Goal: Task Accomplishment & Management: Use online tool/utility

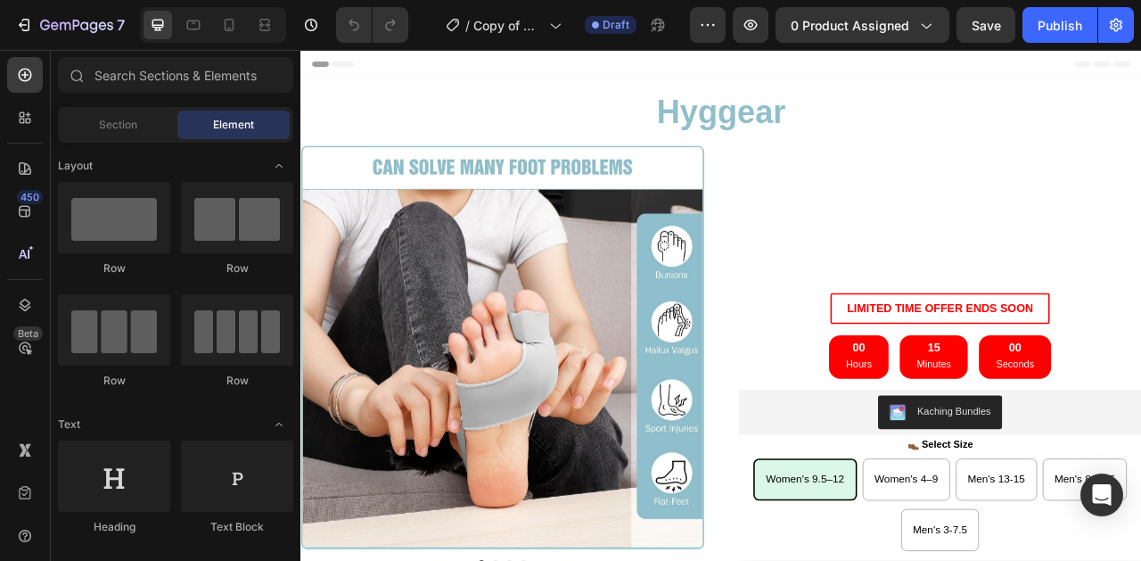
radio input "false"
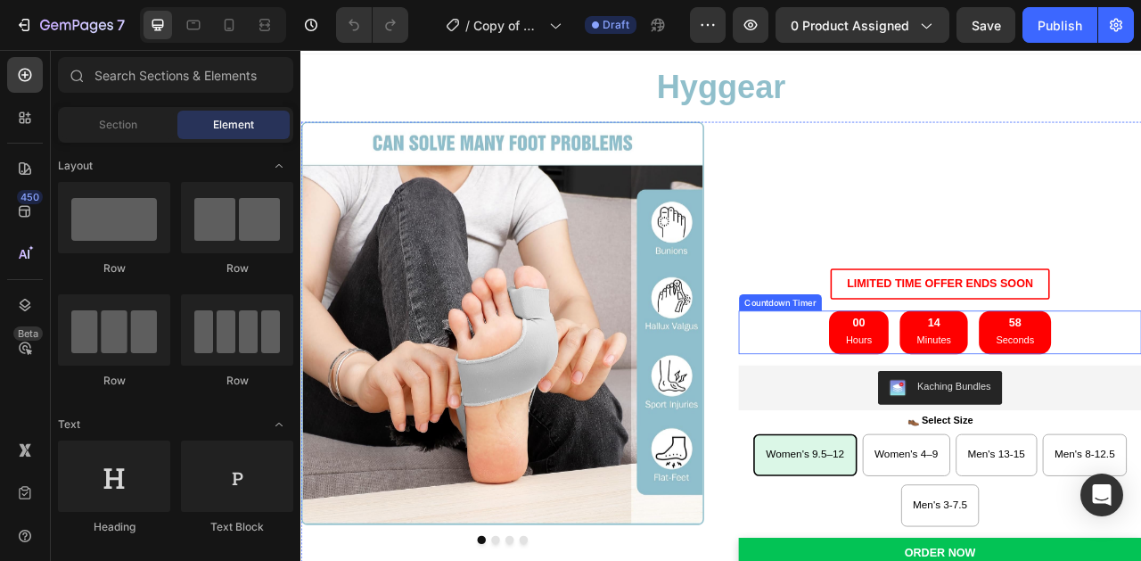
scroll to position [37, 0]
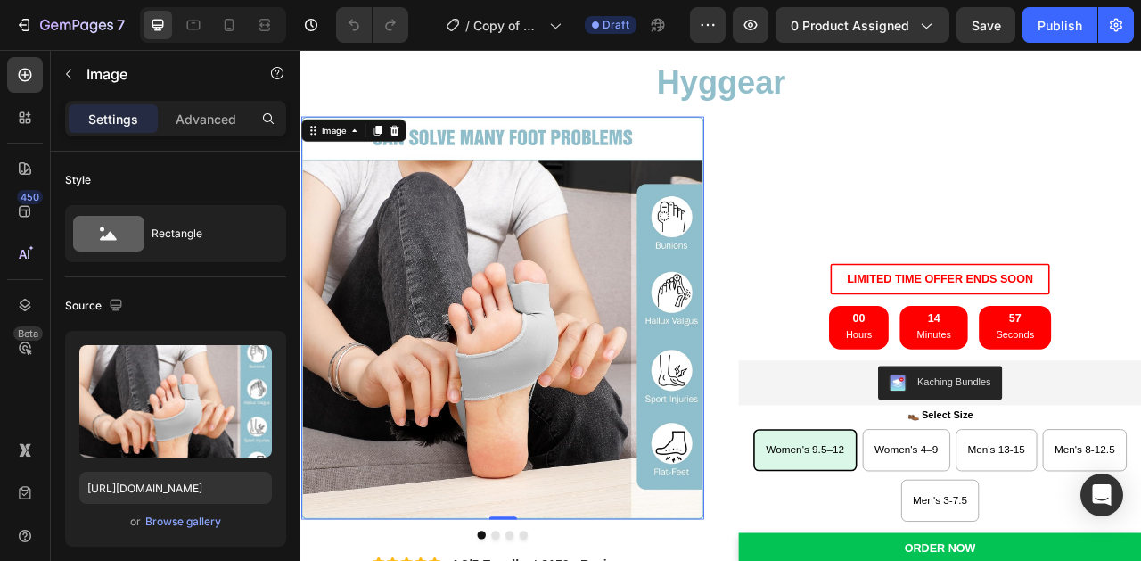
click at [692, 400] on img at bounding box center [556, 391] width 513 height 513
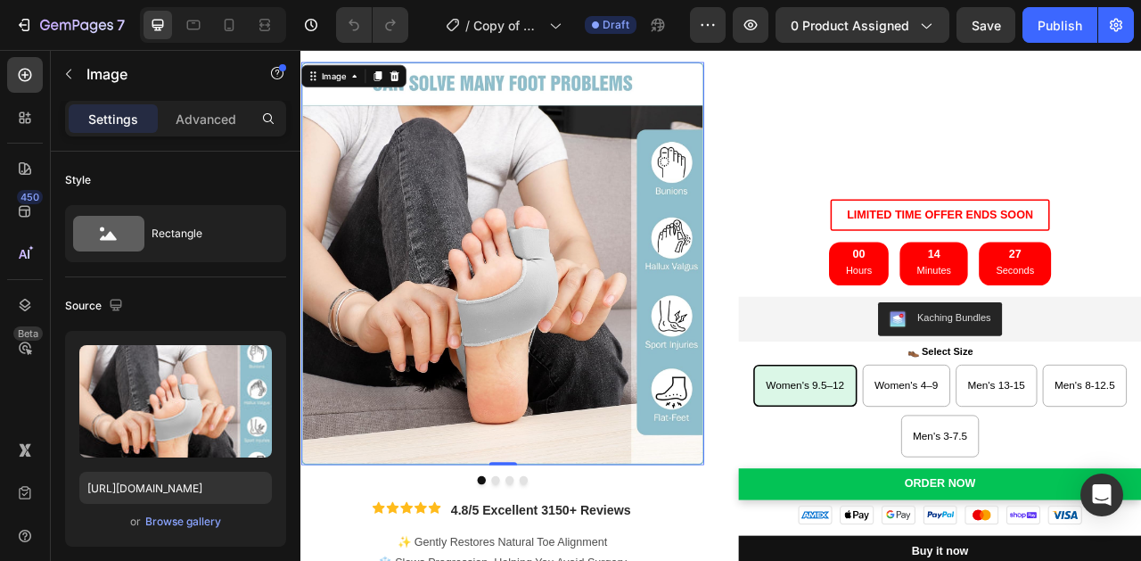
scroll to position [0, 0]
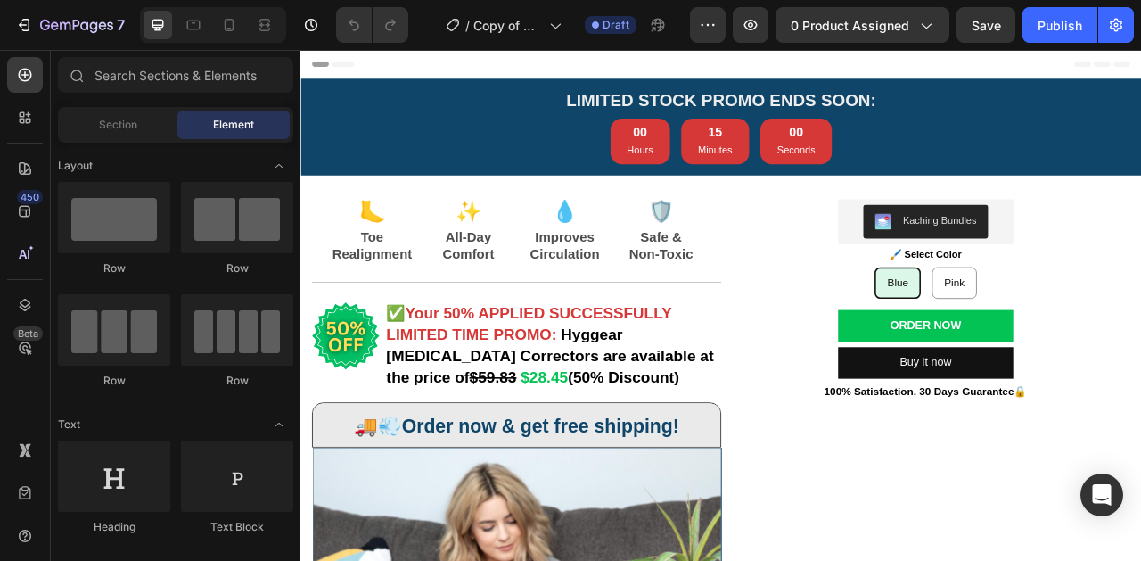
radio input "false"
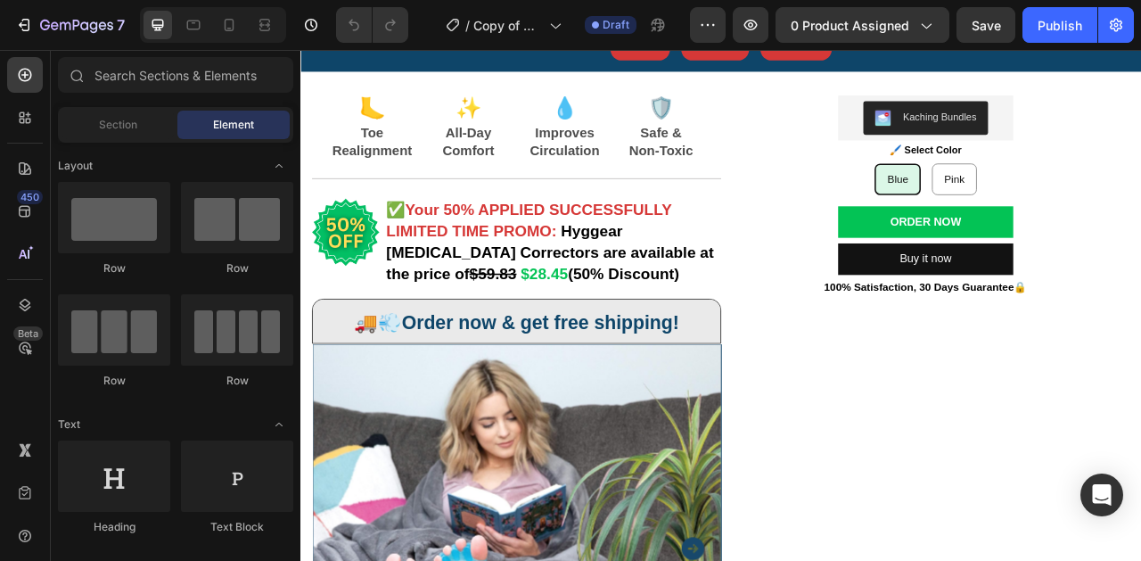
scroll to position [138, 0]
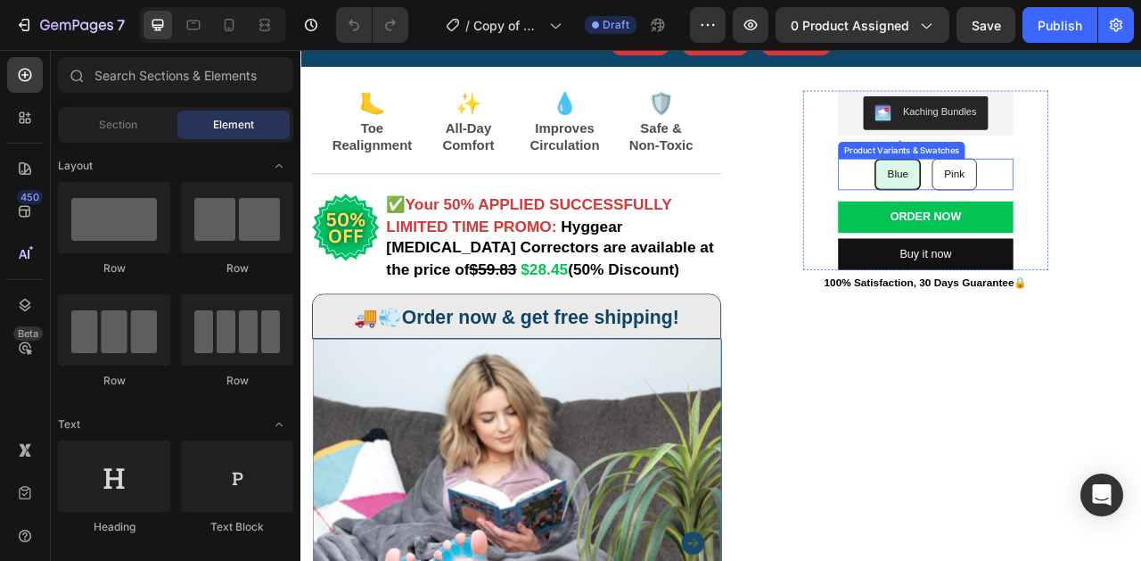
click at [1133, 204] on span "Pink" at bounding box center [1132, 207] width 26 height 15
click at [1132, 188] on input "Pink Pink Pink" at bounding box center [1131, 187] width 1 height 1
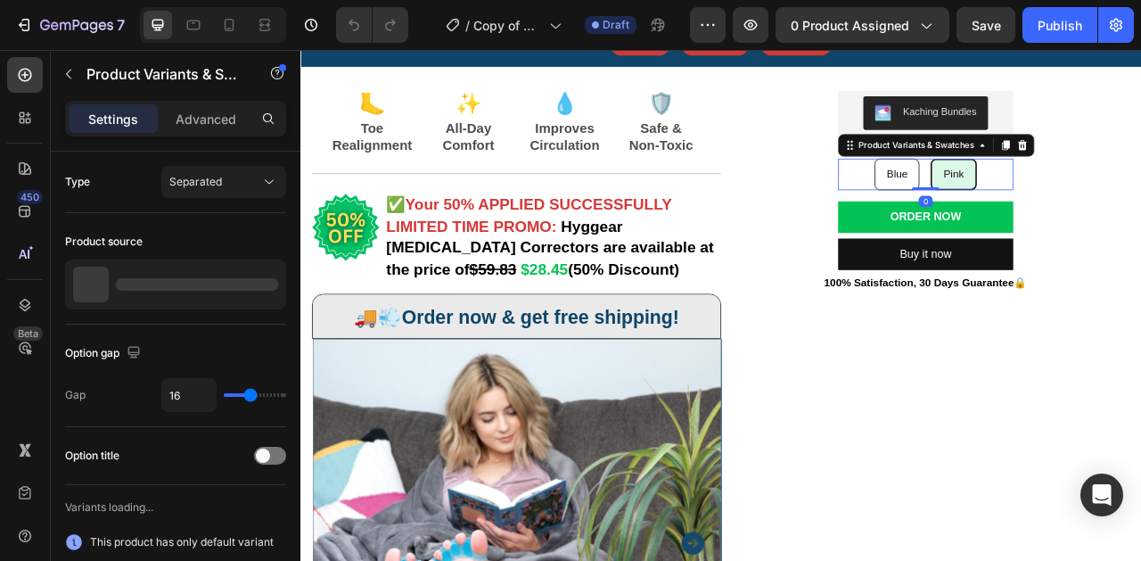
radio input "false"
click at [1066, 201] on div "Blue" at bounding box center [1059, 208] width 55 height 35
click at [1059, 188] on input "Blue Blue Blue" at bounding box center [1058, 187] width 1 height 1
radio input "false"
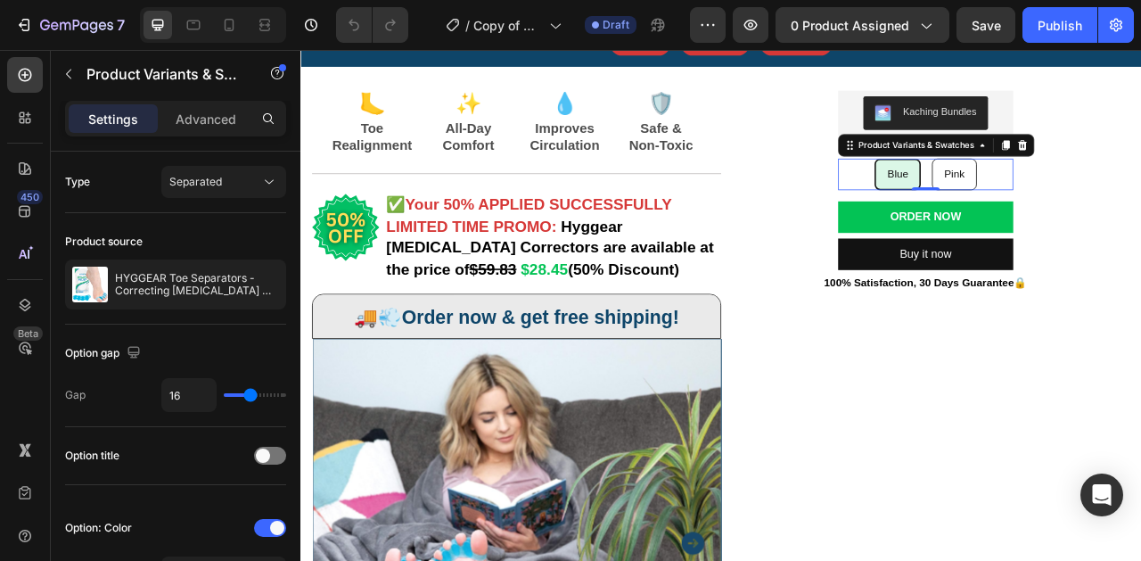
click at [1140, 202] on span "Pink" at bounding box center [1132, 207] width 26 height 15
click at [1132, 188] on input "Pink Pink Pink" at bounding box center [1131, 187] width 1 height 1
radio input "false"
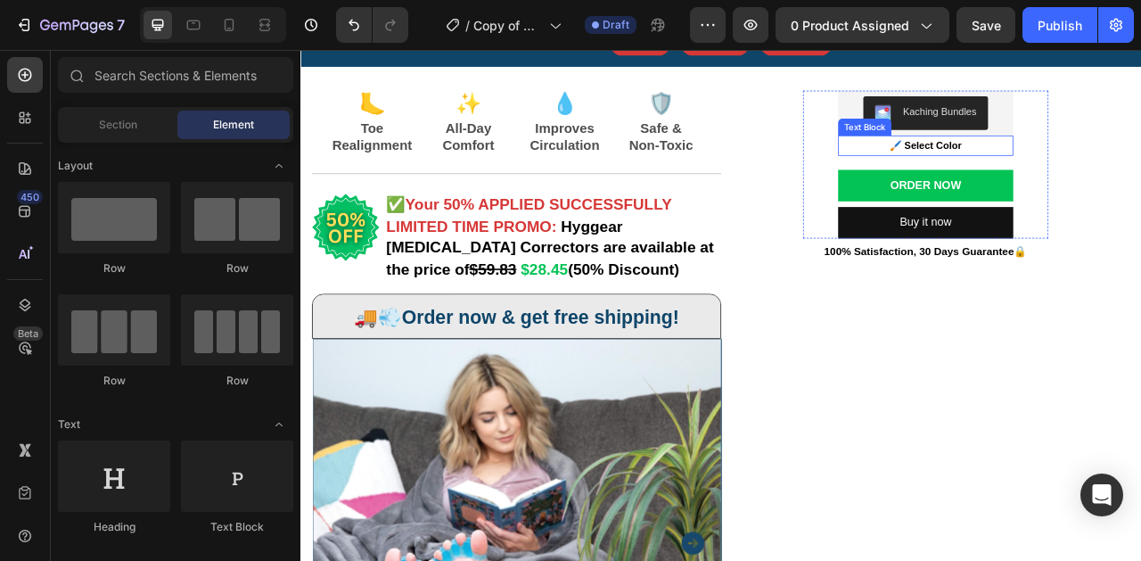
click at [1105, 174] on strong "🖌️ Select Color" at bounding box center [1096, 171] width 92 height 14
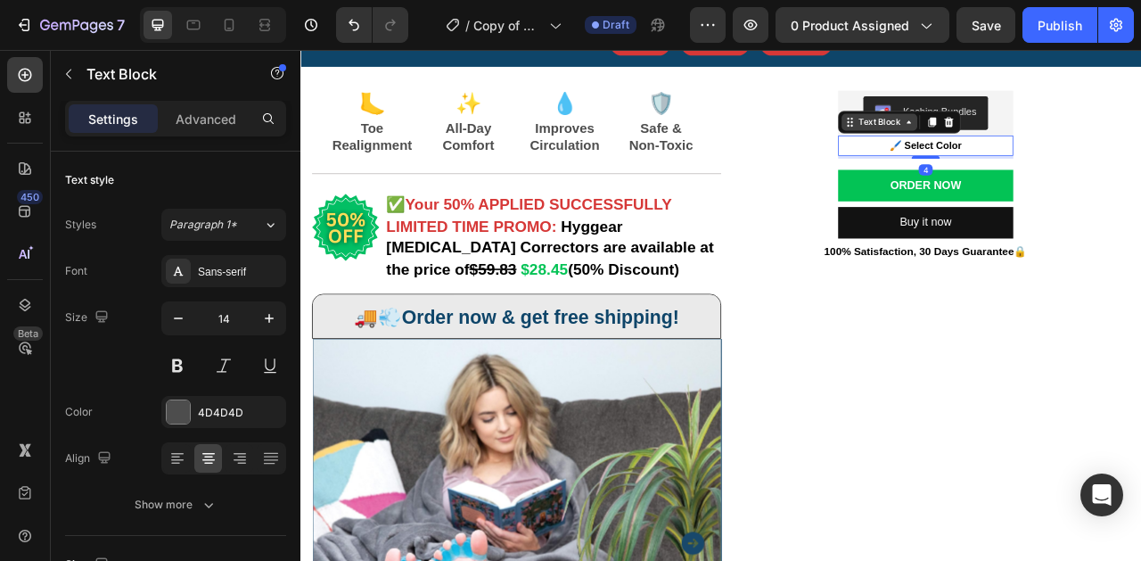
click at [1073, 146] on icon at bounding box center [1074, 142] width 14 height 14
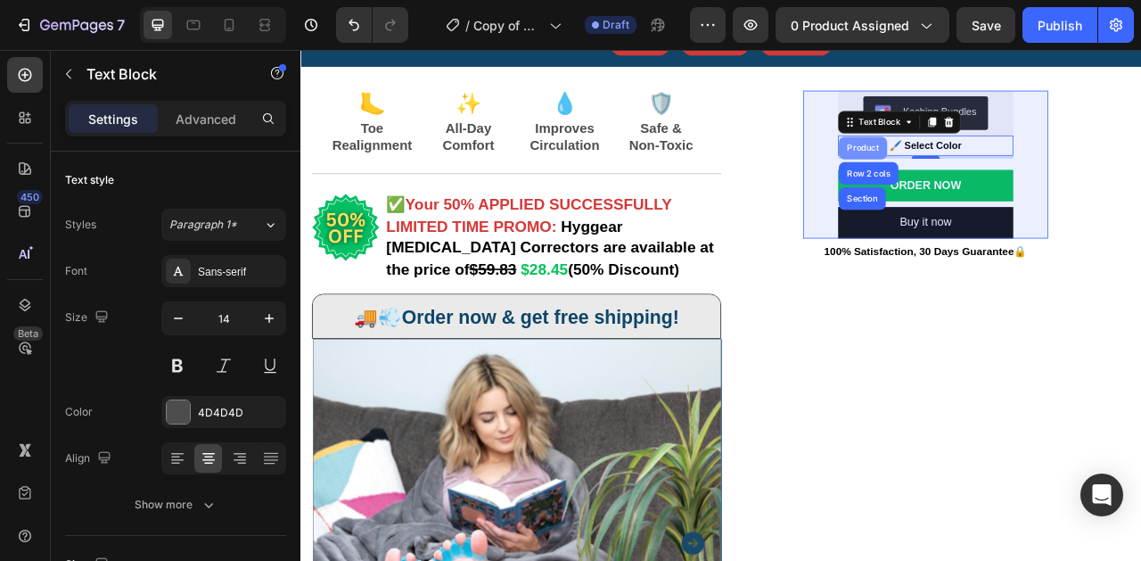
click at [1026, 174] on div "Product" at bounding box center [1015, 174] width 47 height 11
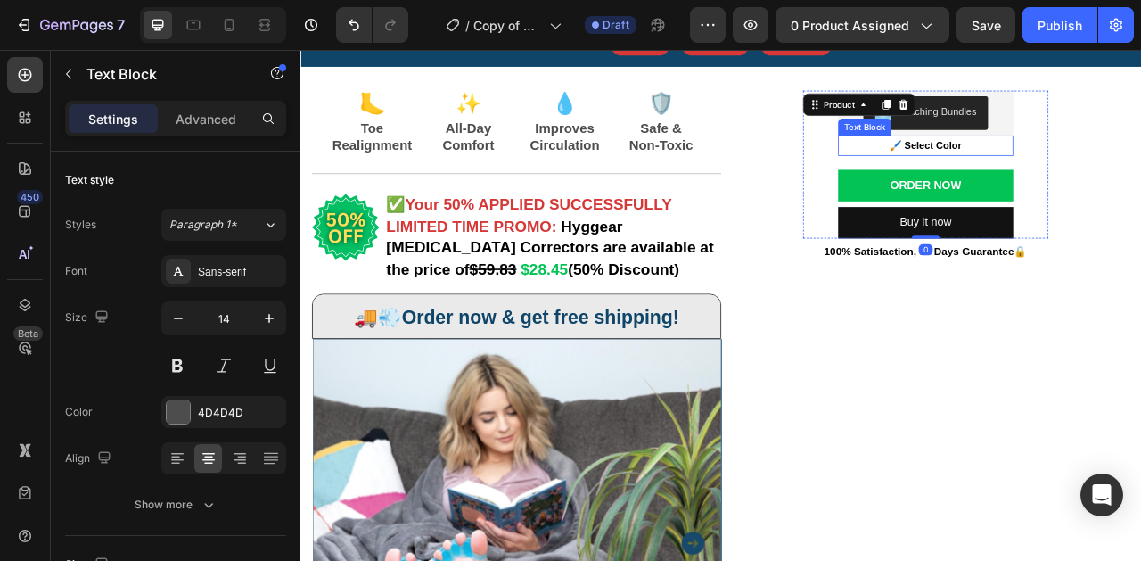
click at [1125, 170] on strong "🖌️ Select Color" at bounding box center [1096, 171] width 92 height 14
click at [1044, 148] on div "Text Block" at bounding box center [1037, 142] width 61 height 16
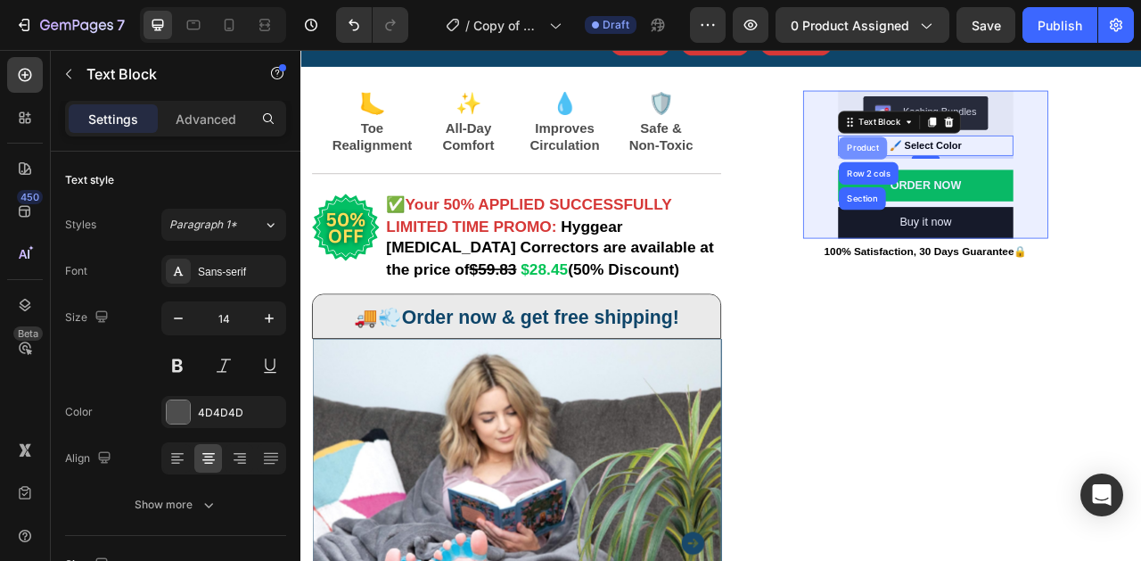
click at [1021, 176] on div "Product" at bounding box center [1015, 174] width 47 height 11
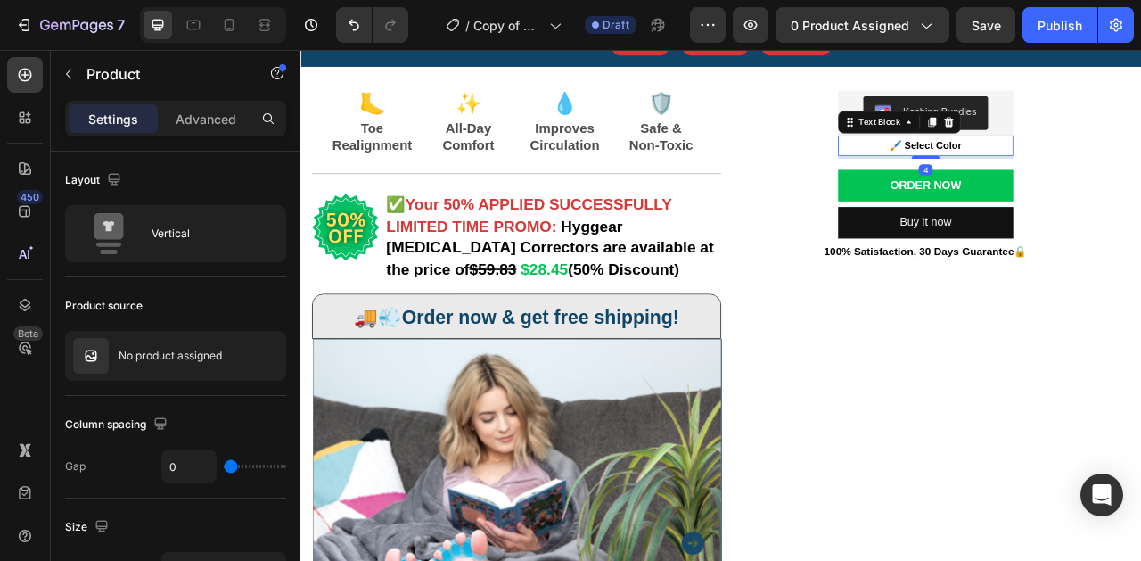
click at [1097, 172] on strong "🖌️ Select Color" at bounding box center [1096, 171] width 92 height 14
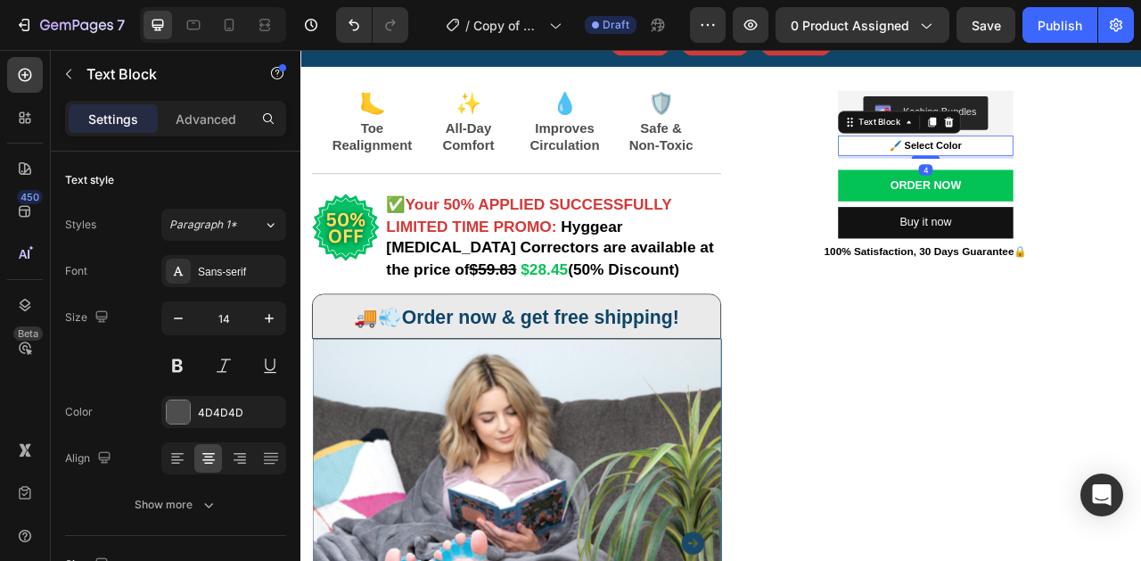
click at [1097, 172] on strong "🖌️ Select Color" at bounding box center [1096, 171] width 92 height 14
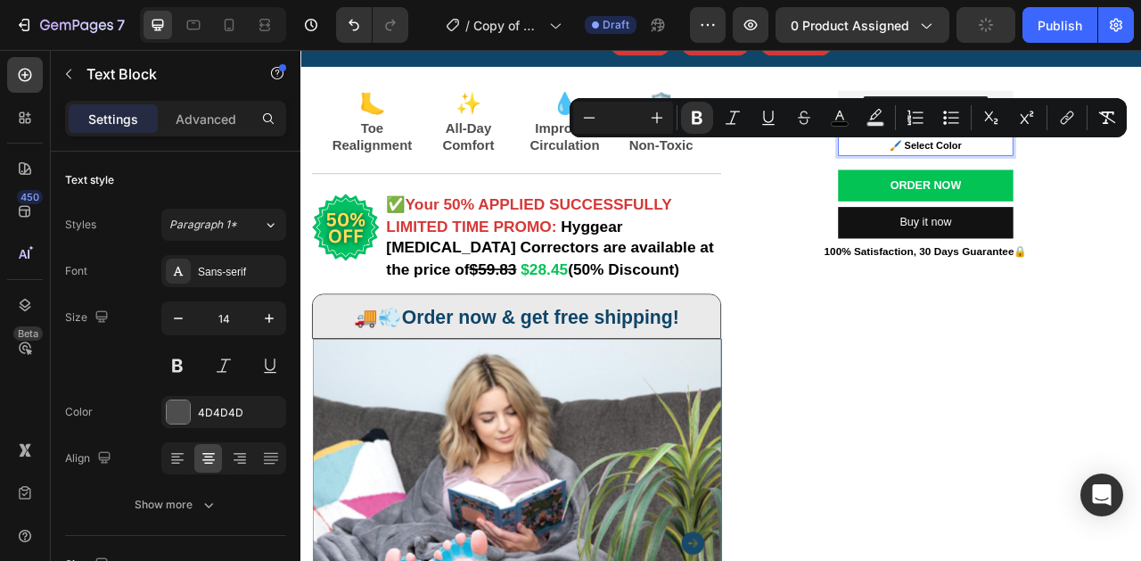
click at [1140, 181] on p "🖌️ Select Color" at bounding box center [1095, 171] width 219 height 22
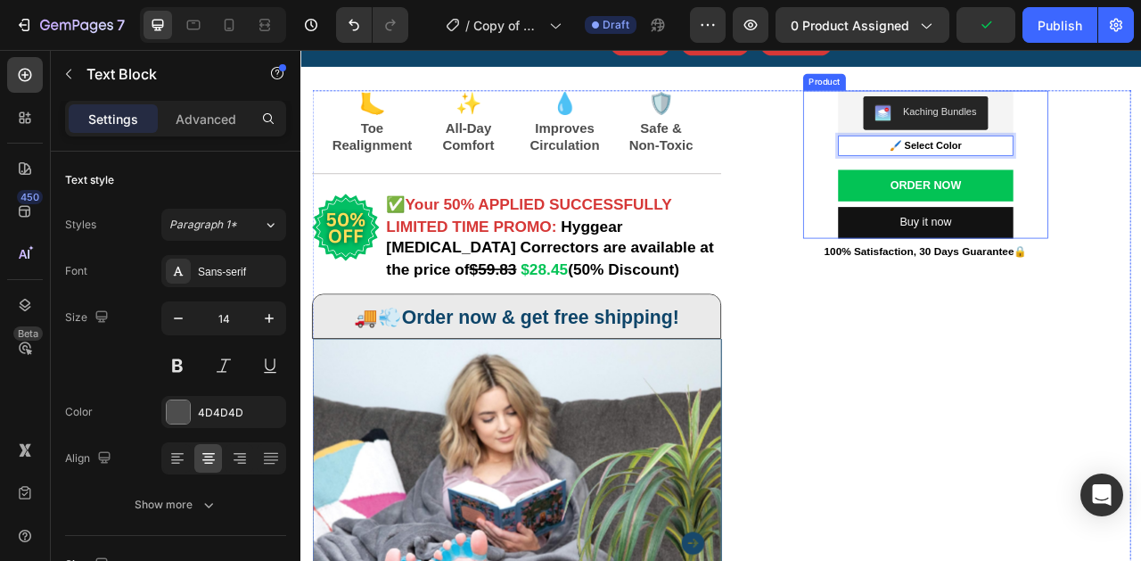
click at [1140, 197] on div "Kaching Bundles Kaching Bundles 🖌️ Select Color Text Block 4 Order Now Add to C…" at bounding box center [1095, 556] width 521 height 909
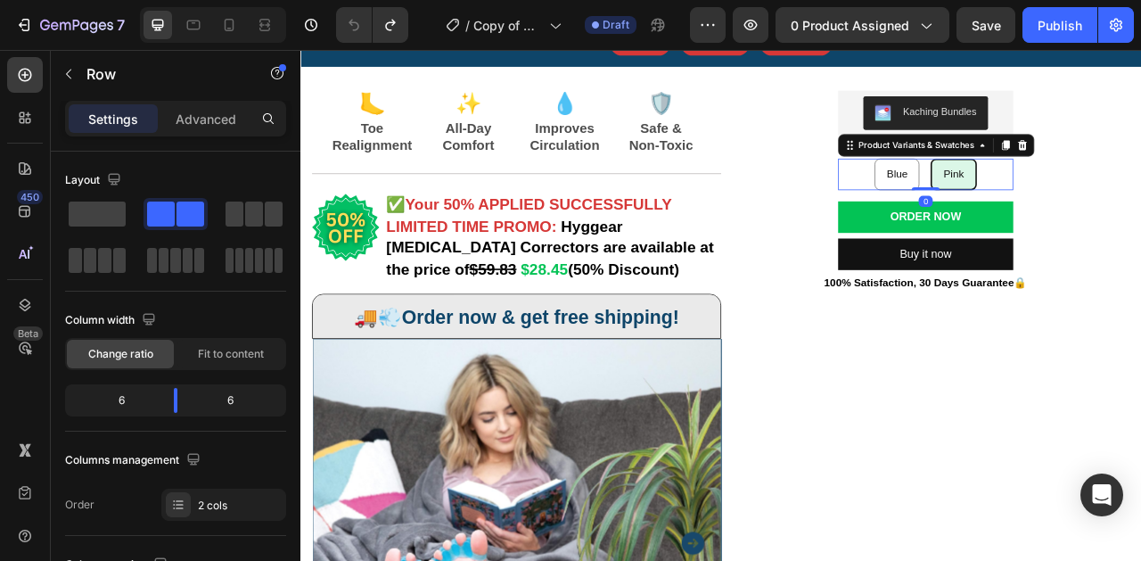
click at [1126, 208] on span "Pink" at bounding box center [1131, 207] width 26 height 15
click at [1131, 188] on input "Pink Pink Pink" at bounding box center [1131, 187] width 1 height 1
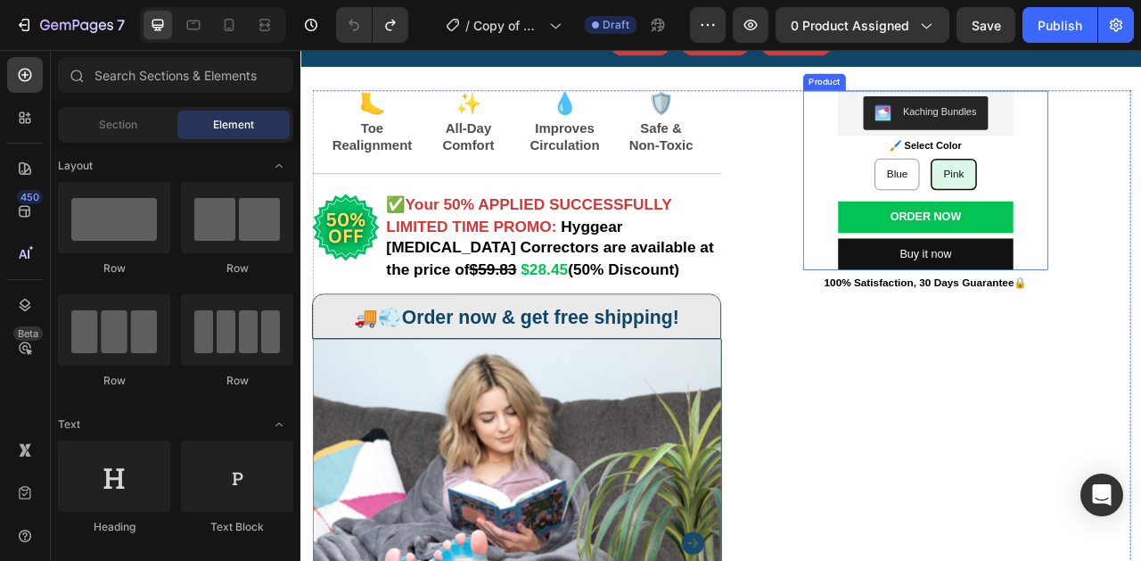
click at [1140, 206] on div "Blue Blue Blue Pink Pink Pink" at bounding box center [1095, 208] width 223 height 40
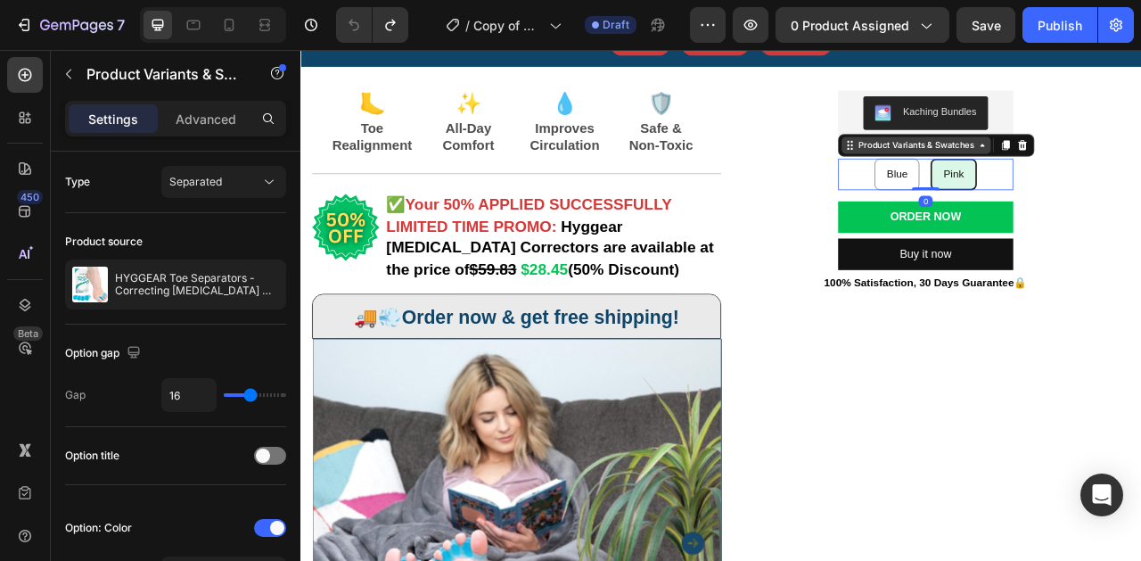
click at [1129, 218] on div "Pink" at bounding box center [1131, 208] width 54 height 35
click at [1131, 188] on input "Pink Pink Pink" at bounding box center [1131, 187] width 1 height 1
click at [1133, 208] on span "Pink" at bounding box center [1131, 207] width 26 height 15
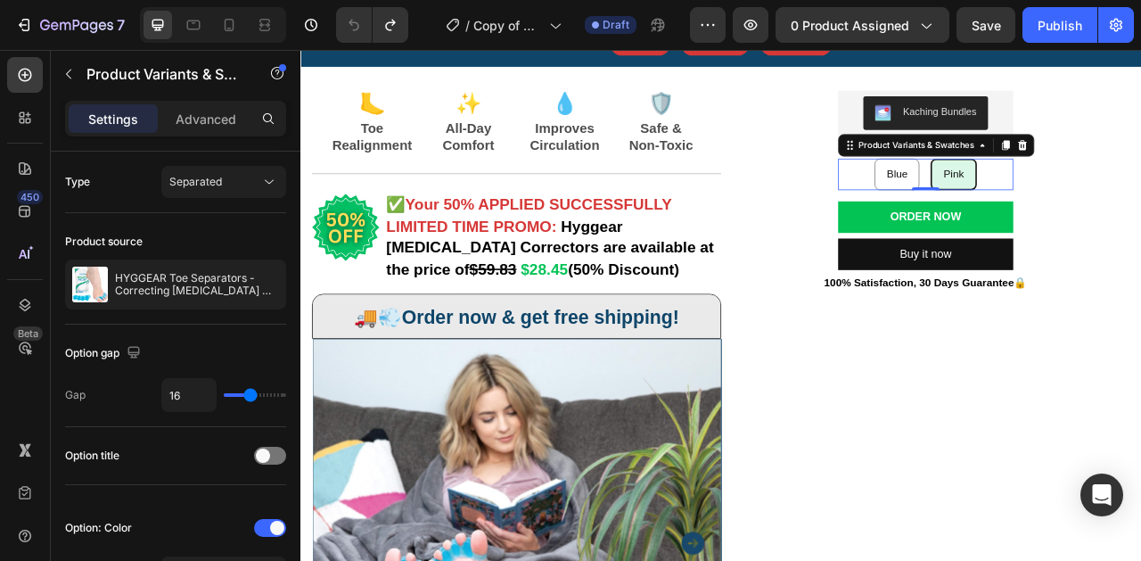
click at [1131, 188] on input "Pink Pink Pink" at bounding box center [1131, 187] width 1 height 1
click at [1133, 208] on span "Pink" at bounding box center [1131, 207] width 26 height 15
click at [1131, 188] on input "Pink Pink Pink" at bounding box center [1131, 187] width 1 height 1
click at [1140, 196] on div "Pink" at bounding box center [1131, 208] width 54 height 35
click at [1131, 188] on input "Pink Pink Pink" at bounding box center [1131, 187] width 1 height 1
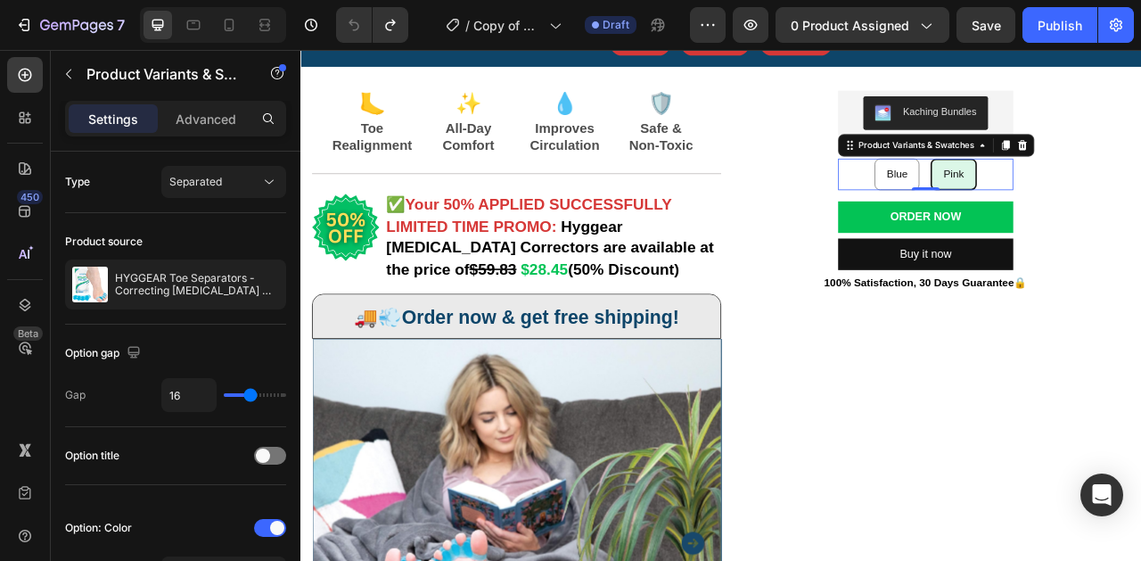
click at [1134, 205] on span "Pink" at bounding box center [1131, 207] width 26 height 15
click at [1131, 188] on input "Pink Pink Pink" at bounding box center [1131, 187] width 1 height 1
click at [1134, 205] on span "Pink" at bounding box center [1131, 207] width 26 height 15
click at [1131, 188] on input "Pink Pink Pink" at bounding box center [1131, 187] width 1 height 1
click at [1057, 206] on span "Blue" at bounding box center [1059, 207] width 27 height 15
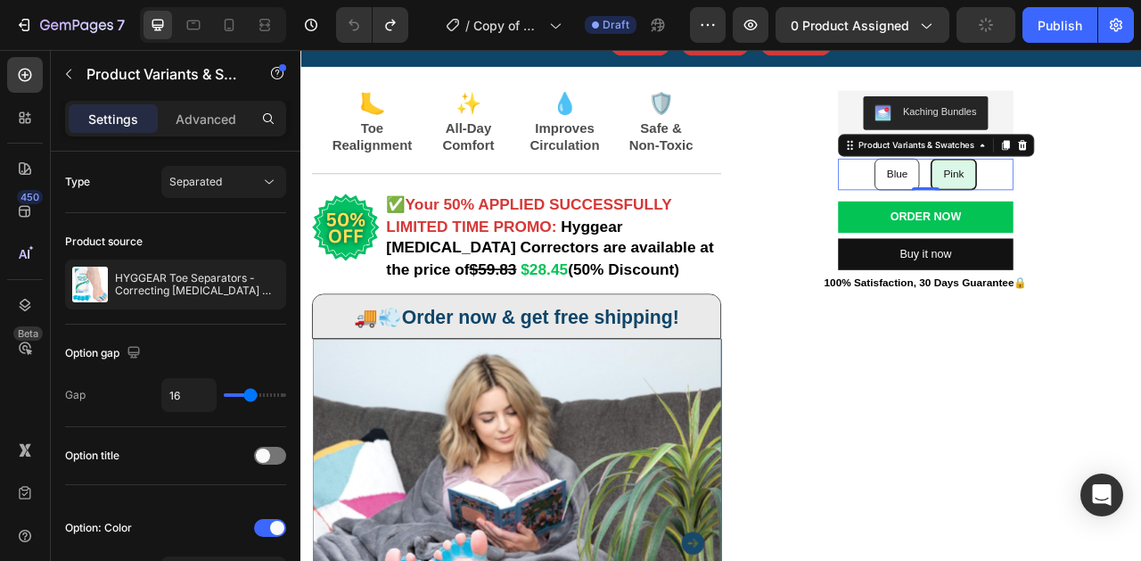
click at [1058, 188] on input "Blue Blue Blue" at bounding box center [1058, 187] width 1 height 1
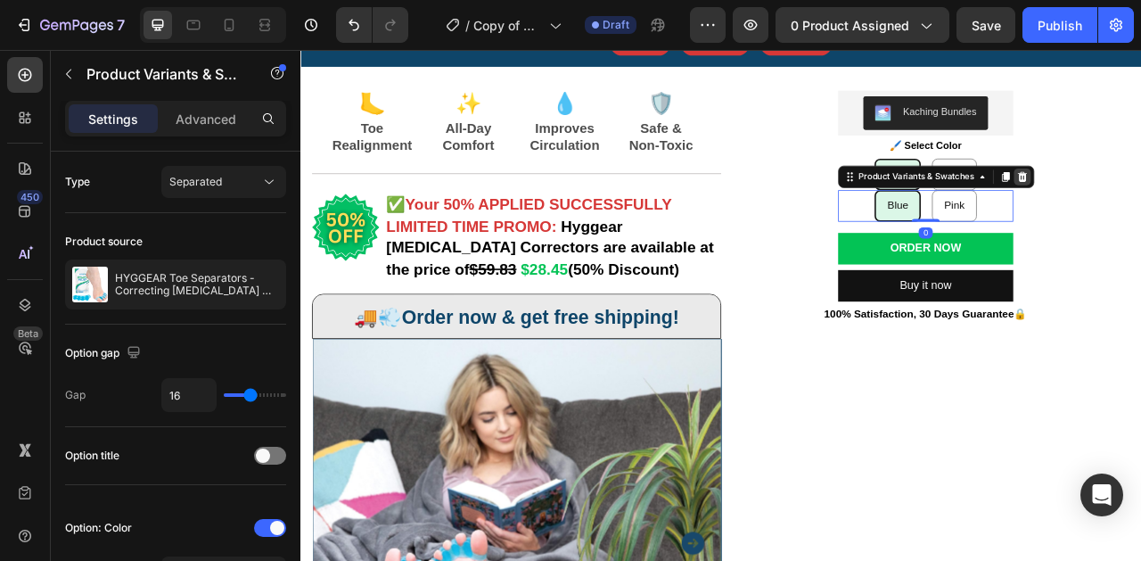
radio input "false"
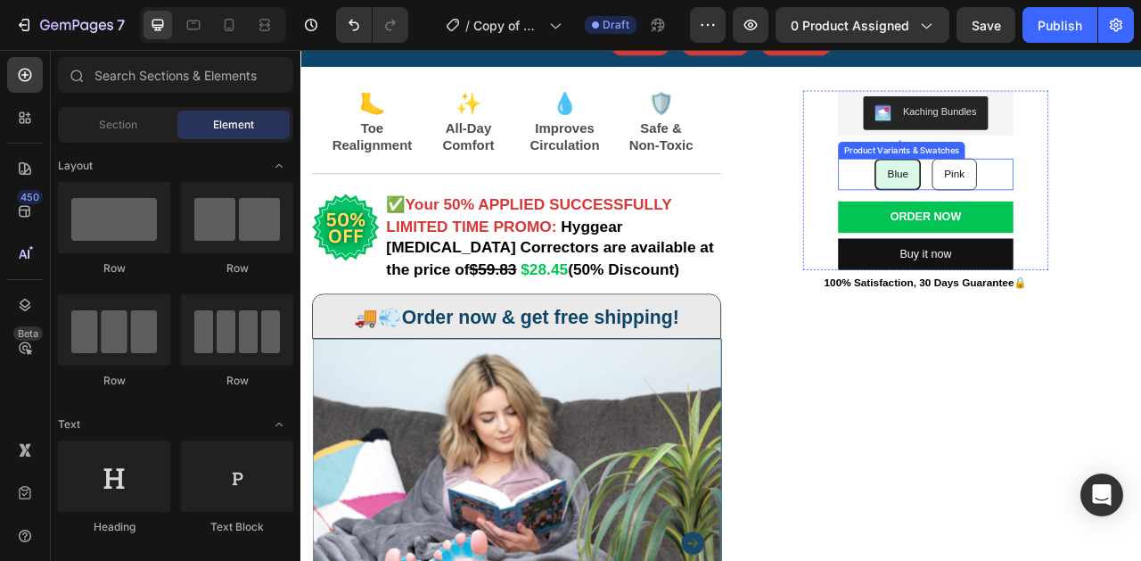
click at [1140, 194] on div "Pink" at bounding box center [1132, 208] width 54 height 35
click at [1132, 188] on input "Pink Pink Pink" at bounding box center [1131, 187] width 1 height 1
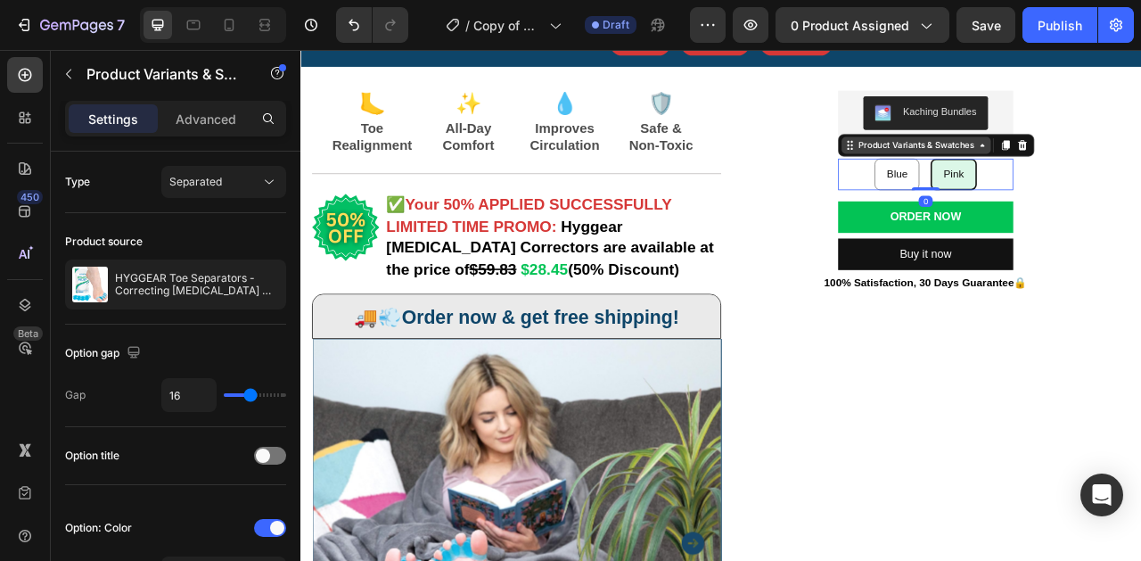
click at [1131, 169] on div "Product Variants & Swatches" at bounding box center [1084, 171] width 154 height 16
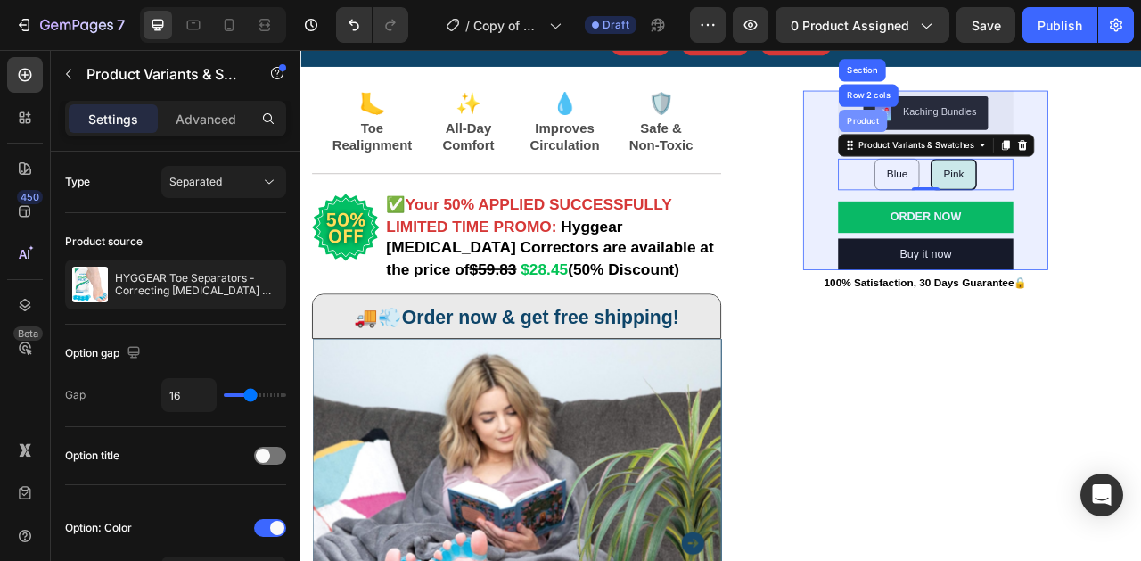
click at [1033, 138] on div "Product" at bounding box center [1015, 140] width 47 height 11
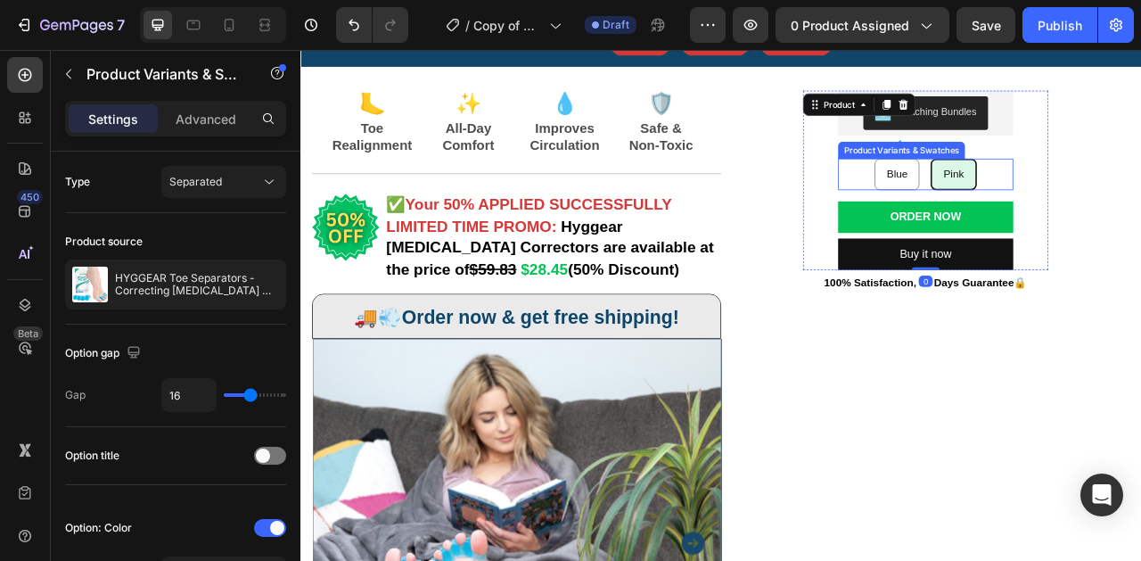
click at [1123, 212] on span "Pink" at bounding box center [1131, 207] width 26 height 15
click at [1131, 188] on input "Pink Pink Pink" at bounding box center [1131, 187] width 1 height 1
radio input "true"
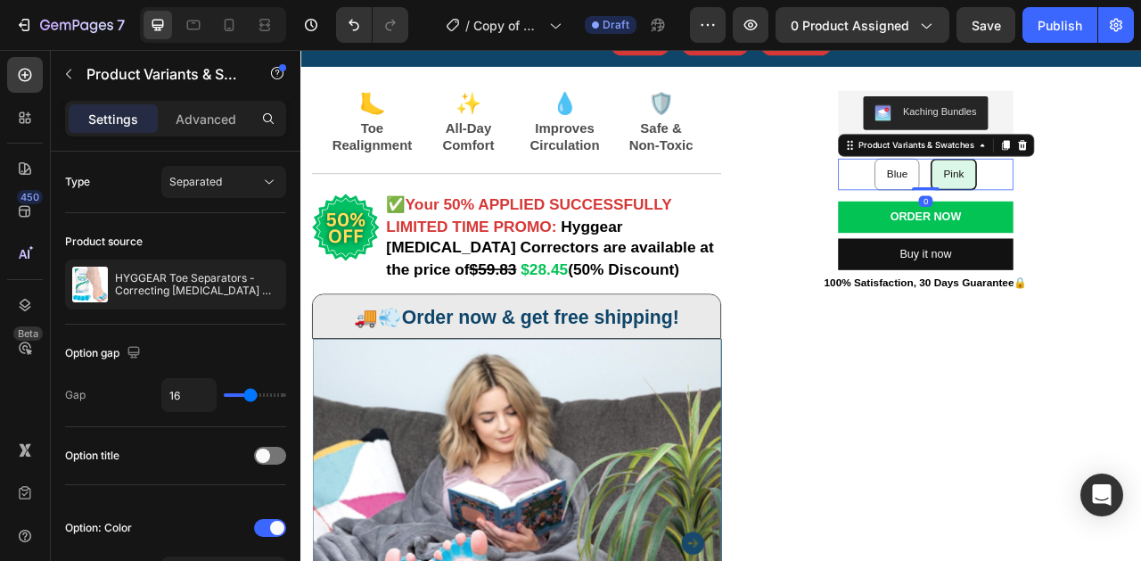
click at [1132, 202] on span "Pink" at bounding box center [1131, 207] width 26 height 15
click at [1131, 188] on input "Pink Pink Pink" at bounding box center [1131, 187] width 1 height 1
click at [1132, 202] on span "Pink" at bounding box center [1131, 207] width 26 height 15
click at [1131, 188] on input "Pink Pink Pink" at bounding box center [1131, 187] width 1 height 1
click at [1132, 202] on span "Pink" at bounding box center [1131, 207] width 26 height 15
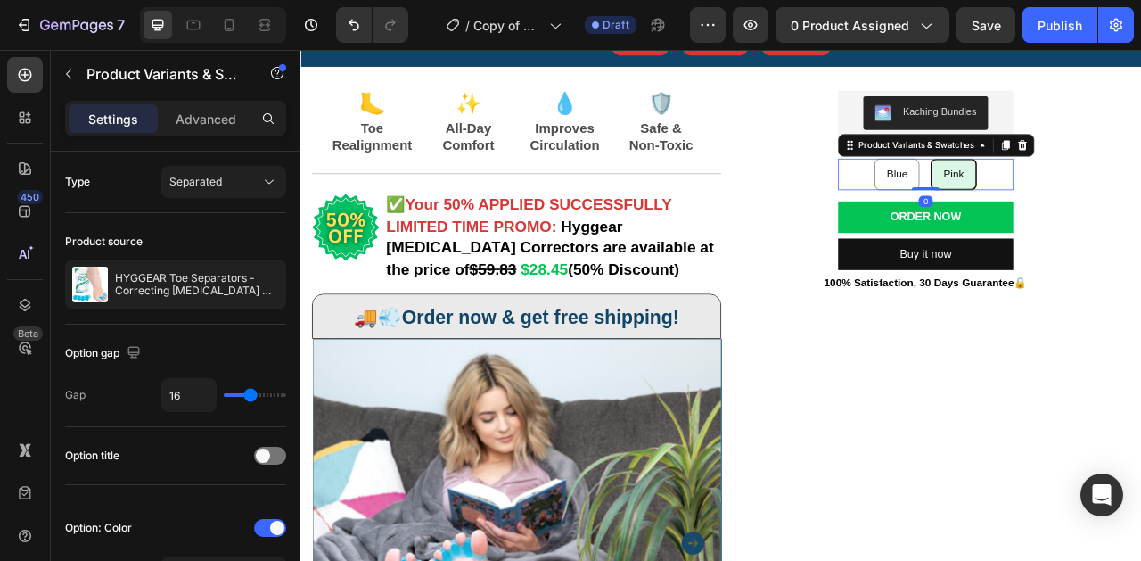
click at [1131, 188] on input "Pink Pink Pink" at bounding box center [1131, 187] width 1 height 1
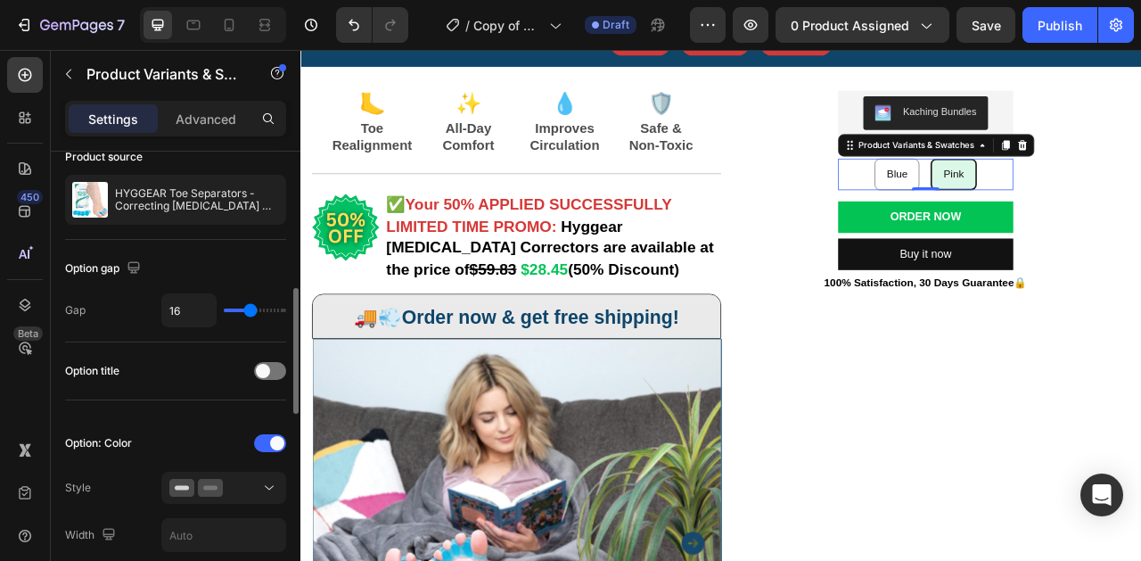
scroll to position [0, 0]
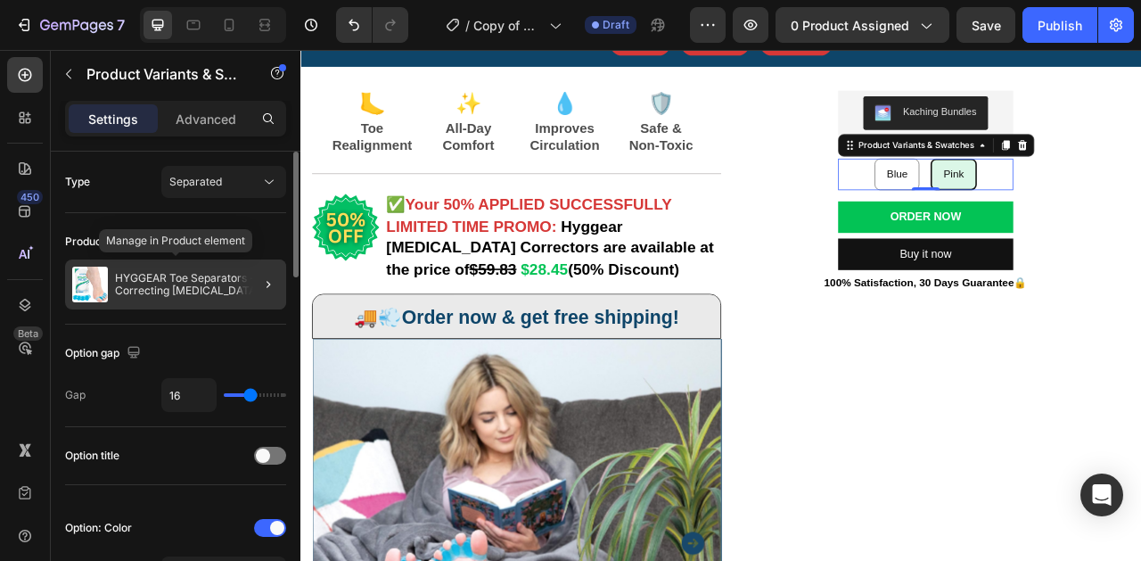
click at [232, 289] on p "HYGGEAR Toe Separators - Correcting Bunions and Restoring Toes to Their Origina…" at bounding box center [197, 284] width 164 height 25
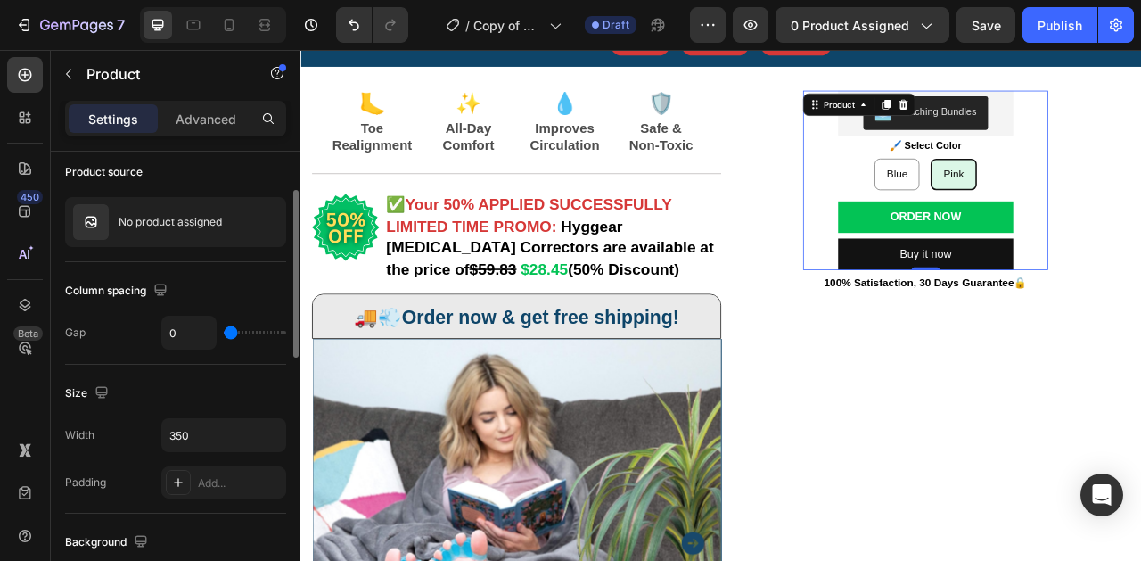
scroll to position [65, 0]
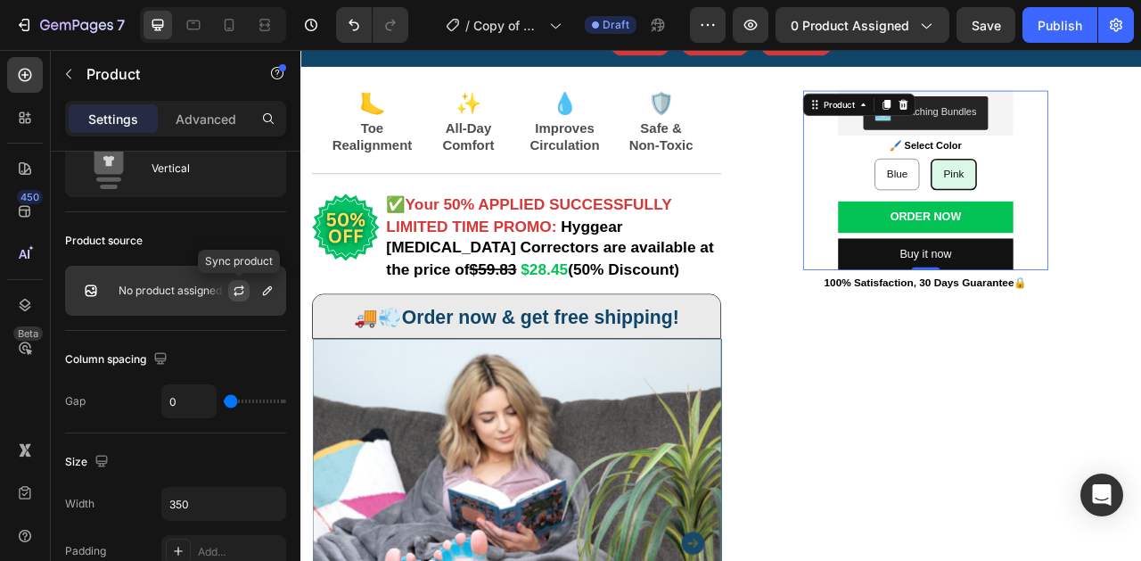
click at [242, 289] on icon "button" at bounding box center [240, 287] width 10 height 5
click at [127, 285] on p "No product assigned" at bounding box center [170, 290] width 103 height 12
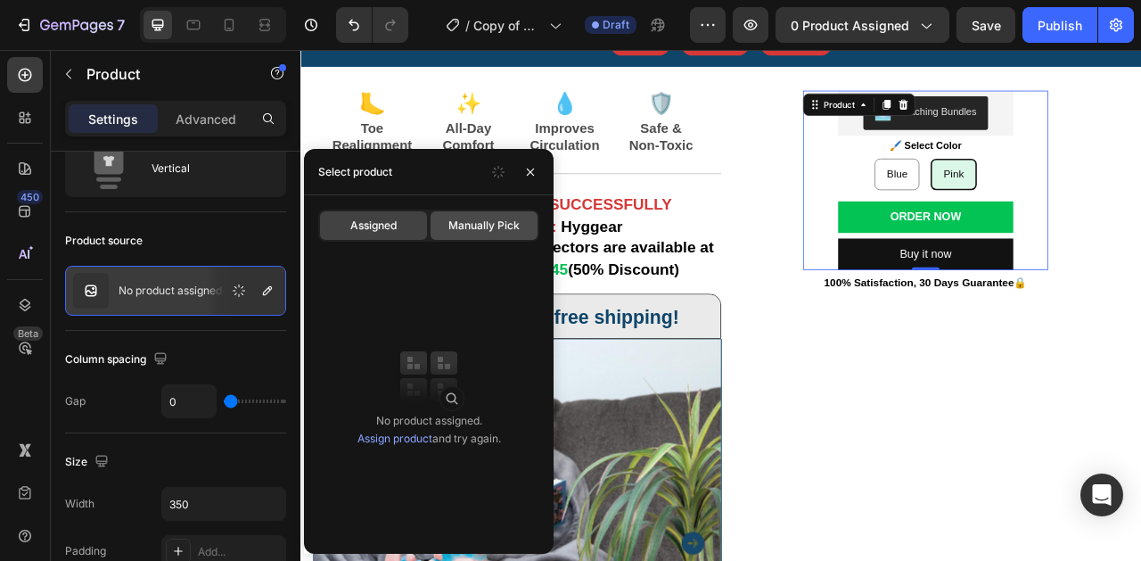
click at [487, 228] on span "Manually Pick" at bounding box center [483, 226] width 71 height 16
radio input "false"
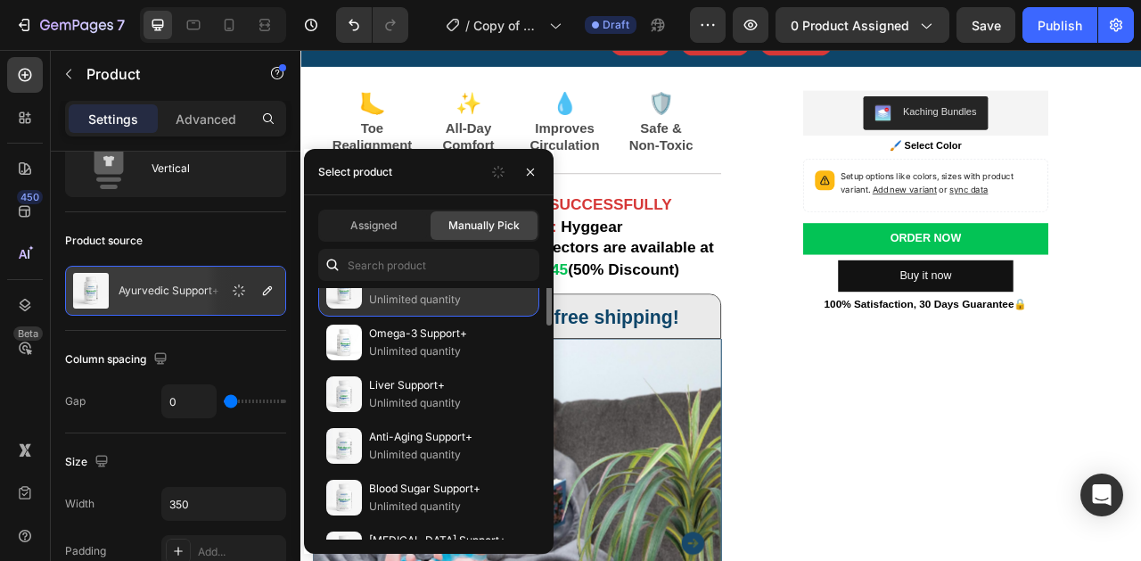
scroll to position [0, 0]
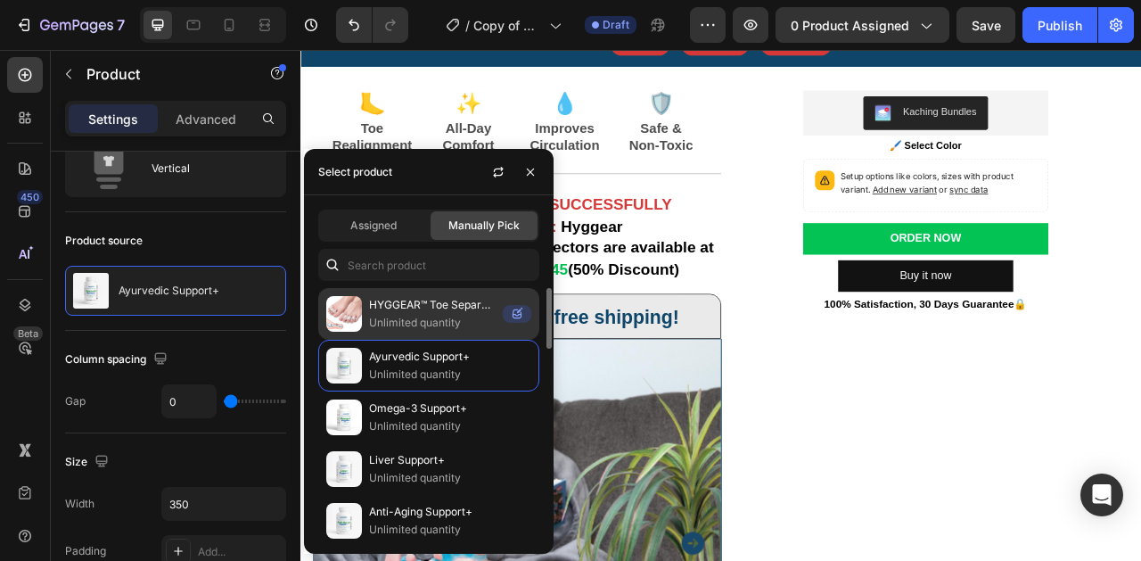
click at [435, 314] on p "Unlimited quantity" at bounding box center [432, 323] width 127 height 18
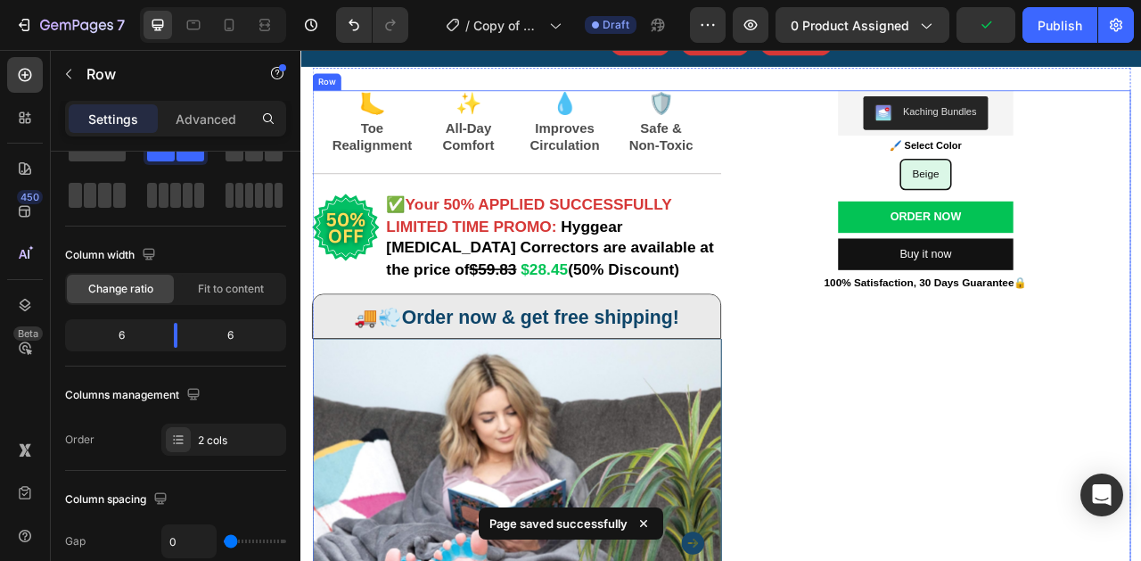
click at [967, 466] on div "Kaching Bundles Kaching Bundles 🖌️ Select Color Text Block Beige Beige Beige Pr…" at bounding box center [1095, 556] width 521 height 909
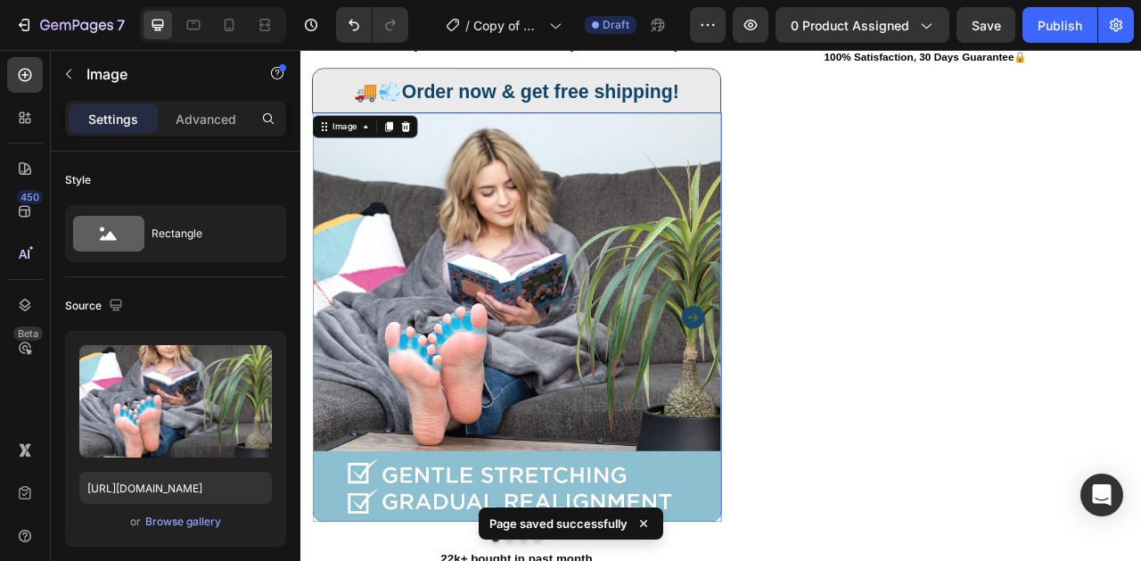
scroll to position [427, 0]
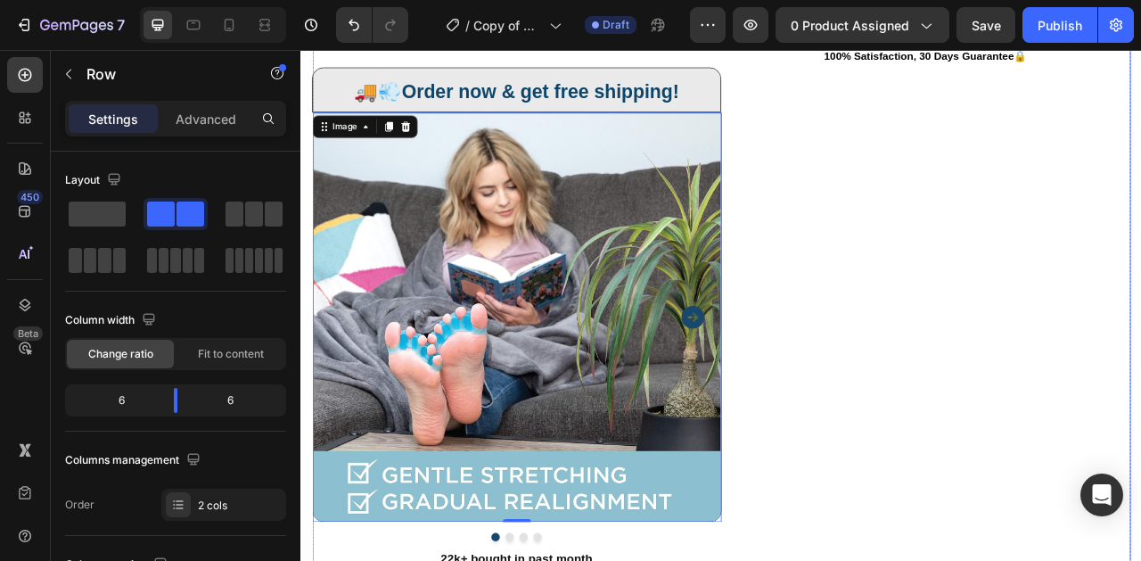
click at [906, 426] on div "Kaching Bundles Kaching Bundles 🖌️ Select Color Text Block Beige Beige Beige Pr…" at bounding box center [1095, 268] width 521 height 909
click at [679, 423] on img at bounding box center [575, 389] width 521 height 521
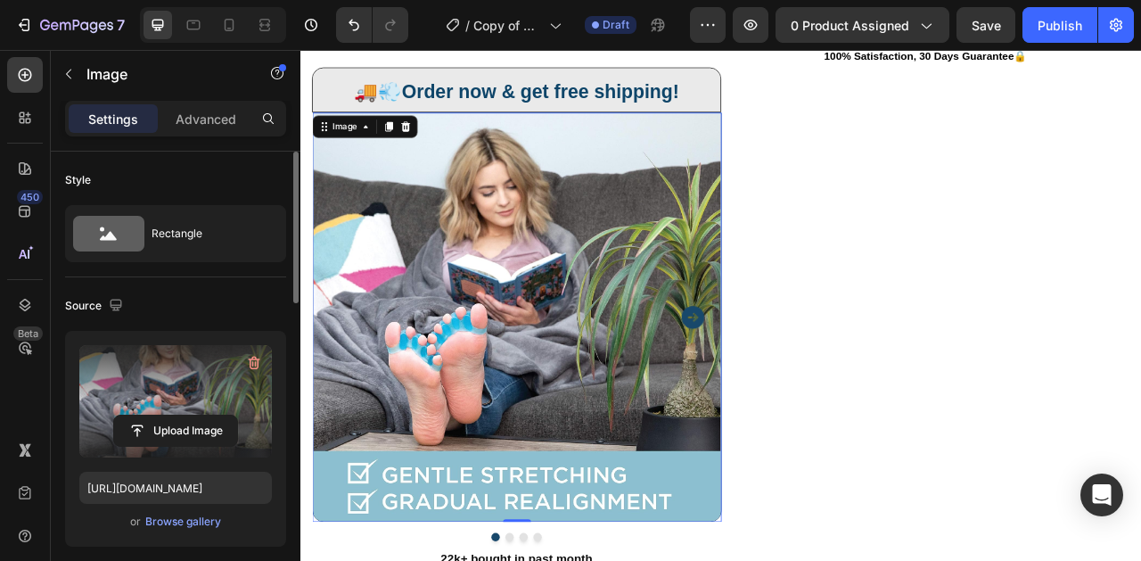
click at [209, 407] on label at bounding box center [175, 401] width 193 height 112
click at [209, 416] on input "file" at bounding box center [175, 431] width 123 height 30
click at [255, 362] on icon "button" at bounding box center [256, 363] width 2 height 5
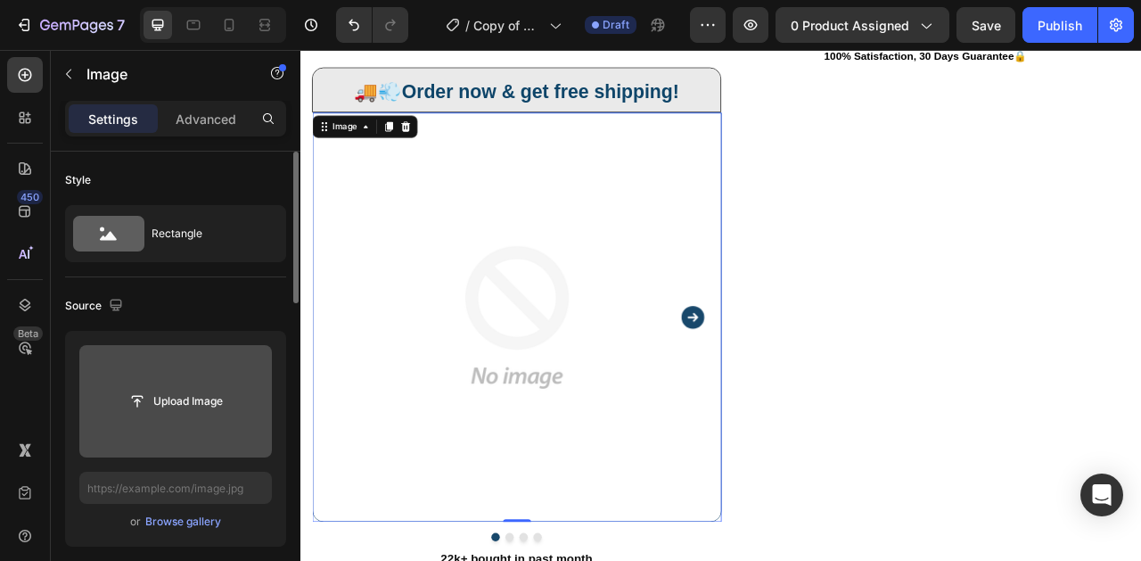
click at [226, 376] on input "file" at bounding box center [175, 401] width 193 height 112
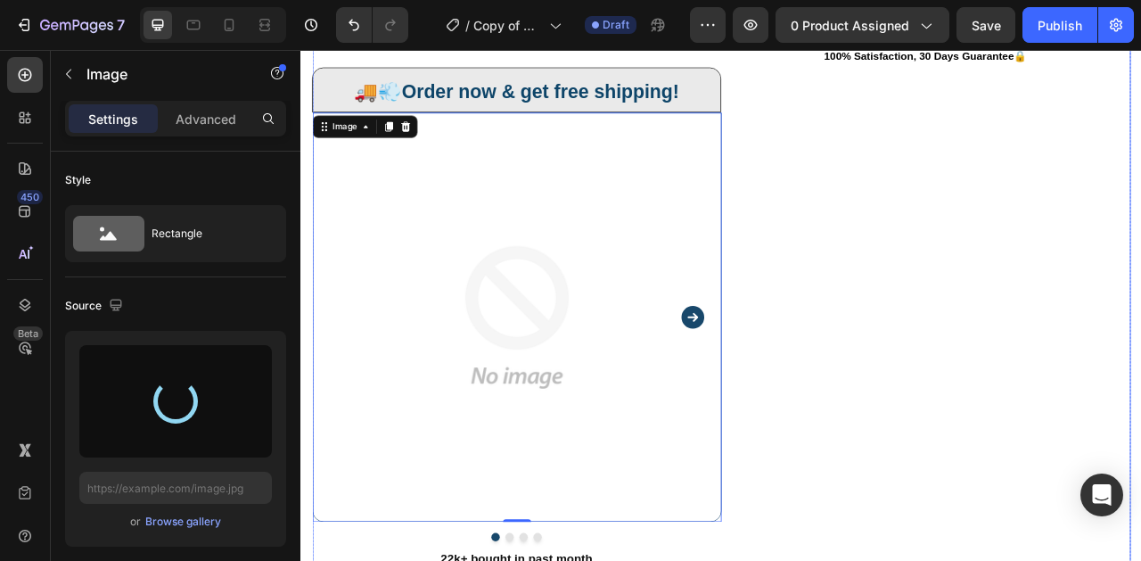
type input "https://cdn.shopify.com/s/files/1/0848/4441/3196/files/gempages_524222768674243…"
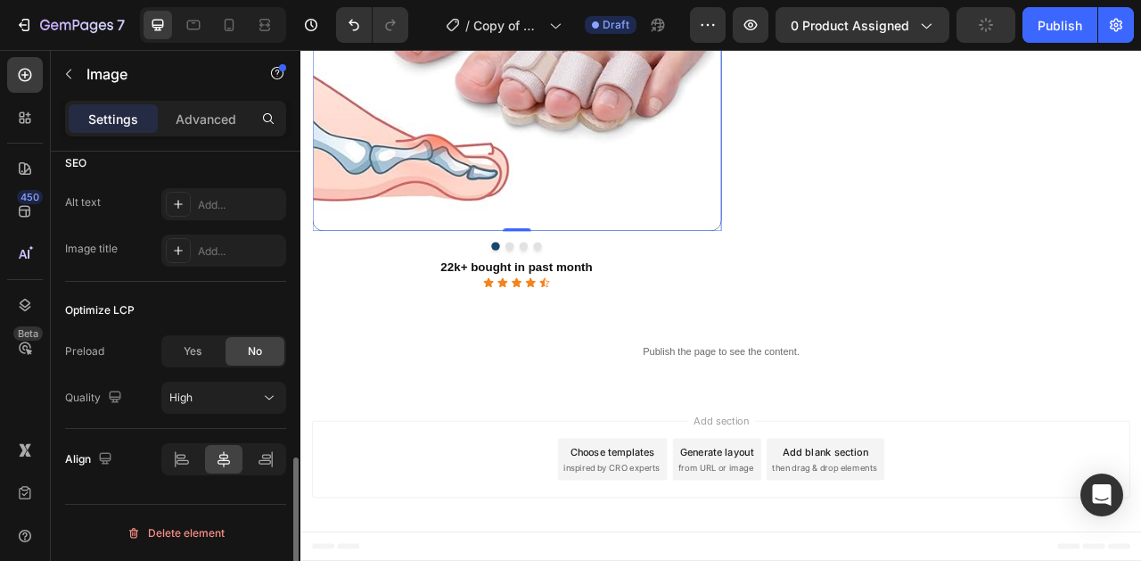
scroll to position [0, 0]
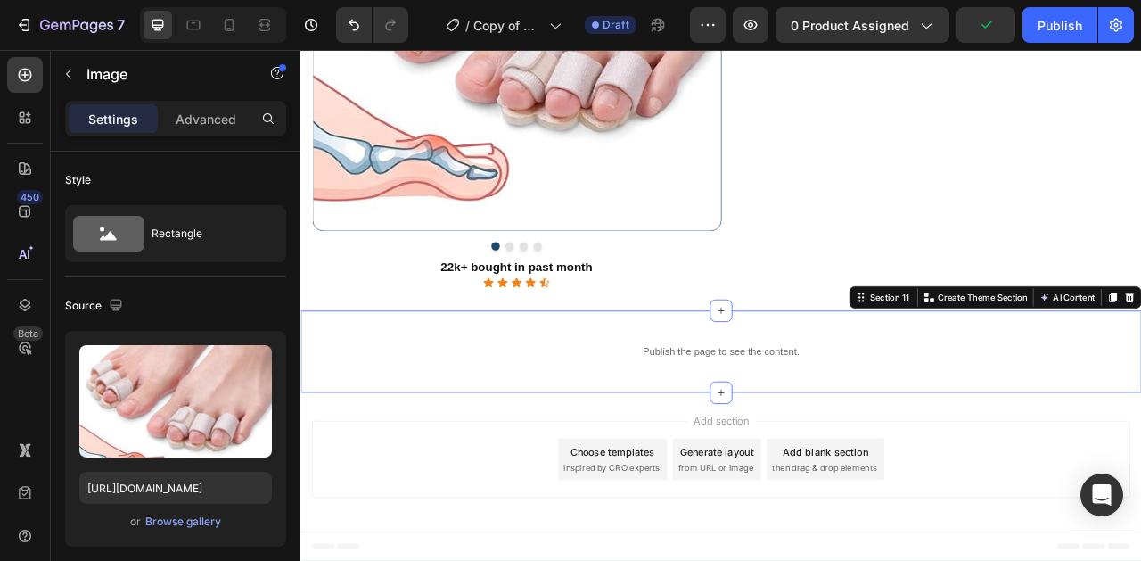
click at [490, 468] on div "Publish the page to see the content. Custom Code Section 11 Create Theme Sectio…" at bounding box center [835, 434] width 1070 height 104
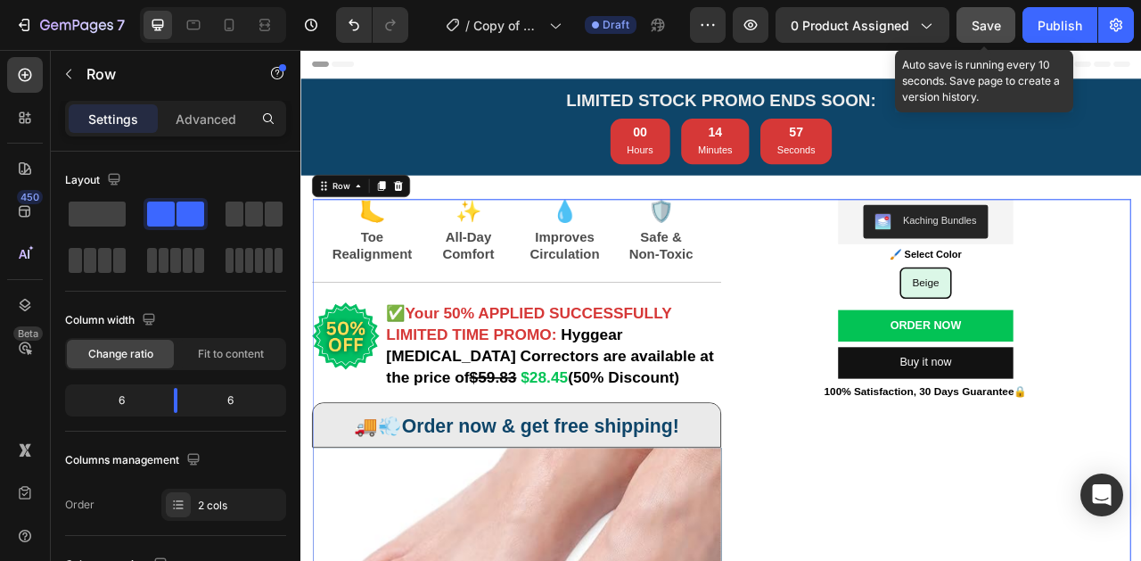
click at [1001, 24] on button "Save" at bounding box center [986, 25] width 59 height 36
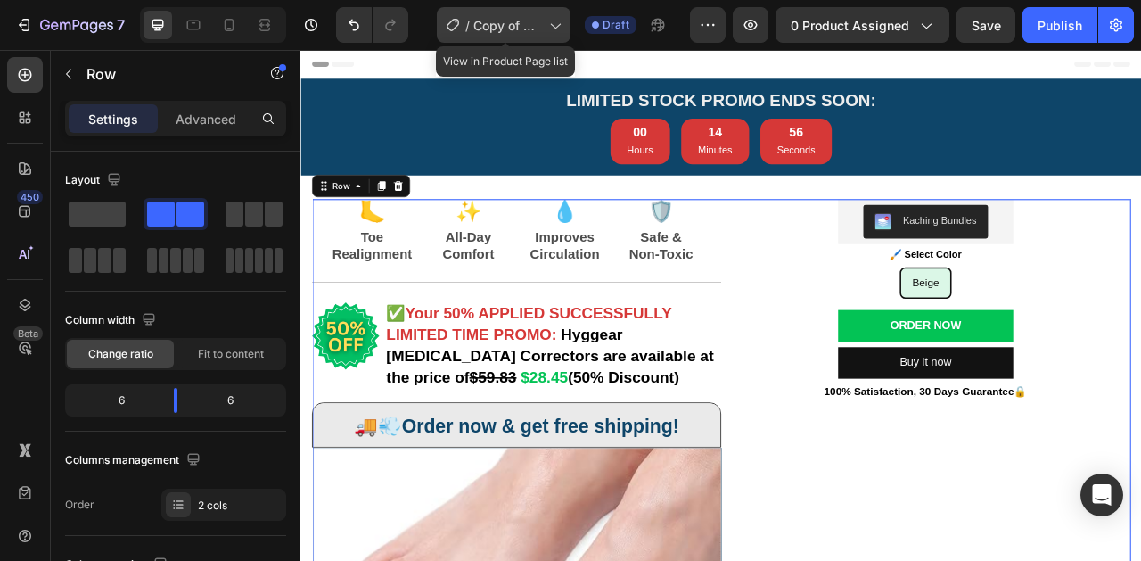
click at [555, 26] on icon at bounding box center [556, 26] width 10 height 5
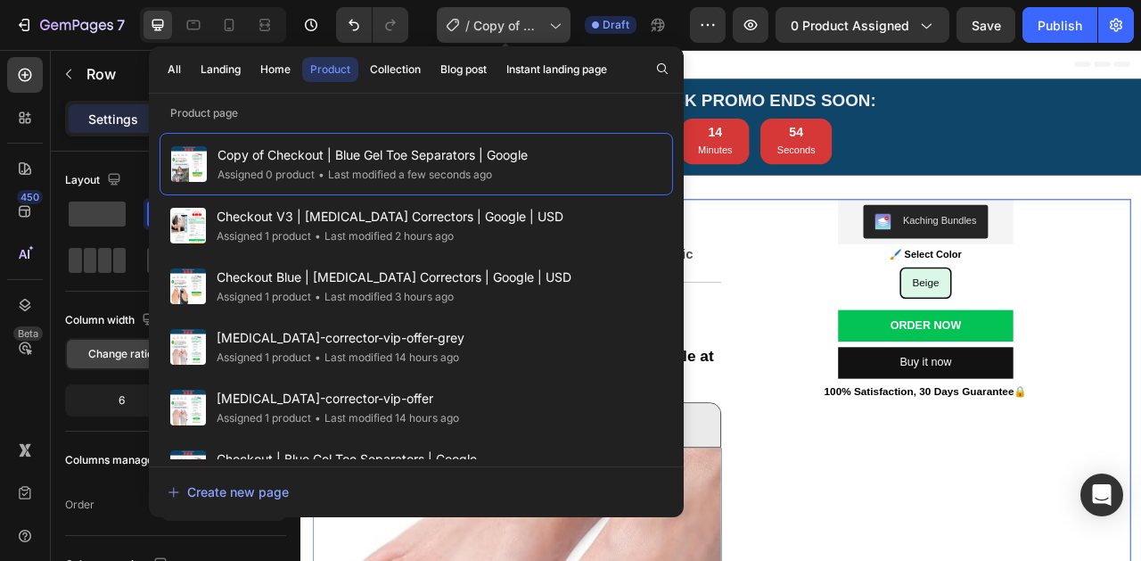
click at [502, 26] on span "Copy of Checkout | Blue Gel Toe Separators | Google" at bounding box center [507, 25] width 69 height 19
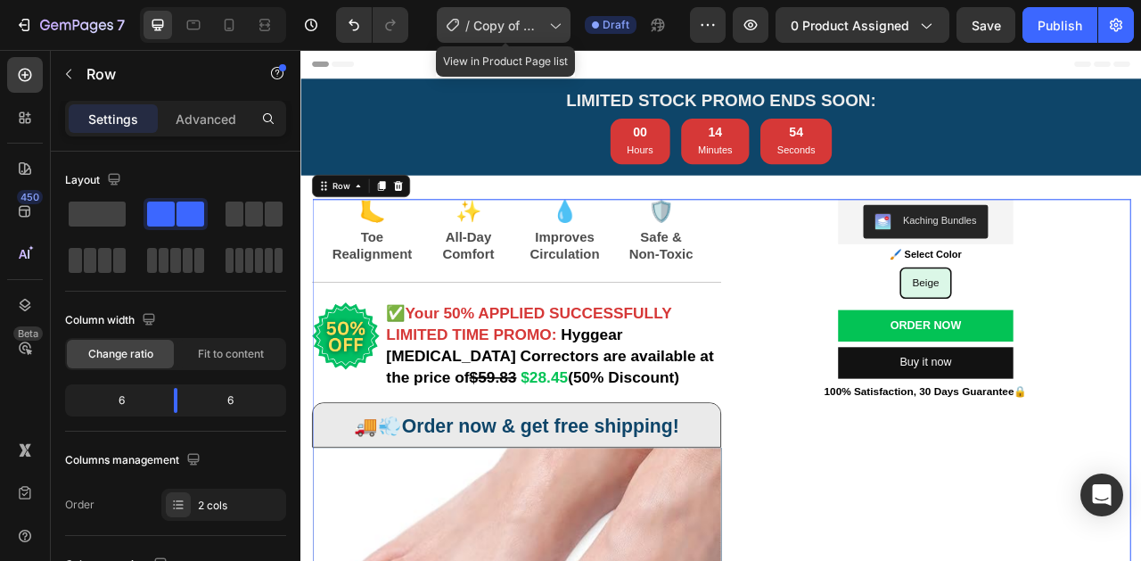
click at [502, 26] on span "Copy of Checkout | Blue Gel Toe Separators | Google" at bounding box center [507, 25] width 69 height 19
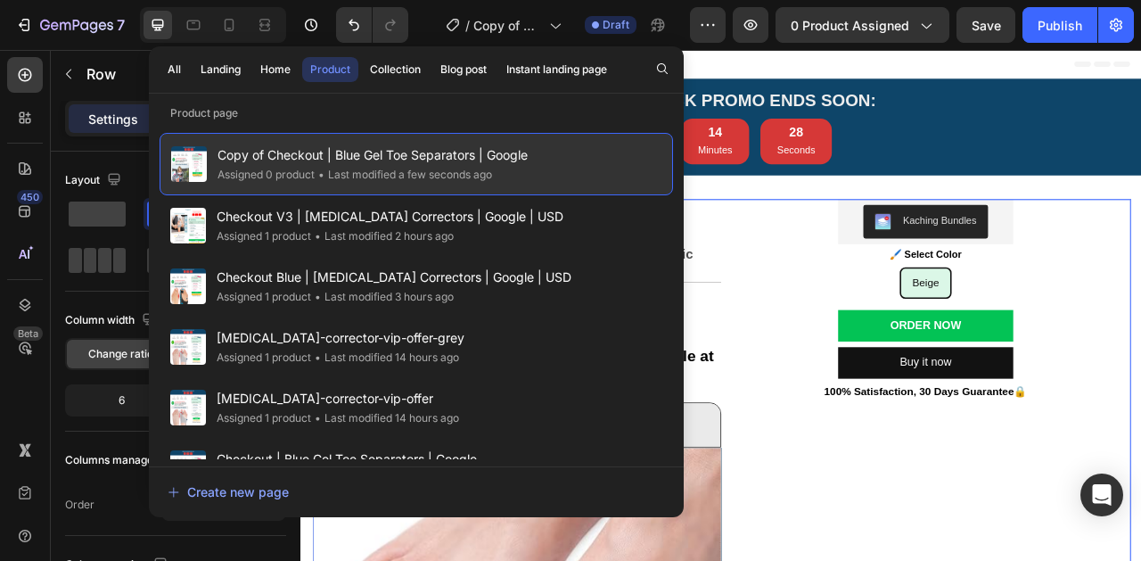
click at [307, 157] on span "Copy of Checkout | Blue Gel Toe Separators | Google" at bounding box center [373, 154] width 310 height 21
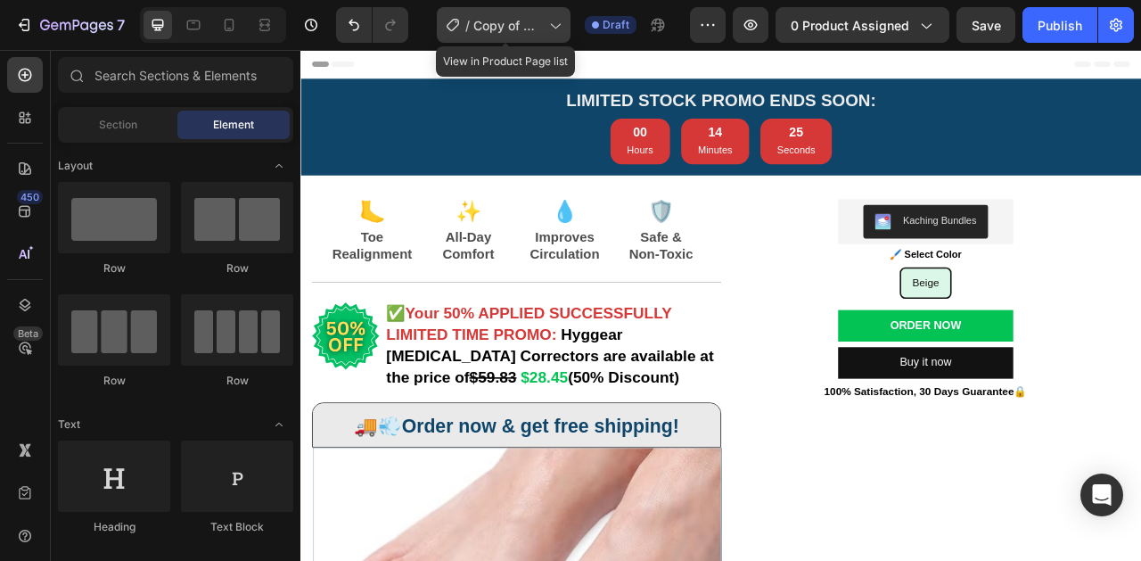
click at [457, 25] on icon at bounding box center [453, 25] width 12 height 12
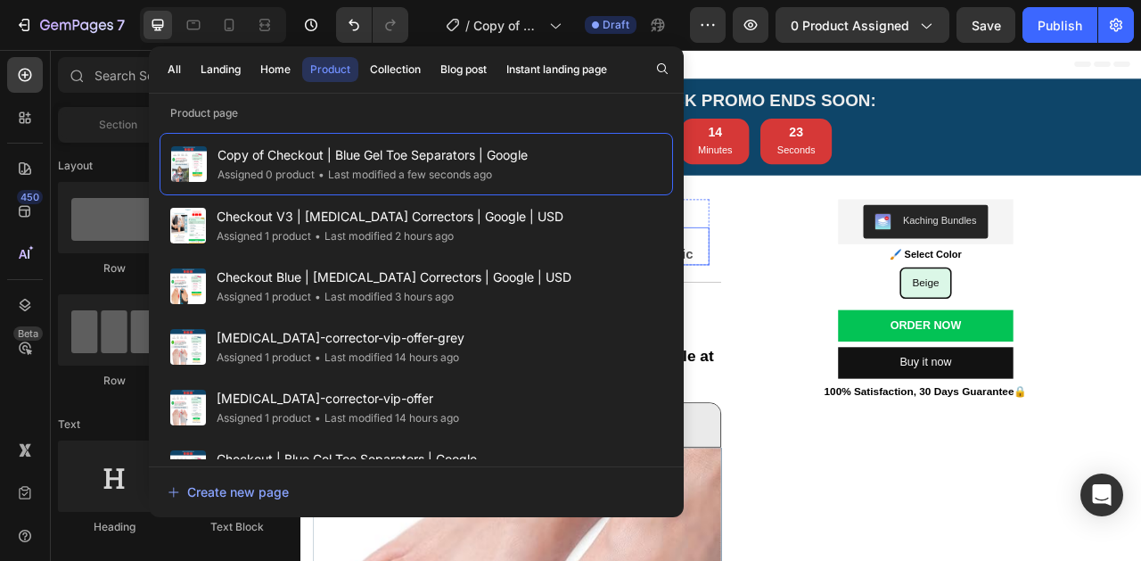
click at [834, 333] on div "🦶 Text Block Toe Realignment Text Block ✨ Text Block All-Day Comfort Text Block…" at bounding box center [575, 362] width 521 height 244
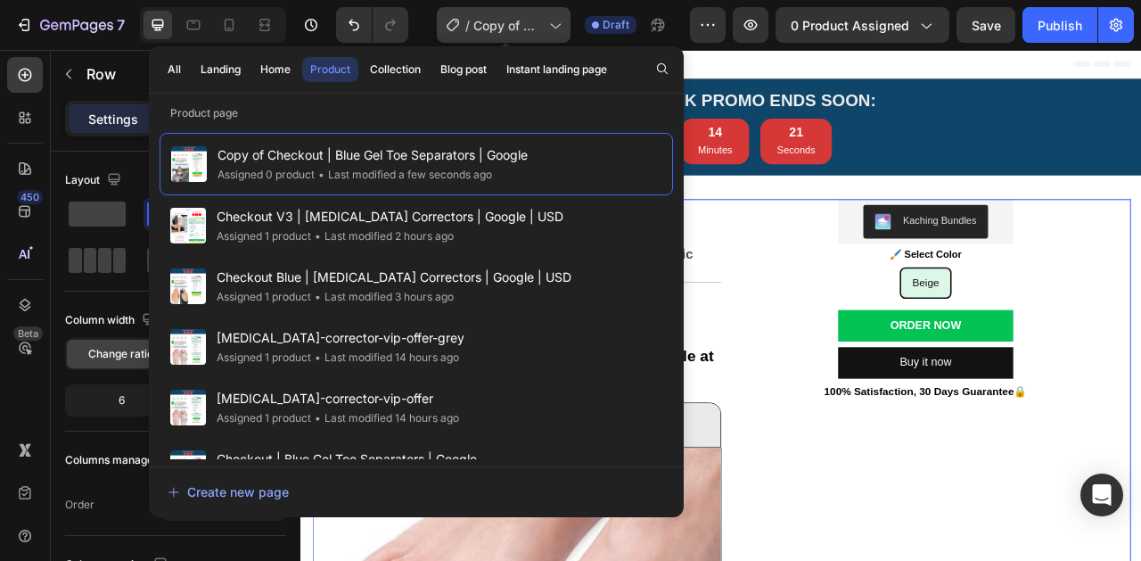
click at [561, 24] on icon at bounding box center [555, 25] width 18 height 18
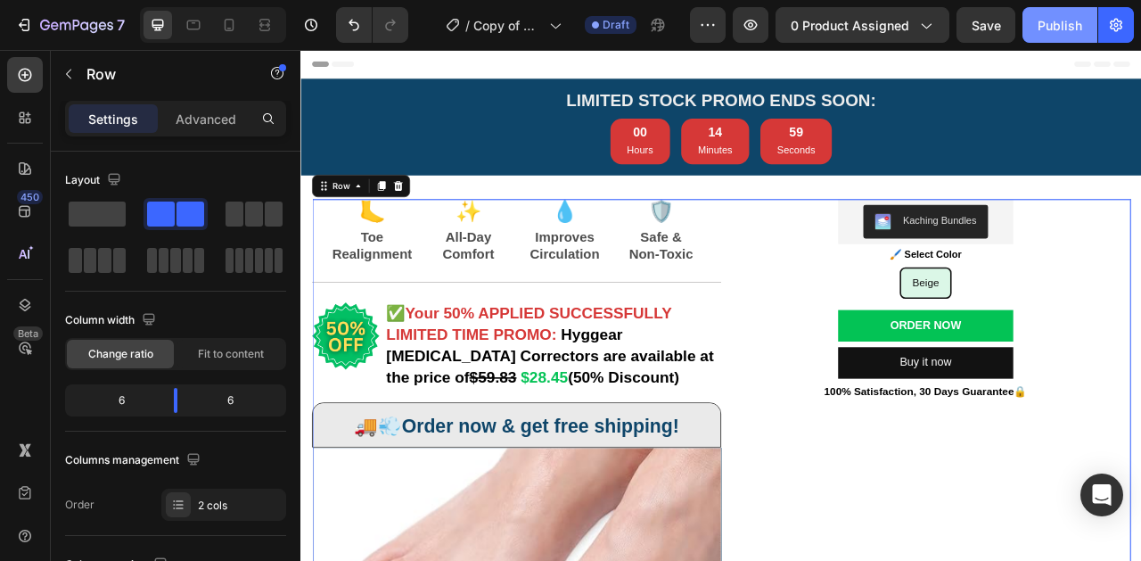
click at [1067, 25] on div "Publish" at bounding box center [1060, 25] width 45 height 19
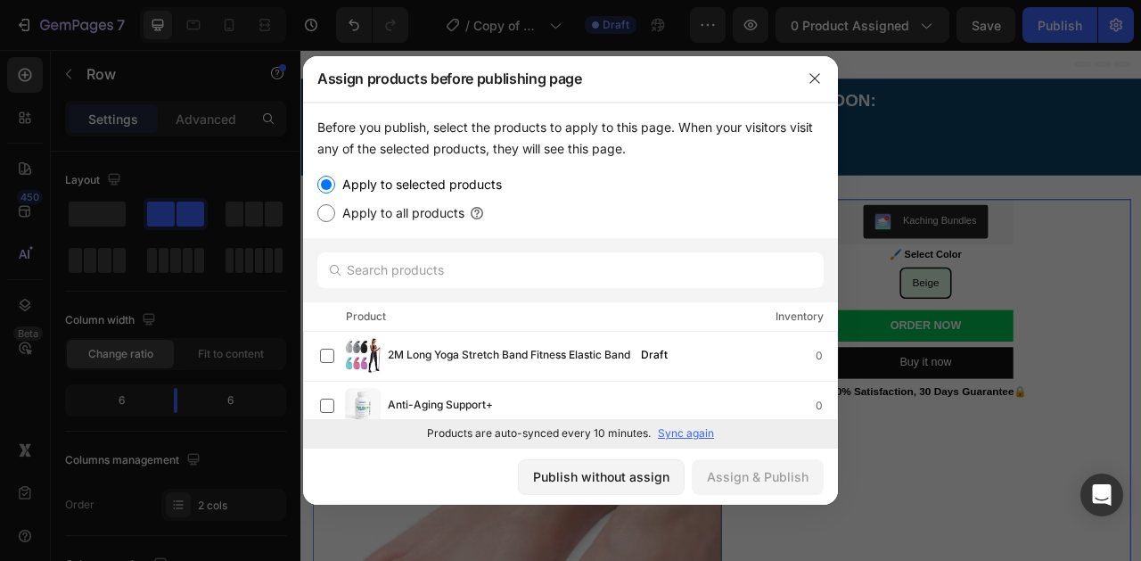
click at [424, 190] on label "Apply to selected products" at bounding box center [418, 184] width 167 height 21
click at [335, 190] on input "Apply to selected products" at bounding box center [326, 185] width 18 height 18
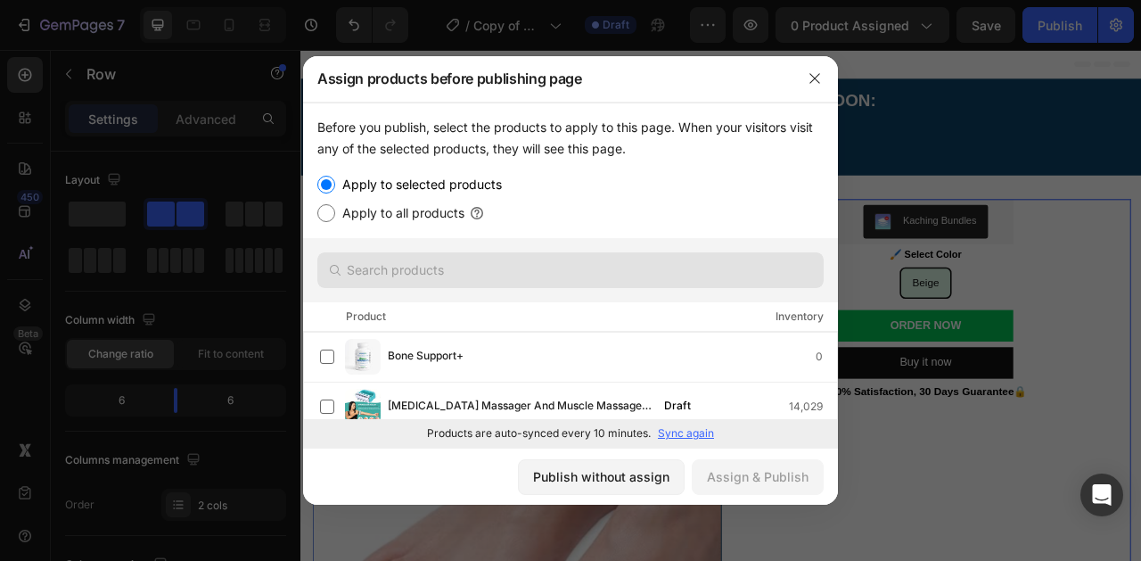
scroll to position [210, 0]
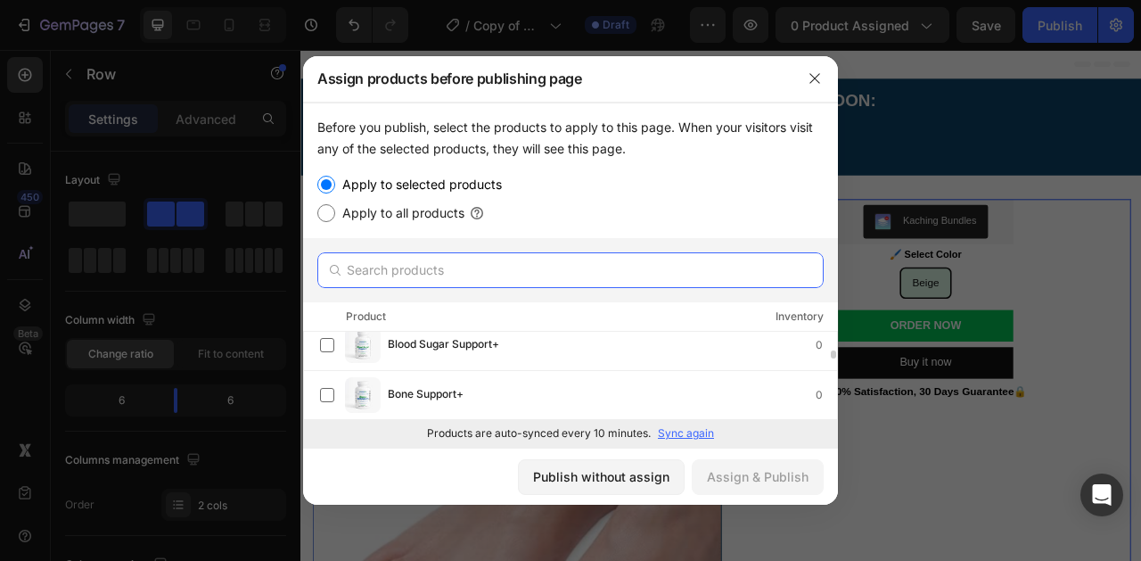
click at [514, 274] on input "text" at bounding box center [570, 270] width 506 height 36
paste input "Hammer Toe Straightener"
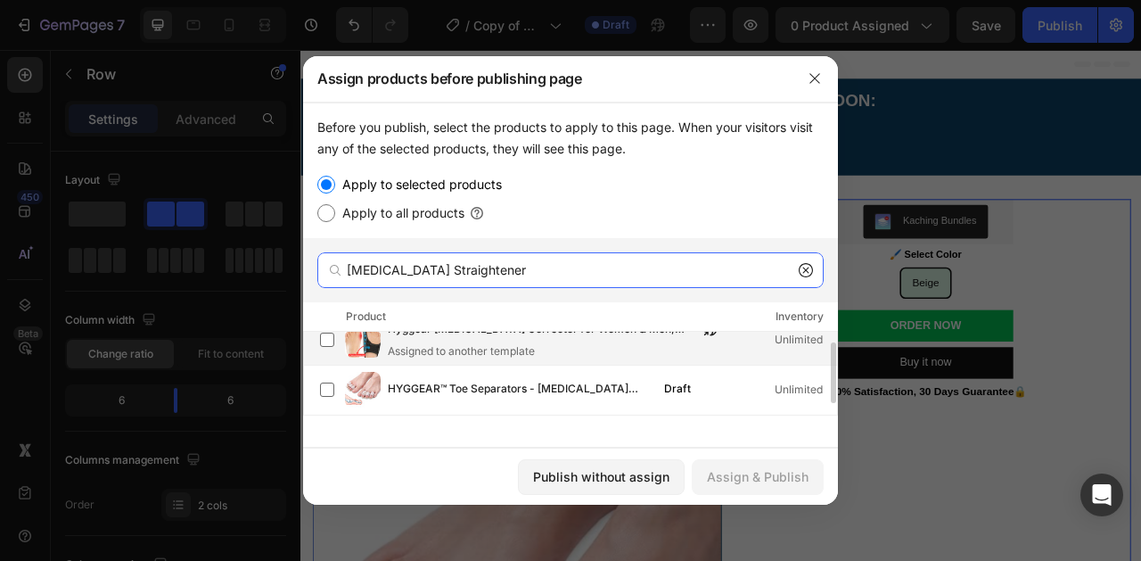
scroll to position [29, 0]
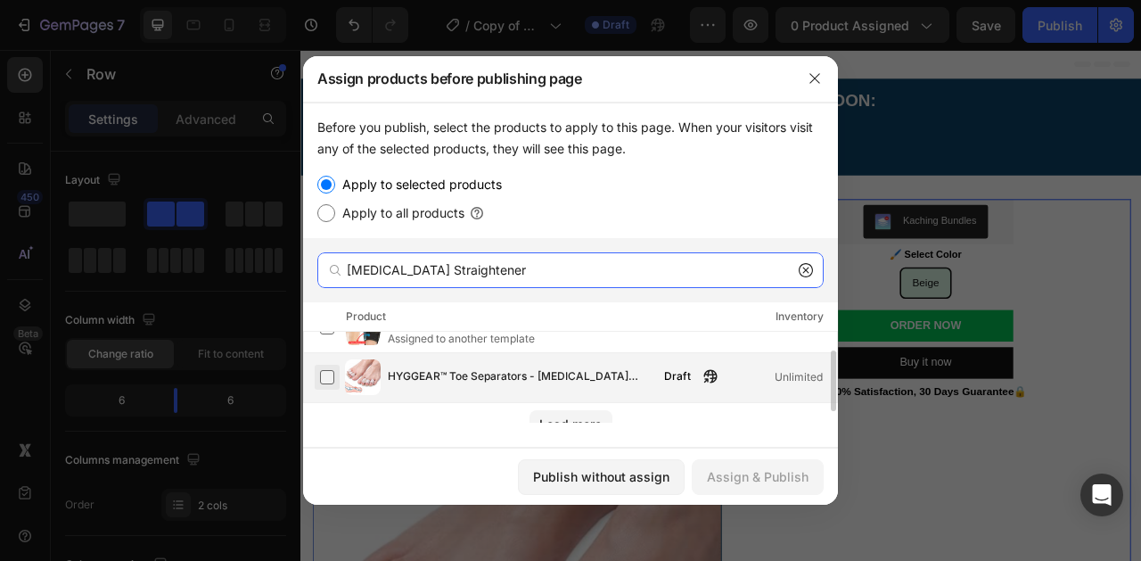
type input "Hammer Toe Straightener"
click at [328, 375] on label at bounding box center [327, 377] width 14 height 14
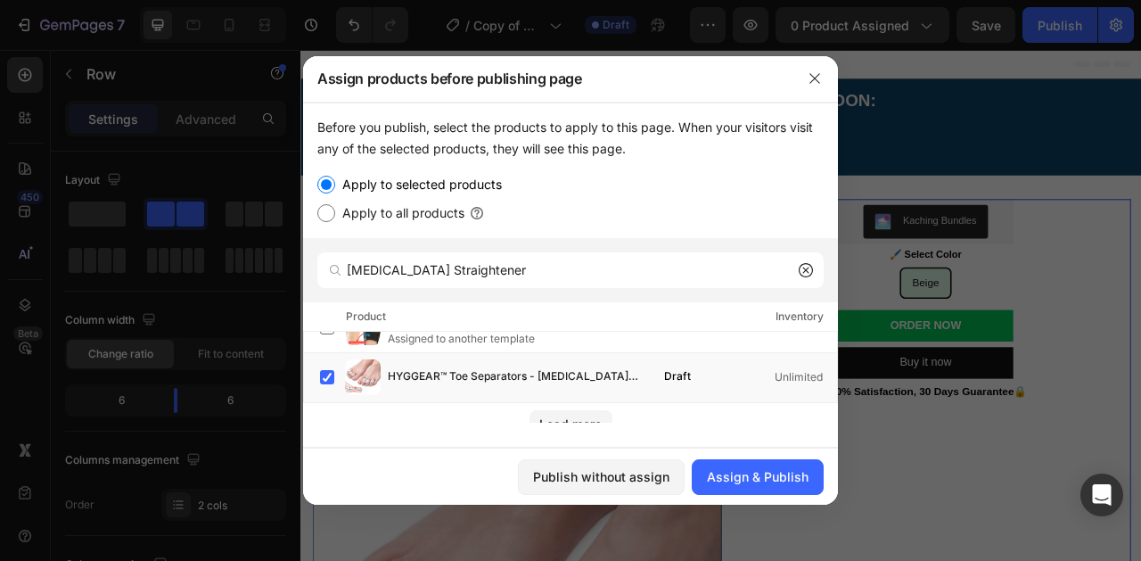
click at [819, 63] on div at bounding box center [815, 78] width 46 height 46
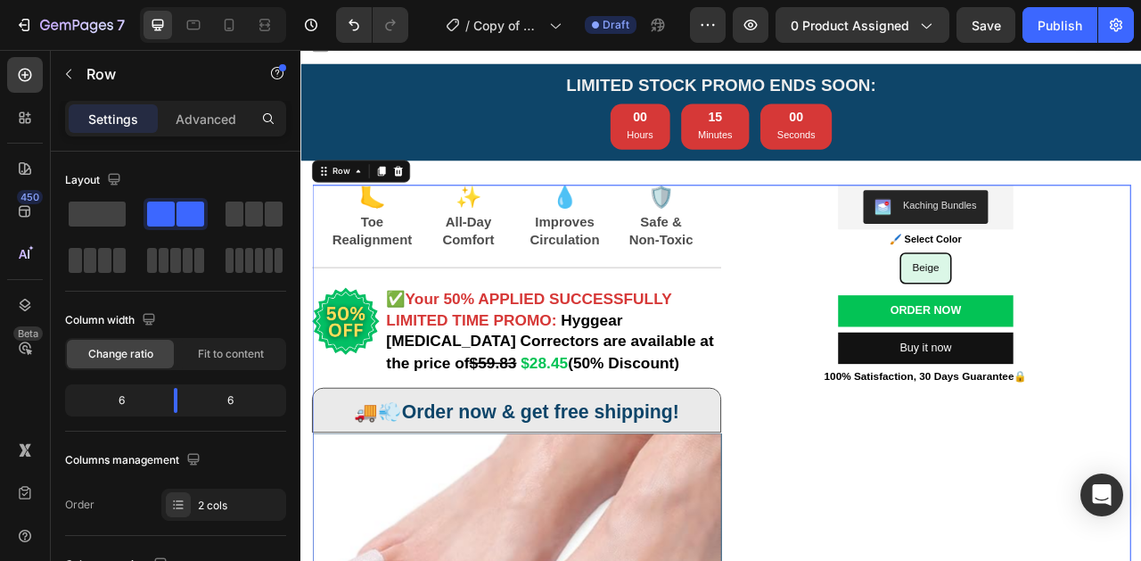
scroll to position [0, 0]
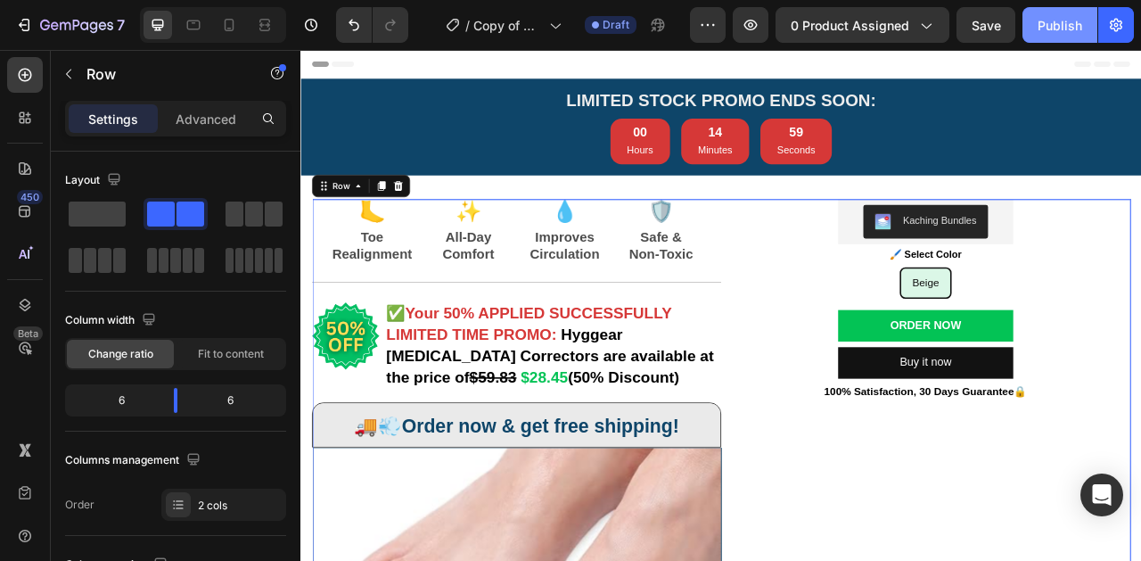
click at [1043, 28] on div "Publish" at bounding box center [1060, 25] width 45 height 19
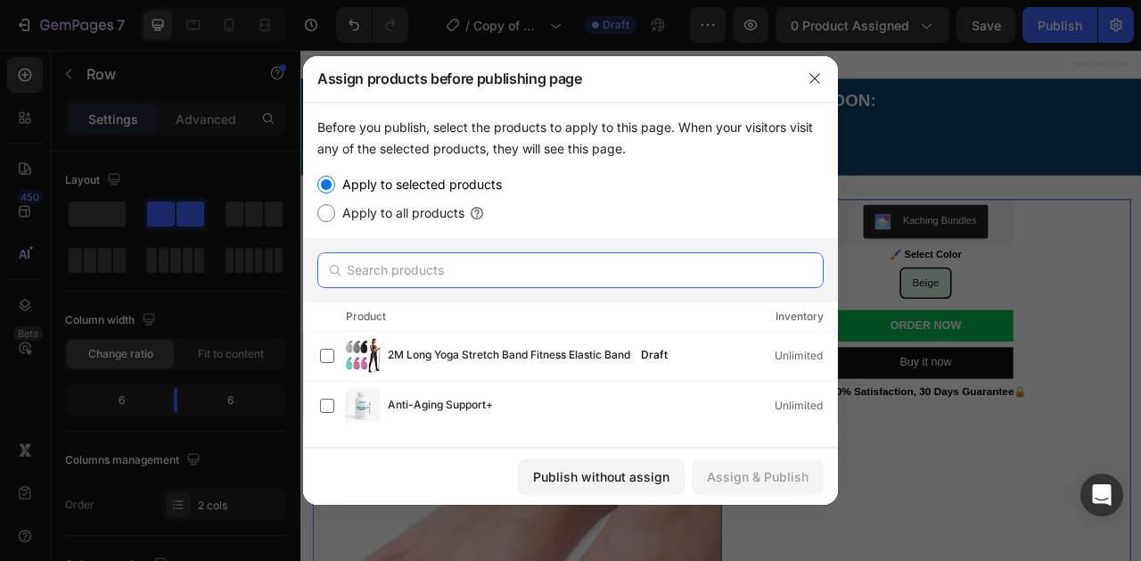
click at [622, 267] on input "text" at bounding box center [570, 270] width 506 height 36
paste input "Hammer Toe Straightener"
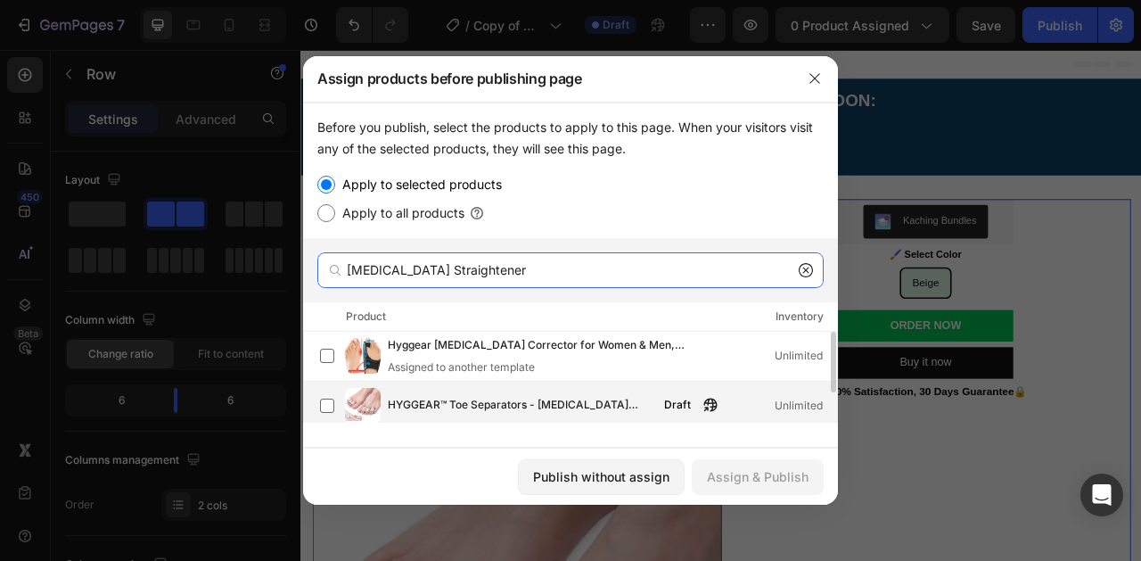
type input "Hammer Toe Straightener"
click at [470, 401] on span "HYGGEAR™ Toe Separators - Hammer Toe Straightener Corrector Splint Brace - For …" at bounding box center [521, 406] width 266 height 20
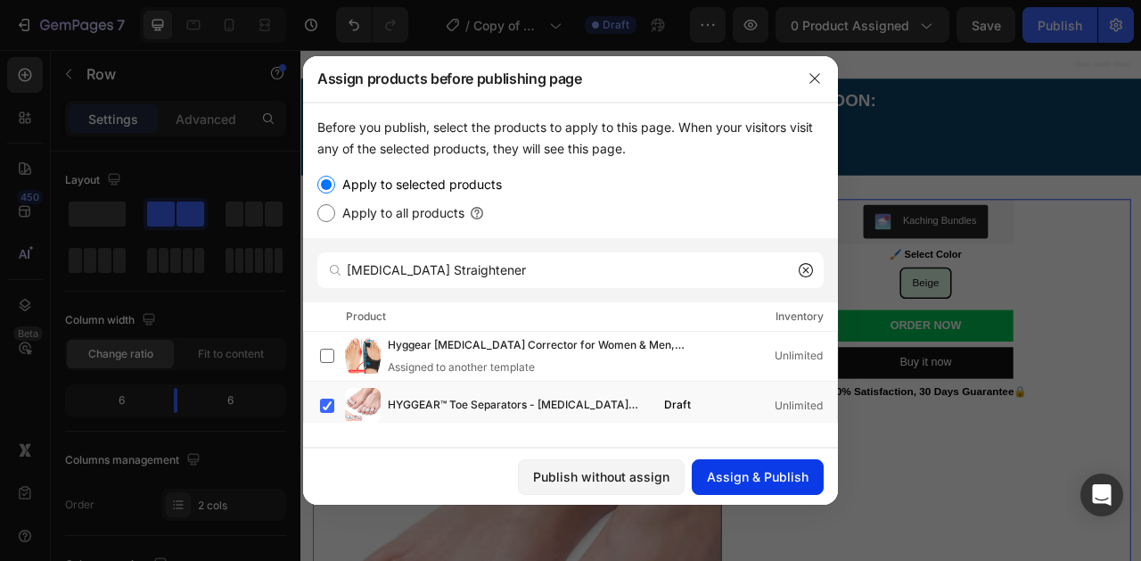
click at [761, 483] on div "Assign & Publish" at bounding box center [758, 476] width 102 height 19
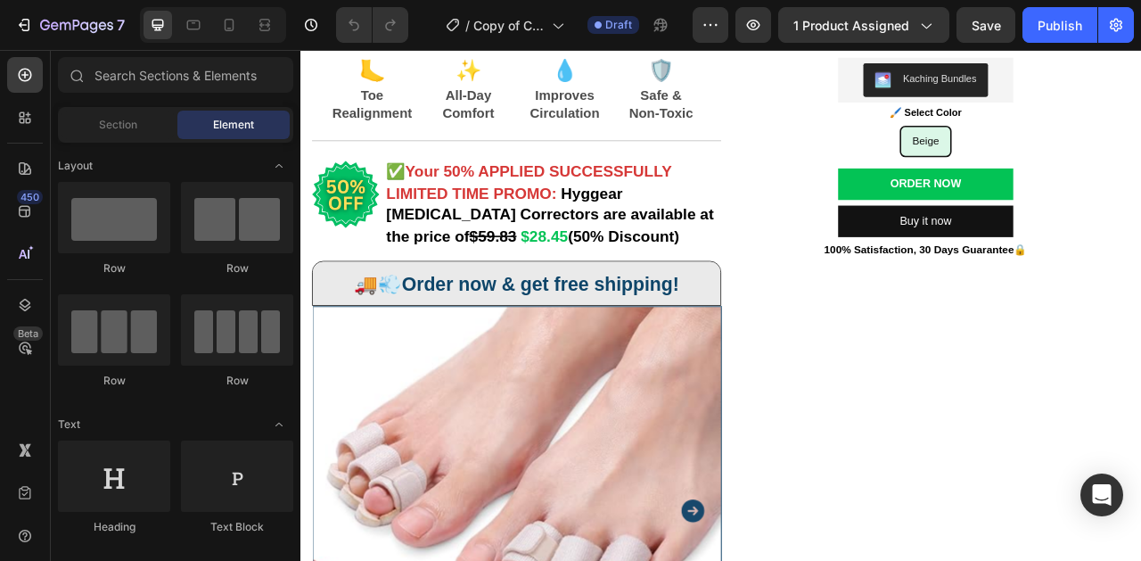
scroll to position [121, 0]
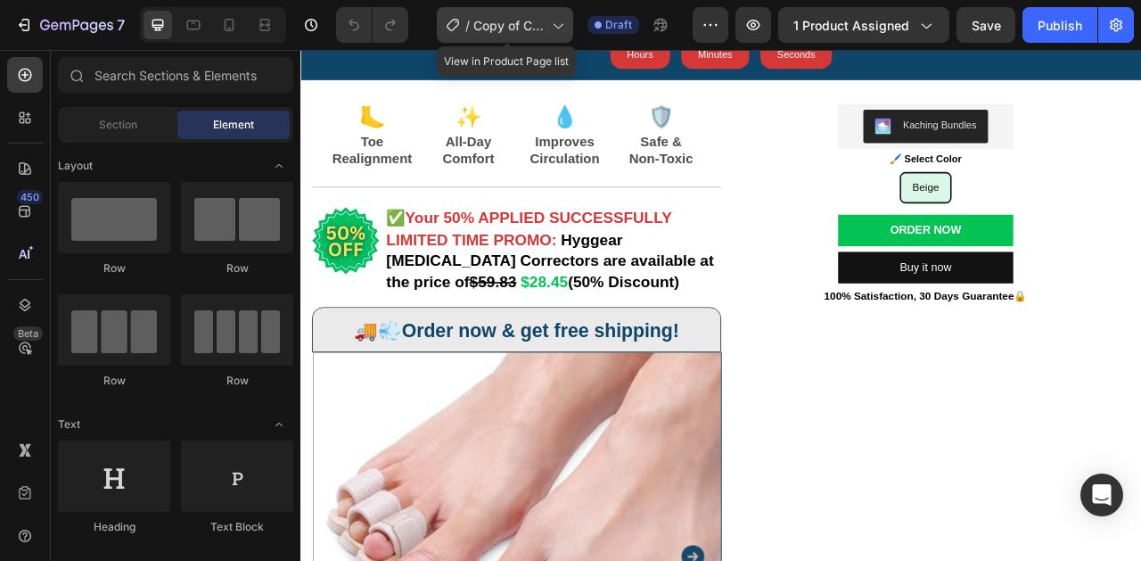
click at [565, 26] on icon at bounding box center [557, 25] width 18 height 18
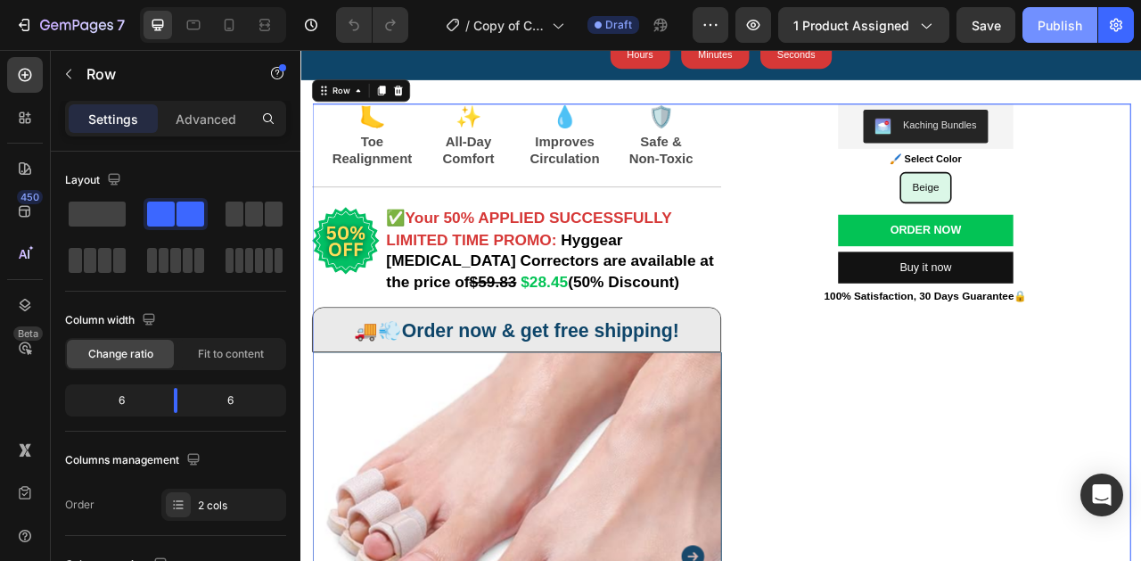
click at [1057, 29] on div "Publish" at bounding box center [1060, 25] width 45 height 19
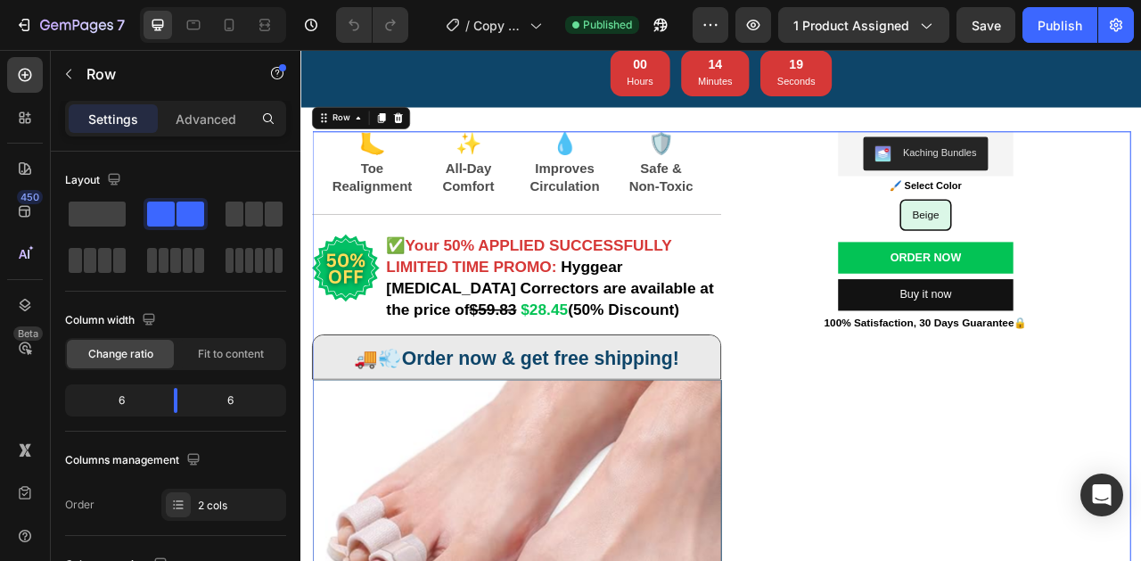
scroll to position [108, 0]
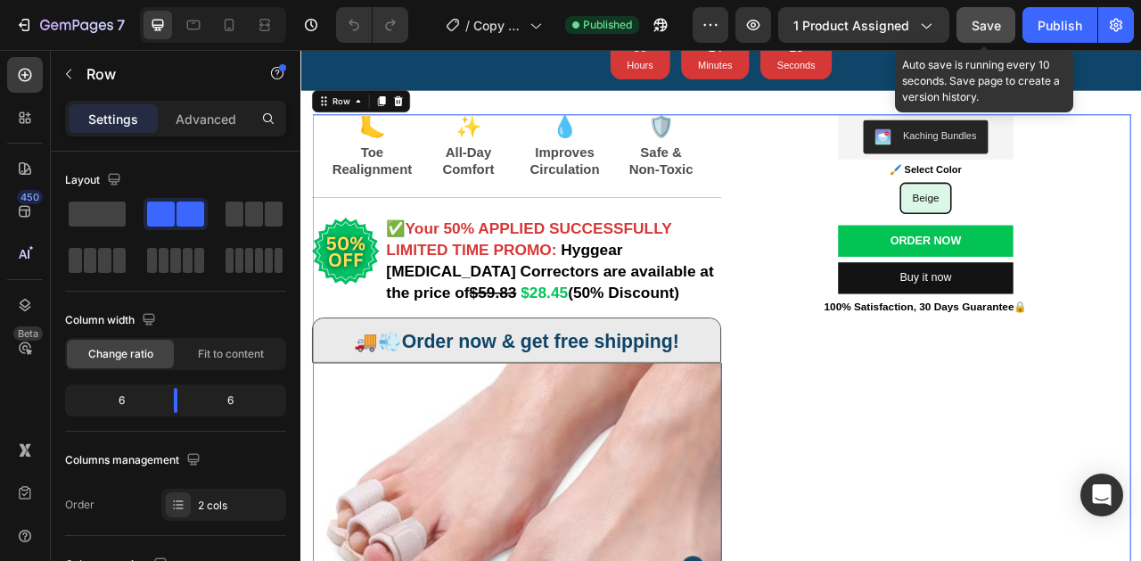
click at [983, 33] on div "Save" at bounding box center [986, 25] width 29 height 19
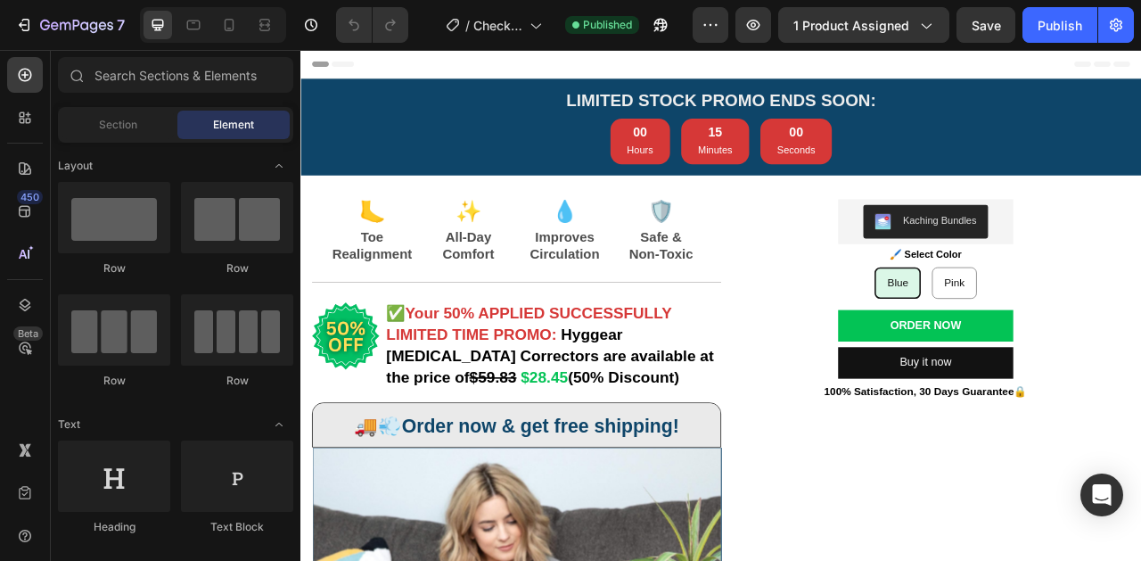
radio input "false"
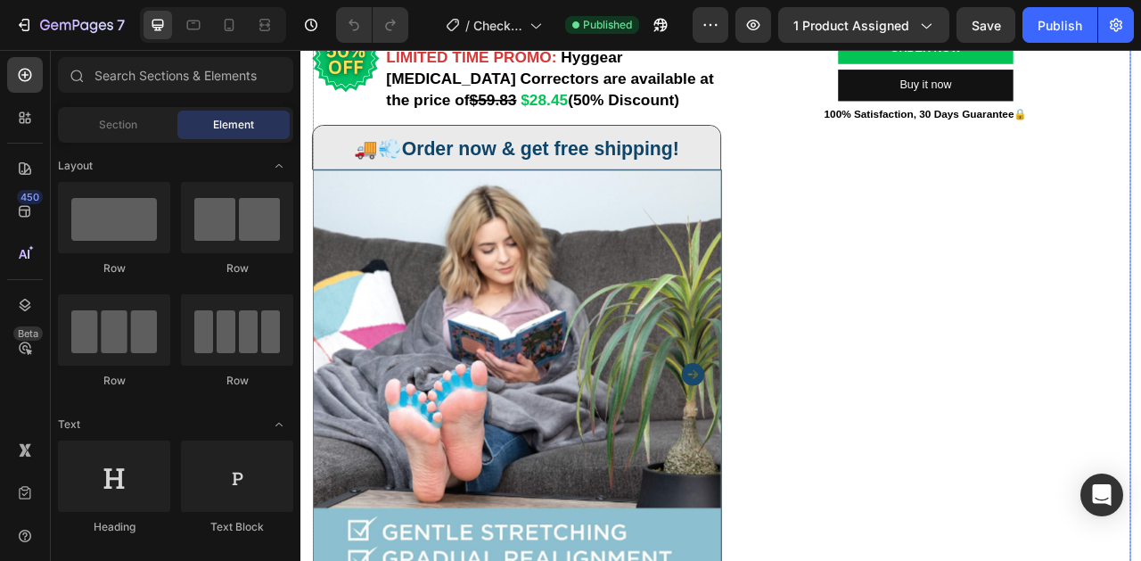
scroll to position [395, 0]
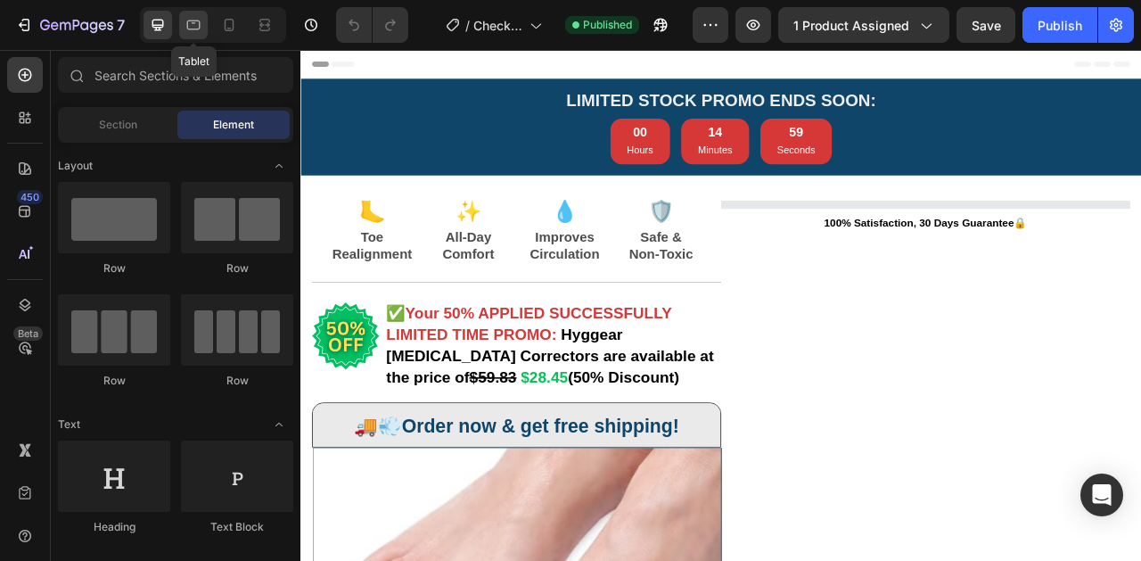
click at [193, 29] on icon at bounding box center [194, 25] width 18 height 18
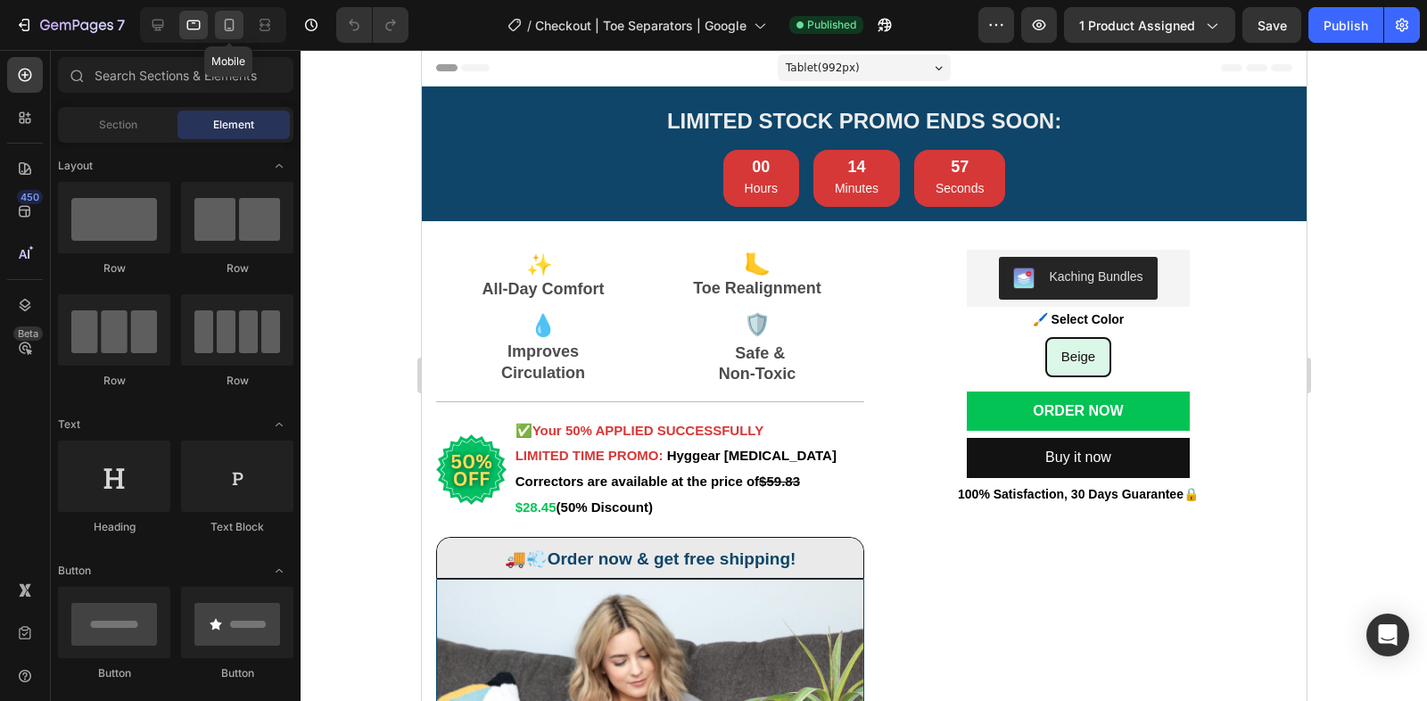
click at [235, 24] on icon at bounding box center [229, 25] width 18 height 18
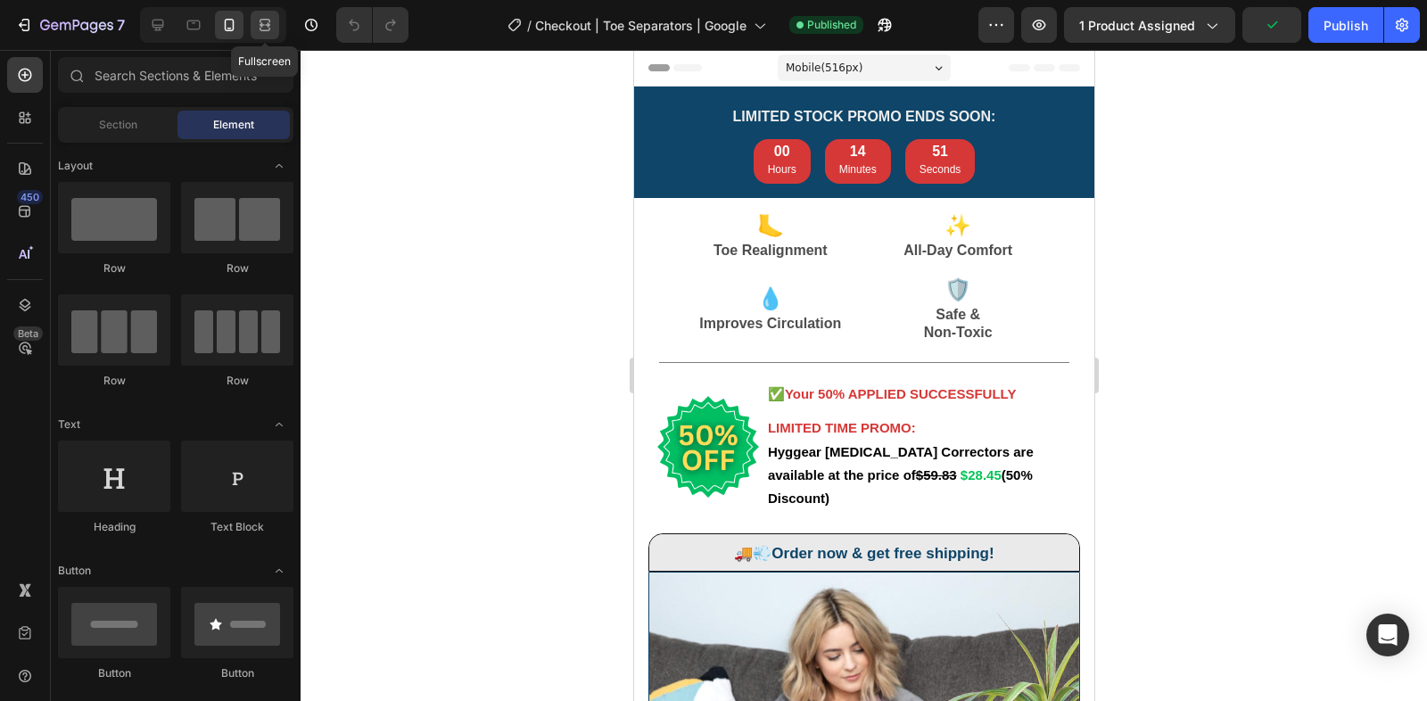
click at [256, 23] on icon at bounding box center [265, 25] width 18 height 18
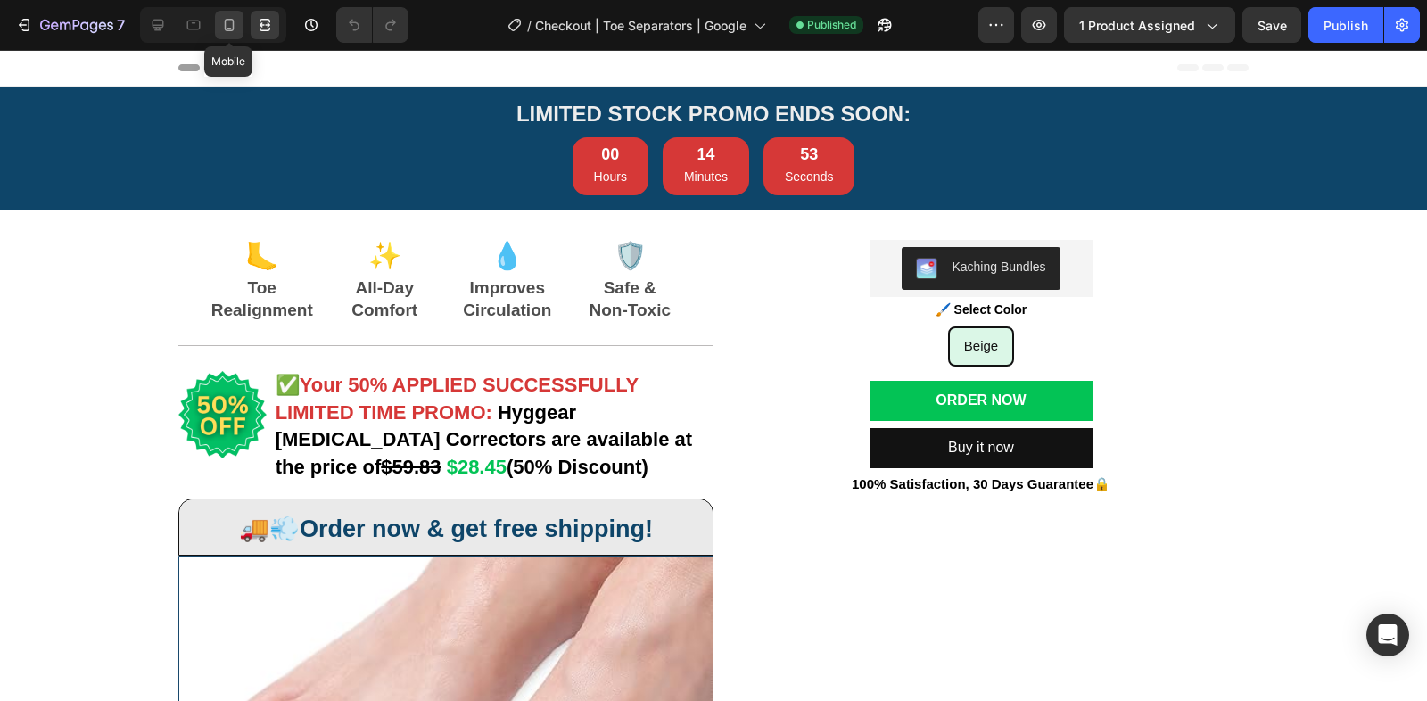
click at [233, 24] on icon at bounding box center [230, 25] width 10 height 12
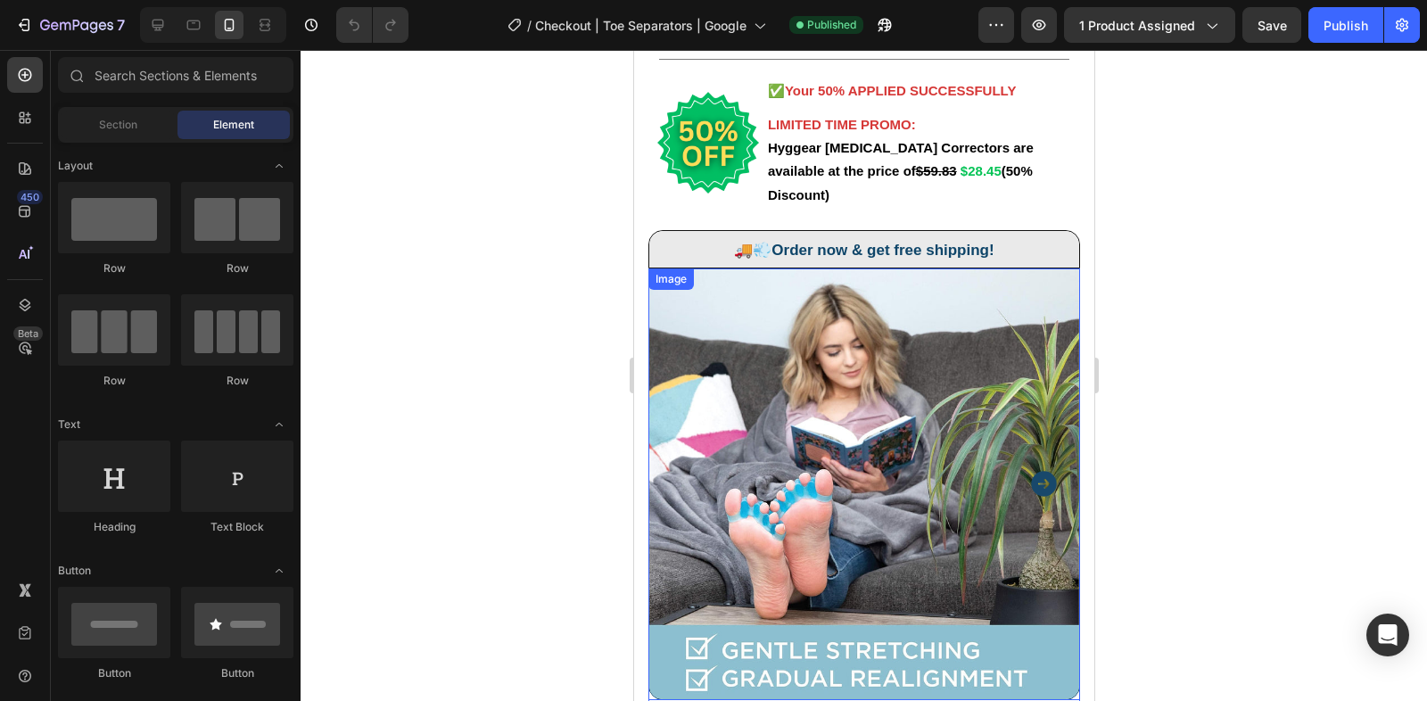
scroll to position [283, 0]
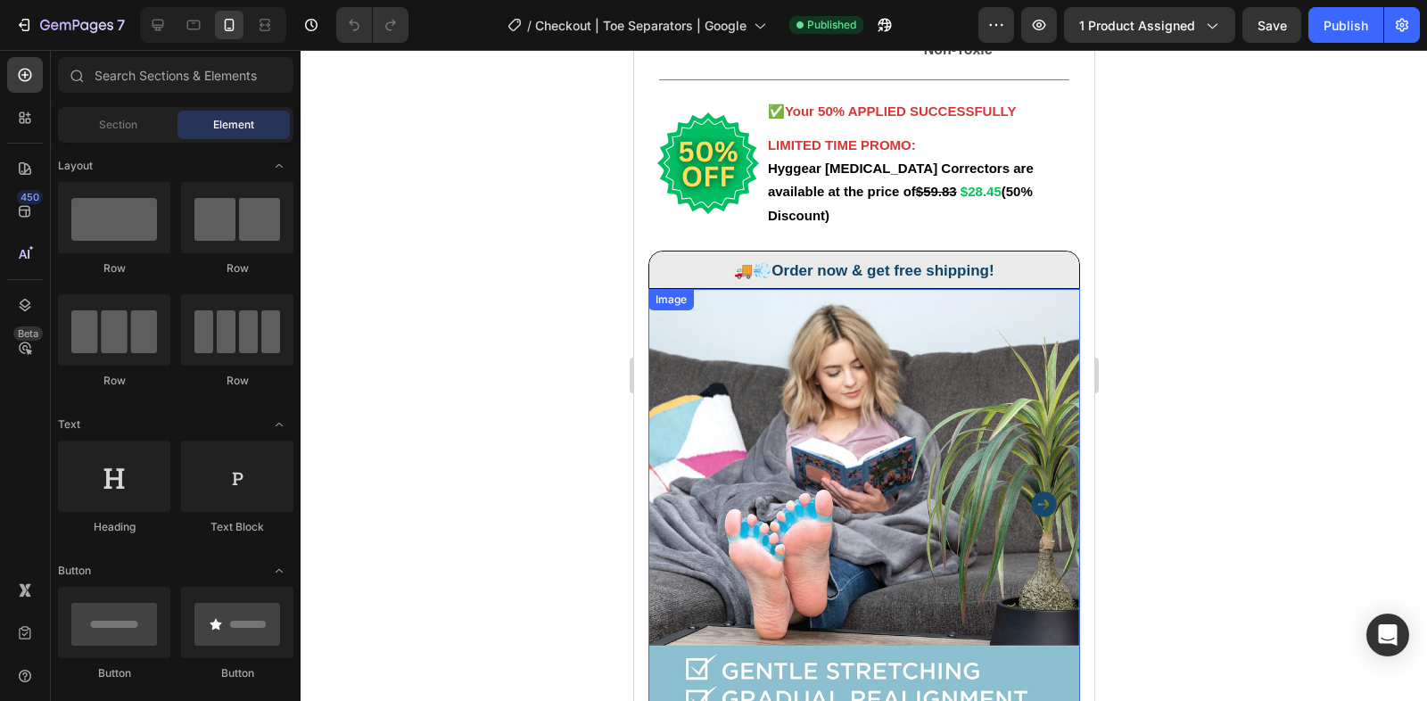
click at [833, 422] on img at bounding box center [863, 505] width 432 height 432
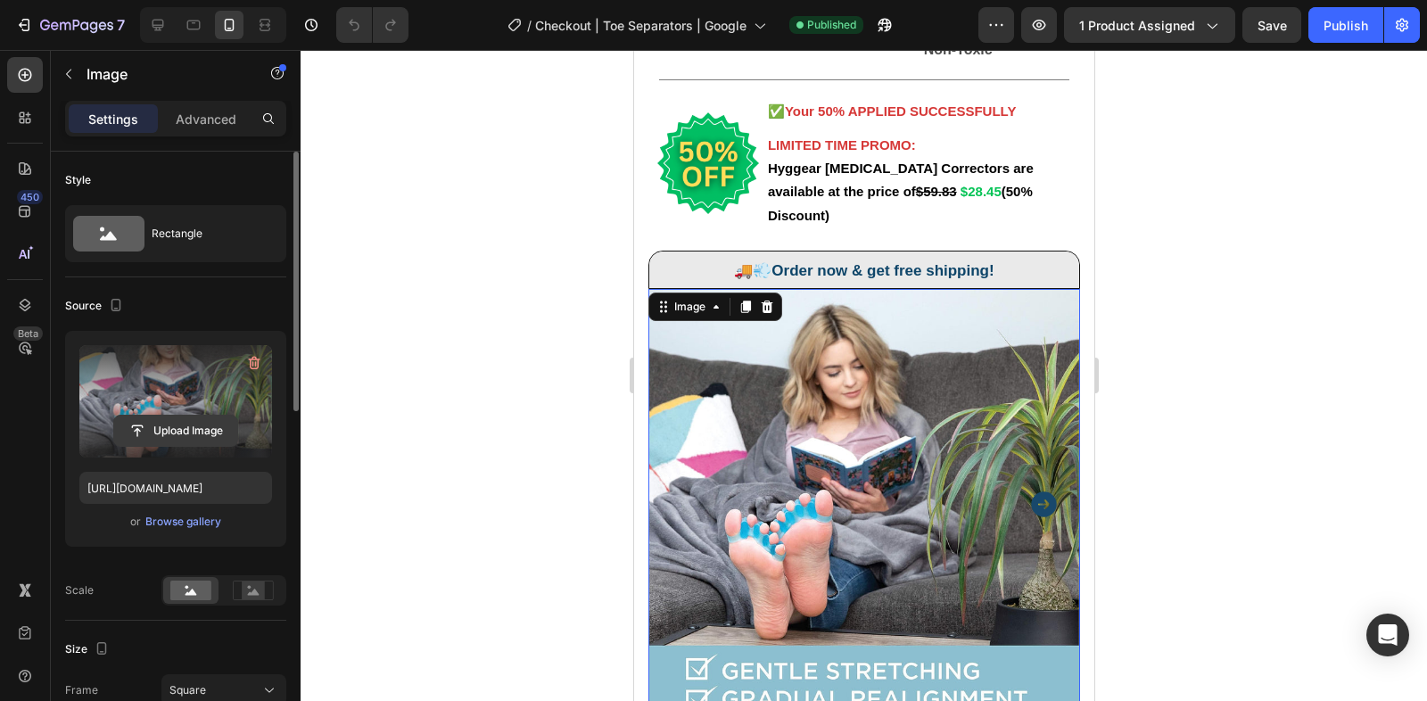
click at [194, 427] on input "file" at bounding box center [175, 431] width 123 height 30
click at [227, 399] on label at bounding box center [175, 401] width 193 height 112
click at [227, 416] on input "file" at bounding box center [175, 431] width 123 height 30
click at [257, 354] on icon "button" at bounding box center [254, 363] width 18 height 18
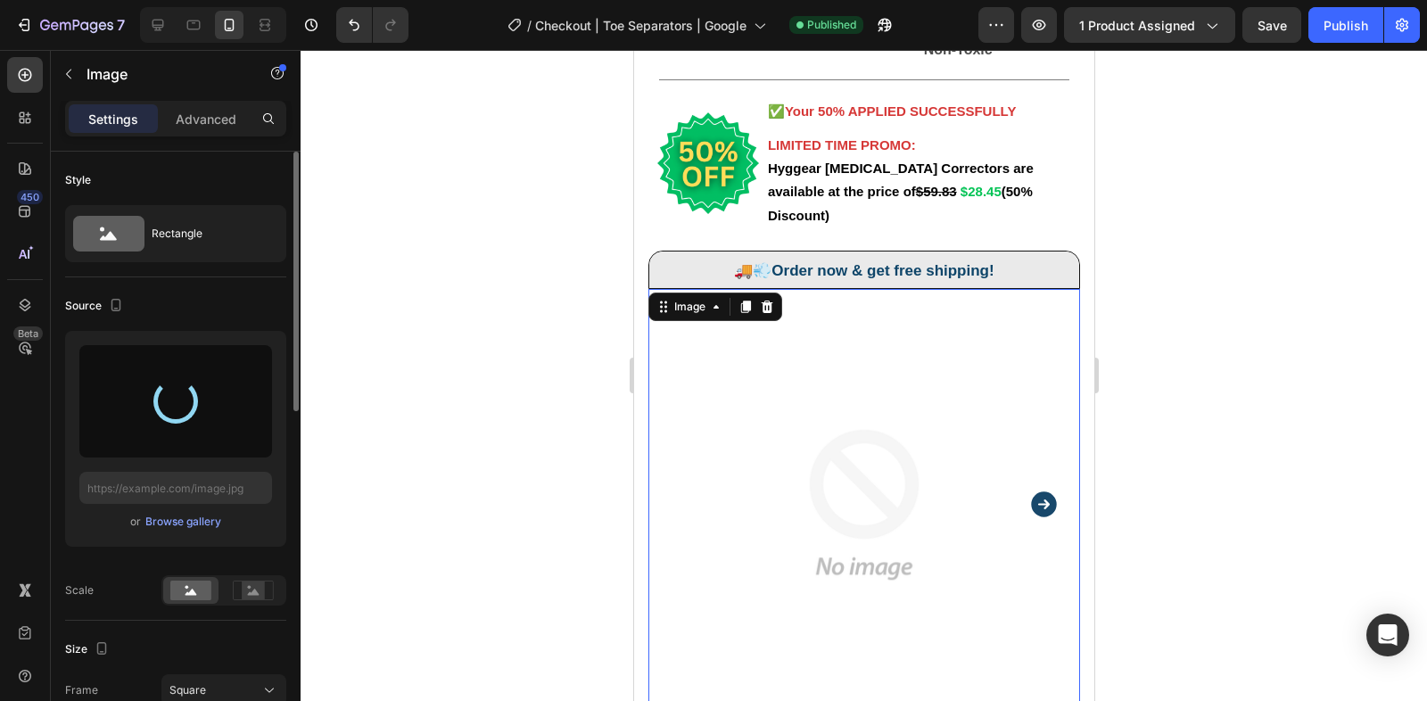
type input "[URL][DOMAIN_NAME]"
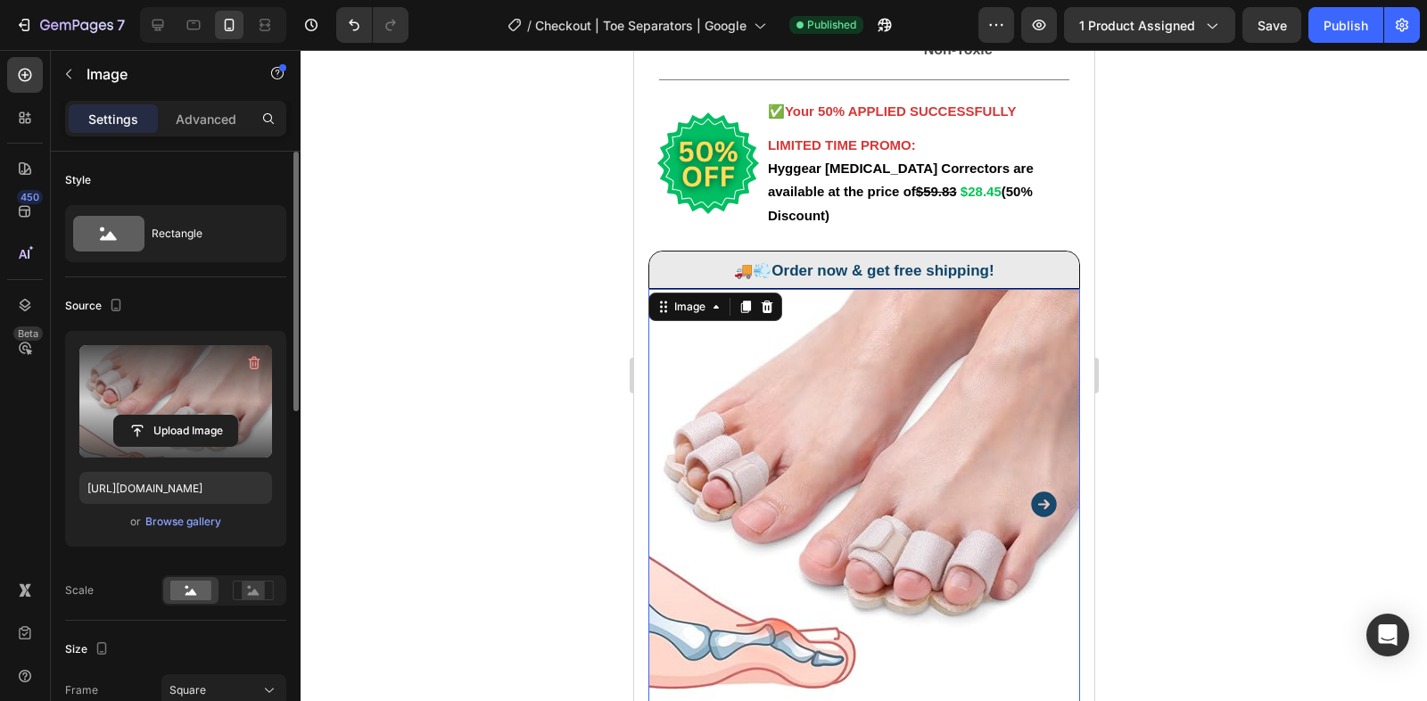
click at [550, 458] on div at bounding box center [863, 375] width 1126 height 651
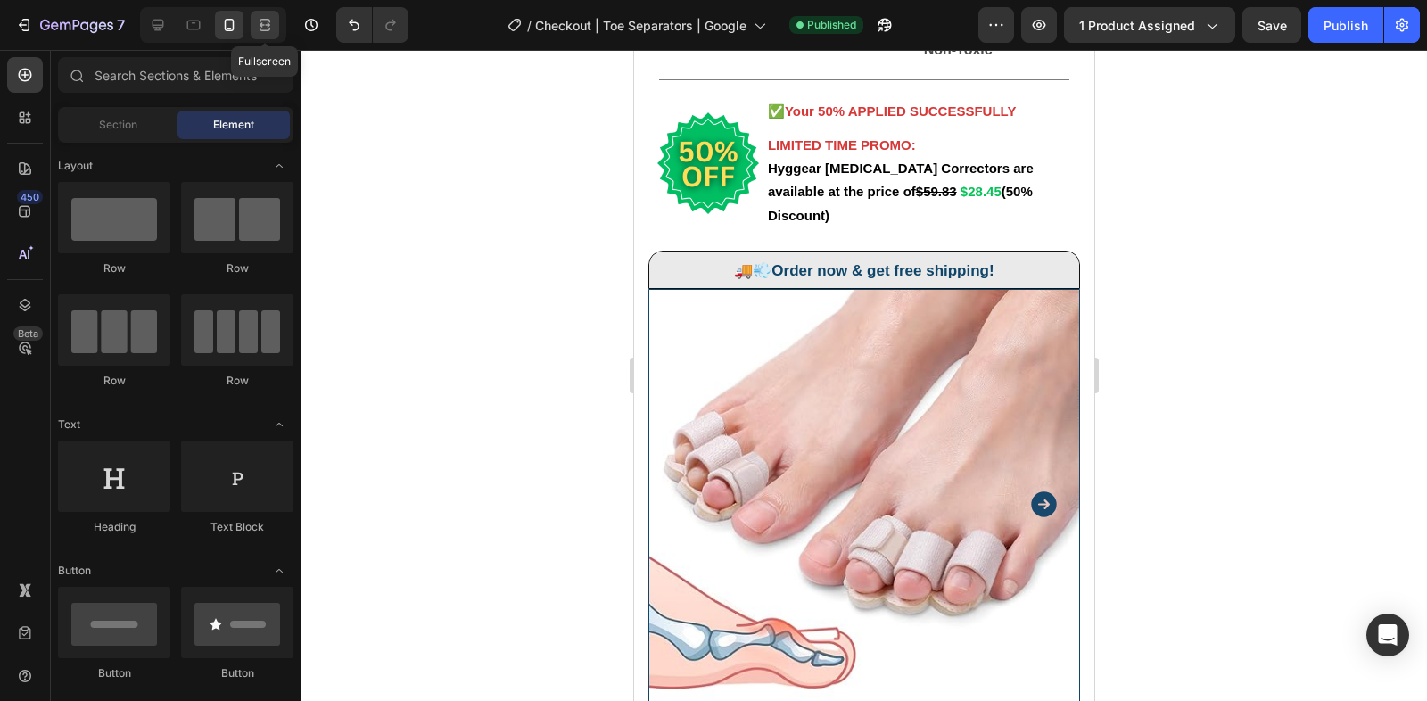
click at [260, 37] on div at bounding box center [265, 25] width 29 height 29
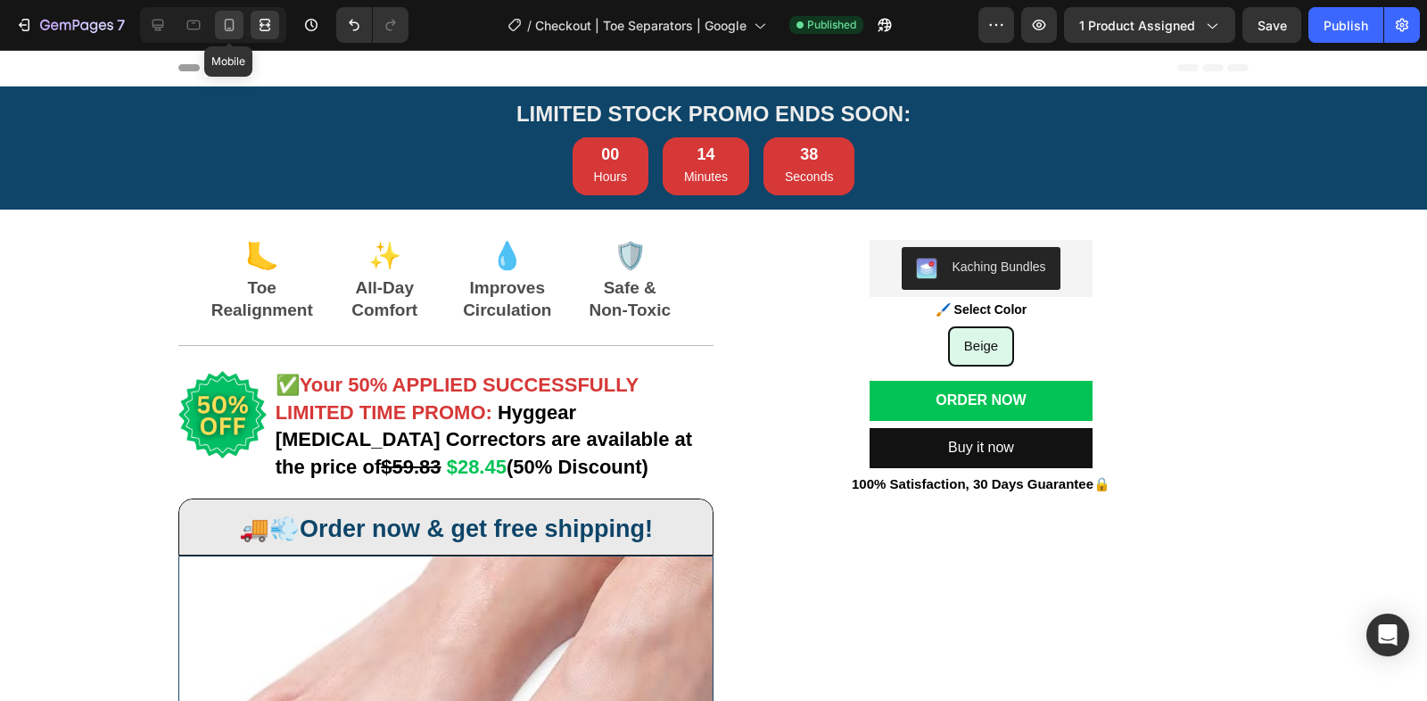
click at [225, 29] on icon at bounding box center [230, 25] width 10 height 12
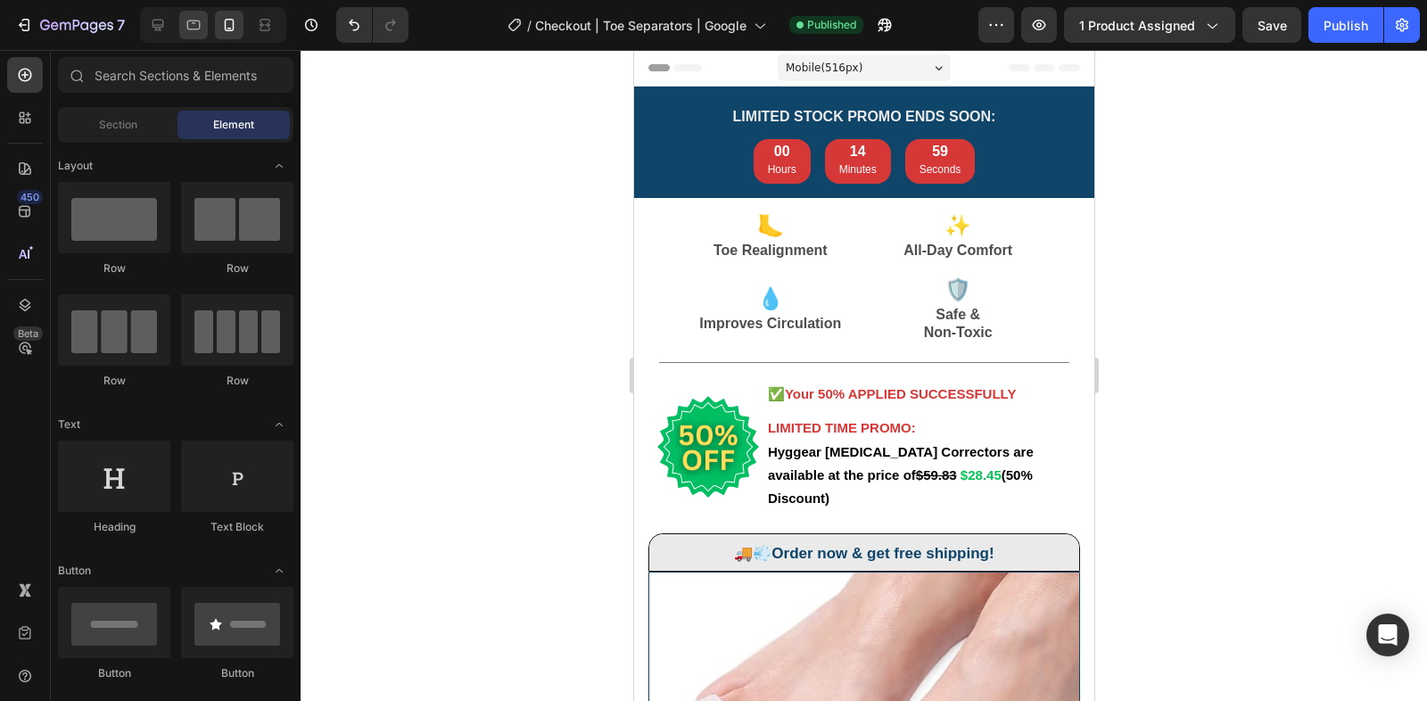
click at [199, 24] on icon at bounding box center [193, 26] width 13 height 10
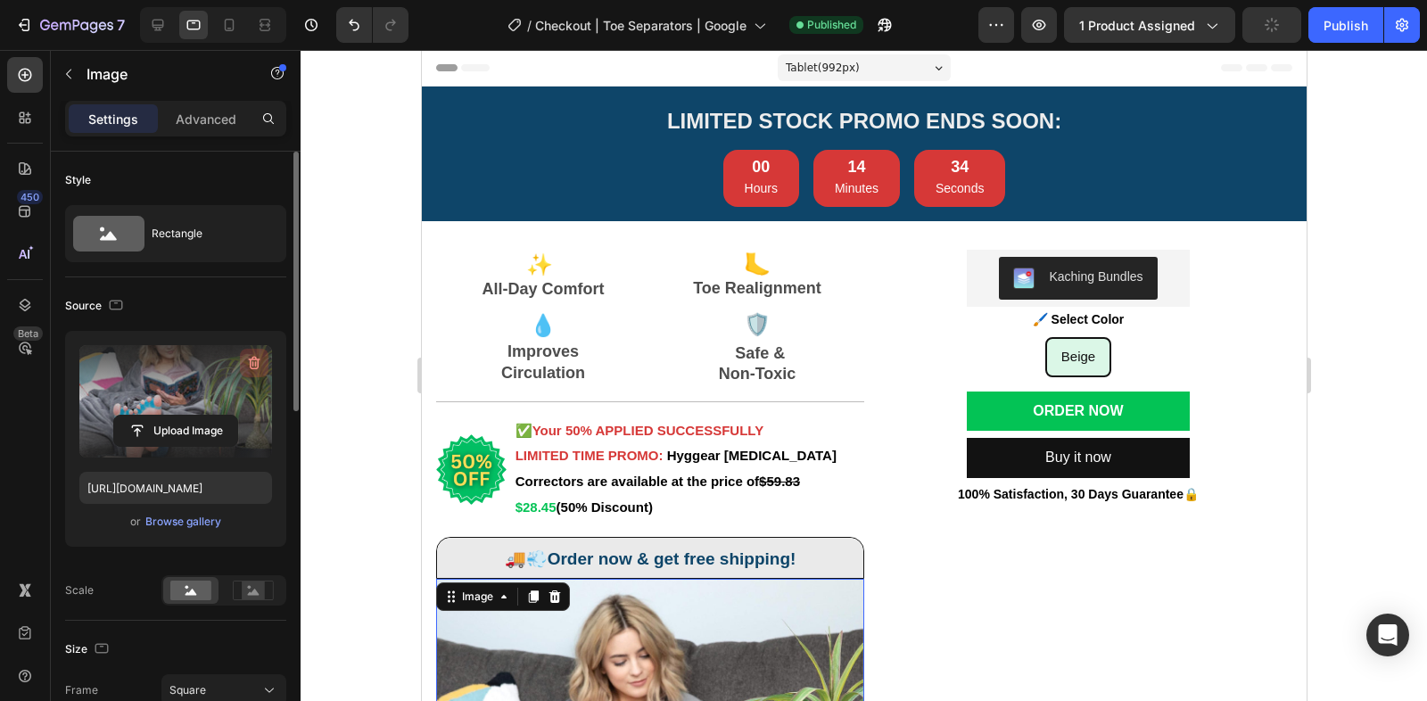
click at [260, 363] on icon "button" at bounding box center [254, 363] width 18 height 18
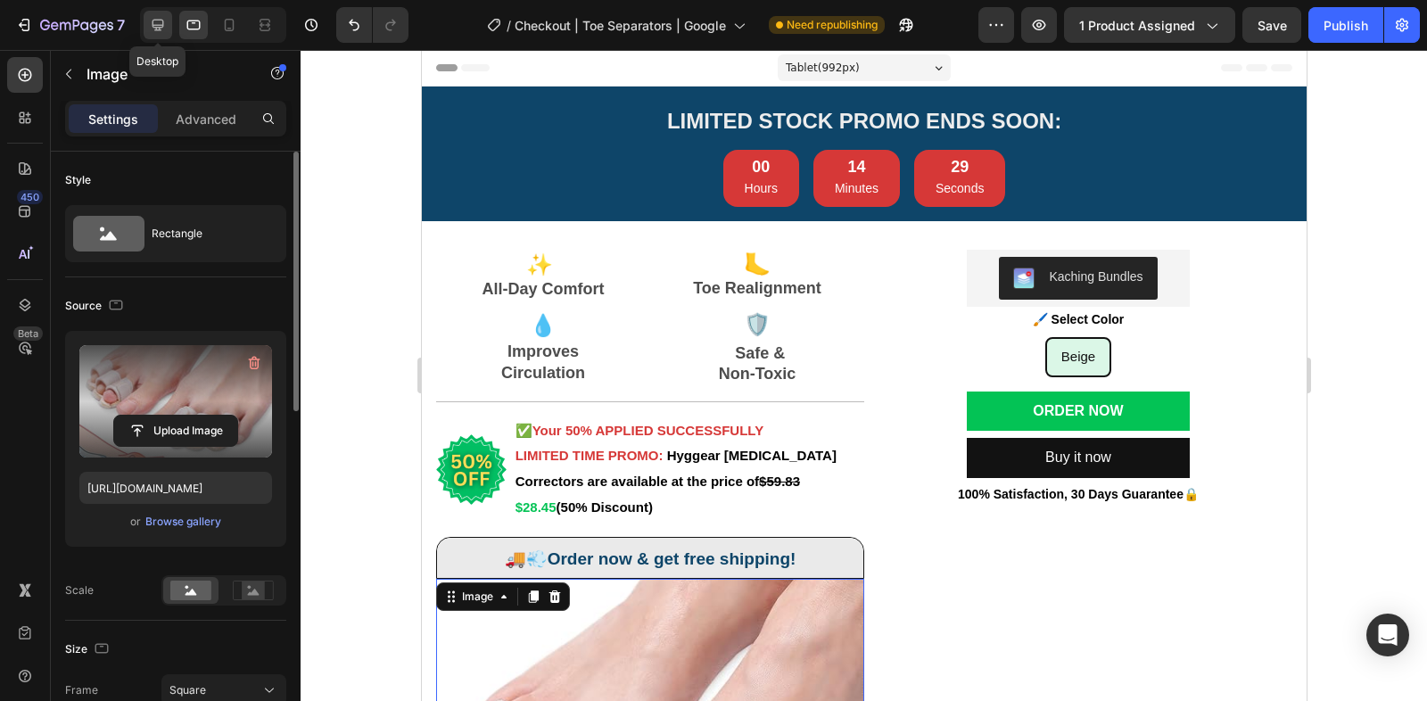
click at [161, 13] on div at bounding box center [158, 25] width 29 height 29
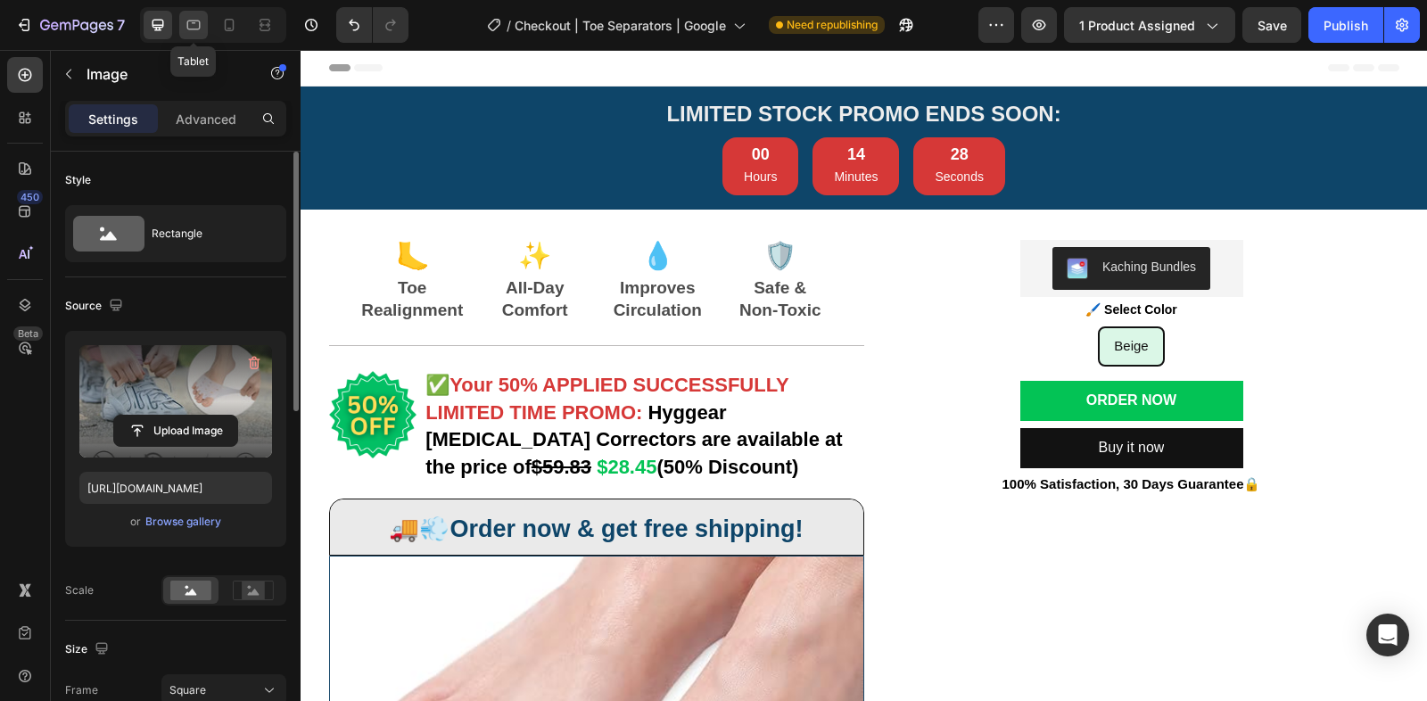
click at [185, 13] on div at bounding box center [193, 25] width 29 height 29
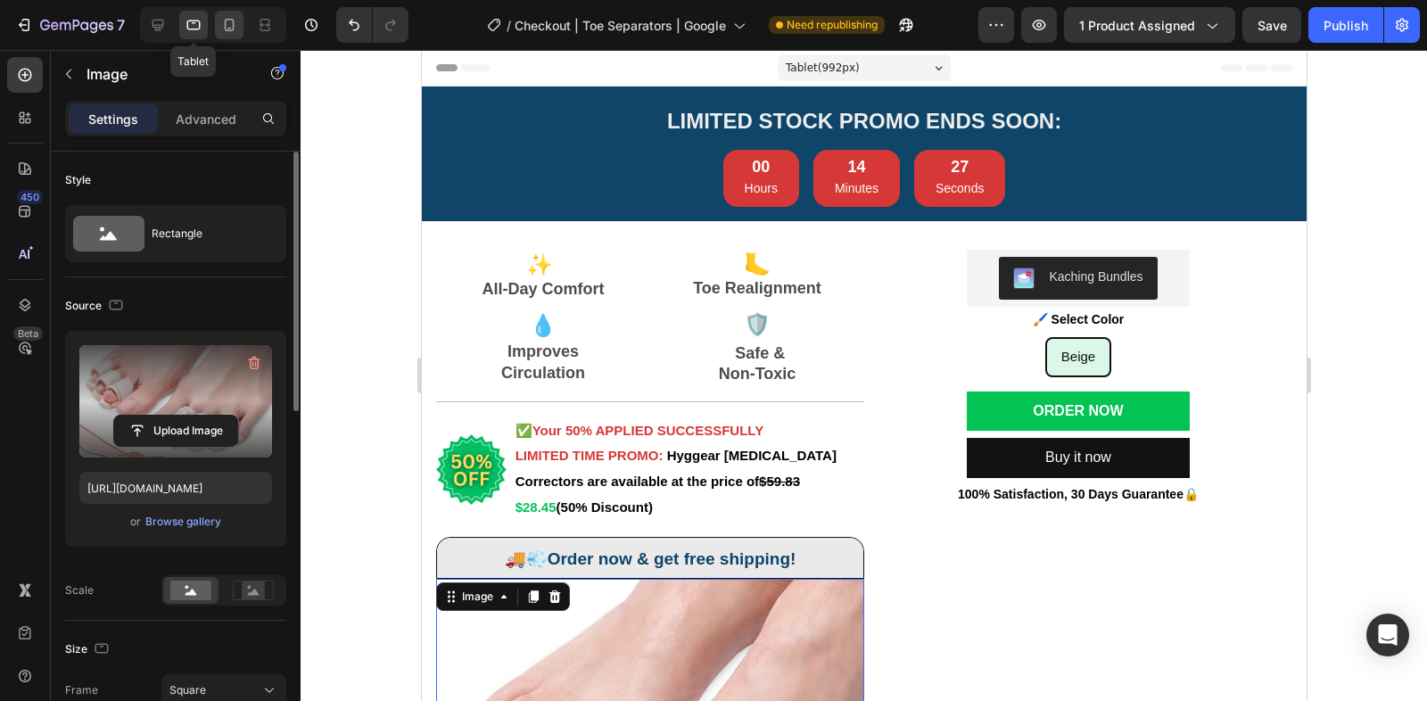
click at [215, 19] on div at bounding box center [229, 25] width 29 height 29
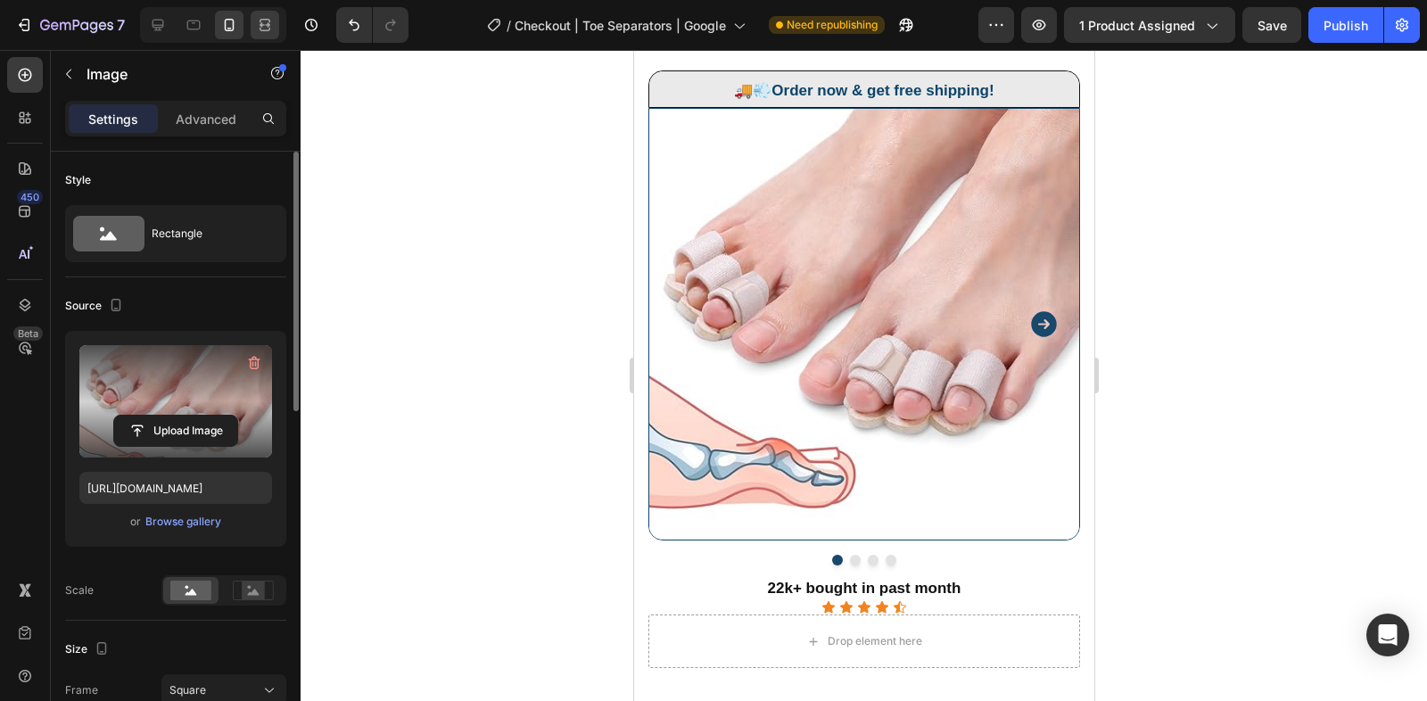
scroll to position [467, 0]
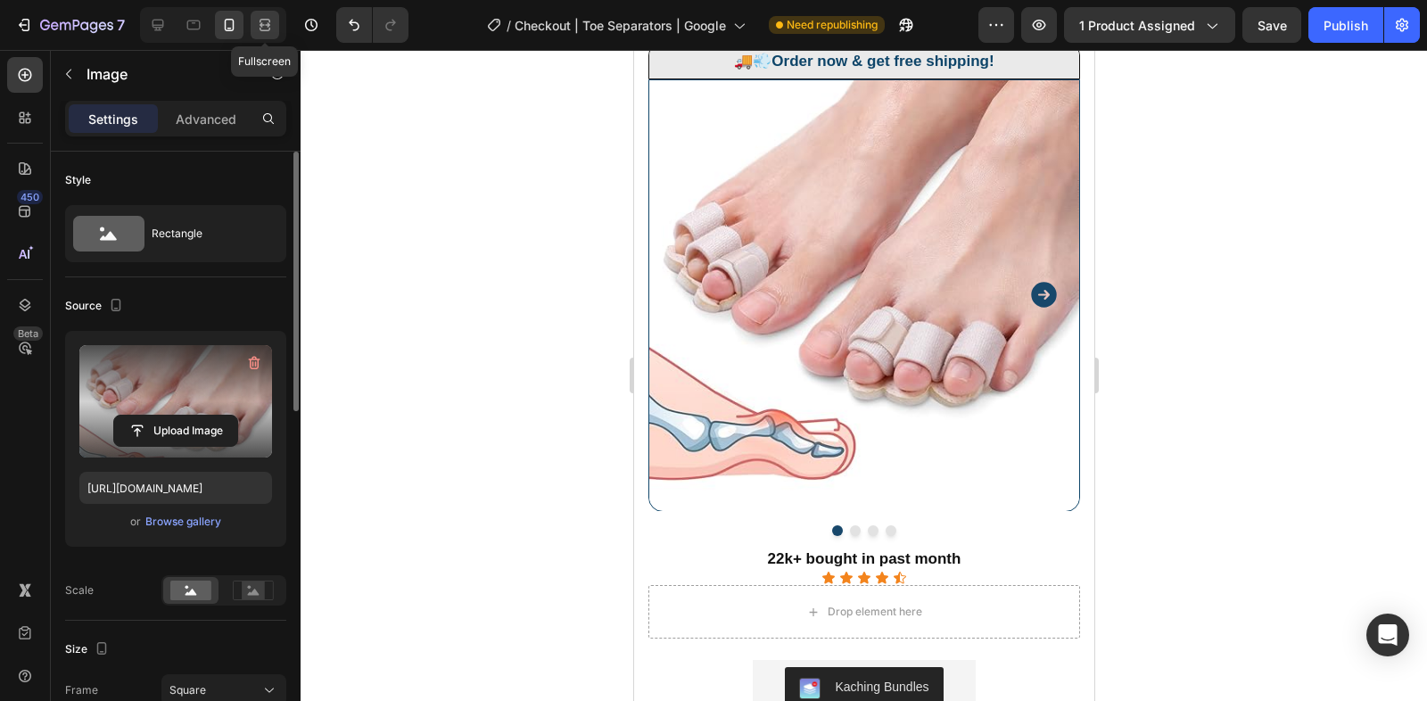
click at [261, 21] on icon at bounding box center [265, 25] width 18 height 18
type input "https://cdn.shopify.com/s/files/1/0848/4441/3196/files/gempages_524222768674243…"
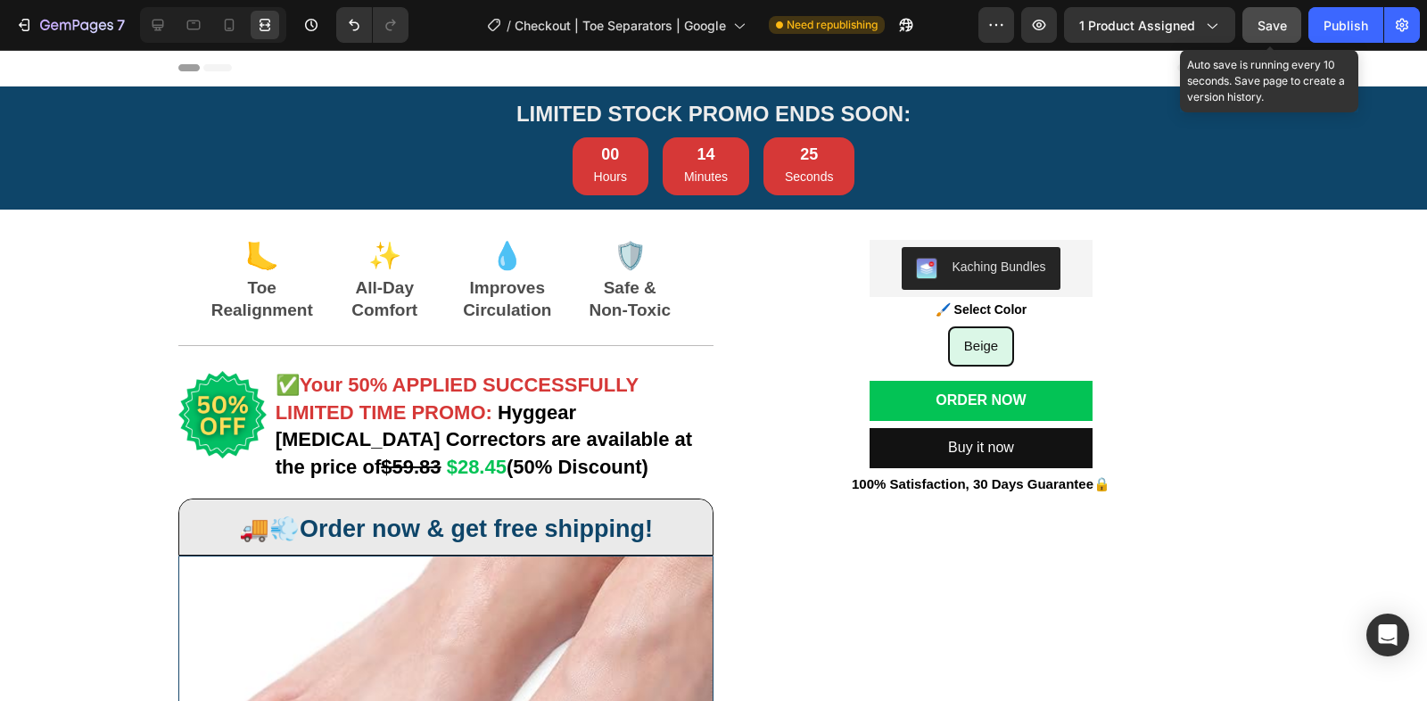
click at [1140, 22] on span "Save" at bounding box center [1271, 25] width 29 height 15
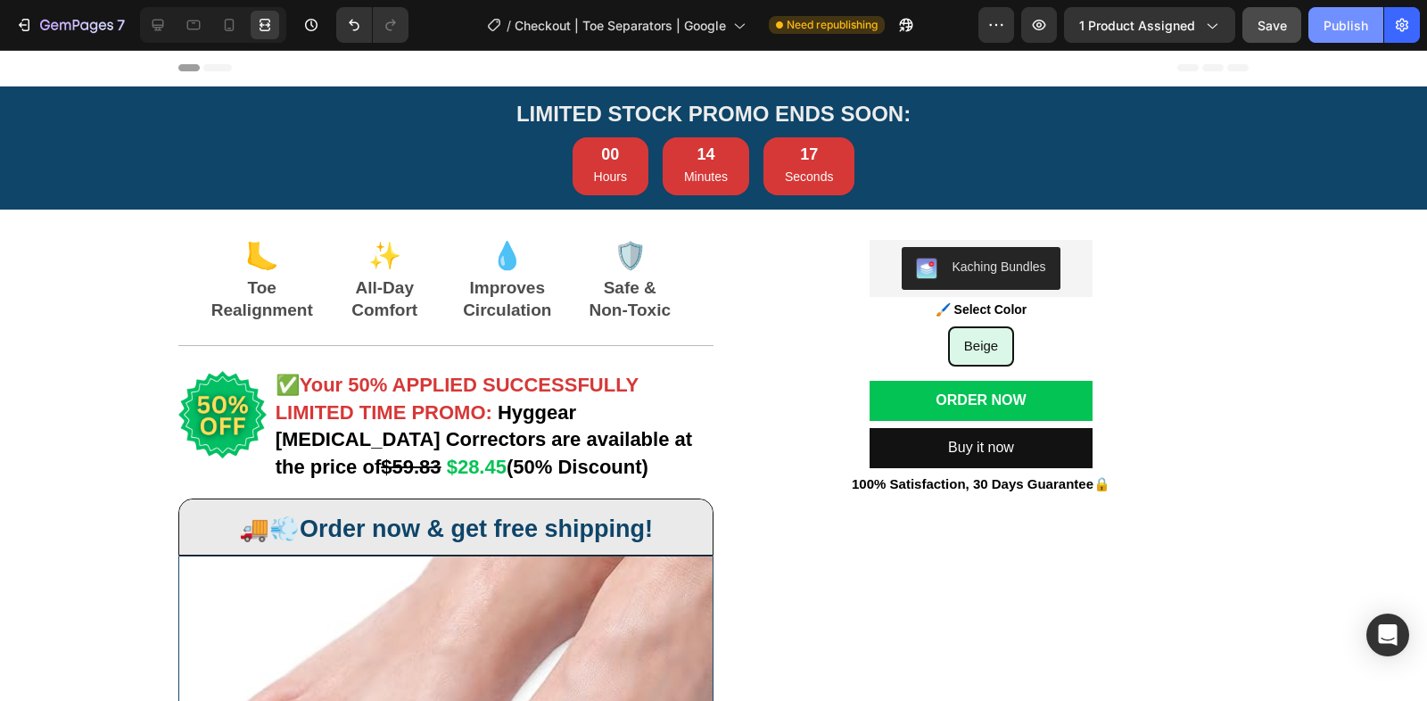
click at [1140, 31] on div "Publish" at bounding box center [1345, 25] width 45 height 19
click at [261, 24] on icon at bounding box center [265, 25] width 18 height 18
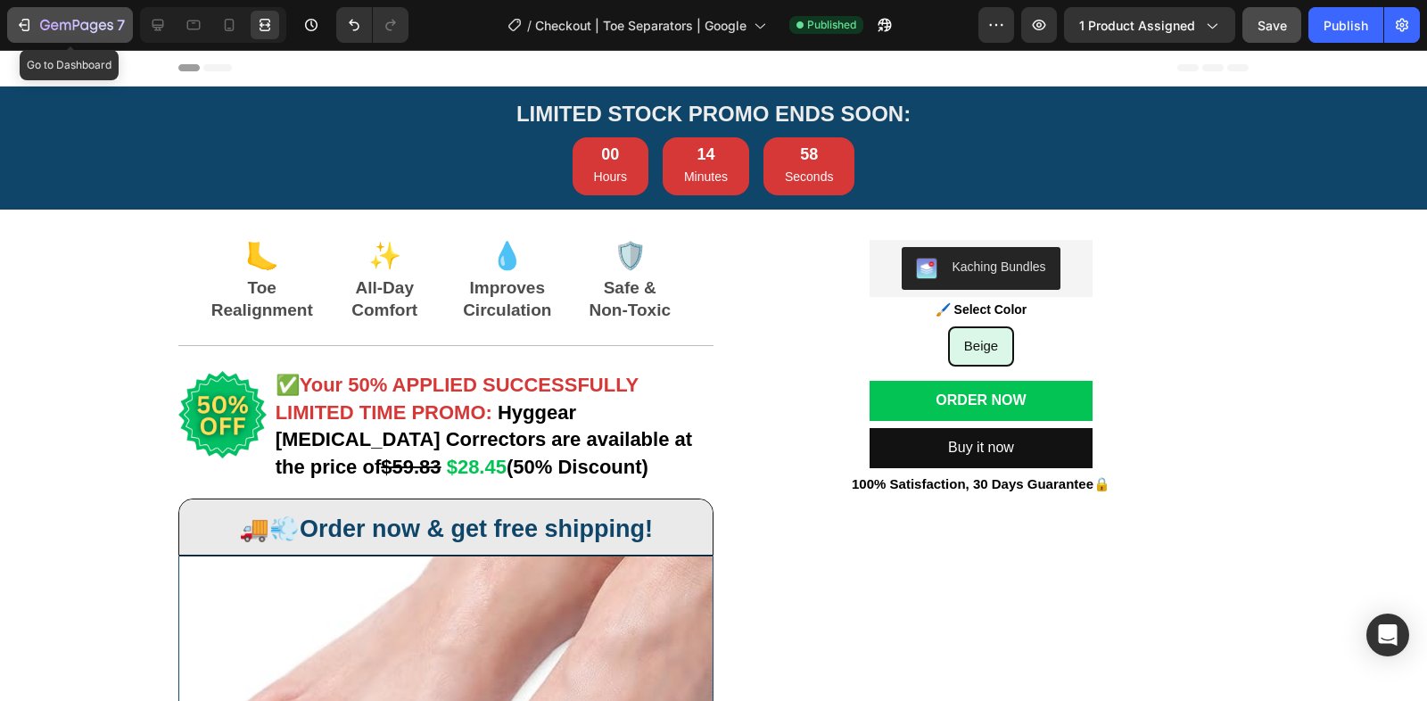
click at [37, 26] on div "7" at bounding box center [70, 24] width 110 height 21
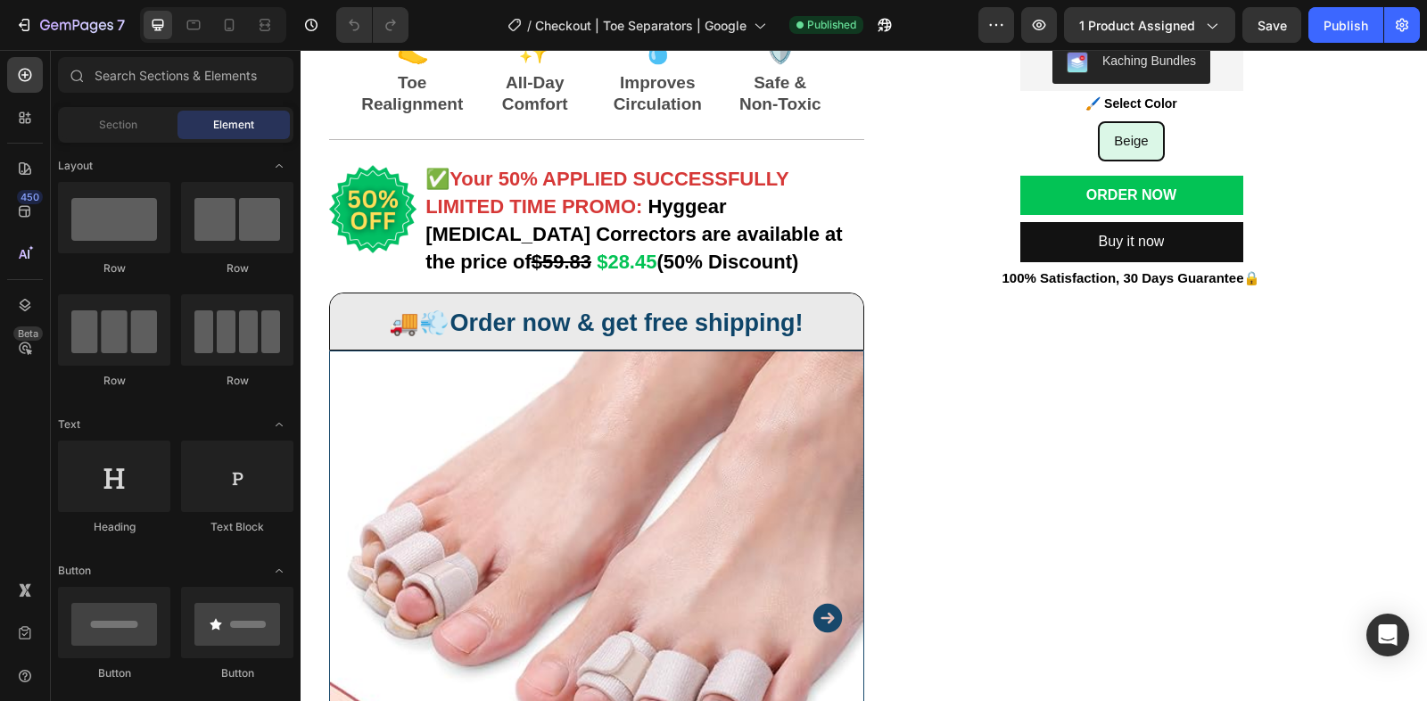
scroll to position [225, 0]
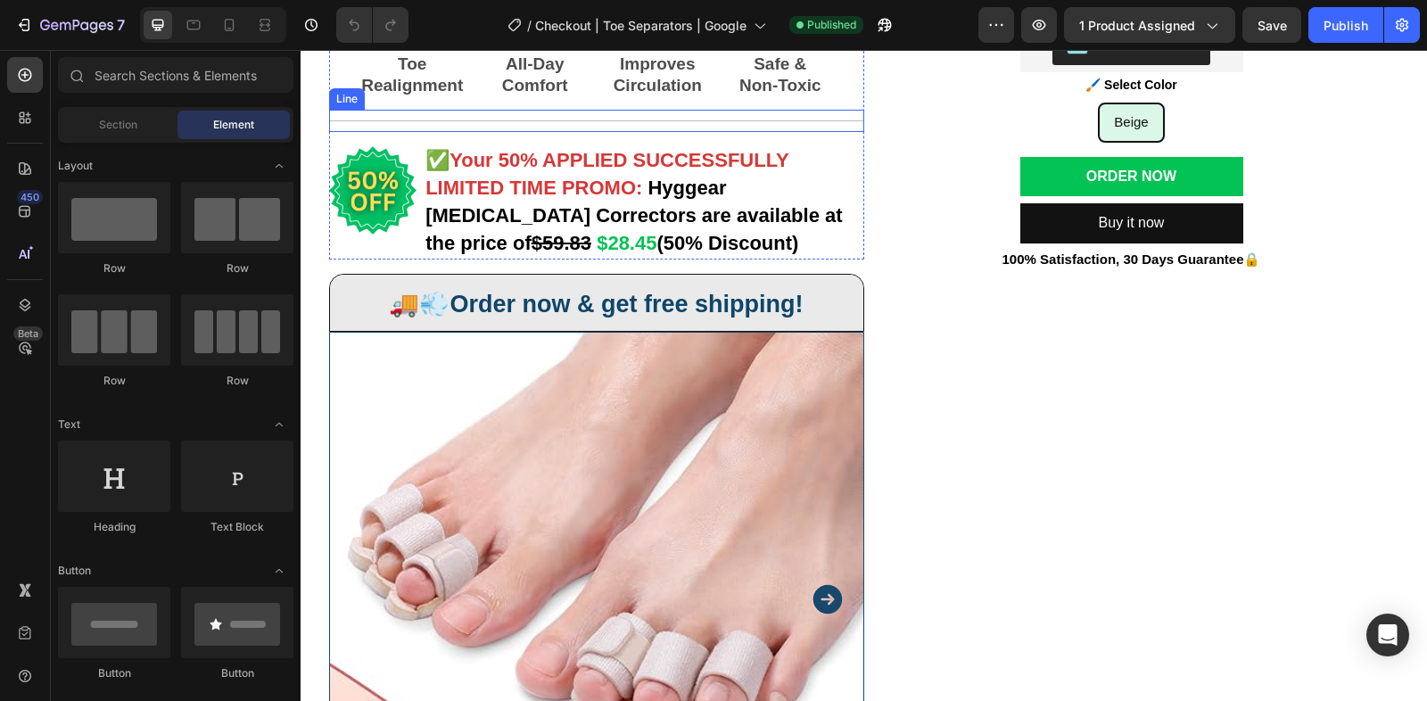
click at [563, 202] on p "LIMITED TIME PROMO: Hyggear [MEDICAL_DATA] Correctors are available at the pric…" at bounding box center [643, 217] width 436 height 82
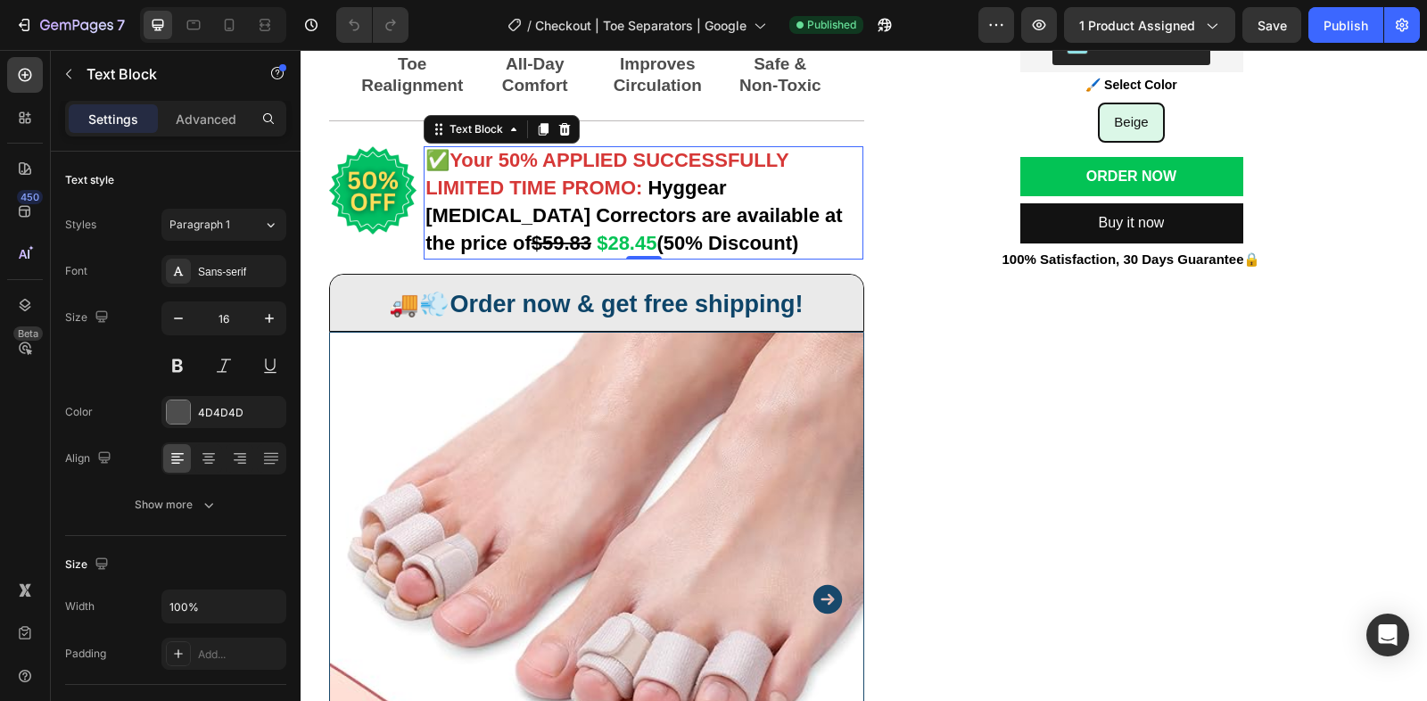
click at [671, 185] on strong "Hyggear [MEDICAL_DATA] Correctors are available at the price of" at bounding box center [633, 216] width 416 height 78
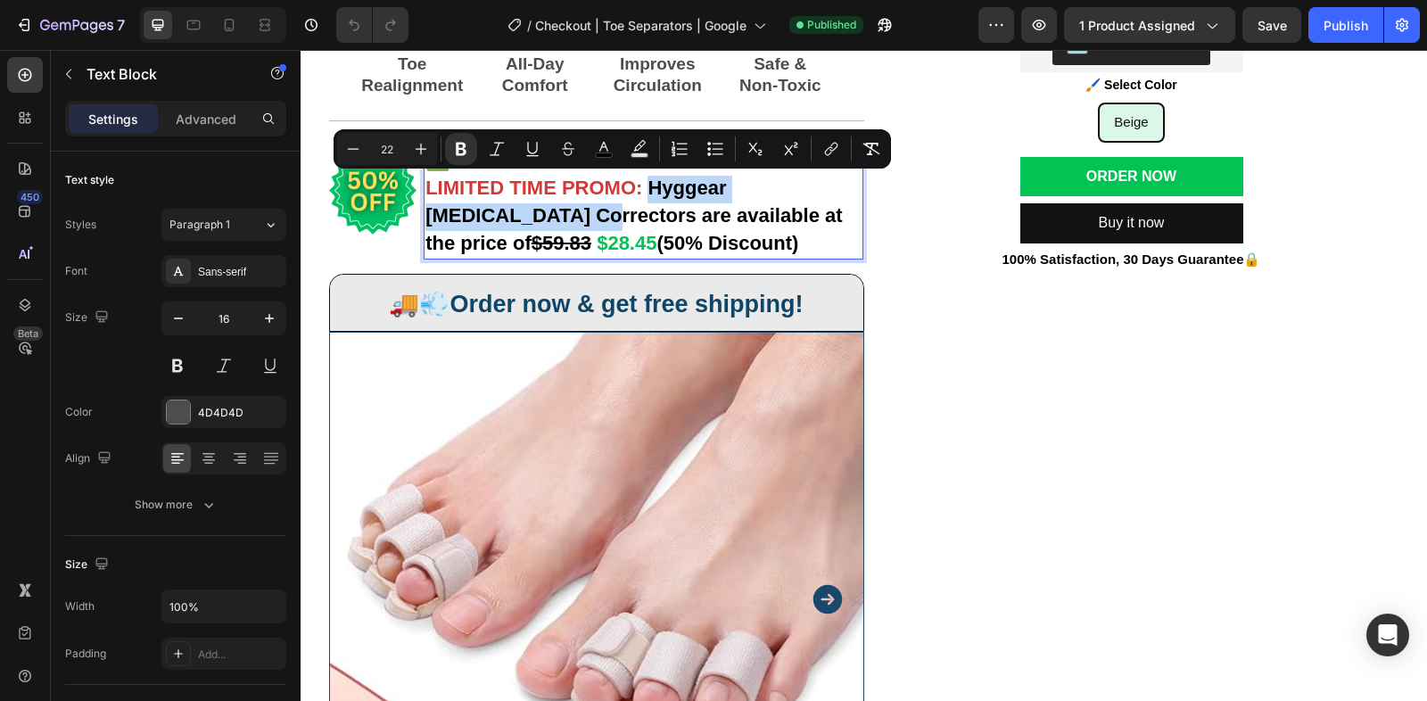
drag, startPoint x: 646, startPoint y: 185, endPoint x: 525, endPoint y: 223, distance: 127.2
click at [525, 223] on p "LIMITED TIME PROMO: Hyggear Bunion Correctors are available at the price of $59…" at bounding box center [643, 217] width 436 height 82
click at [718, 189] on strong "Hyggear [MEDICAL_DATA] Correctors are available at the price of" at bounding box center [633, 216] width 416 height 78
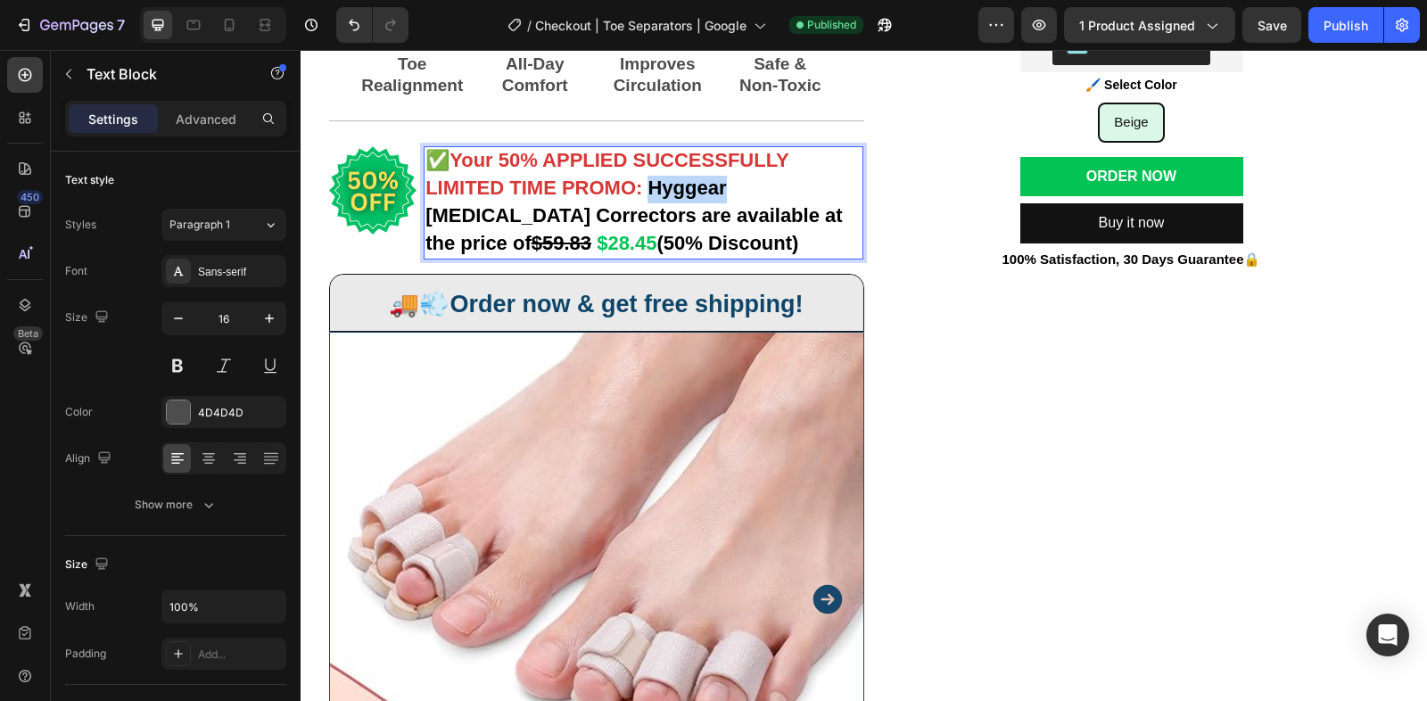
click at [718, 189] on strong "Hyggear [MEDICAL_DATA] Correctors are available at the price of" at bounding box center [633, 216] width 416 height 78
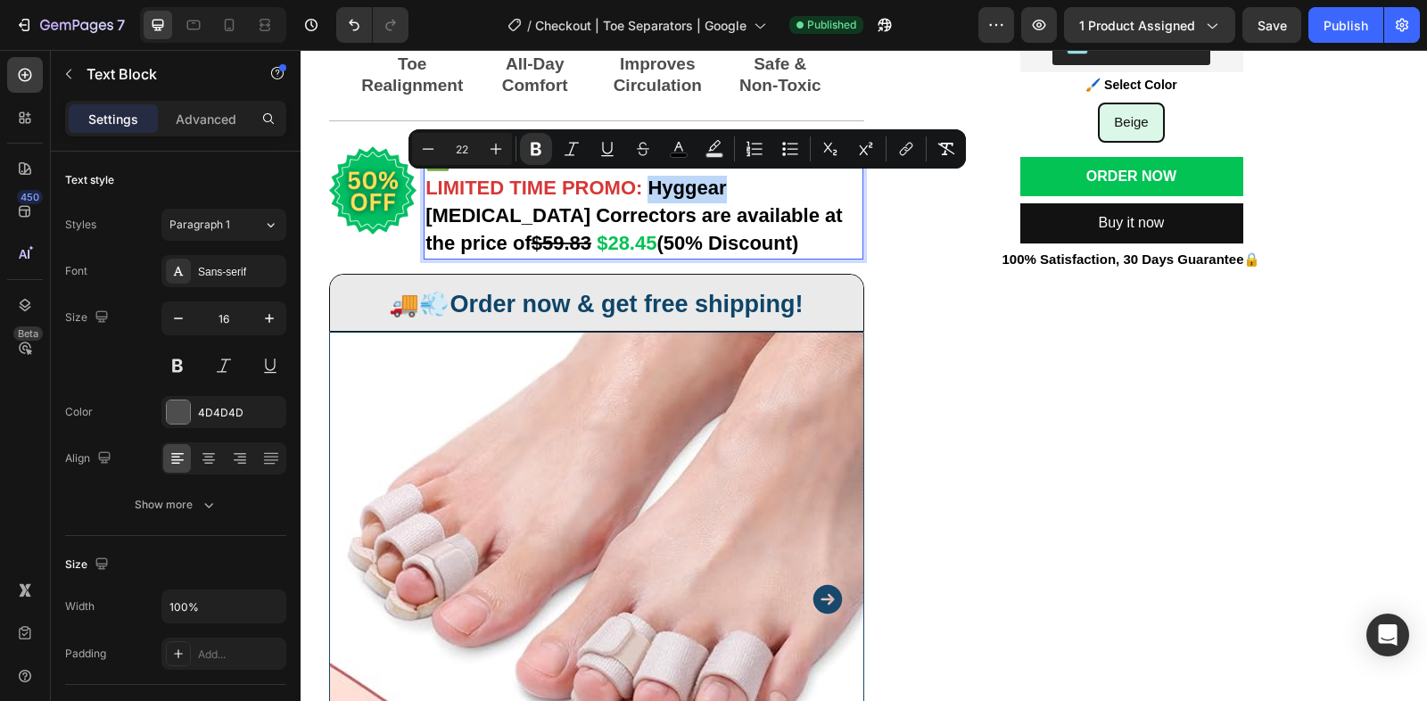
click at [691, 190] on strong "Hyggear [MEDICAL_DATA] Correctors are available at the price of" at bounding box center [633, 216] width 416 height 78
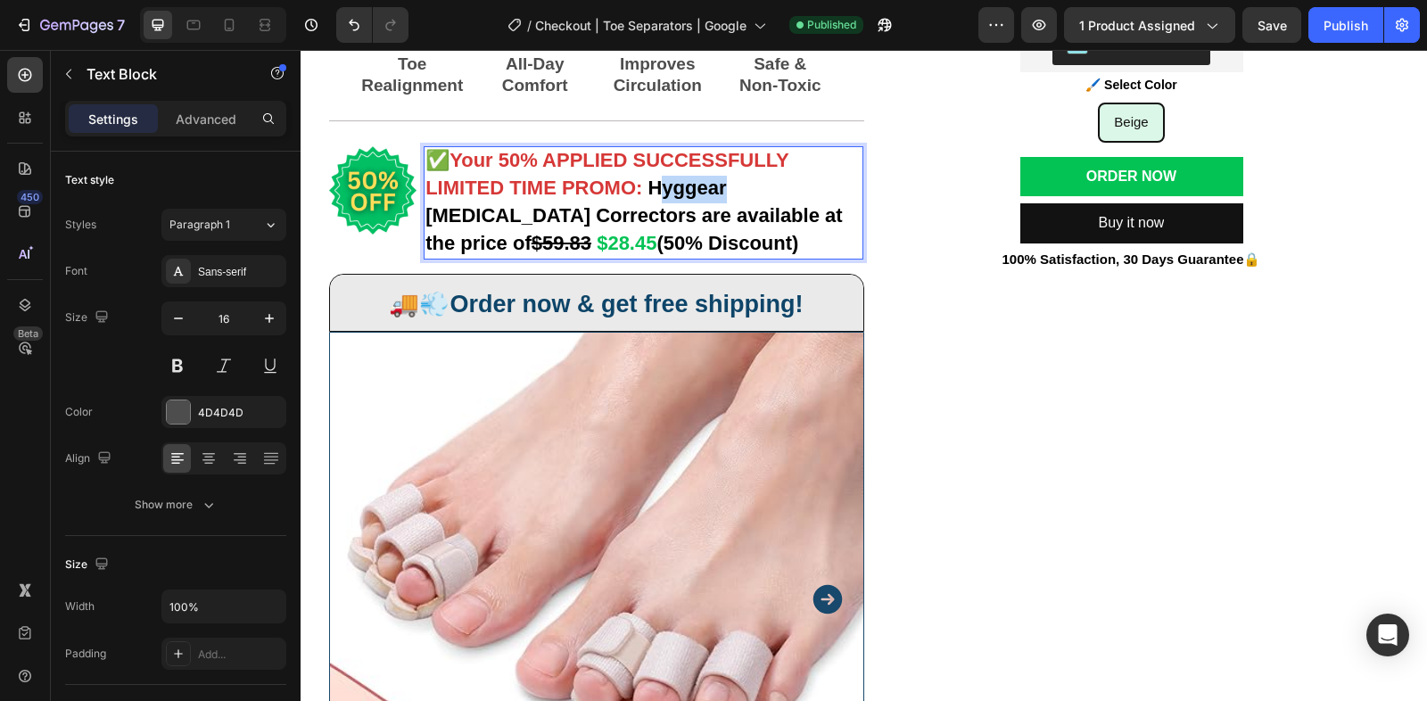
drag, startPoint x: 663, startPoint y: 190, endPoint x: 727, endPoint y: 190, distance: 63.3
click at [727, 190] on strong "Hyggear [MEDICAL_DATA] Correctors are available at the price of" at bounding box center [633, 216] width 416 height 78
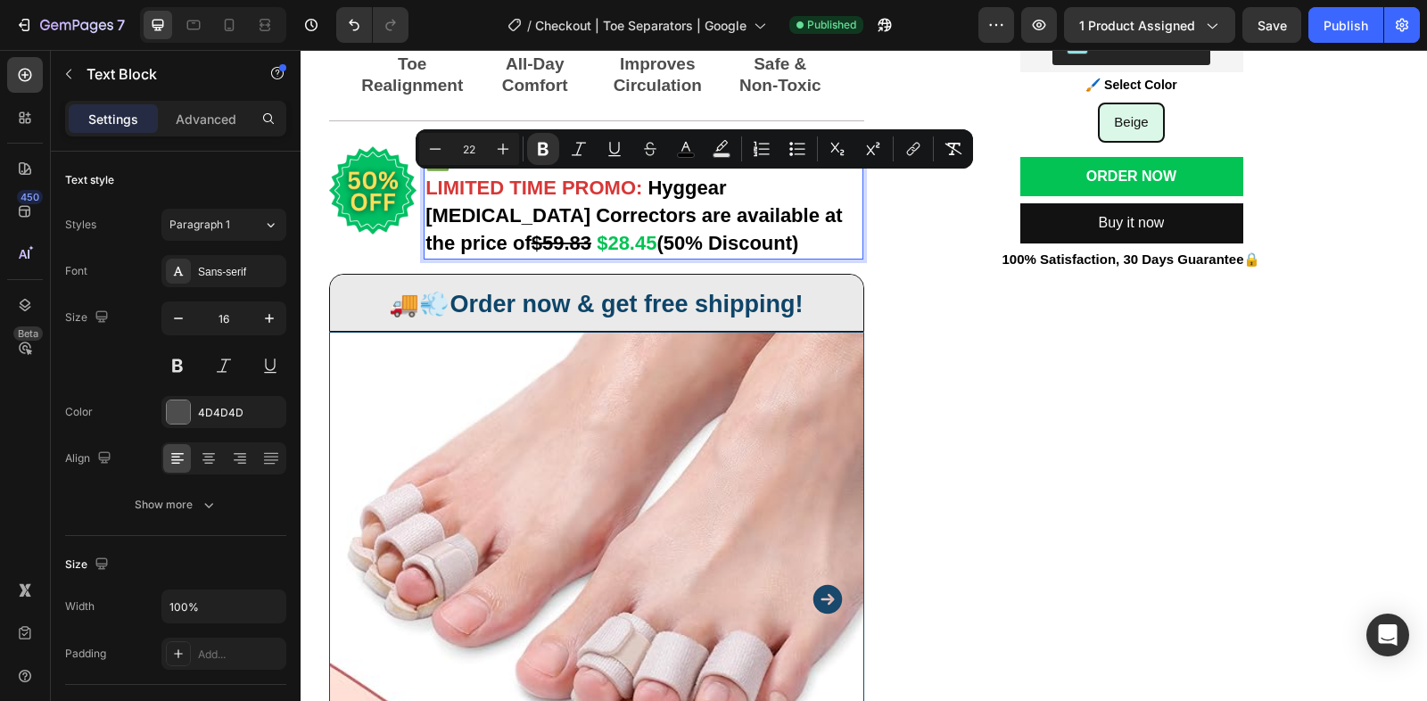
click at [746, 184] on strong "Hyggear [MEDICAL_DATA] Correctors are available at the price of" at bounding box center [633, 216] width 416 height 78
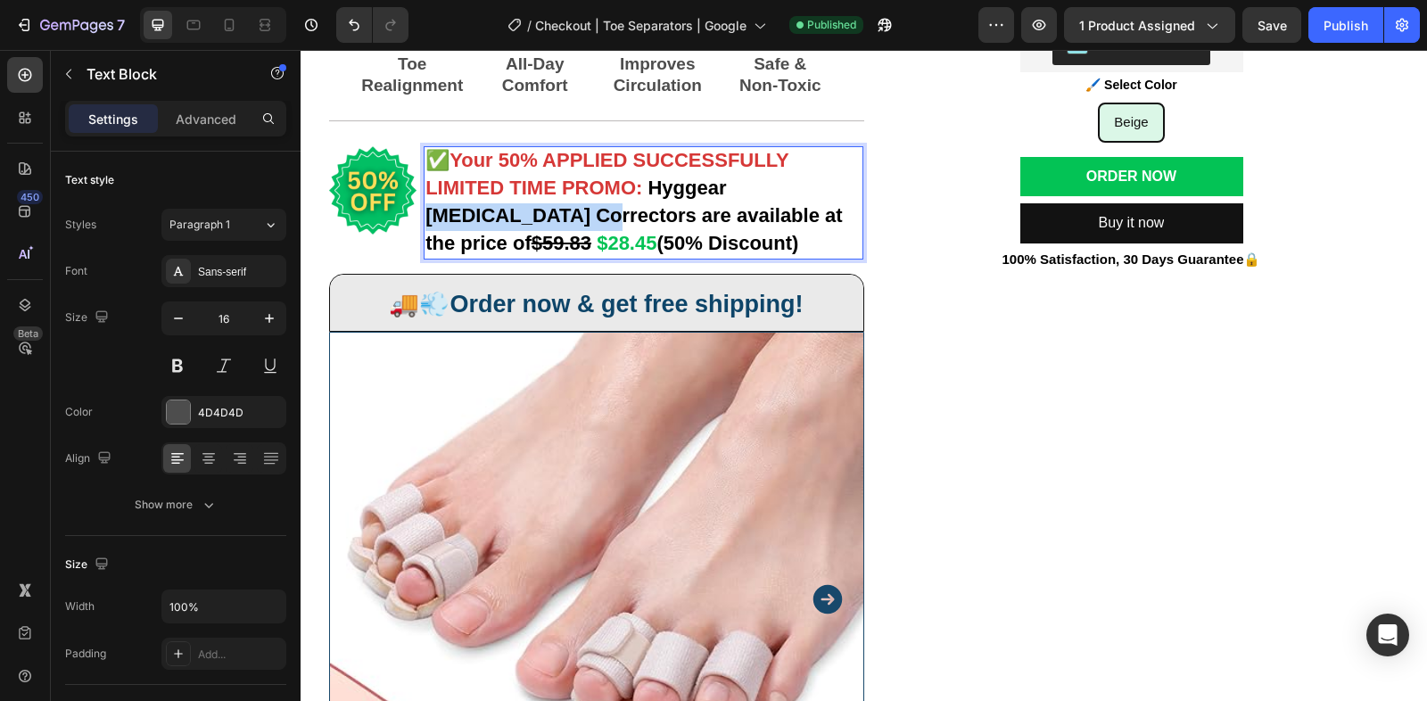
drag, startPoint x: 737, startPoint y: 184, endPoint x: 524, endPoint y: 217, distance: 215.6
click at [524, 217] on strong "Hyggear [MEDICAL_DATA] Correctors are available at the price of" at bounding box center [633, 216] width 416 height 78
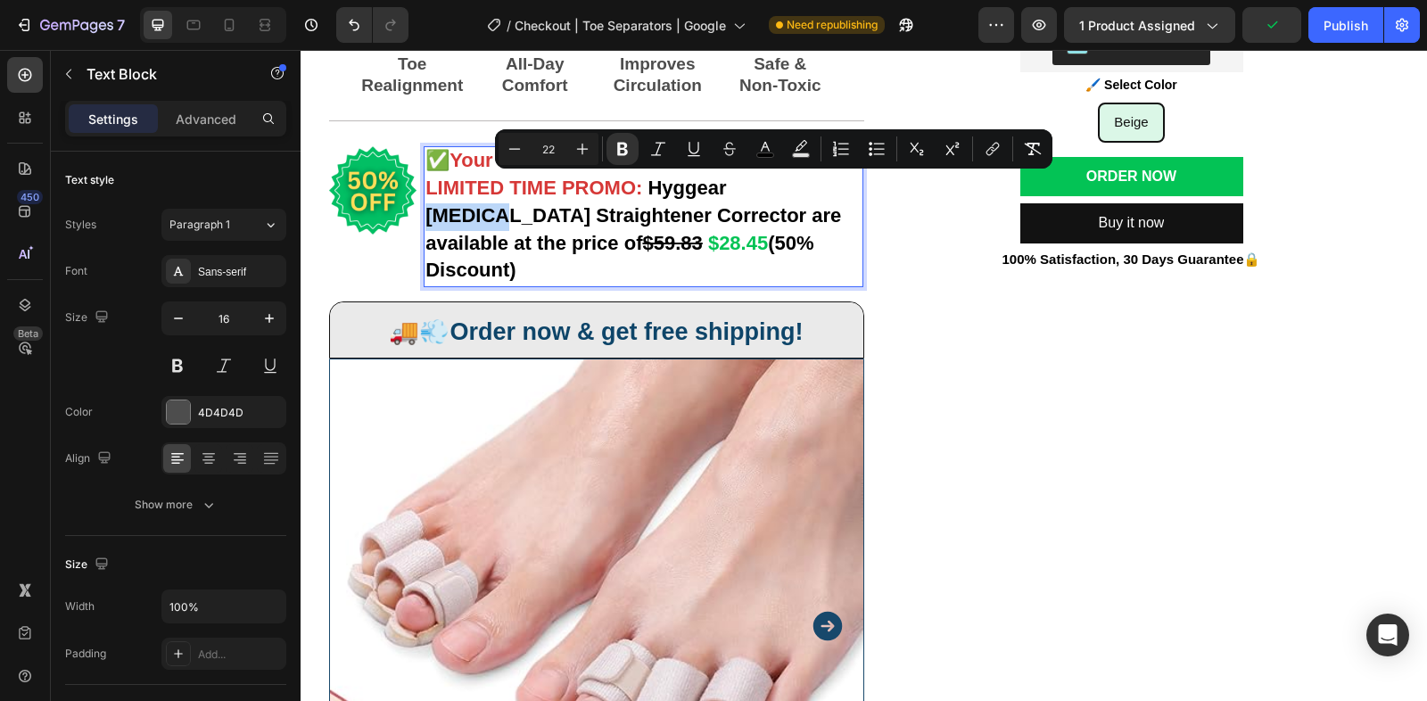
drag, startPoint x: 813, startPoint y: 191, endPoint x: 736, endPoint y: 190, distance: 76.7
click at [736, 190] on strong "Hyggear Hammer Toe Straightener Corrector are available at the price of" at bounding box center [633, 216] width 416 height 78
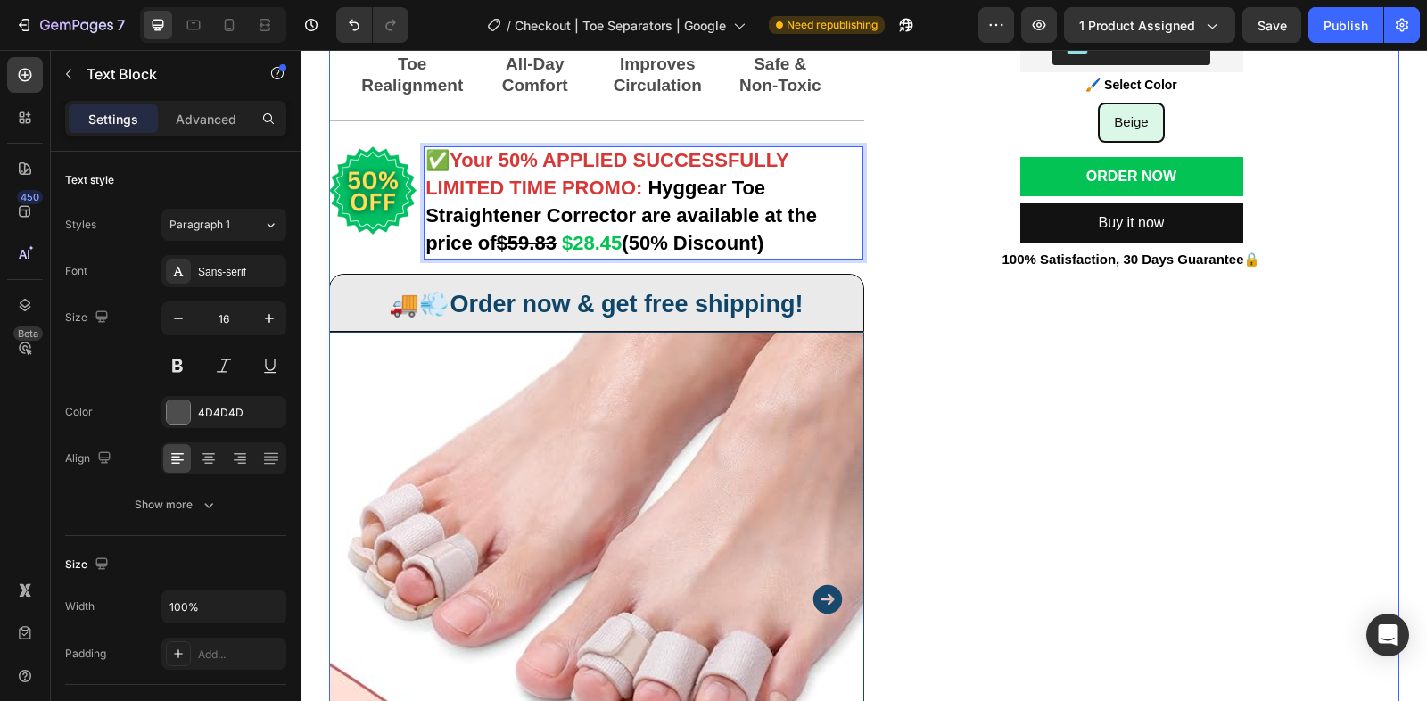
click at [982, 358] on div "Kaching Bundles Kaching Bundles 🖌️ Select Color Text Block Beige Beige Beige Pr…" at bounding box center [1131, 477] width 535 height 924
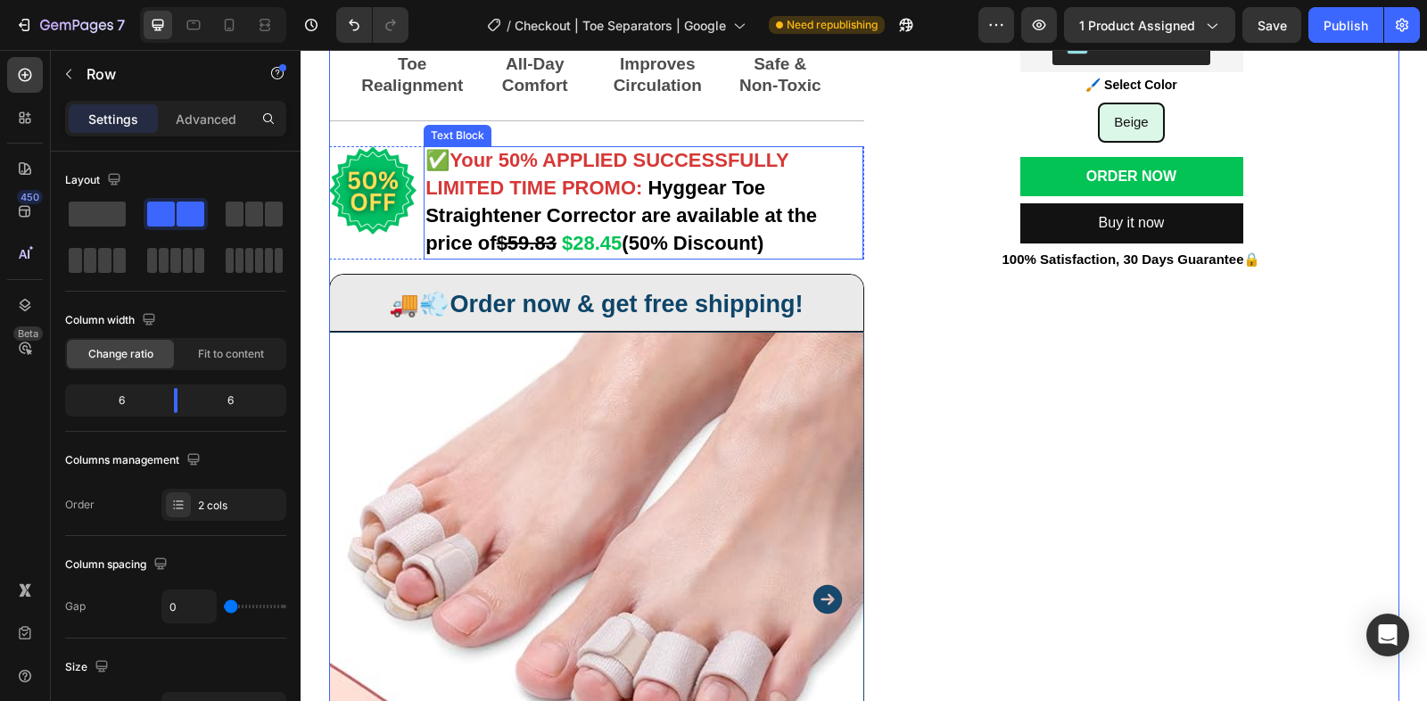
click at [729, 185] on strong "Hyggear Toe Straightener Corrector are available at the price of" at bounding box center [620, 216] width 391 height 78
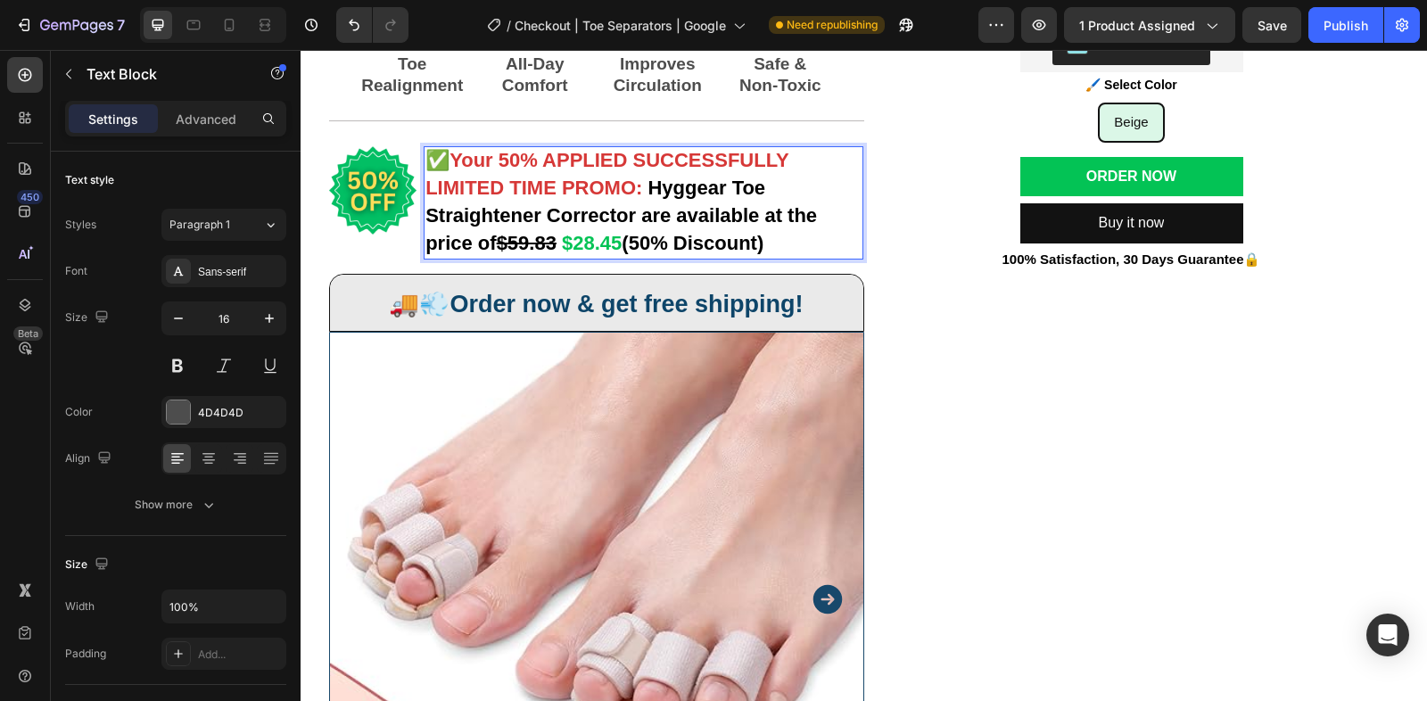
click at [728, 185] on strong "Hyggear Toe Straightener Corrector are available at the price of" at bounding box center [620, 216] width 391 height 78
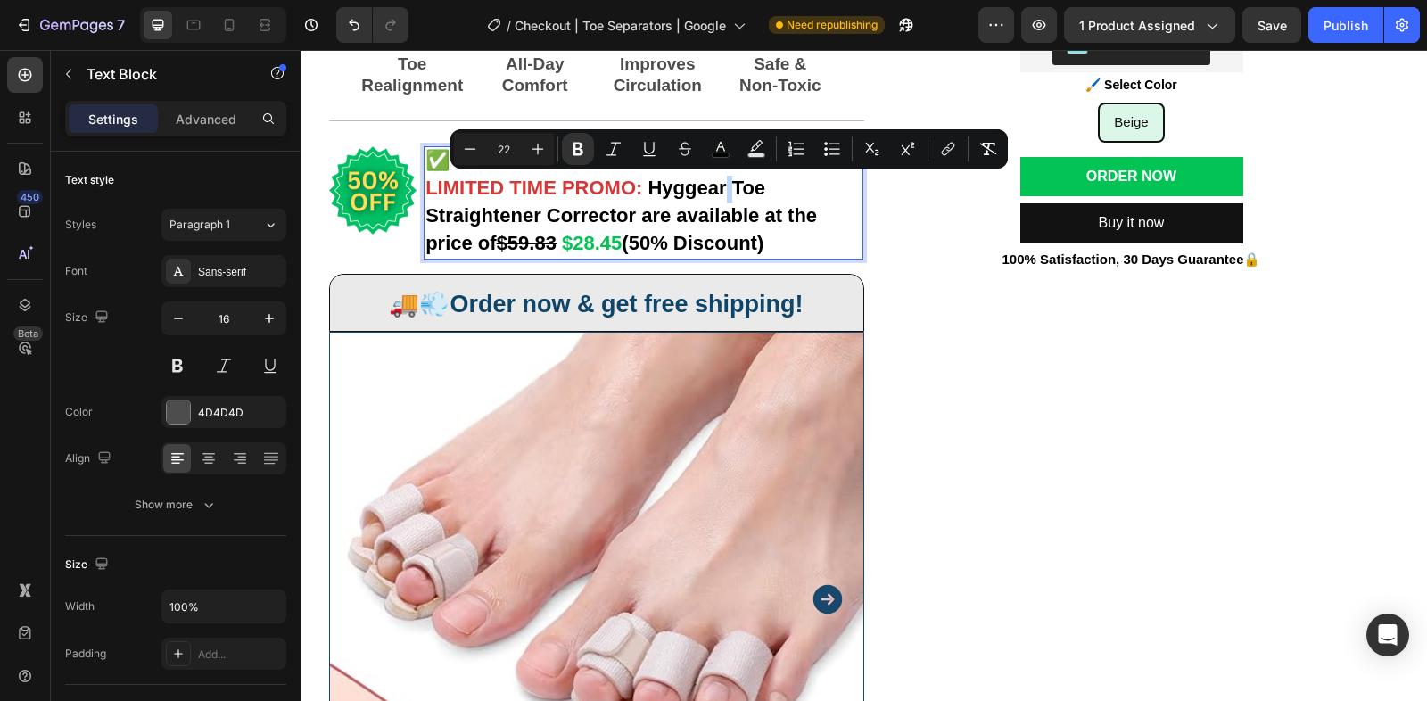
click at [733, 188] on strong "Hyggear Toe Straightener Corrector are available at the price of" at bounding box center [620, 216] width 391 height 78
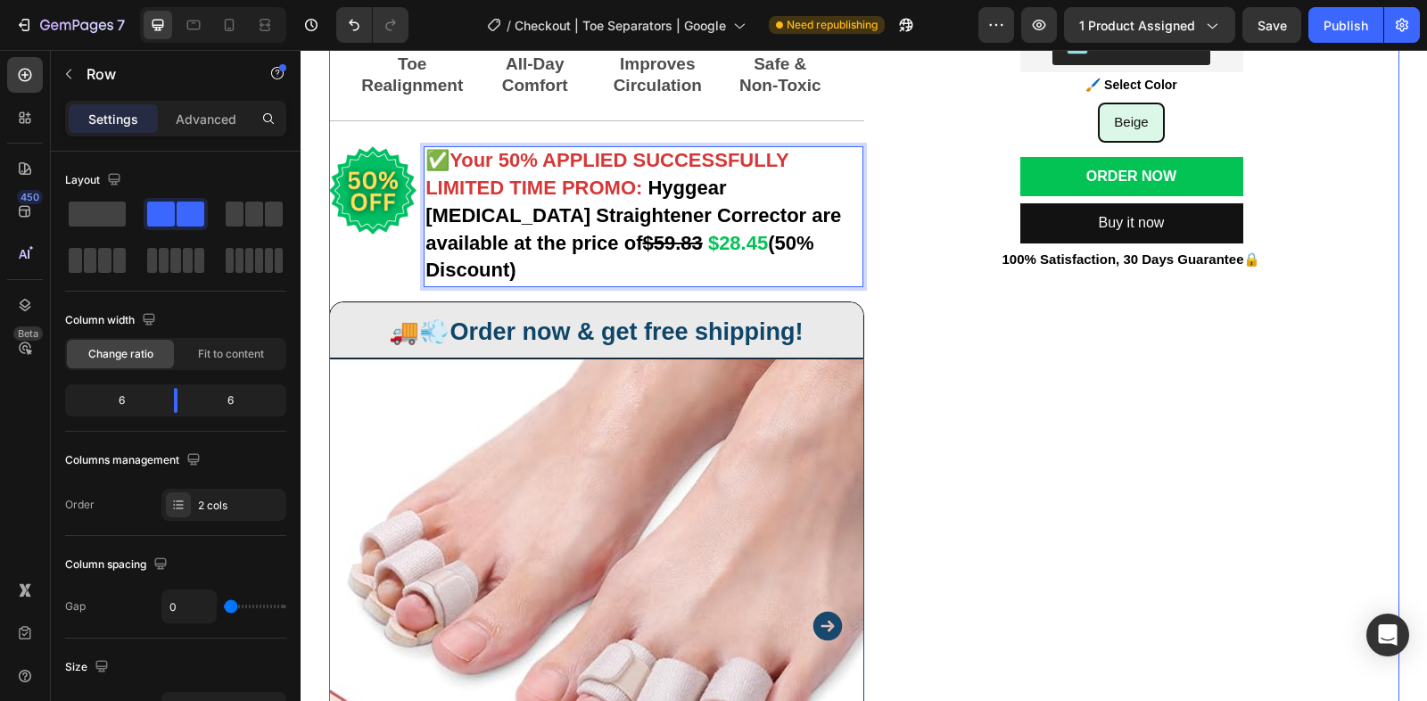
click at [975, 373] on div "Kaching Bundles Kaching Bundles 🖌️ Select Color Text Block Beige Beige Beige Pr…" at bounding box center [1131, 490] width 535 height 951
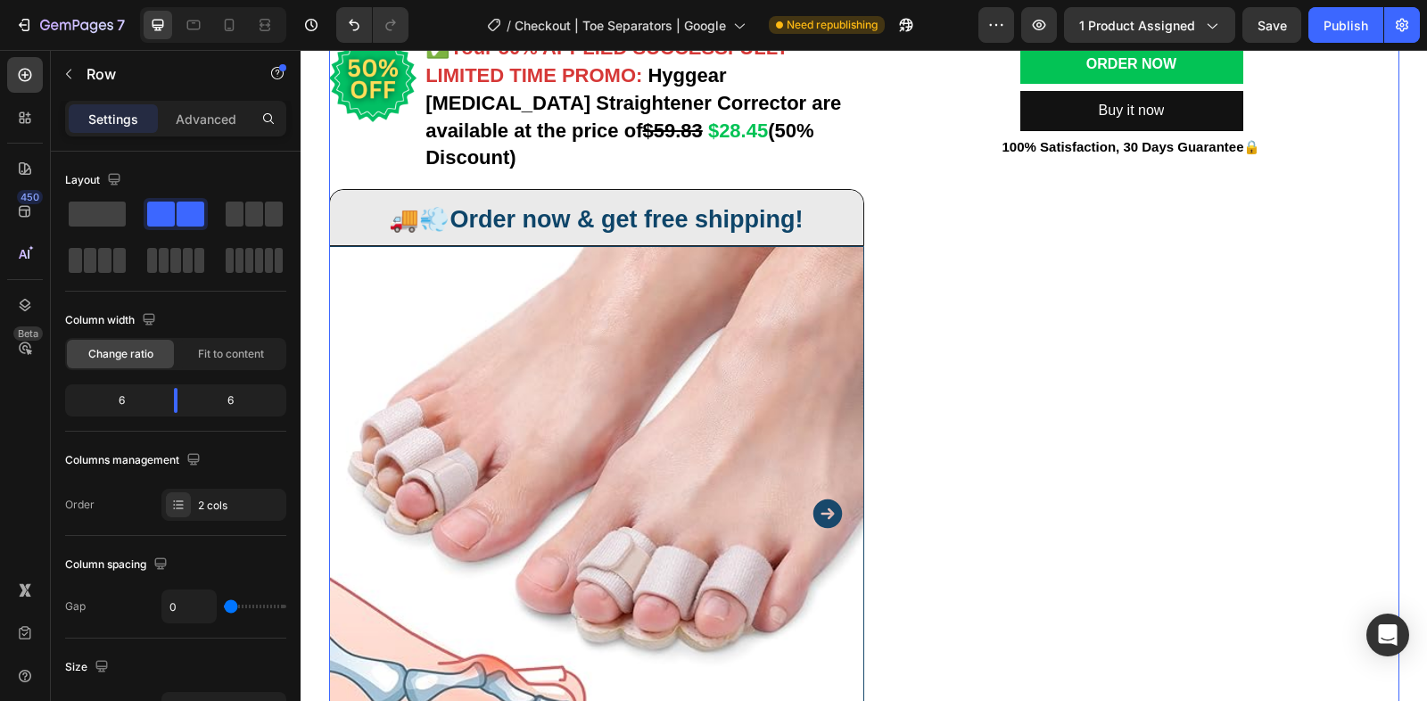
scroll to position [479, 0]
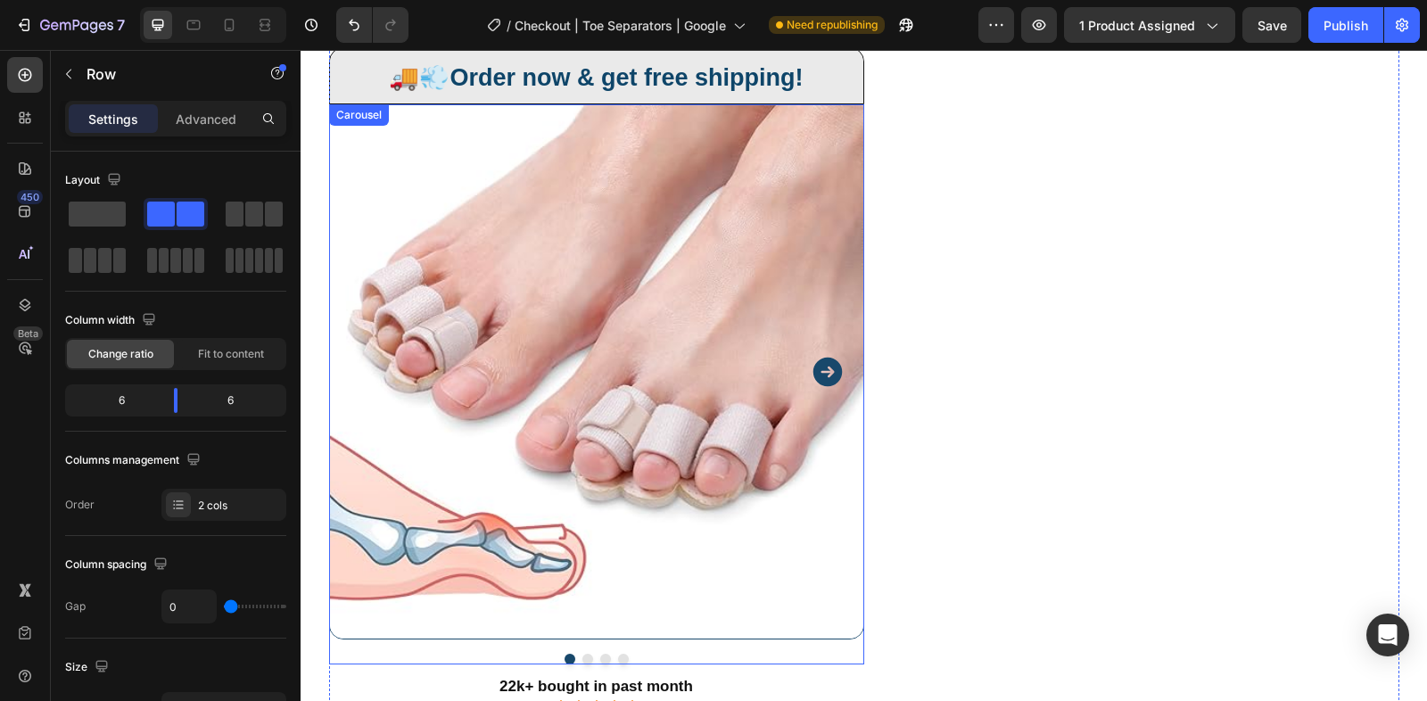
click at [820, 358] on icon "Carousel Next Arrow" at bounding box center [826, 372] width 29 height 29
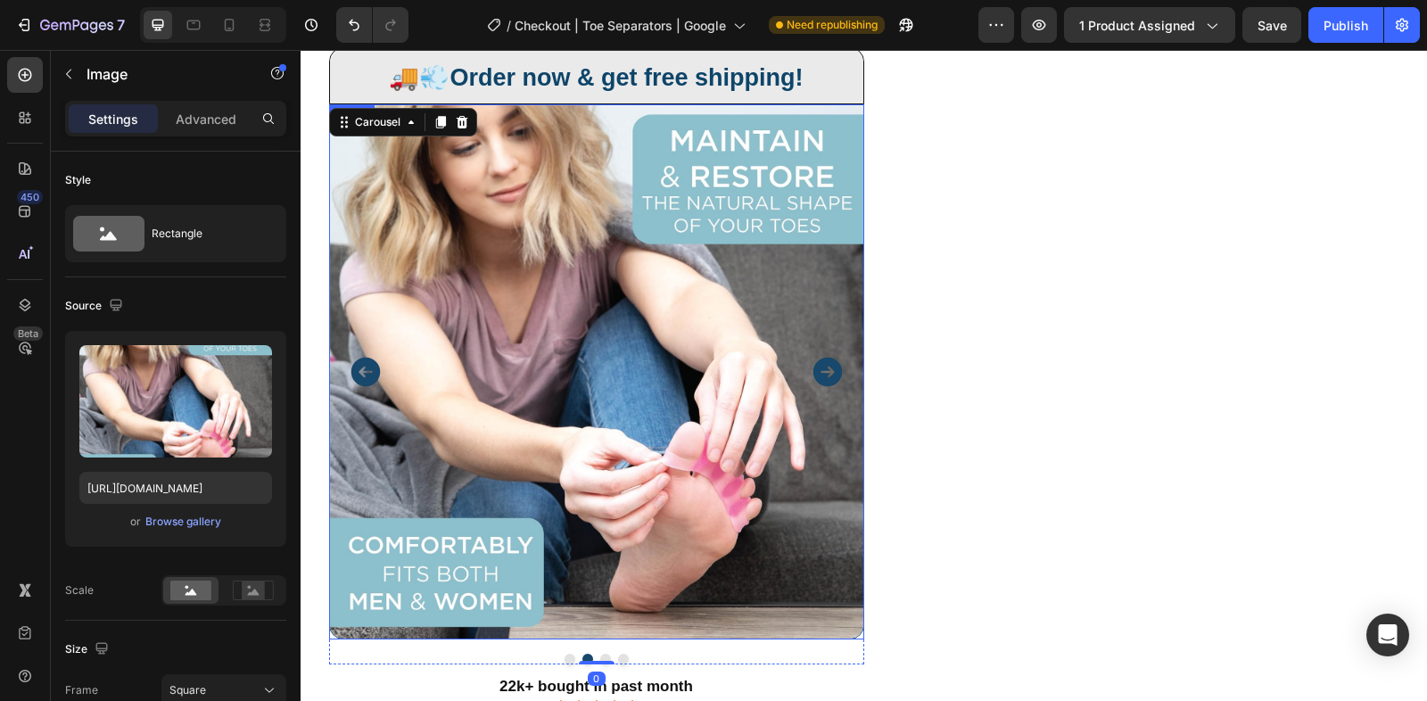
click at [581, 394] on img at bounding box center [596, 371] width 535 height 535
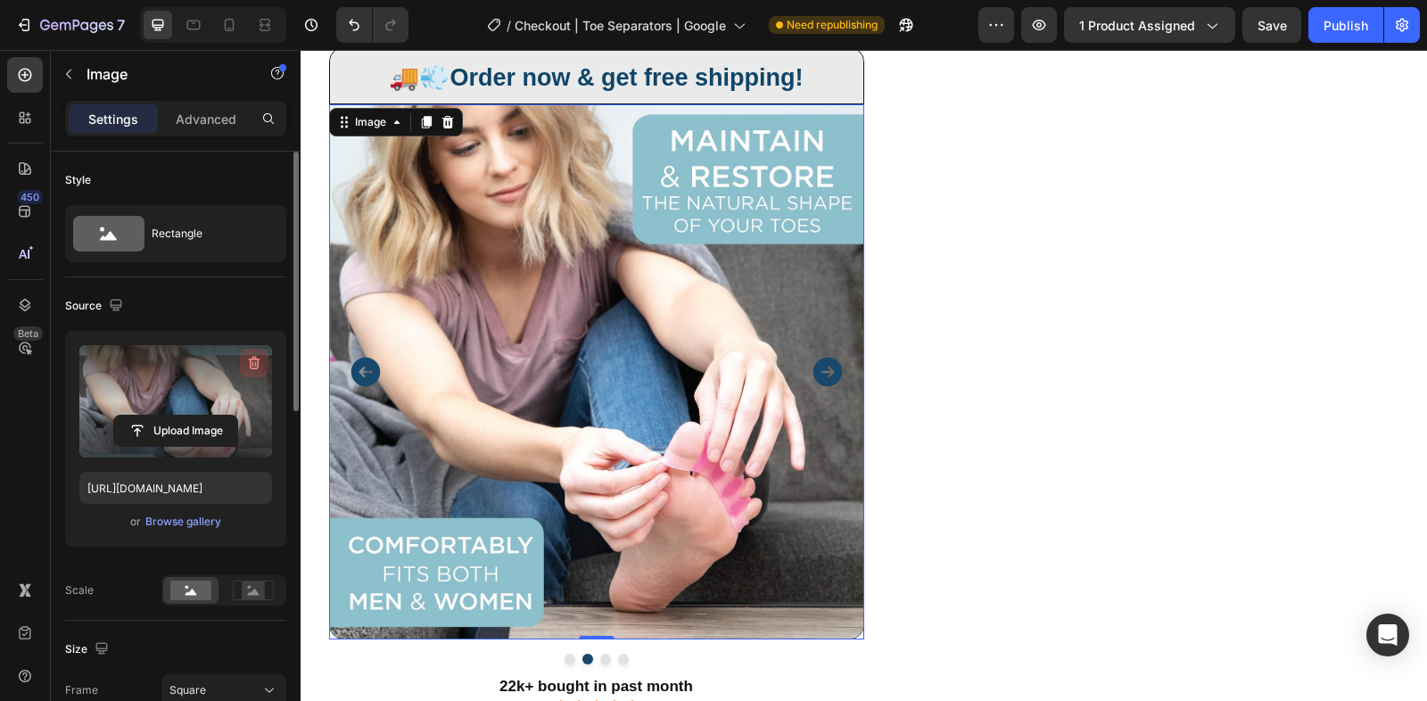
click at [254, 360] on icon "button" at bounding box center [254, 363] width 18 height 18
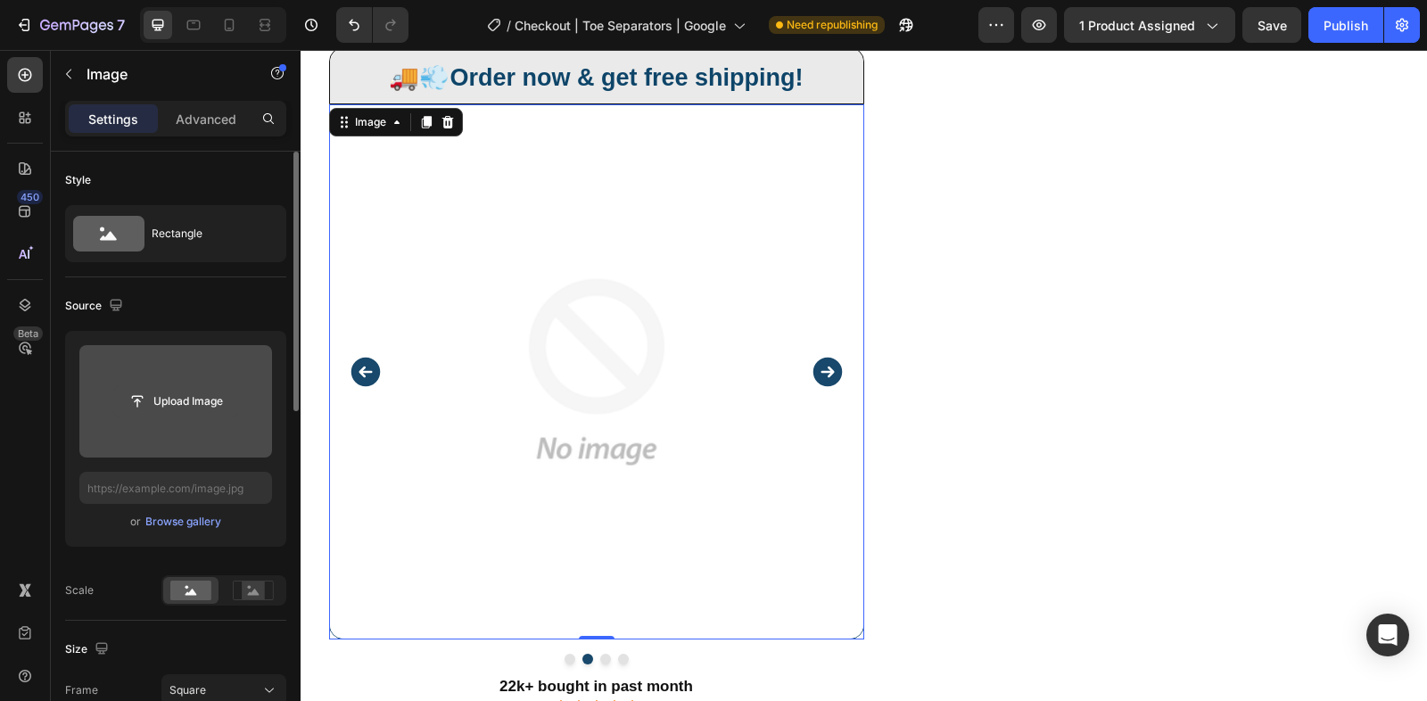
click at [183, 410] on input "file" at bounding box center [175, 401] width 123 height 30
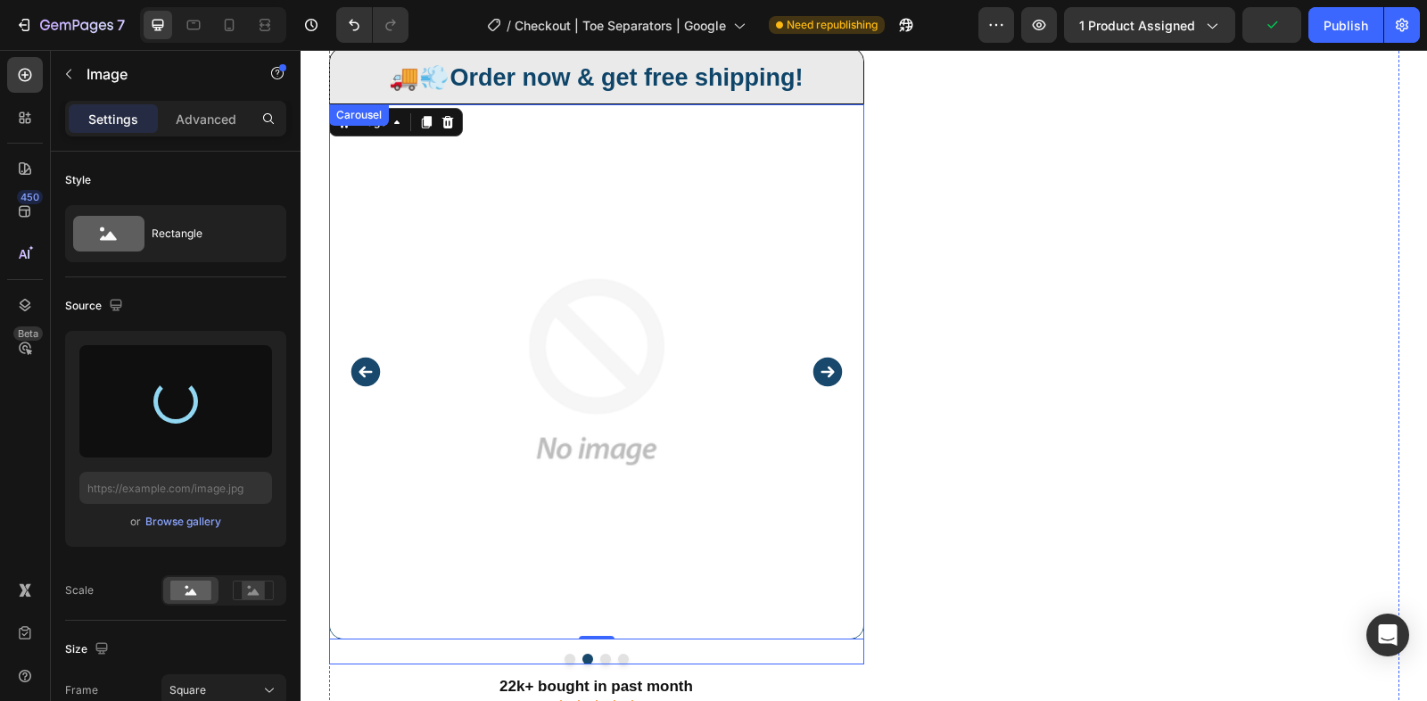
type input "https://cdn.shopify.com/s/files/1/0848/4441/3196/files/gempages_524222768674243…"
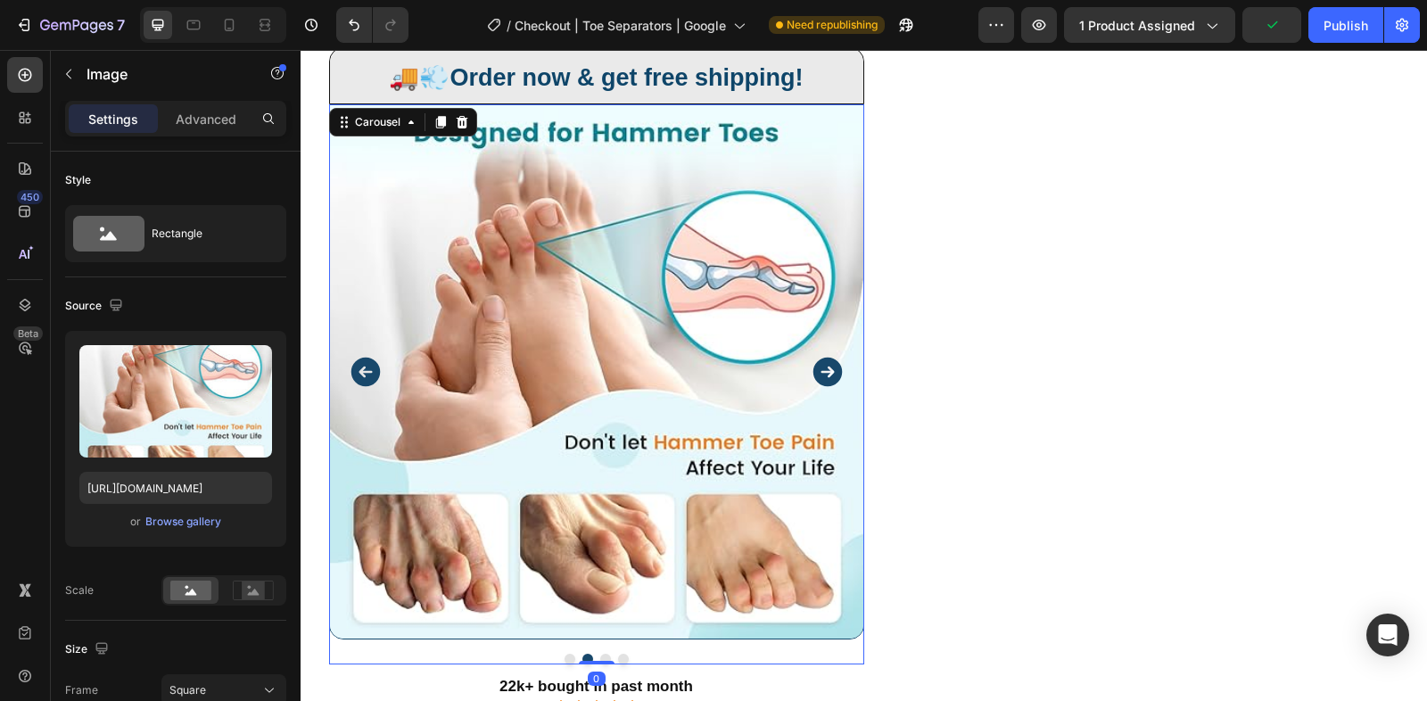
click at [834, 358] on icon "Carousel Next Arrow" at bounding box center [826, 372] width 29 height 29
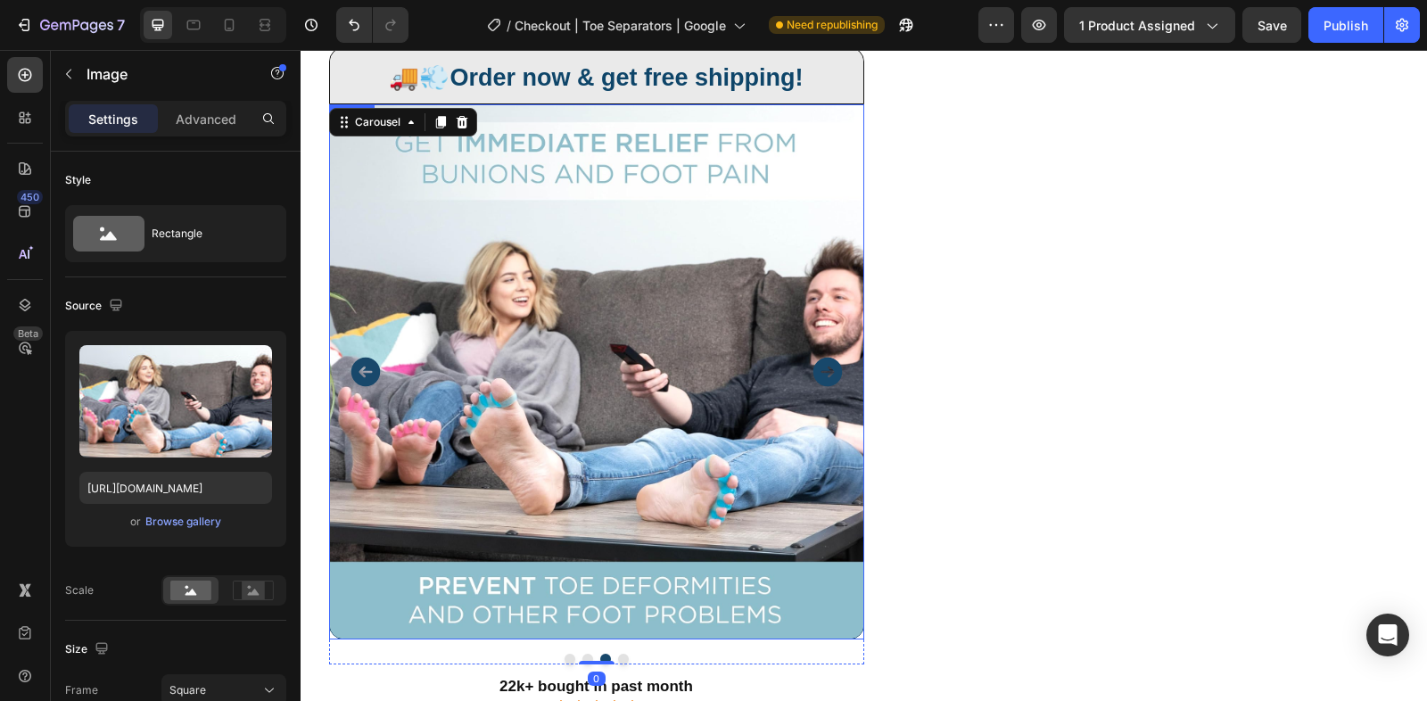
click at [624, 354] on img at bounding box center [596, 371] width 535 height 535
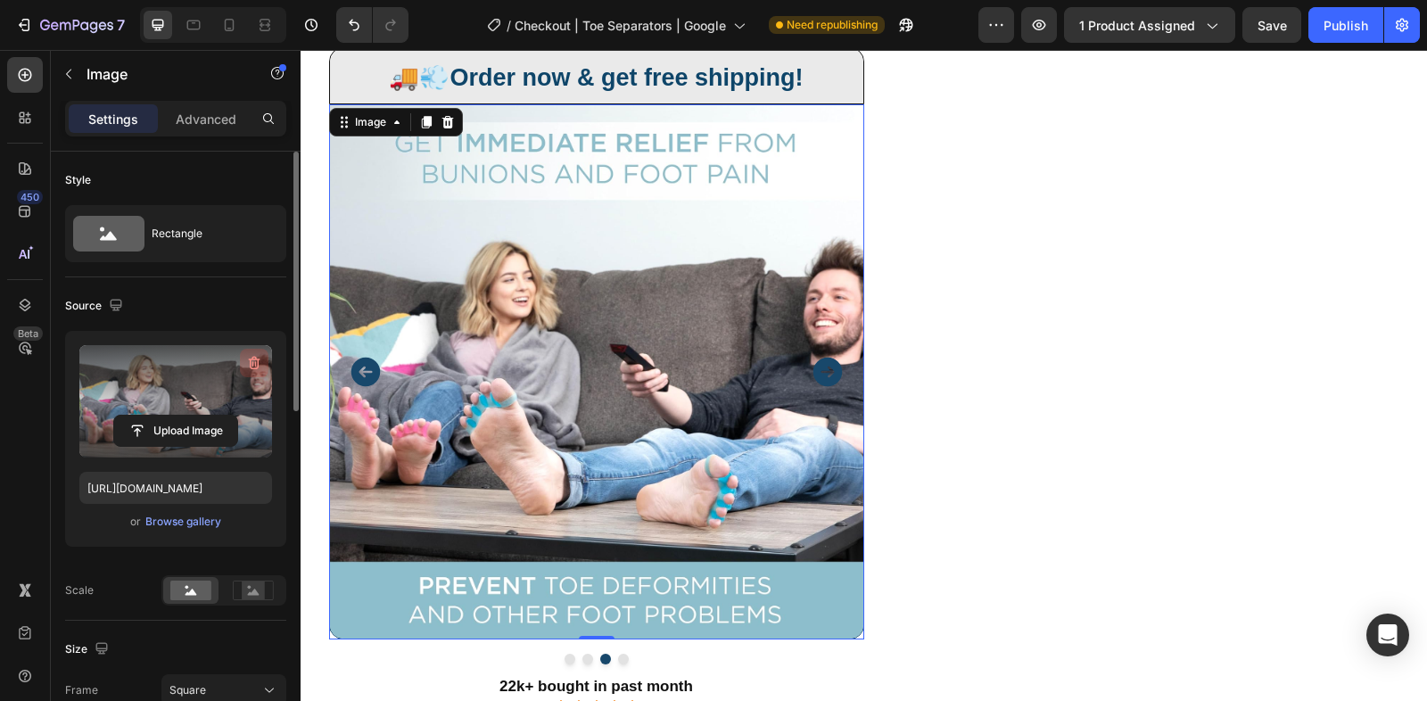
click at [267, 362] on button "button" at bounding box center [254, 363] width 29 height 29
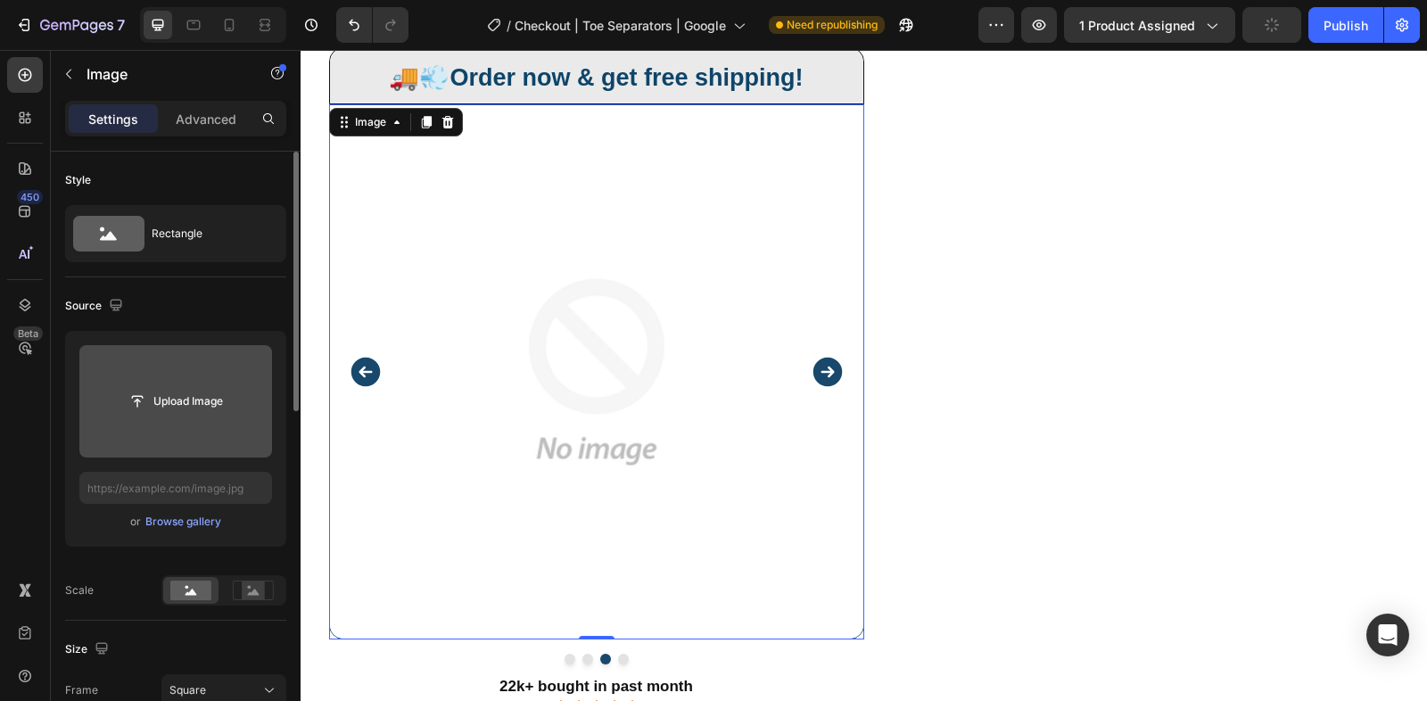
click at [177, 409] on input "file" at bounding box center [175, 401] width 123 height 30
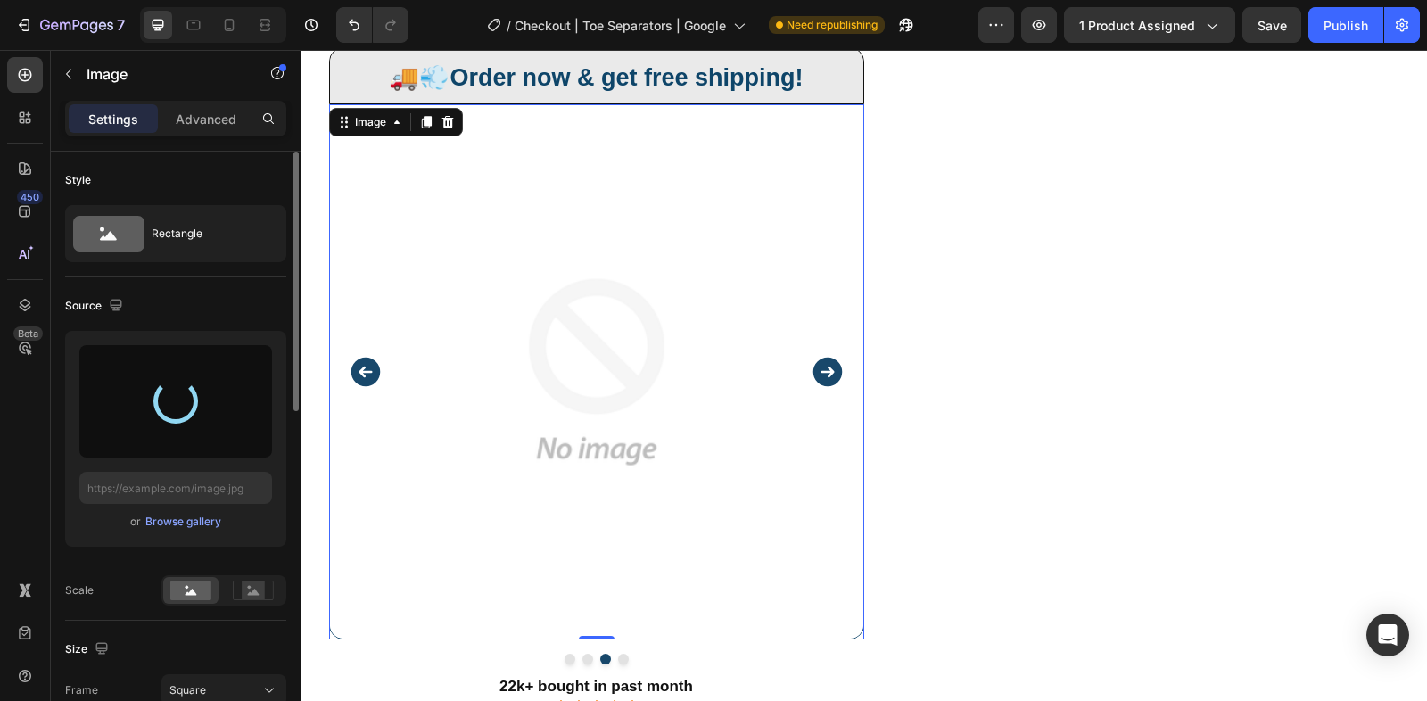
type input "https://cdn.shopify.com/s/files/1/0848/4441/3196/files/gempages_524222768674243…"
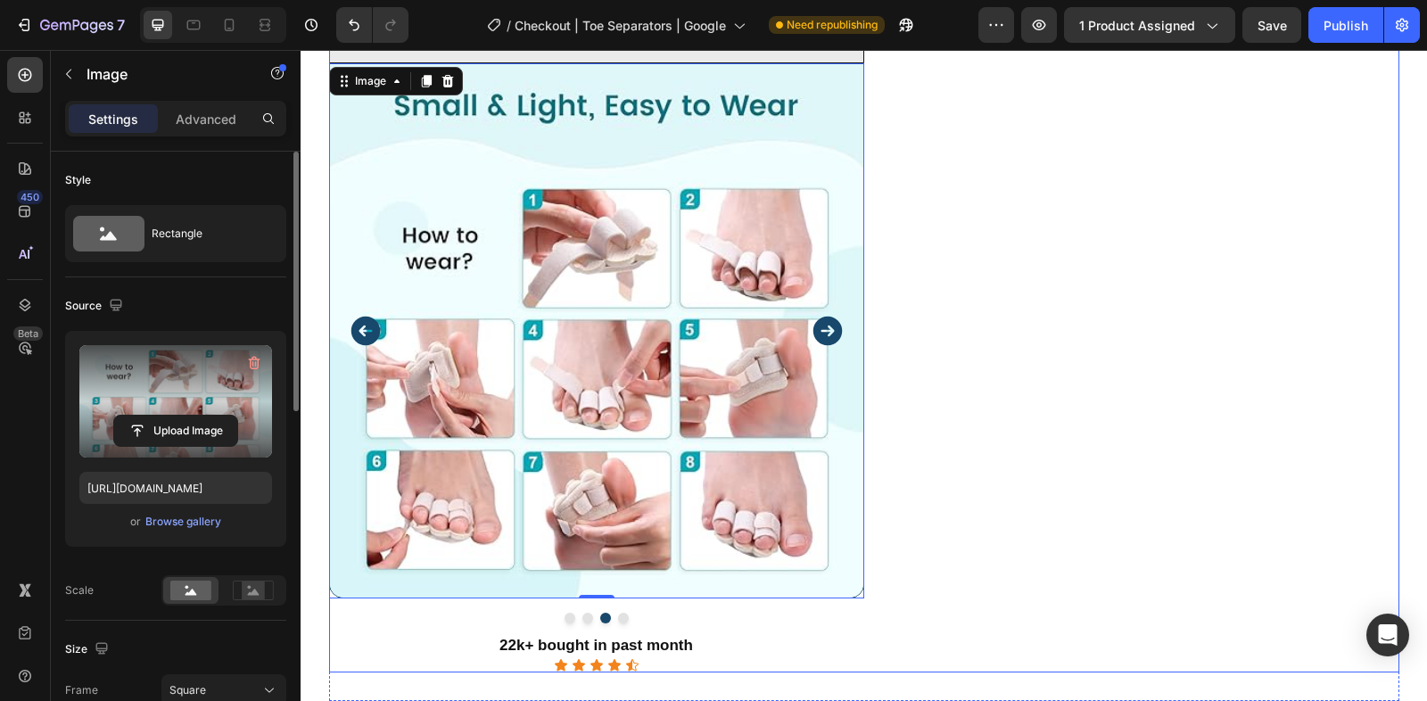
scroll to position [695, 0]
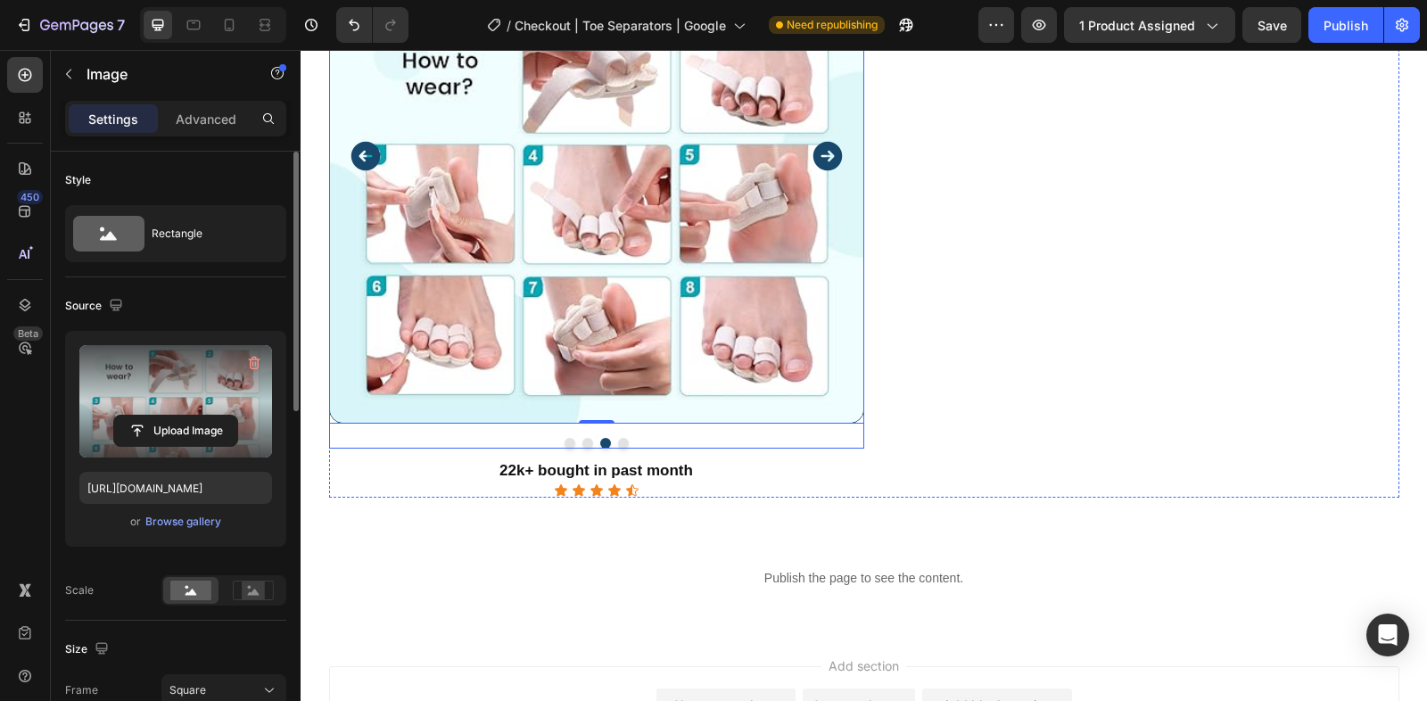
click at [830, 142] on icon "Carousel Next Arrow" at bounding box center [826, 156] width 29 height 29
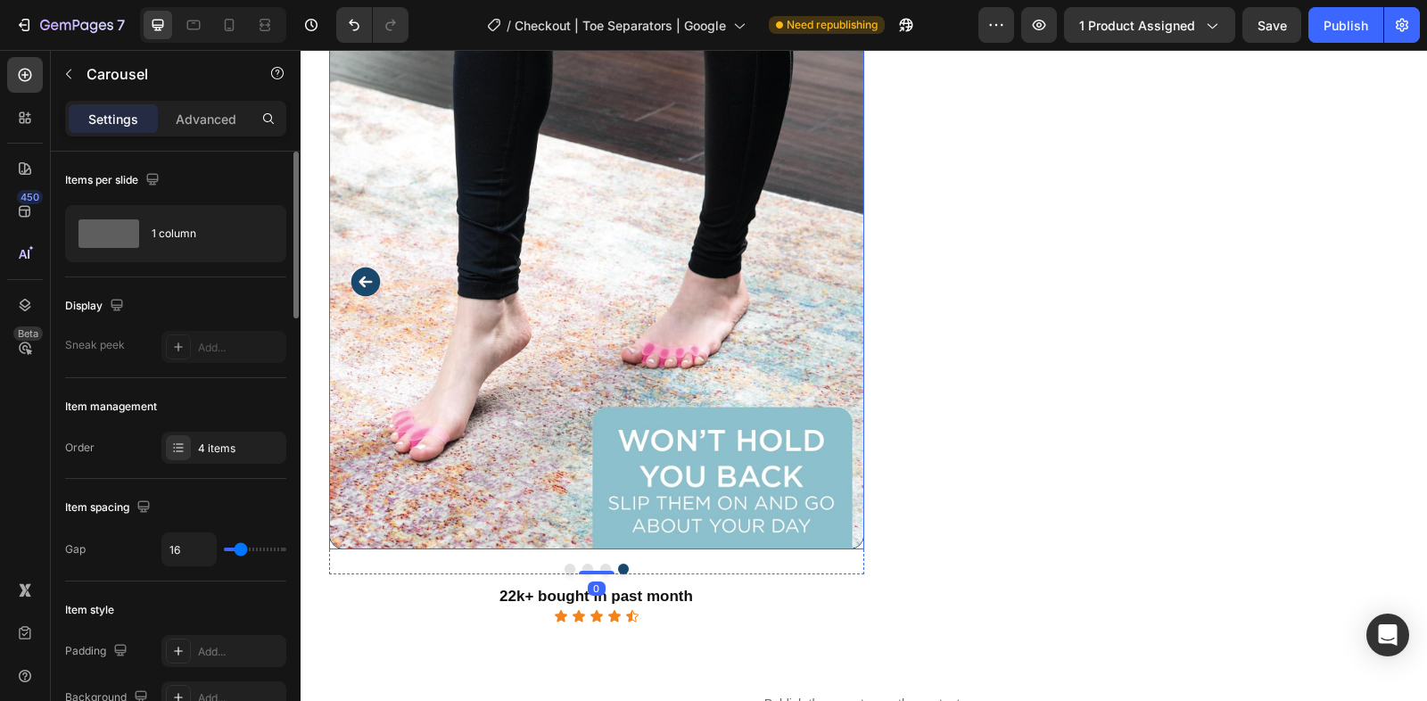
scroll to position [424, 0]
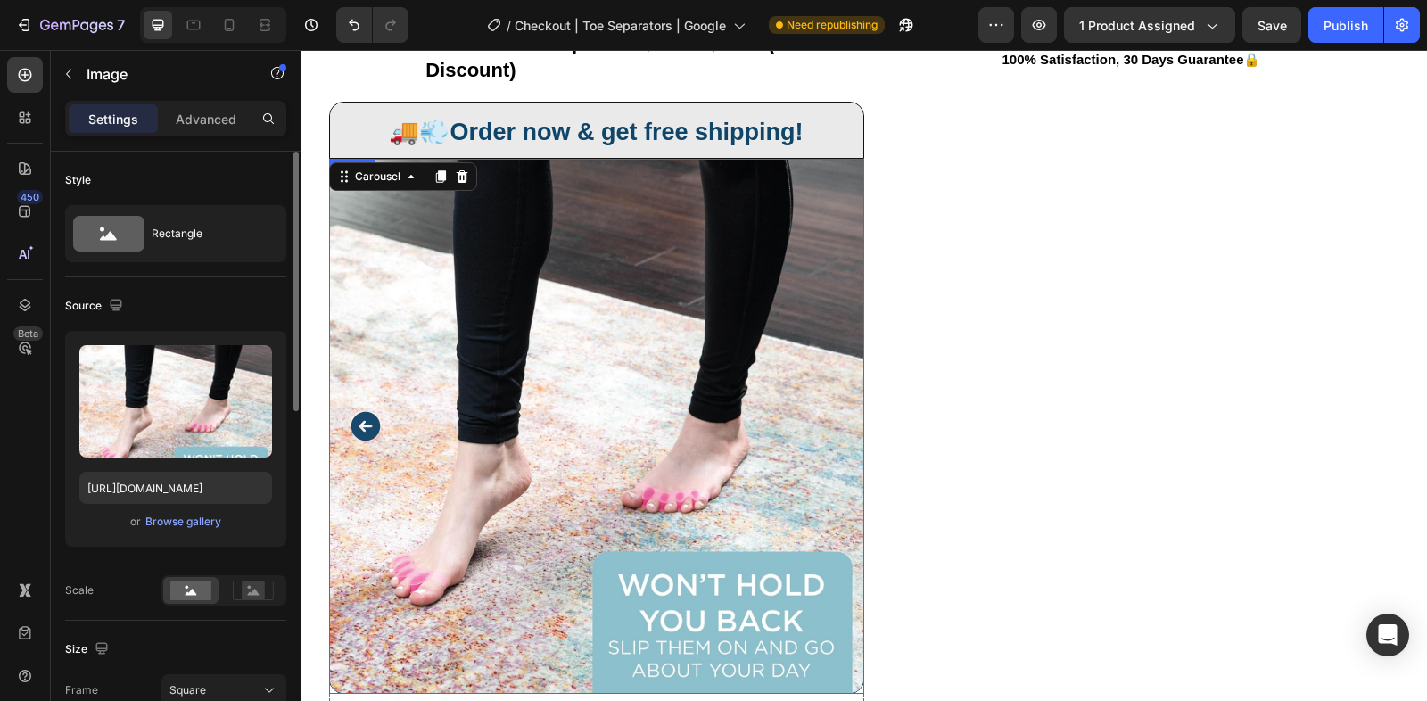
click at [600, 374] on img at bounding box center [596, 426] width 535 height 535
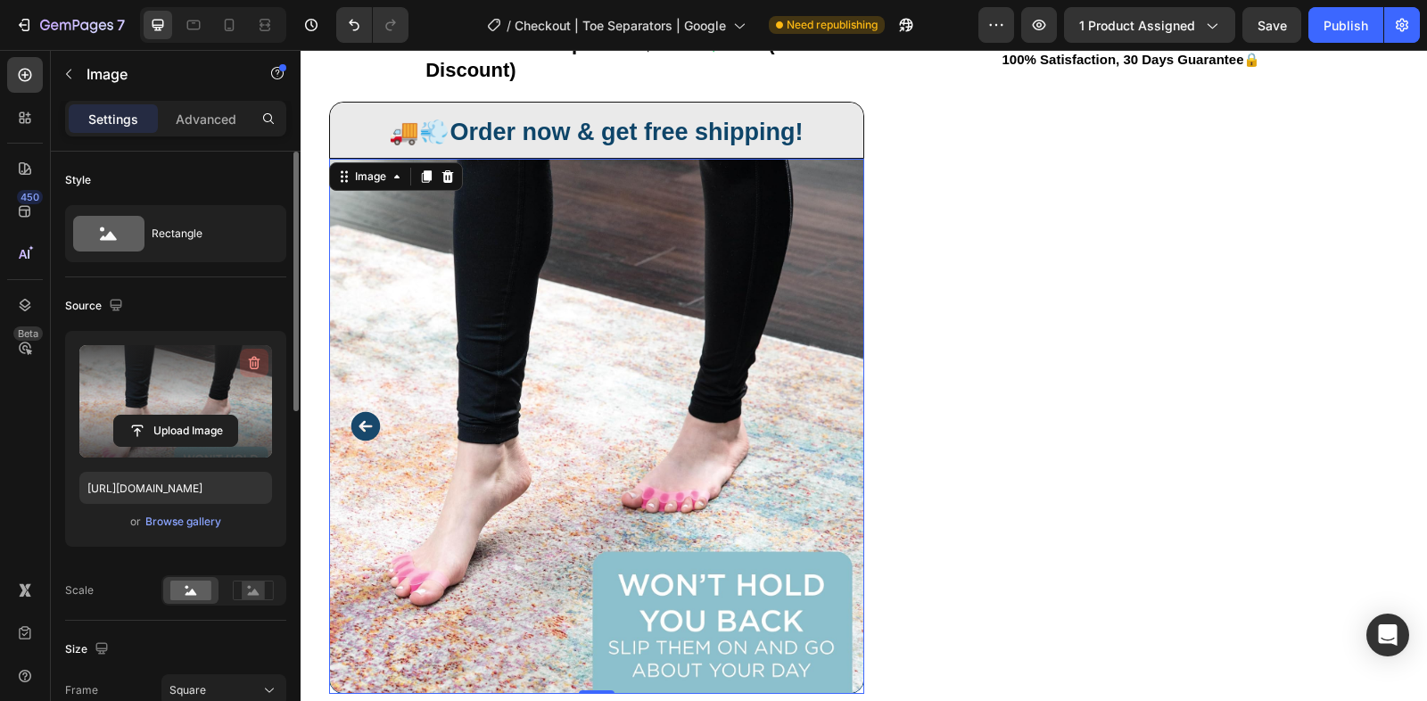
click at [246, 370] on icon "button" at bounding box center [254, 363] width 18 height 18
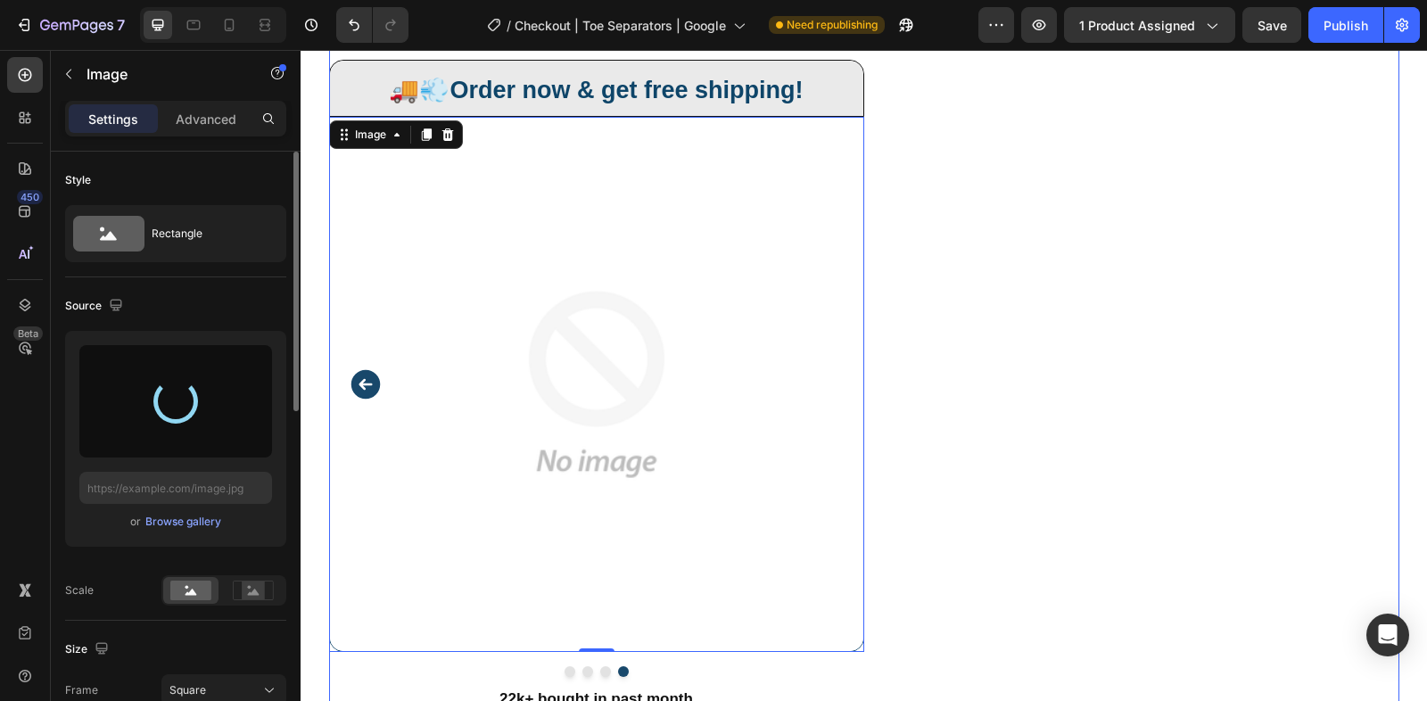
scroll to position [477, 0]
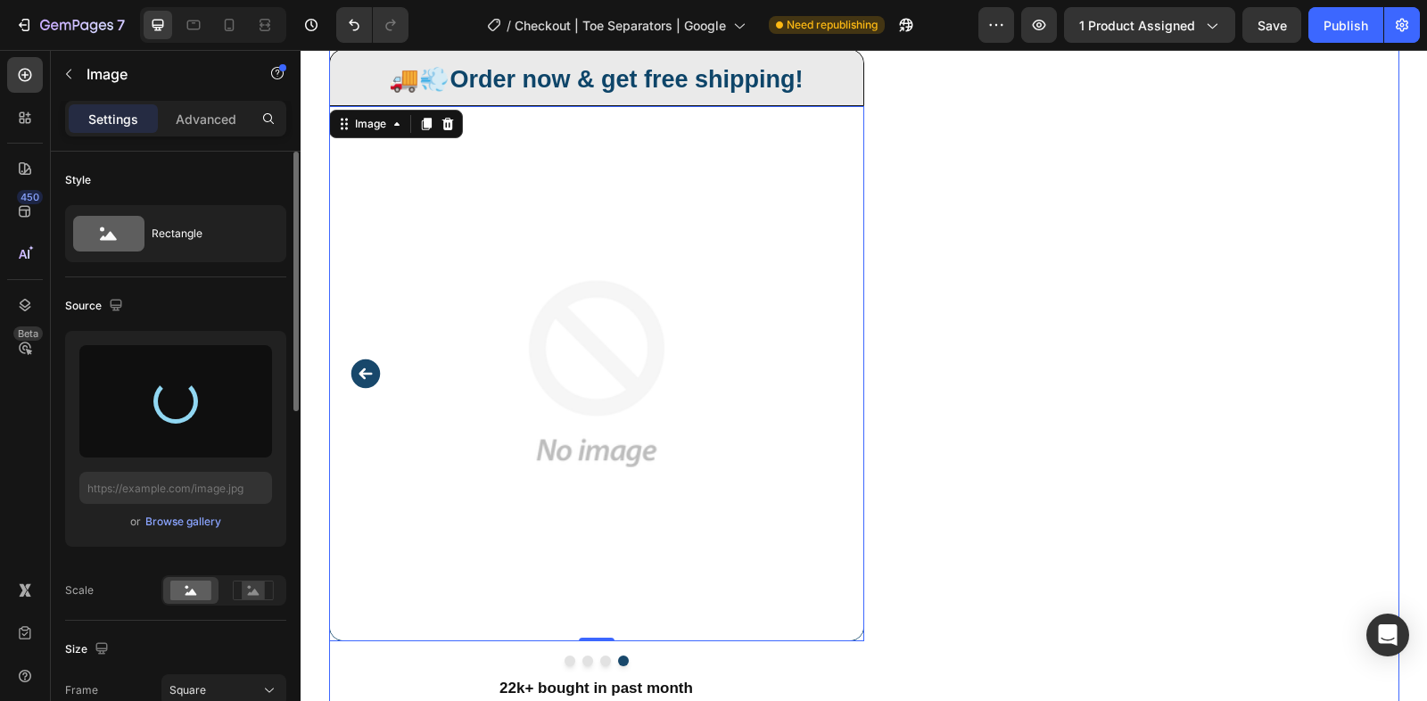
type input "https://cdn.shopify.com/s/files/1/0848/4441/3196/files/gempages_524222768674243…"
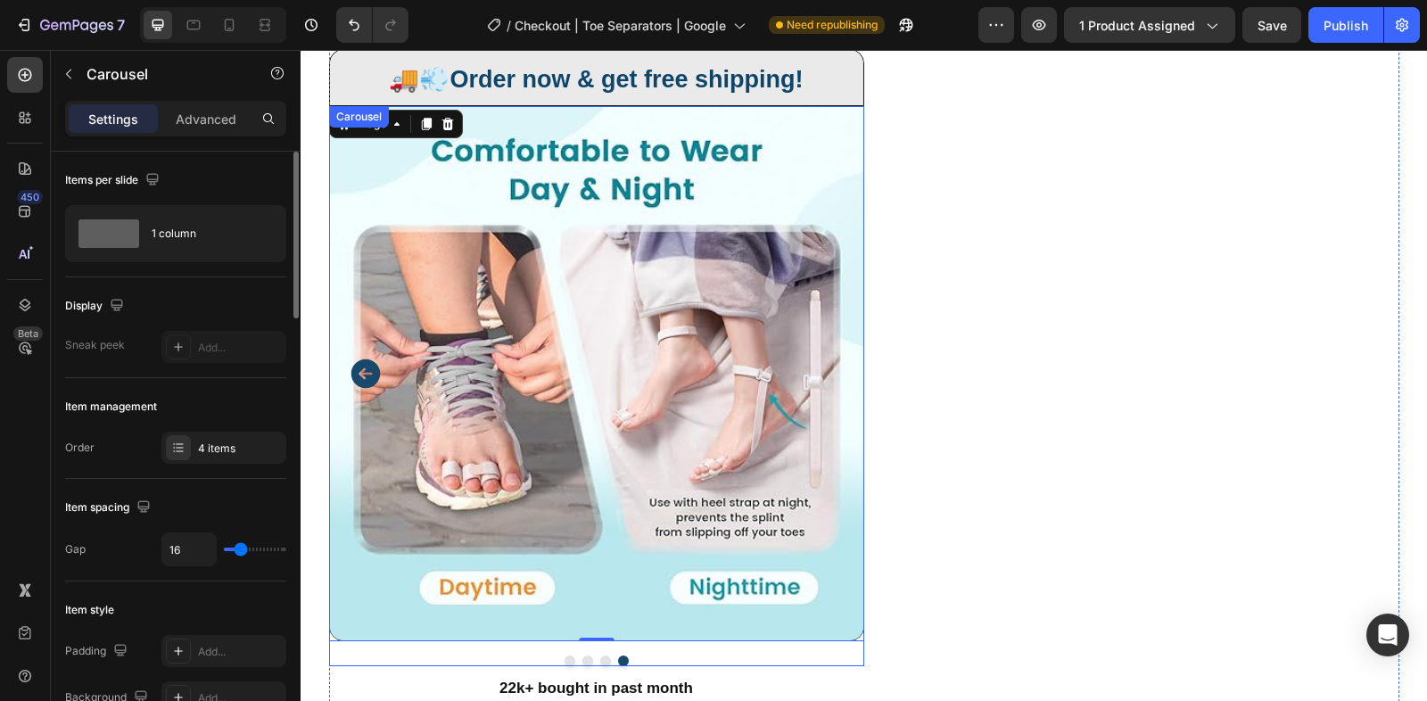
click at [364, 356] on icon "Carousel Back Arrow" at bounding box center [366, 374] width 36 height 36
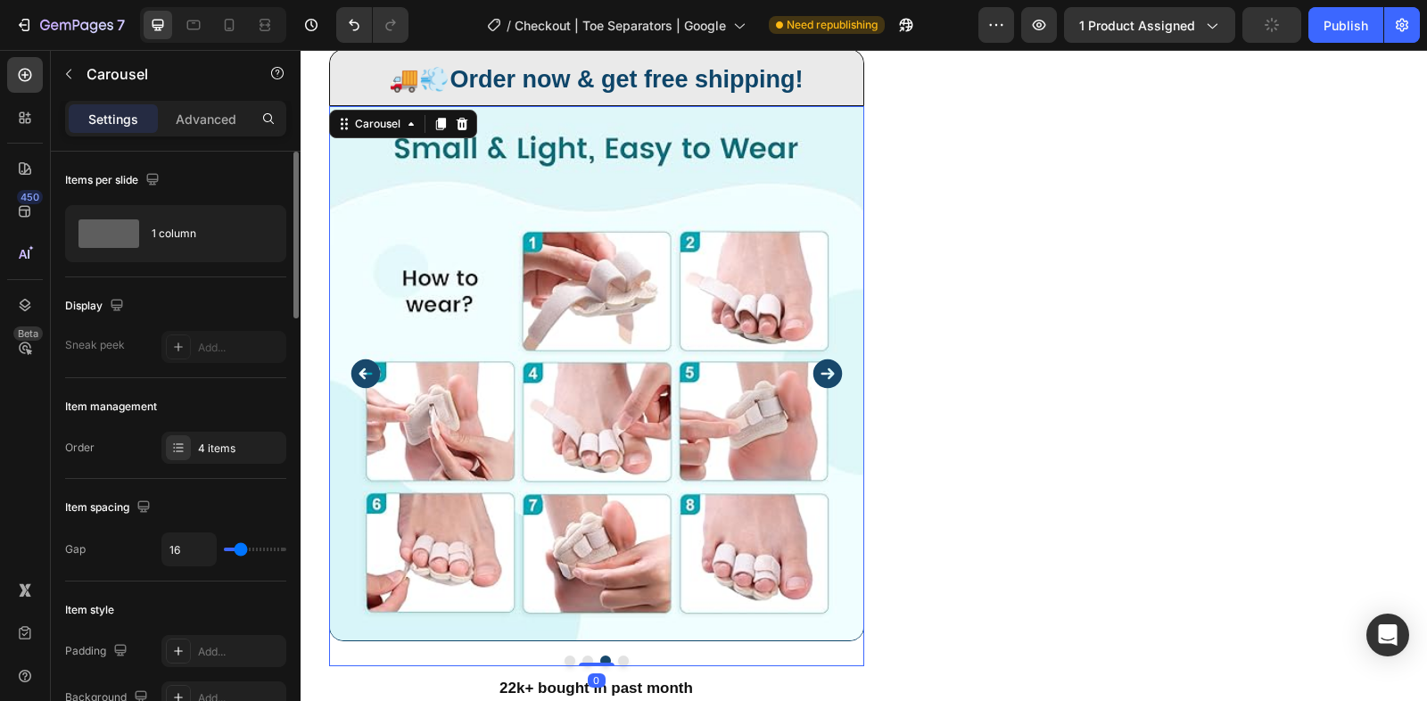
click at [364, 356] on icon "Carousel Back Arrow" at bounding box center [366, 374] width 36 height 36
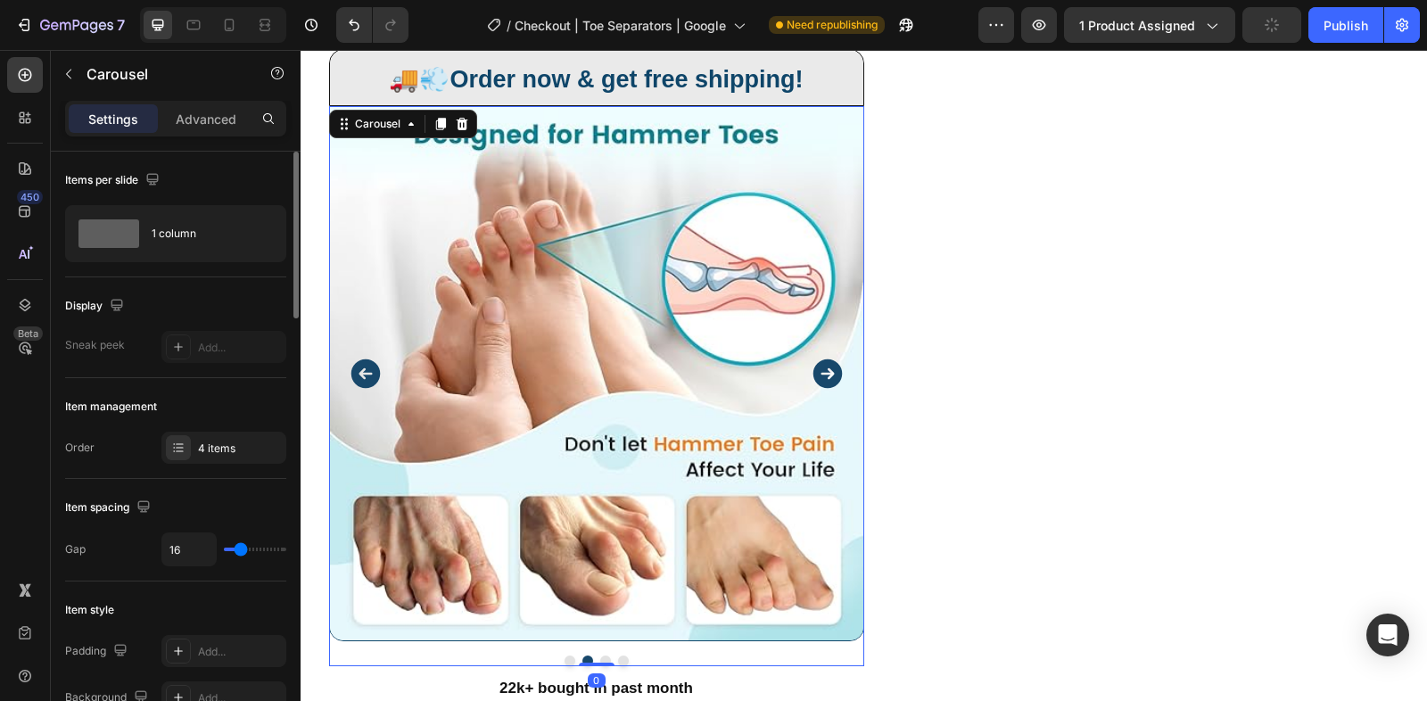
click at [364, 356] on icon "Carousel Back Arrow" at bounding box center [366, 374] width 36 height 36
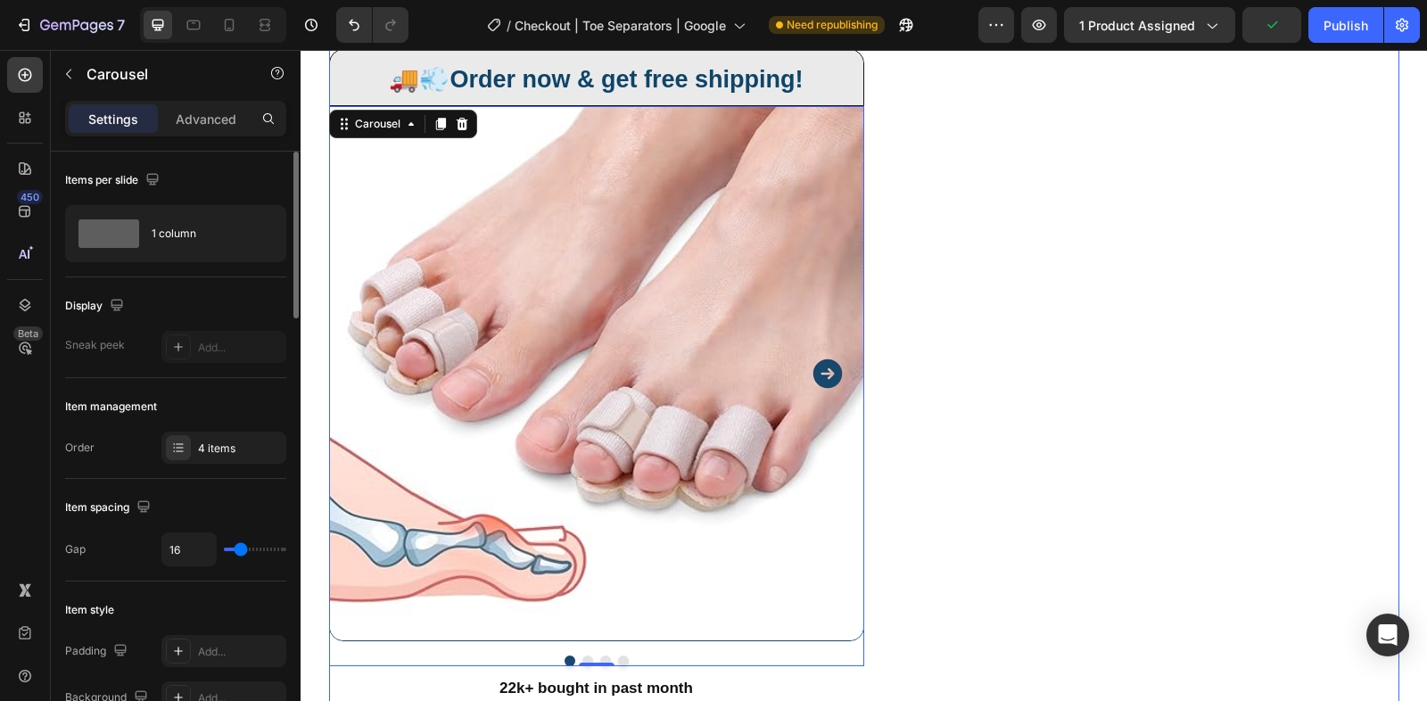
click at [947, 443] on div "Kaching Bundles Kaching Bundles 🖌️ Select Color Text Block Beige Beige Beige Pr…" at bounding box center [1131, 238] width 535 height 951
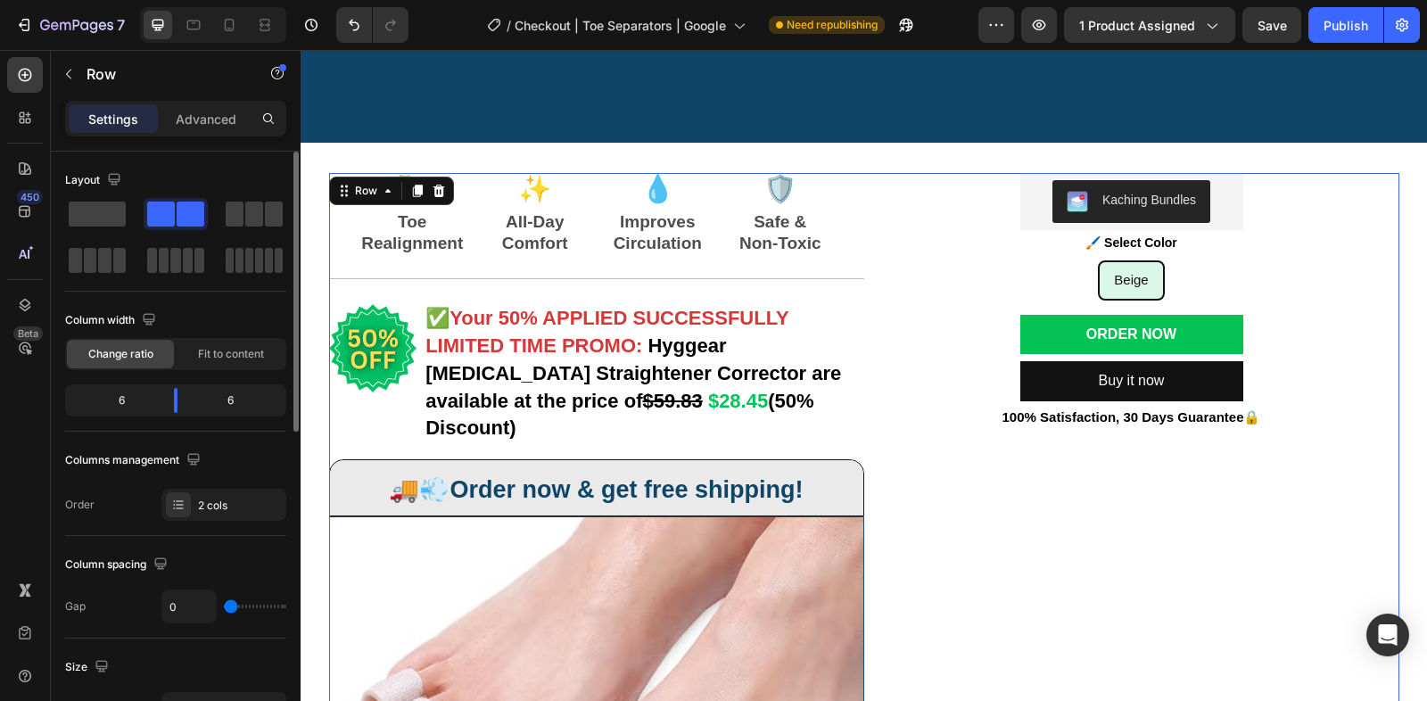
scroll to position [0, 0]
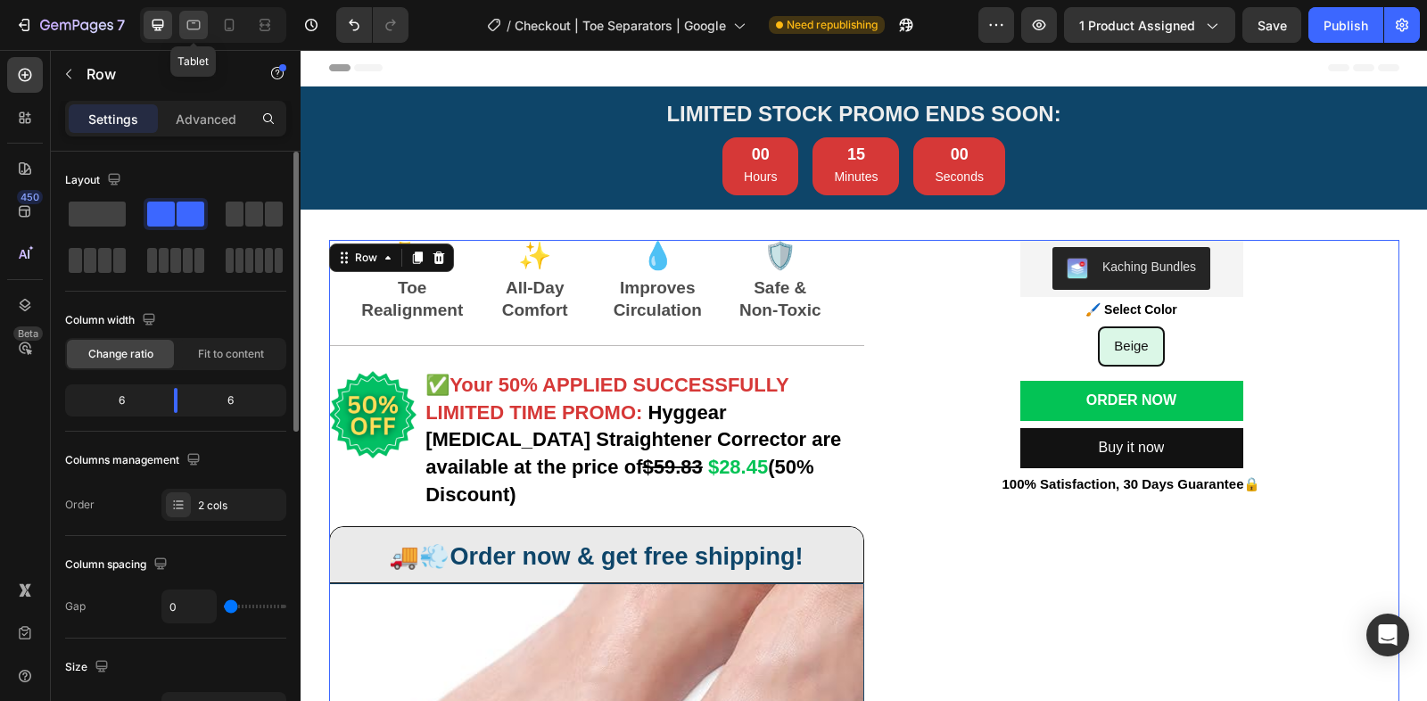
click at [199, 14] on div at bounding box center [193, 25] width 29 height 29
type input "100%"
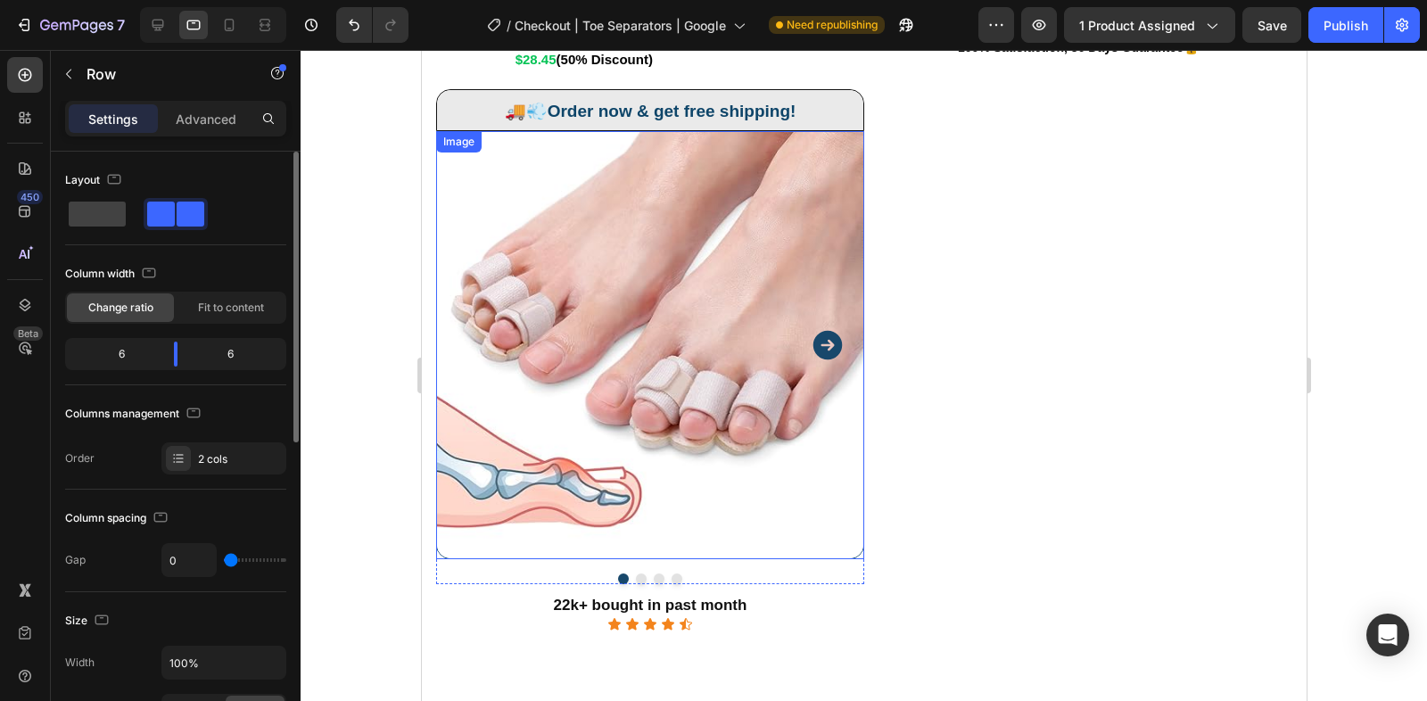
scroll to position [465, 0]
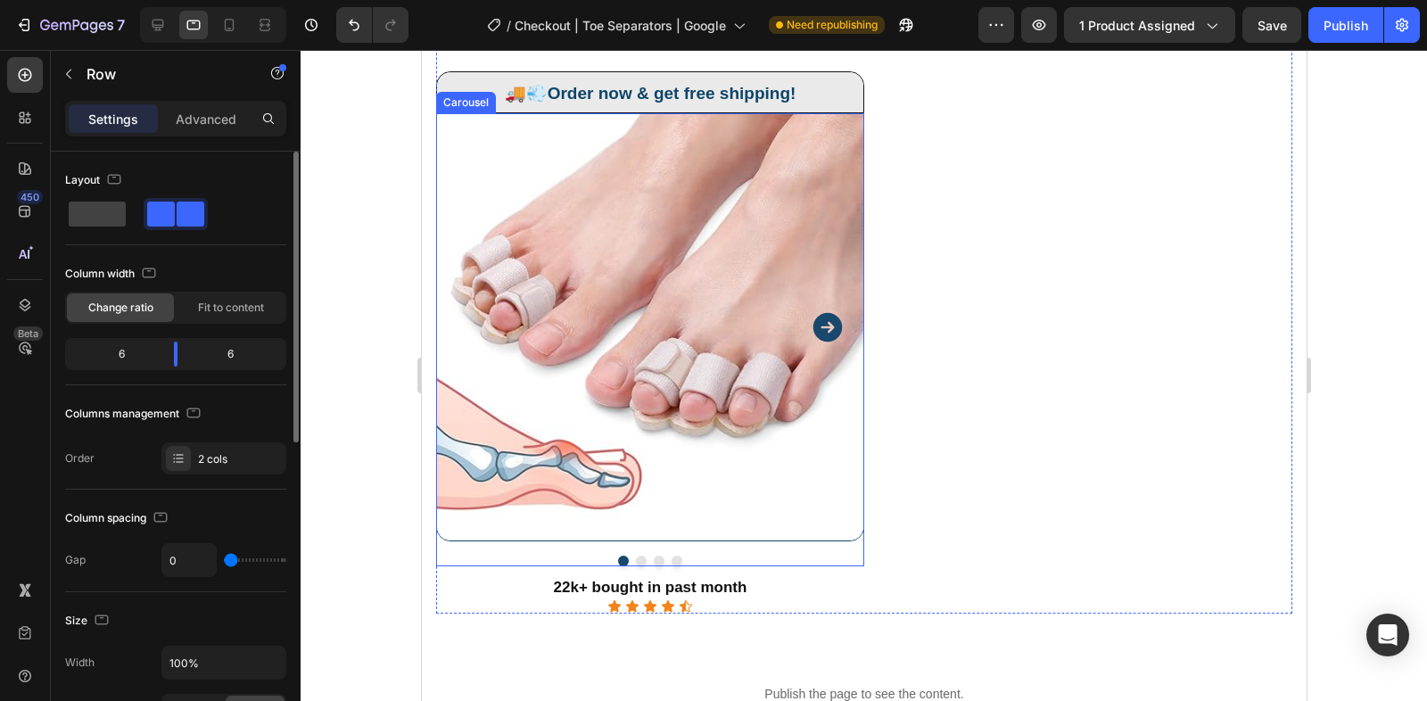
click at [830, 323] on icon "Carousel Next Arrow" at bounding box center [826, 327] width 29 height 29
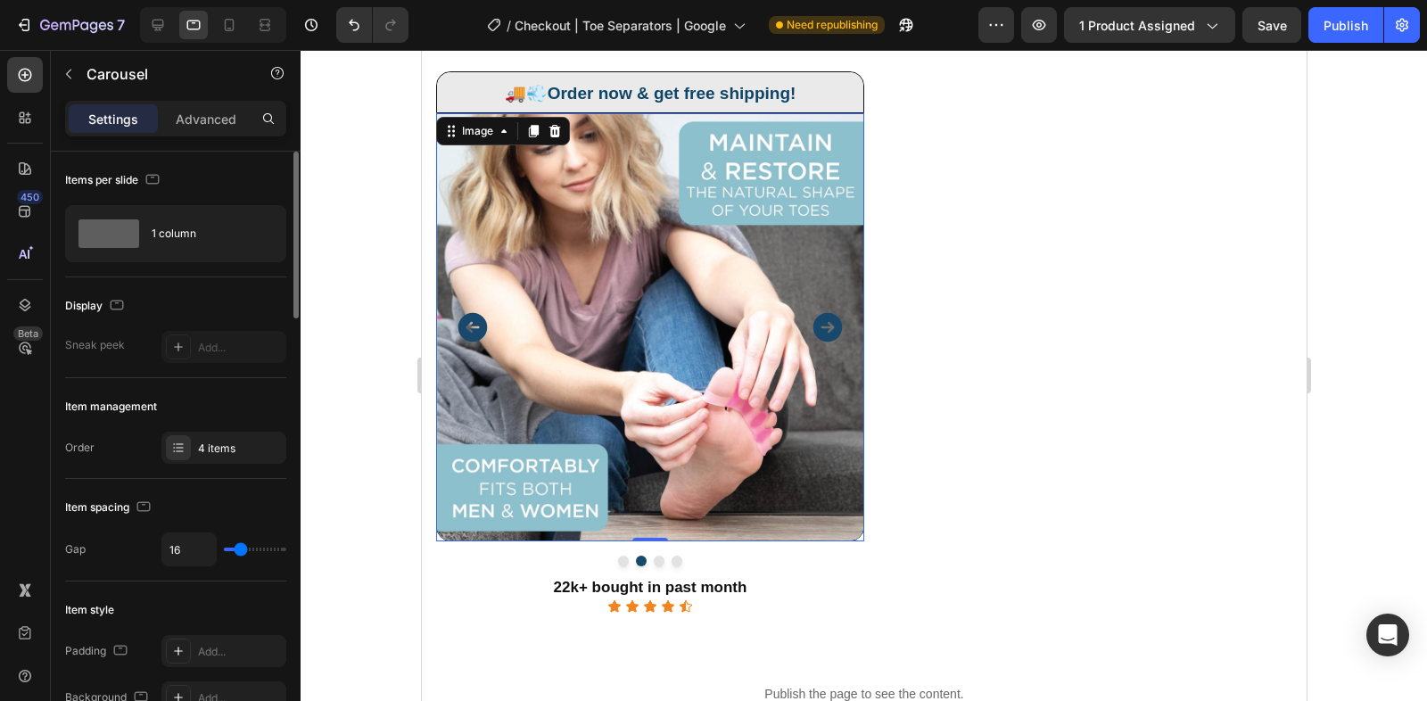
click at [704, 324] on img at bounding box center [649, 327] width 428 height 428
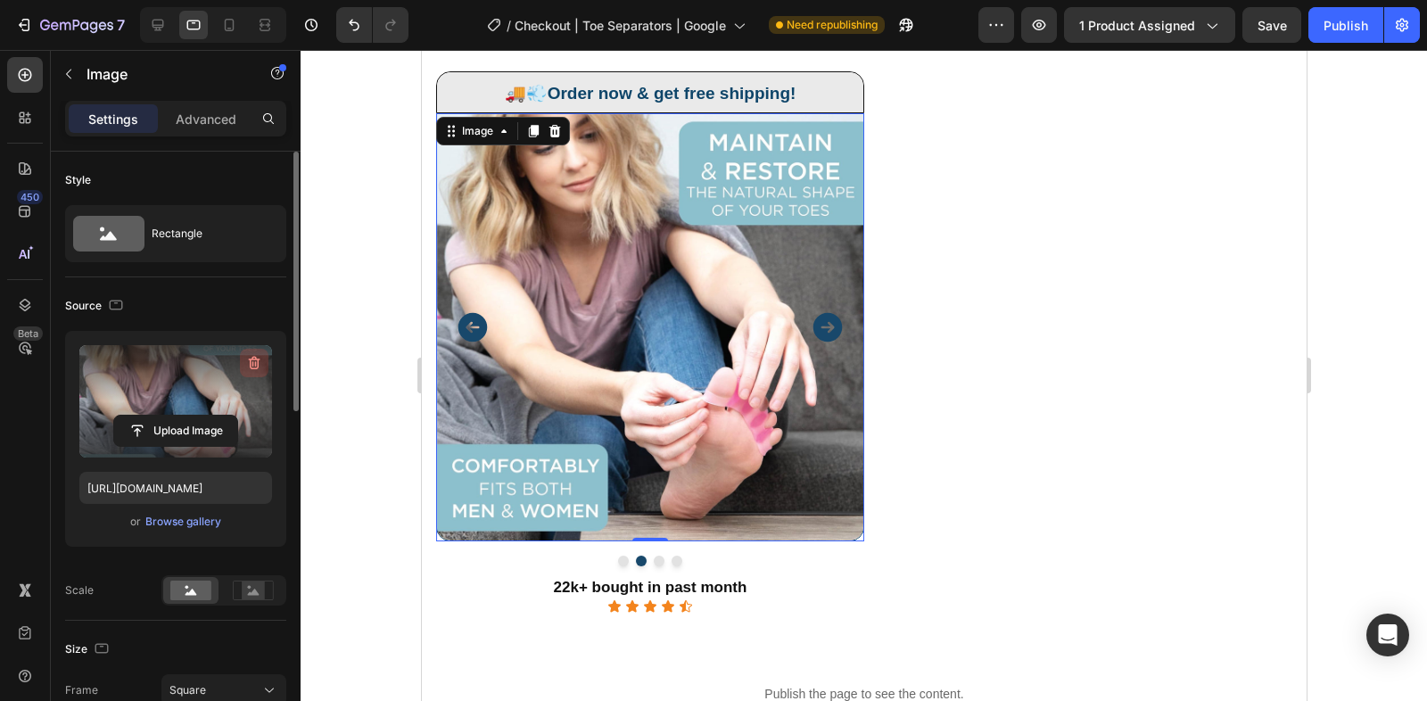
click at [251, 359] on icon "button" at bounding box center [254, 363] width 18 height 18
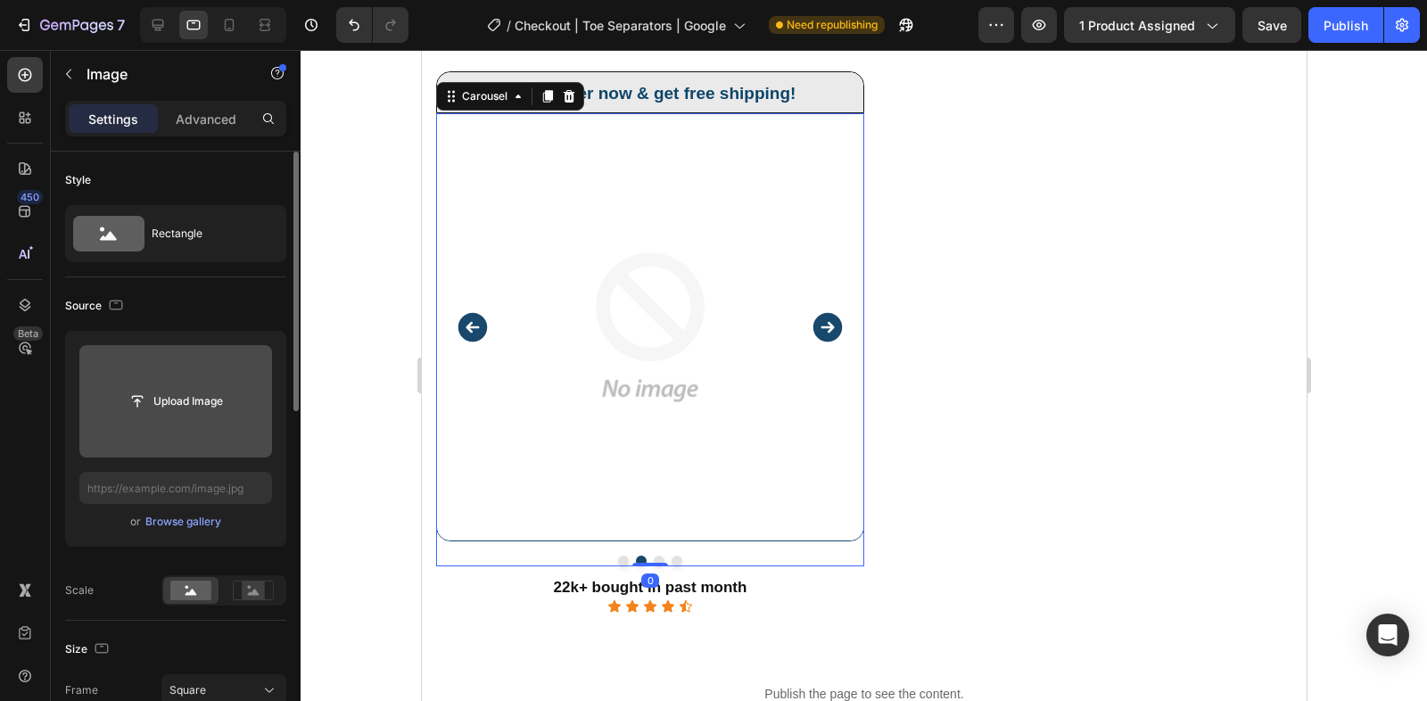
click at [833, 322] on icon "Carousel Next Arrow" at bounding box center [826, 327] width 29 height 29
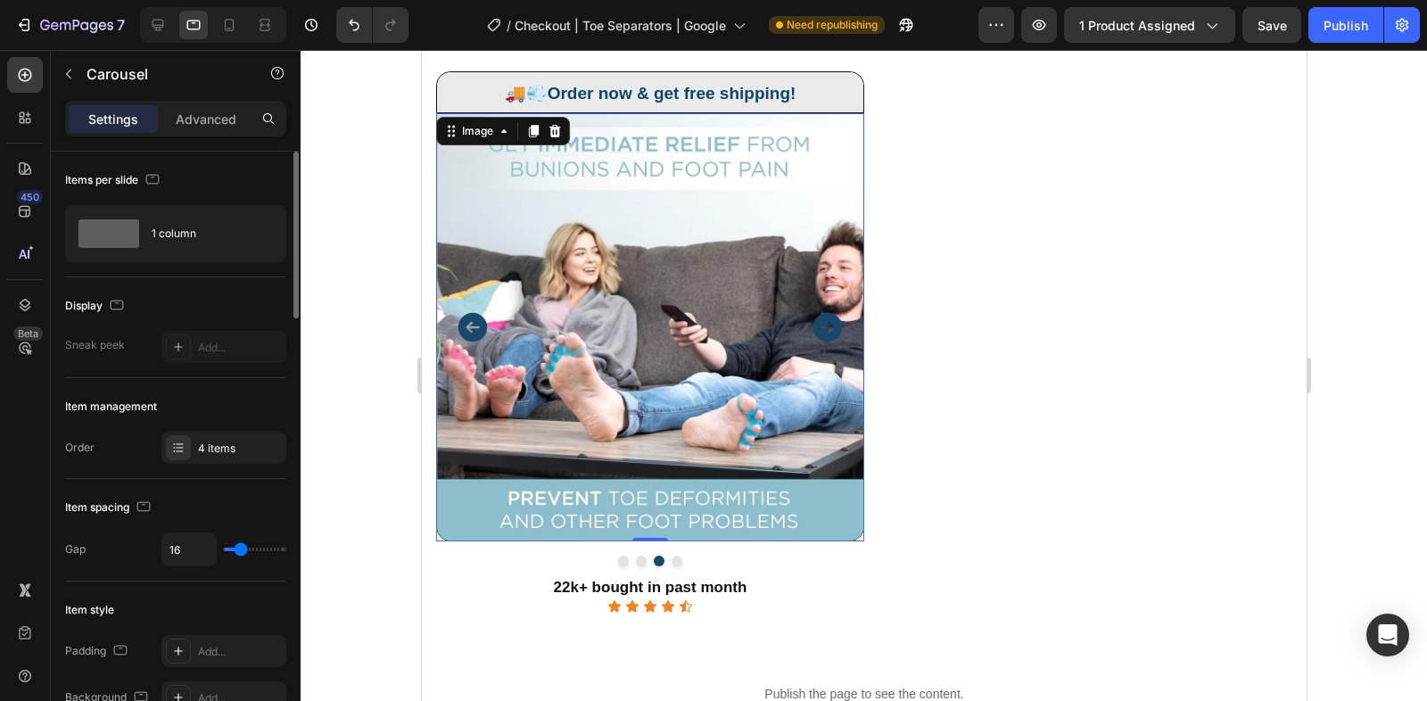
click at [582, 357] on img at bounding box center [649, 327] width 428 height 428
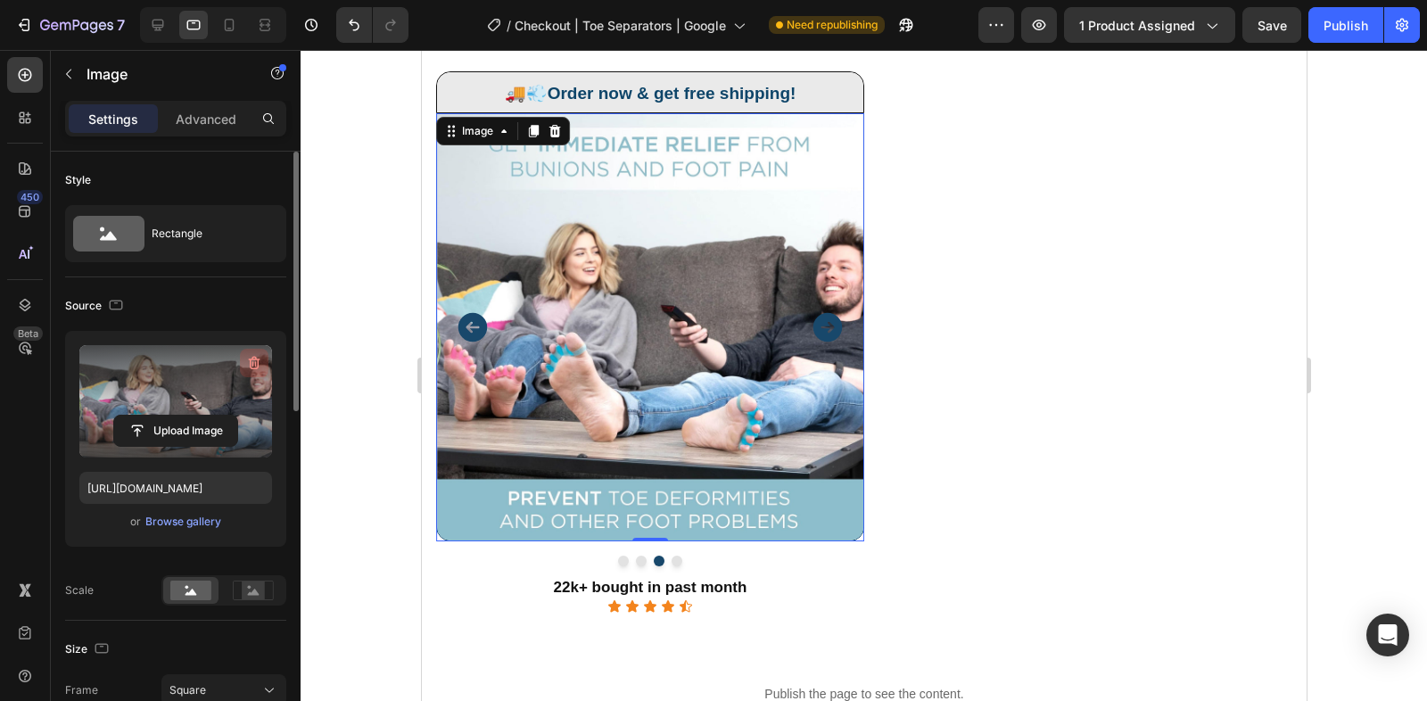
click at [246, 368] on icon "button" at bounding box center [254, 363] width 18 height 18
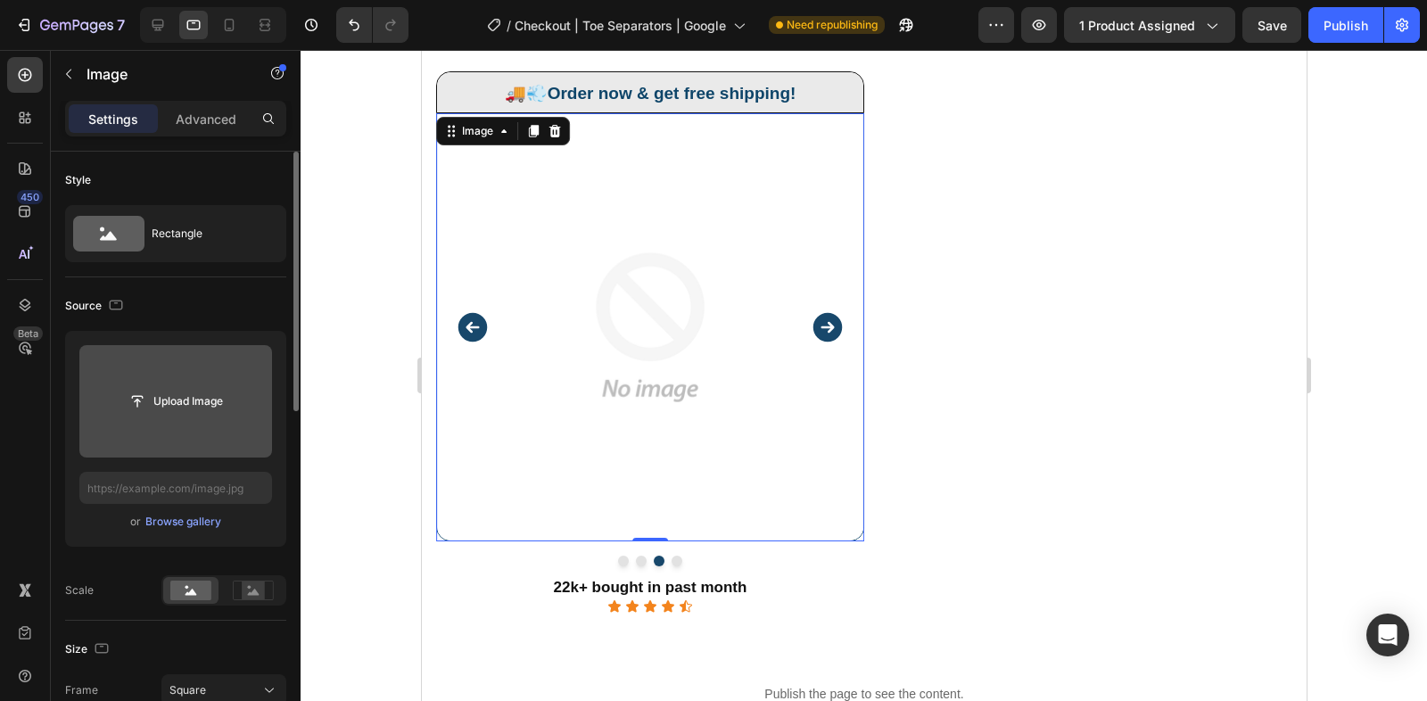
click at [810, 319] on icon "Carousel Next Arrow" at bounding box center [827, 327] width 36 height 36
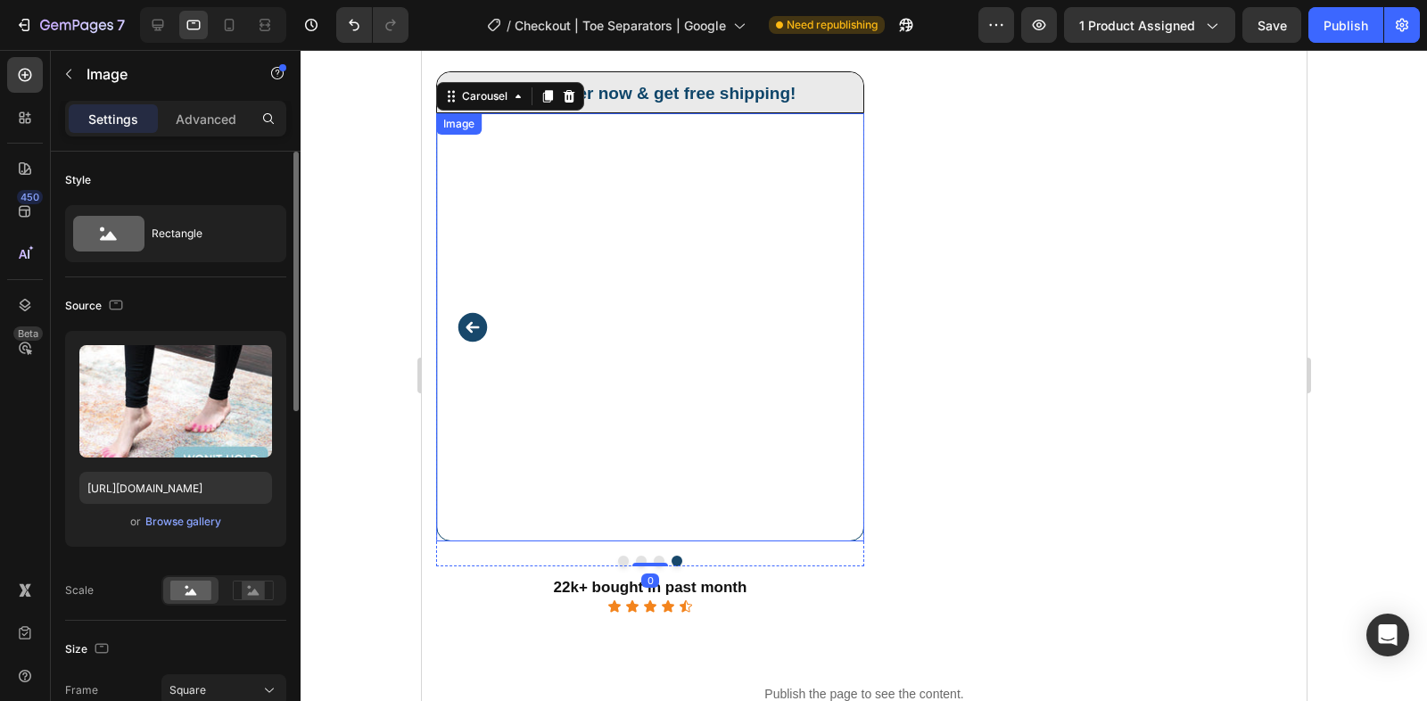
click at [638, 346] on img at bounding box center [649, 327] width 428 height 428
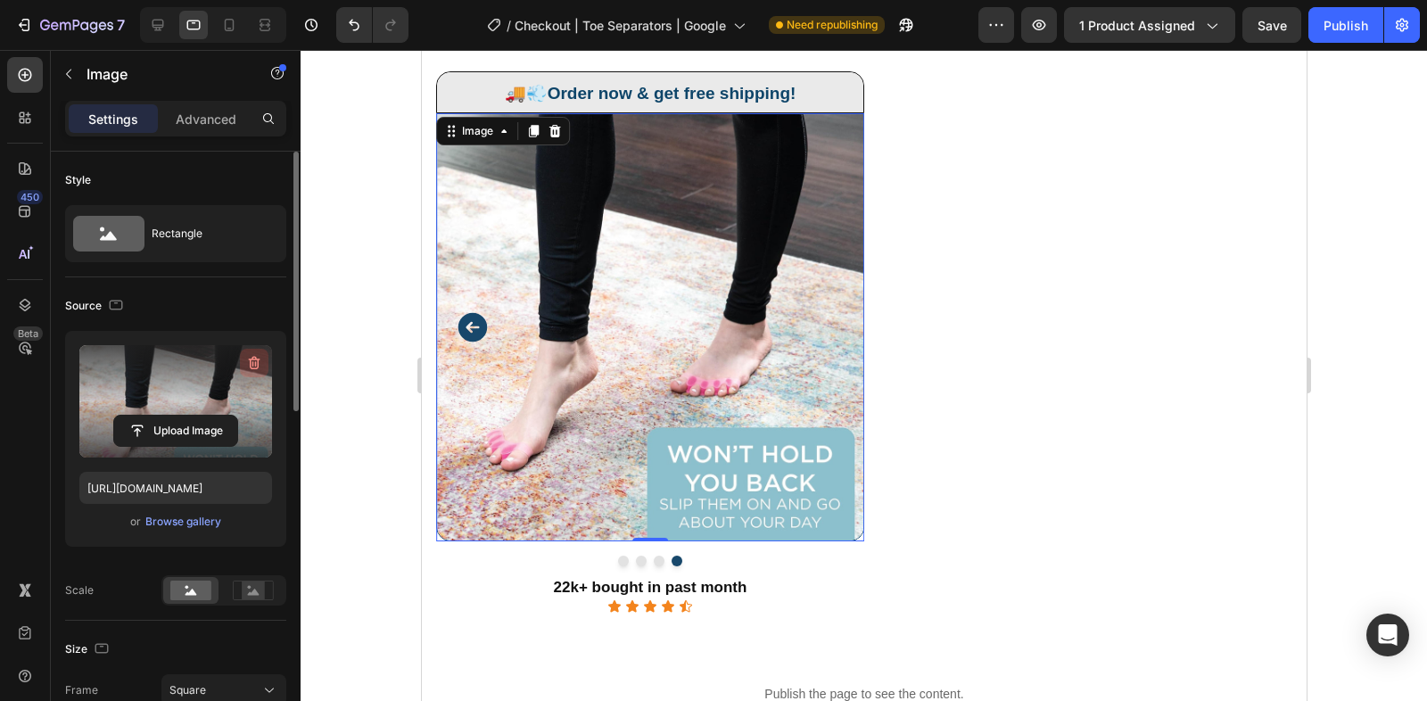
click at [258, 359] on icon "button" at bounding box center [255, 363] width 12 height 13
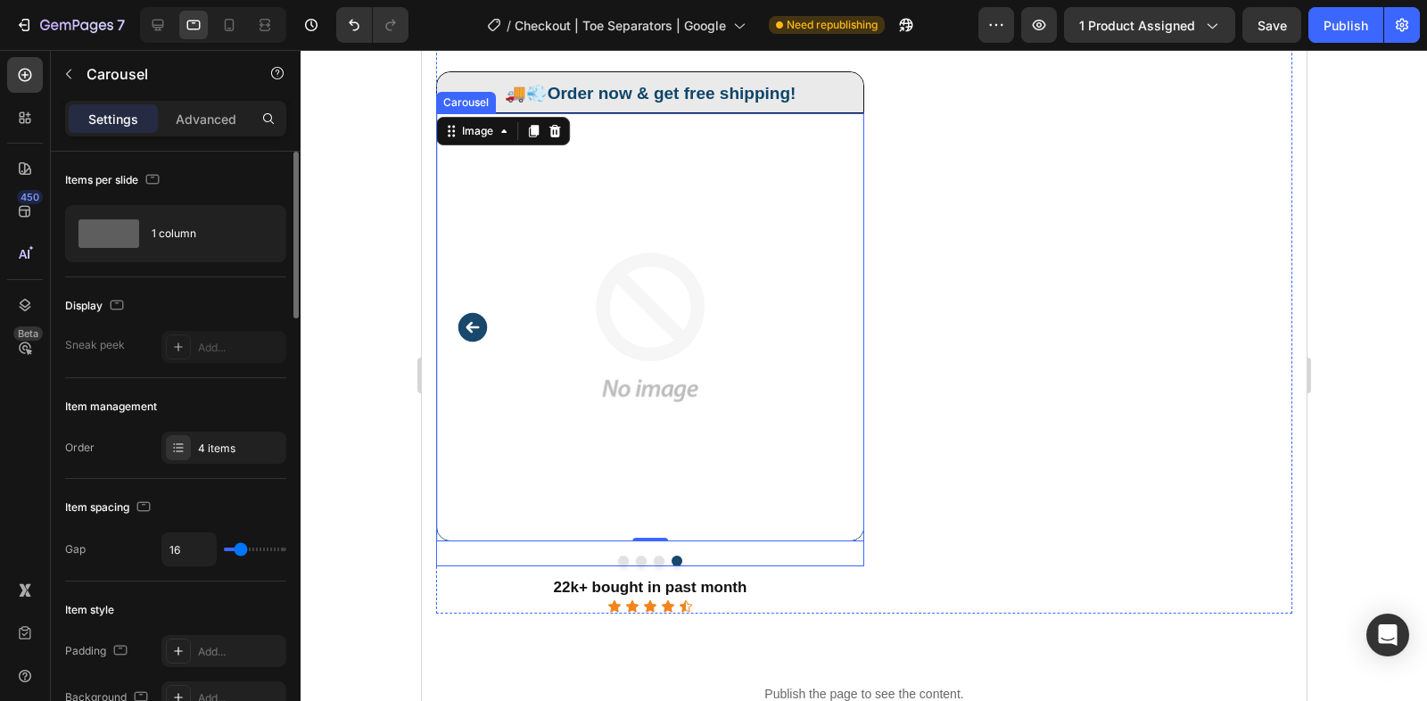
click at [476, 317] on icon "Carousel Back Arrow" at bounding box center [471, 327] width 29 height 29
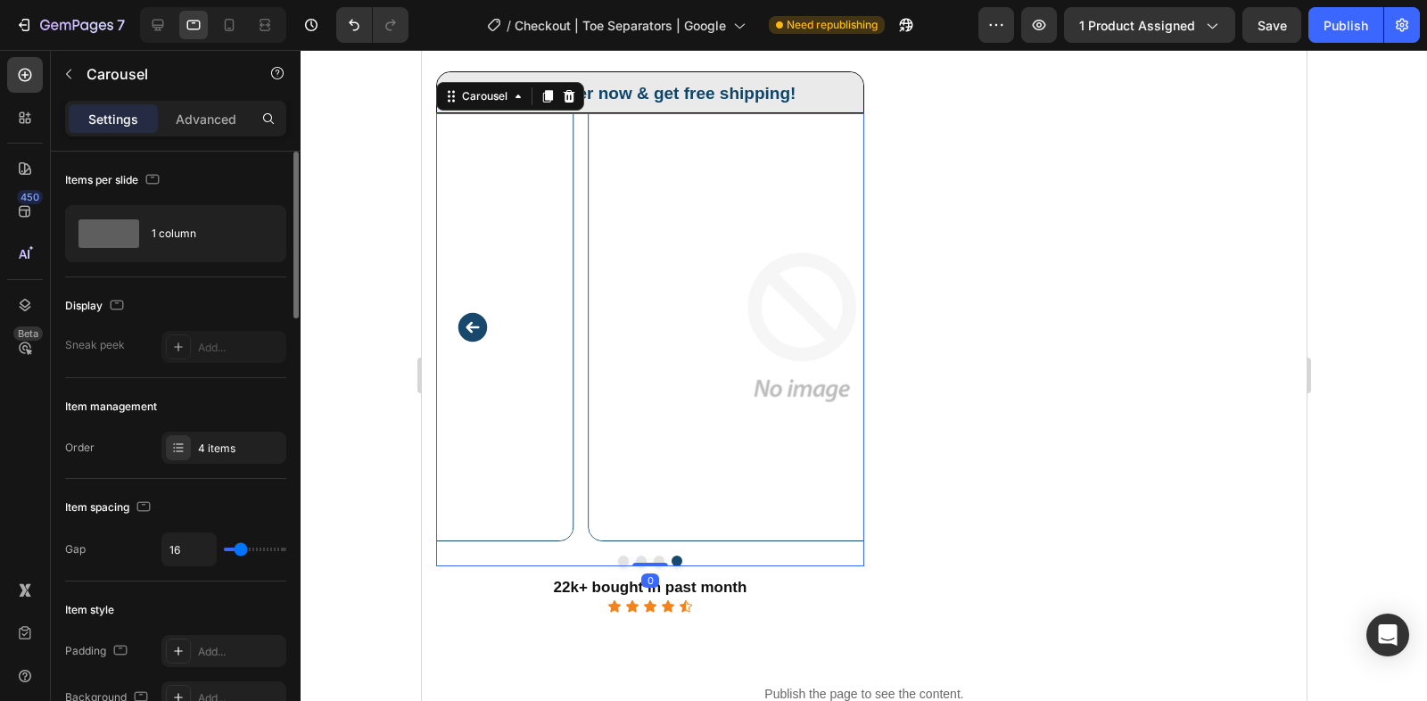
click at [476, 317] on icon "Carousel Back Arrow" at bounding box center [471, 327] width 29 height 29
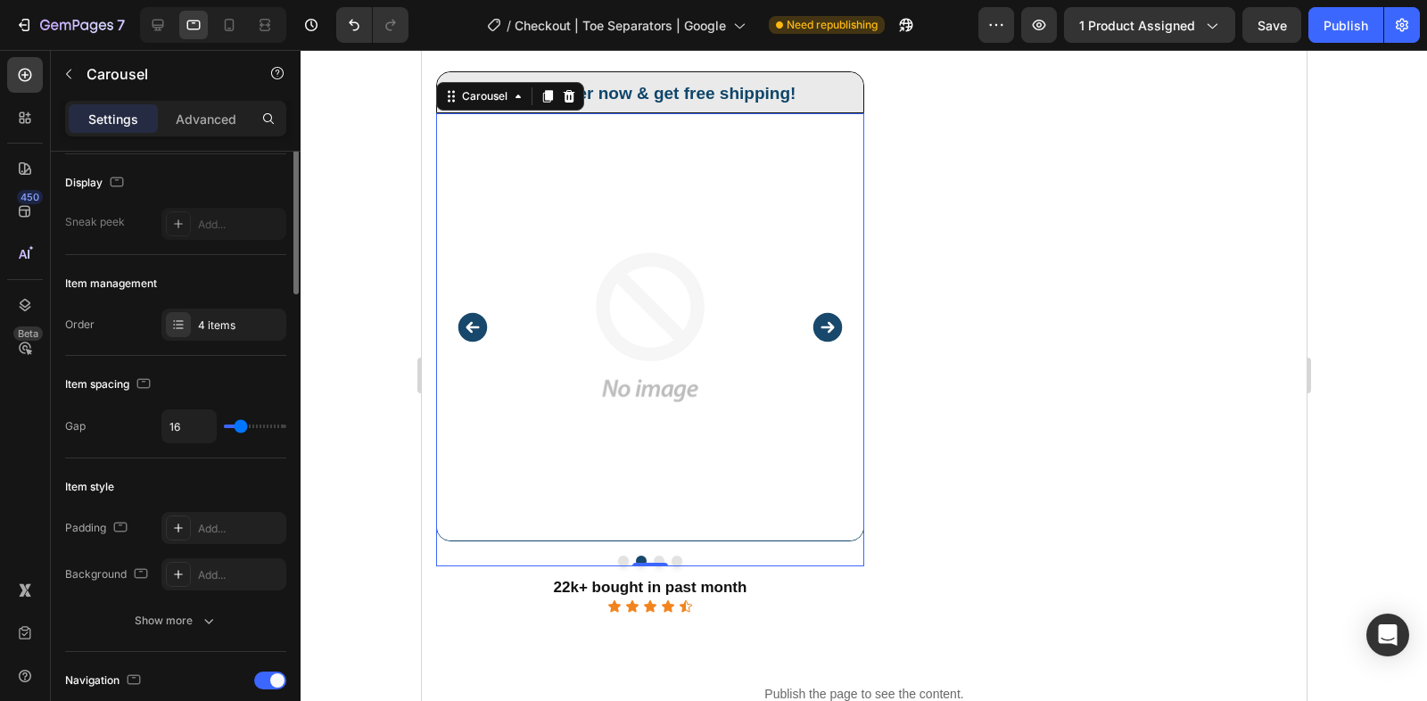
scroll to position [0, 0]
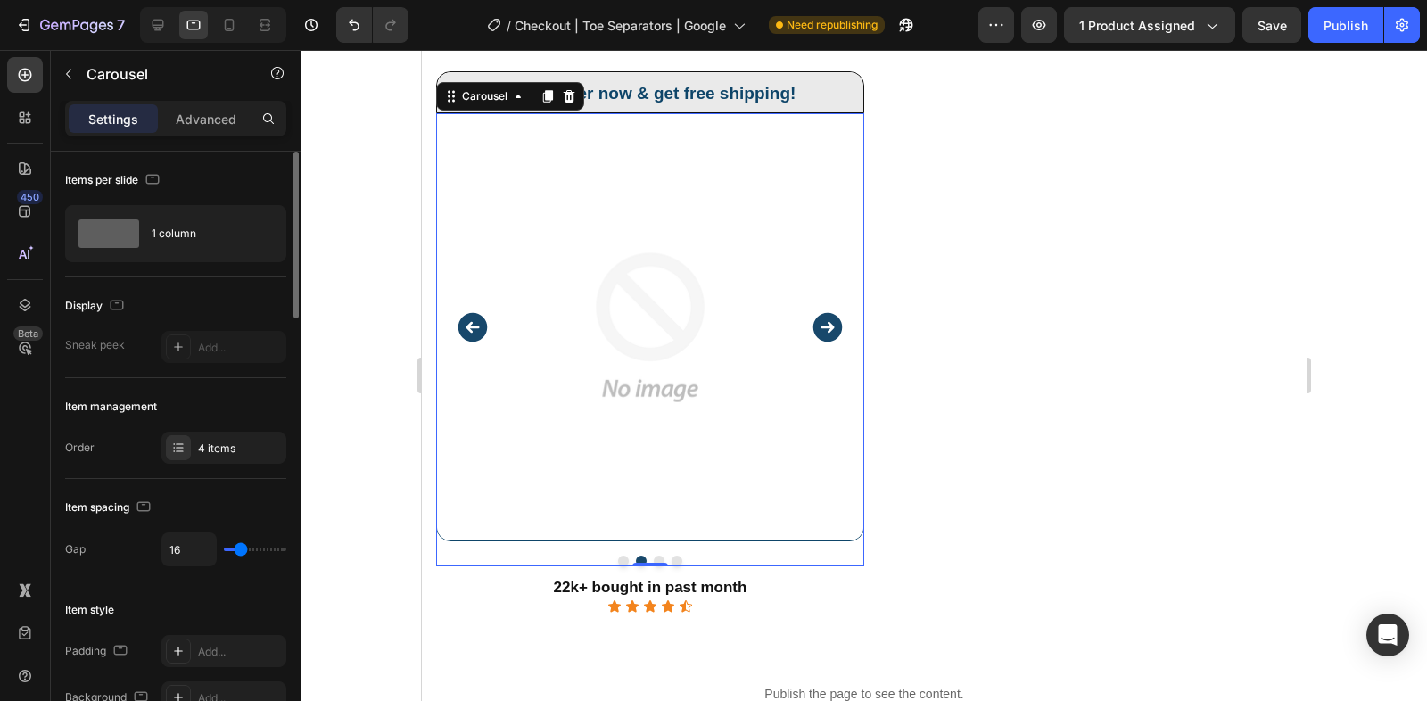
click at [522, 253] on img at bounding box center [649, 327] width 428 height 428
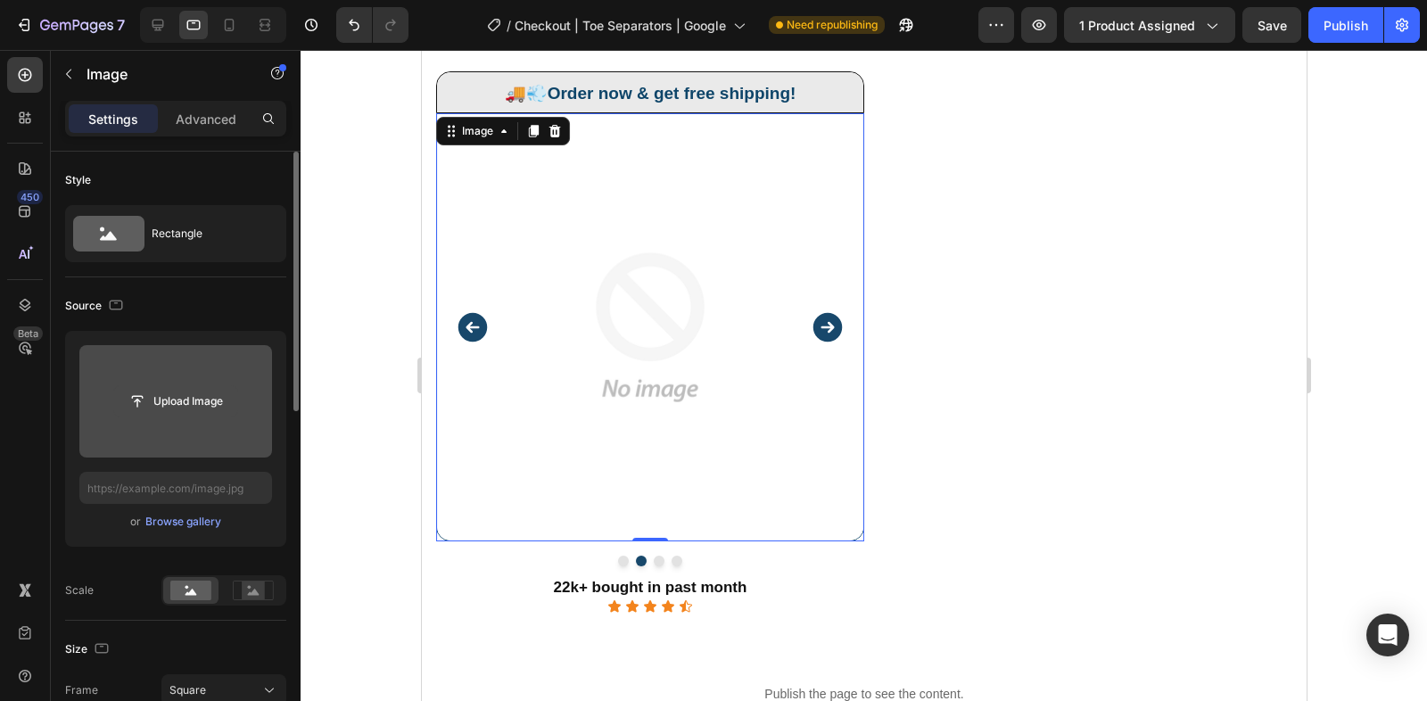
click at [200, 399] on input "file" at bounding box center [175, 401] width 123 height 30
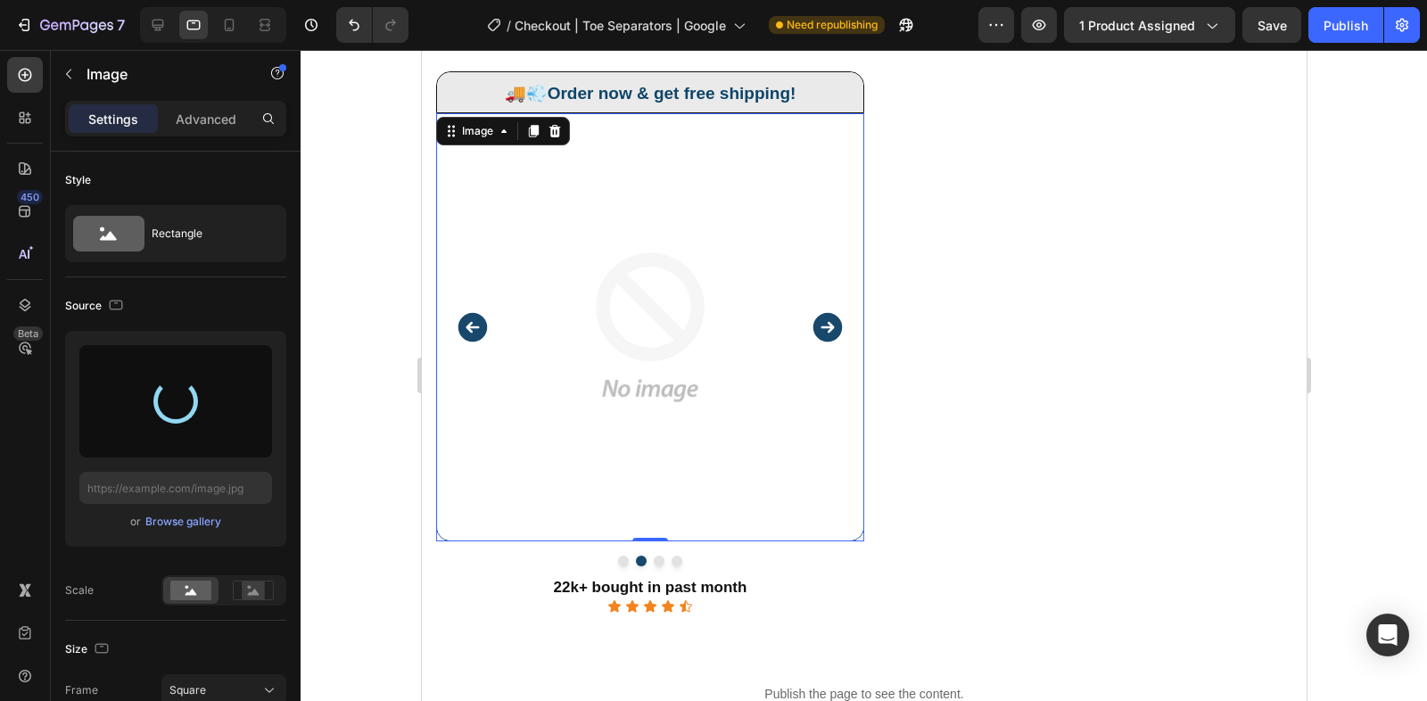
type input "https://cdn.shopify.com/s/files/1/0848/4441/3196/files/gempages_524222768674243…"
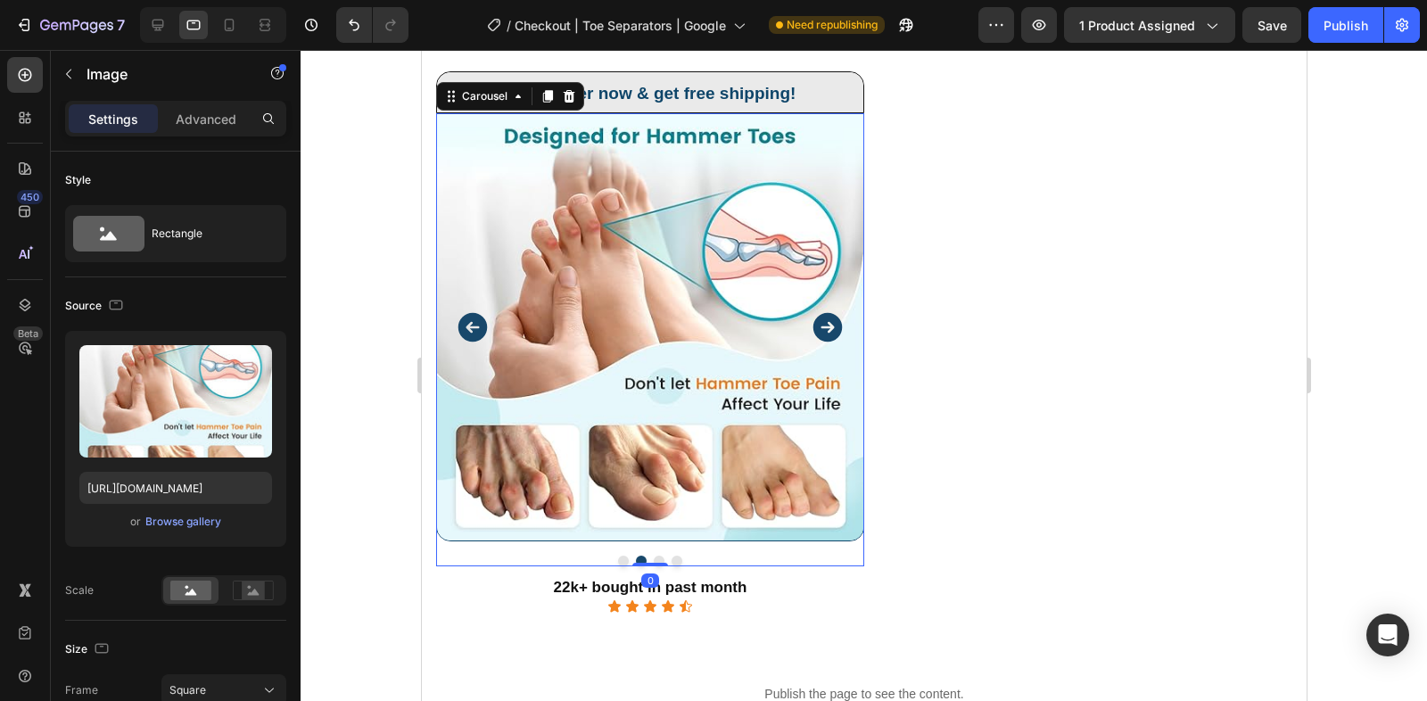
click at [825, 316] on icon "Carousel Next Arrow" at bounding box center [826, 327] width 29 height 29
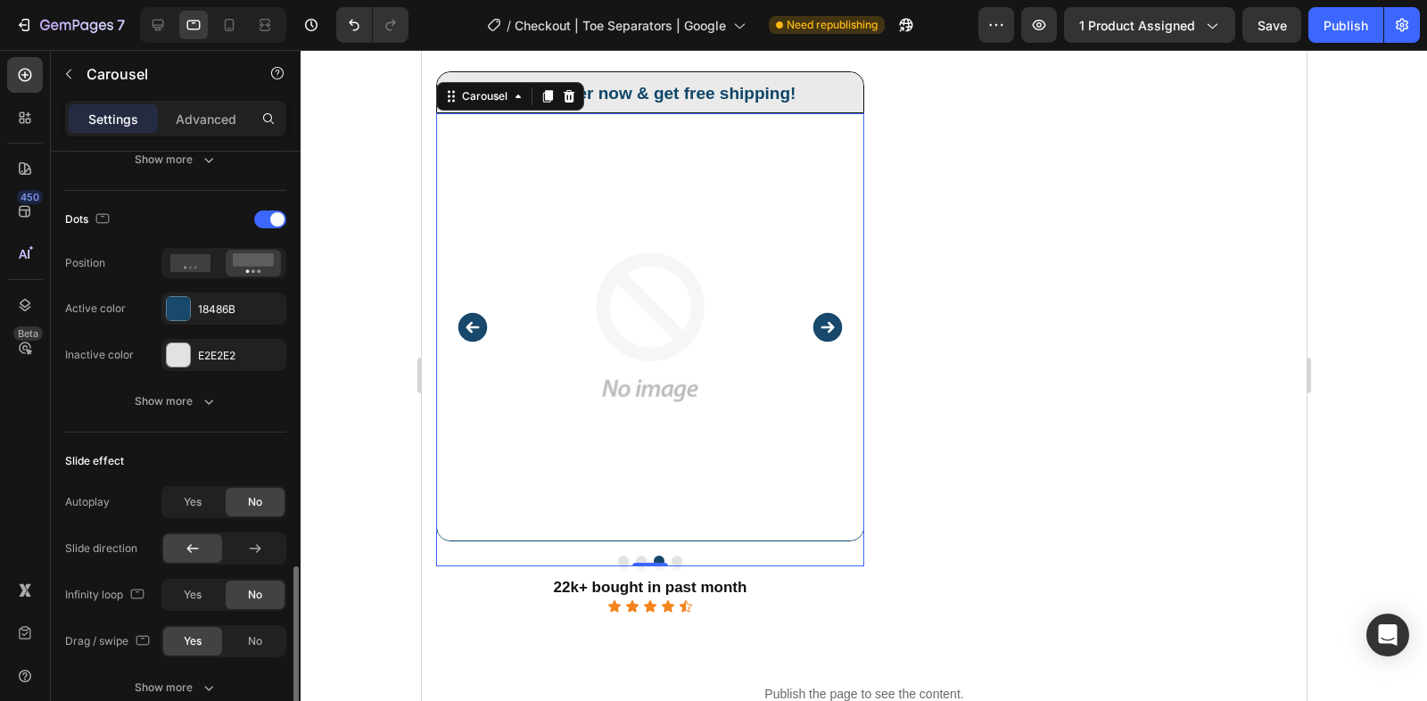
scroll to position [1258, 0]
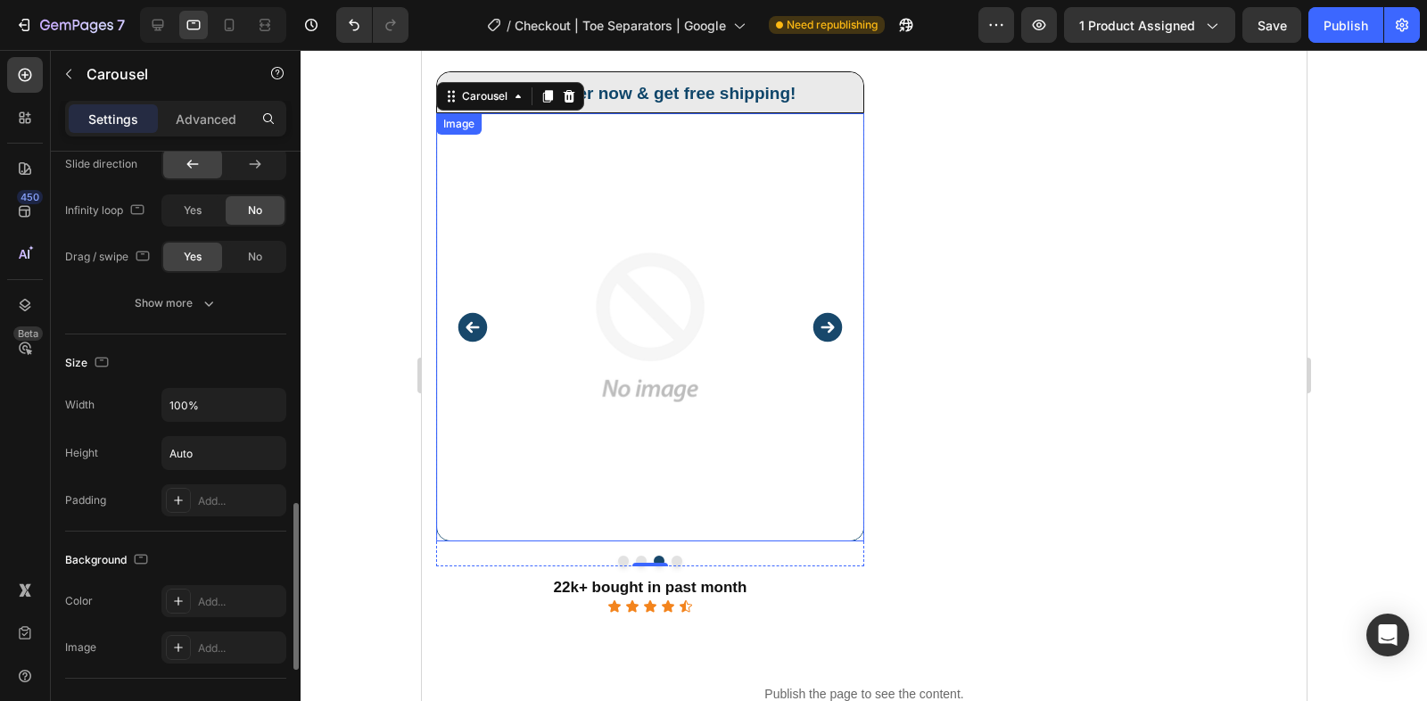
click at [512, 391] on img at bounding box center [649, 327] width 428 height 428
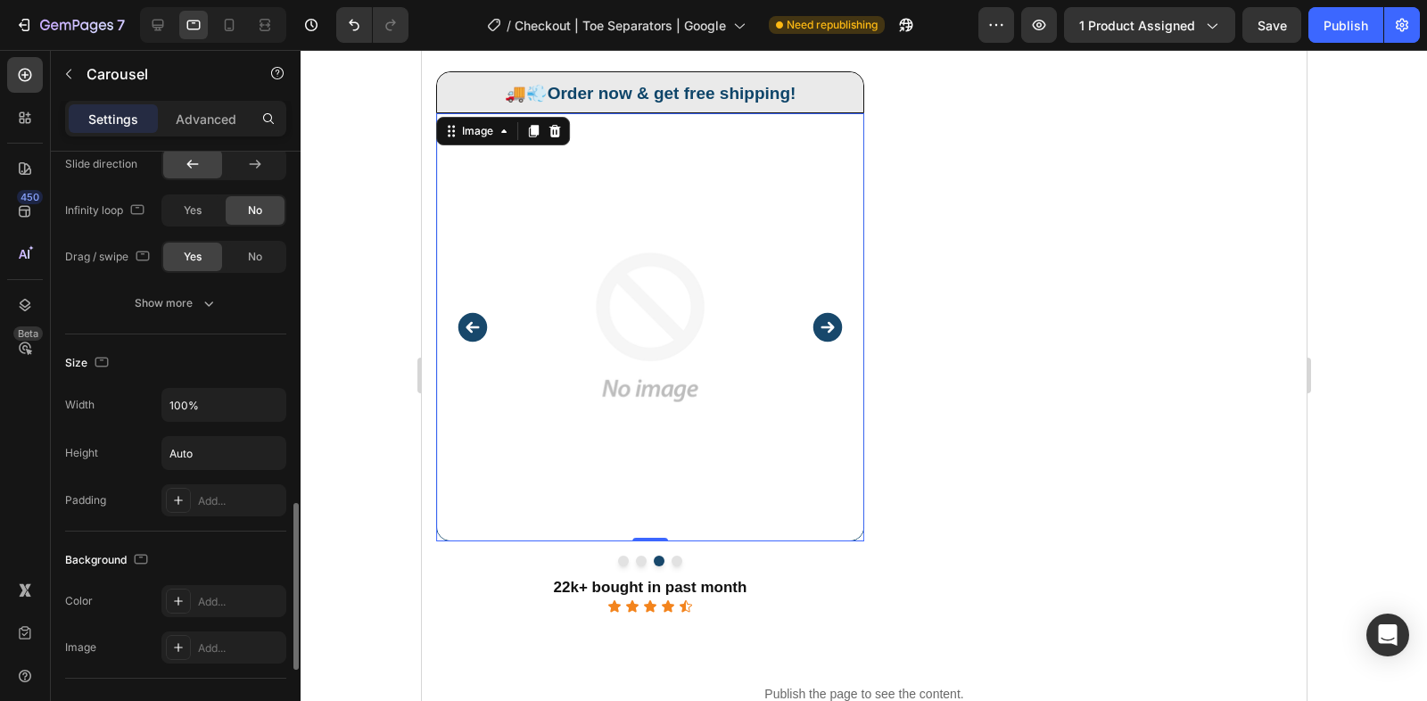
scroll to position [0, 0]
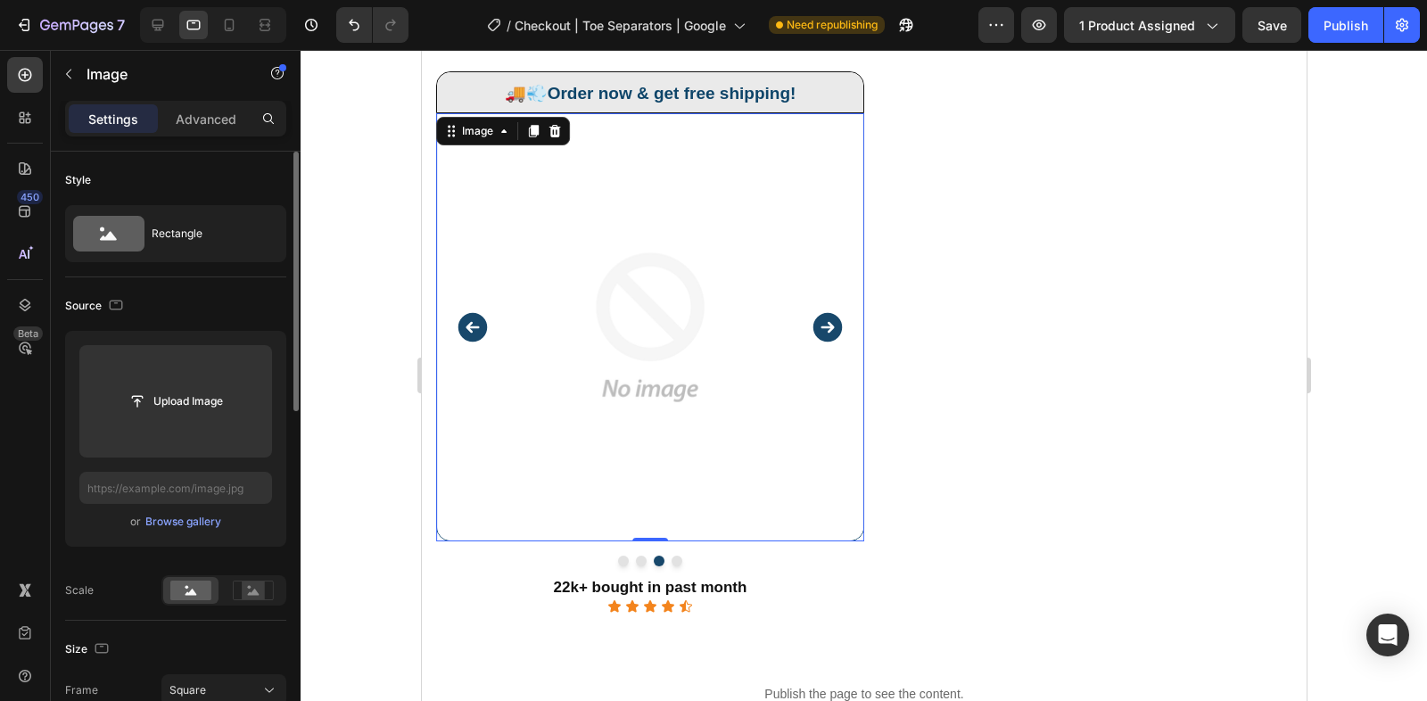
click at [512, 391] on img at bounding box center [649, 327] width 428 height 428
click at [193, 518] on div "Browse gallery" at bounding box center [183, 522] width 76 height 16
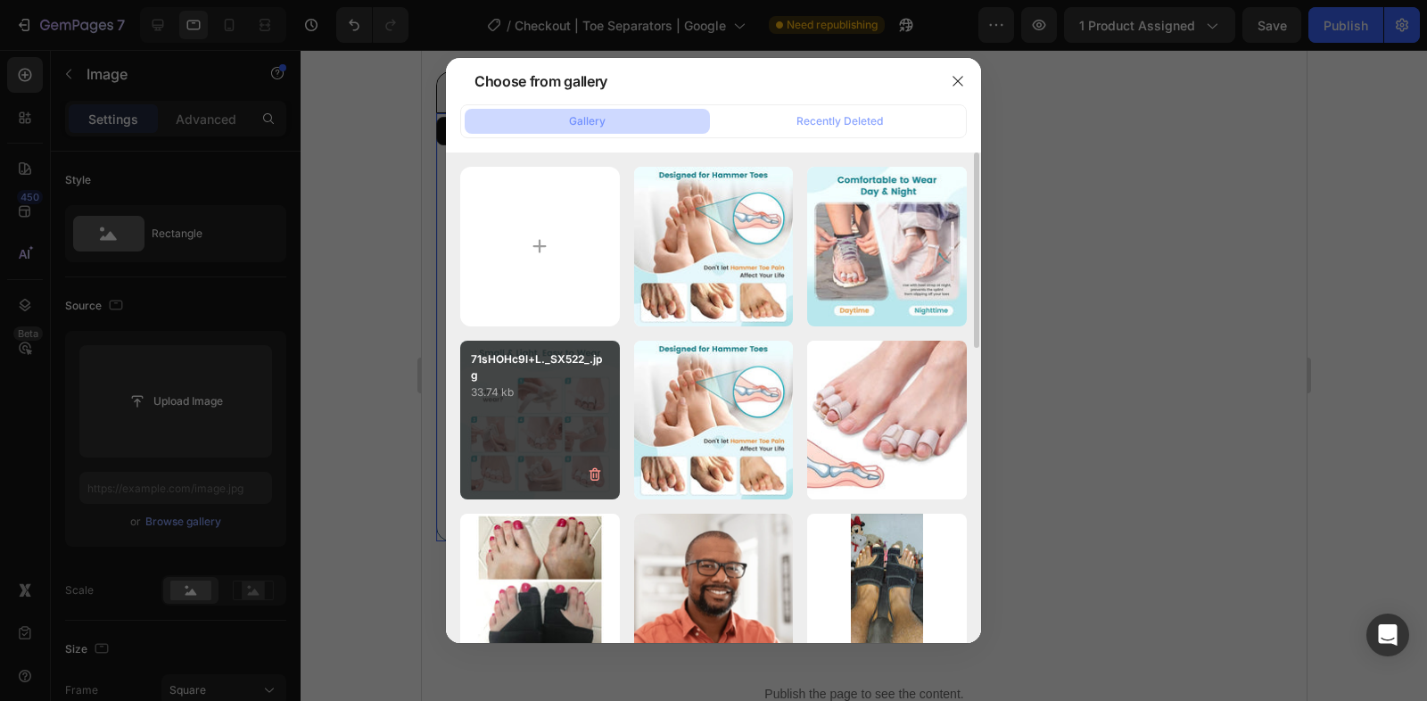
click at [541, 443] on div "71sHOHc9l+L._SX522_.jpg 33.74 kb" at bounding box center [540, 421] width 160 height 160
type input "https://cdn.shopify.com/s/files/1/0848/4441/3196/files/gempages_524222768674243…"
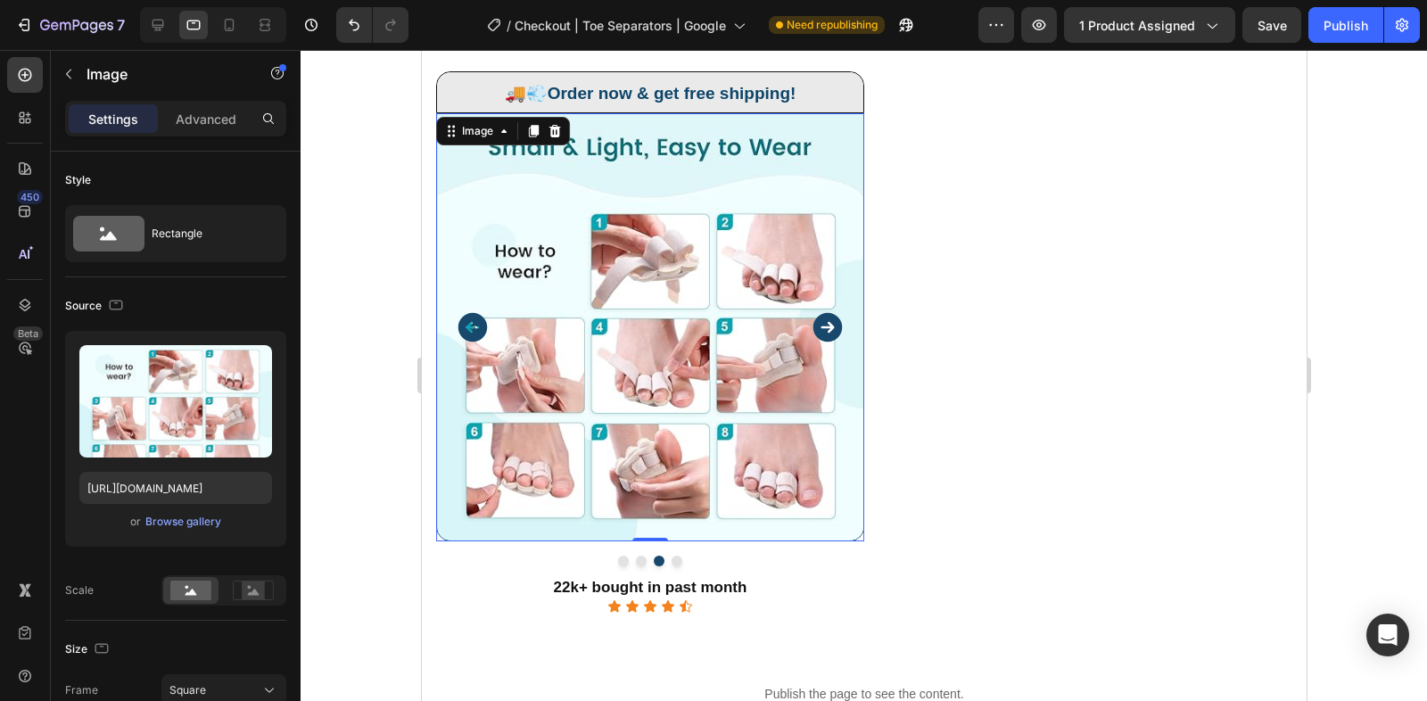
click at [826, 312] on icon "Carousel Next Arrow" at bounding box center [827, 327] width 36 height 36
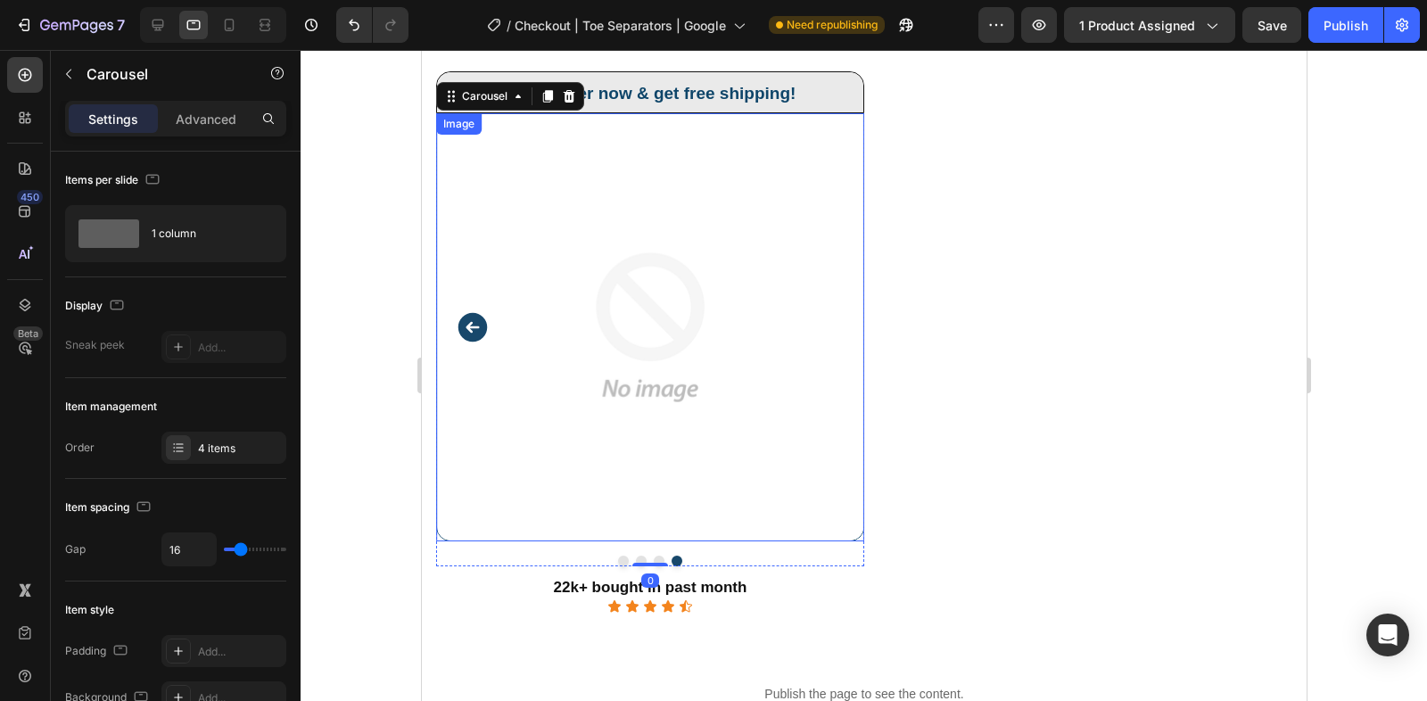
click at [661, 350] on img at bounding box center [649, 327] width 428 height 428
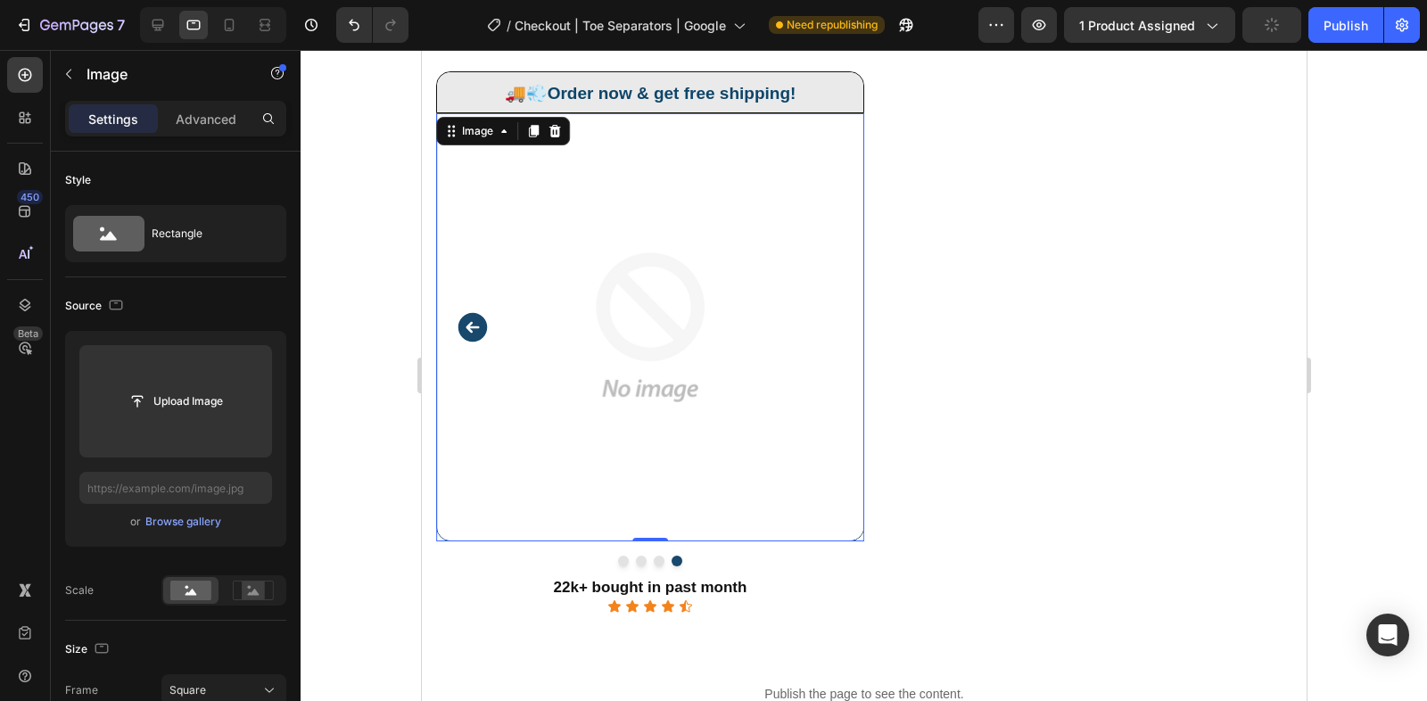
click at [661, 350] on img at bounding box center [649, 327] width 428 height 428
click at [200, 525] on div "Browse gallery" at bounding box center [183, 522] width 76 height 16
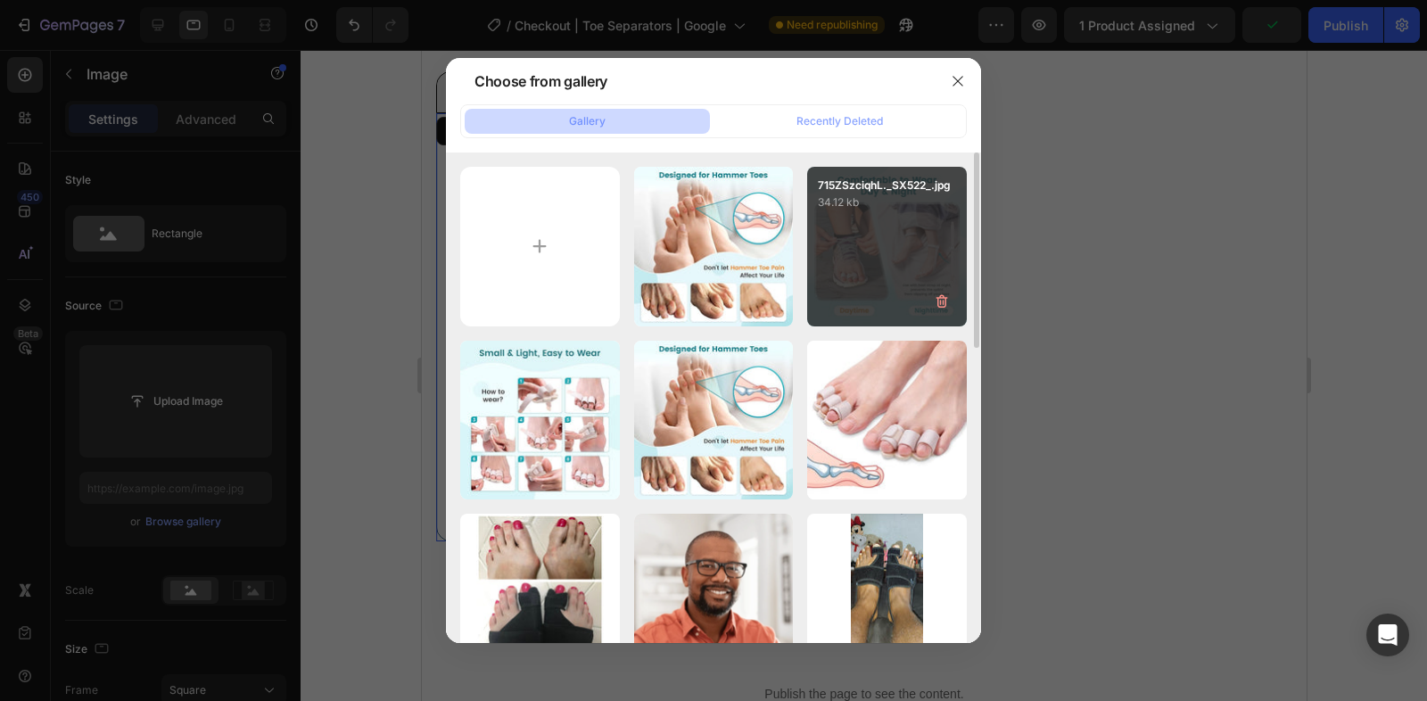
click at [827, 209] on p "34.12 kb" at bounding box center [887, 202] width 138 height 18
type input "https://cdn.shopify.com/s/files/1/0848/4441/3196/files/gempages_524222768674243…"
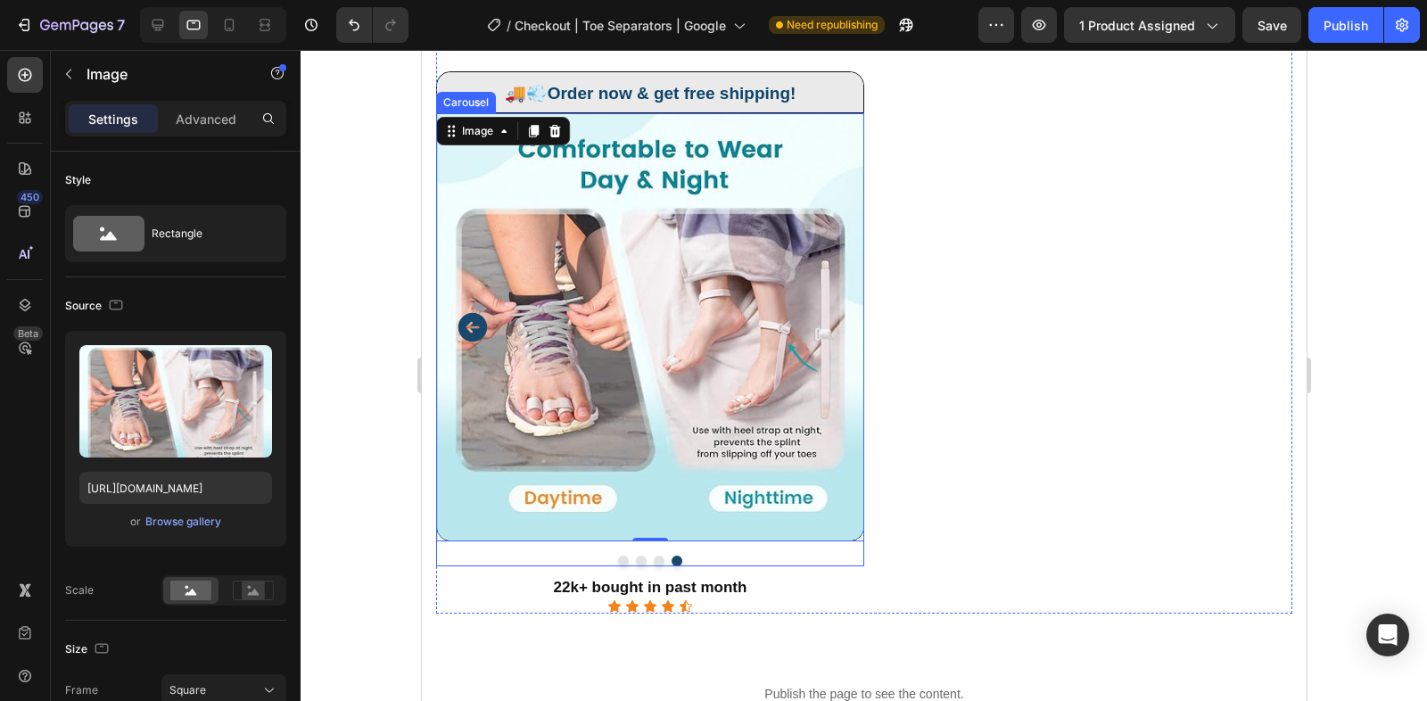
click at [470, 329] on icon "Carousel Back Arrow" at bounding box center [471, 327] width 29 height 29
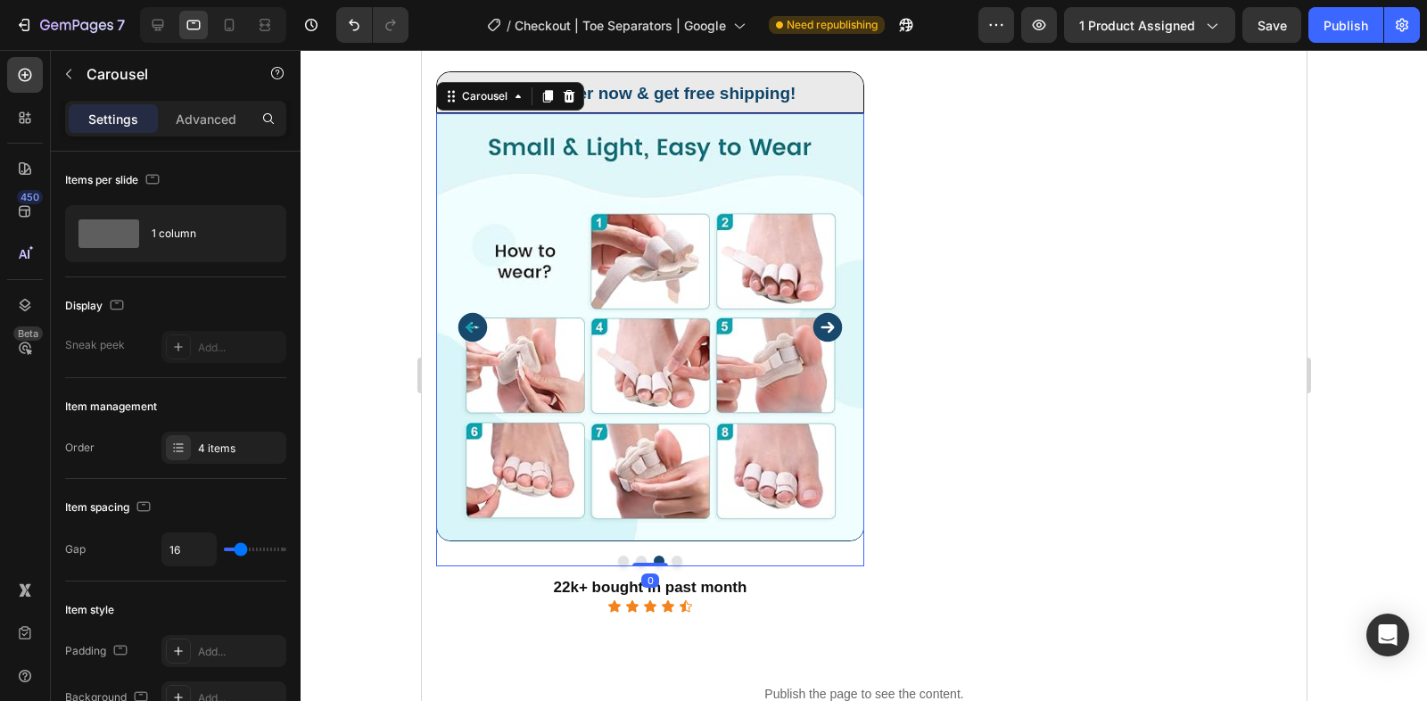
click at [470, 328] on icon "Carousel Back Arrow" at bounding box center [472, 327] width 36 height 36
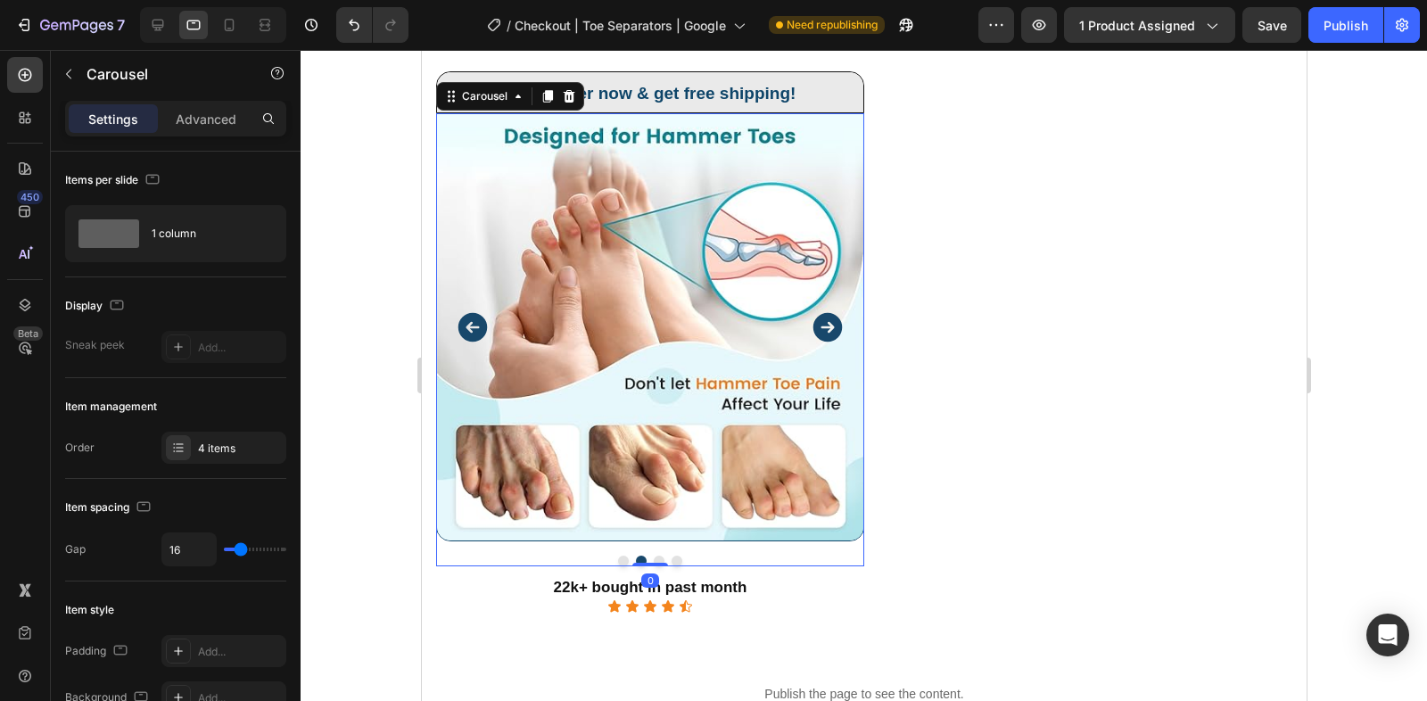
click at [470, 328] on icon "Carousel Back Arrow" at bounding box center [472, 327] width 36 height 36
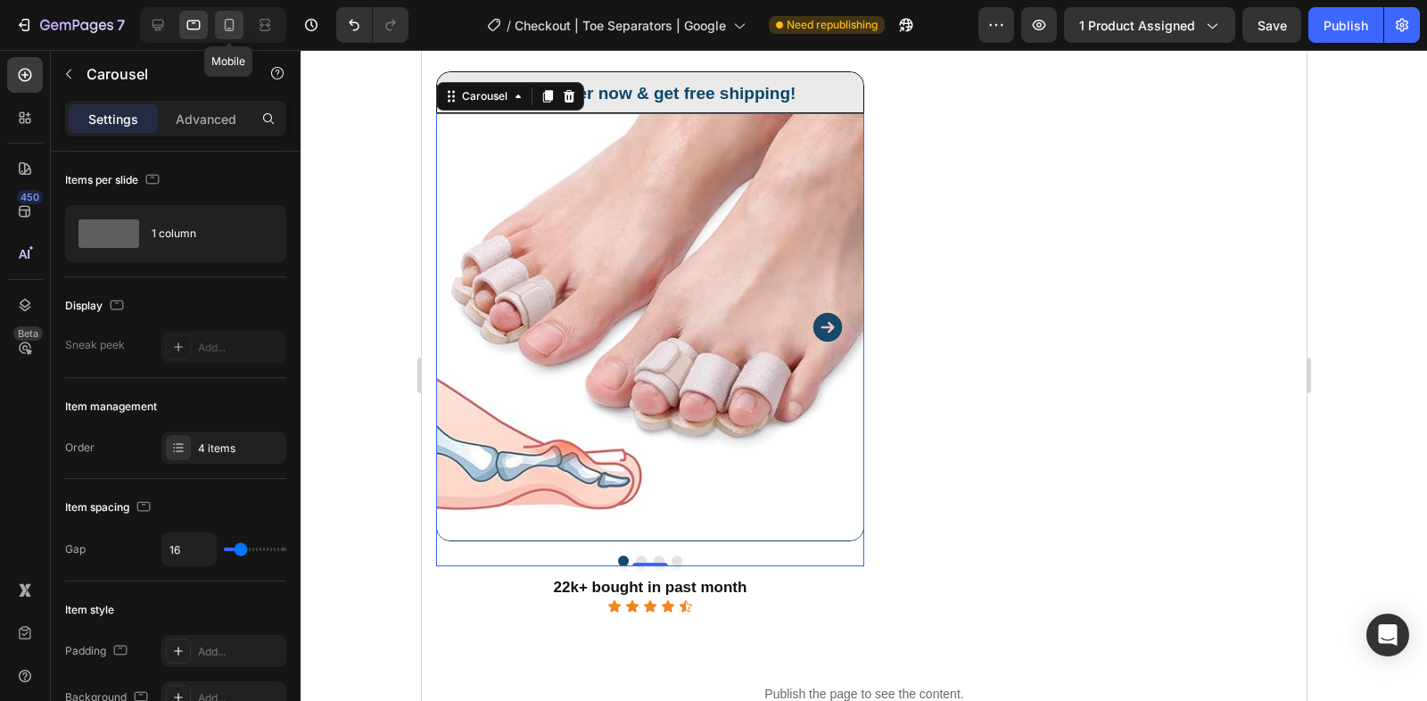
click at [238, 13] on div at bounding box center [229, 25] width 29 height 29
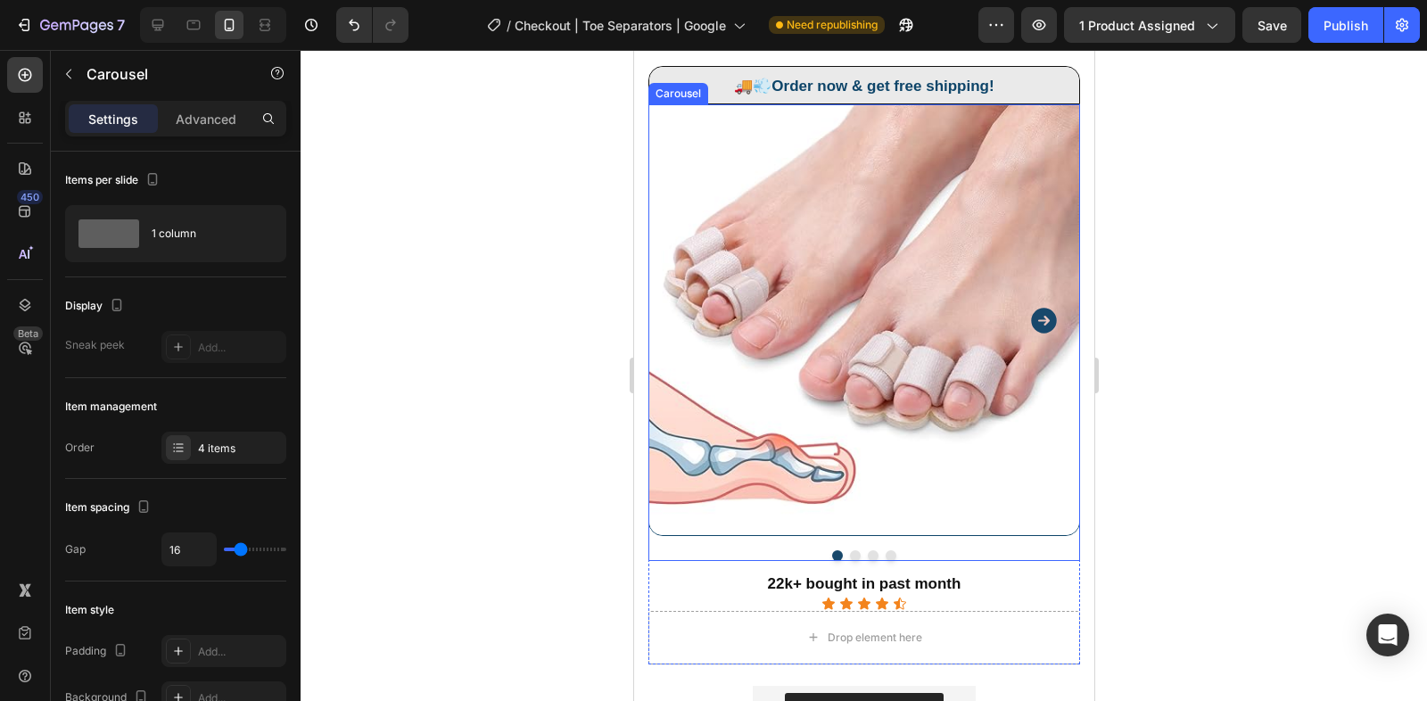
click at [1036, 298] on button "Carousel Next Arrow" at bounding box center [1042, 320] width 45 height 45
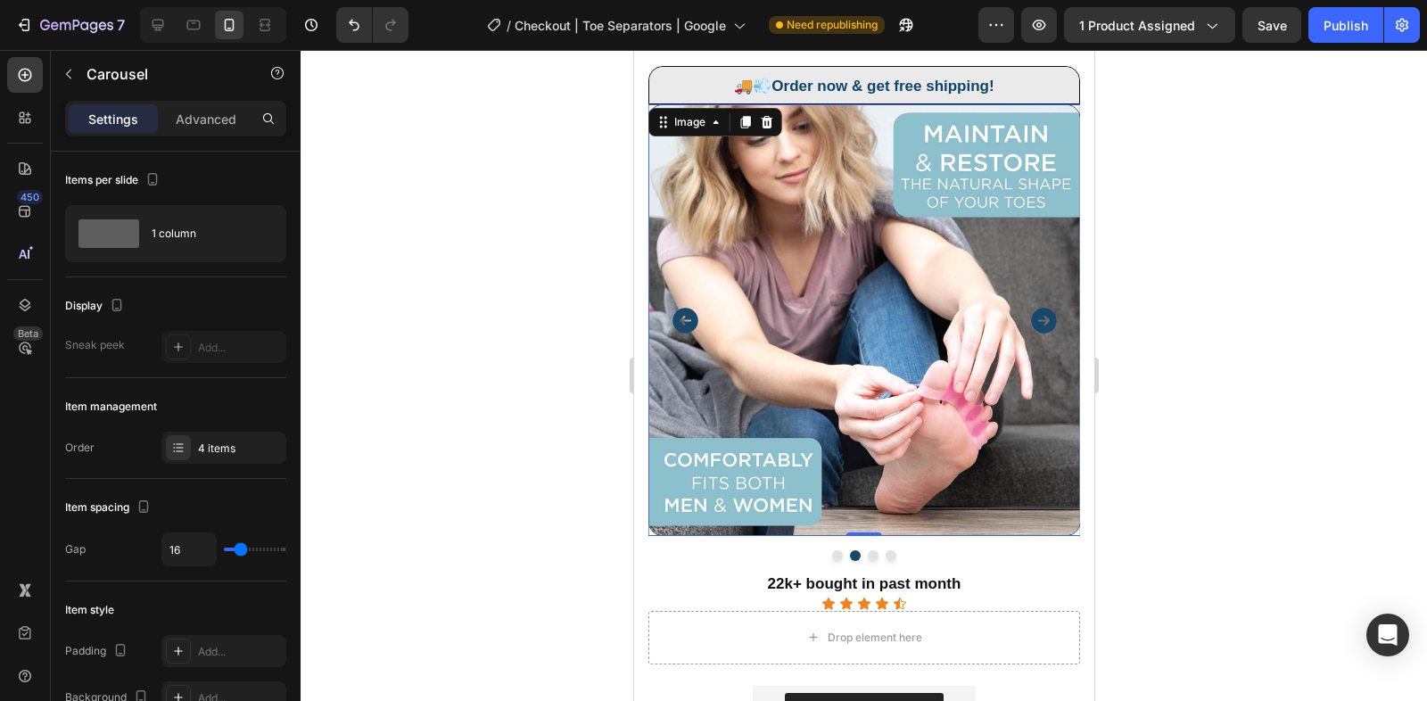
click at [901, 325] on img at bounding box center [863, 320] width 432 height 432
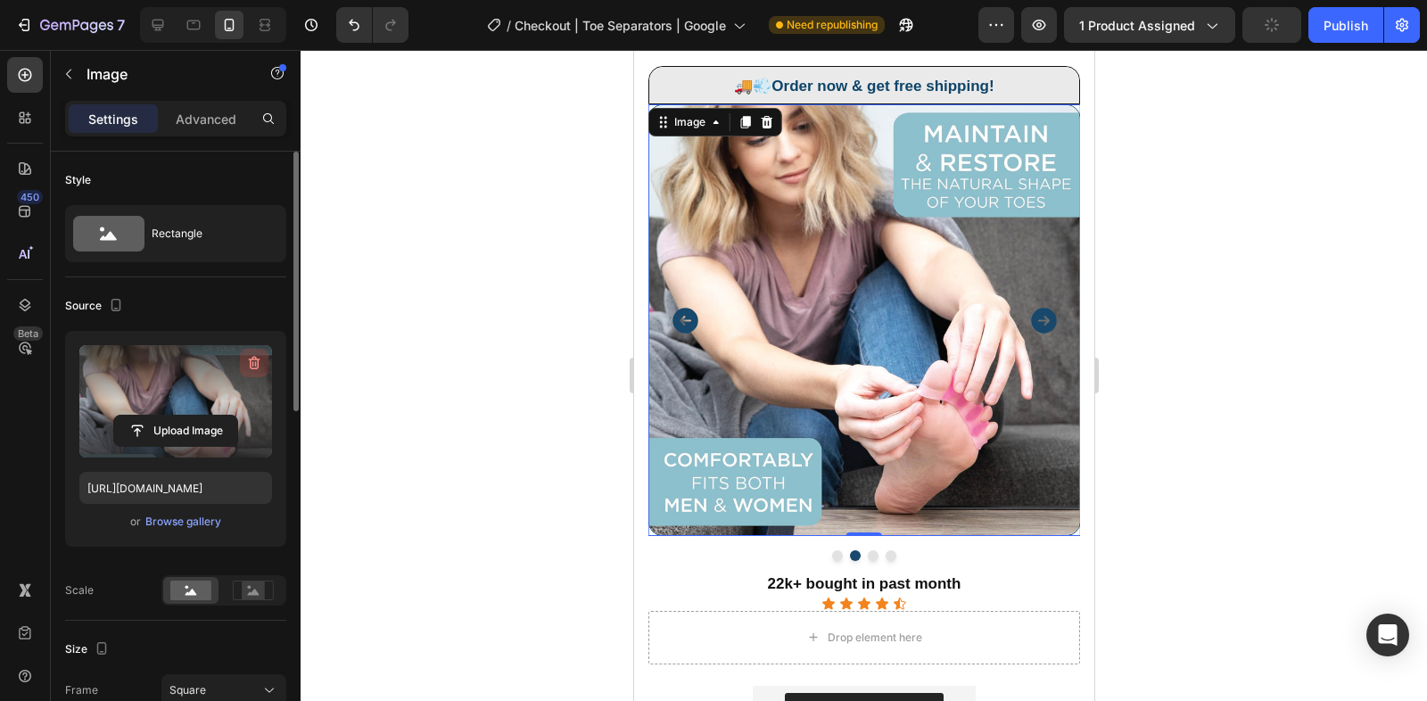
click at [265, 359] on button "button" at bounding box center [254, 363] width 29 height 29
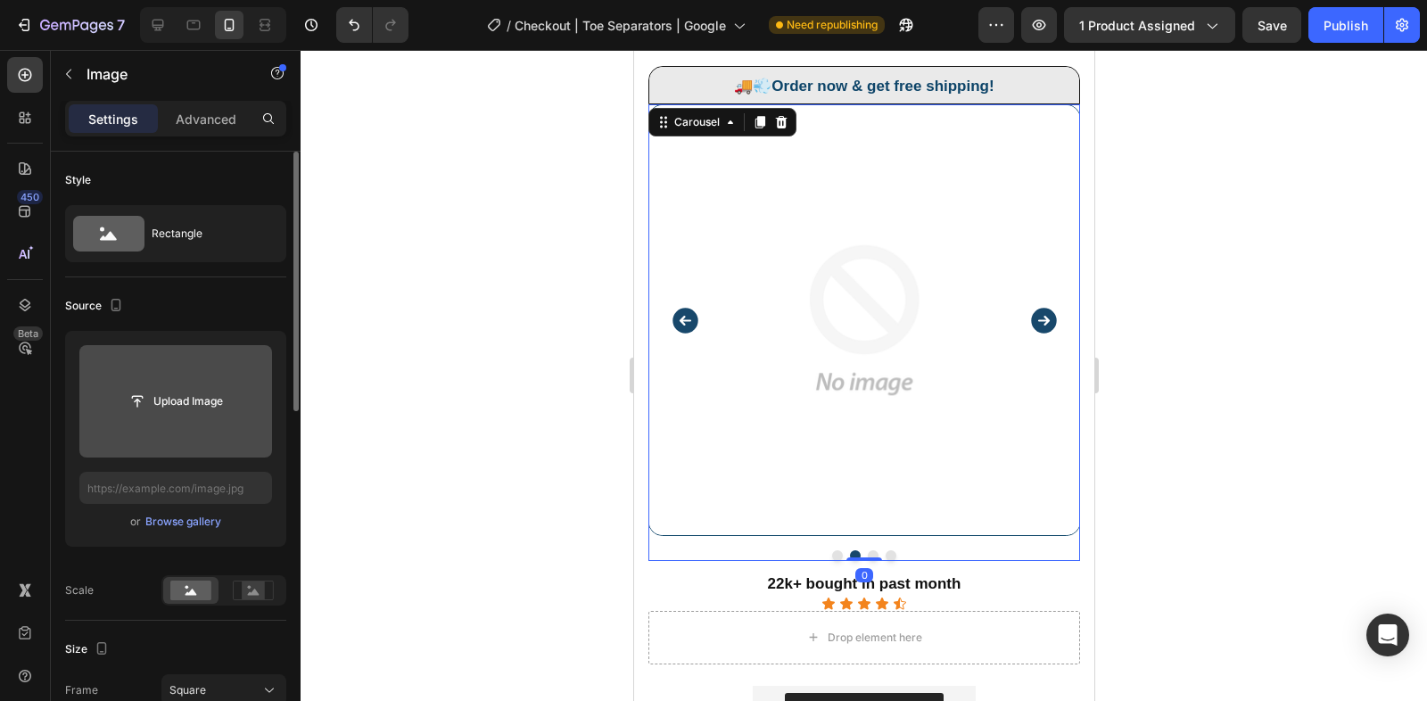
click at [1042, 308] on icon "Carousel Next Arrow" at bounding box center [1042, 320] width 25 height 25
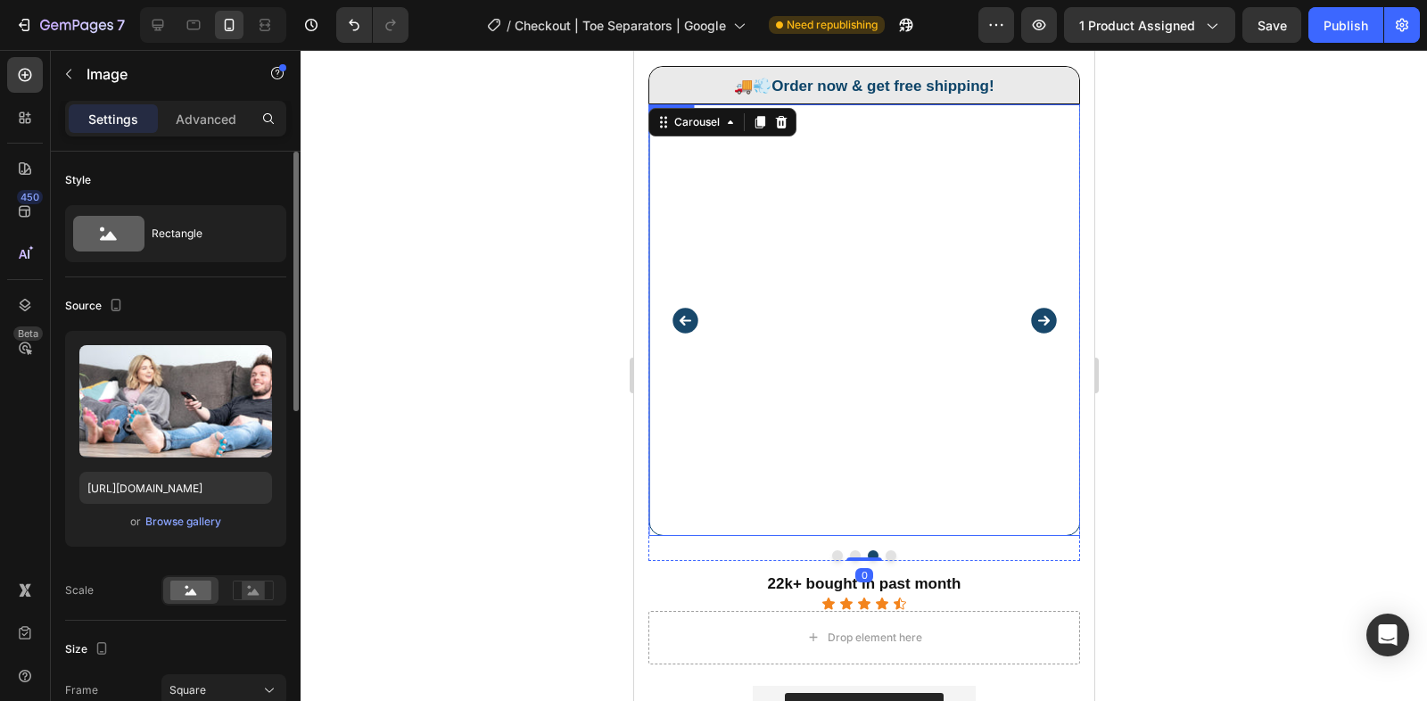
click at [879, 306] on img at bounding box center [863, 320] width 432 height 432
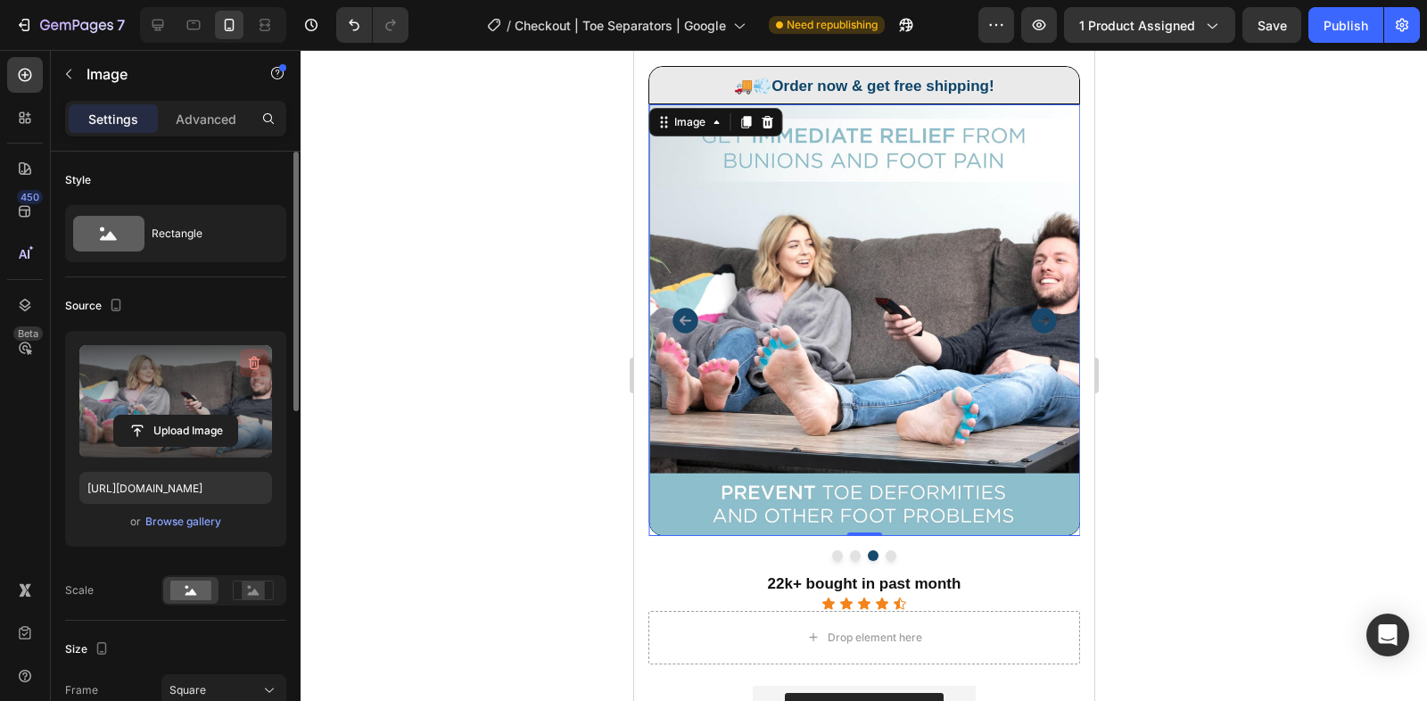
click at [251, 371] on button "button" at bounding box center [254, 363] width 29 height 29
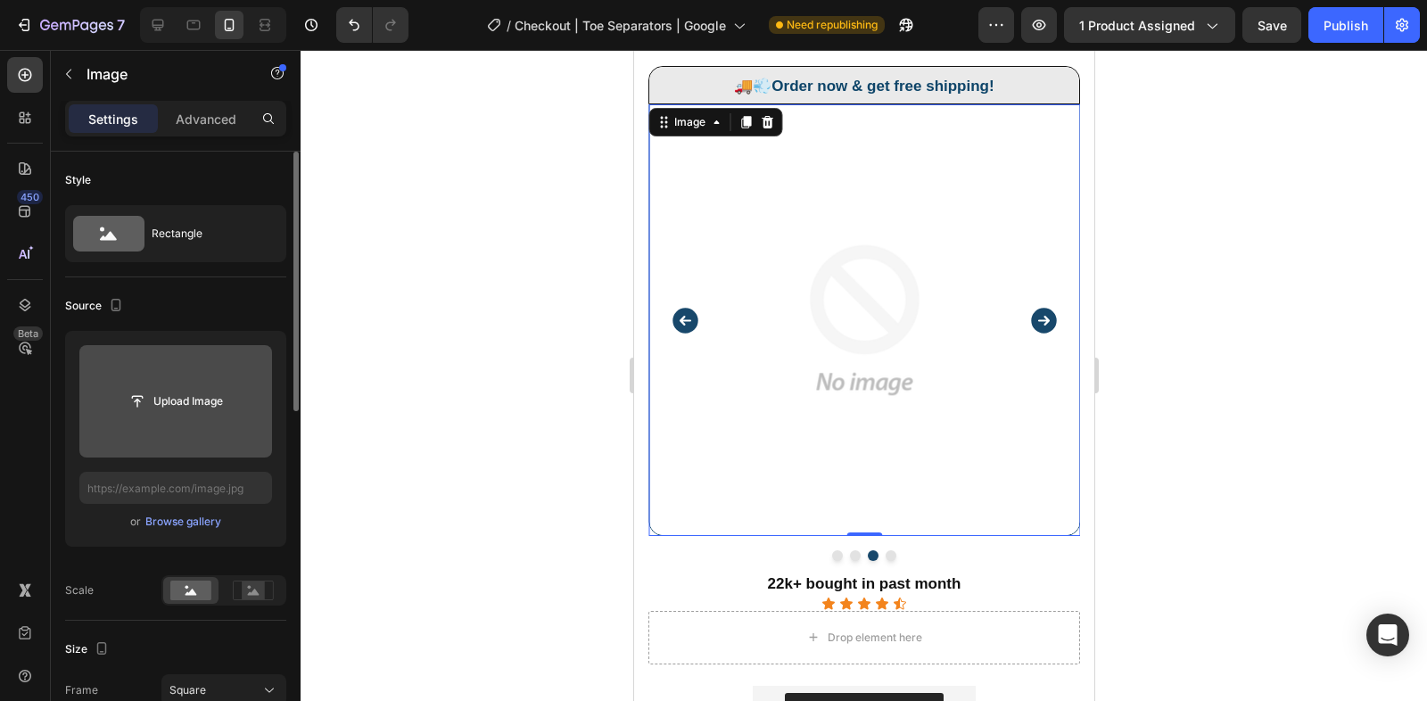
click at [1052, 321] on icon "Carousel Next Arrow" at bounding box center [1042, 320] width 25 height 25
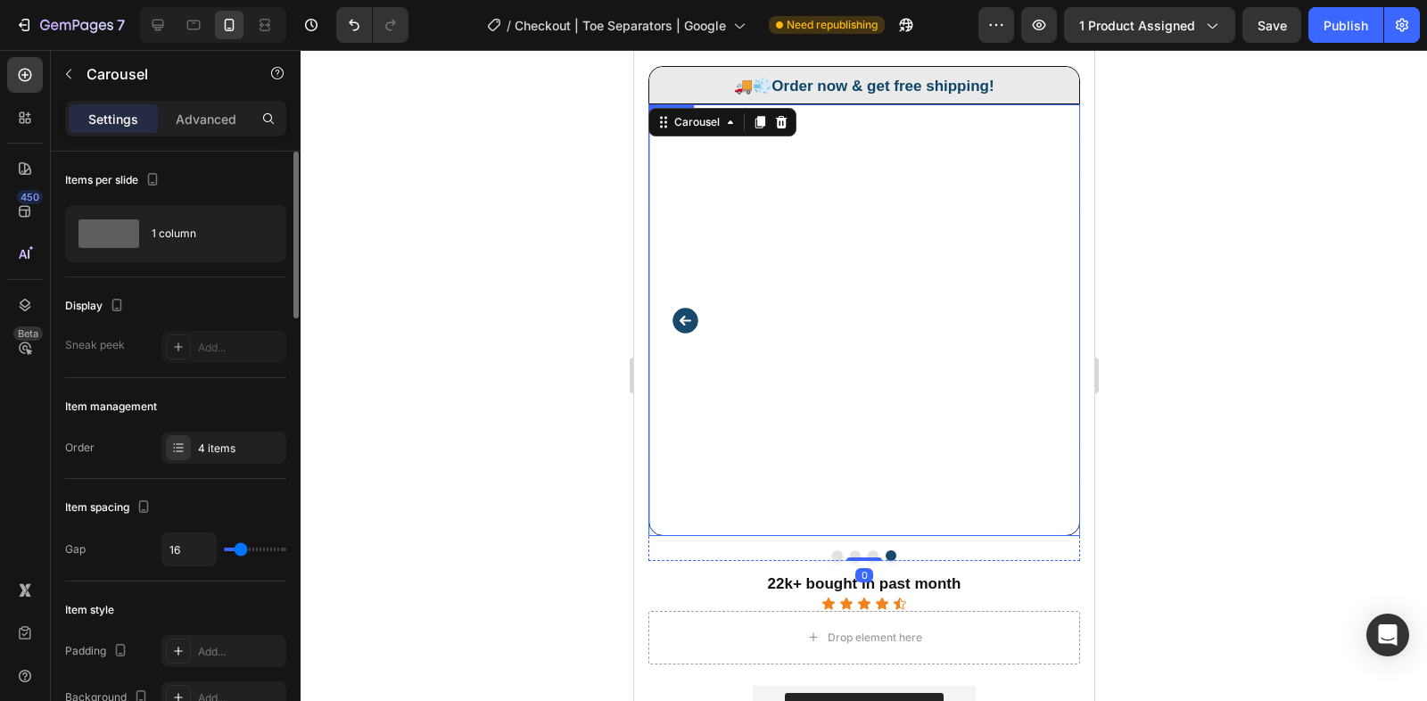
click at [857, 308] on img at bounding box center [863, 320] width 432 height 432
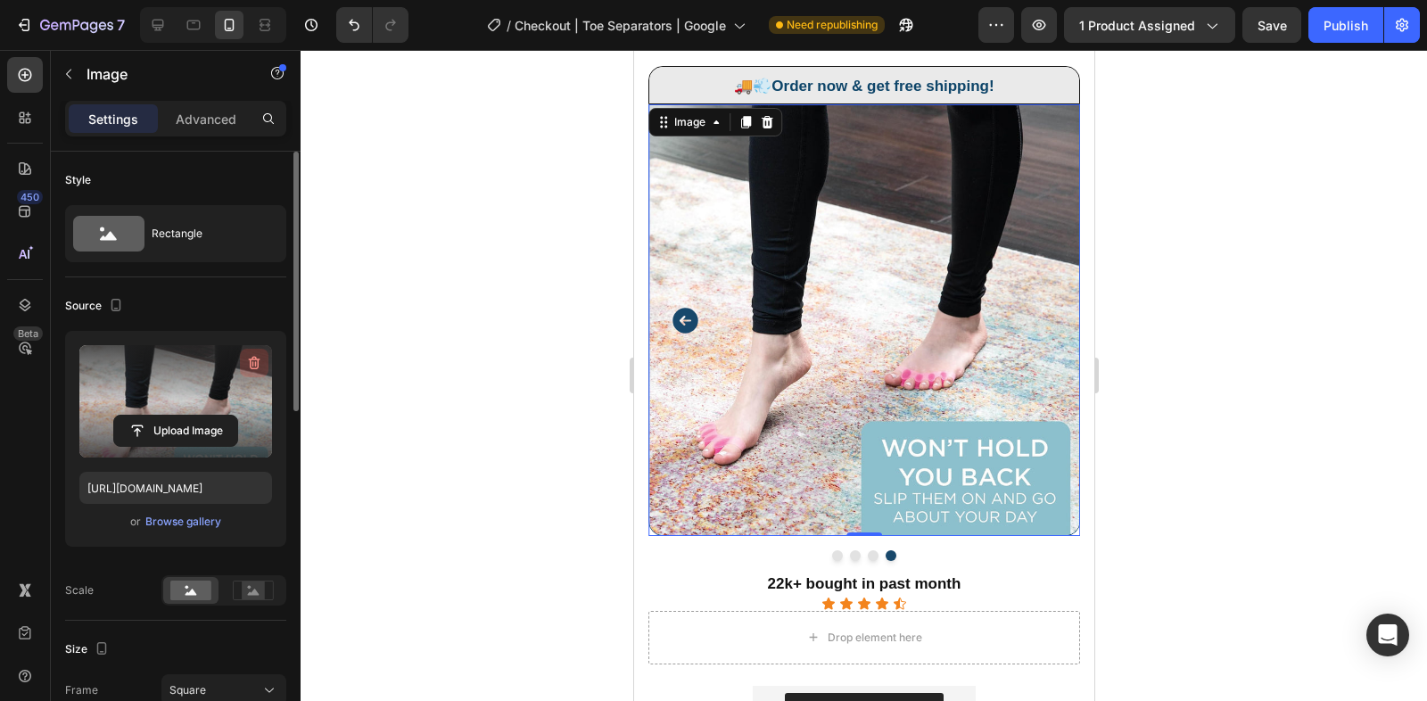
click at [254, 349] on button "button" at bounding box center [254, 363] width 29 height 29
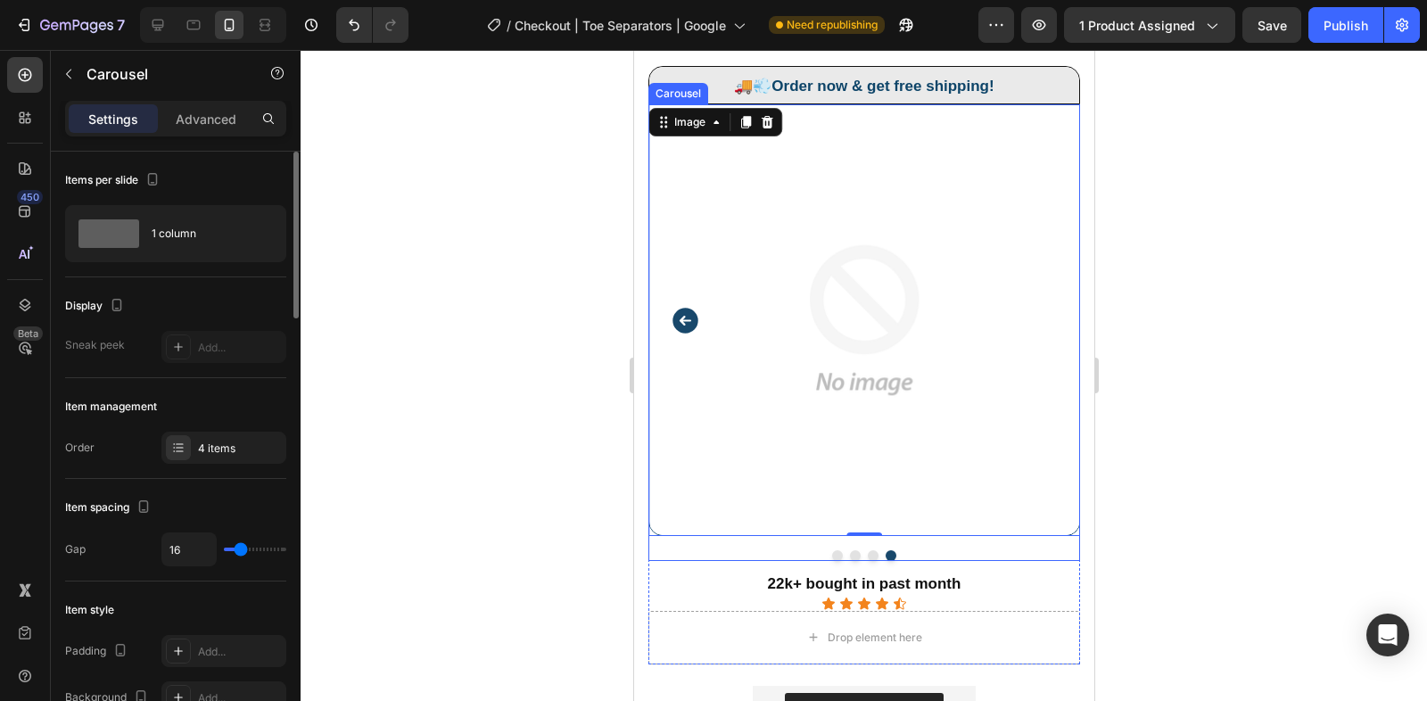
click at [700, 318] on button "Carousel Back Arrow" at bounding box center [684, 320] width 45 height 45
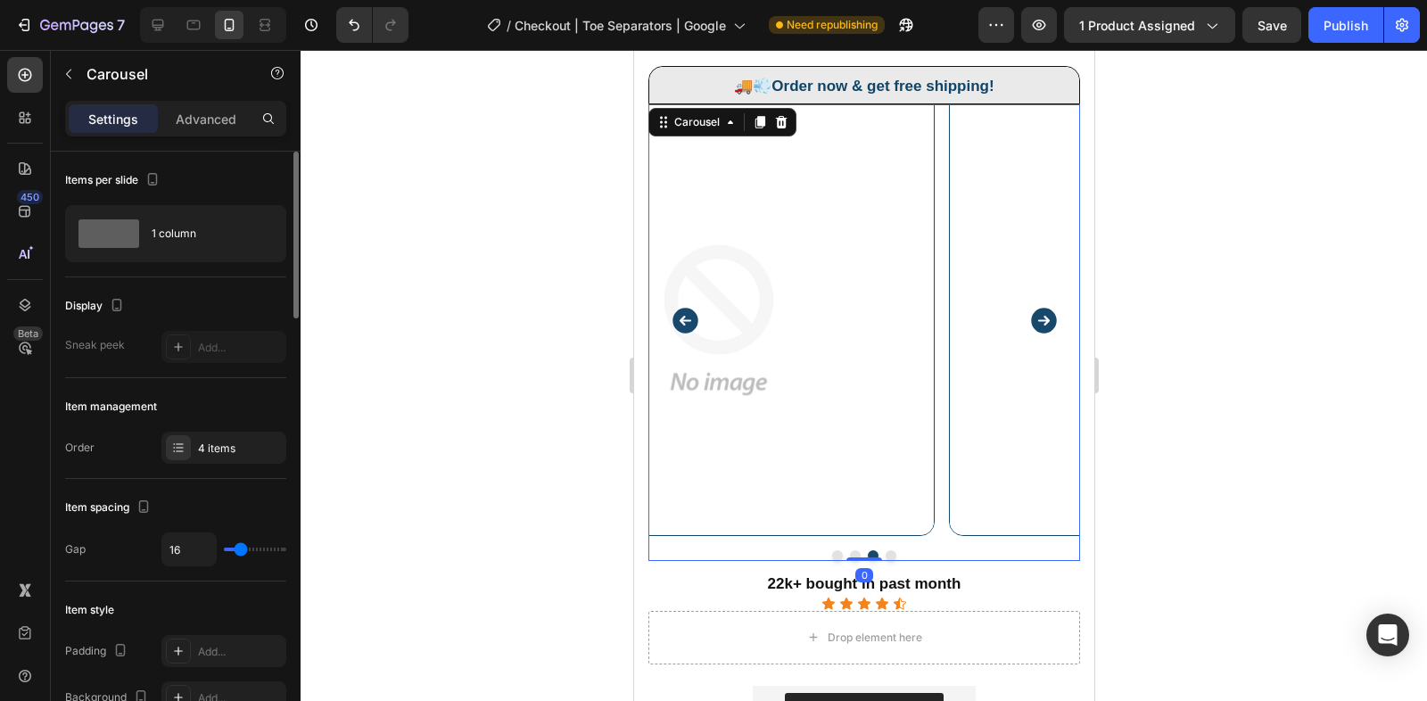
click at [700, 318] on button "Carousel Back Arrow" at bounding box center [684, 320] width 45 height 45
click at [856, 367] on img at bounding box center [863, 320] width 432 height 432
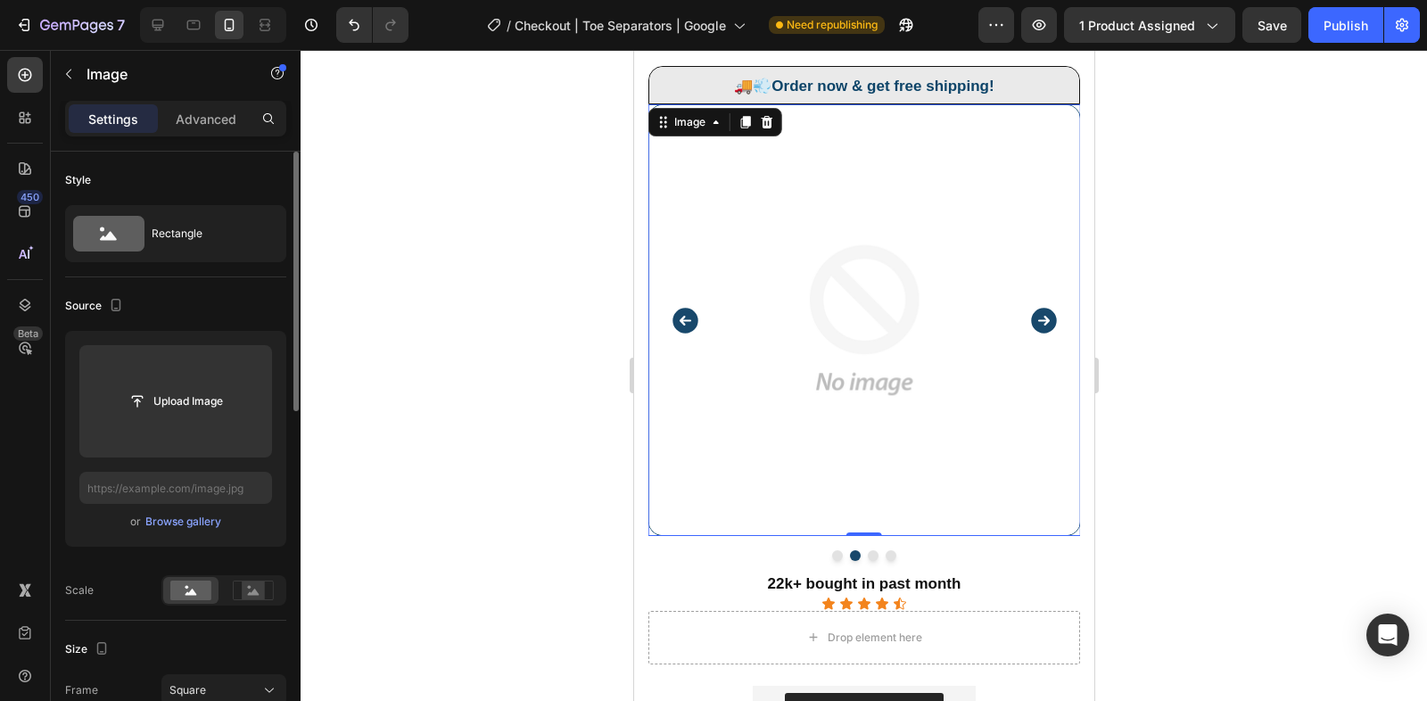
click at [856, 367] on img at bounding box center [863, 320] width 432 height 432
click at [169, 533] on div "Upload Image or Browse gallery" at bounding box center [175, 439] width 221 height 216
click at [174, 522] on div "Browse gallery" at bounding box center [183, 522] width 76 height 16
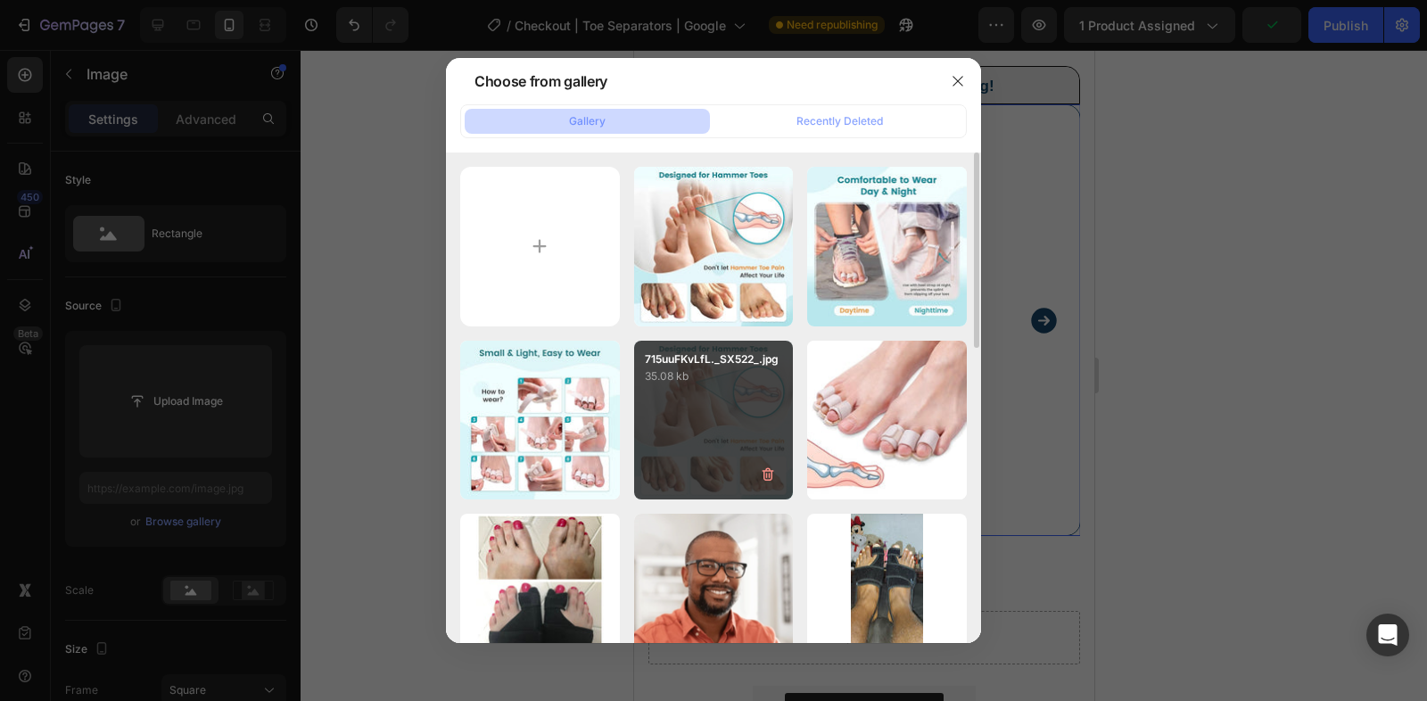
click at [704, 440] on div "715uuFKvLfL._SX522_.jpg 35.08 kb" at bounding box center [714, 421] width 160 height 160
type input "https://cdn.shopify.com/s/files/1/0848/4441/3196/files/gempages_524222768674243…"
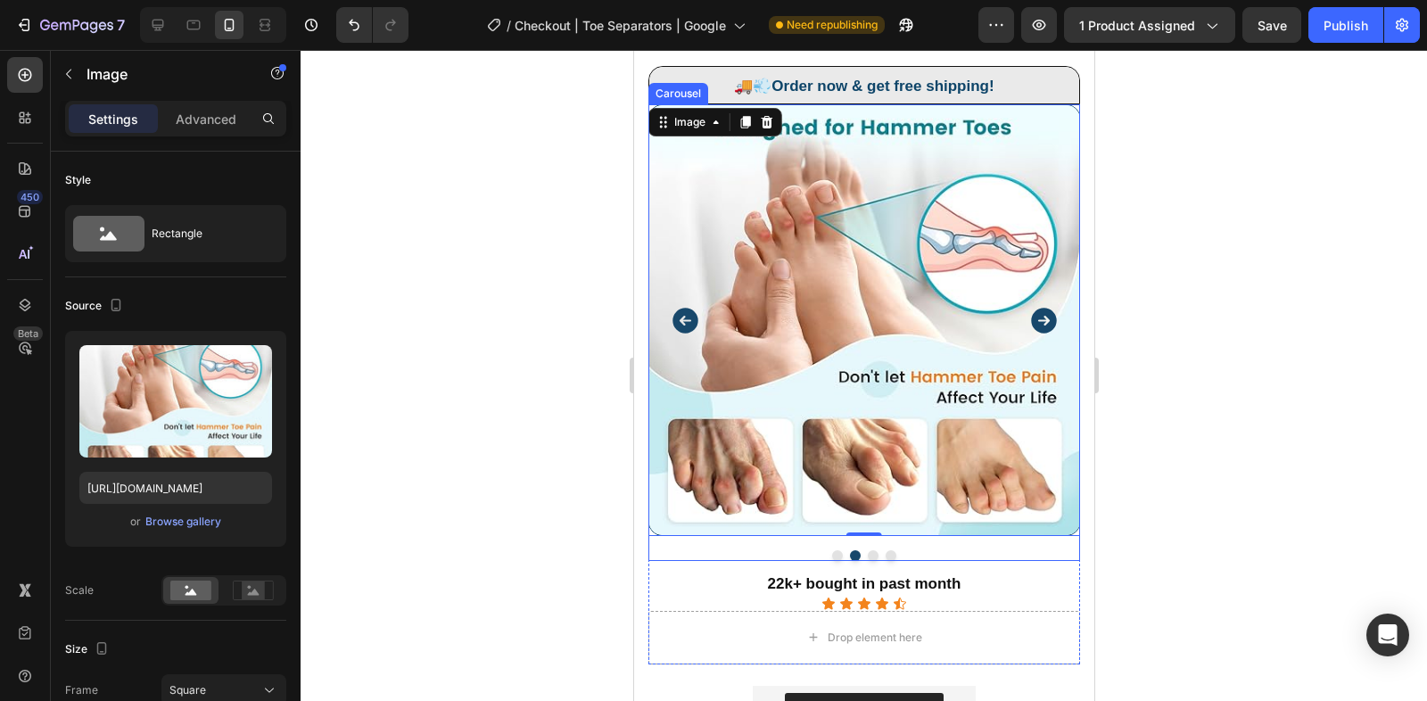
click at [1049, 320] on icon "Carousel Next Arrow" at bounding box center [1042, 320] width 25 height 25
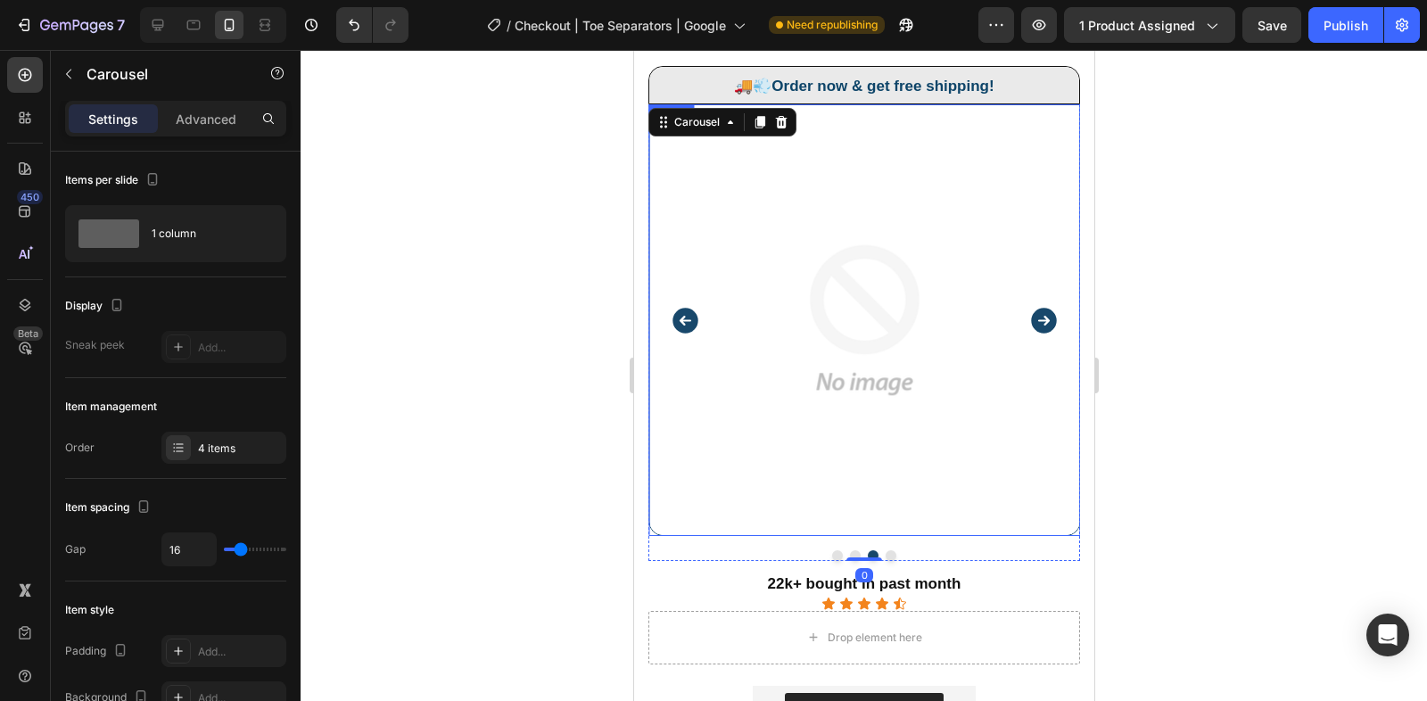
click at [902, 181] on img at bounding box center [863, 320] width 432 height 432
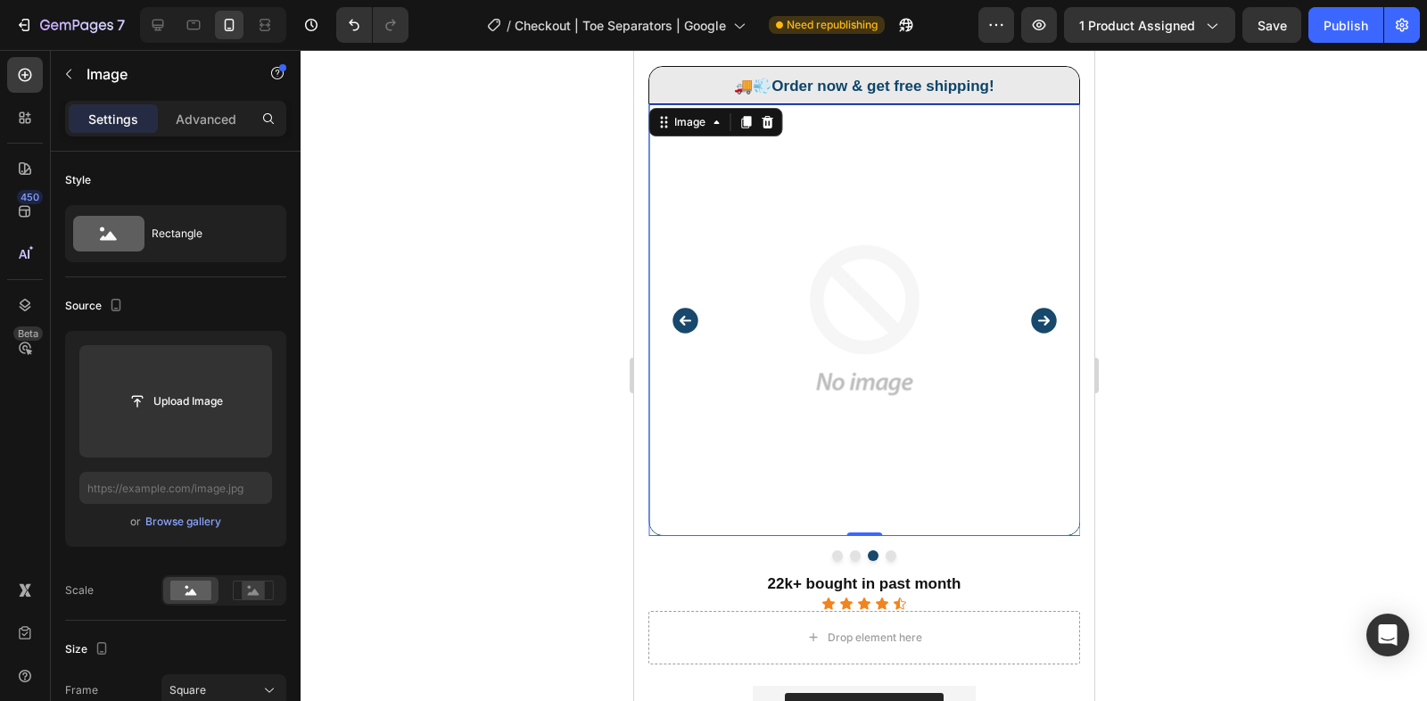
click at [902, 181] on img at bounding box center [863, 320] width 432 height 432
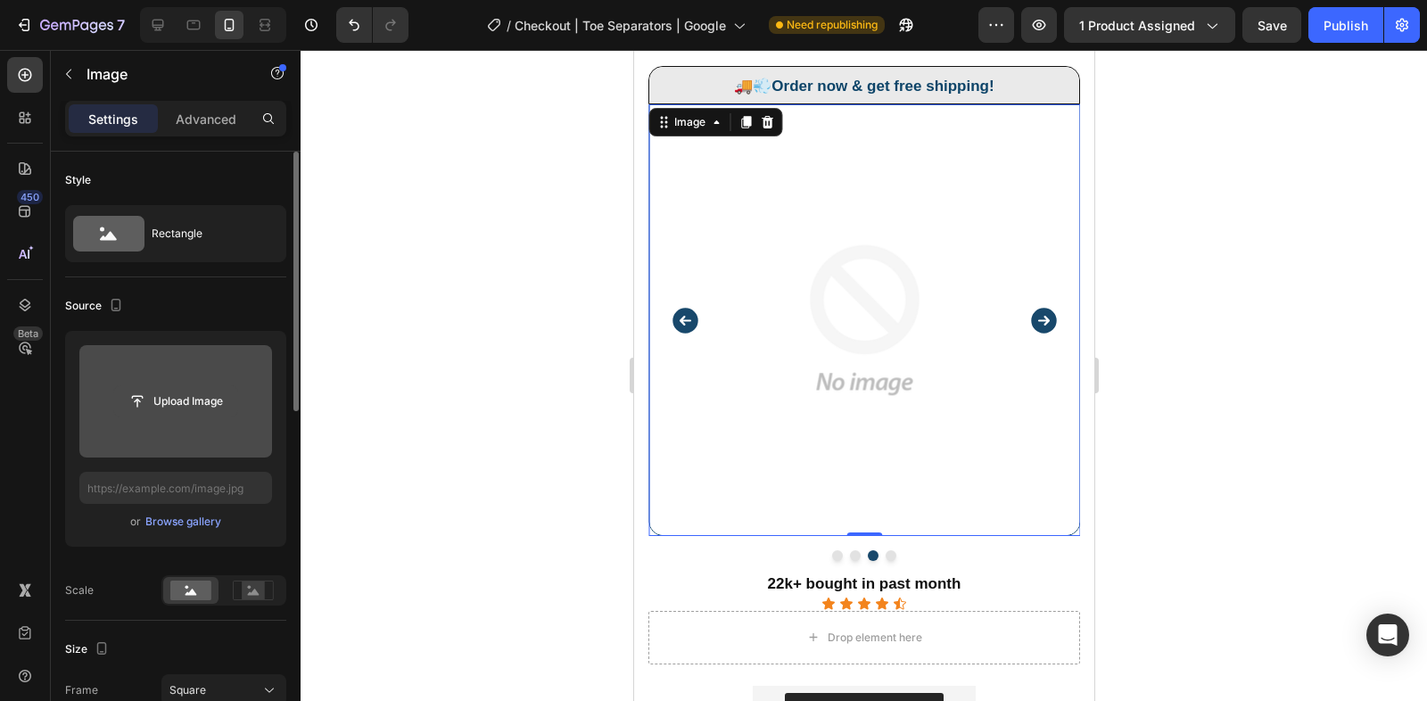
click at [189, 391] on input "file" at bounding box center [175, 401] width 123 height 30
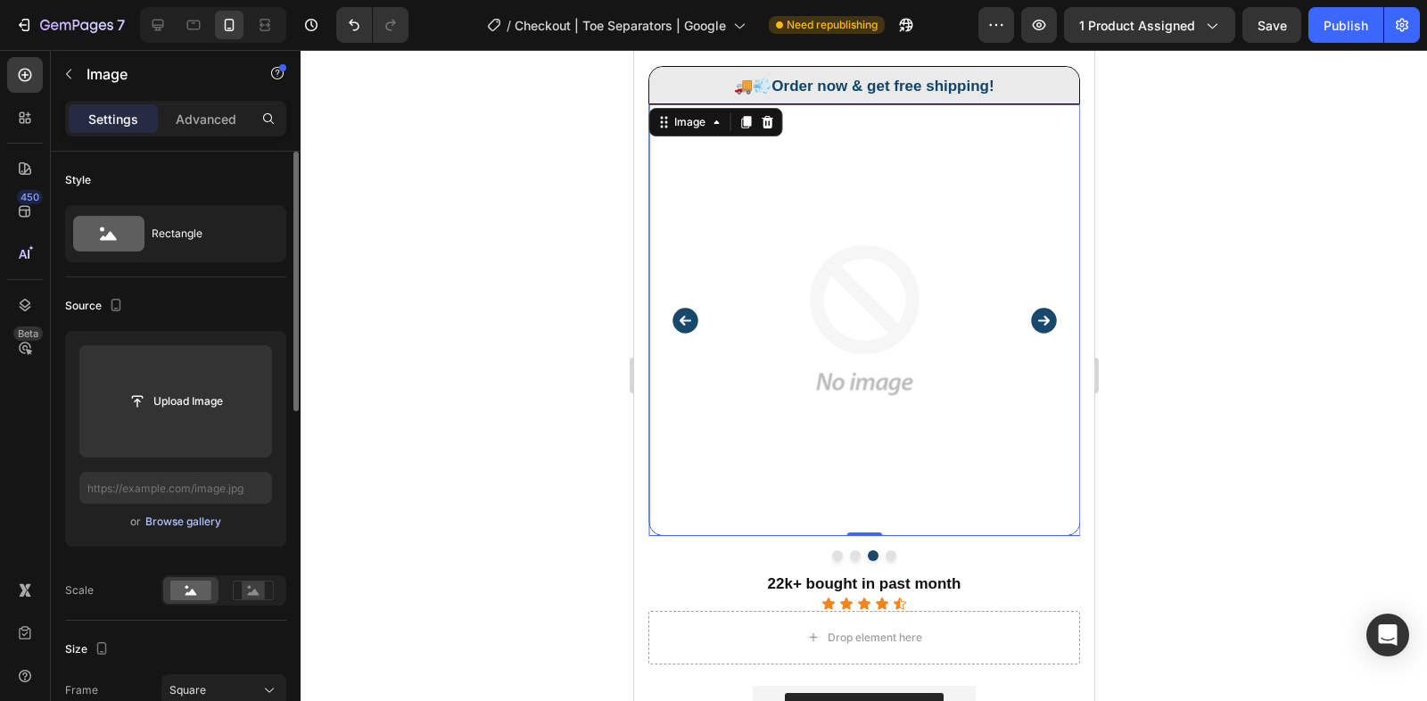
click at [186, 523] on div "Browse gallery" at bounding box center [183, 522] width 76 height 16
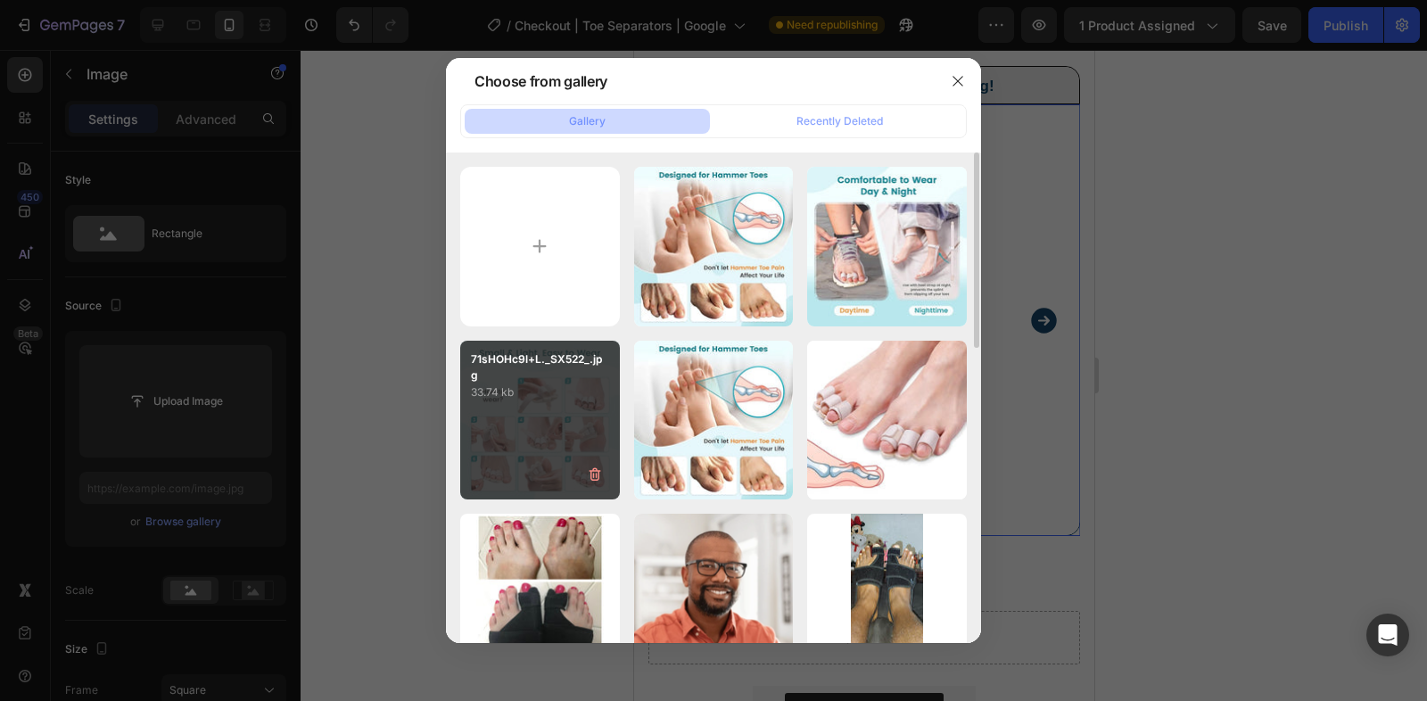
click at [531, 424] on div "71sHOHc9l+L._SX522_.jpg 33.74 kb" at bounding box center [540, 421] width 160 height 160
type input "https://cdn.shopify.com/s/files/1/0848/4441/3196/files/gempages_524222768674243…"
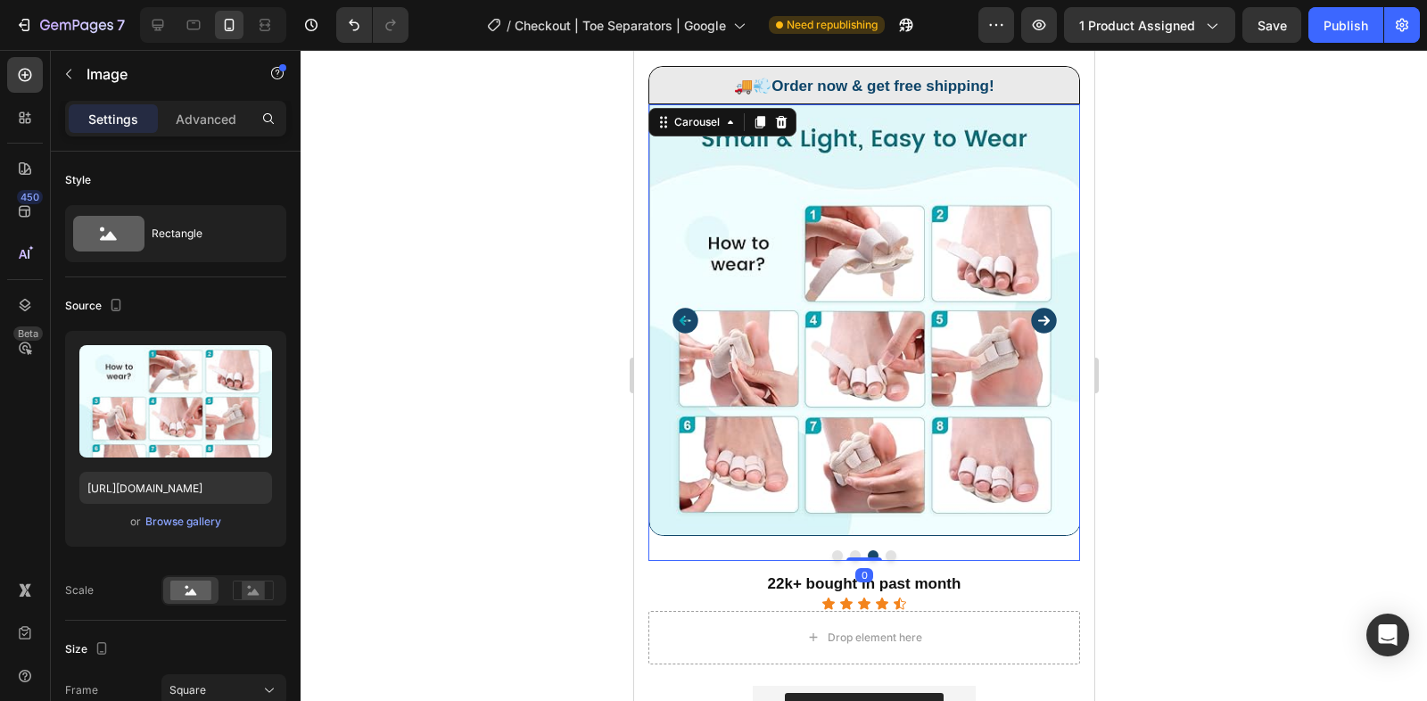
click at [1049, 309] on icon "Carousel Next Arrow" at bounding box center [1042, 320] width 25 height 25
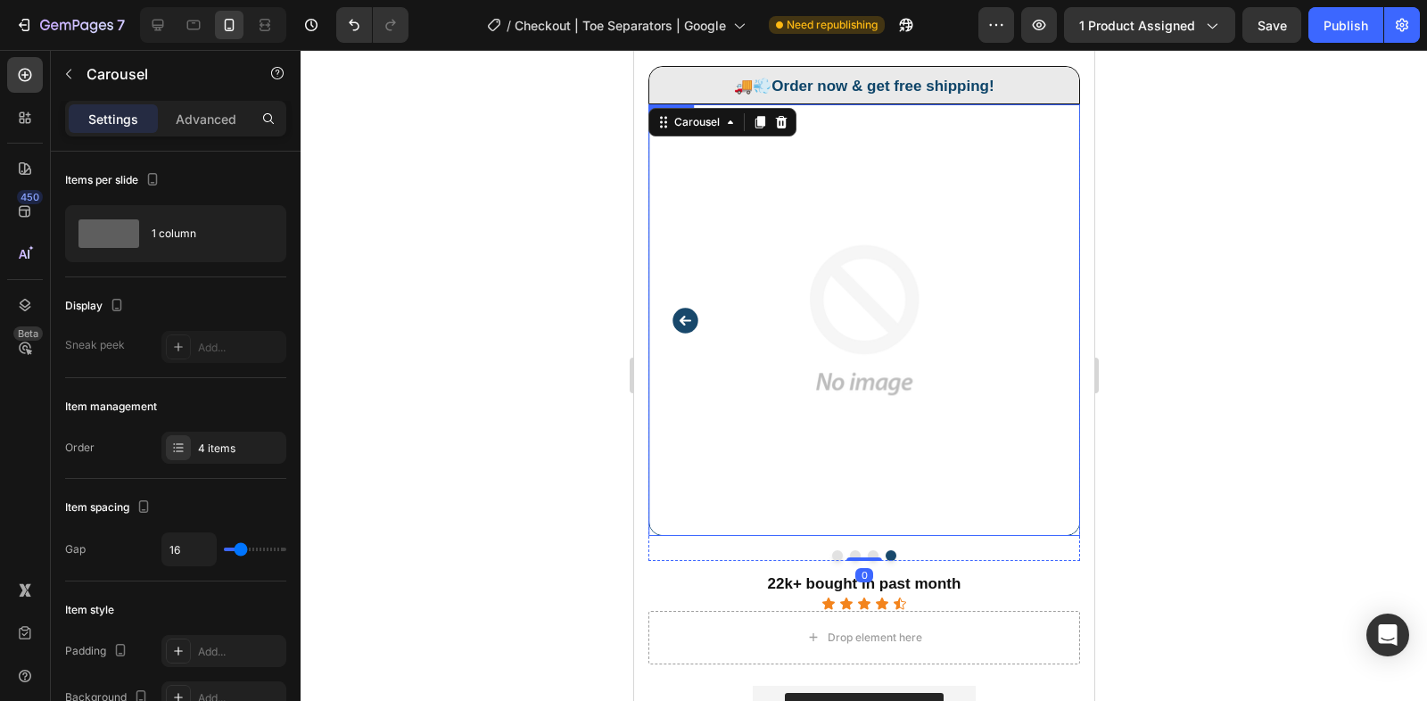
click at [815, 348] on img at bounding box center [863, 320] width 432 height 432
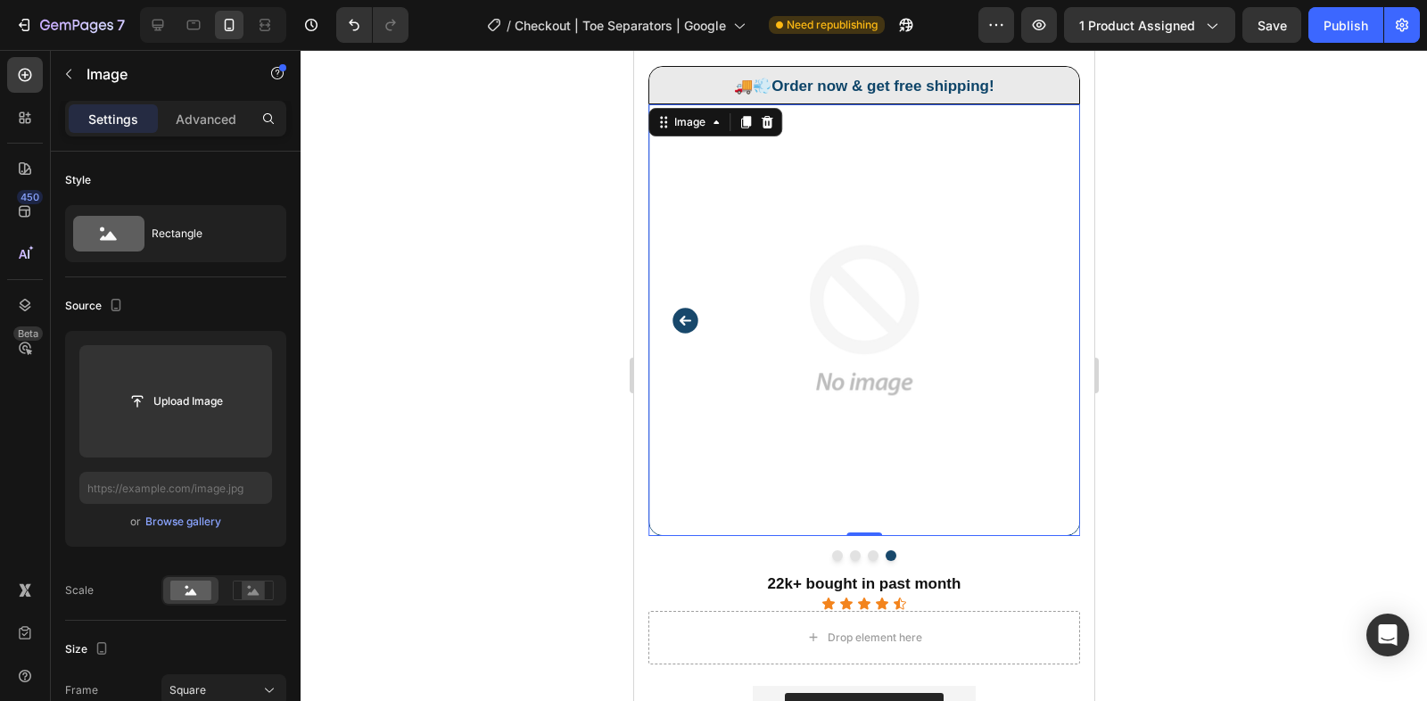
click at [815, 348] on img at bounding box center [863, 320] width 432 height 432
click at [173, 520] on div "Browse gallery" at bounding box center [183, 522] width 76 height 16
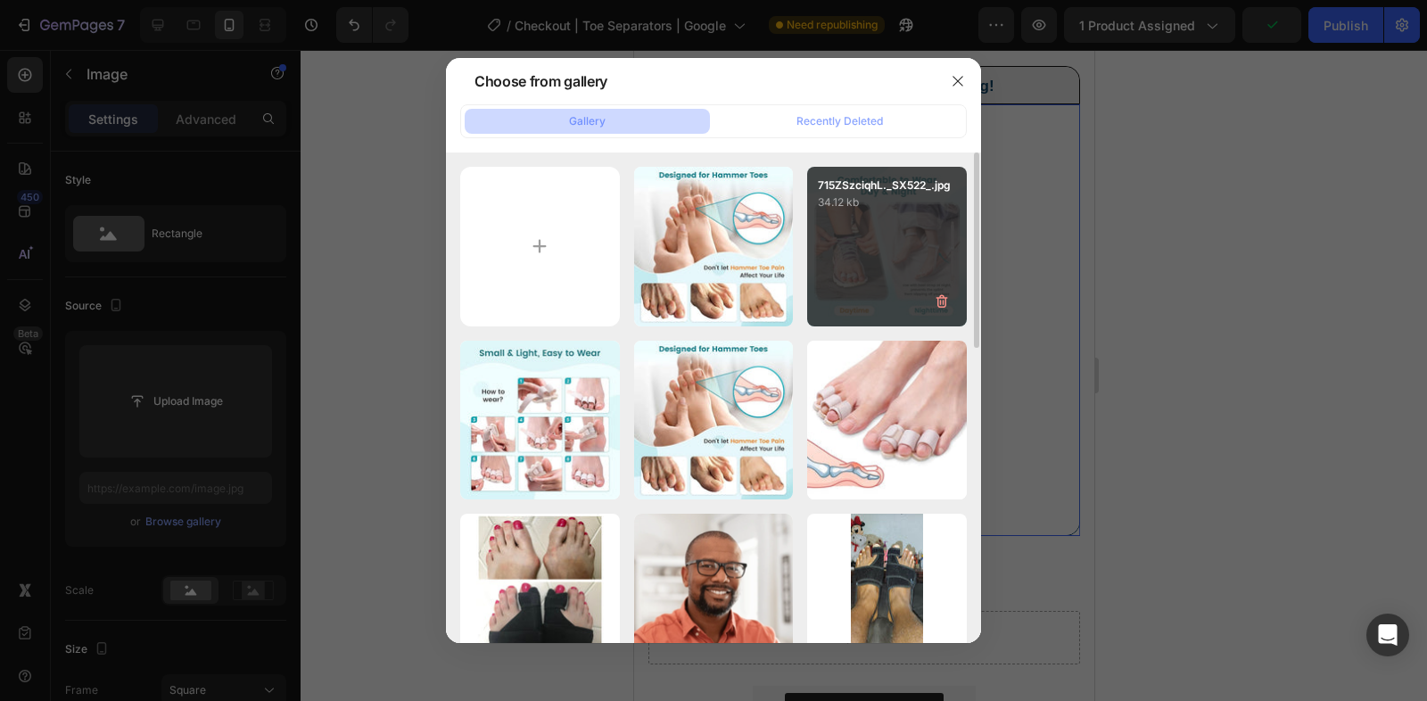
click at [900, 230] on div "715ZSzciqhL._SX522_.jpg 34.12 kb" at bounding box center [887, 247] width 160 height 160
type input "https://cdn.shopify.com/s/files/1/0848/4441/3196/files/gempages_524222768674243…"
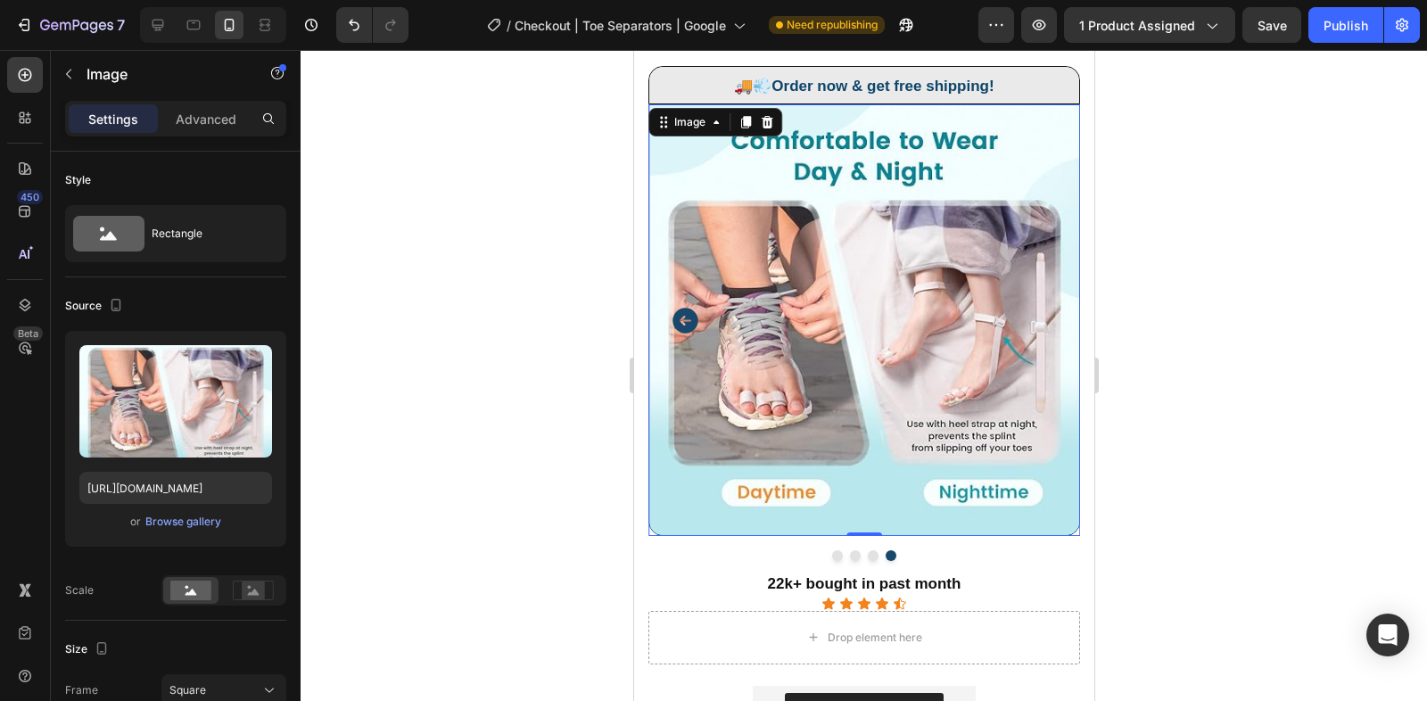
click at [371, 321] on div at bounding box center [863, 375] width 1126 height 651
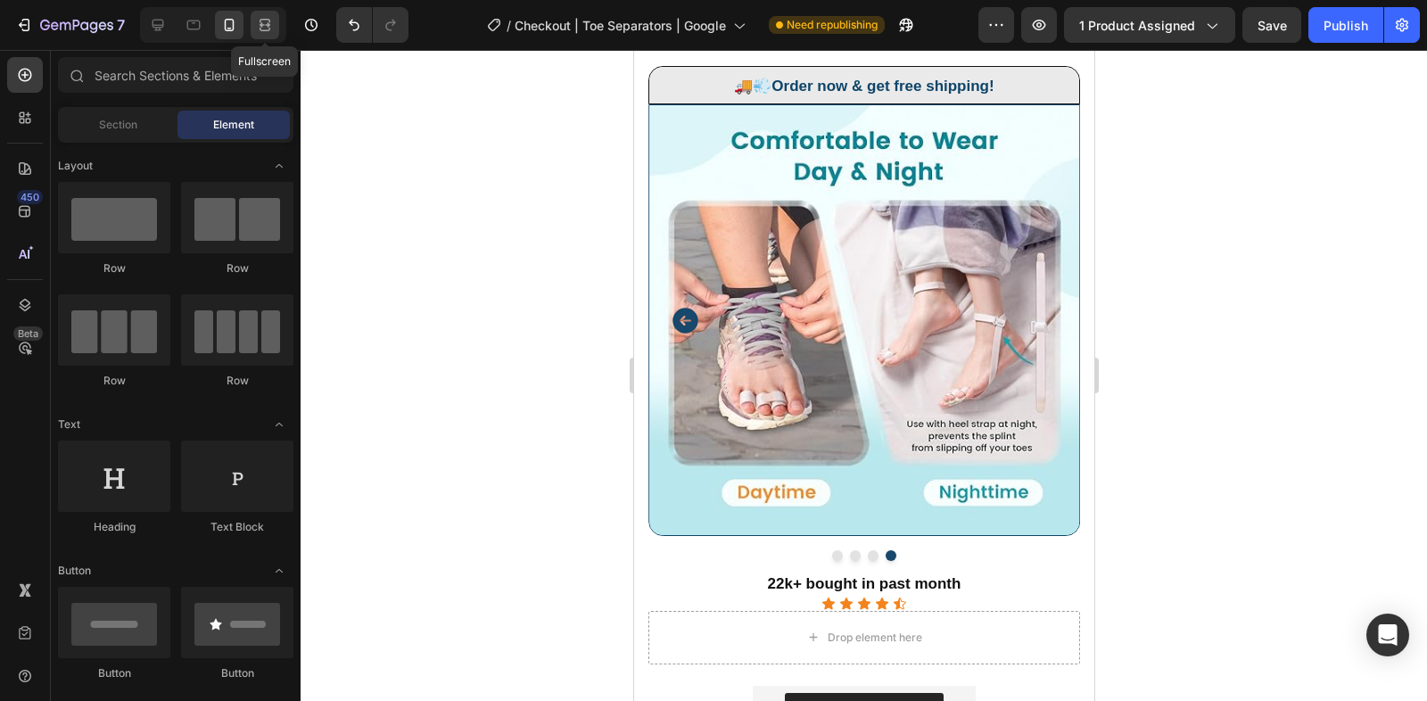
click at [259, 34] on div at bounding box center [265, 25] width 29 height 29
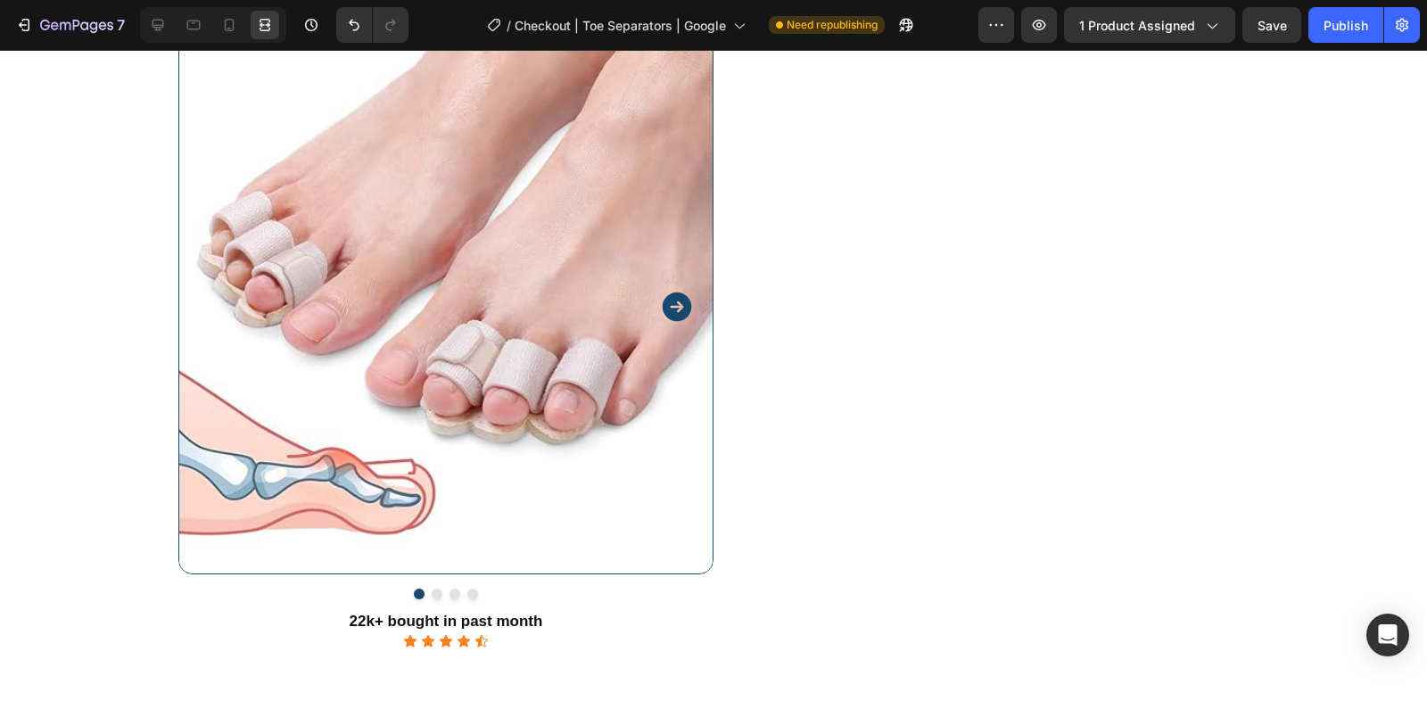
scroll to position [594, 0]
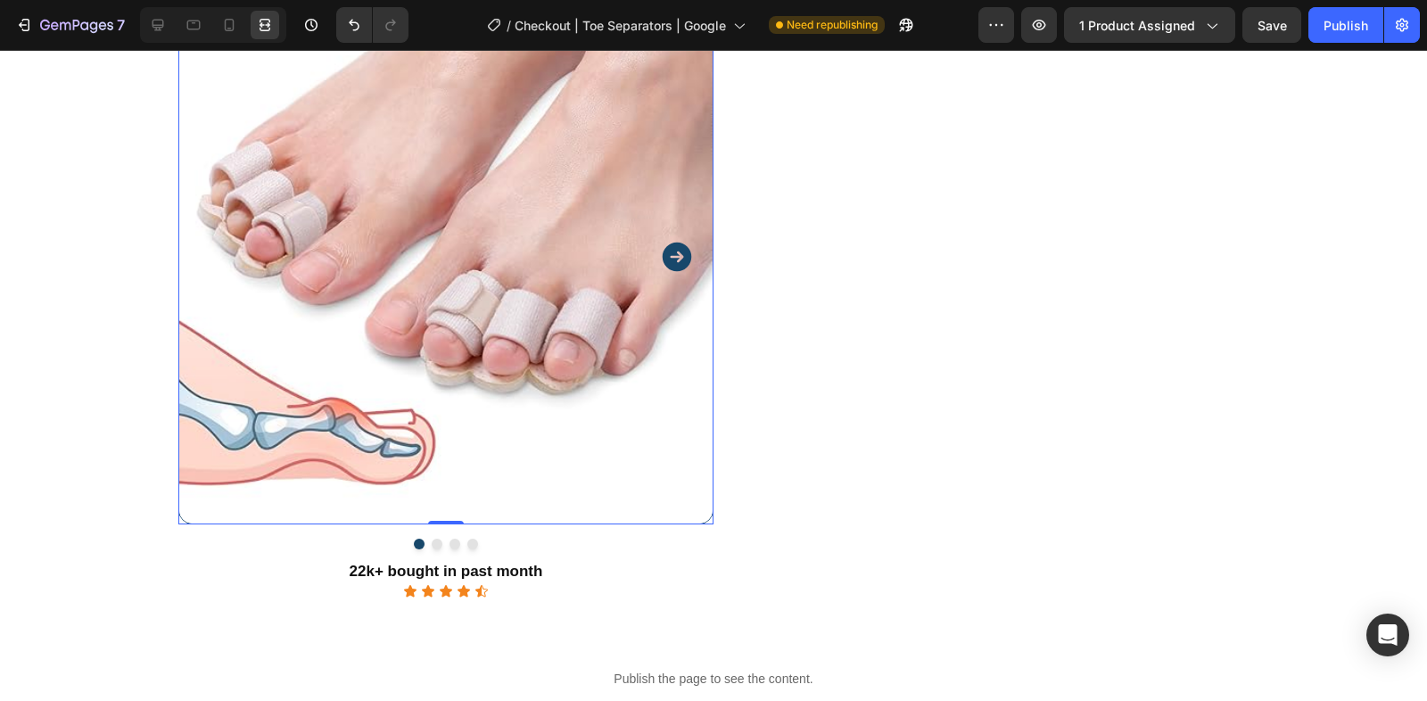
click at [491, 248] on img at bounding box center [445, 256] width 535 height 535
click at [562, 243] on img at bounding box center [445, 256] width 535 height 535
click at [904, 372] on div "Kaching Bundles Kaching Bundles 🖌️ Select Color Text Block Beige Beige Beige Pr…" at bounding box center [980, 121] width 535 height 951
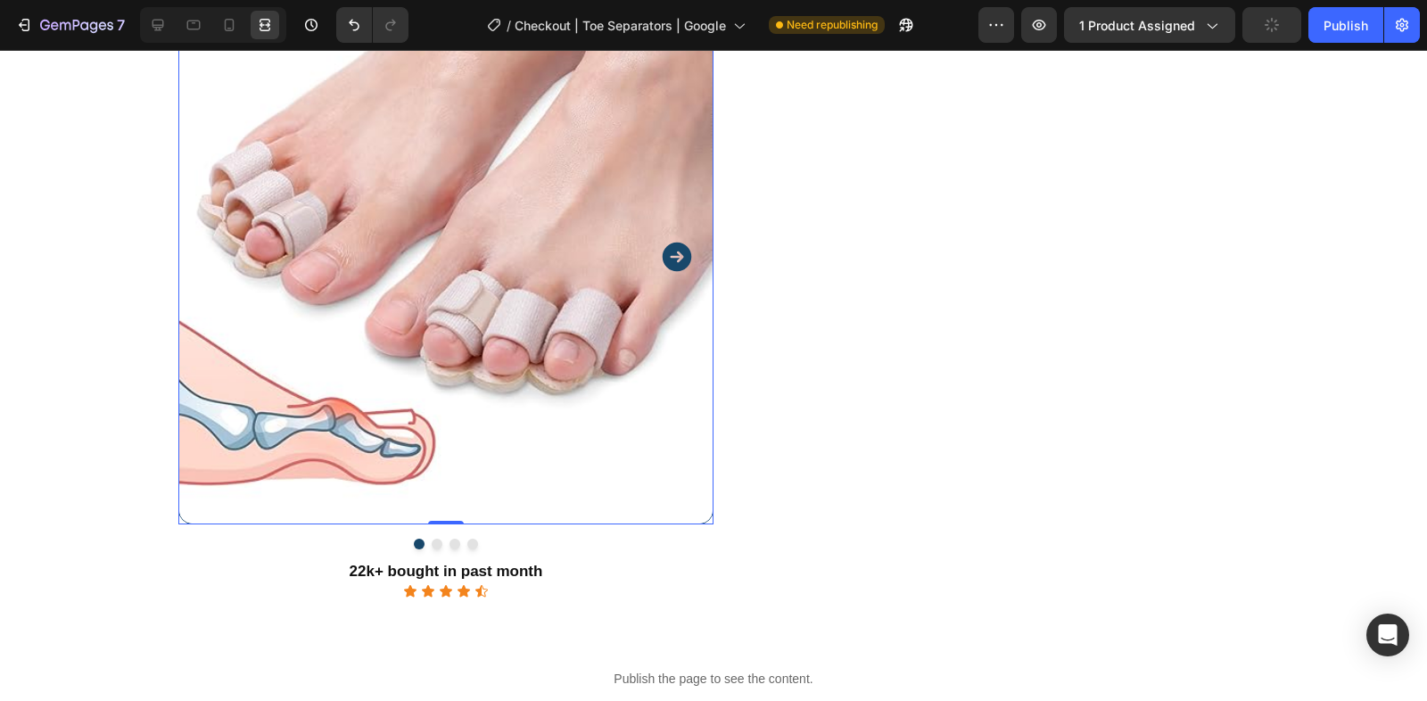
click at [501, 316] on img at bounding box center [445, 256] width 535 height 535
click at [671, 243] on icon "Carousel Next Arrow" at bounding box center [676, 257] width 29 height 29
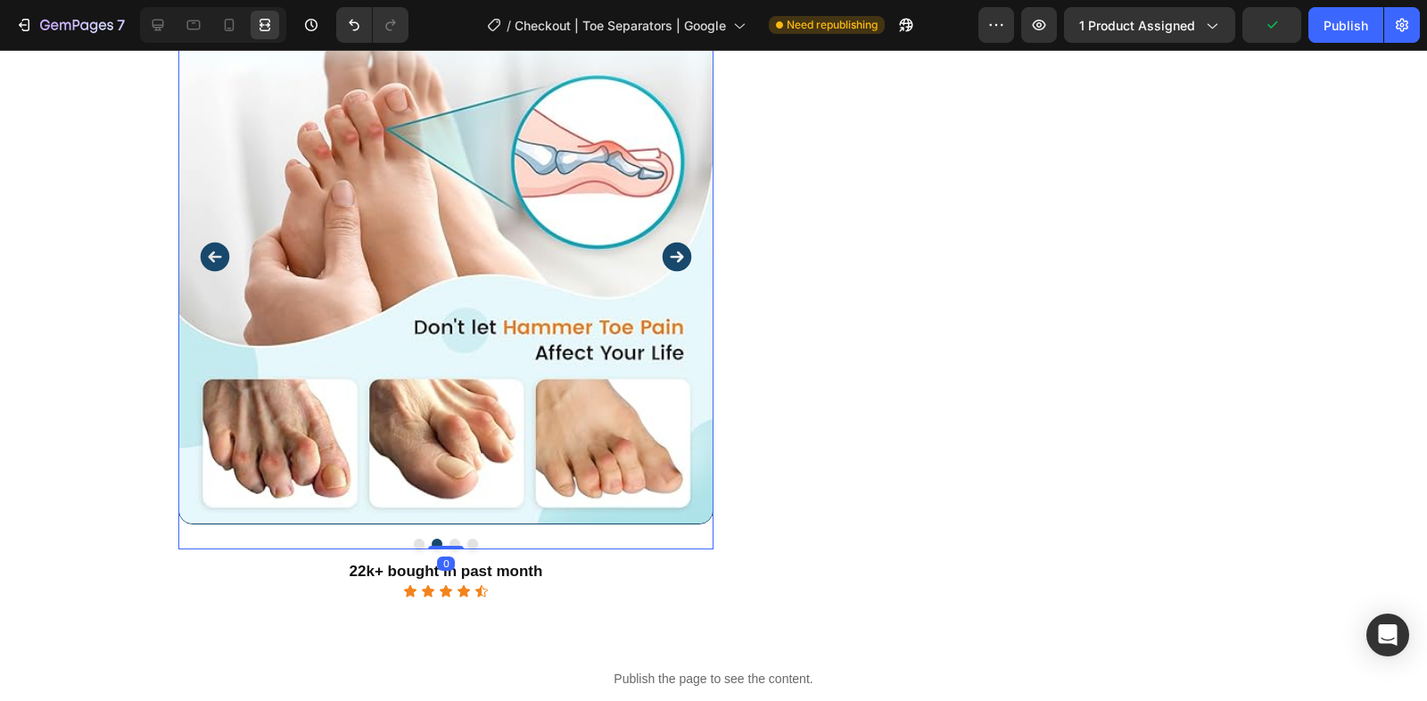
click at [671, 243] on icon "Carousel Next Arrow" at bounding box center [676, 257] width 29 height 29
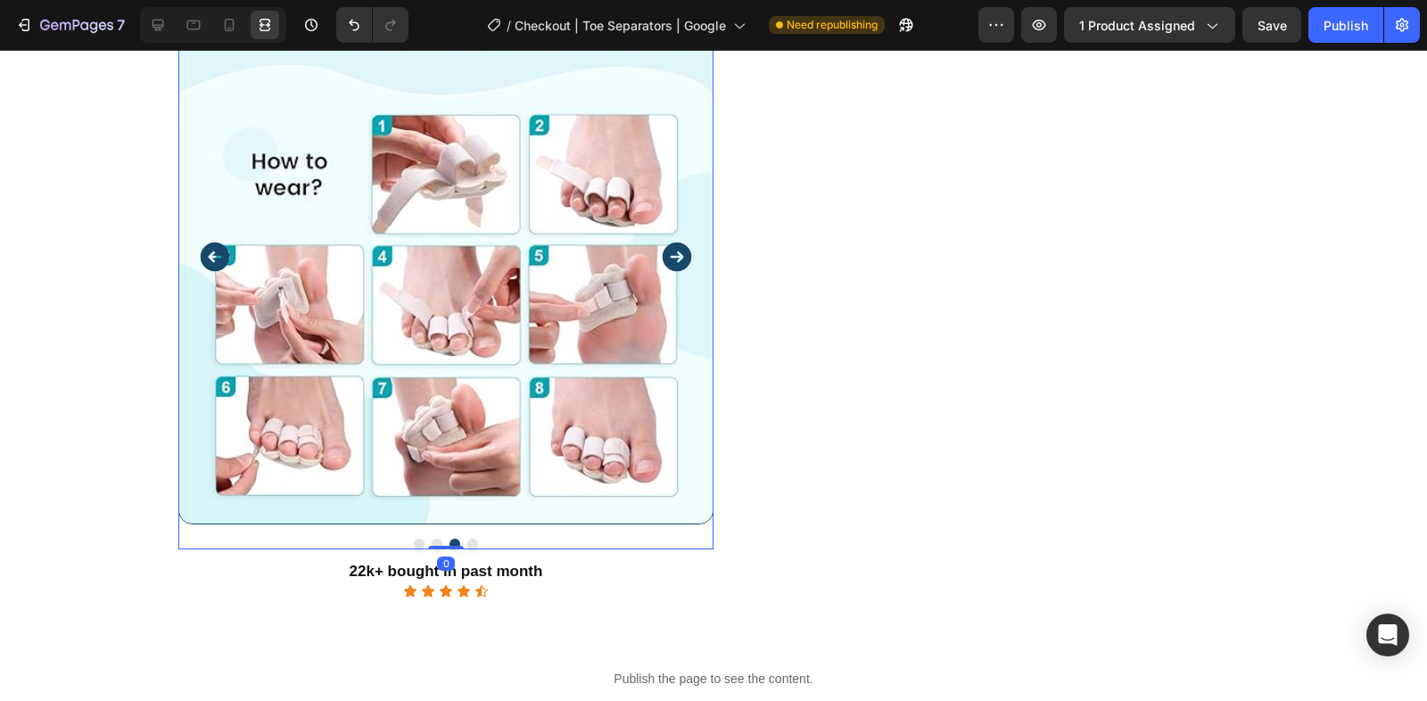
click at [234, 10] on div at bounding box center [213, 25] width 146 height 36
click at [234, 20] on icon at bounding box center [229, 25] width 18 height 18
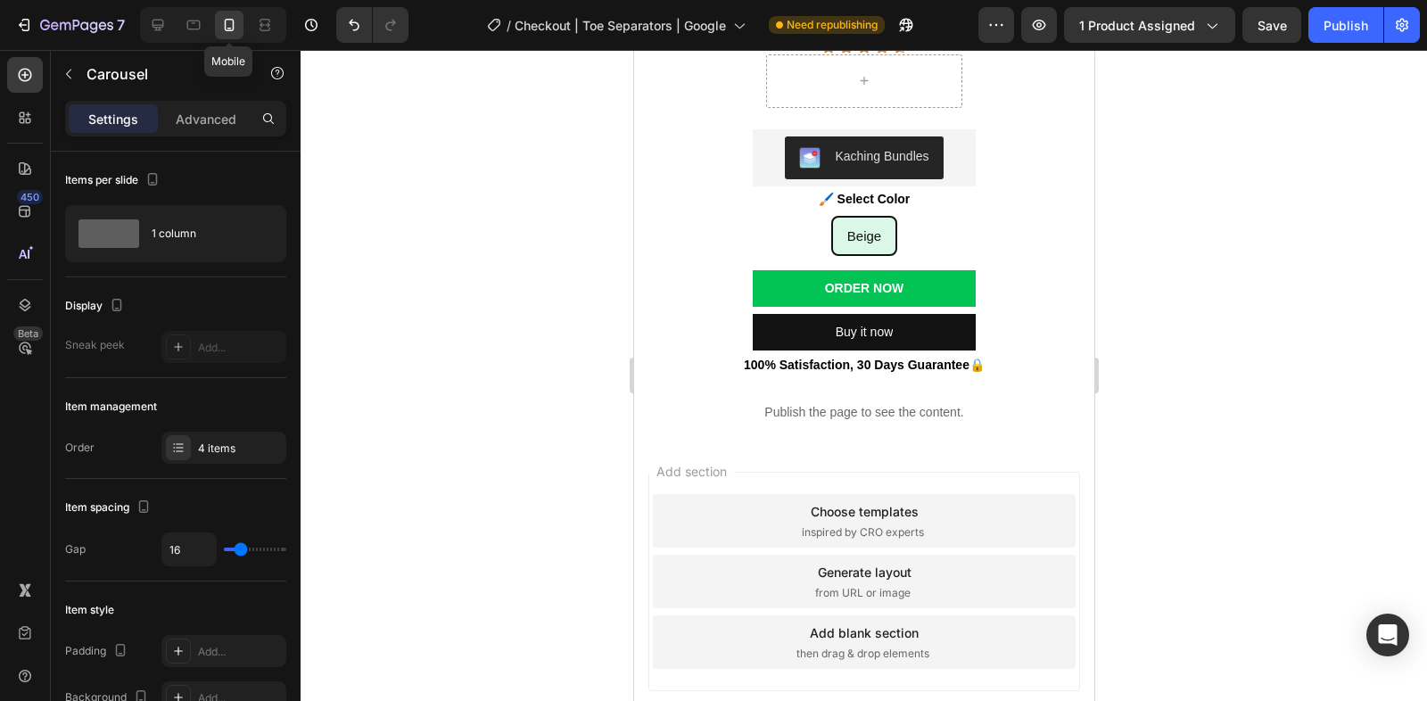
scroll to position [286, 0]
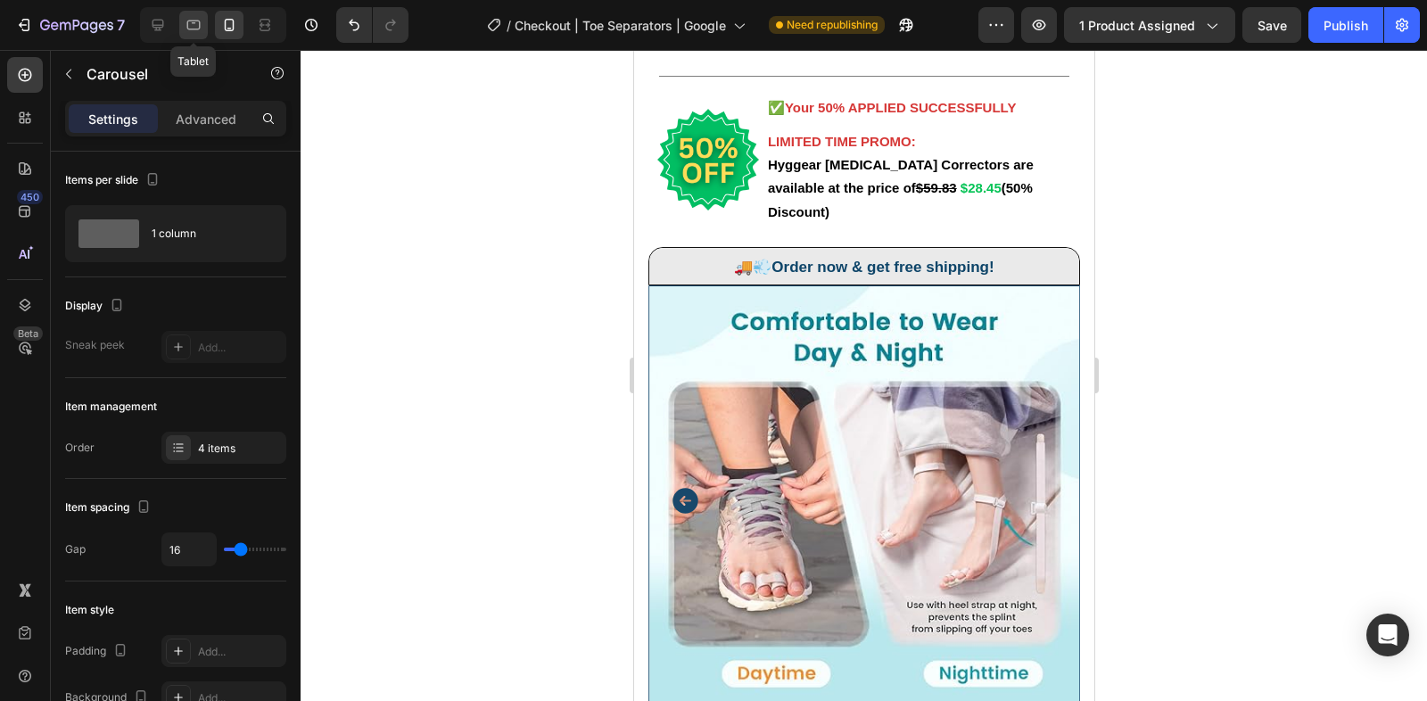
click at [196, 29] on icon at bounding box center [194, 25] width 18 height 18
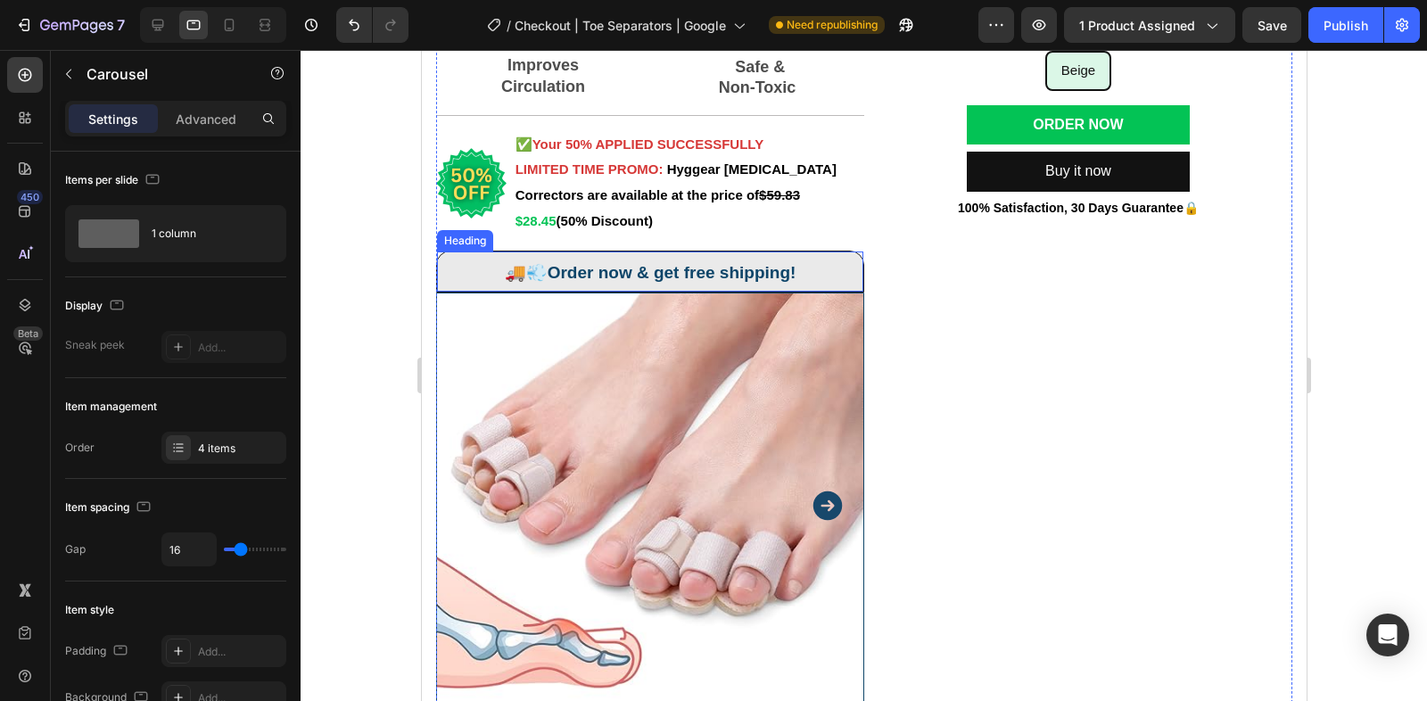
scroll to position [314, 0]
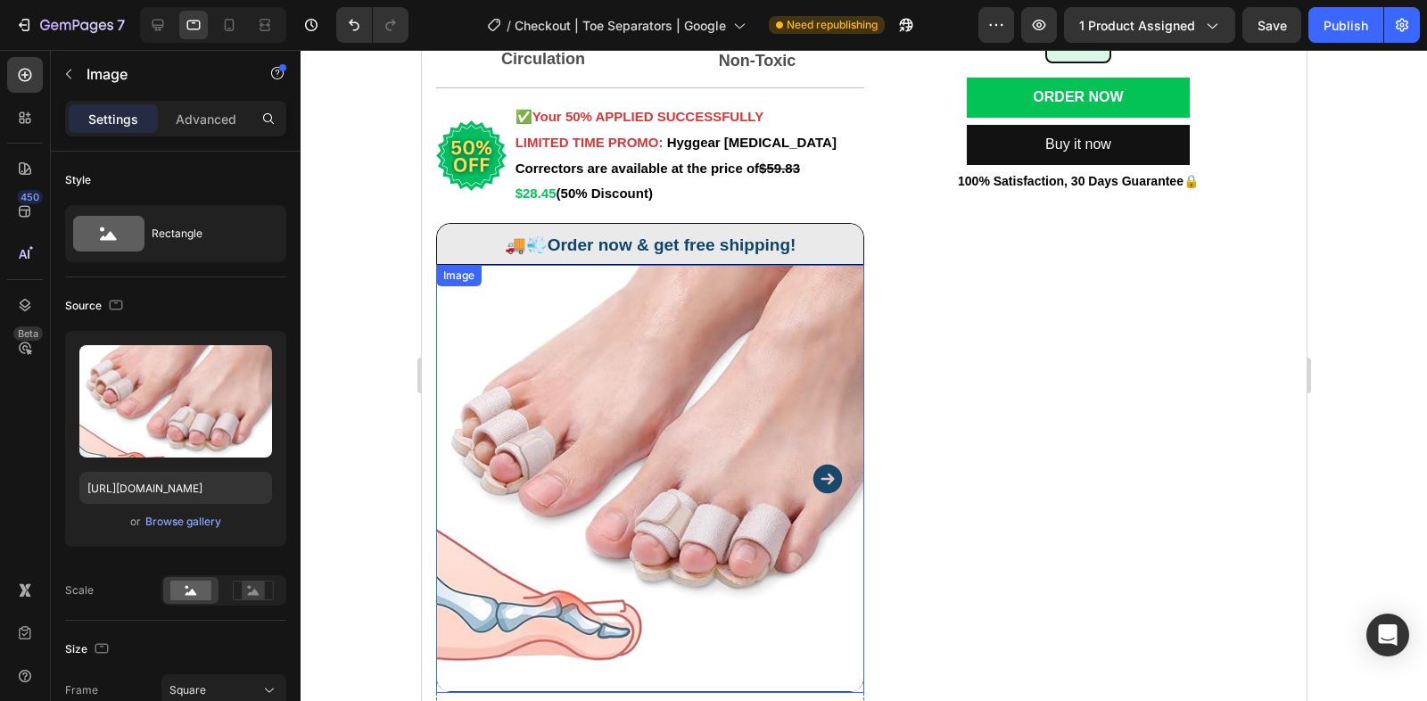
click at [709, 481] on img at bounding box center [649, 479] width 428 height 428
click at [835, 486] on icon "Carousel Next Arrow" at bounding box center [826, 479] width 29 height 29
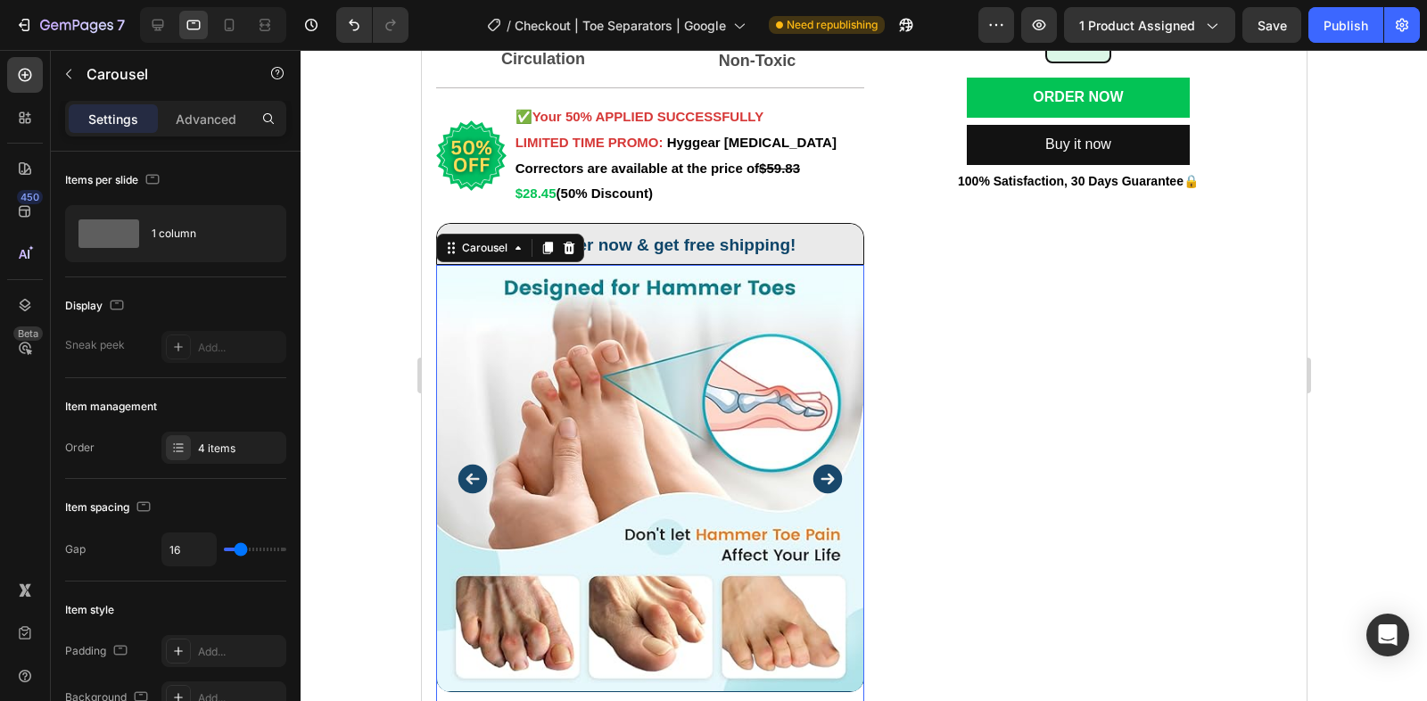
click at [835, 486] on icon "Carousel Next Arrow" at bounding box center [826, 479] width 29 height 29
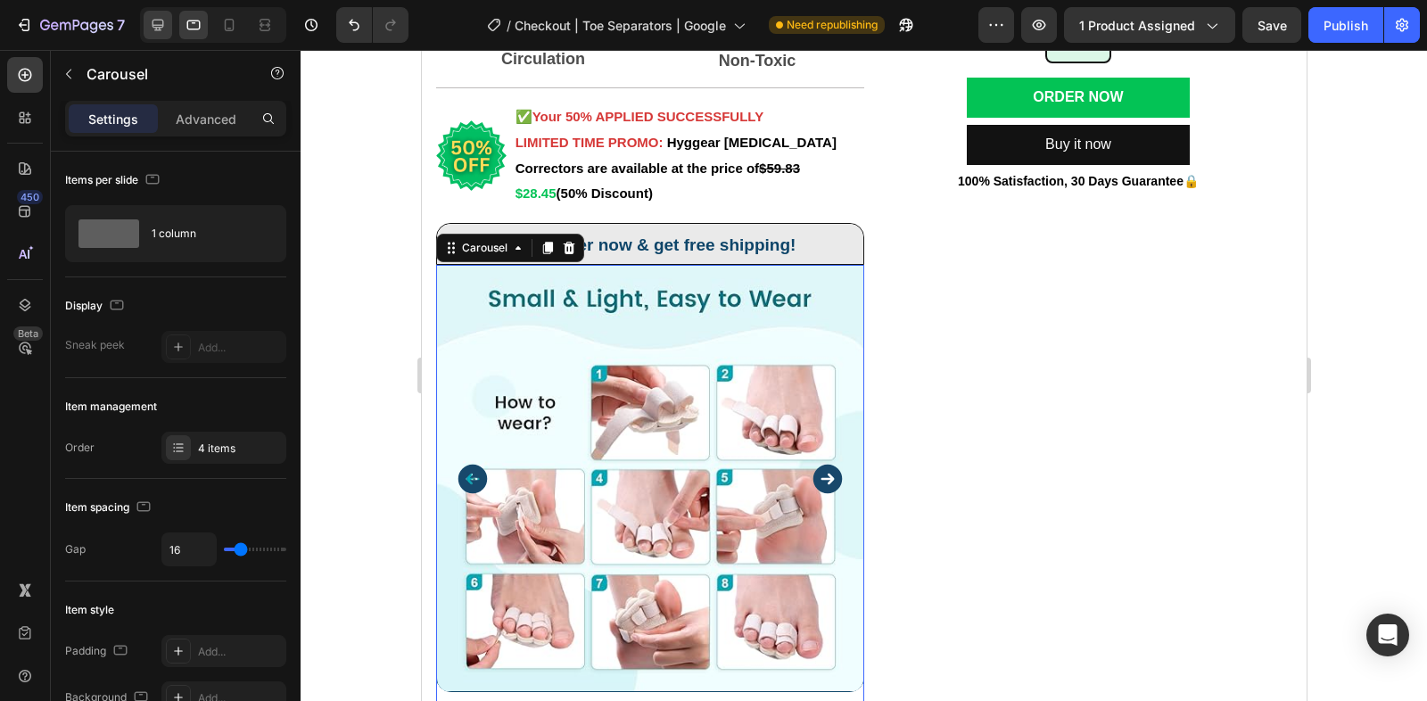
click at [164, 11] on div at bounding box center [158, 25] width 29 height 29
type input "24"
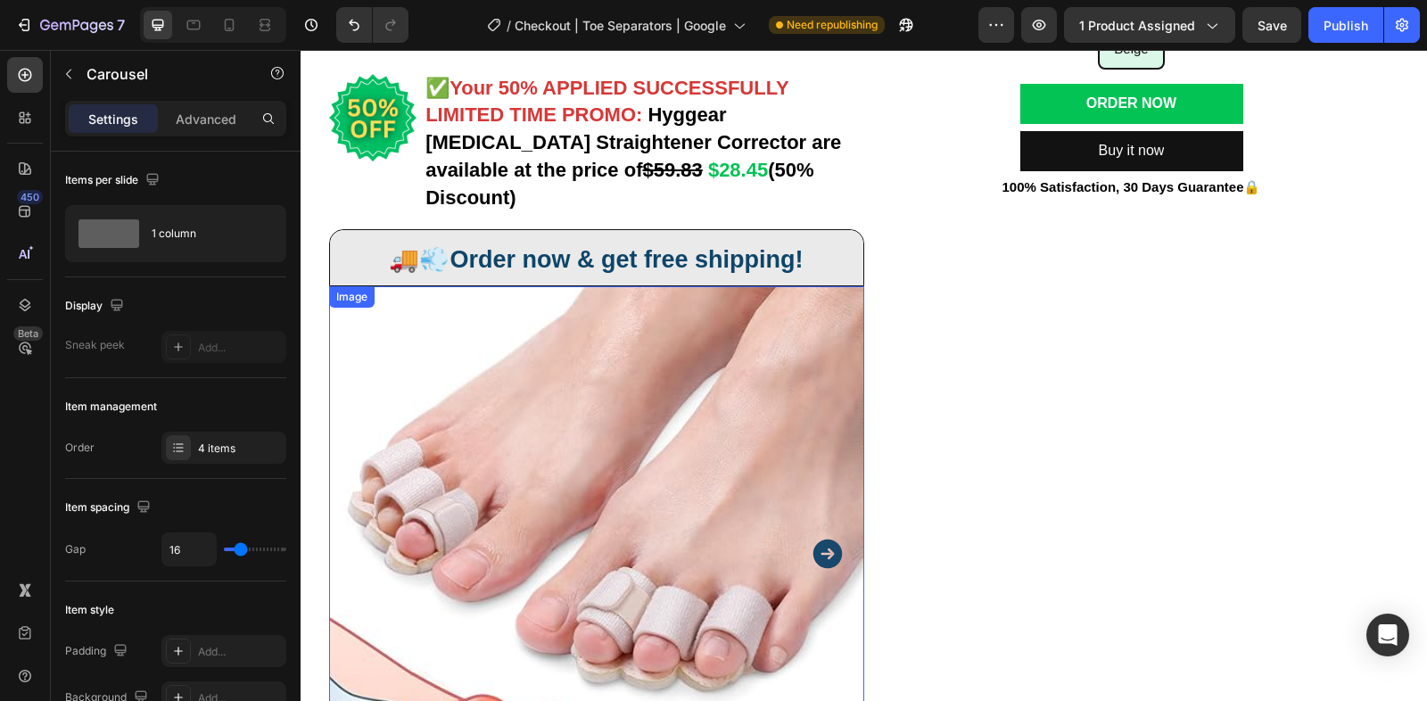
scroll to position [251, 0]
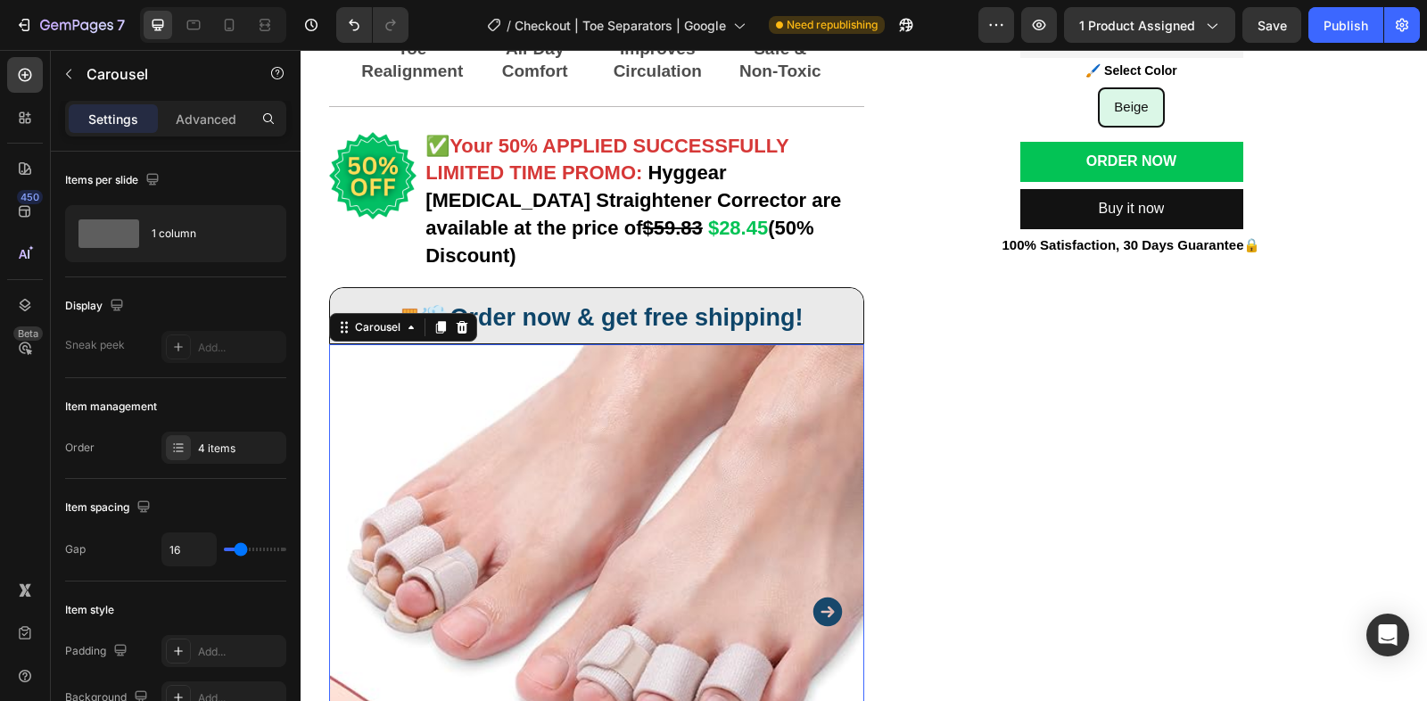
click at [813, 597] on icon "Carousel Next Arrow" at bounding box center [826, 611] width 29 height 29
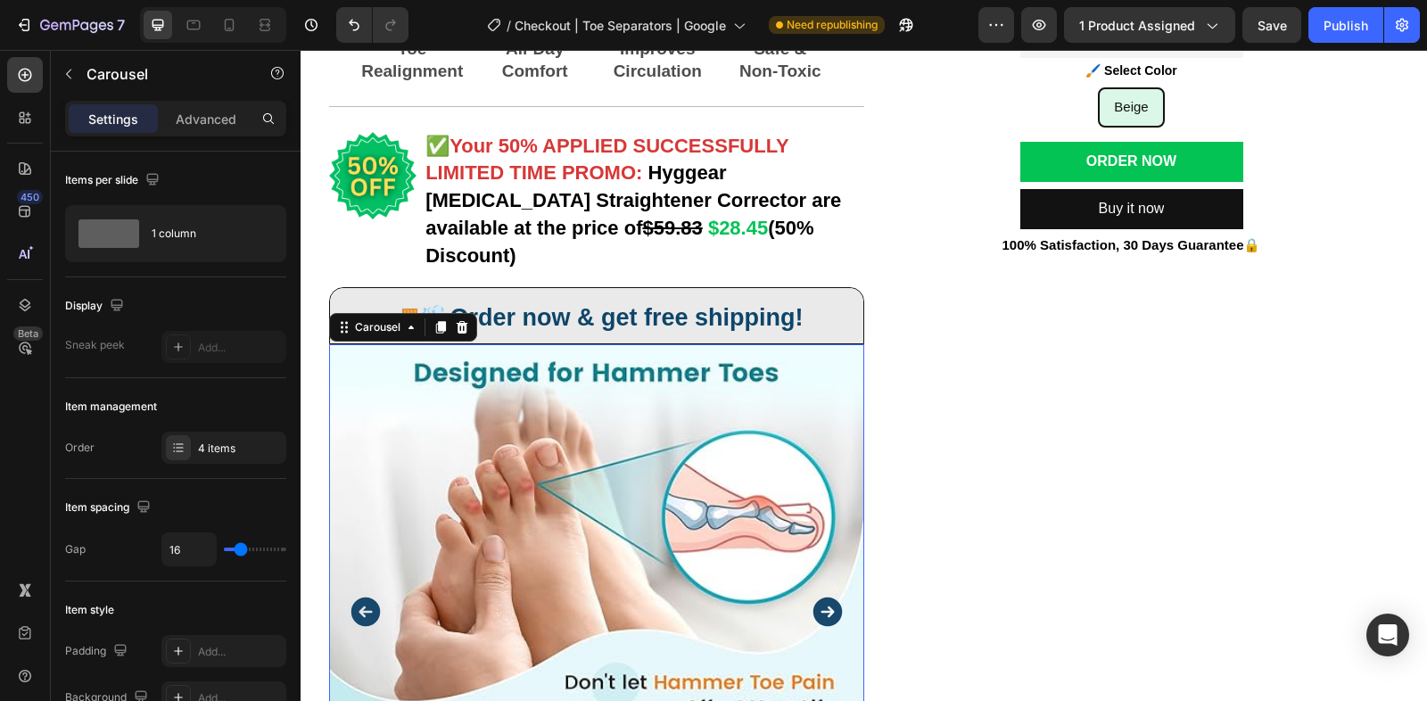
click at [823, 597] on icon "Carousel Next Arrow" at bounding box center [826, 611] width 29 height 29
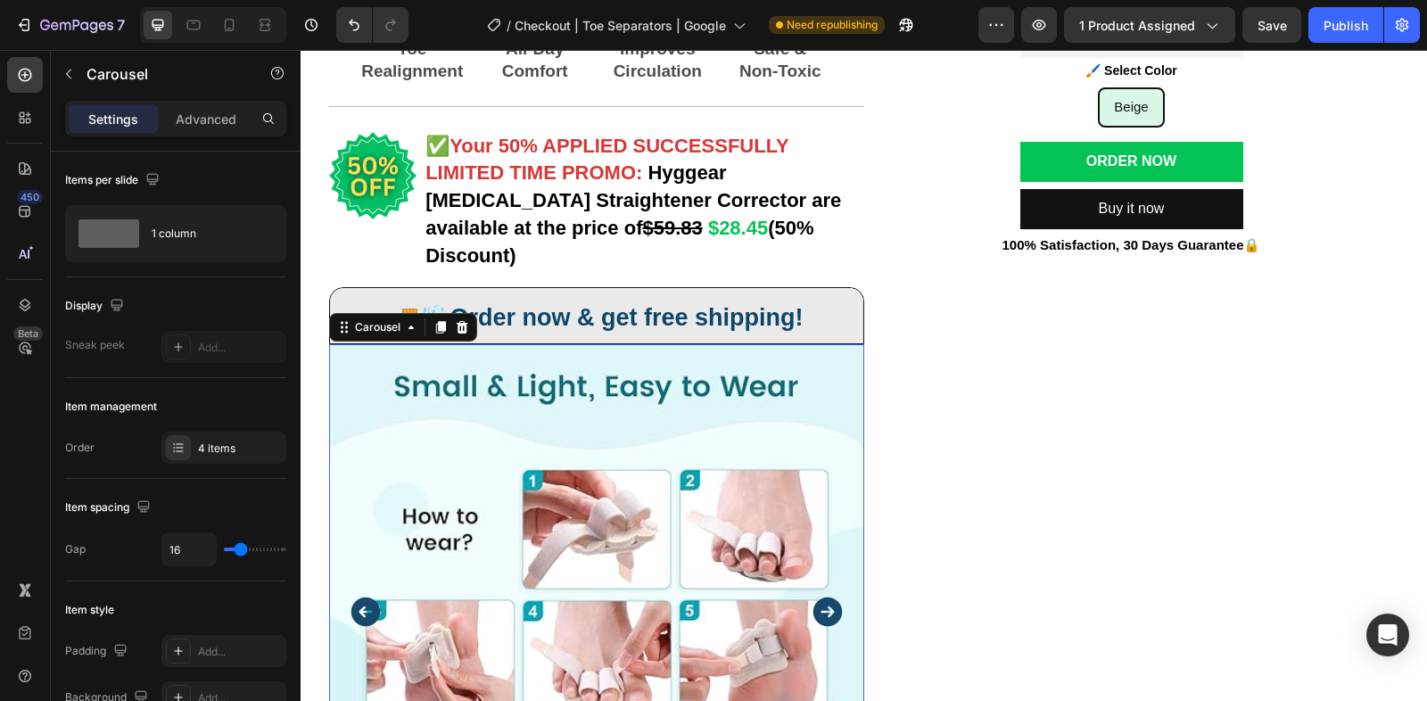
click at [823, 597] on icon "Carousel Next Arrow" at bounding box center [826, 611] width 29 height 29
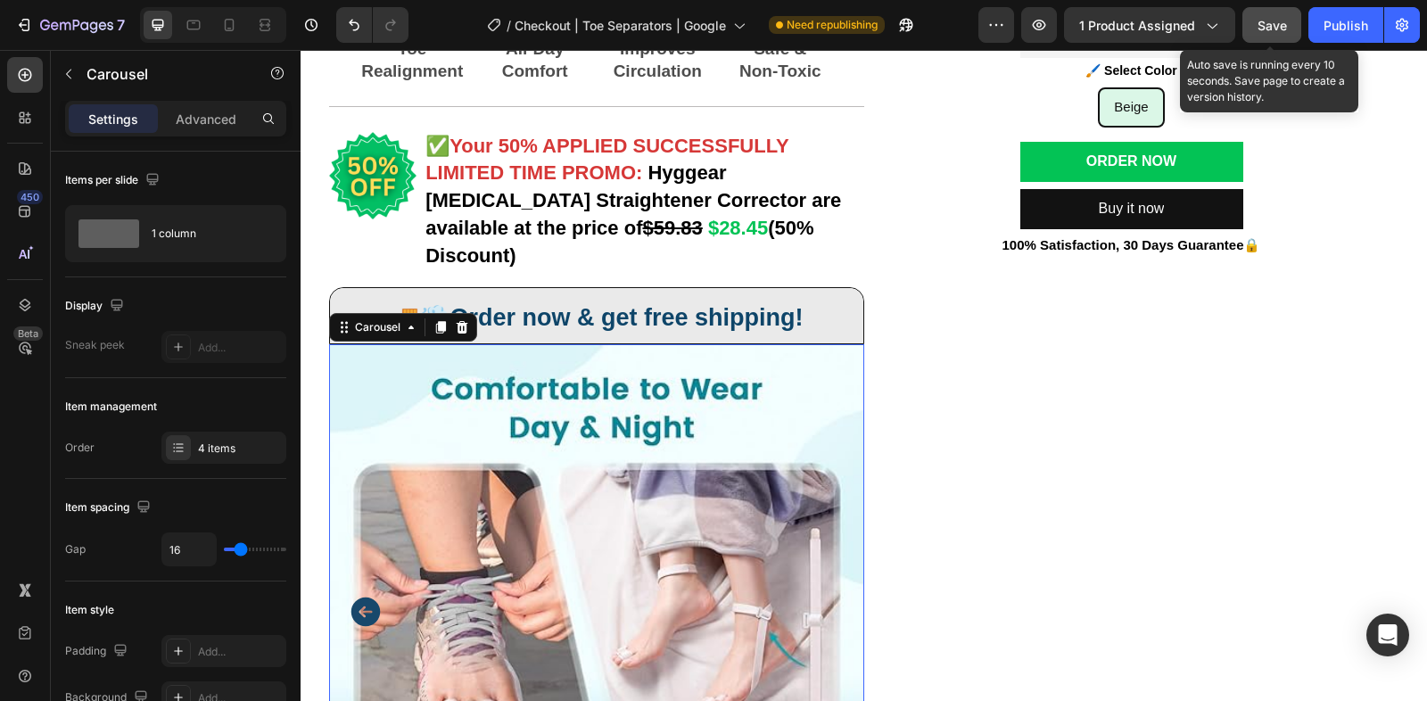
click at [1294, 24] on button "Save" at bounding box center [1271, 25] width 59 height 36
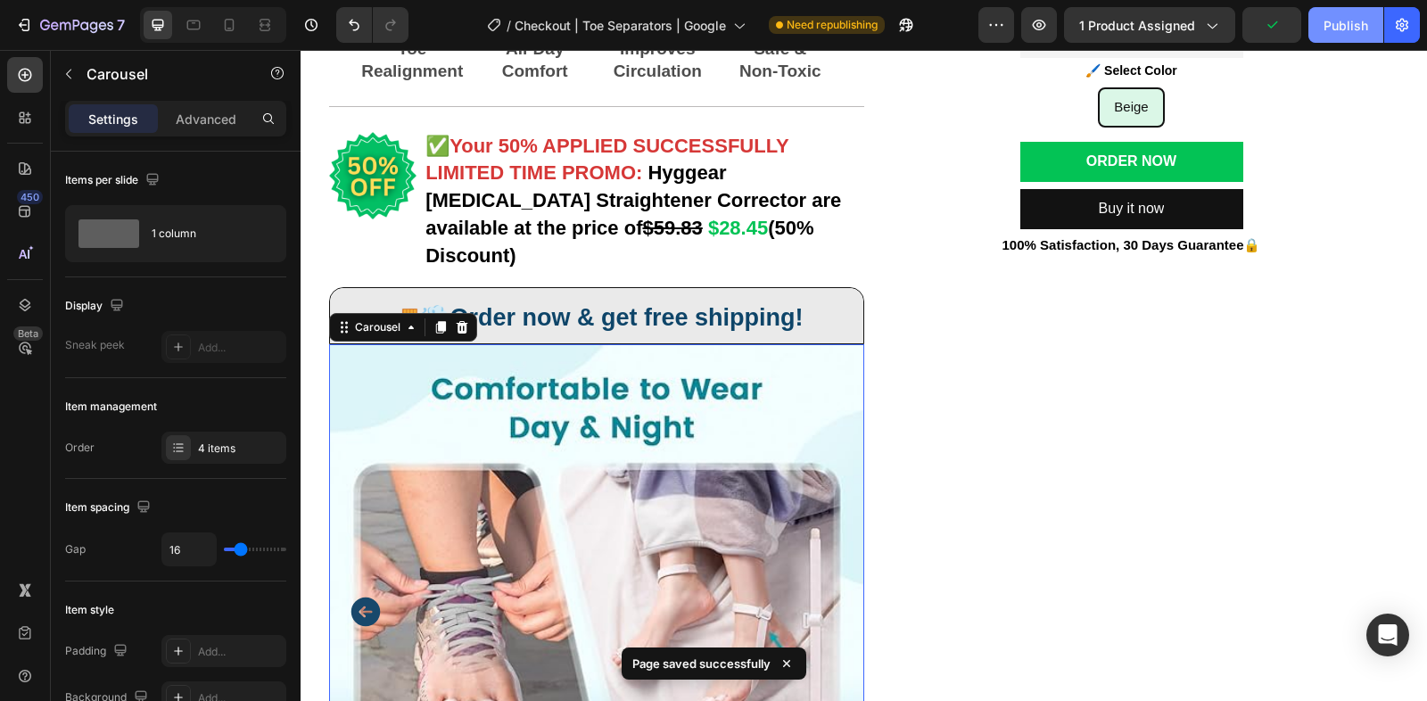
click at [1329, 22] on div "Publish" at bounding box center [1345, 25] width 45 height 19
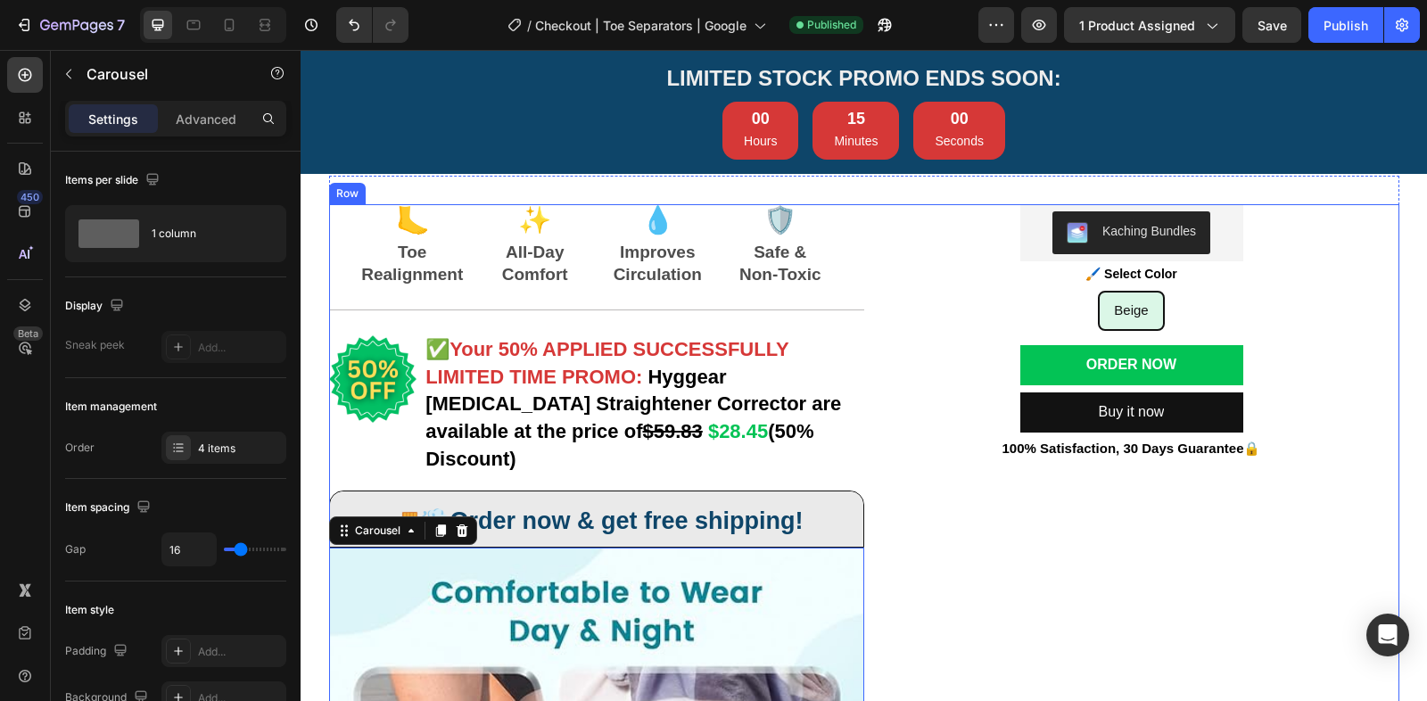
scroll to position [0, 0]
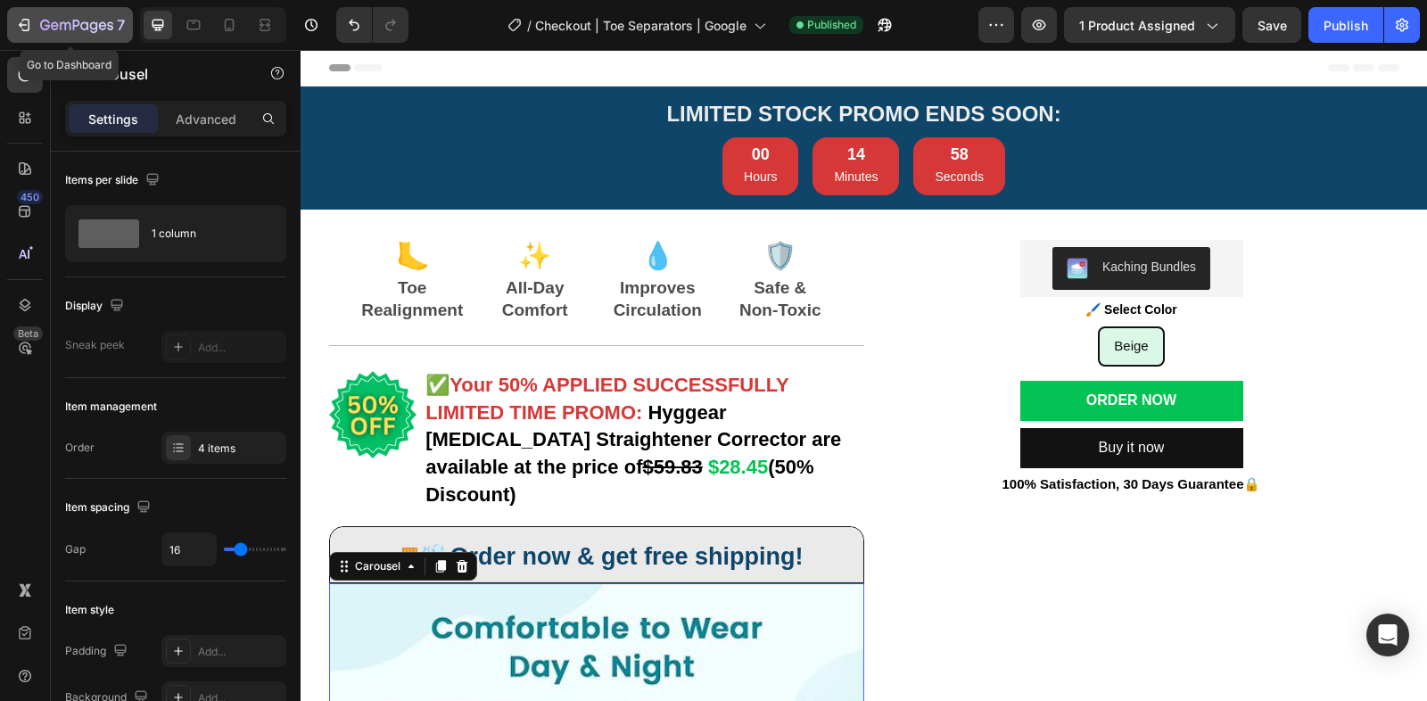
click at [40, 28] on icon "button" at bounding box center [76, 26] width 73 height 15
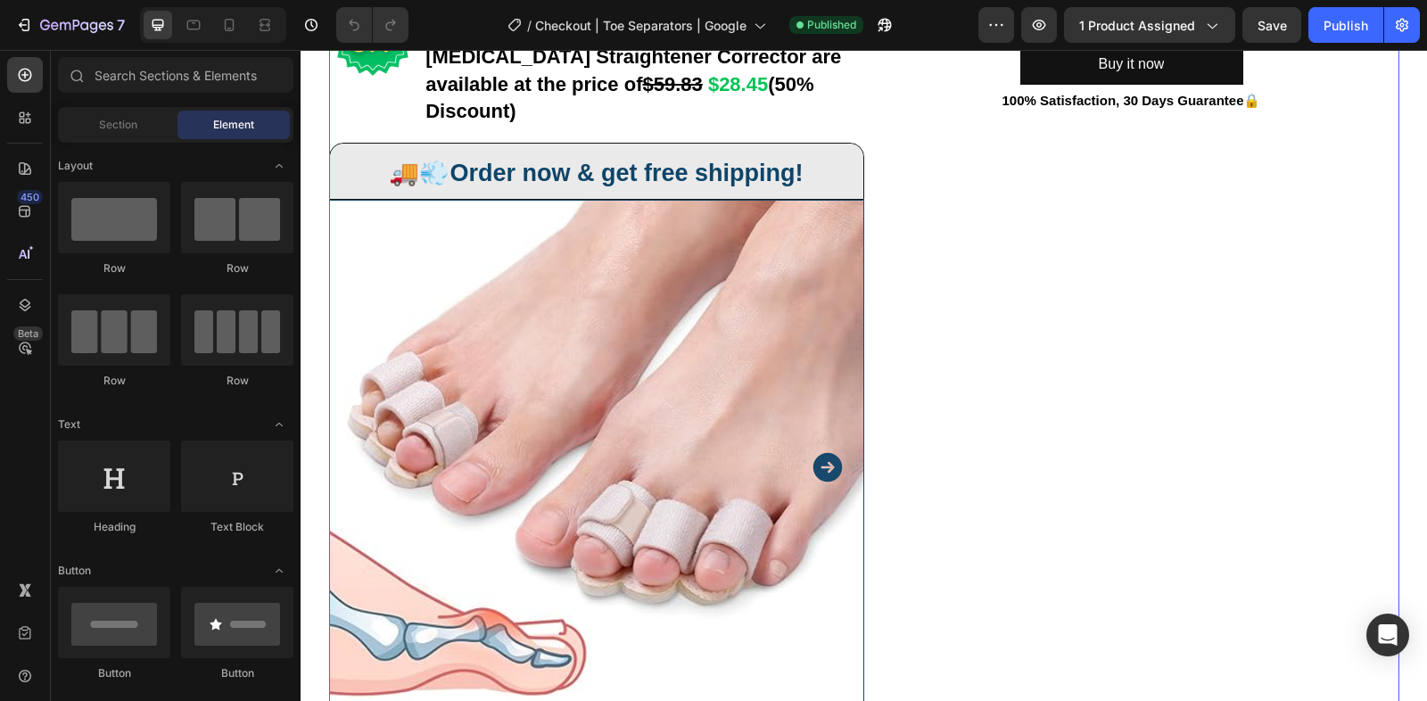
scroll to position [340, 0]
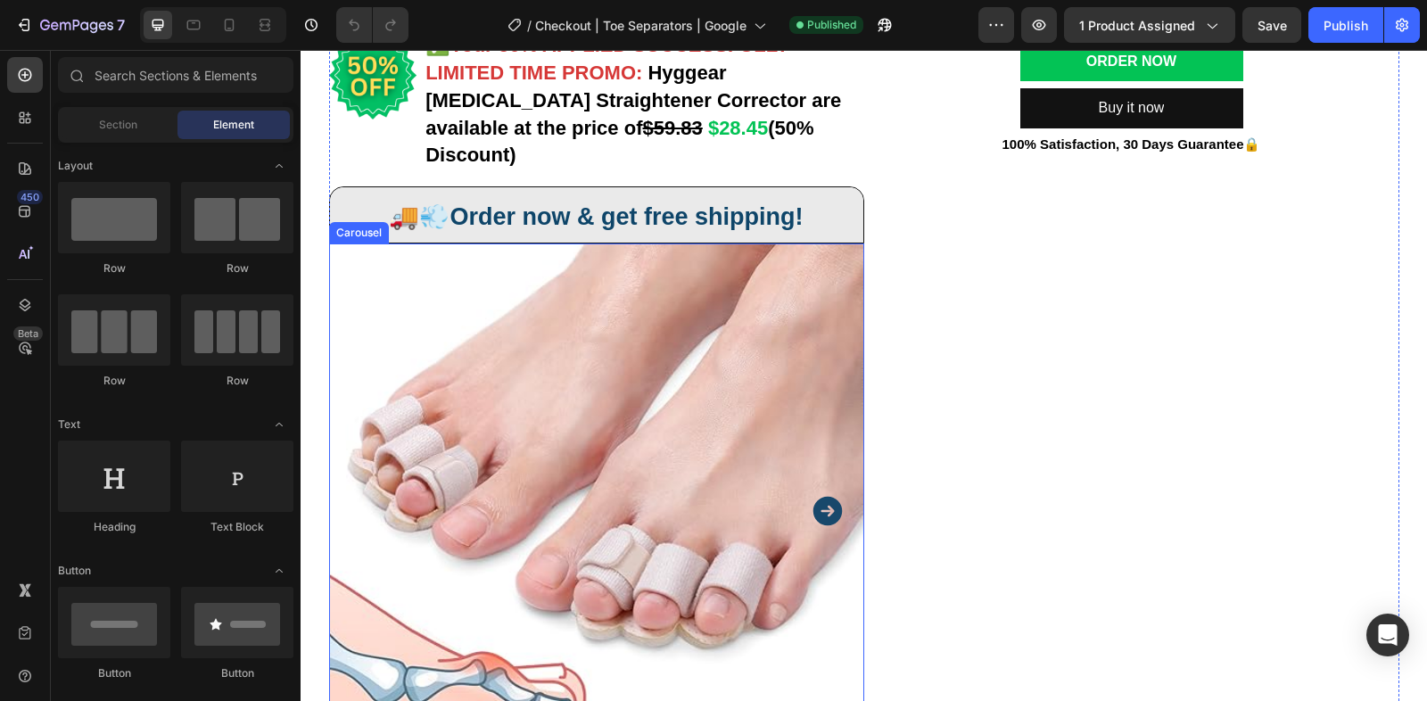
click at [831, 500] on button "Carousel Next Arrow" at bounding box center [827, 511] width 45 height 45
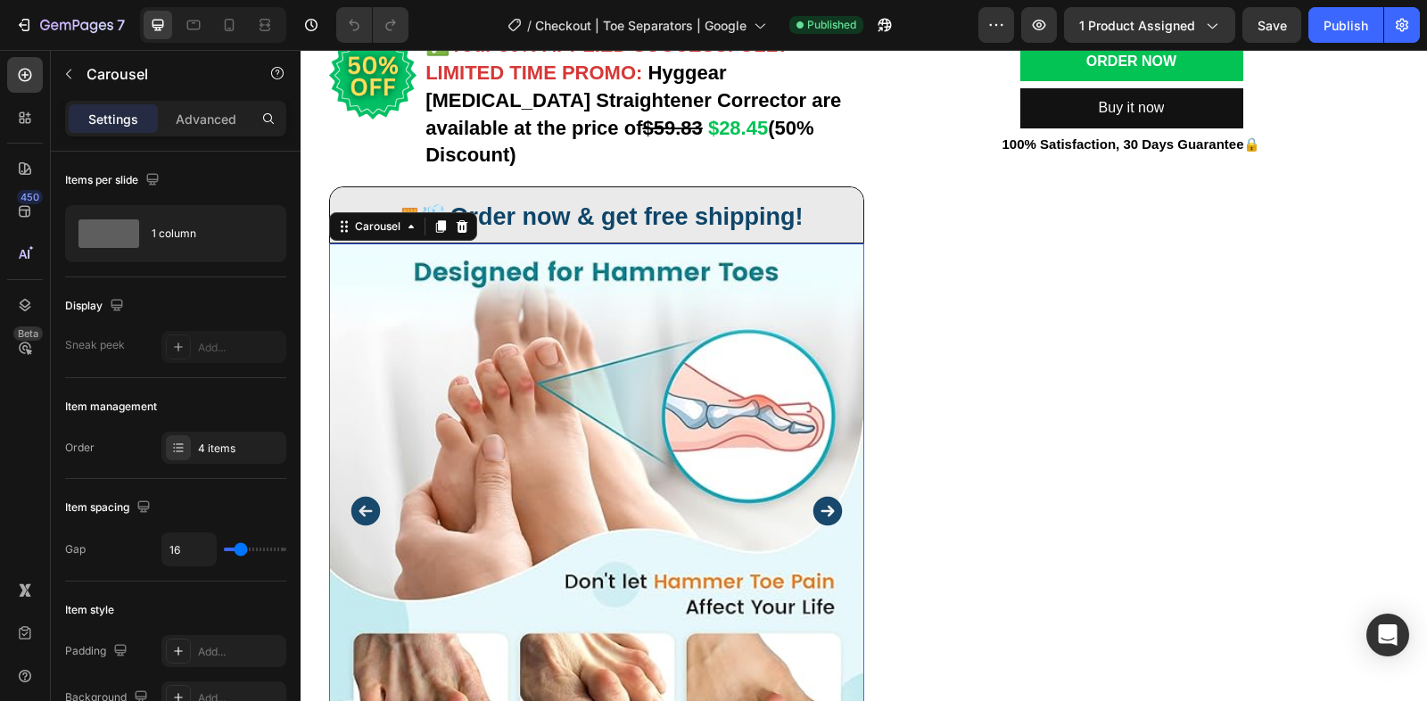
click at [831, 497] on icon "Carousel Next Arrow" at bounding box center [826, 511] width 29 height 29
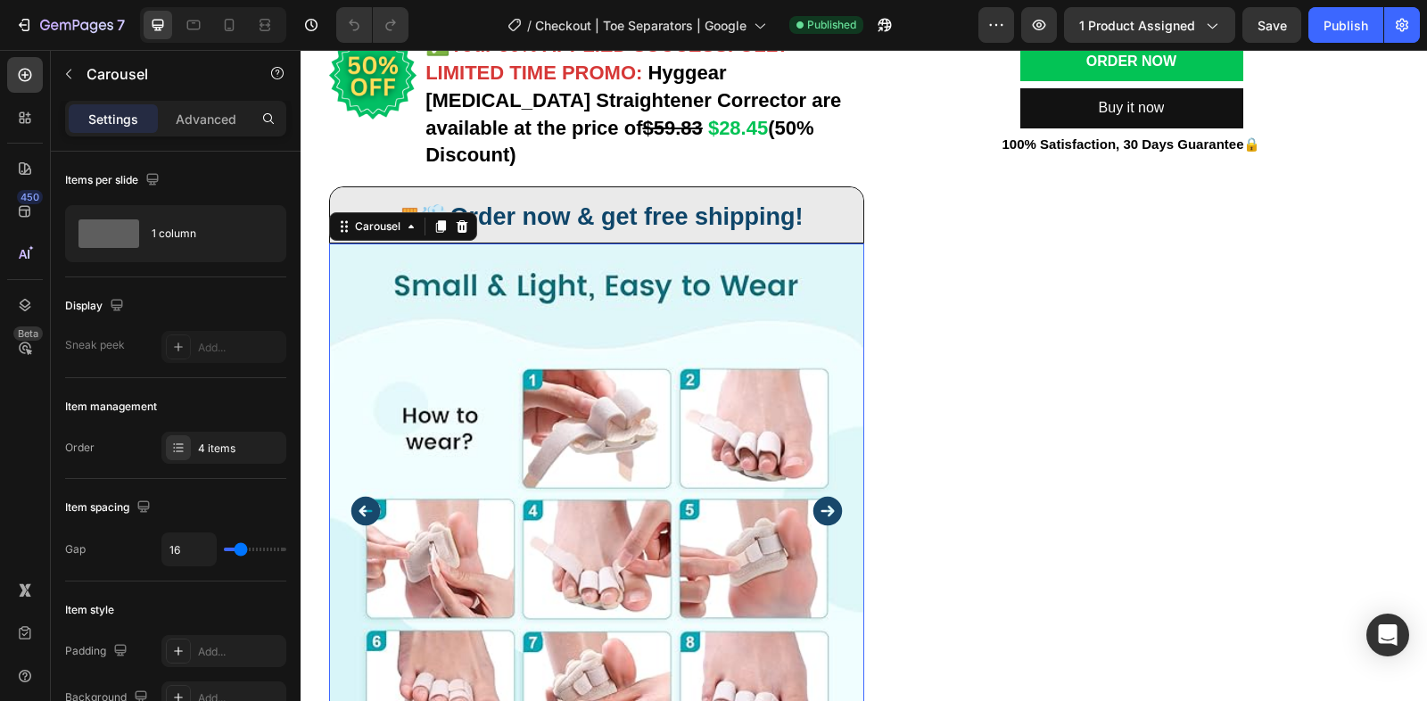
click at [830, 497] on icon "Carousel Next Arrow" at bounding box center [826, 511] width 29 height 29
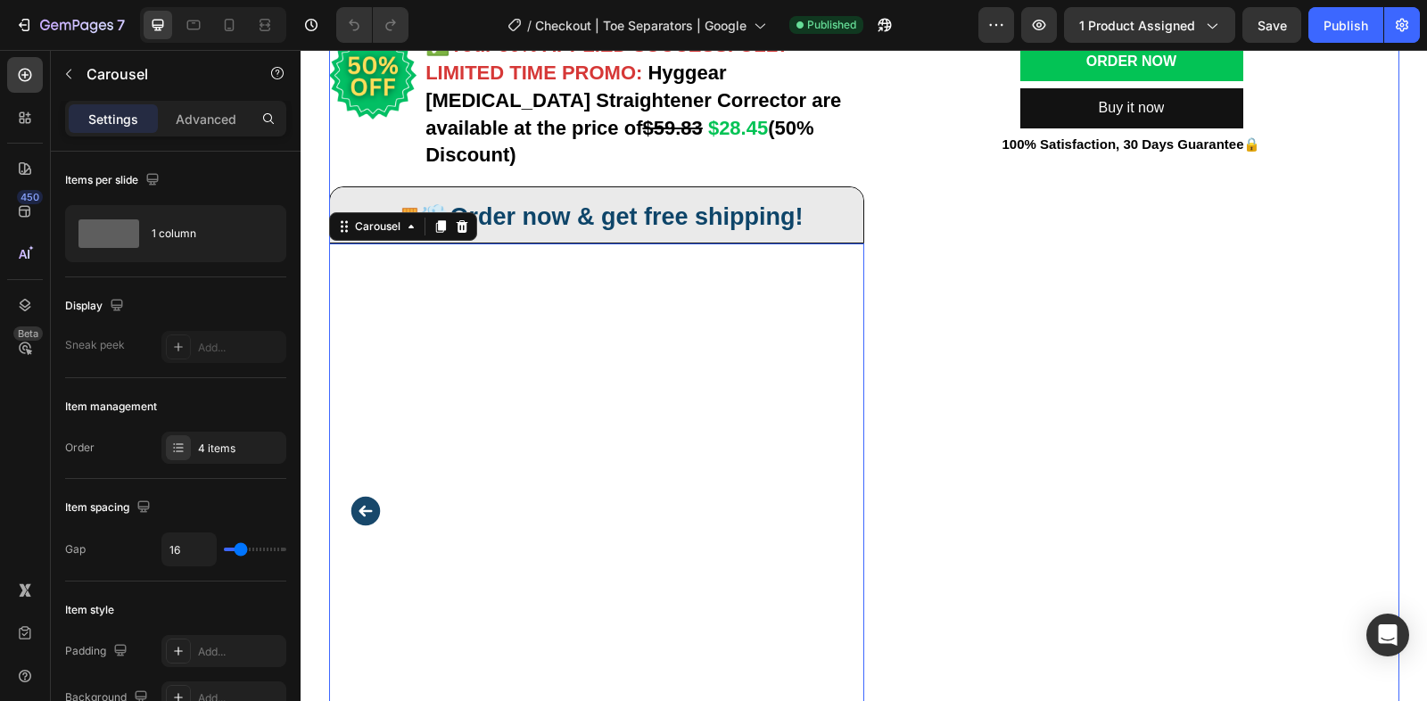
scroll to position [0, 0]
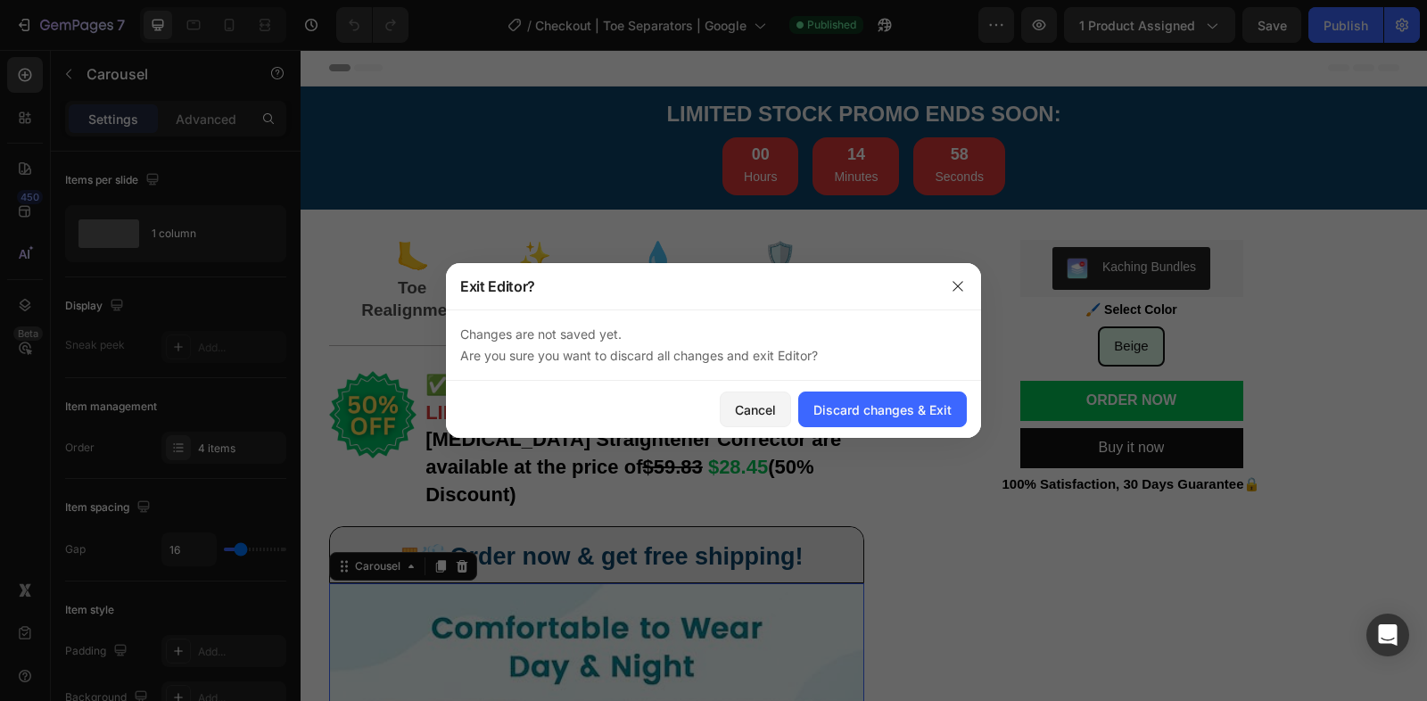
click at [952, 260] on div at bounding box center [713, 350] width 1427 height 701
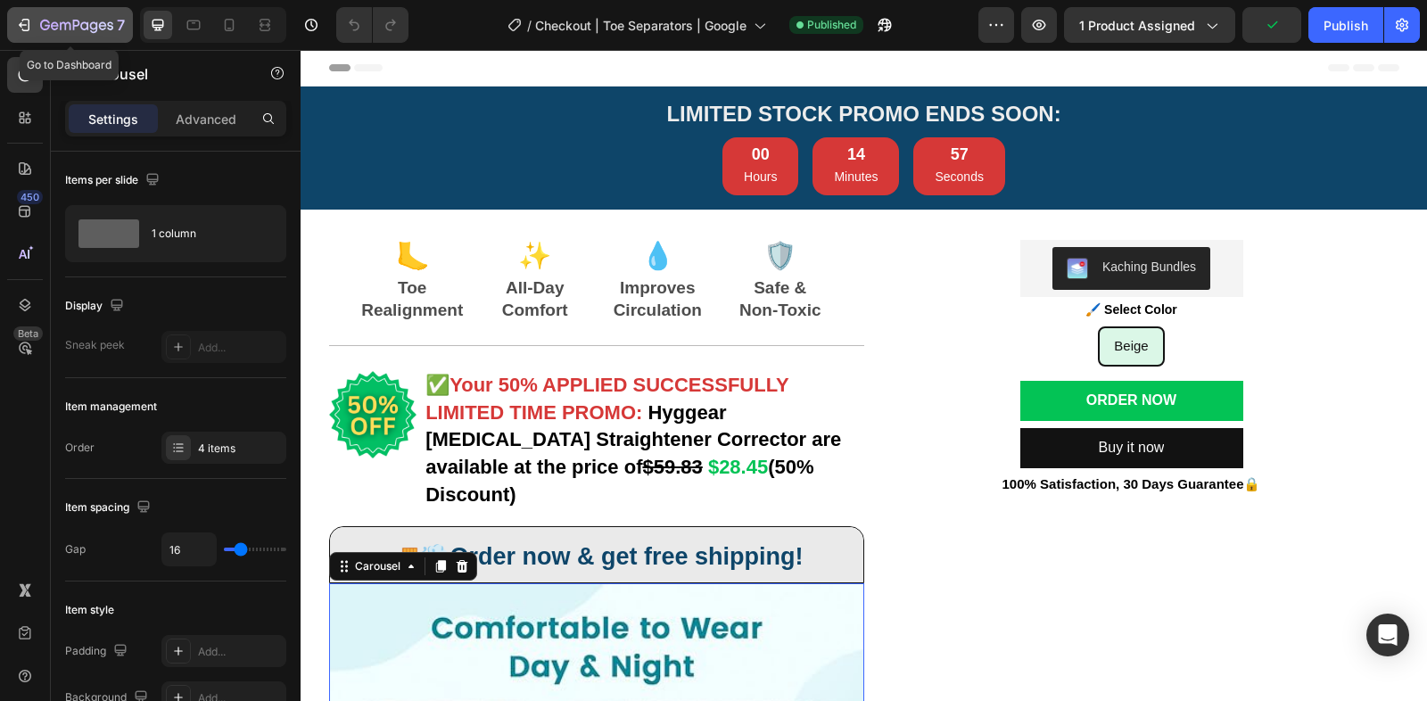
click at [102, 33] on icon "button" at bounding box center [76, 26] width 73 height 15
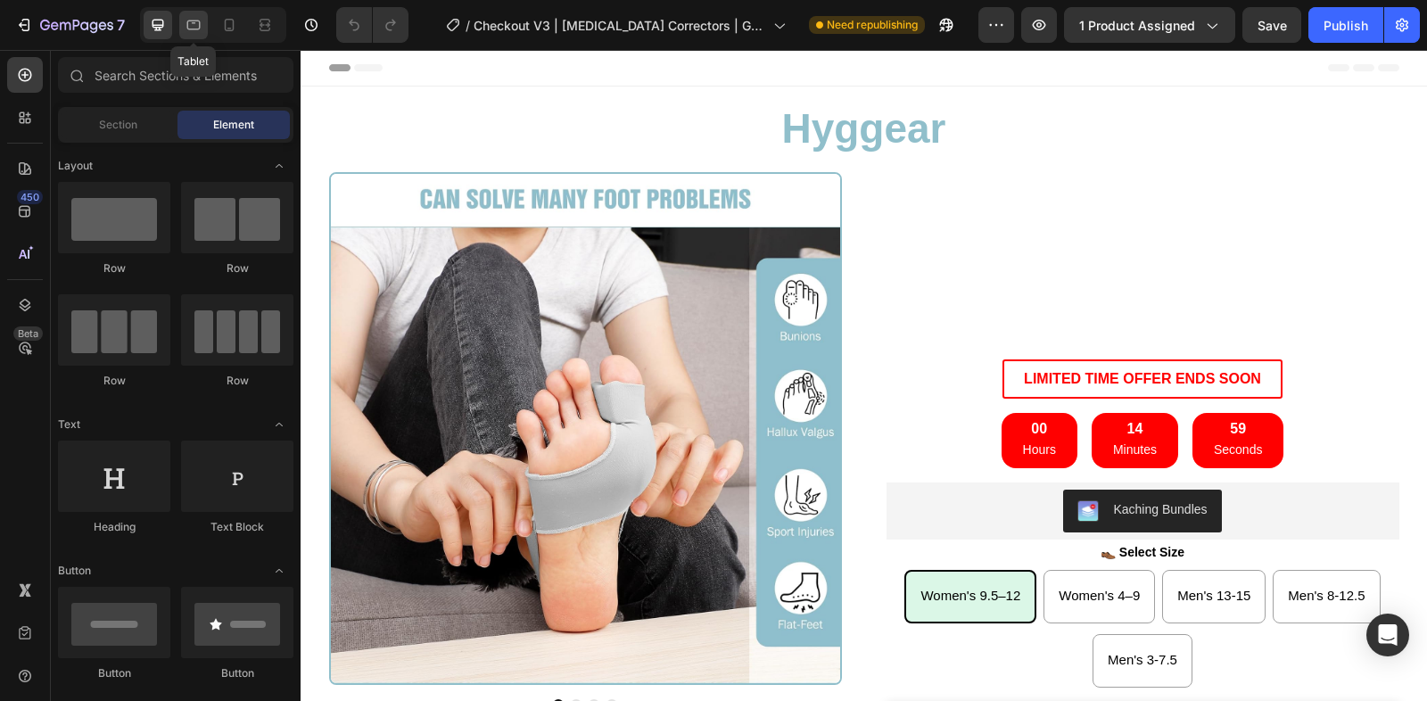
radio input "false"
click at [197, 26] on icon at bounding box center [194, 25] width 18 height 18
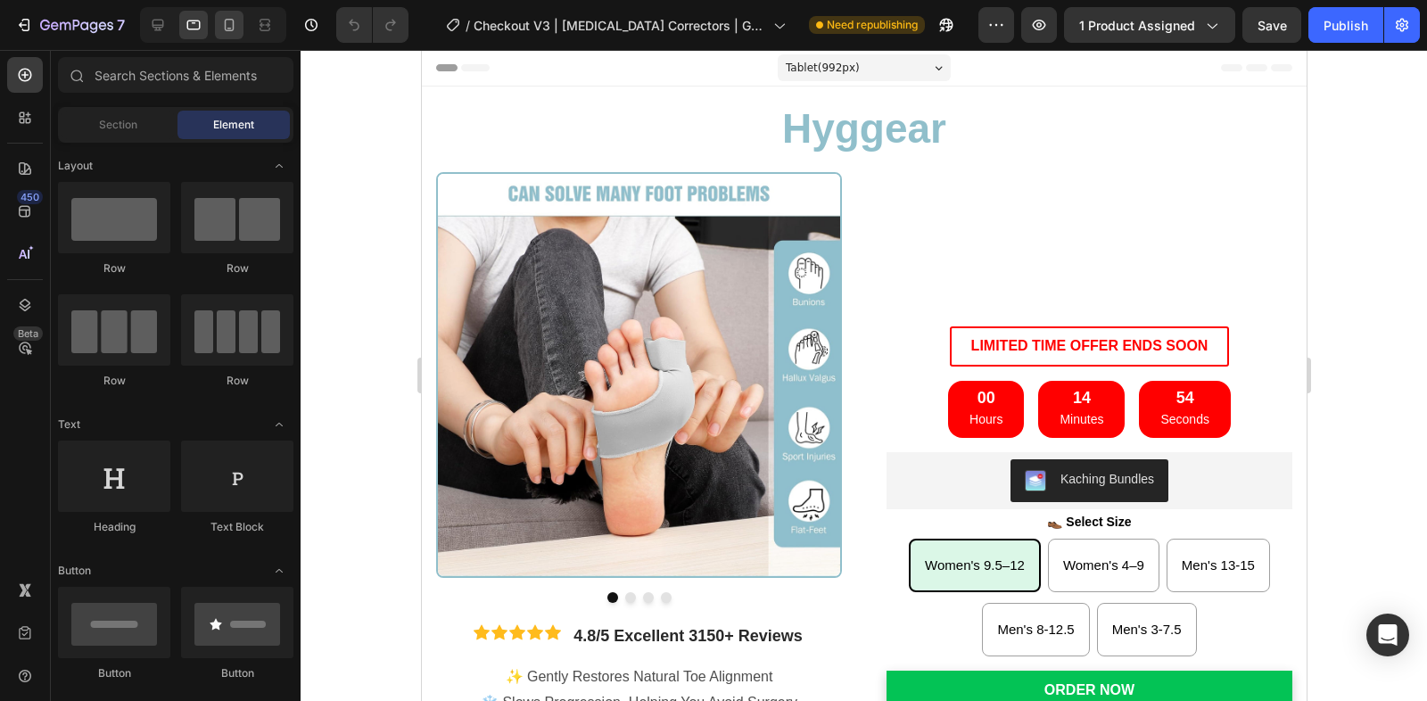
click at [230, 25] on icon at bounding box center [229, 25] width 18 height 18
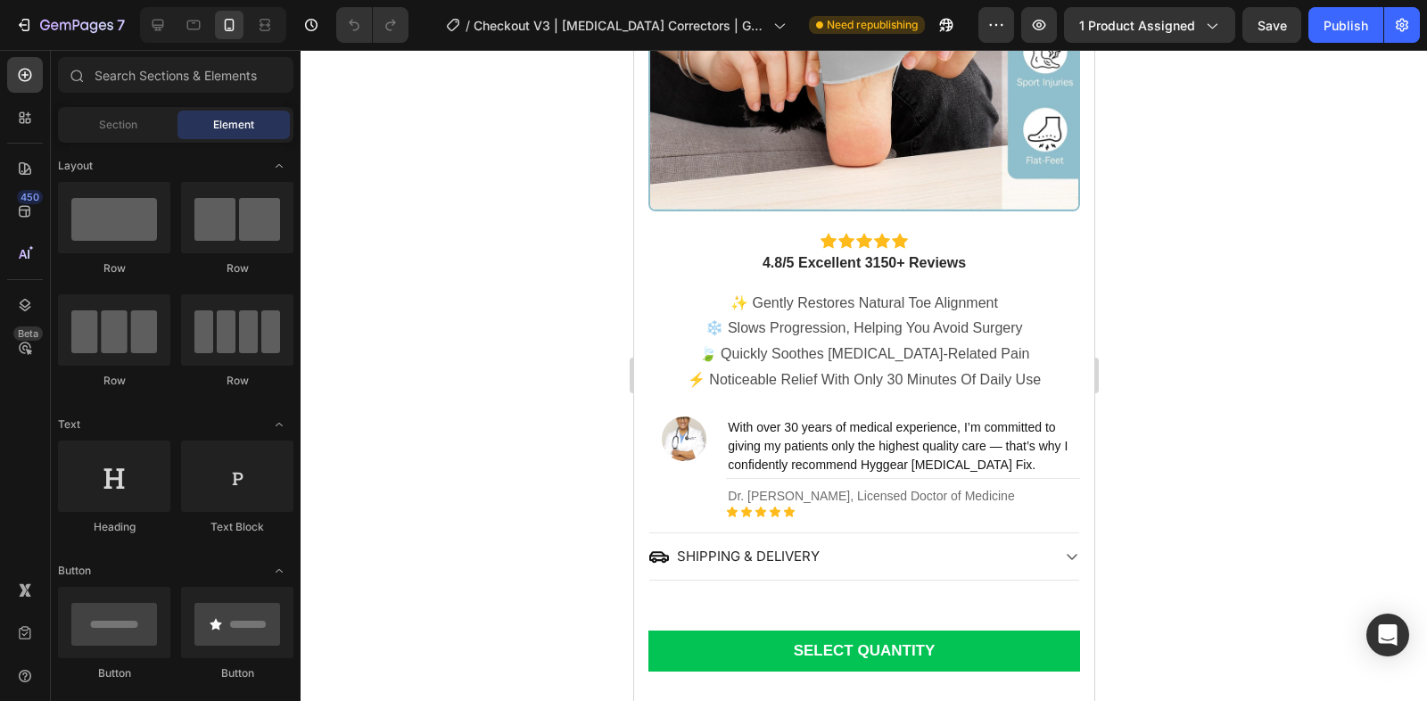
scroll to position [1785, 0]
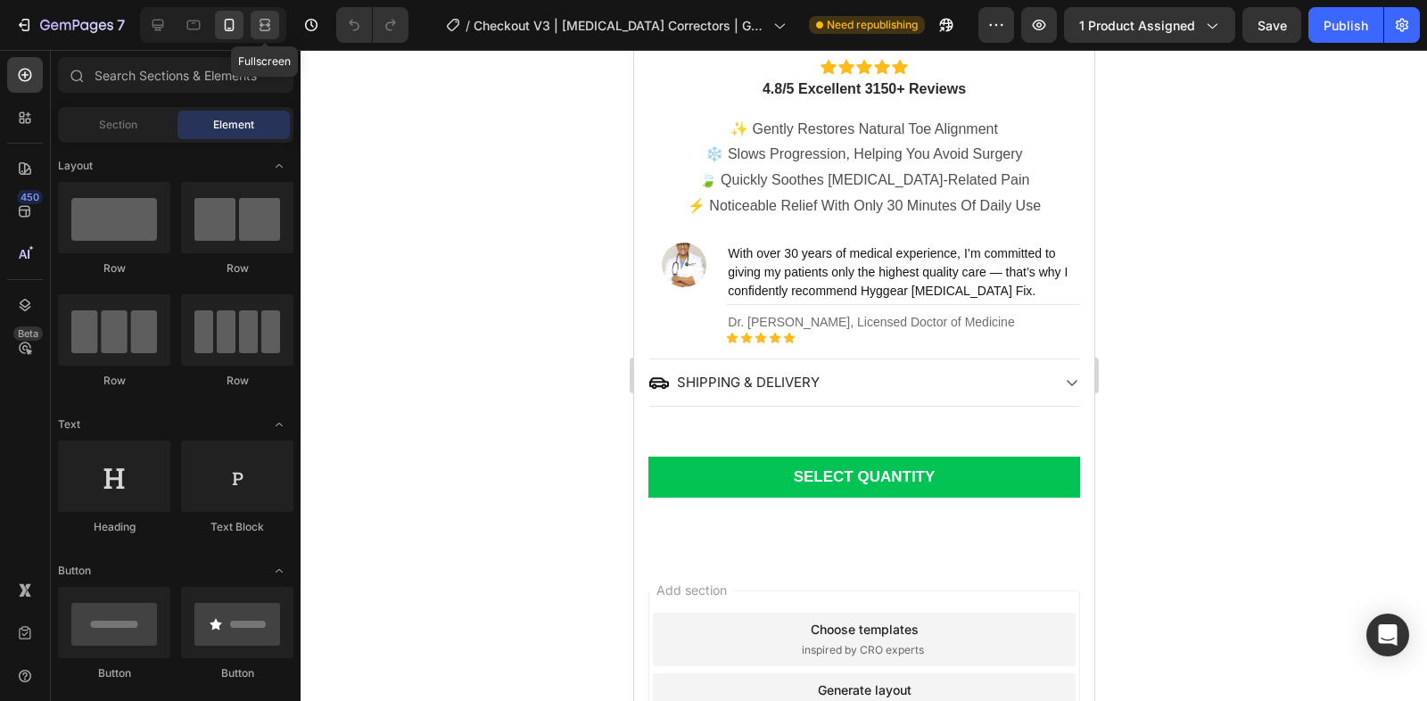
click at [265, 28] on icon at bounding box center [264, 30] width 11 height 4
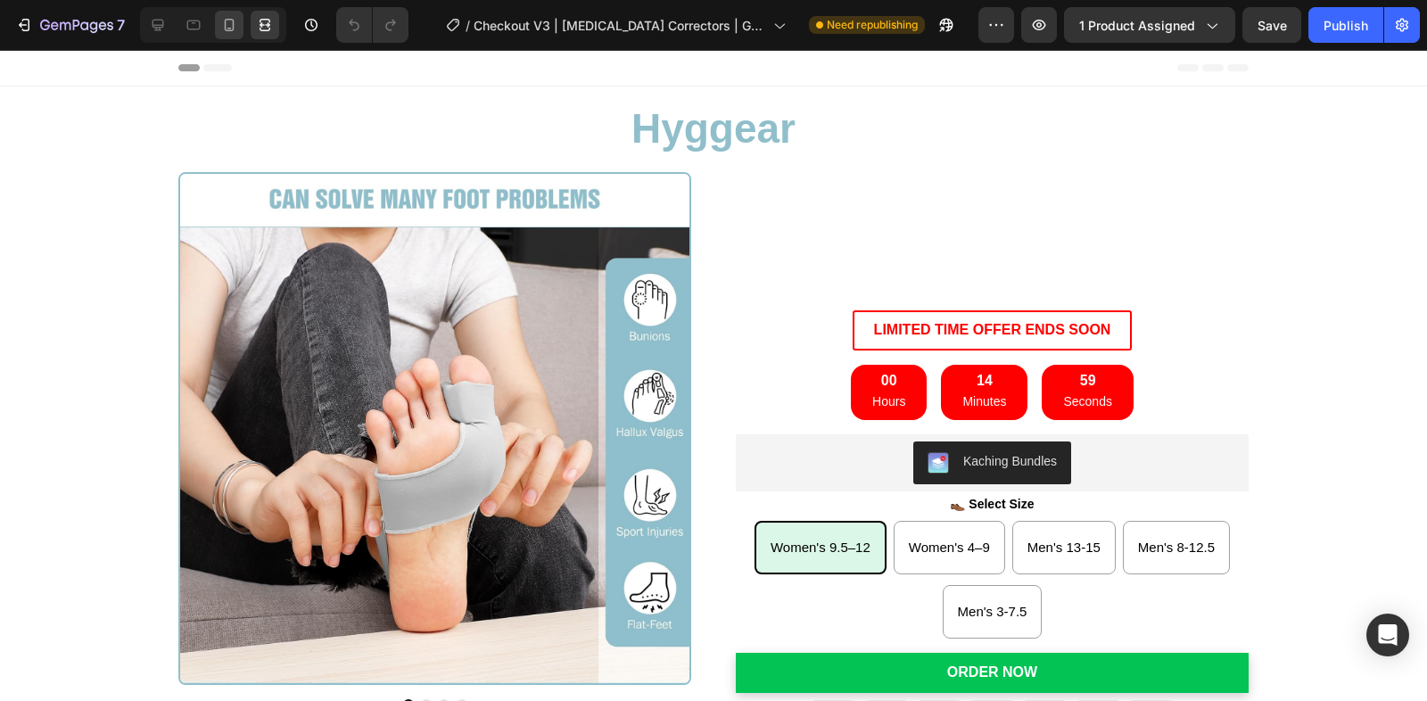
click at [218, 16] on div at bounding box center [229, 25] width 29 height 29
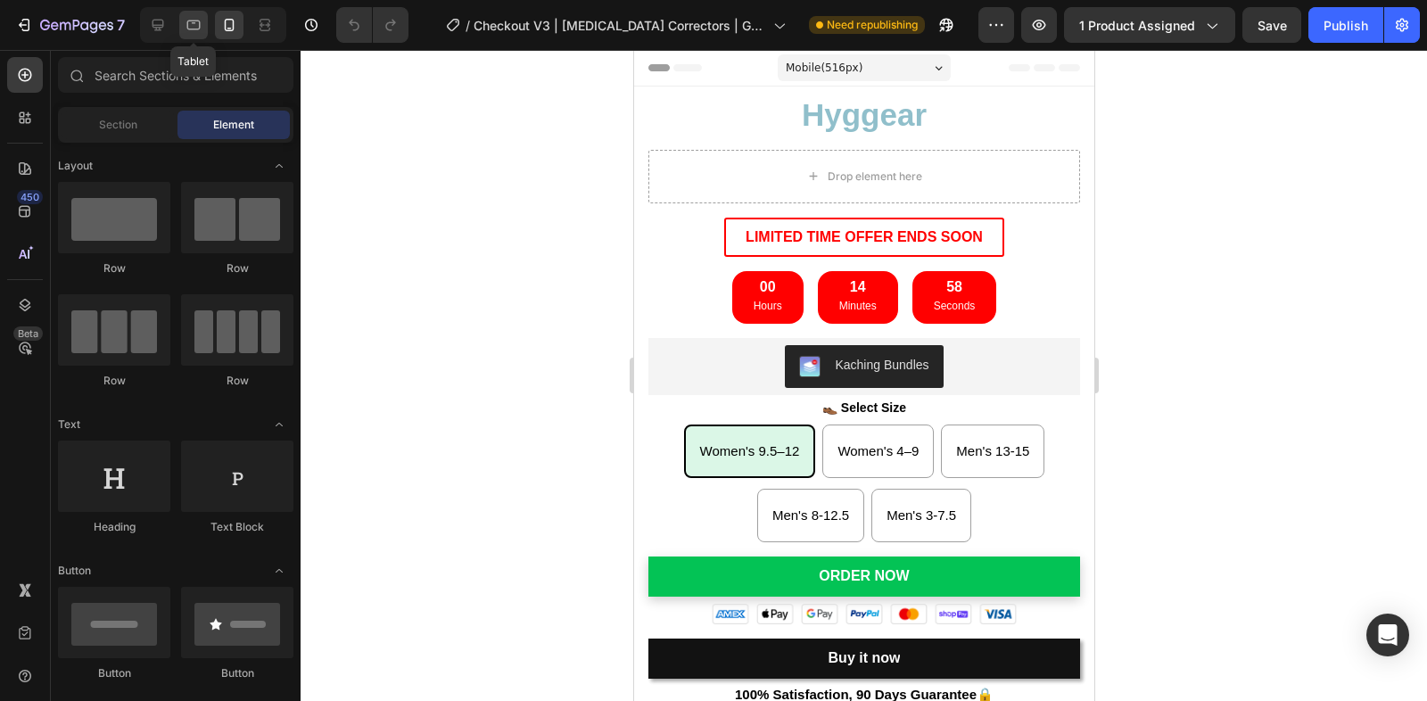
click at [202, 16] on div at bounding box center [193, 25] width 29 height 29
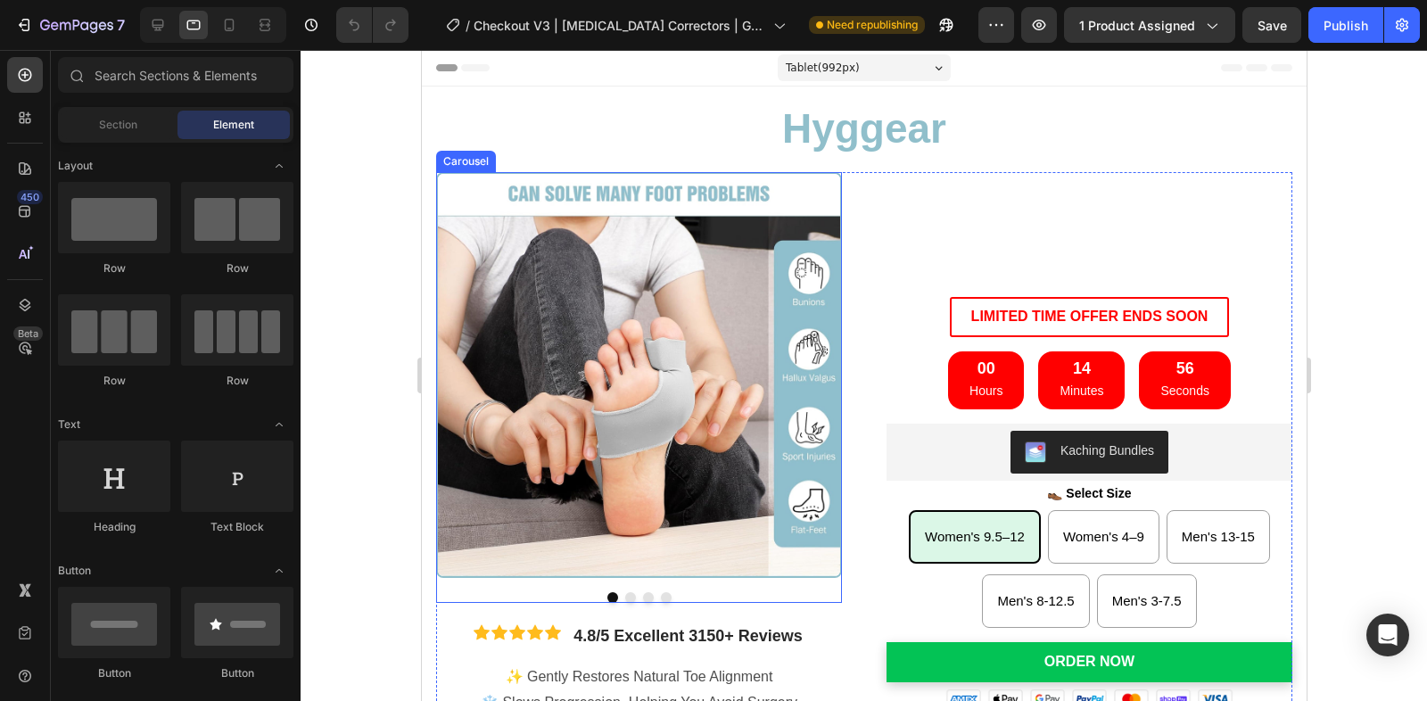
click at [638, 597] on div at bounding box center [638, 597] width 406 height 11
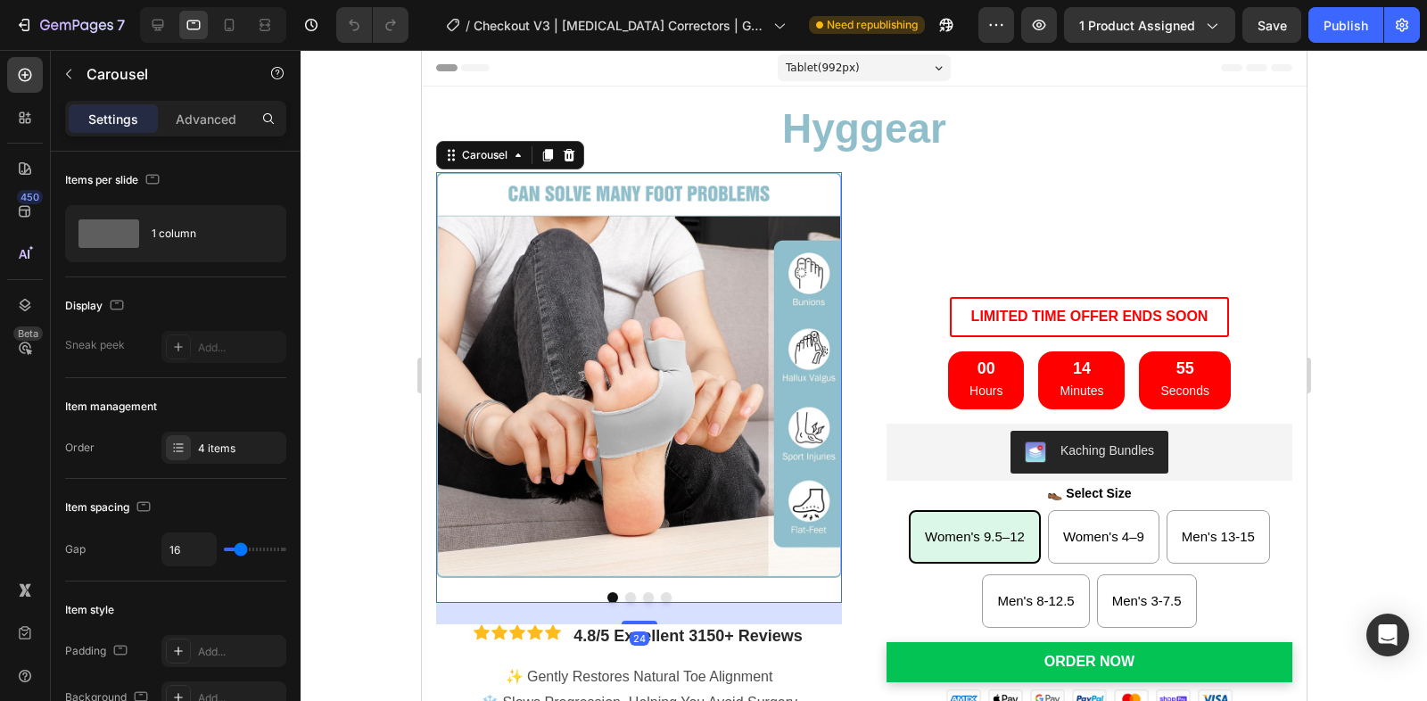
click at [629, 597] on button "Dot" at bounding box center [629, 597] width 11 height 11
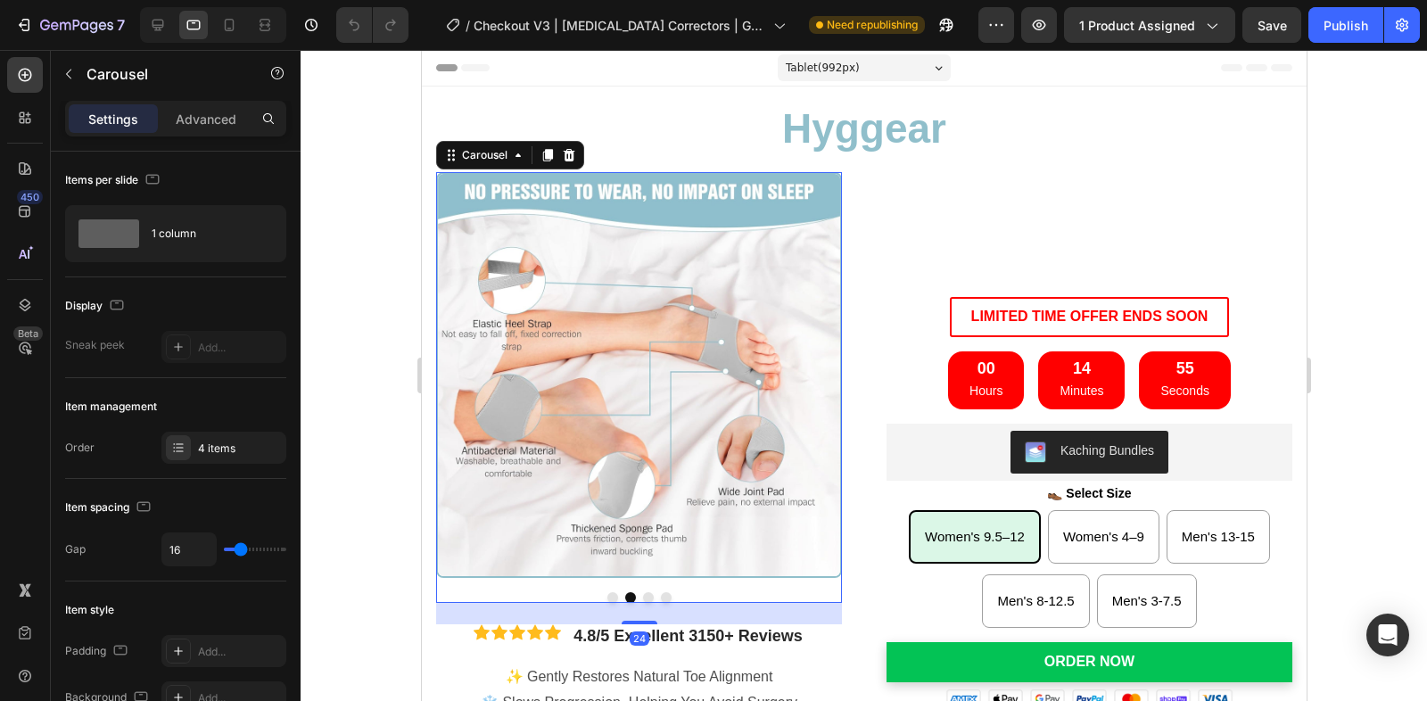
click at [646, 597] on button "Dot" at bounding box center [647, 597] width 11 height 11
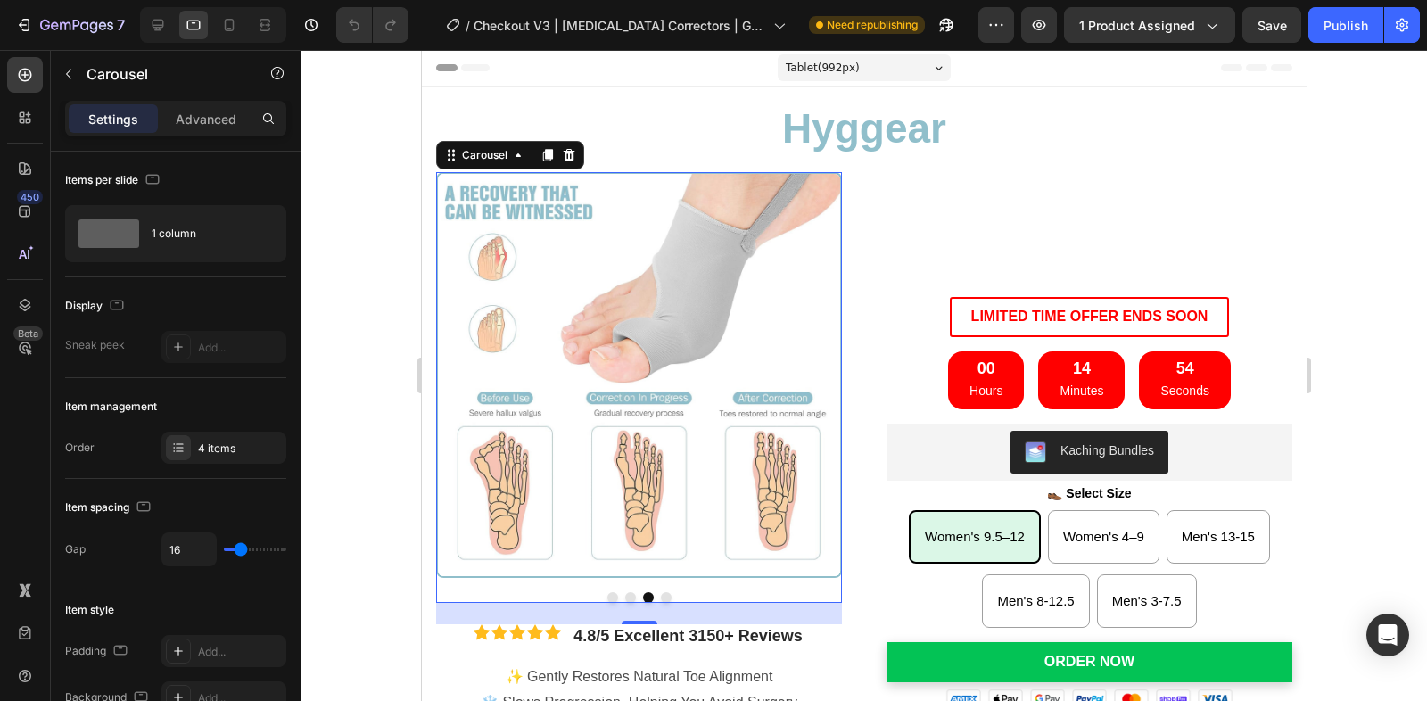
click at [665, 597] on button "Dot" at bounding box center [665, 597] width 11 height 11
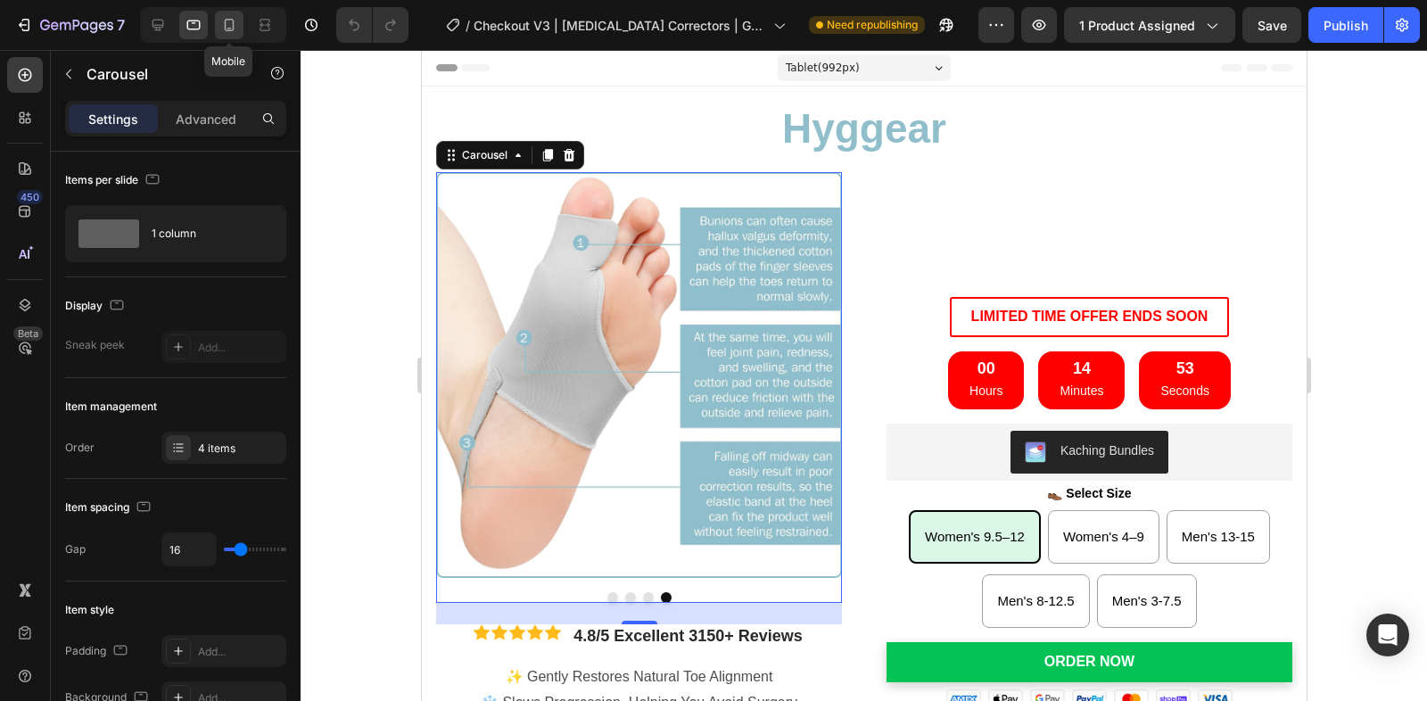
click at [216, 27] on div at bounding box center [229, 25] width 29 height 29
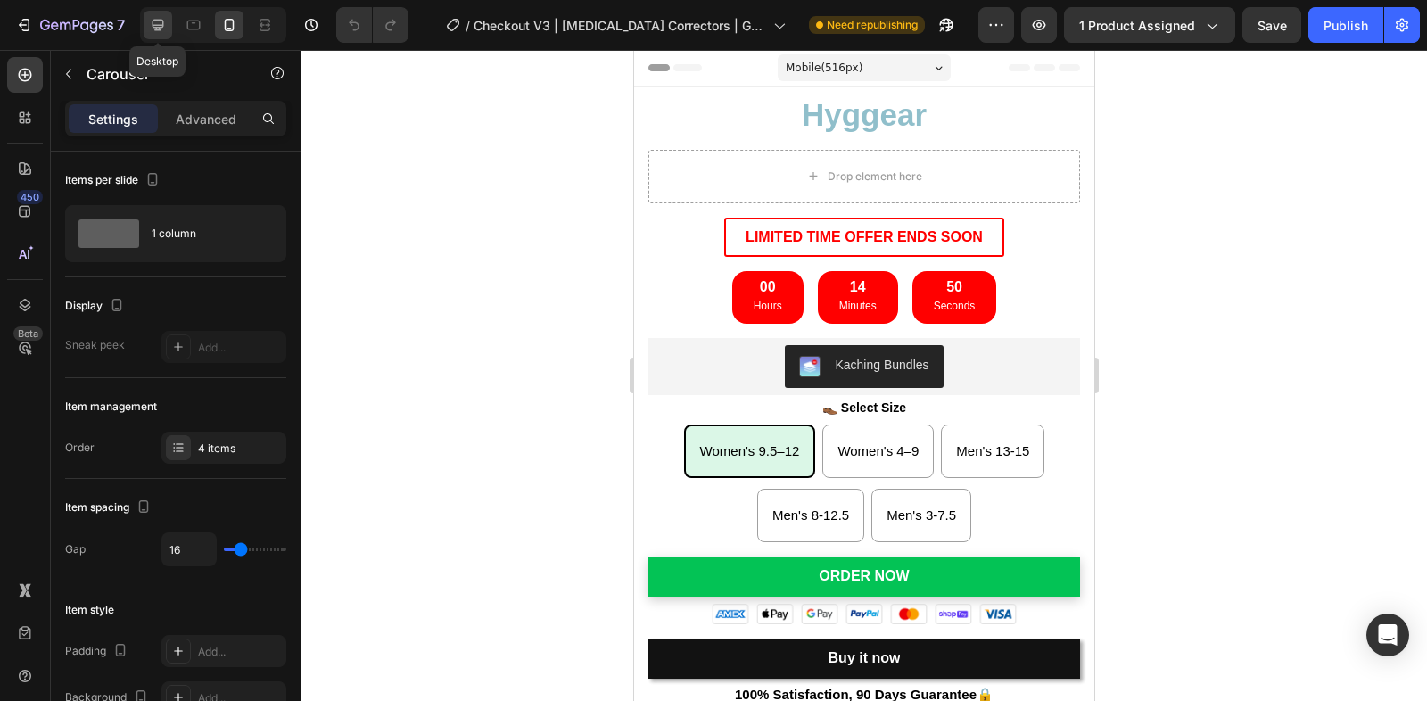
click at [166, 21] on div at bounding box center [158, 25] width 29 height 29
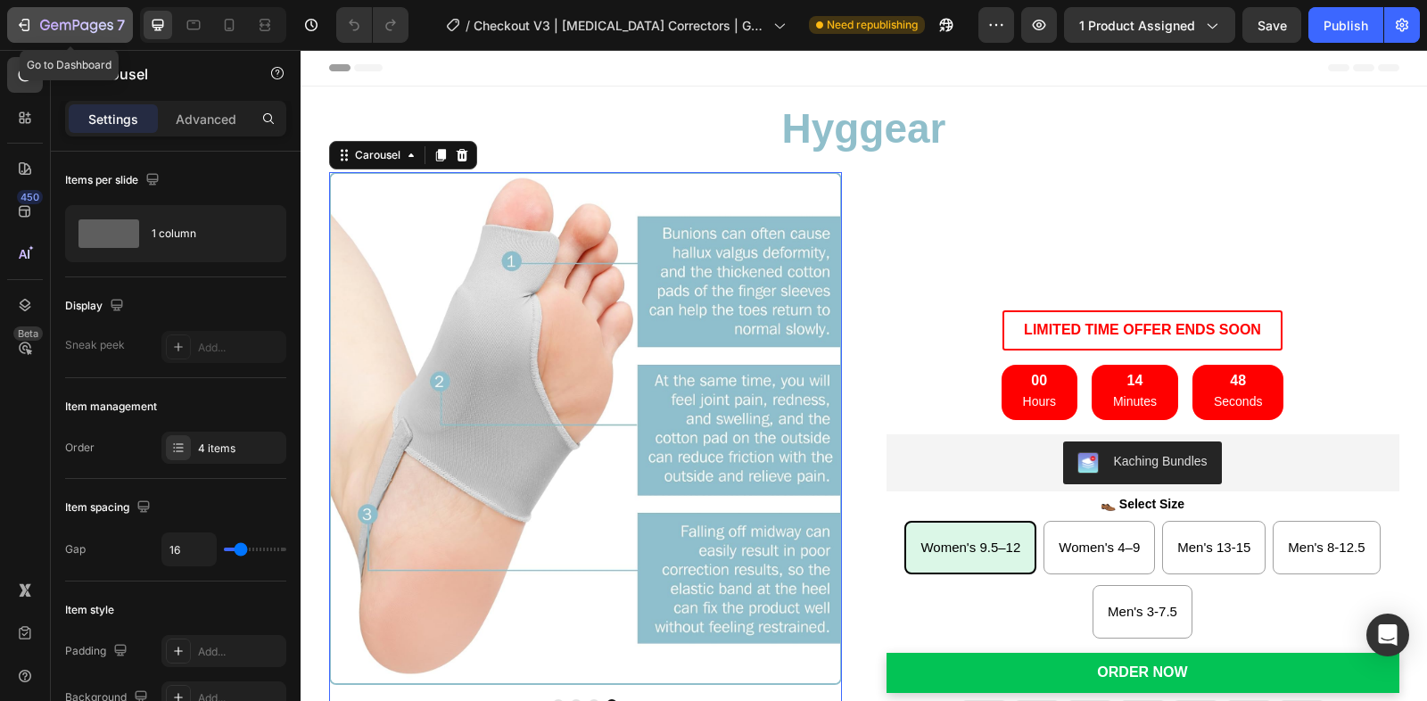
click at [50, 23] on icon "button" at bounding box center [76, 26] width 73 height 15
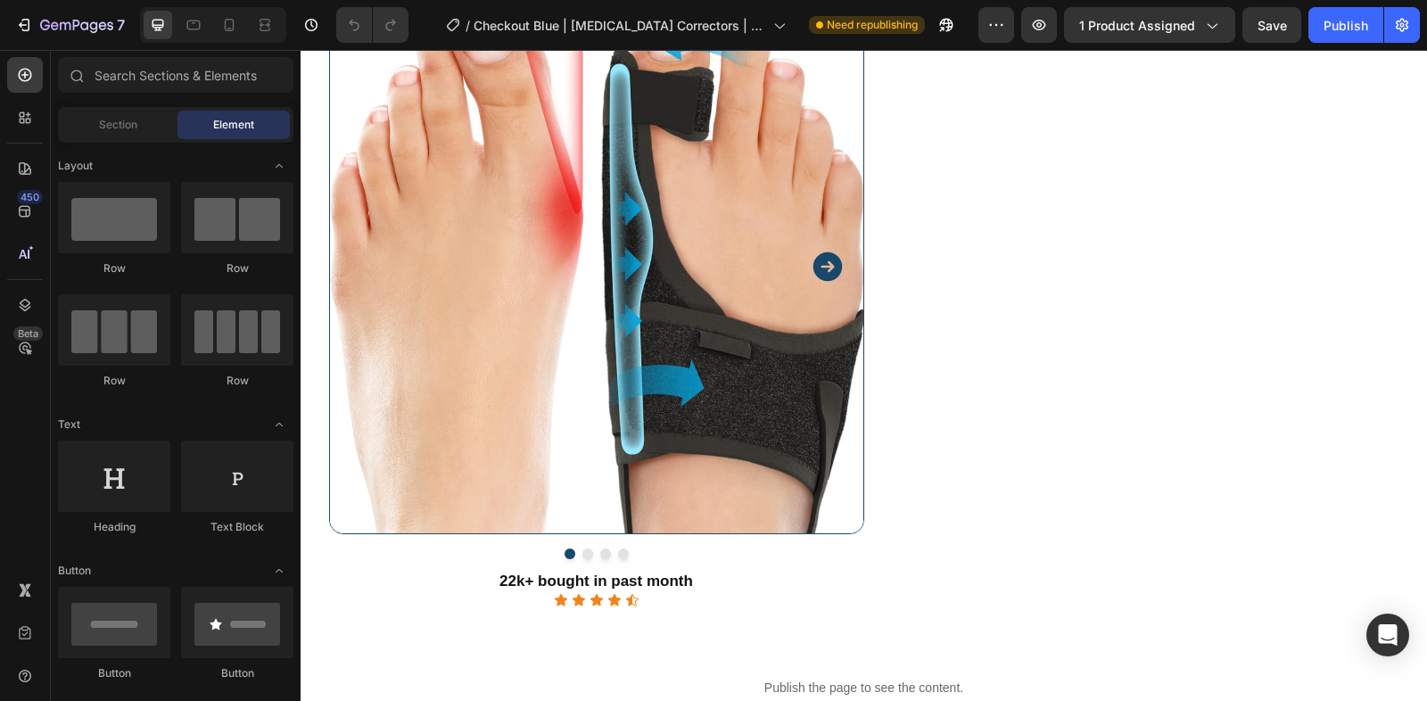
scroll to position [604, 0]
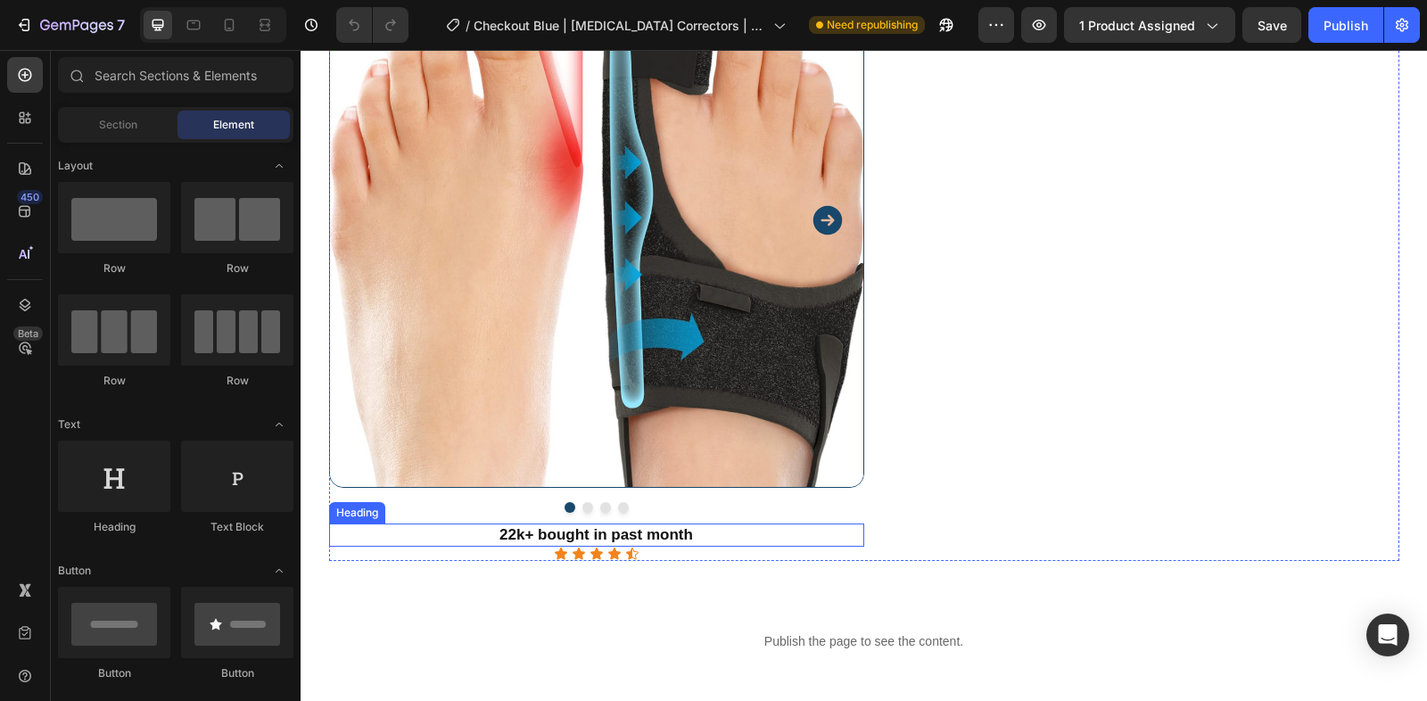
click at [583, 509] on div at bounding box center [596, 507] width 535 height 11
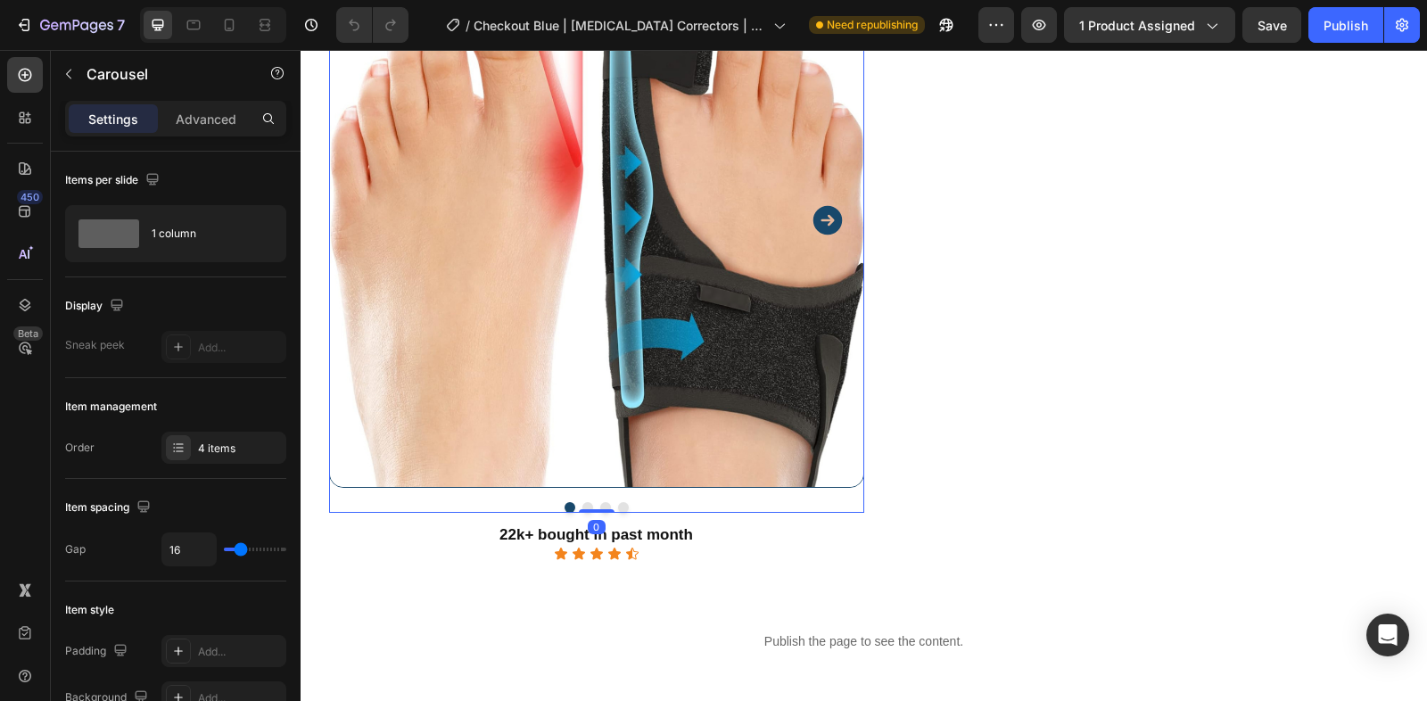
click at [587, 503] on button "Dot" at bounding box center [587, 507] width 11 height 11
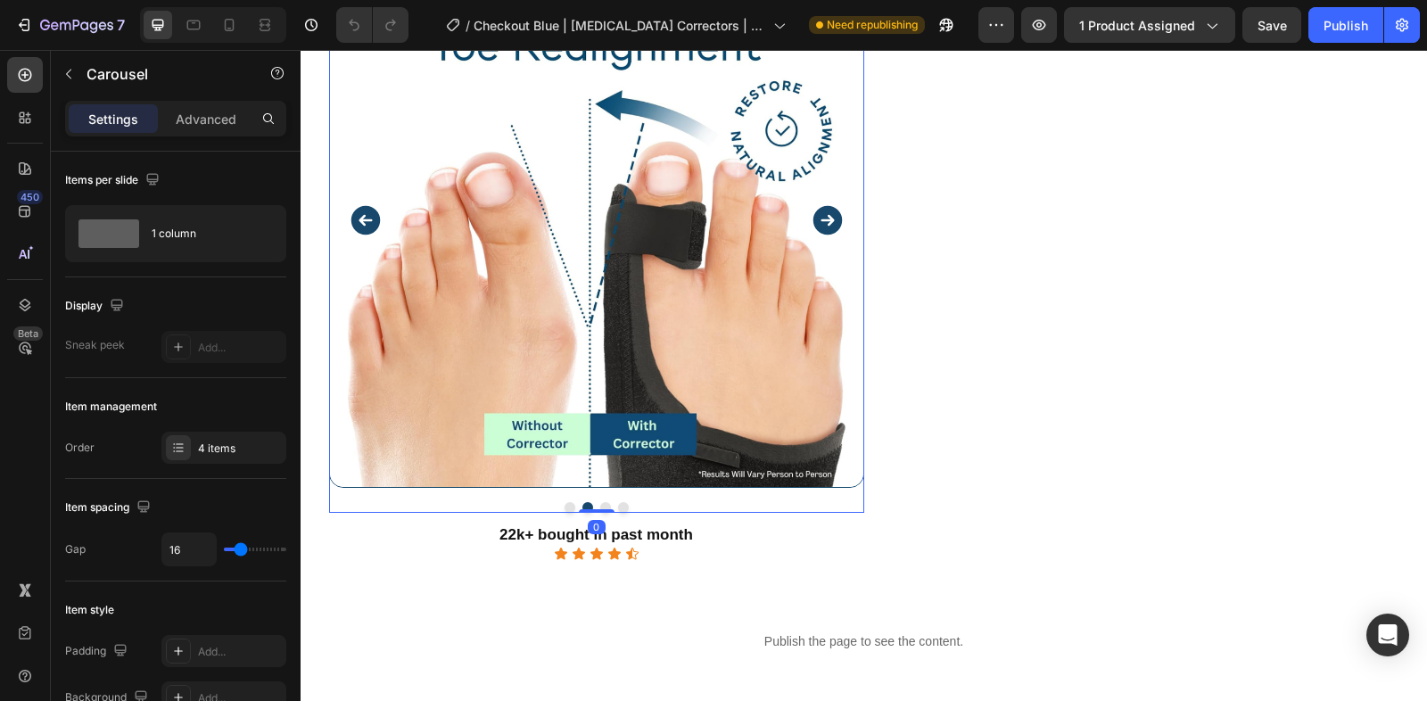
click at [603, 502] on button "Dot" at bounding box center [605, 507] width 11 height 11
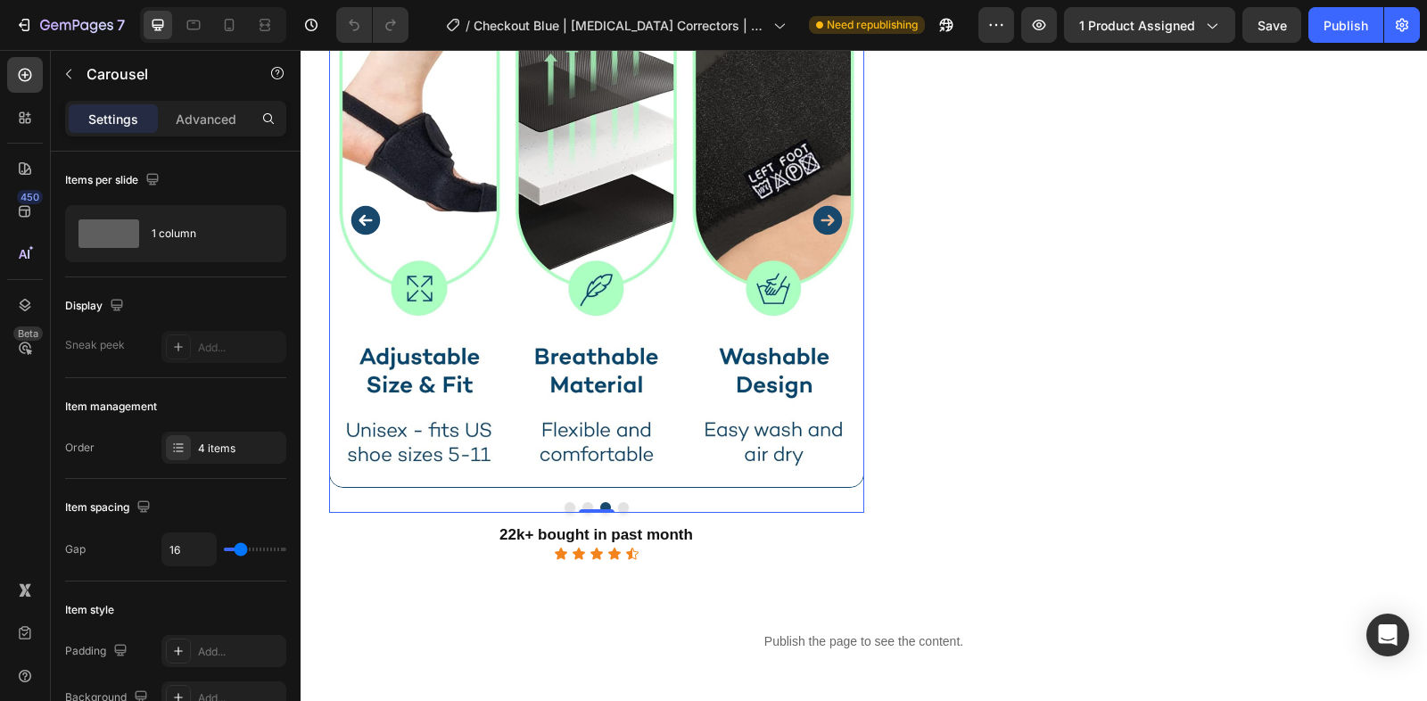
click at [622, 502] on button "Dot" at bounding box center [623, 507] width 11 height 11
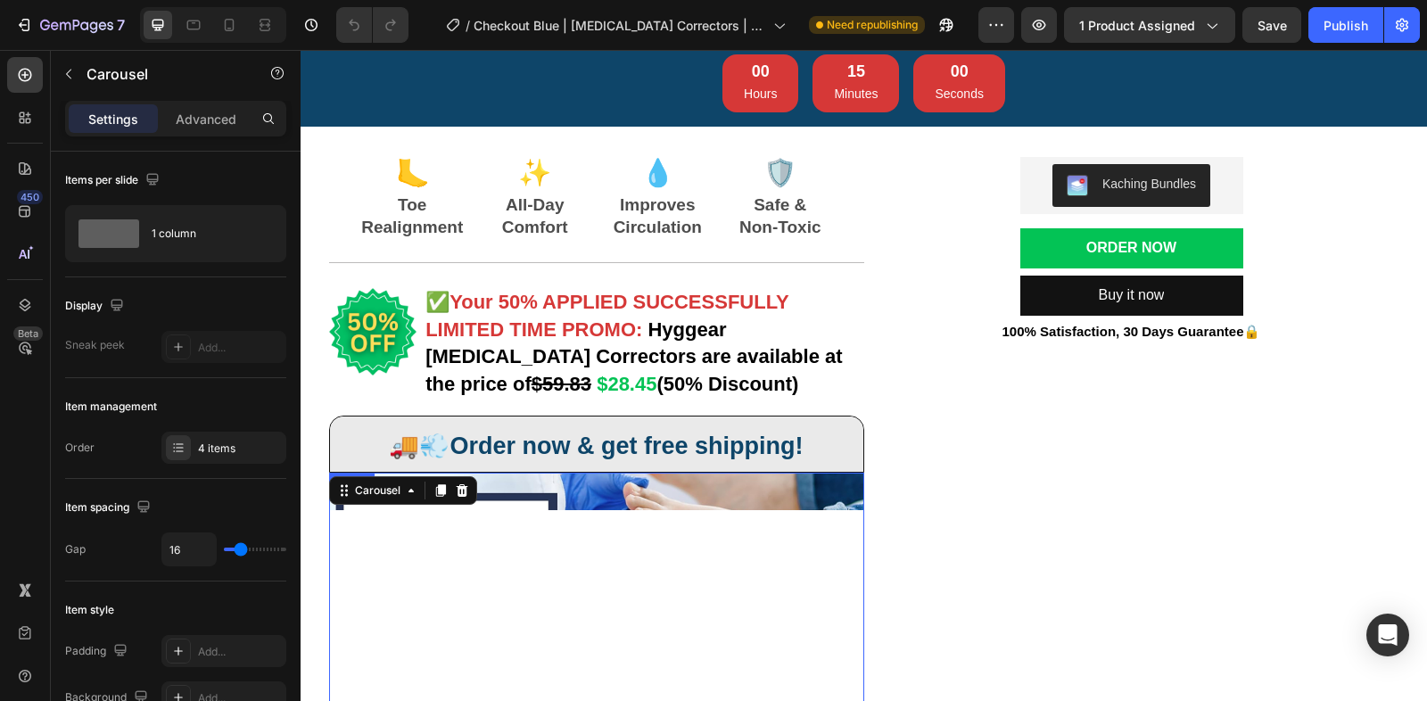
scroll to position [0, 0]
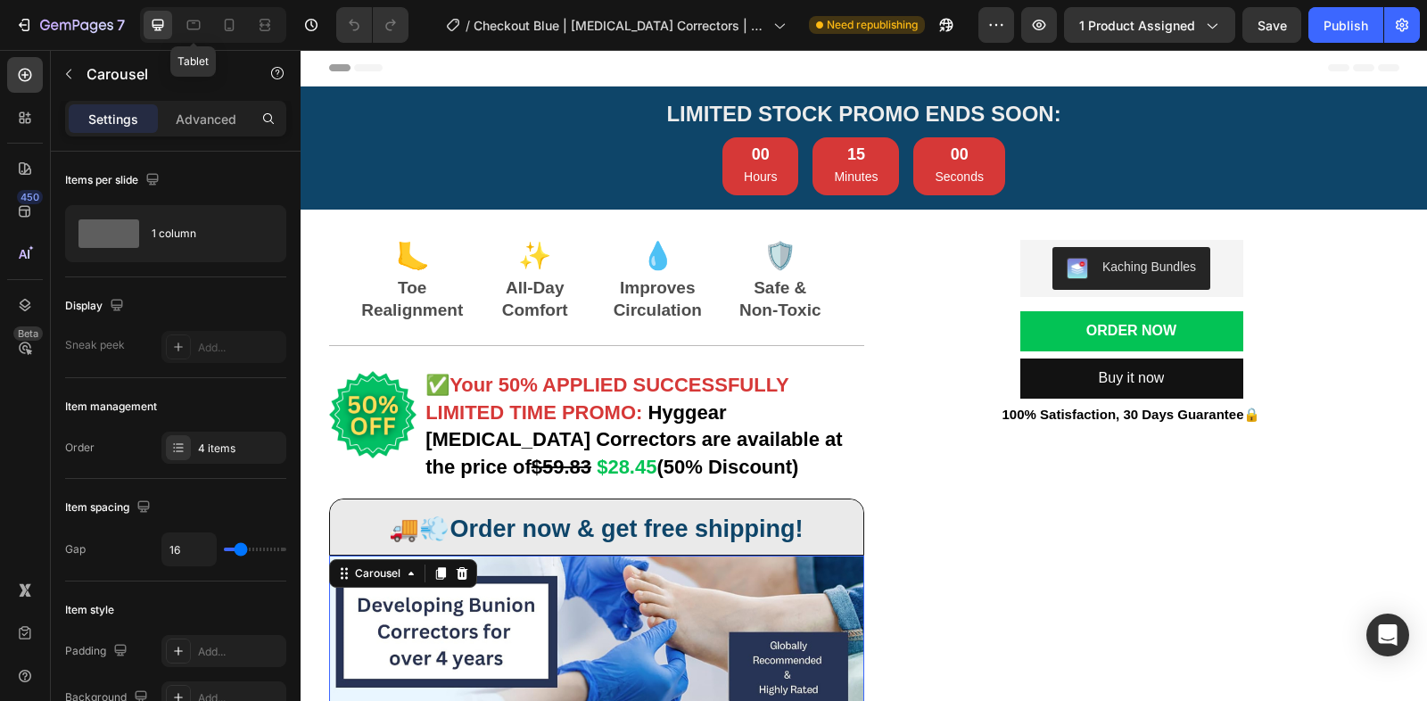
click at [202, 8] on div "Tablet" at bounding box center [213, 25] width 146 height 36
click at [202, 8] on div at bounding box center [213, 25] width 146 height 36
click at [200, 12] on div at bounding box center [193, 25] width 29 height 29
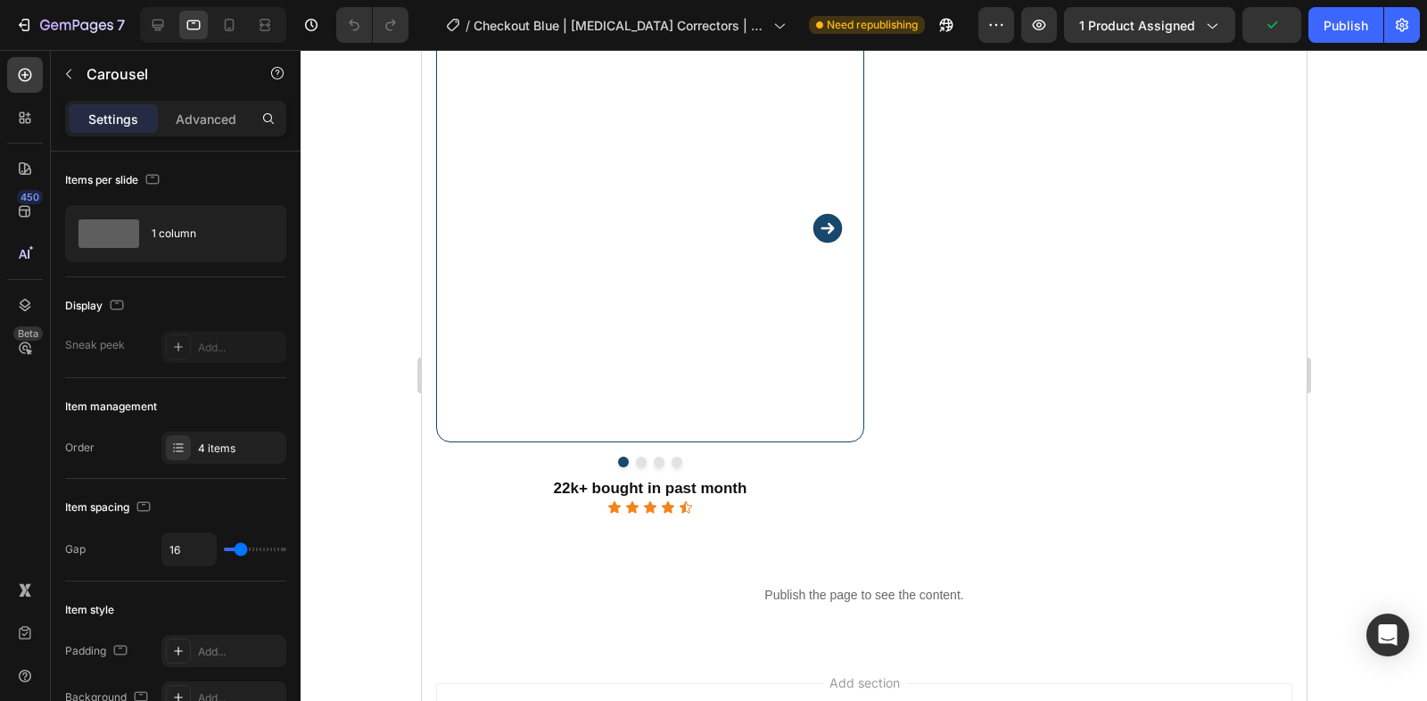
scroll to position [608, 0]
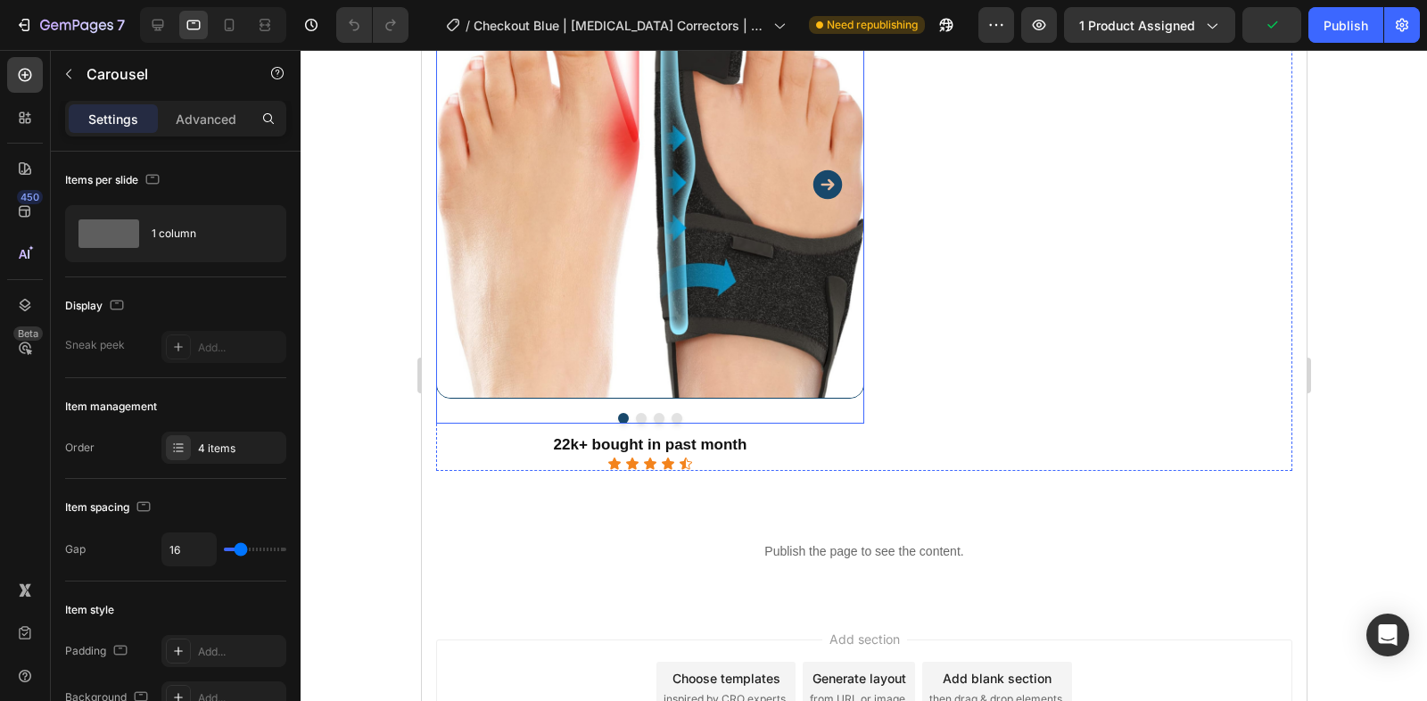
click at [632, 423] on div "Image Image Image Image Carousel" at bounding box center [649, 197] width 428 height 453
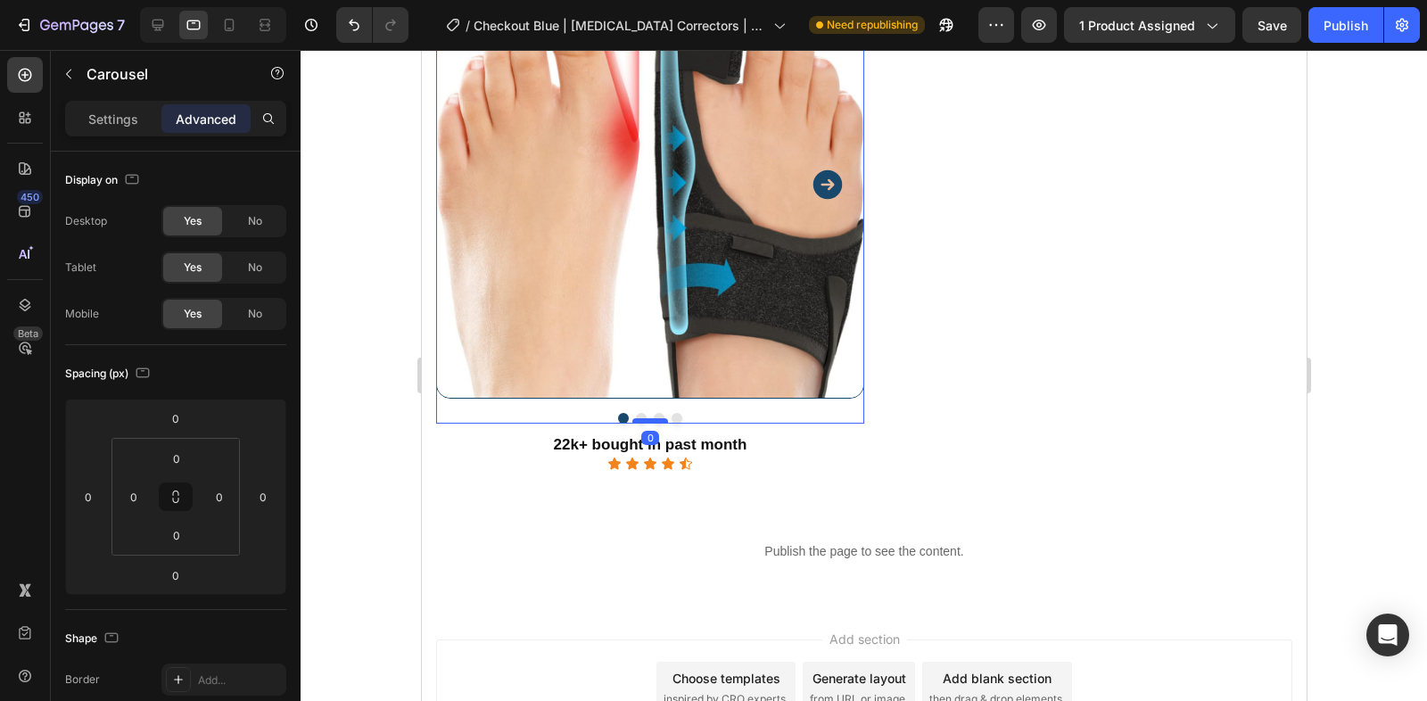
click at [639, 420] on div at bounding box center [649, 420] width 36 height 5
click at [639, 410] on div "Image Image Image Image Carousel 0" at bounding box center [649, 197] width 428 height 453
click at [639, 416] on button "Dot" at bounding box center [640, 418] width 11 height 11
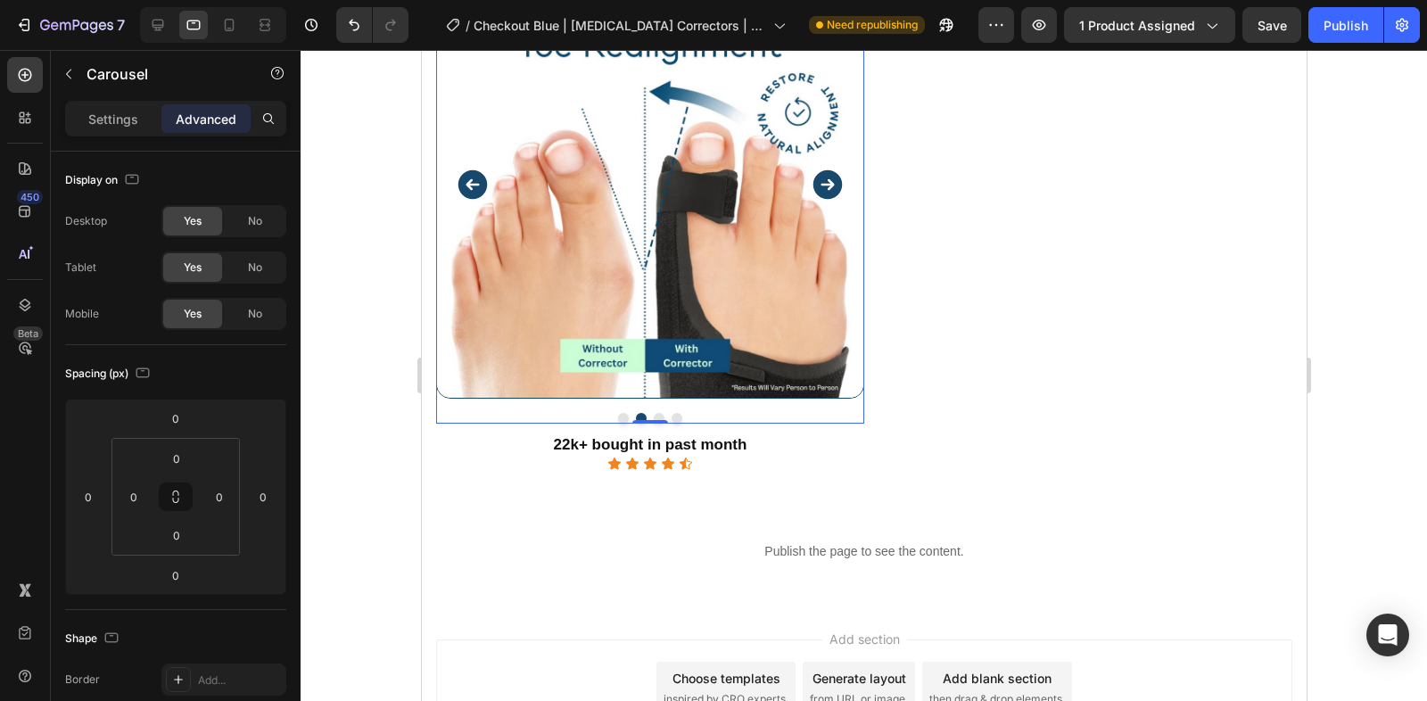
click at [660, 414] on button "Dot" at bounding box center [658, 418] width 11 height 11
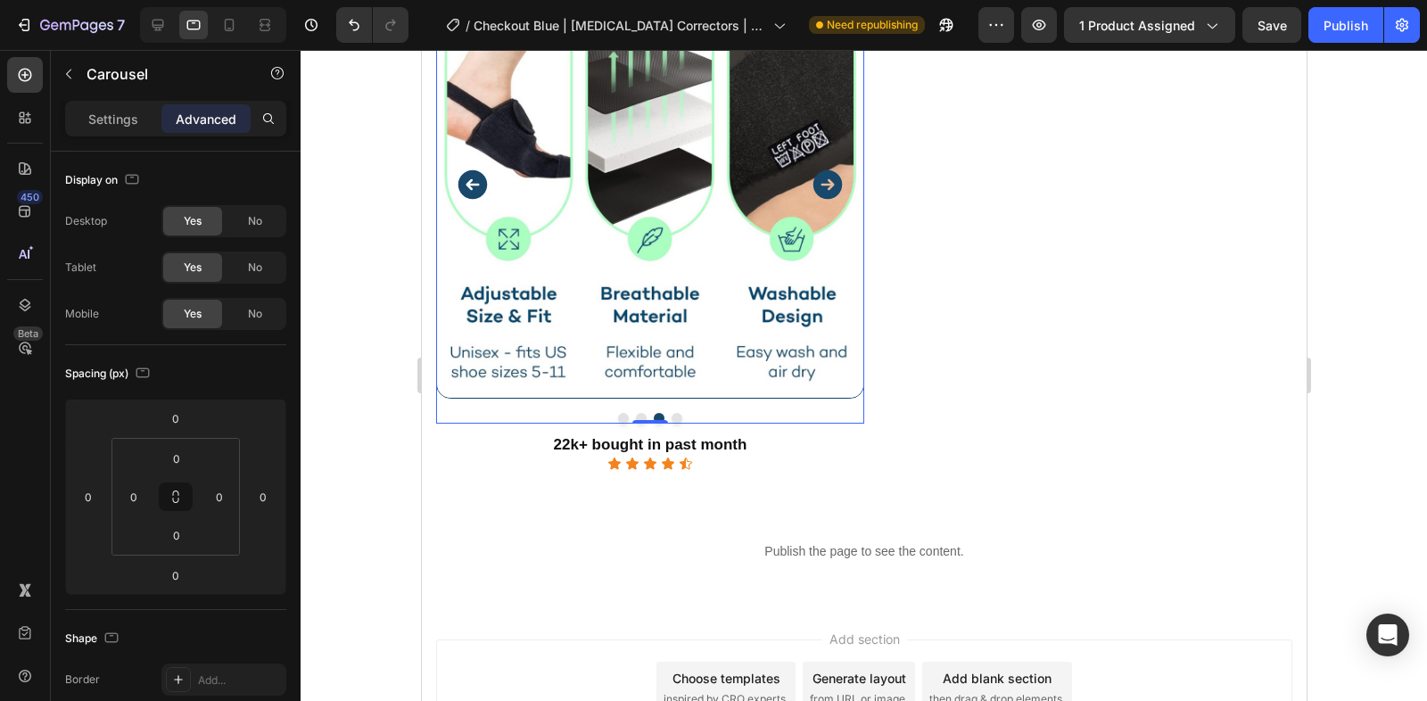
click at [675, 415] on button "Dot" at bounding box center [676, 418] width 11 height 11
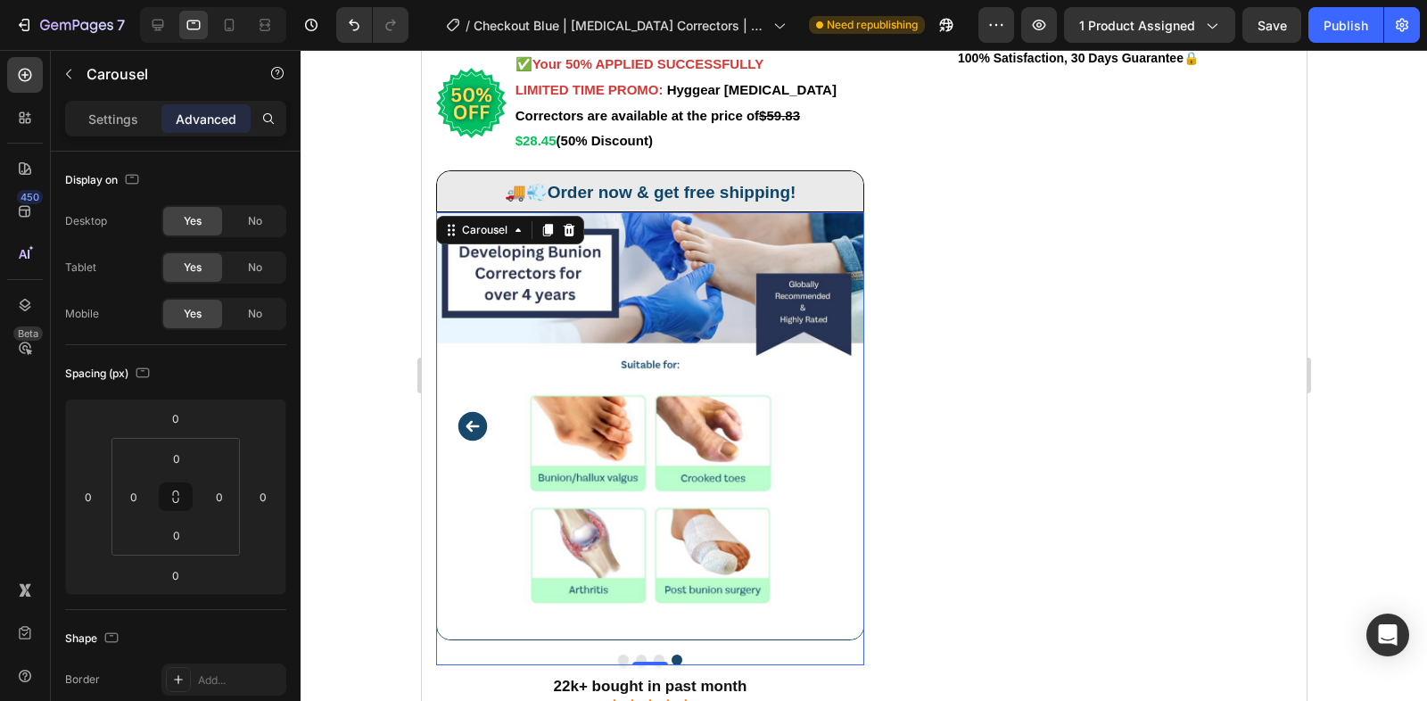
scroll to position [0, 0]
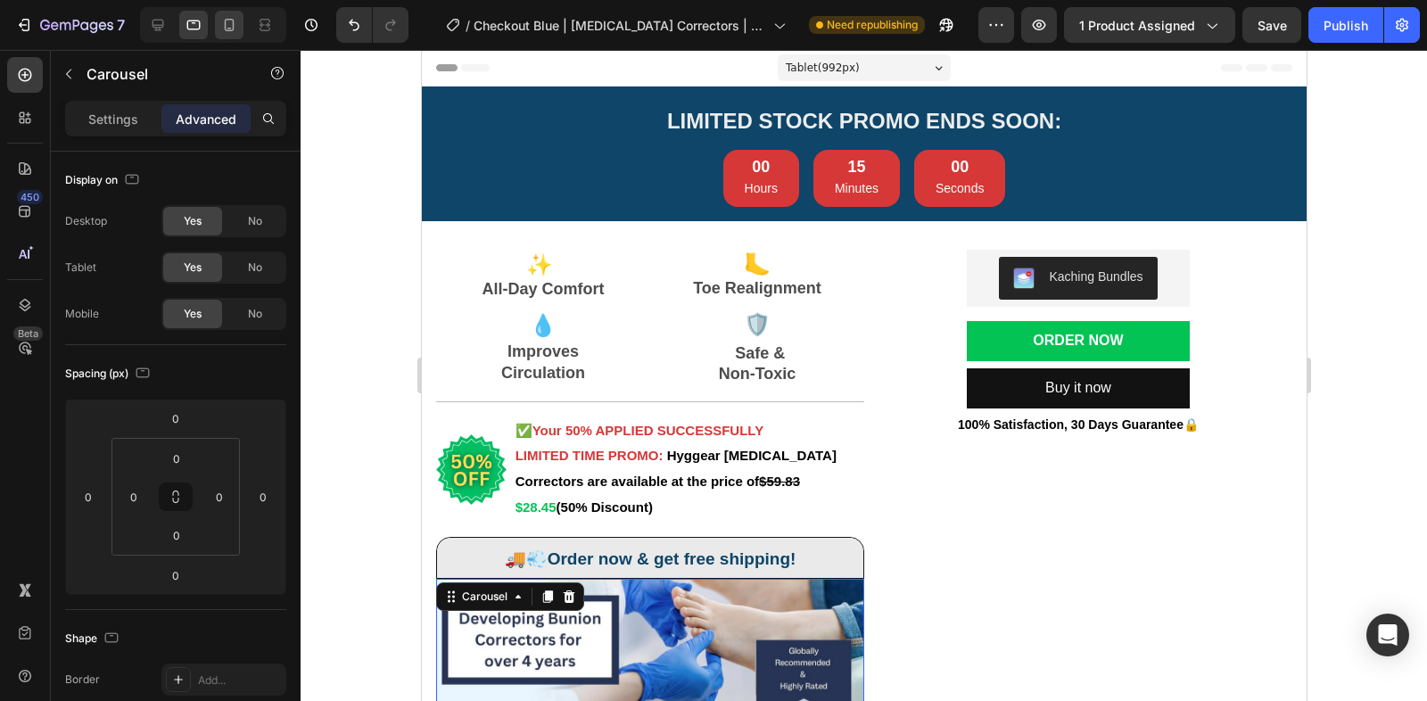
click at [234, 28] on icon at bounding box center [229, 25] width 18 height 18
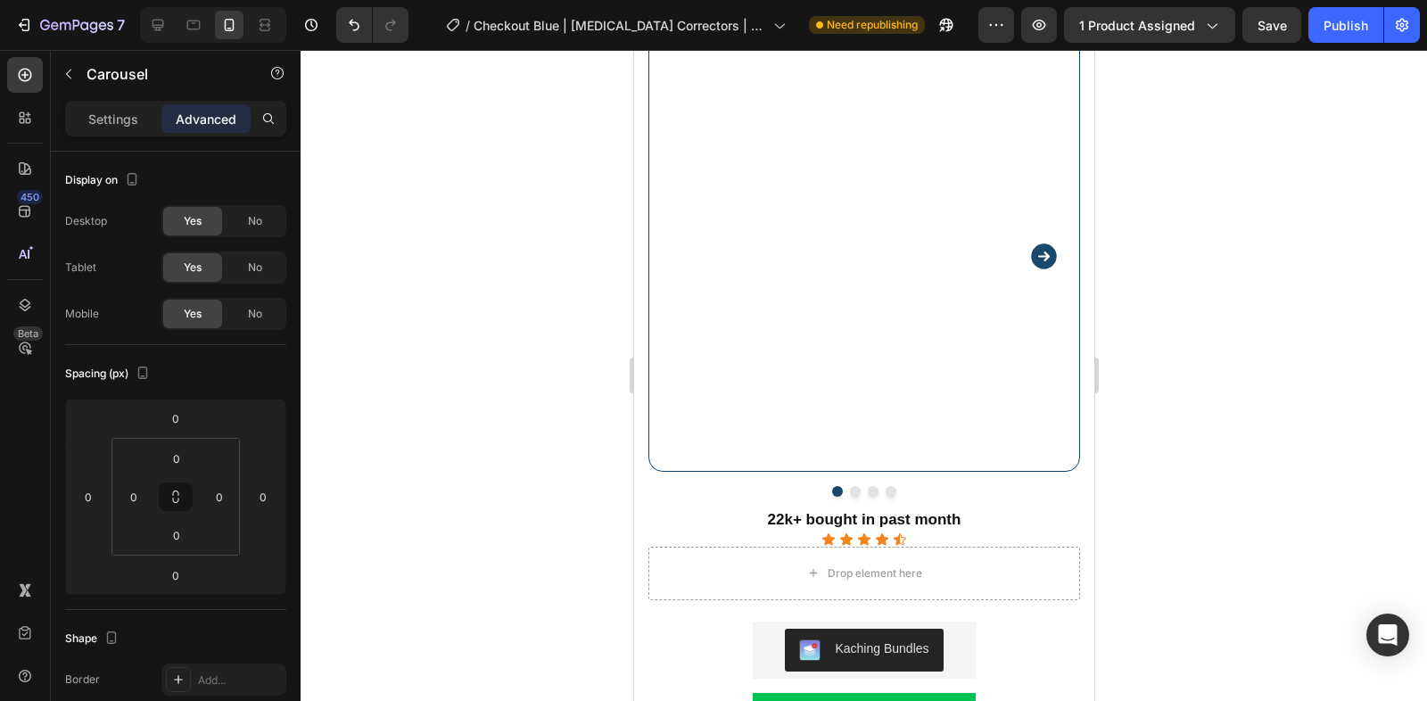
scroll to position [563, 0]
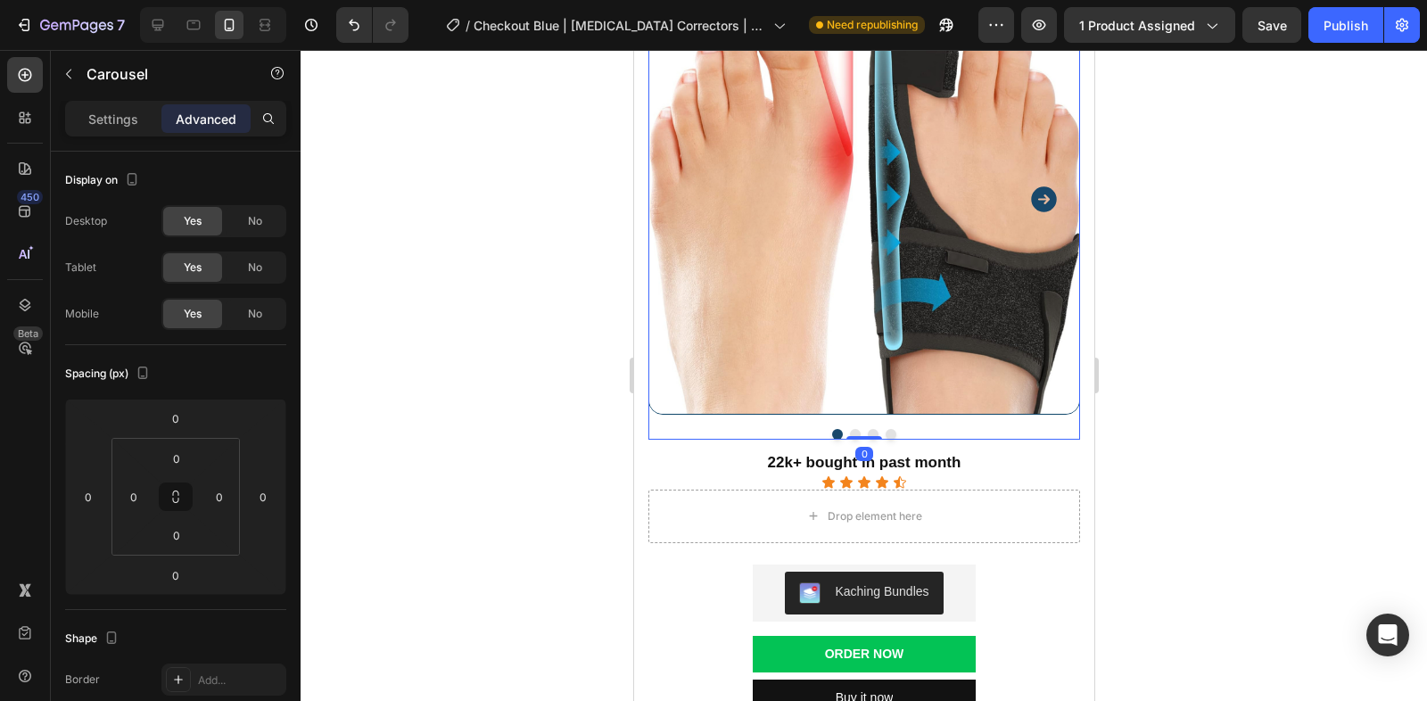
click at [853, 432] on button "Dot" at bounding box center [854, 434] width 11 height 11
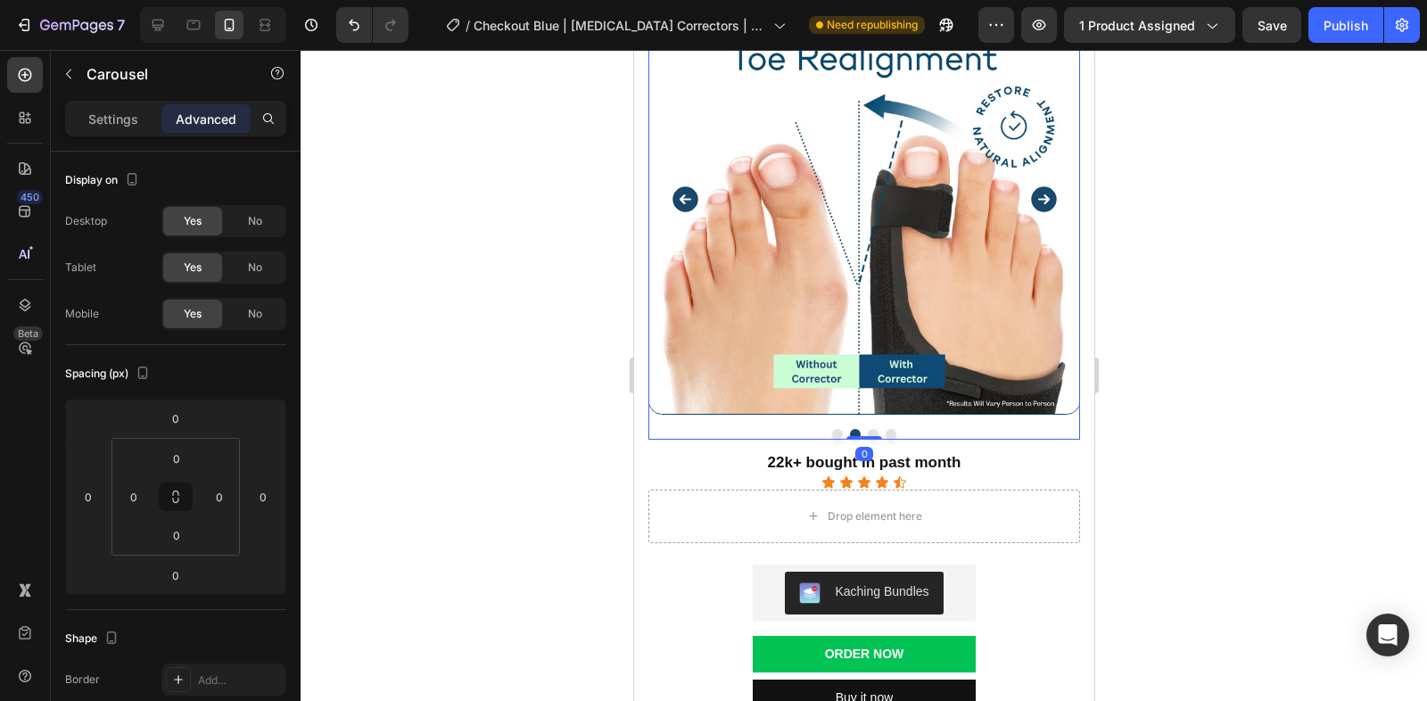
click at [870, 432] on button "Dot" at bounding box center [872, 434] width 11 height 11
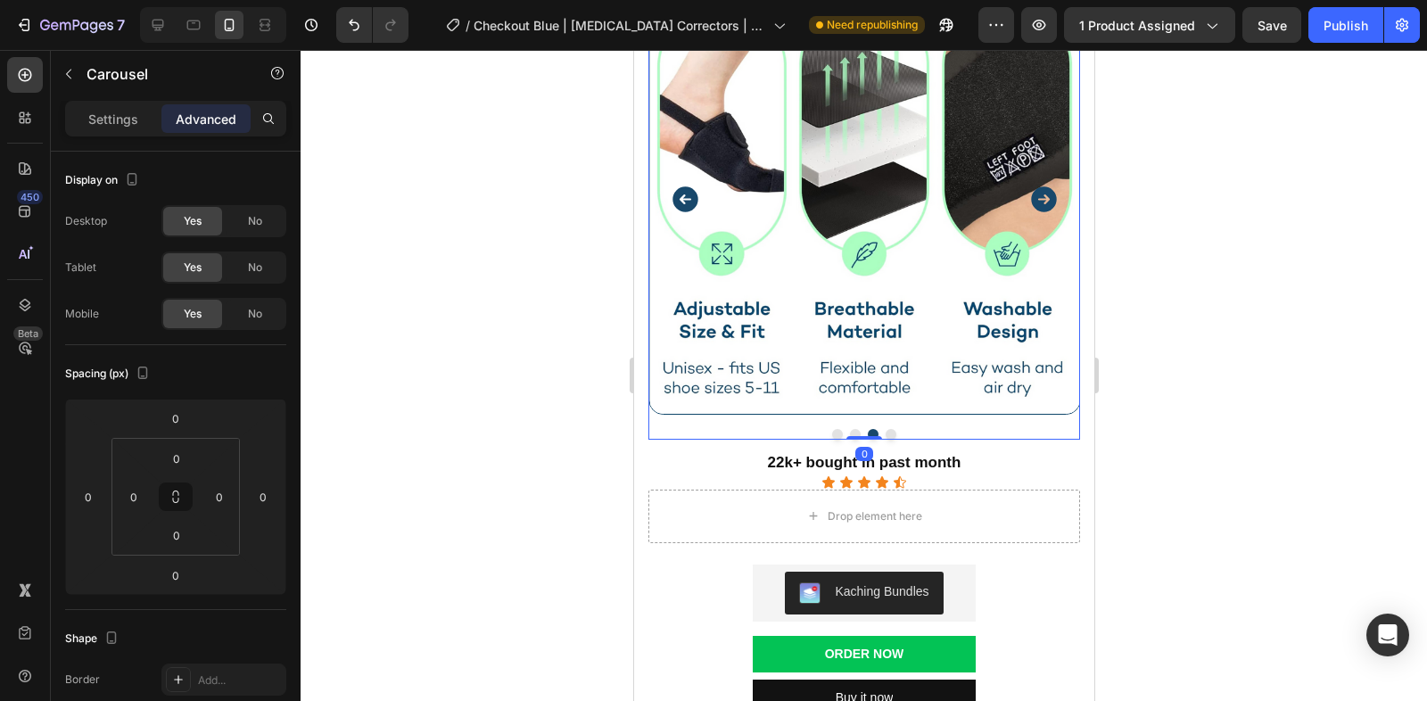
click at [890, 433] on button "Dot" at bounding box center [890, 434] width 11 height 11
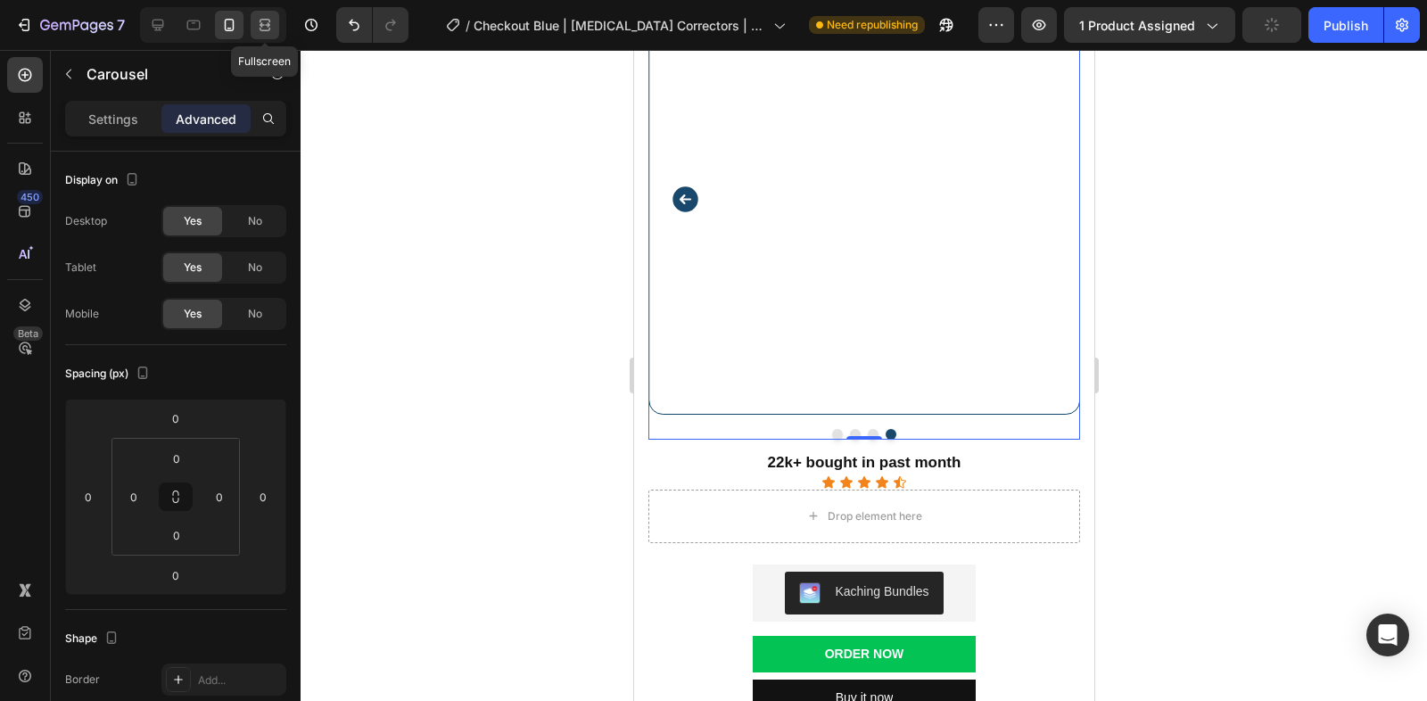
click at [262, 31] on icon at bounding box center [265, 25] width 18 height 18
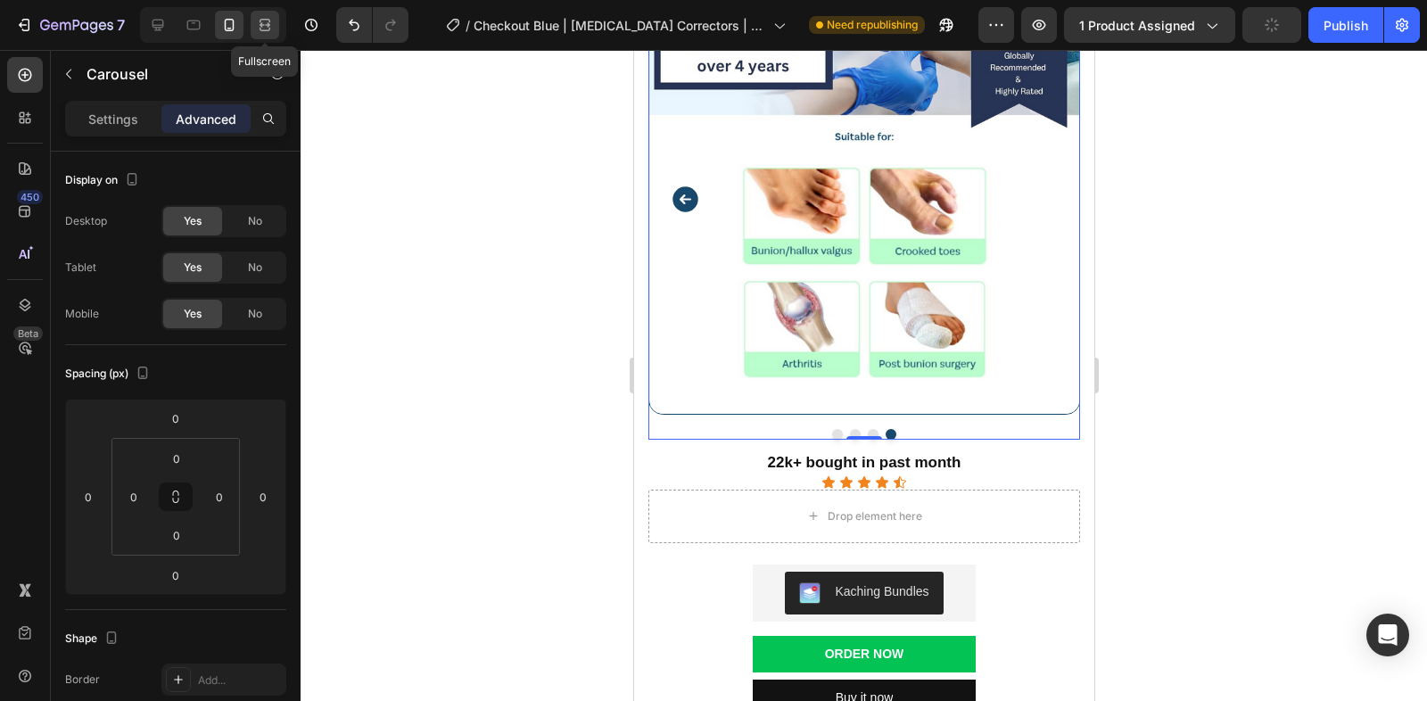
type input "24"
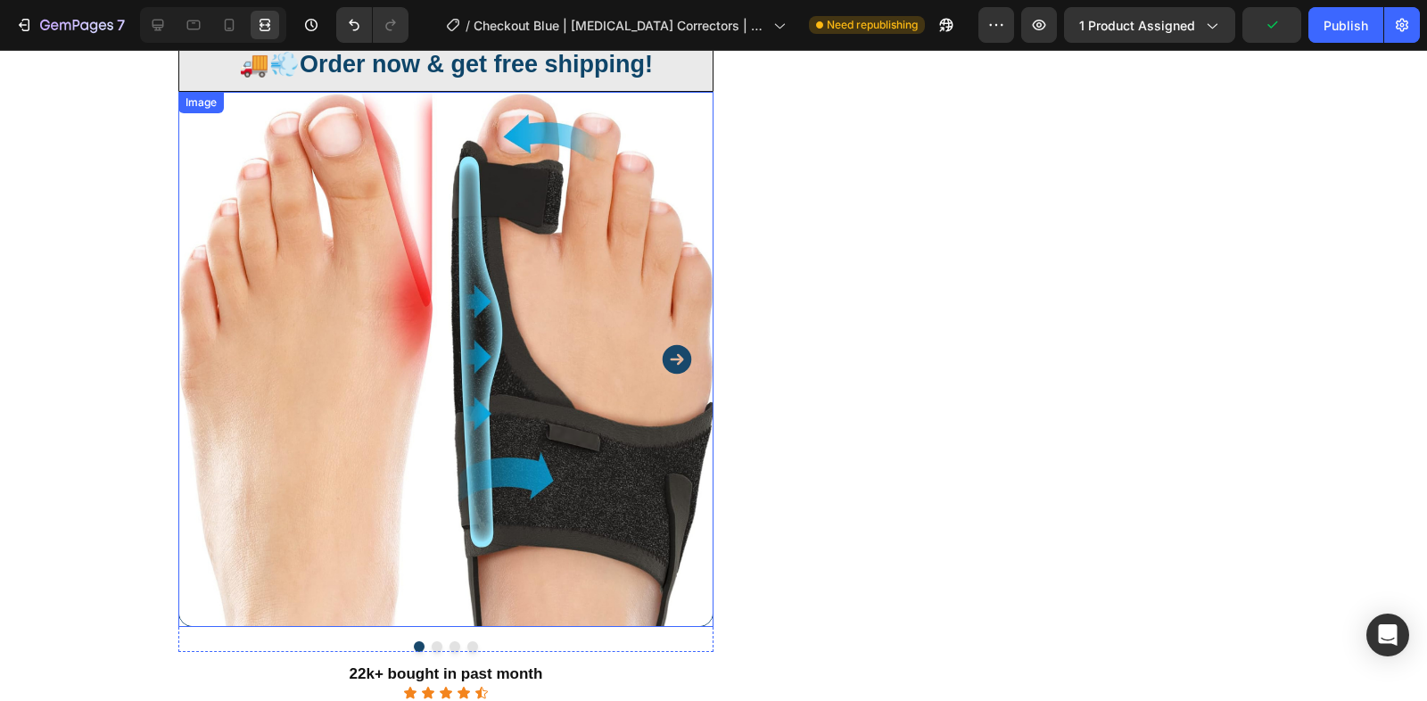
scroll to position [604, 0]
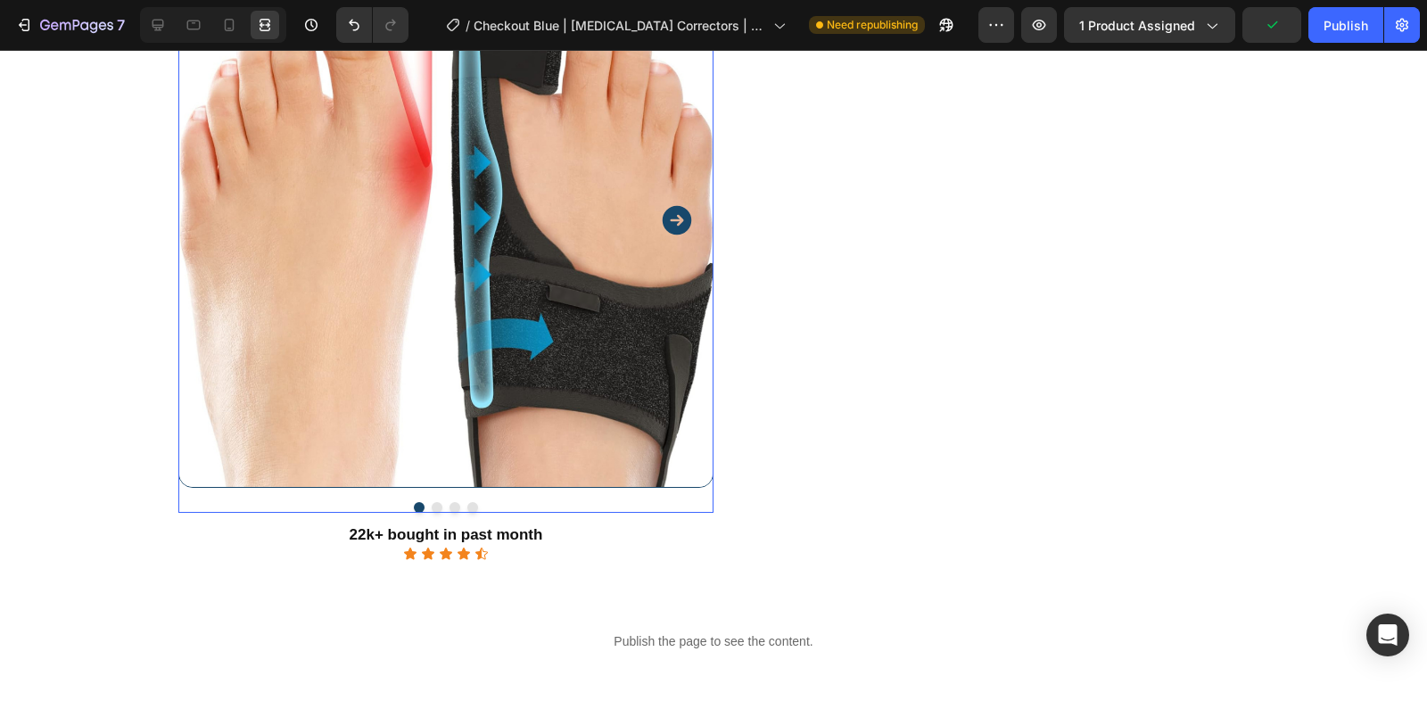
click at [439, 502] on button "Dot" at bounding box center [437, 507] width 11 height 11
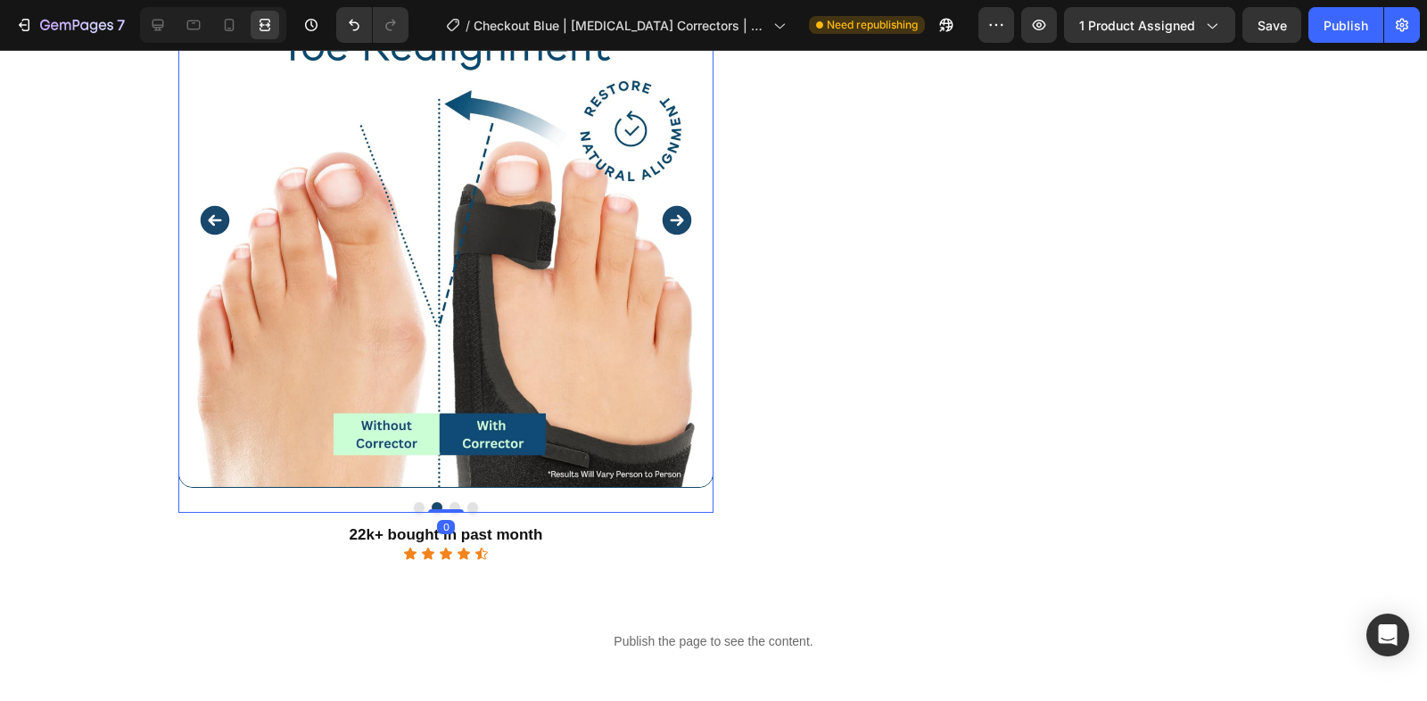
click at [455, 502] on button "Dot" at bounding box center [454, 507] width 11 height 11
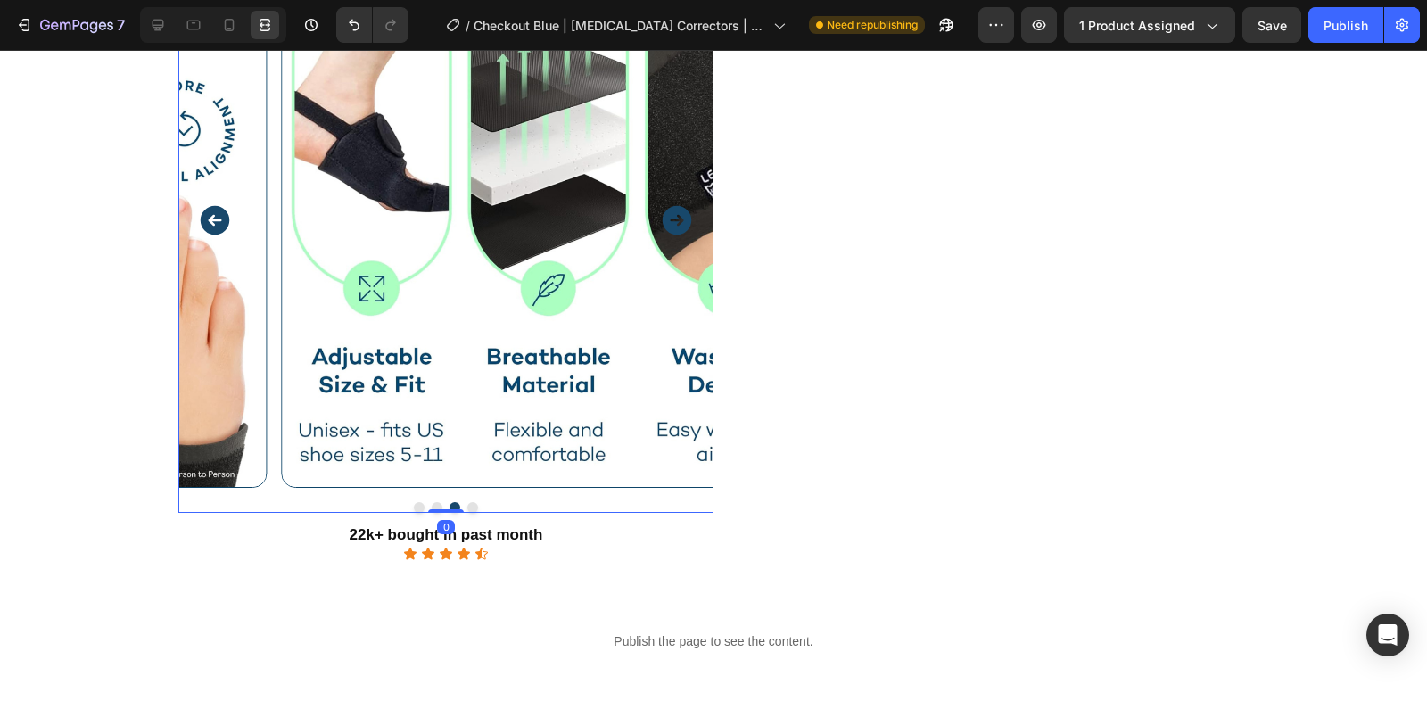
click at [471, 502] on button "Dot" at bounding box center [472, 507] width 11 height 11
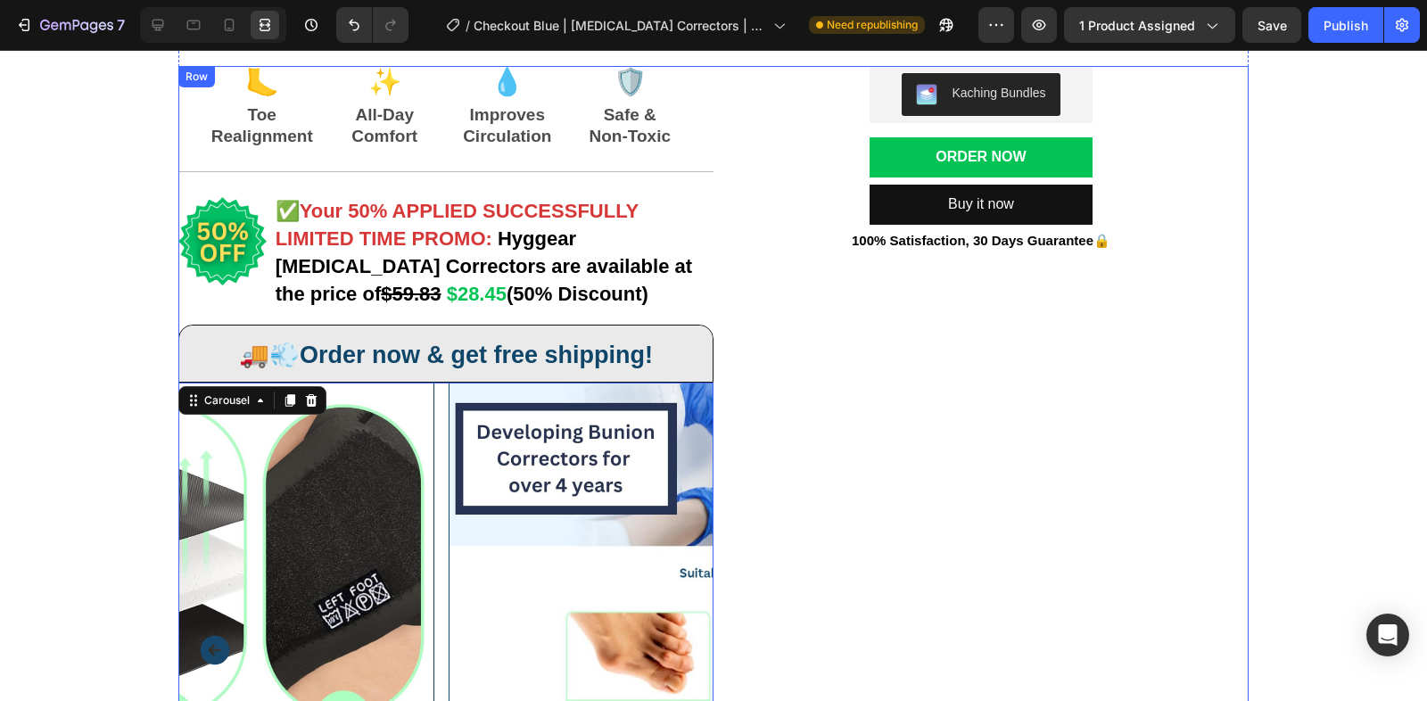
scroll to position [0, 0]
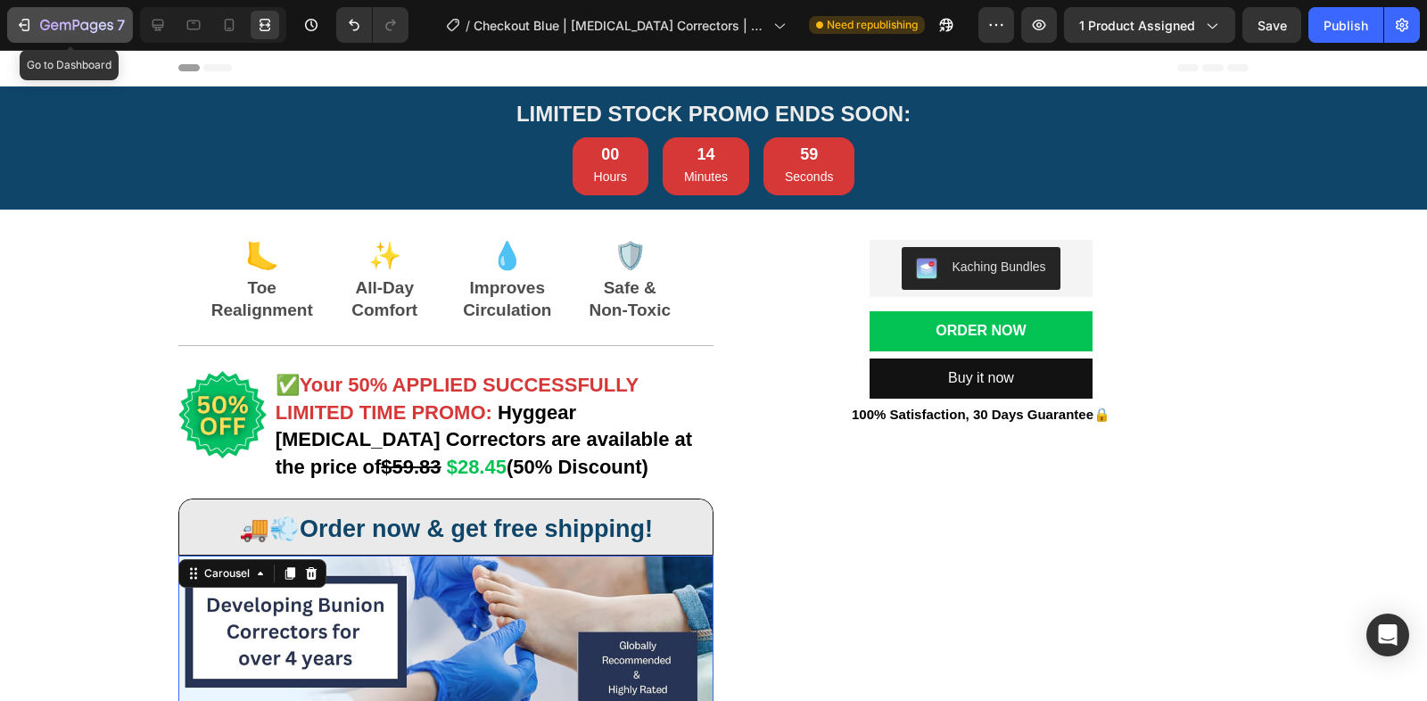
click at [87, 23] on icon "button" at bounding box center [84, 25] width 8 height 8
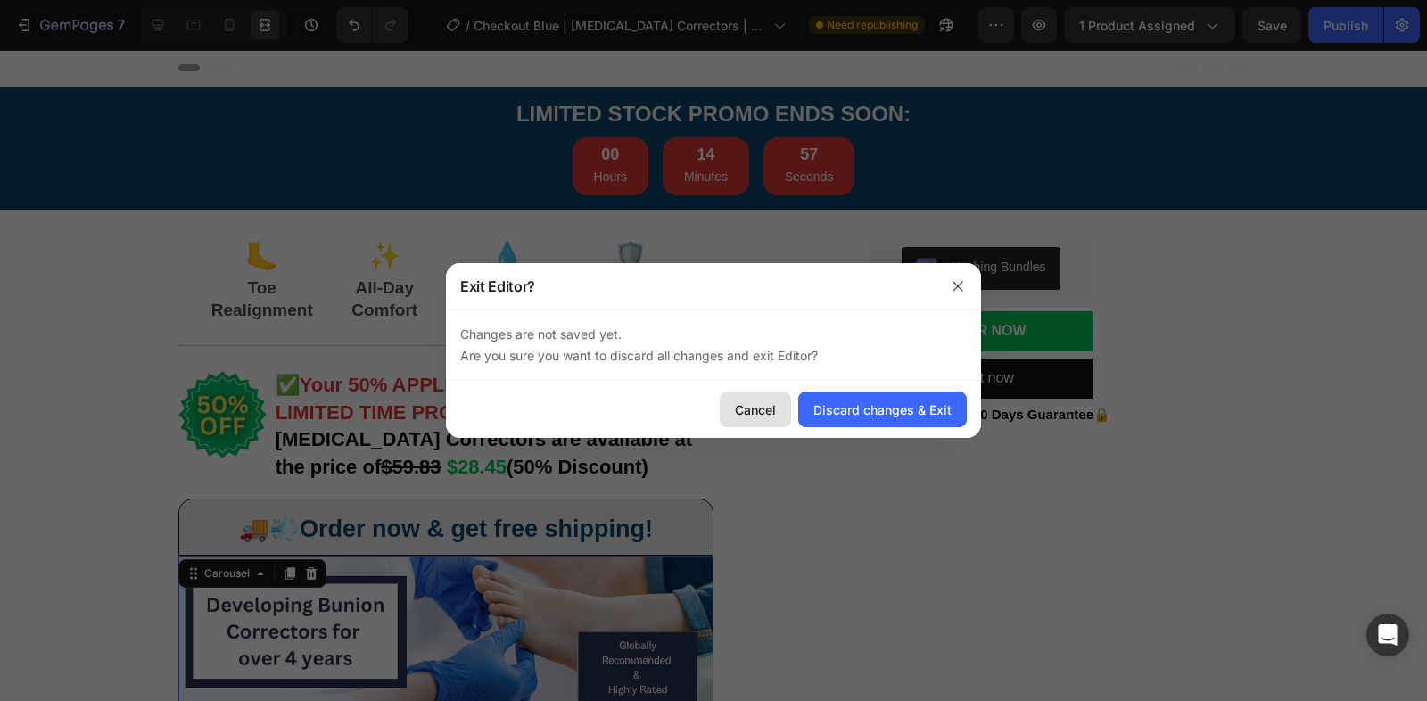
click at [769, 412] on div "Cancel" at bounding box center [755, 409] width 41 height 19
click at [925, 409] on div "Discard changes & Exit" at bounding box center [882, 409] width 138 height 19
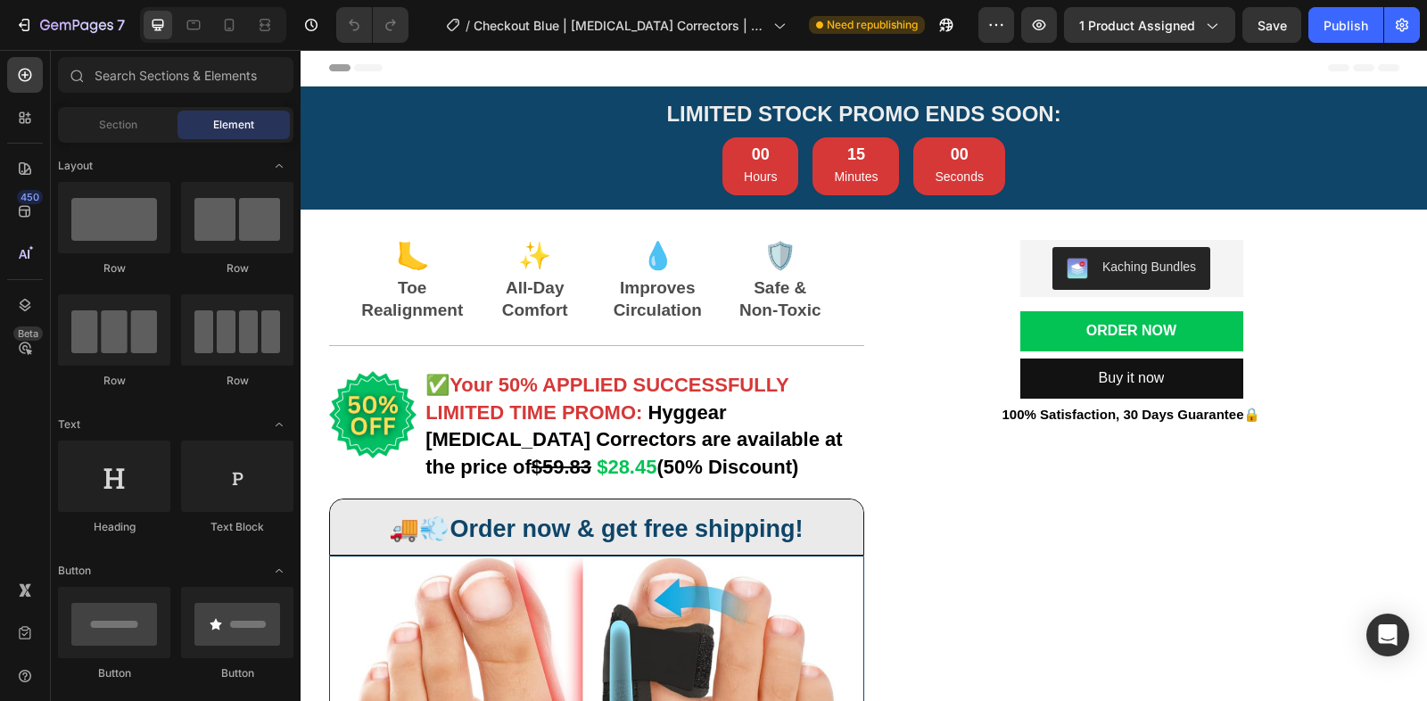
scroll to position [453, 0]
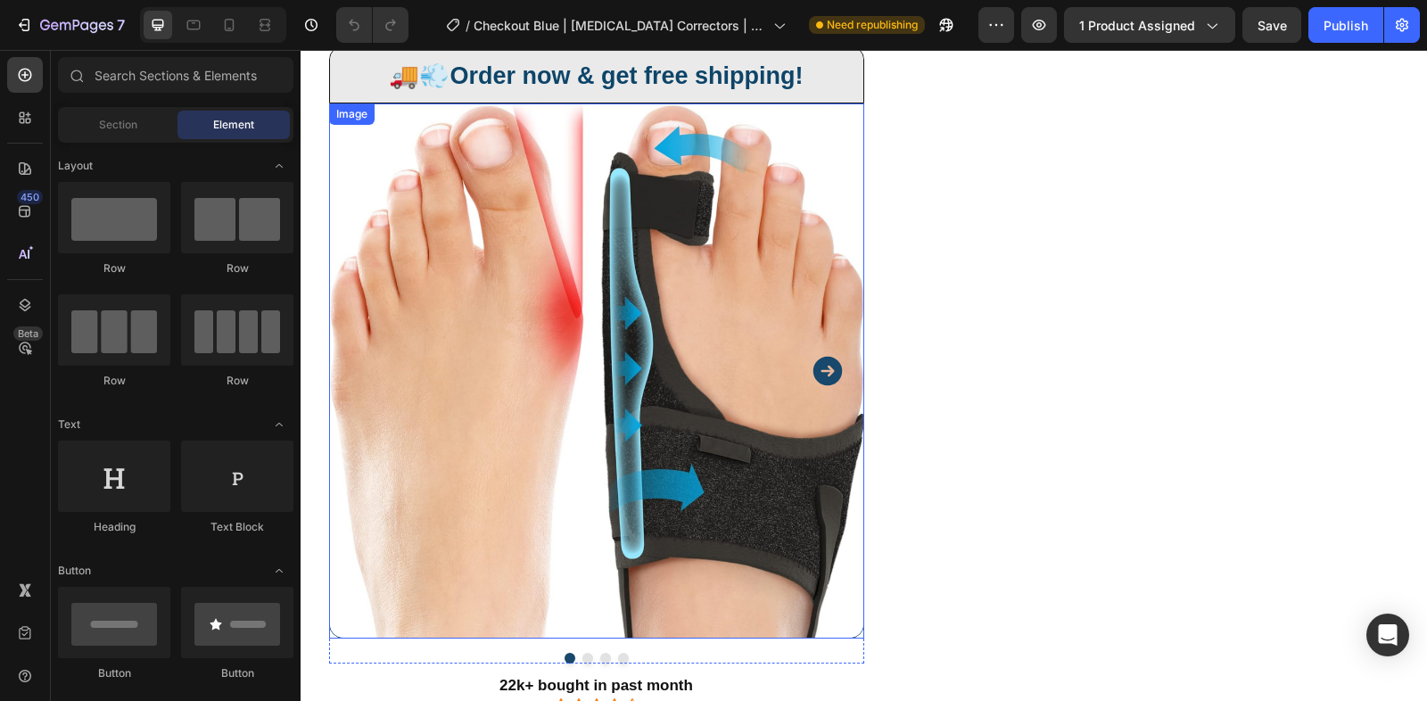
click at [835, 370] on icon "Carousel Next Arrow" at bounding box center [826, 370] width 29 height 29
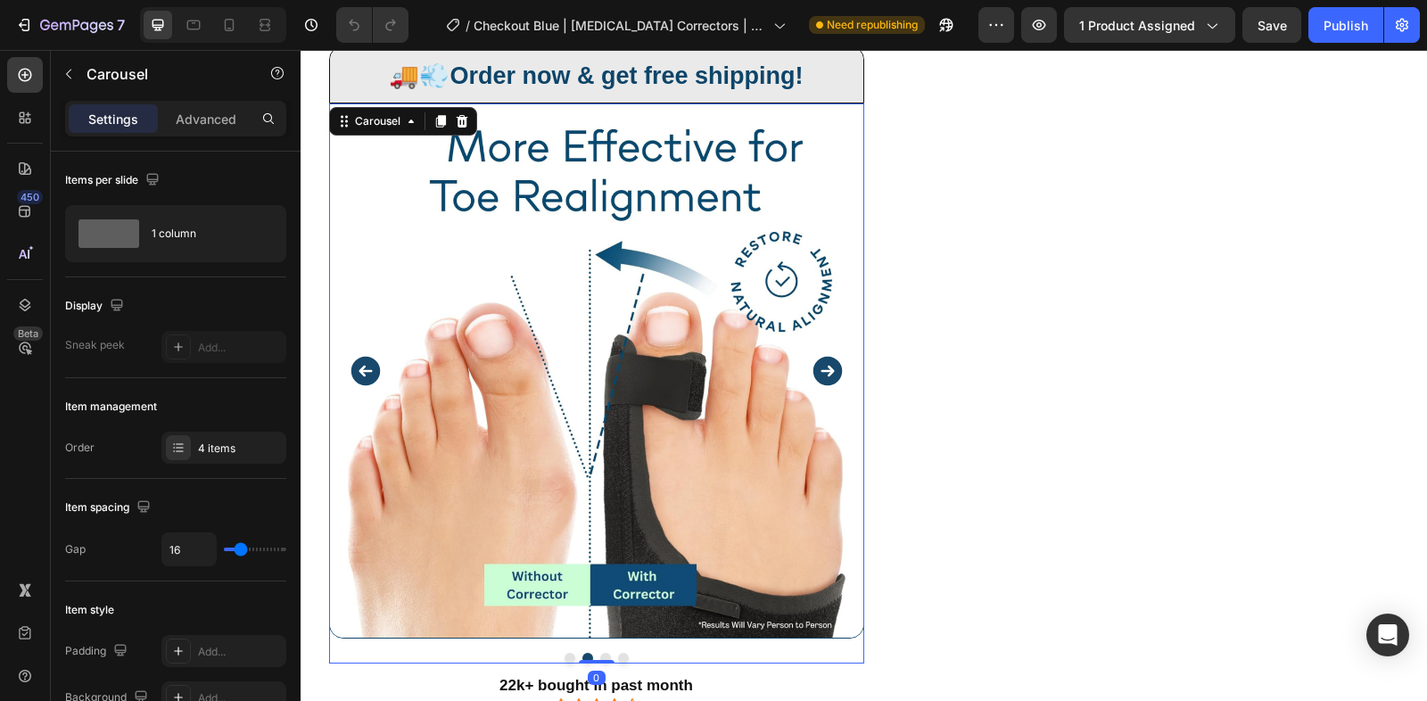
click at [835, 370] on icon "Carousel Next Arrow" at bounding box center [826, 370] width 29 height 29
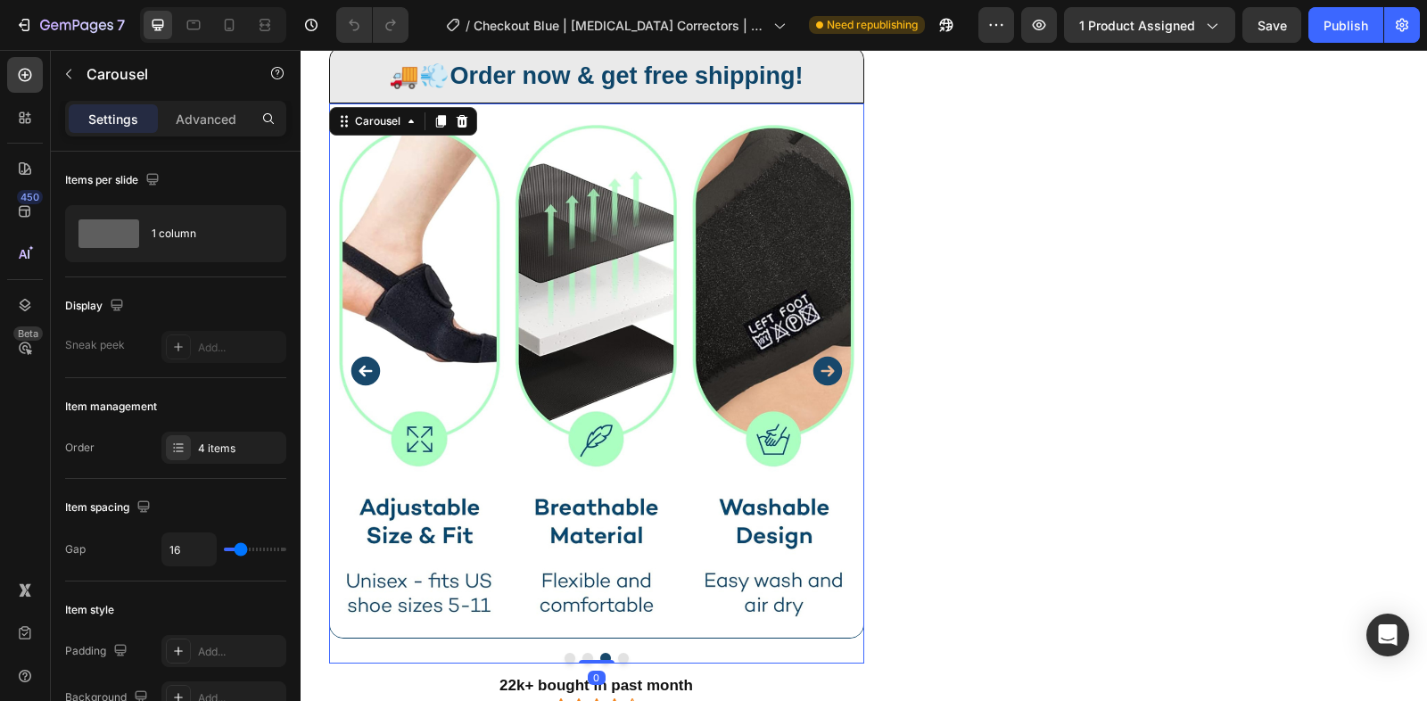
click at [835, 370] on icon "Carousel Next Arrow" at bounding box center [826, 370] width 29 height 29
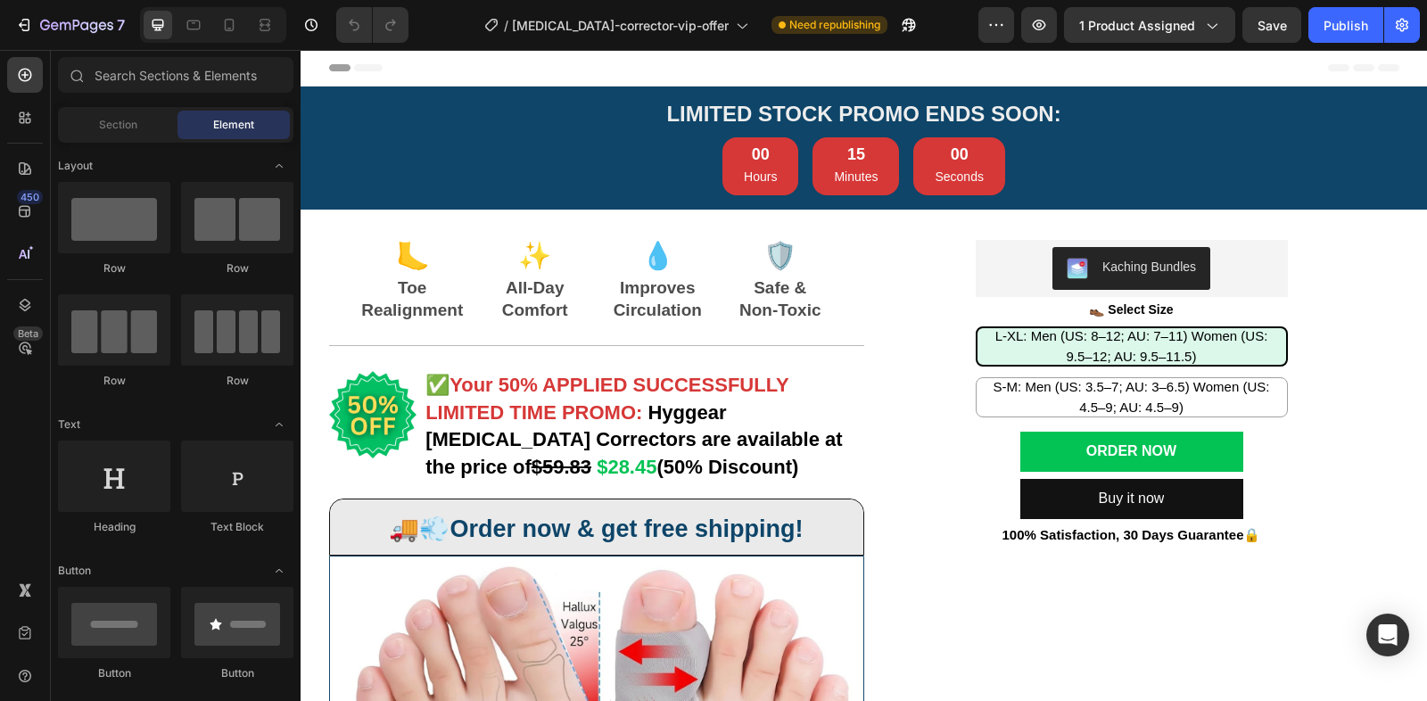
radio input "false"
click at [192, 19] on icon at bounding box center [194, 25] width 18 height 18
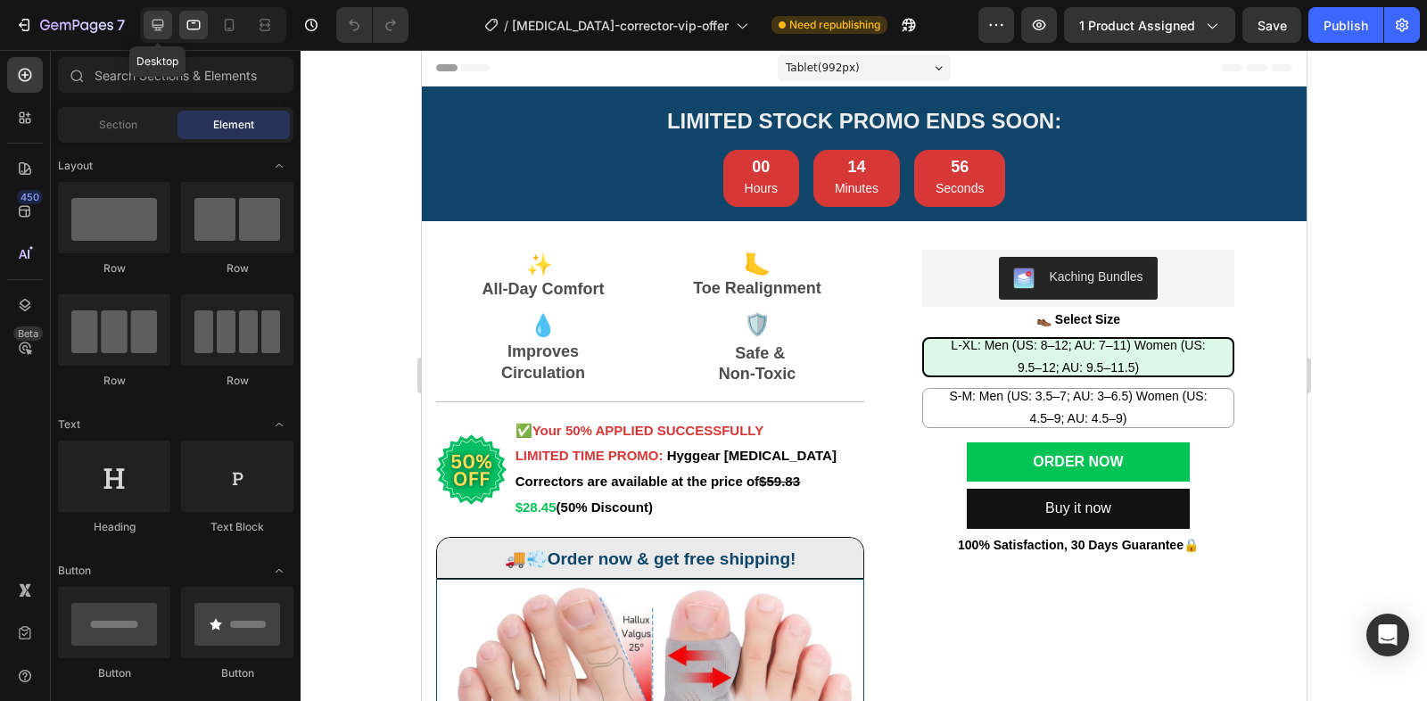
click at [158, 31] on icon at bounding box center [158, 25] width 18 height 18
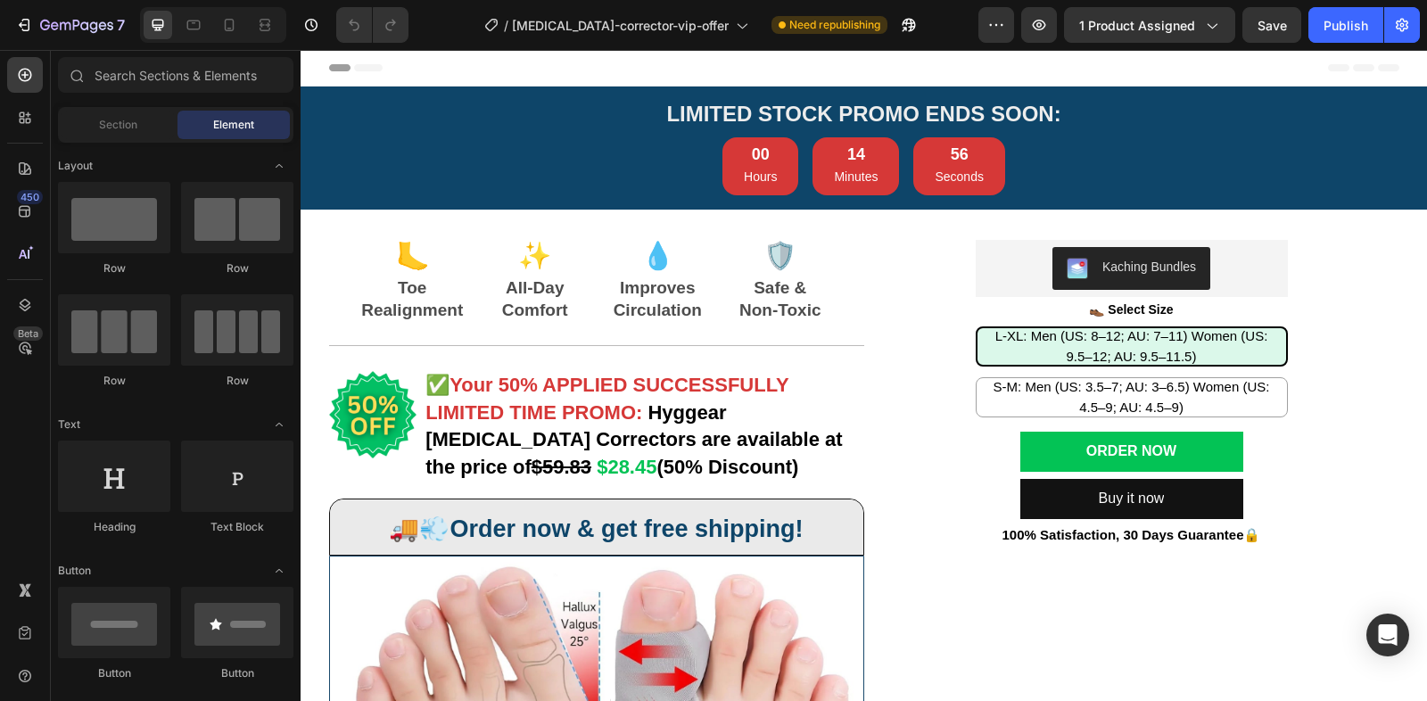
click at [174, 25] on div at bounding box center [213, 25] width 146 height 36
click at [179, 23] on div at bounding box center [193, 25] width 29 height 29
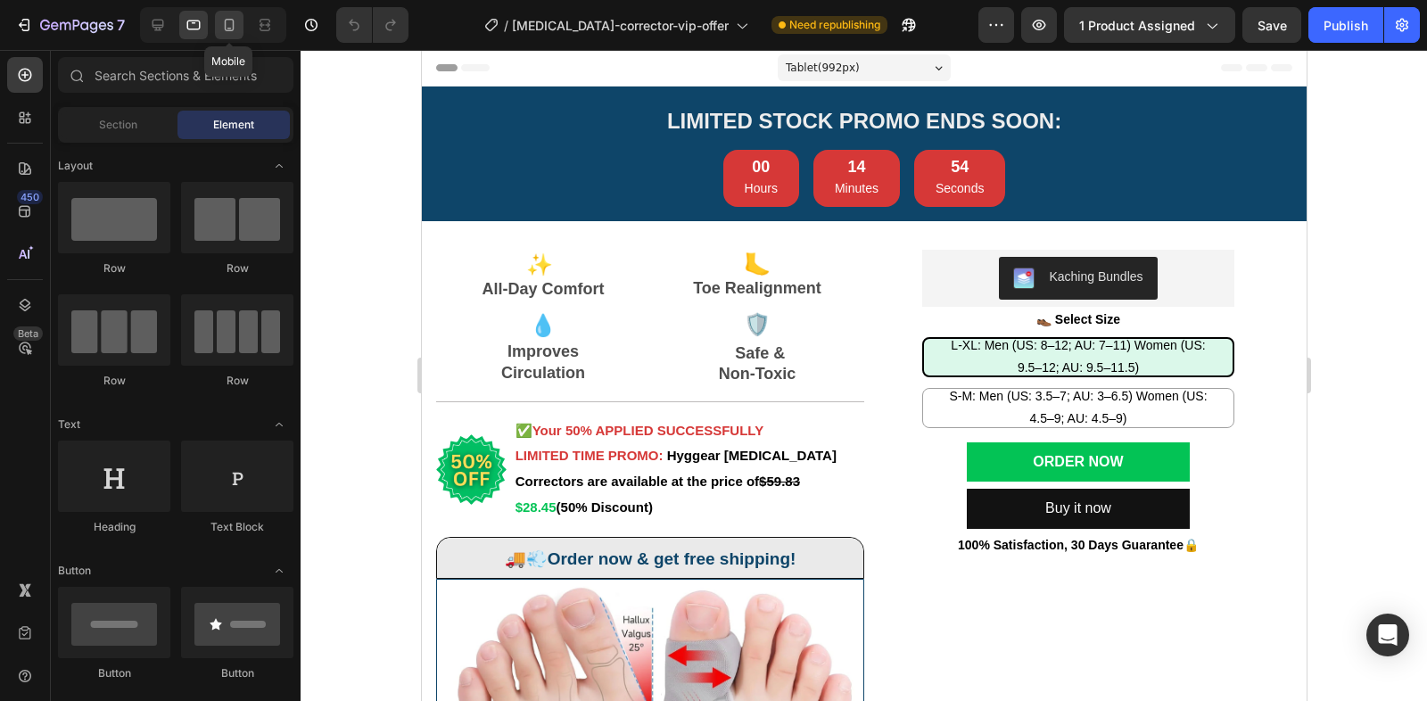
click at [226, 23] on icon at bounding box center [229, 25] width 18 height 18
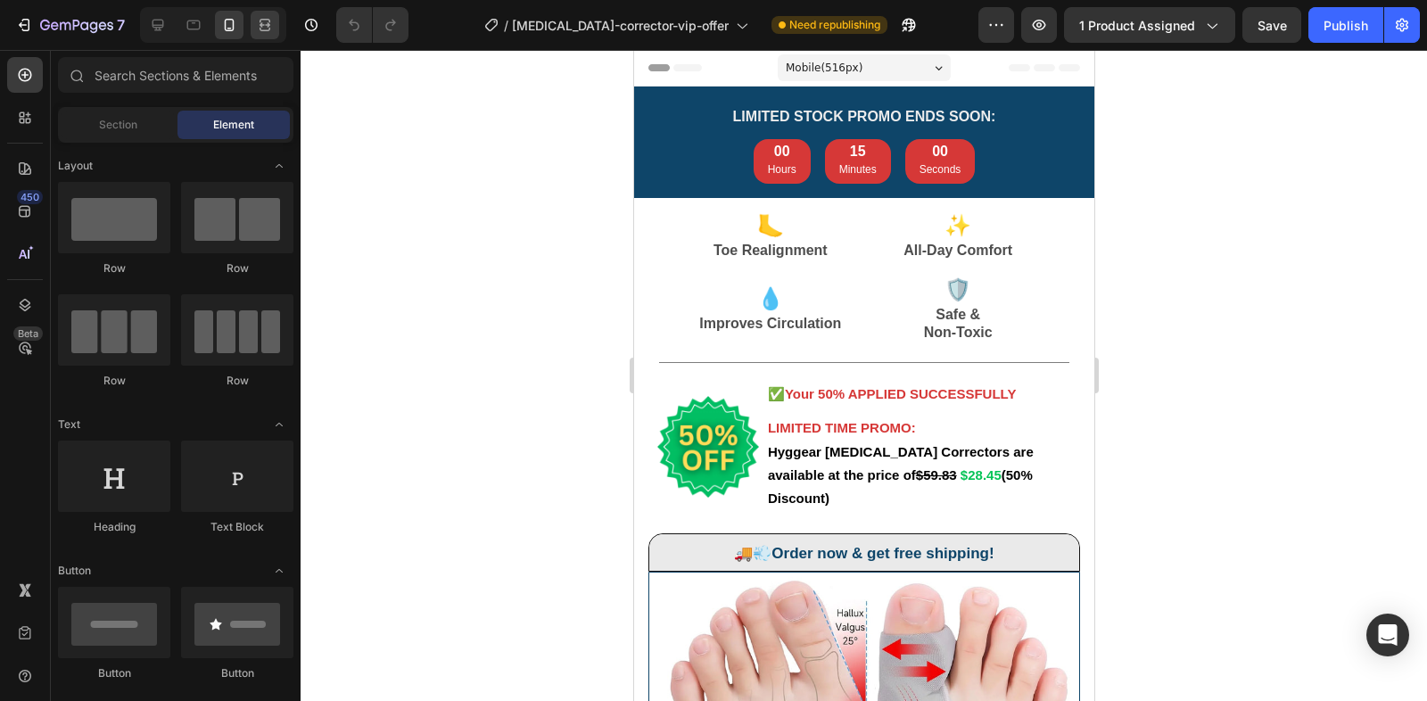
click at [259, 20] on icon at bounding box center [265, 25] width 18 height 18
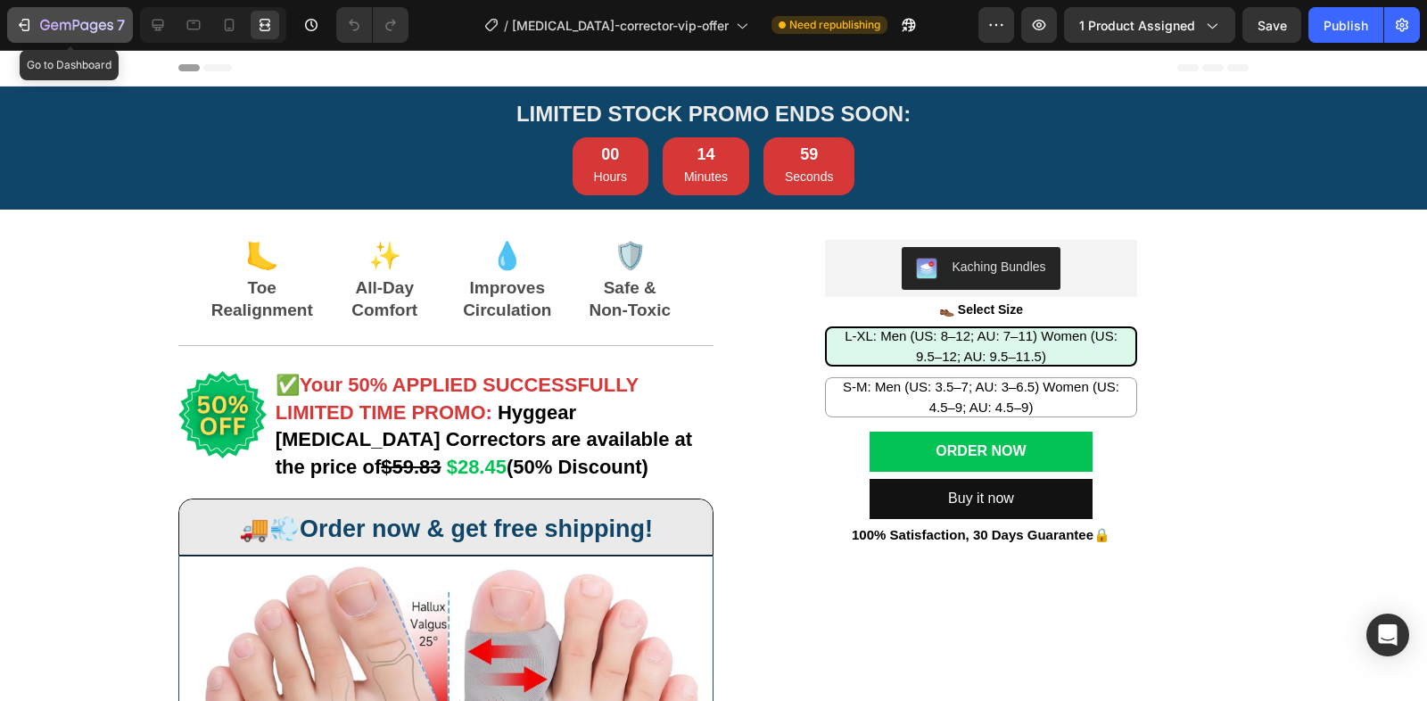
click at [35, 25] on div "7" at bounding box center [70, 24] width 110 height 21
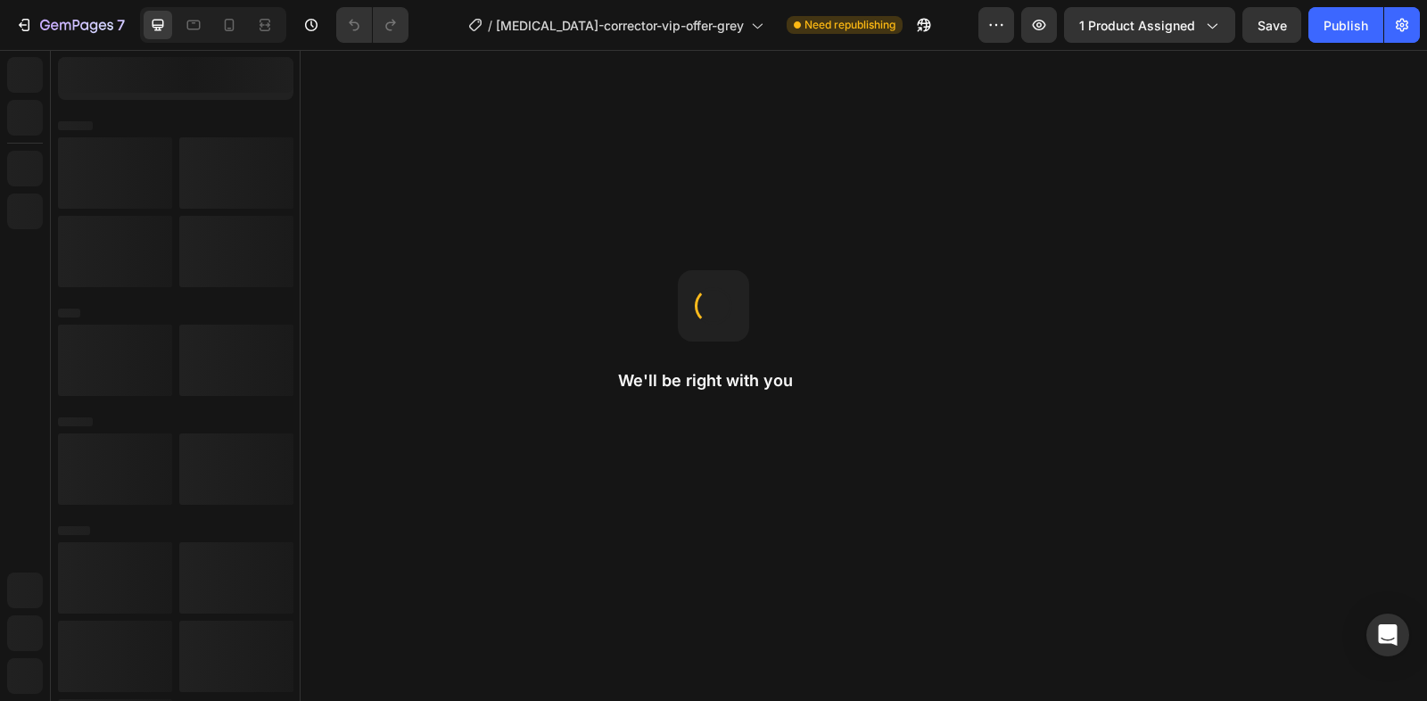
radio input "false"
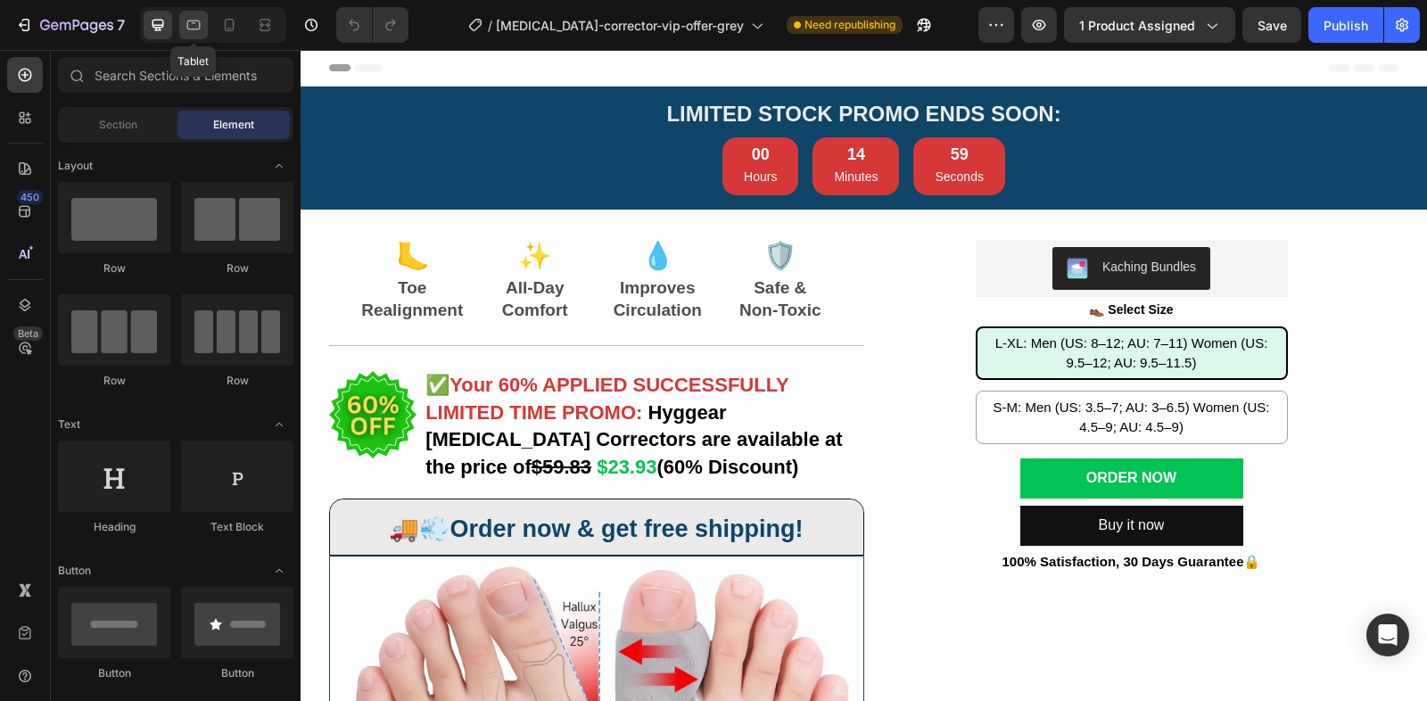
click at [195, 31] on icon at bounding box center [194, 25] width 18 height 18
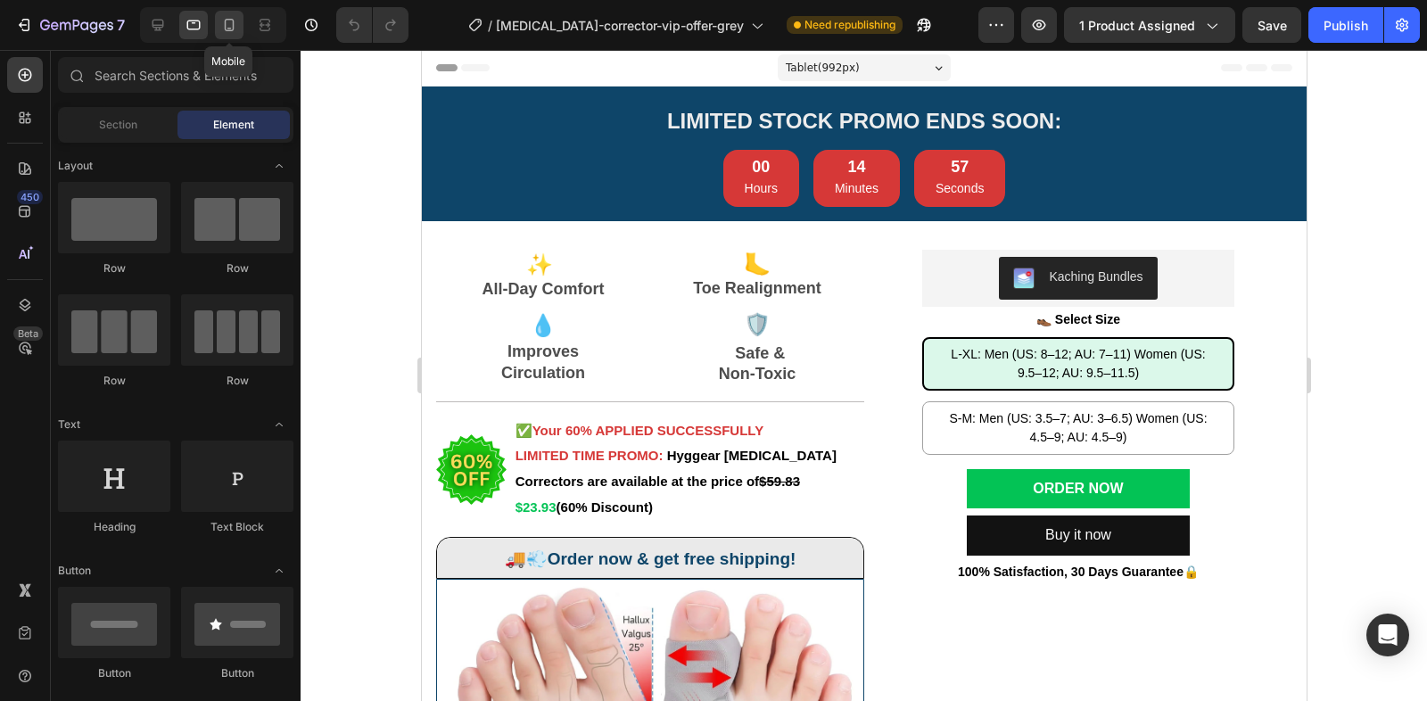
click at [223, 26] on icon at bounding box center [229, 25] width 18 height 18
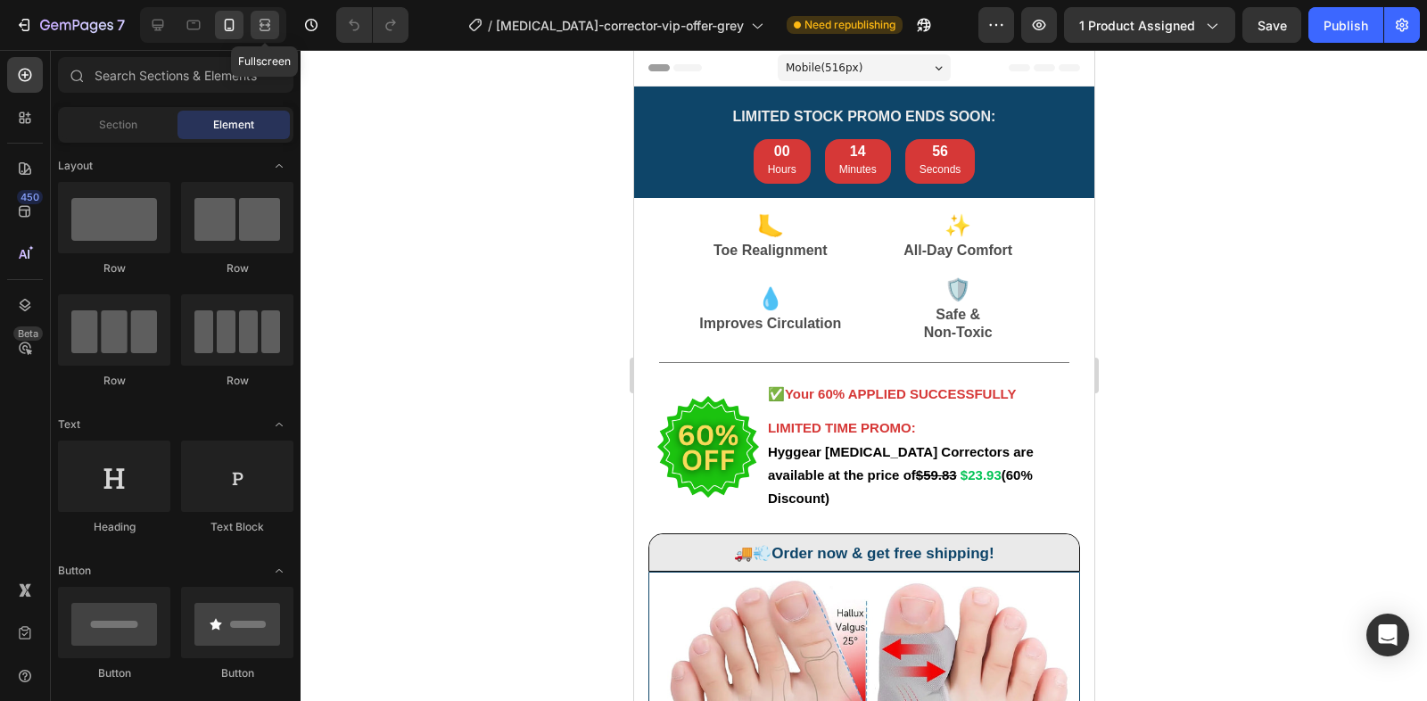
click at [265, 25] on icon at bounding box center [267, 24] width 5 height 4
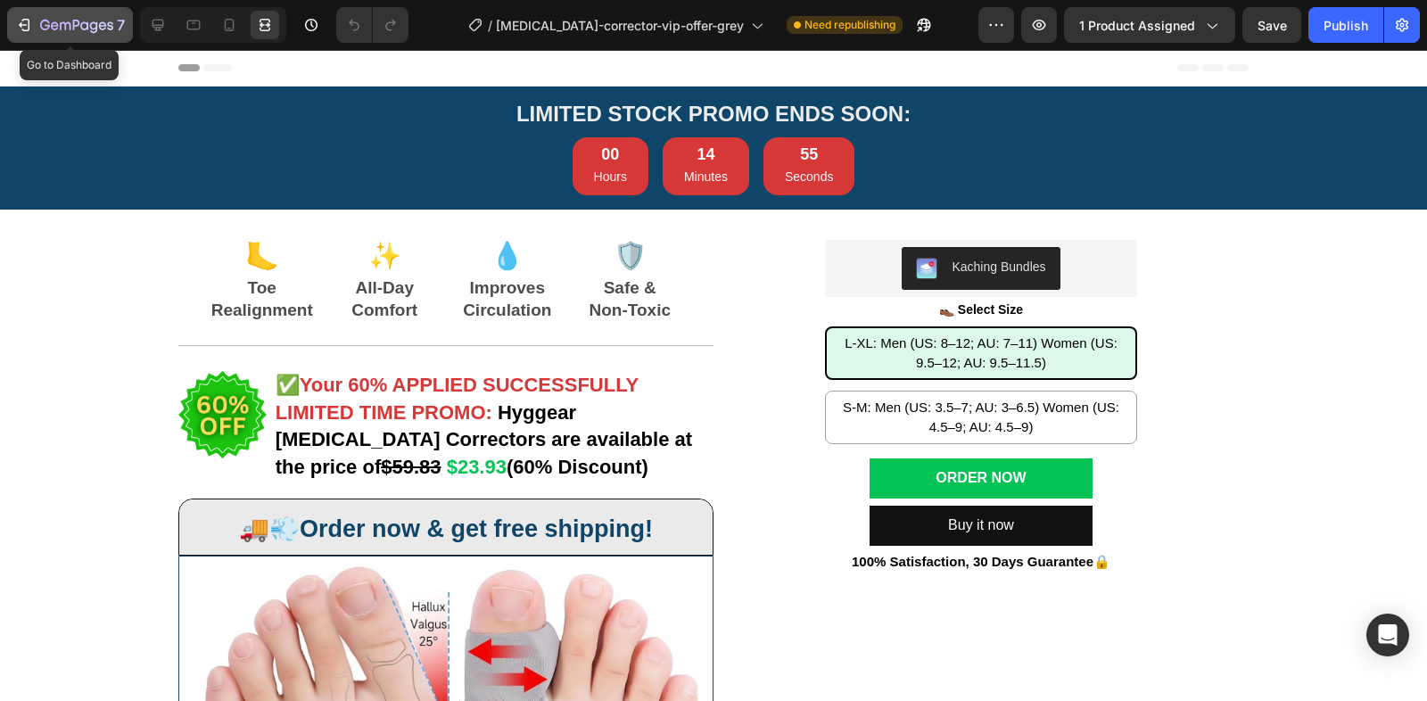
click at [29, 34] on div "7" at bounding box center [70, 24] width 110 height 21
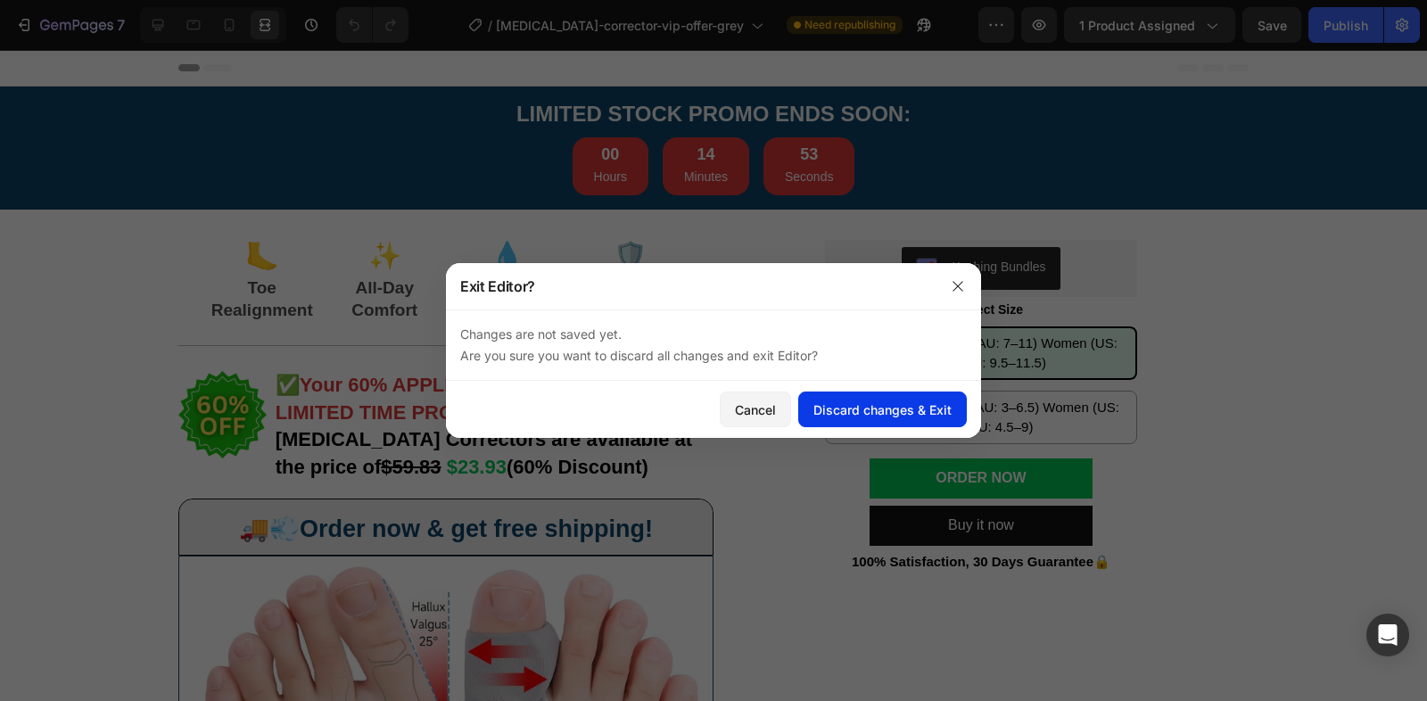
click at [879, 400] on div "Discard changes & Exit" at bounding box center [882, 409] width 138 height 19
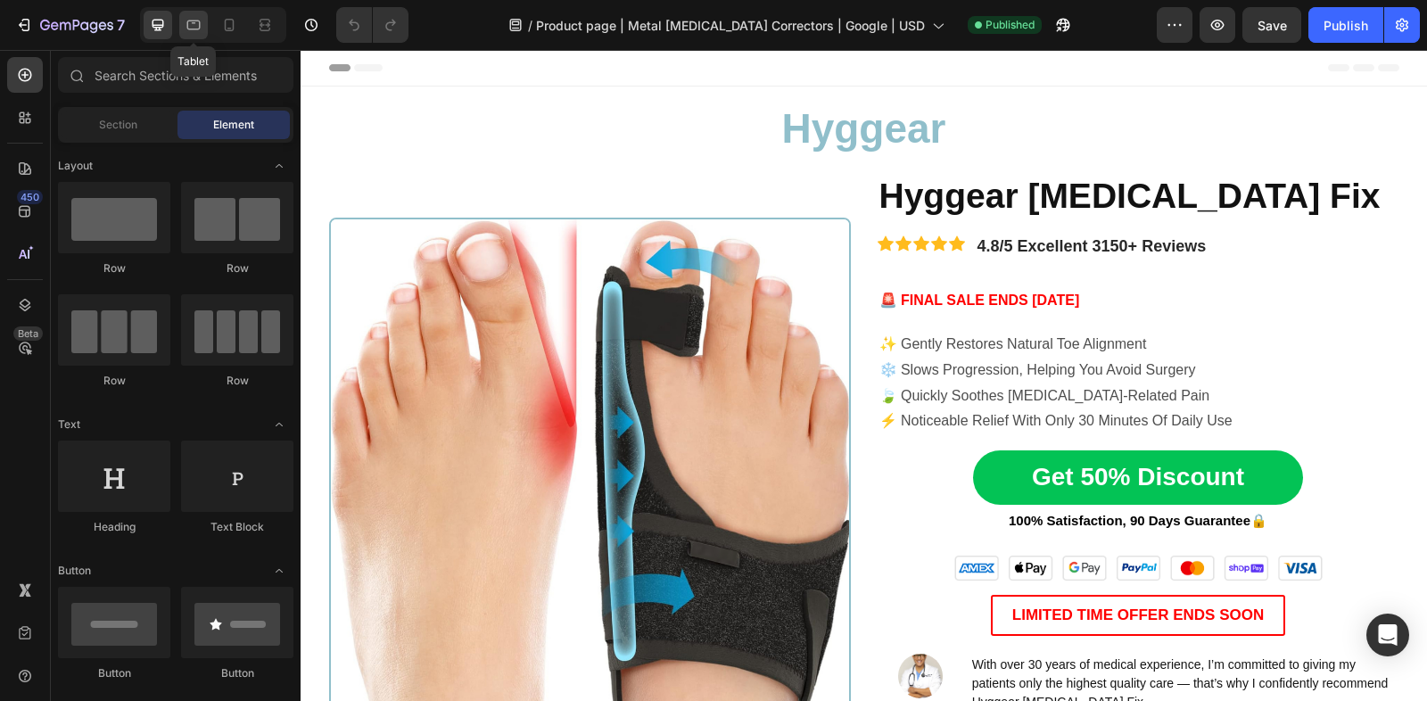
click at [198, 33] on icon at bounding box center [194, 25] width 18 height 18
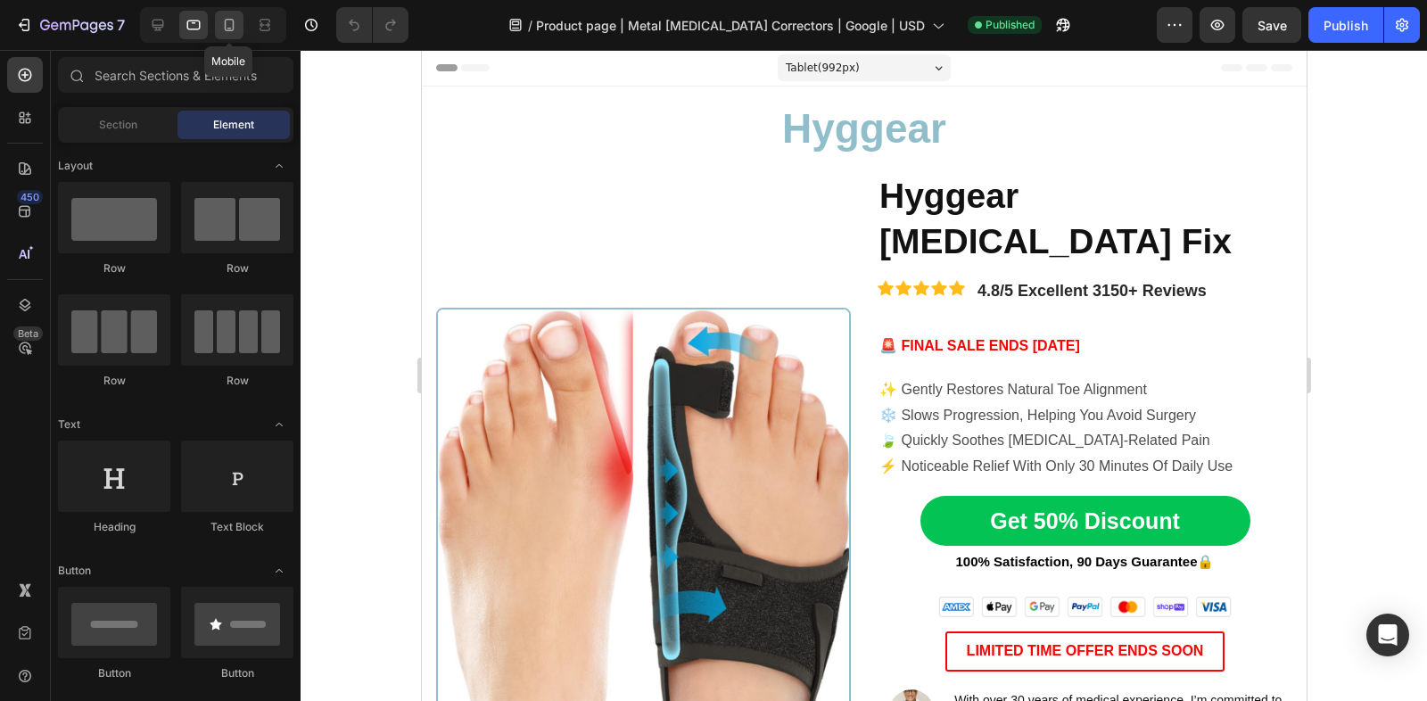
click at [227, 29] on icon at bounding box center [229, 25] width 18 height 18
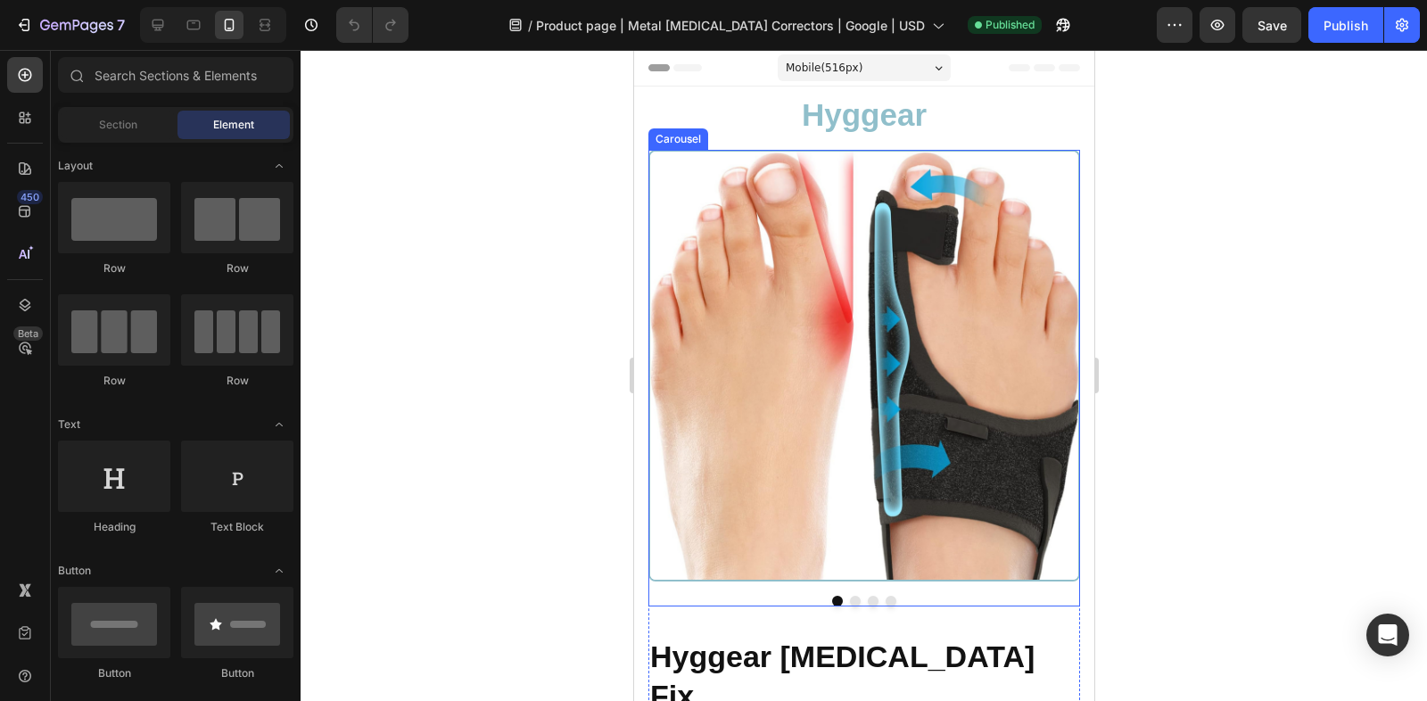
click at [857, 597] on button "Dot" at bounding box center [854, 601] width 11 height 11
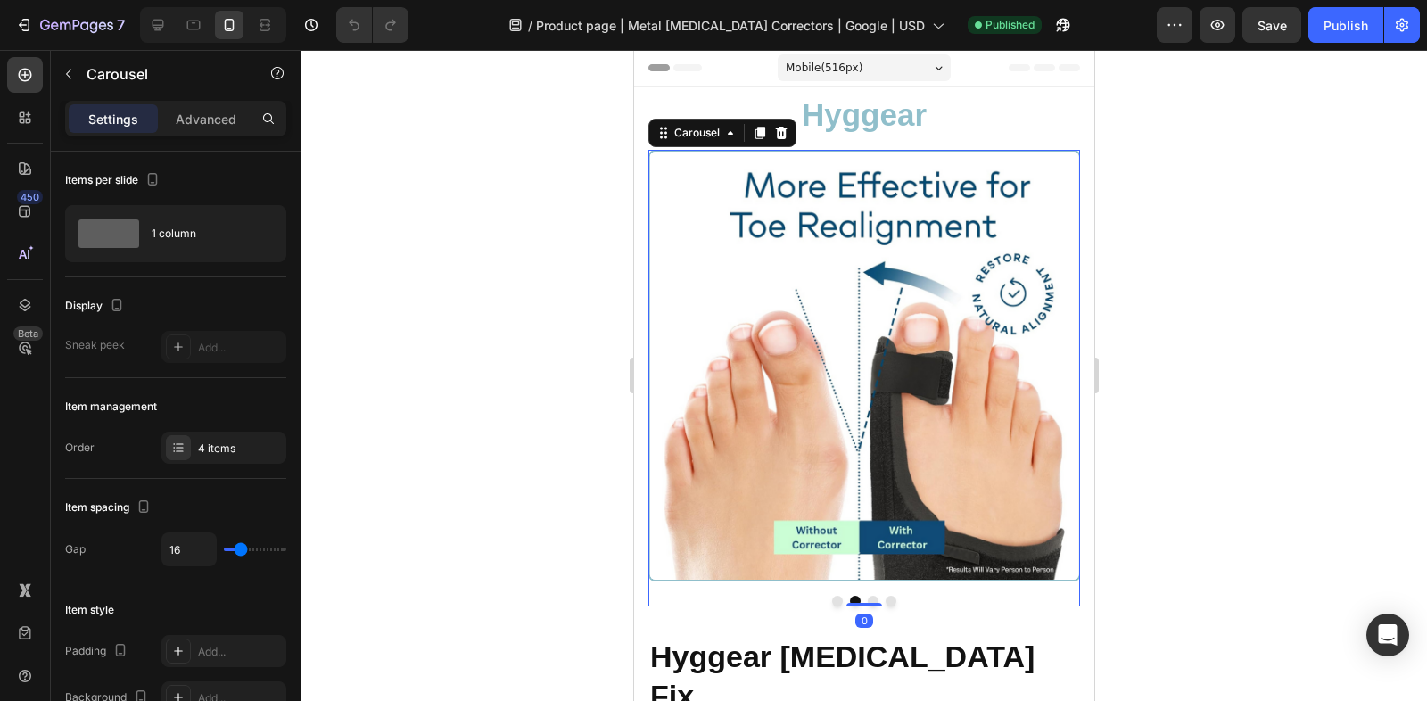
click at [872, 597] on button "Dot" at bounding box center [872, 601] width 11 height 11
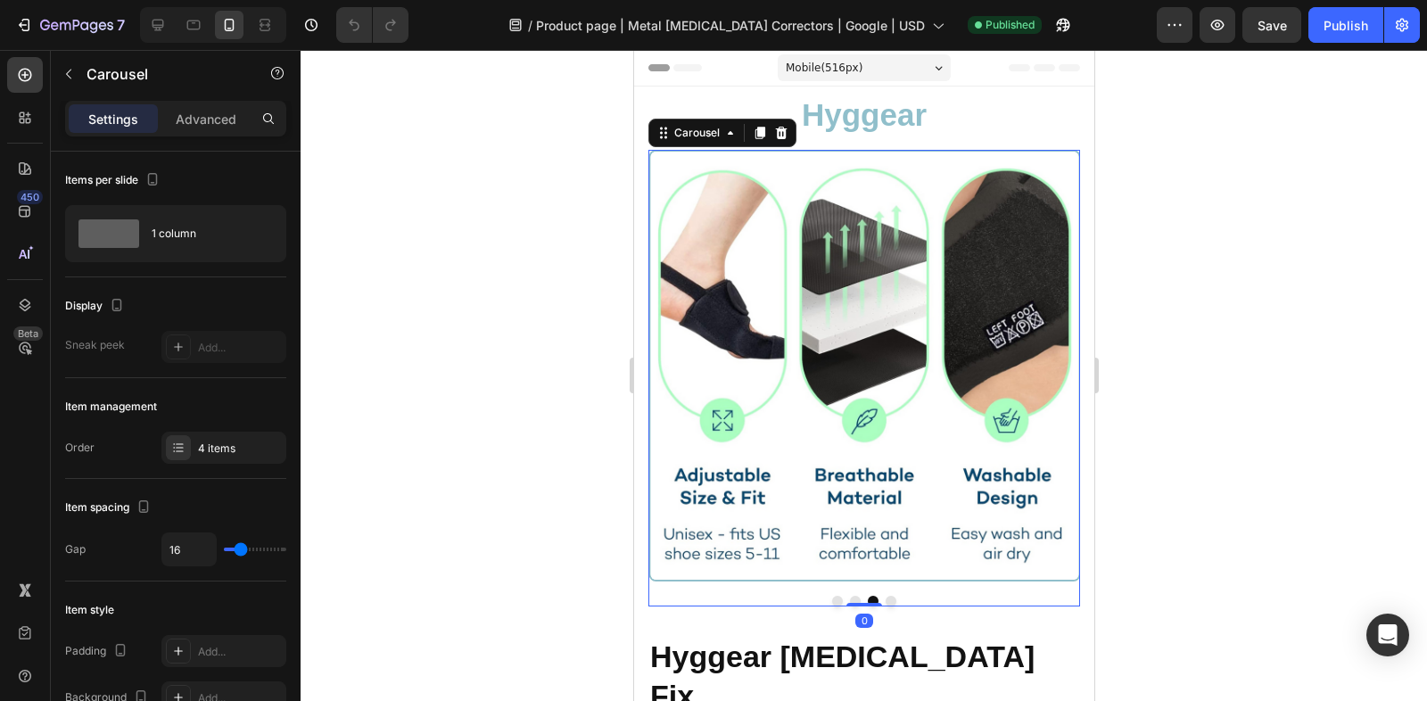
click at [889, 597] on button "Dot" at bounding box center [890, 601] width 11 height 11
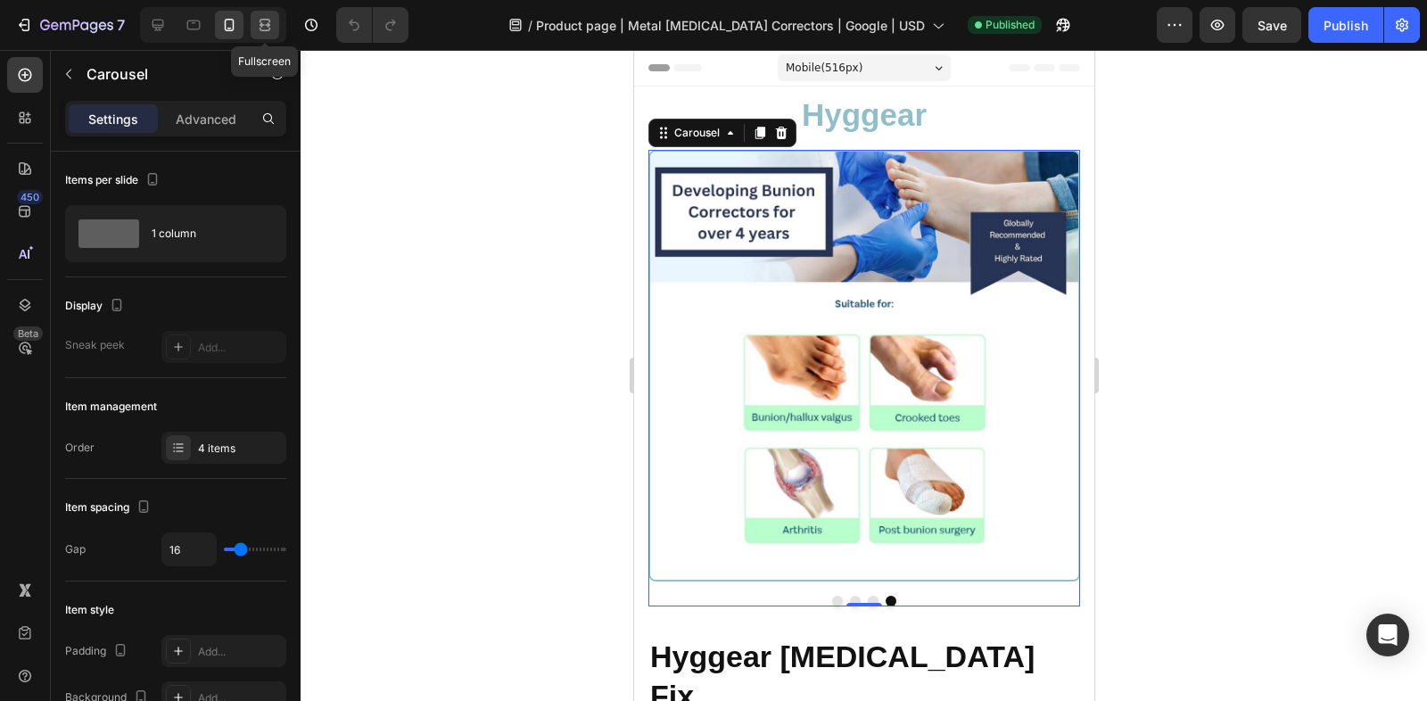
click at [254, 37] on div at bounding box center [265, 25] width 29 height 29
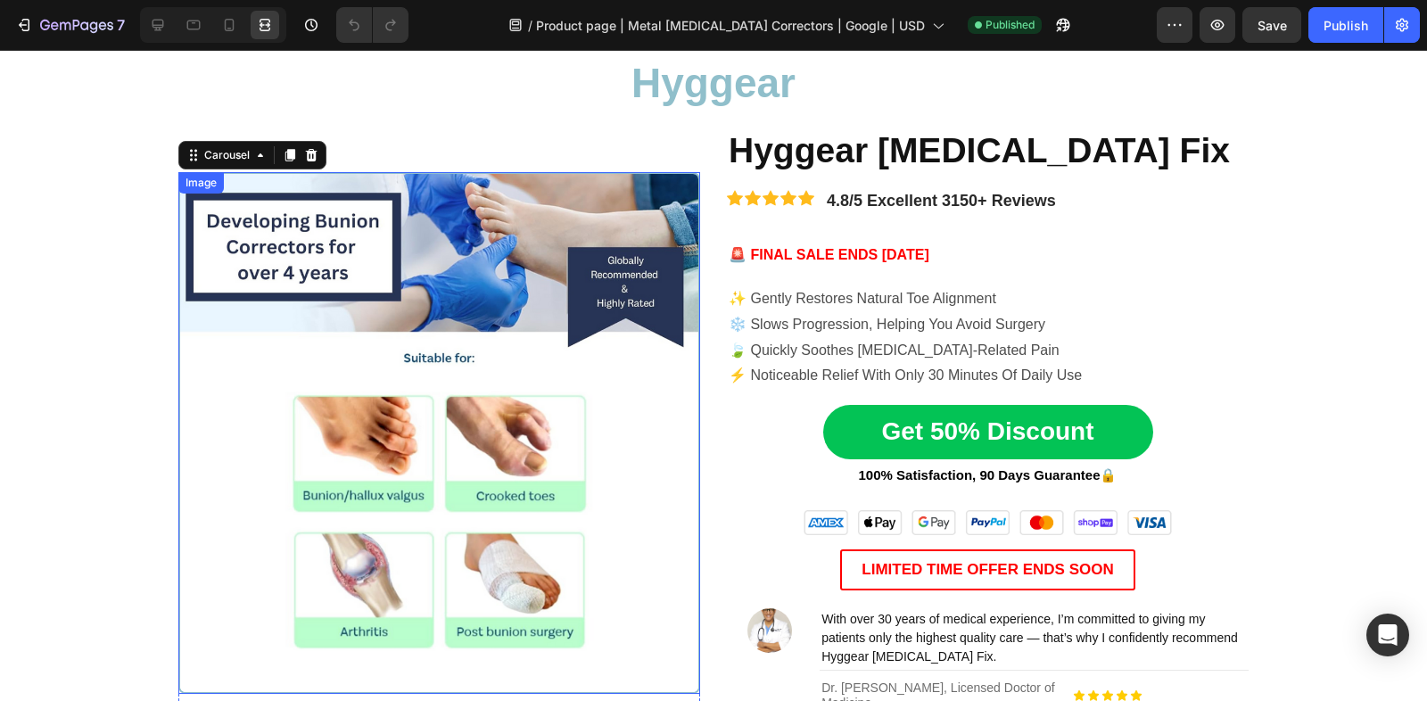
scroll to position [101, 0]
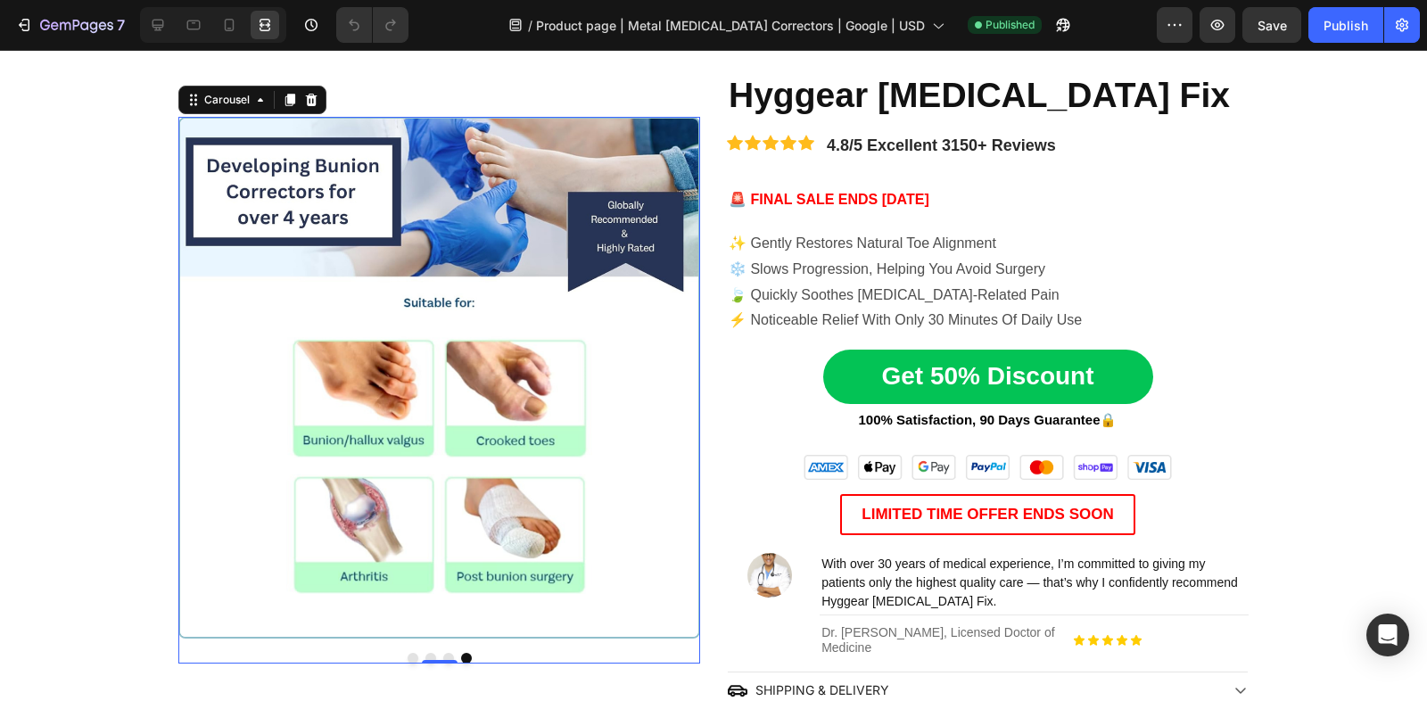
click at [415, 653] on button "Dot" at bounding box center [412, 658] width 11 height 11
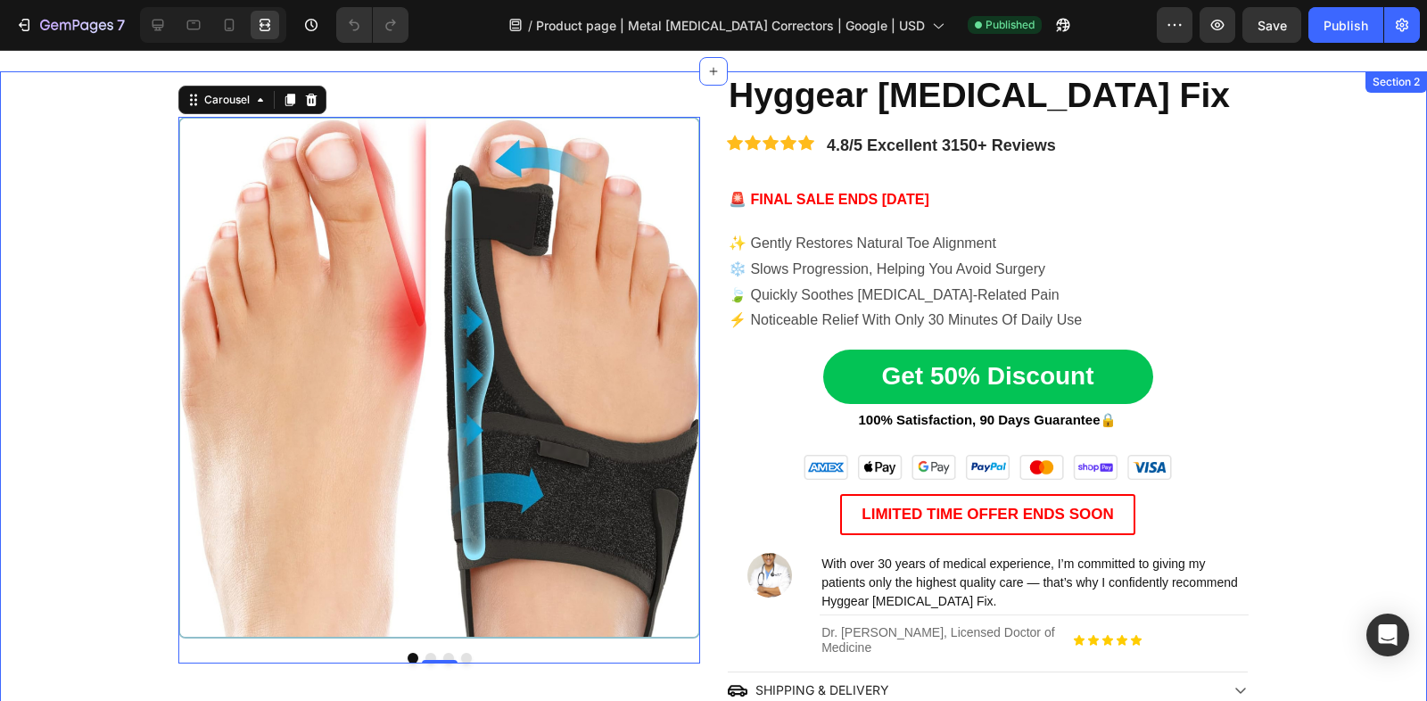
click at [1364, 282] on div "Image Image Image Image Carousel 0 Hyggear Bunion Fix Heading Icon Icon Icon Ic…" at bounding box center [713, 390] width 1427 height 638
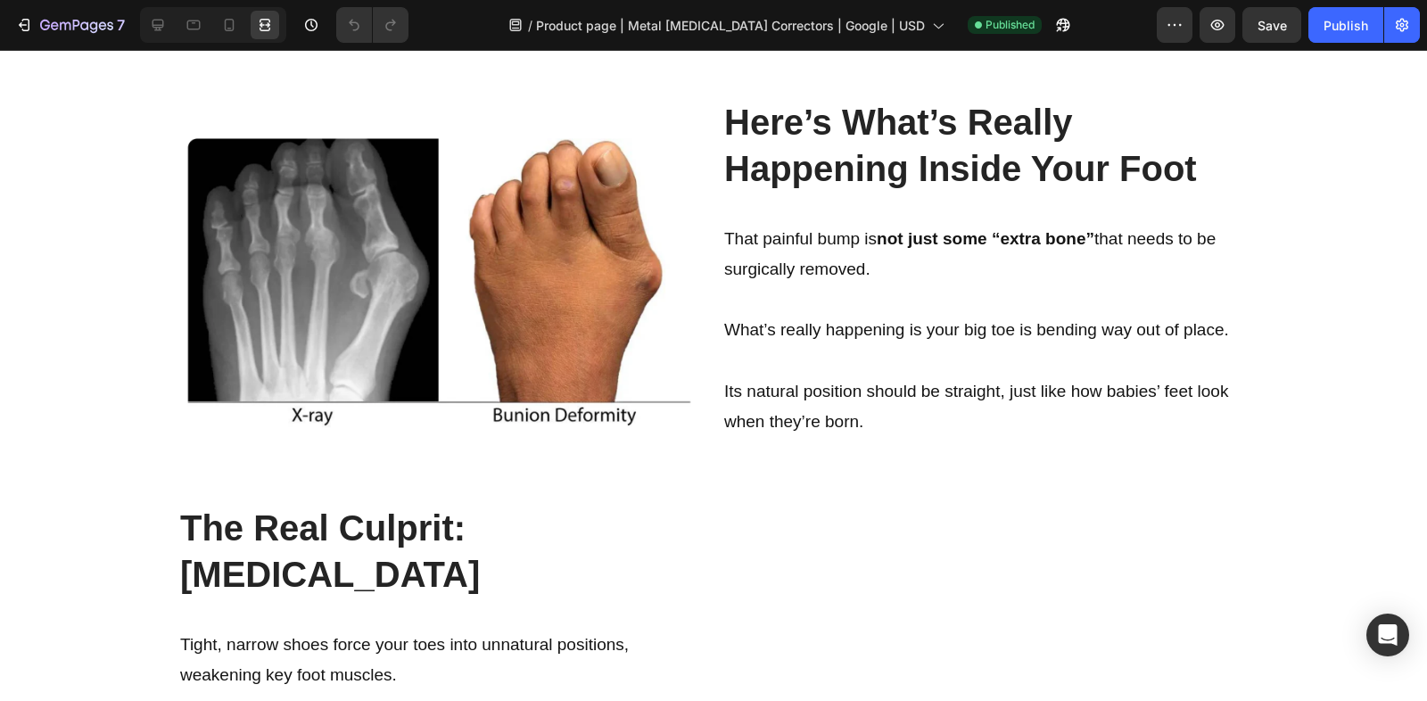
scroll to position [0, 0]
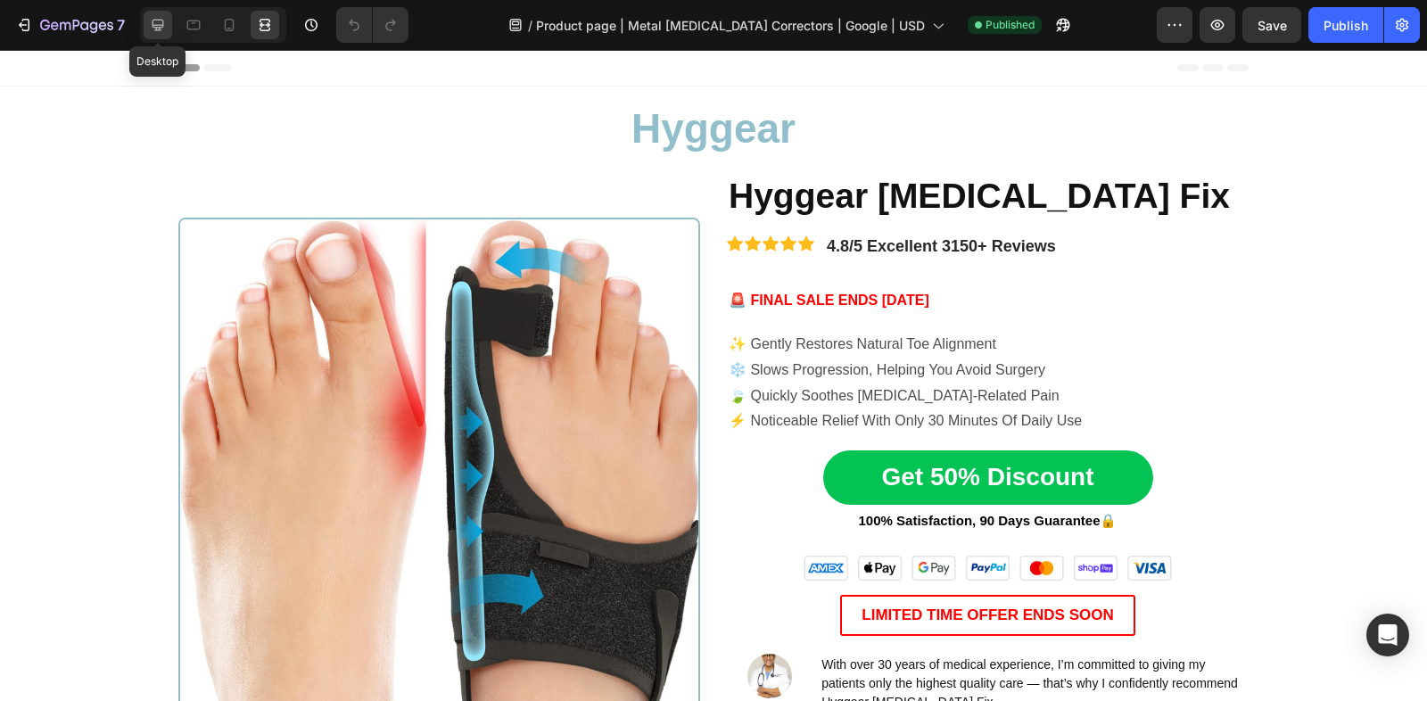
click at [169, 36] on div at bounding box center [158, 25] width 29 height 29
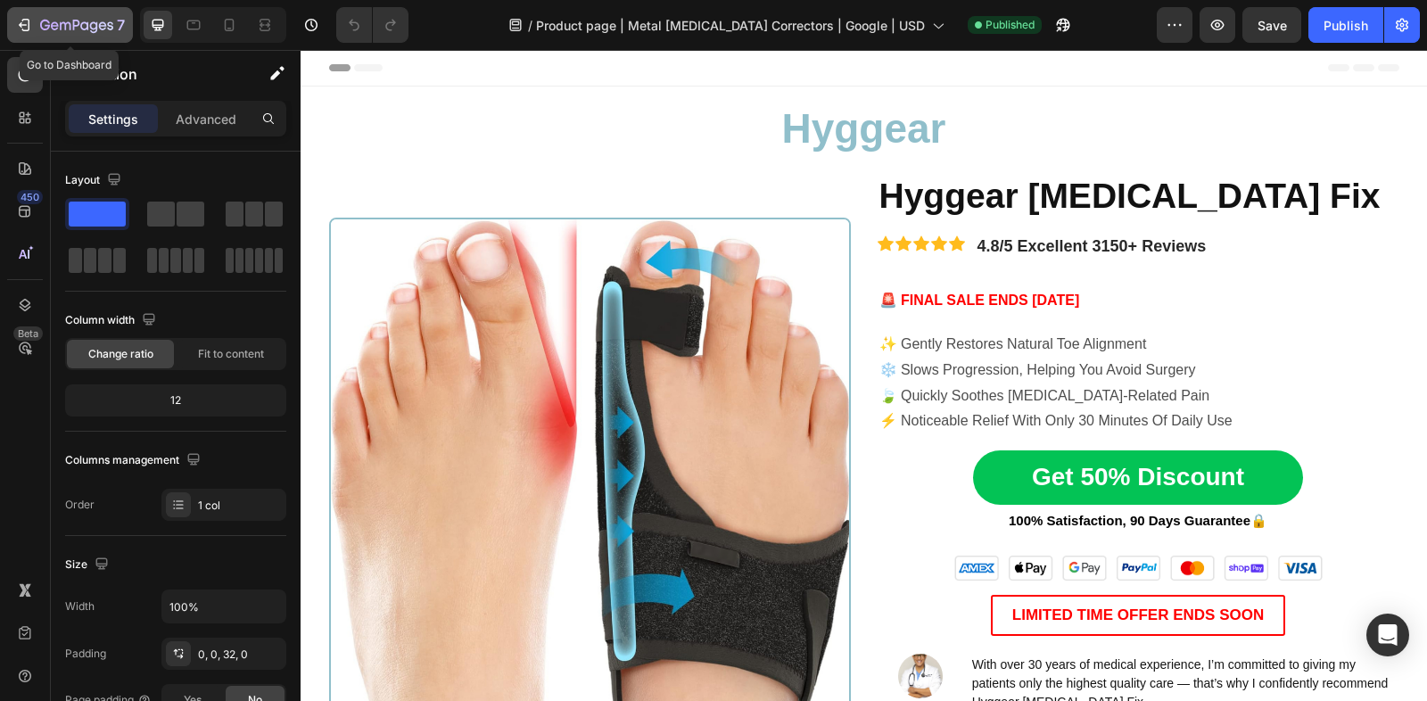
click at [93, 32] on icon "button" at bounding box center [94, 27] width 8 height 12
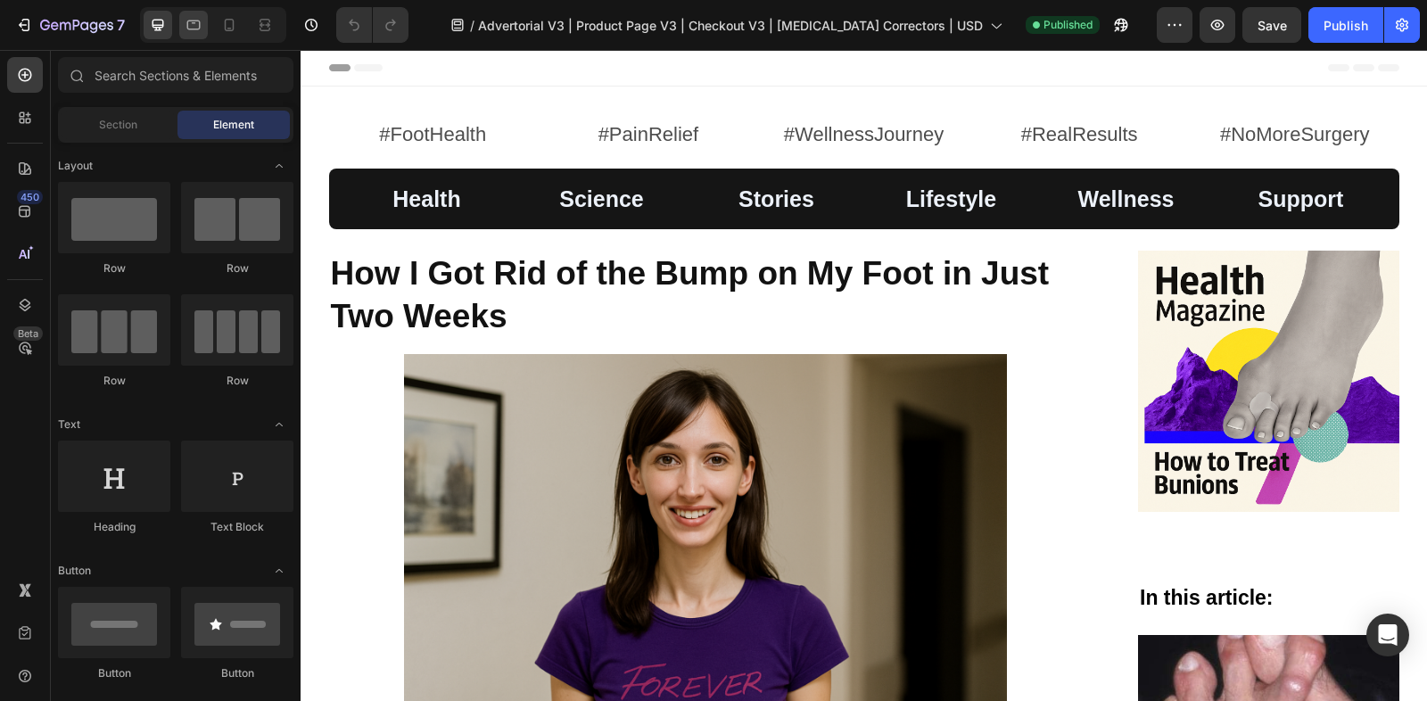
click at [194, 27] on icon at bounding box center [194, 25] width 18 height 18
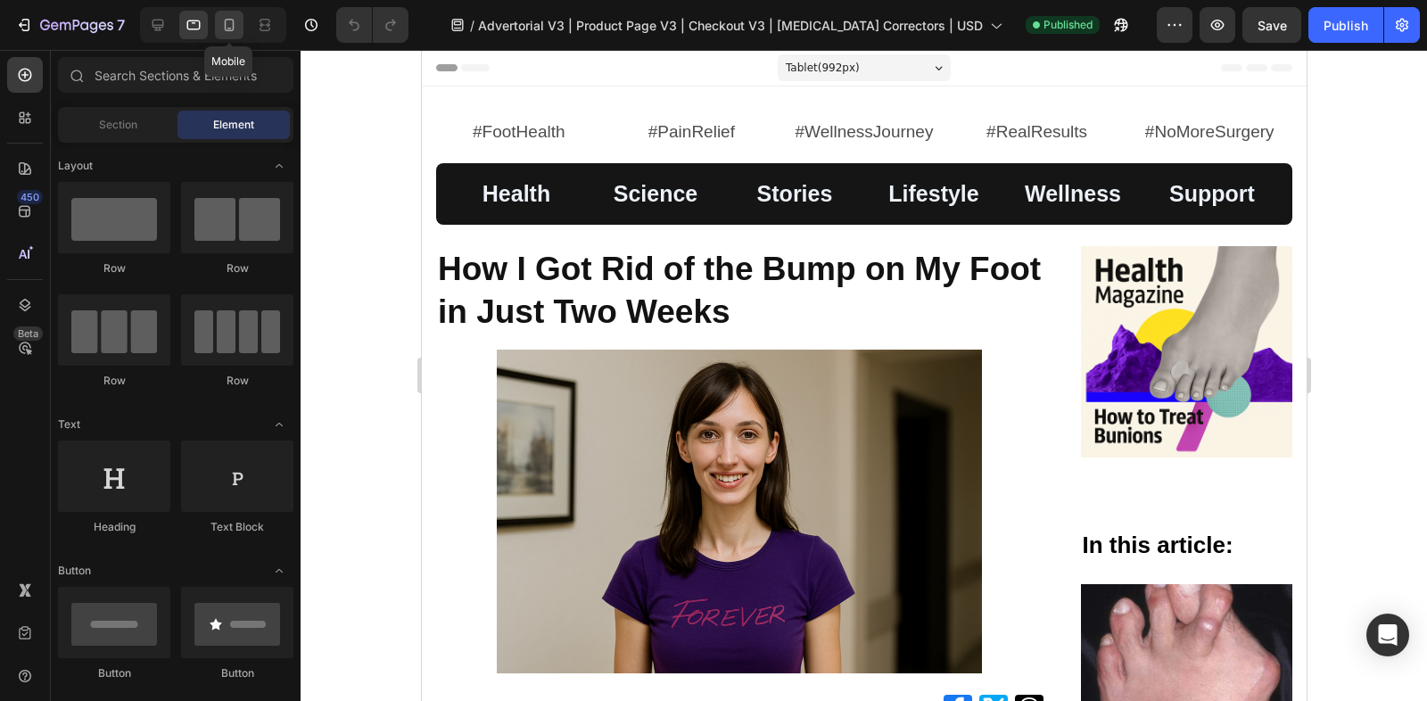
click at [220, 27] on icon at bounding box center [229, 25] width 18 height 18
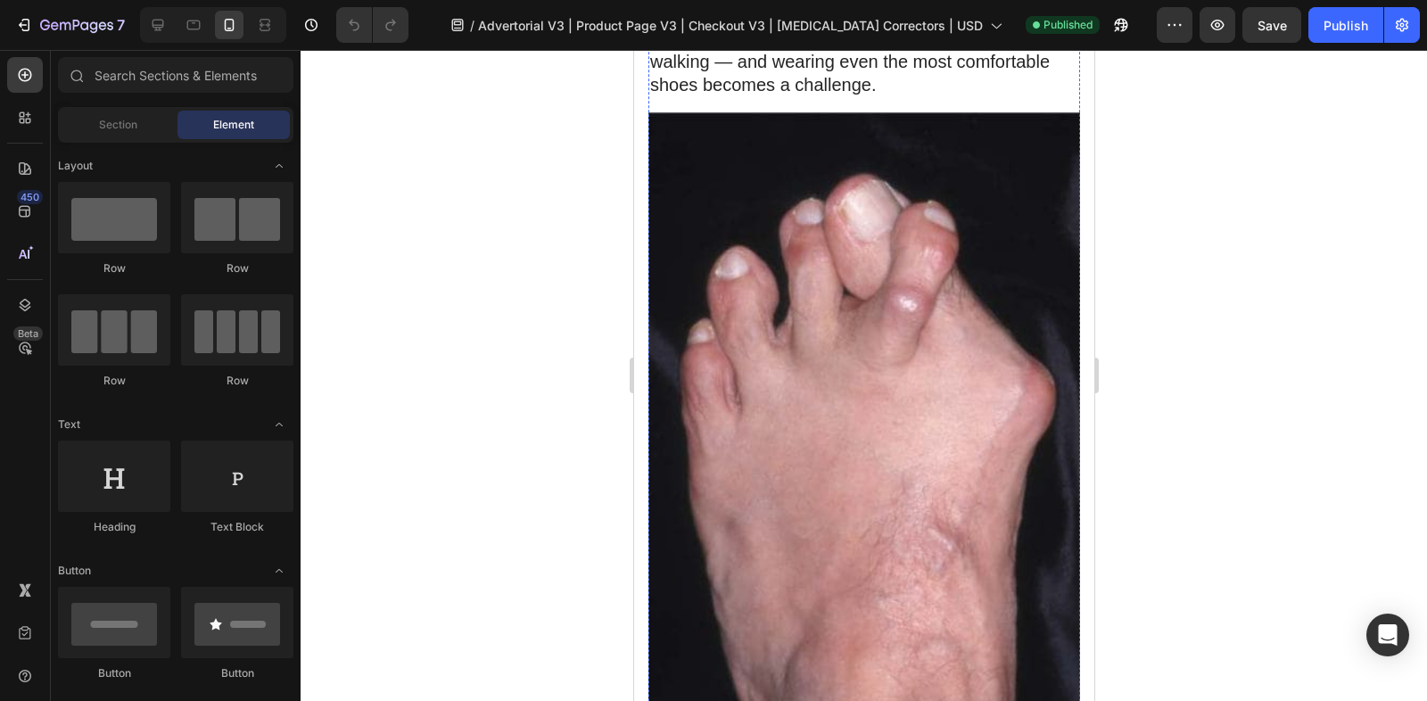
scroll to position [1580, 0]
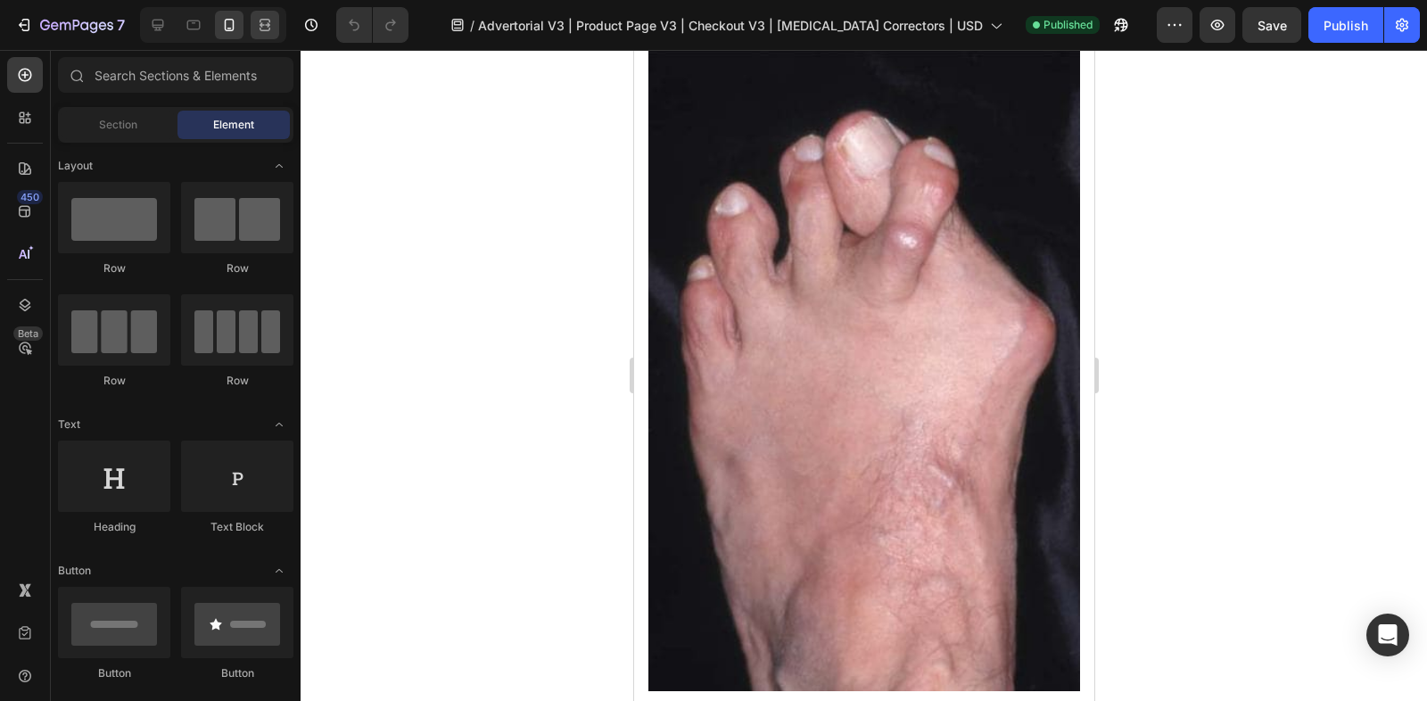
click at [276, 26] on div at bounding box center [265, 25] width 29 height 29
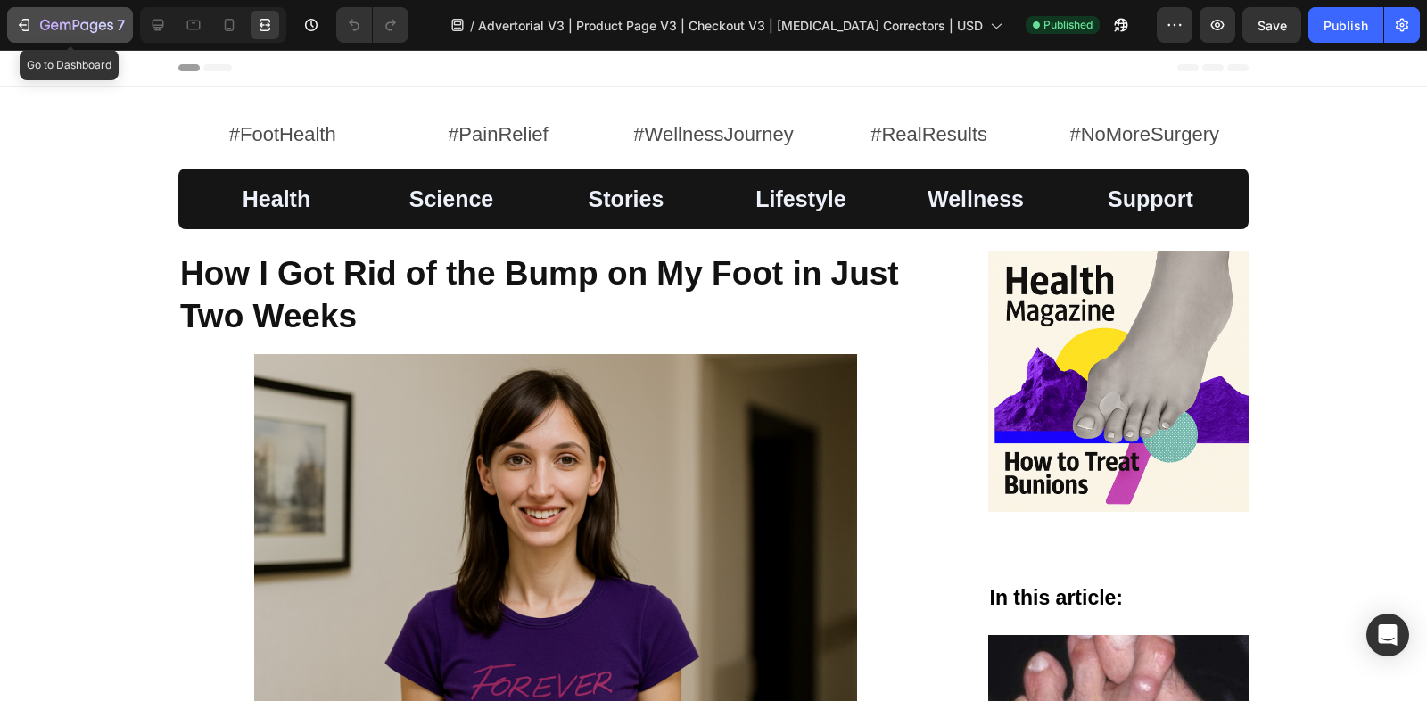
click at [70, 22] on icon "button" at bounding box center [76, 26] width 73 height 15
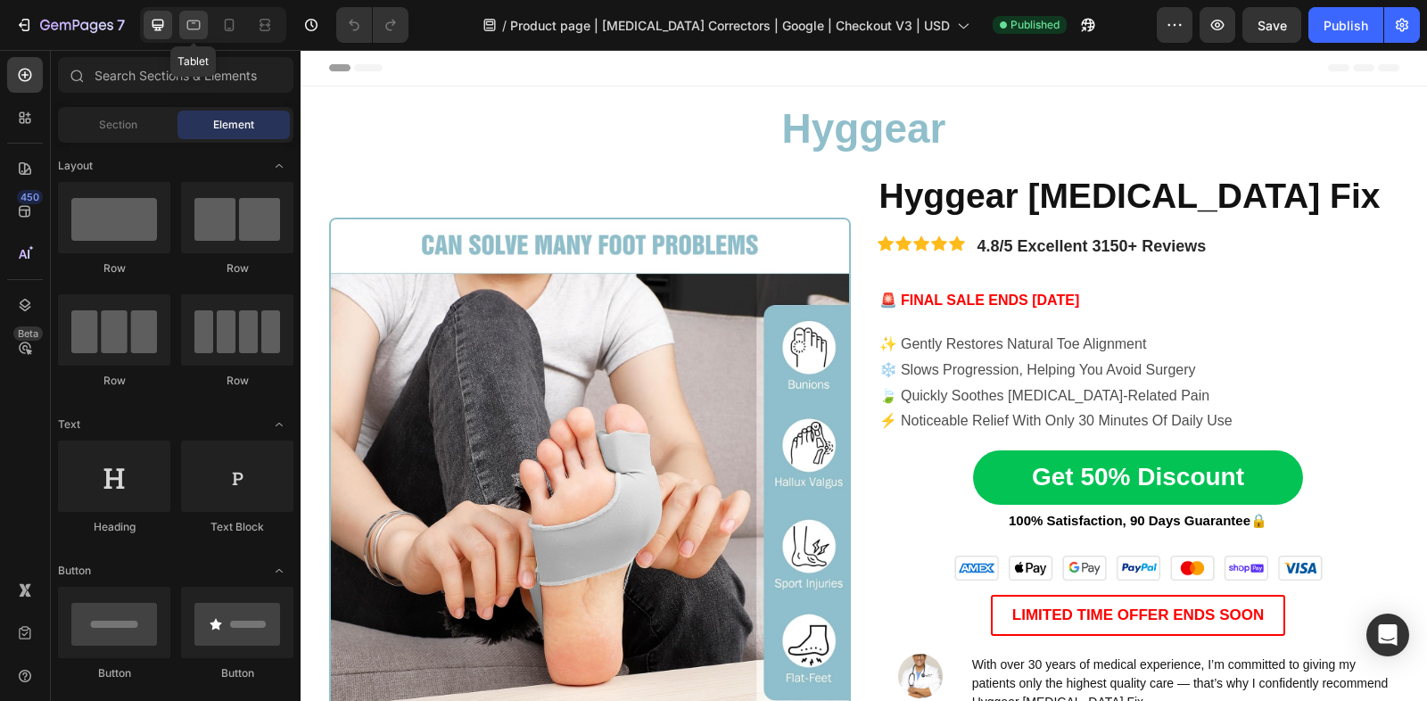
click at [194, 24] on icon at bounding box center [194, 25] width 18 height 18
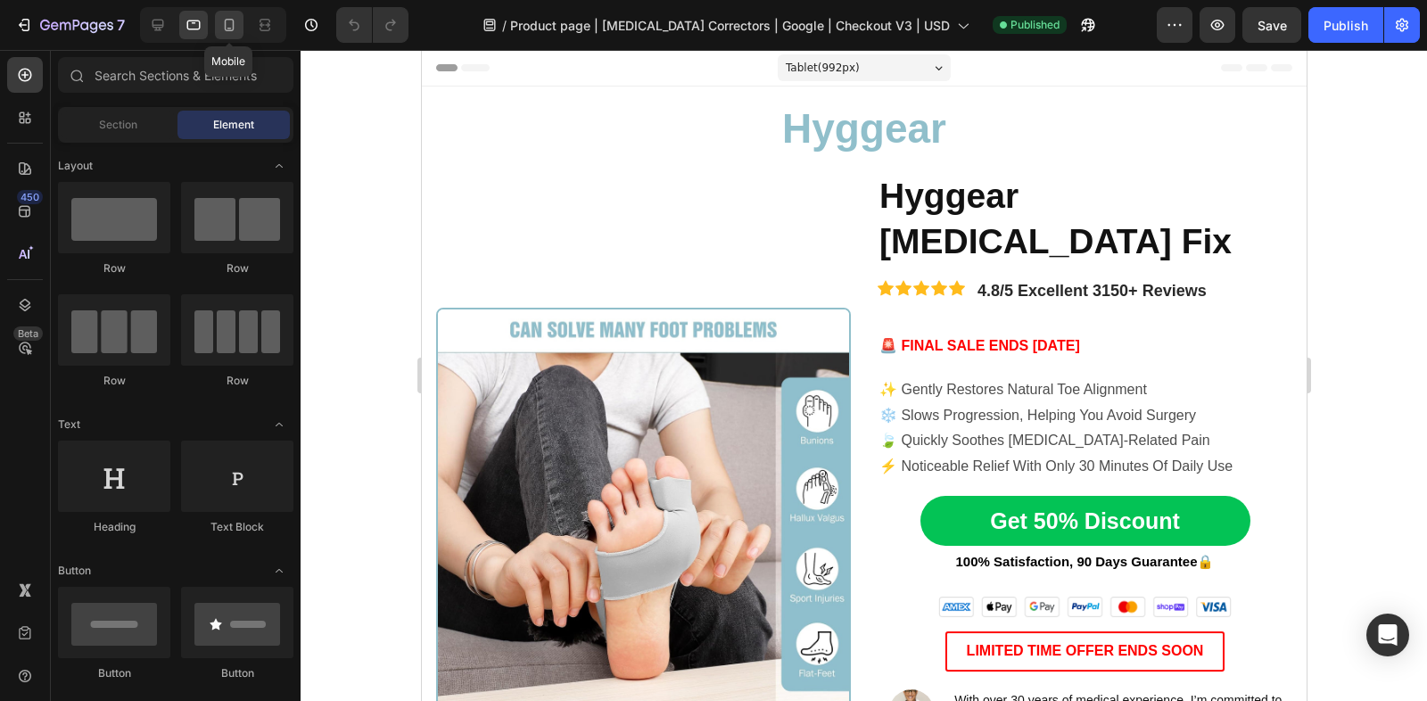
click at [220, 25] on icon at bounding box center [229, 25] width 18 height 18
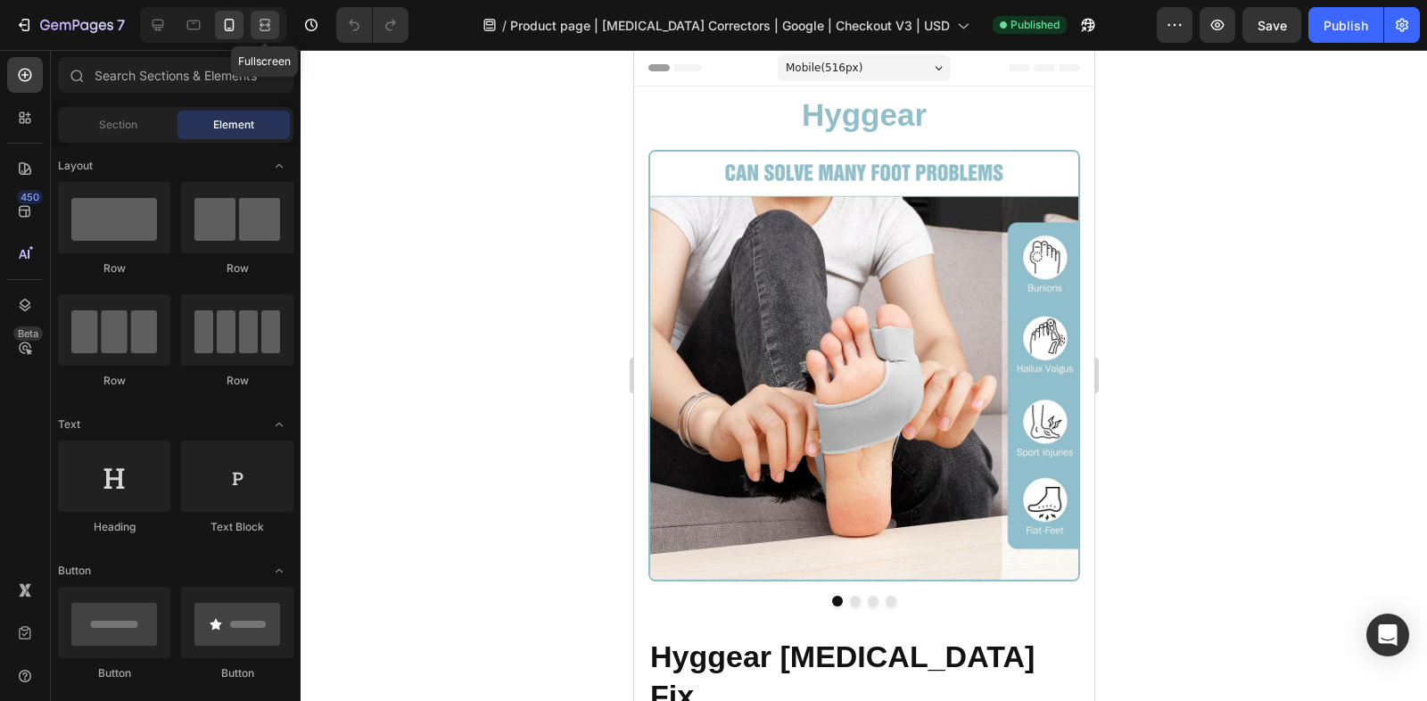
click at [266, 28] on icon at bounding box center [265, 25] width 18 height 18
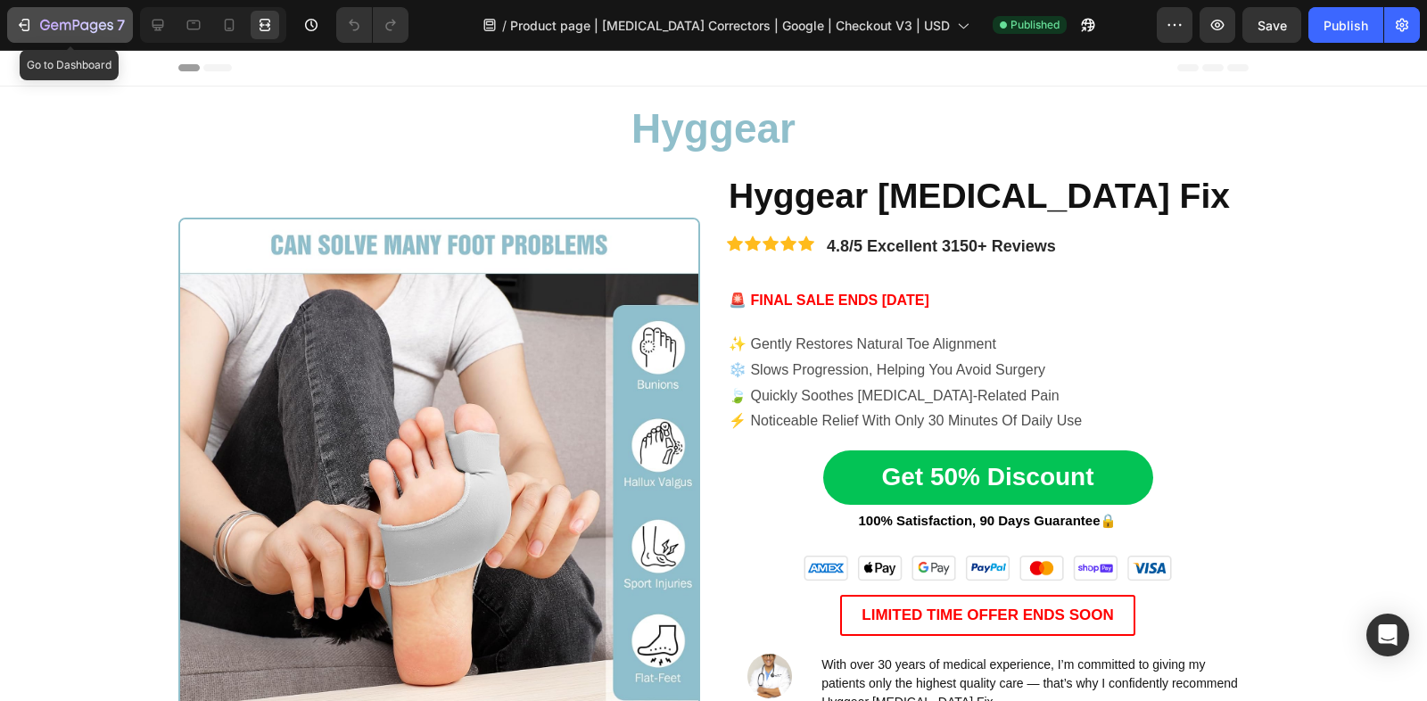
click at [25, 35] on div "7" at bounding box center [70, 24] width 110 height 21
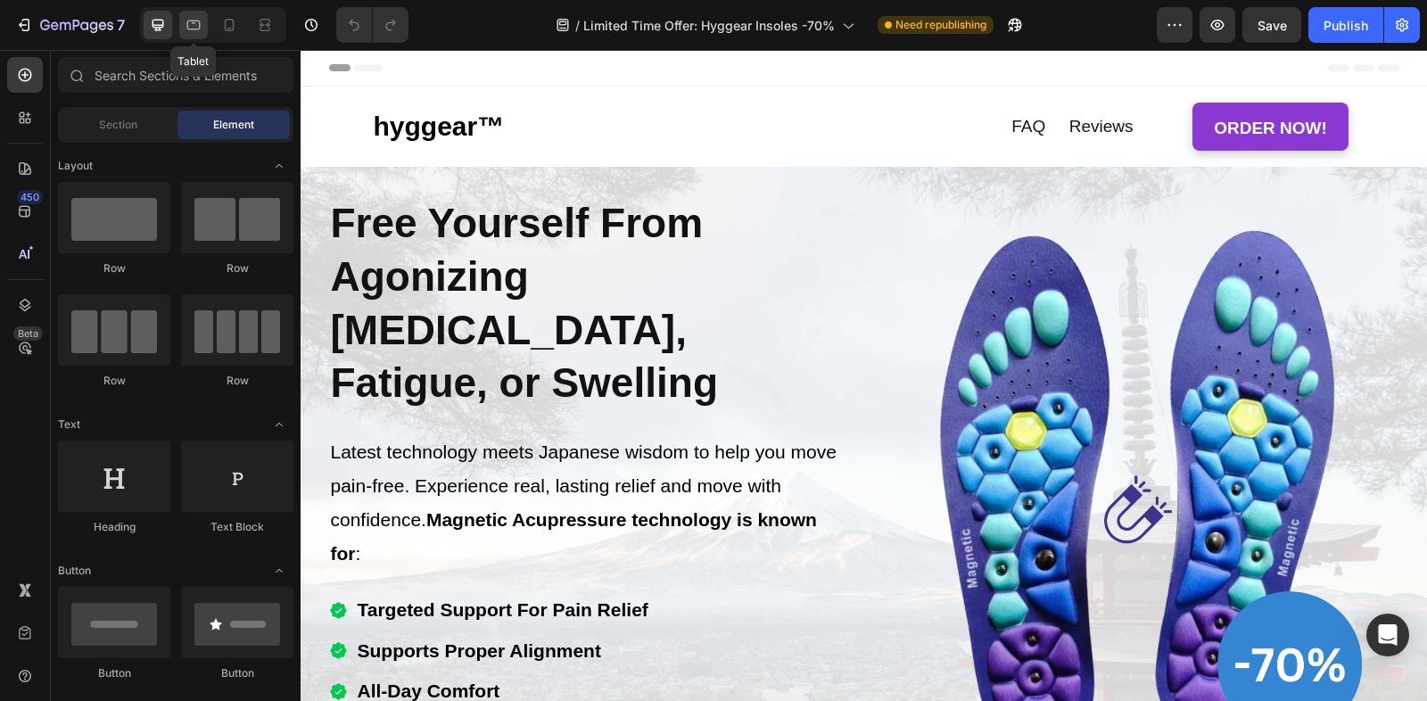
click at [193, 32] on icon at bounding box center [194, 25] width 18 height 18
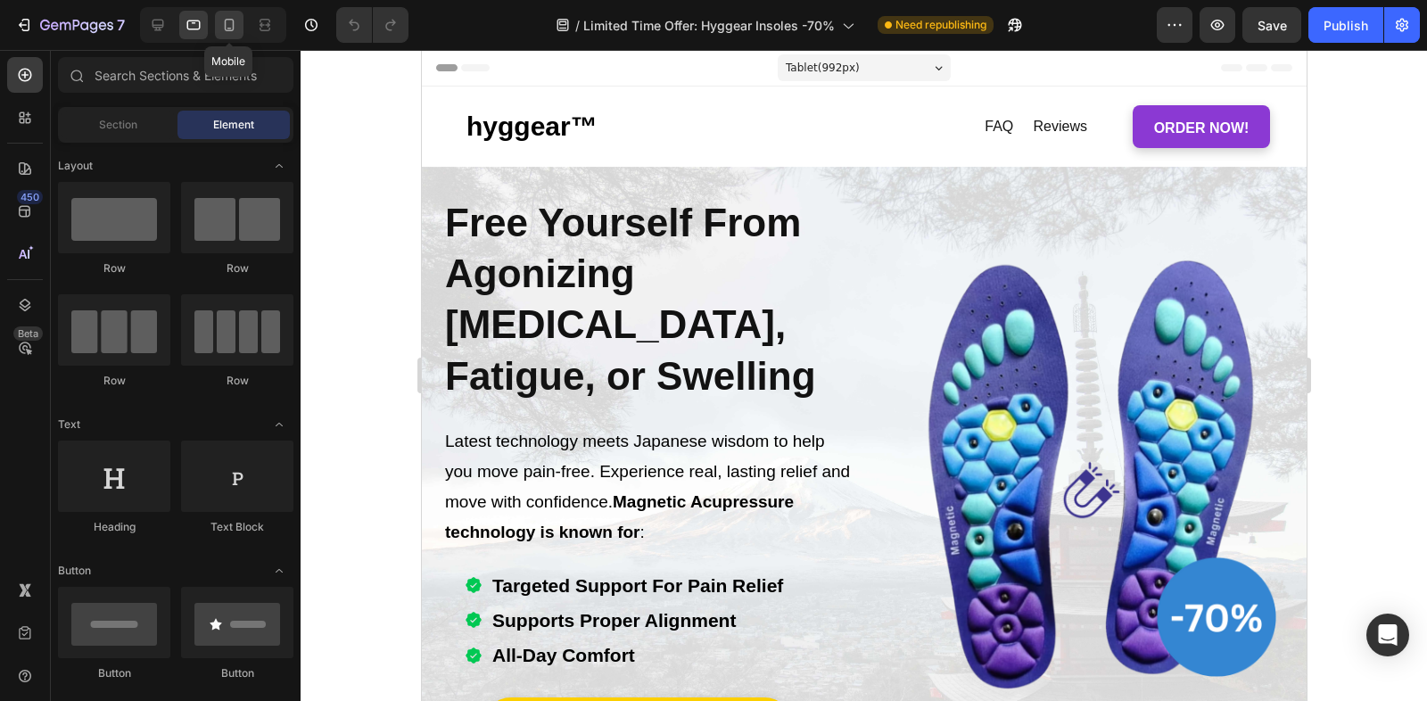
click at [235, 29] on icon at bounding box center [229, 25] width 18 height 18
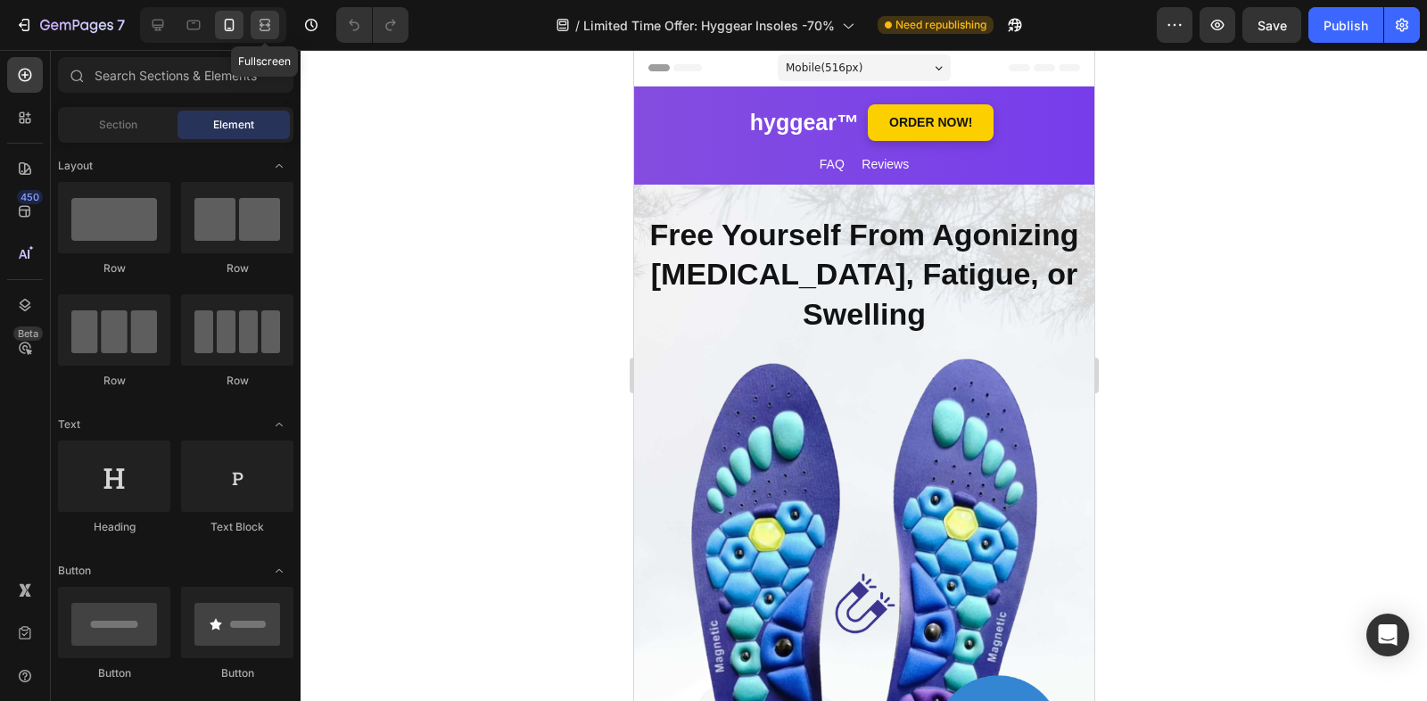
click at [265, 25] on icon at bounding box center [267, 24] width 5 height 4
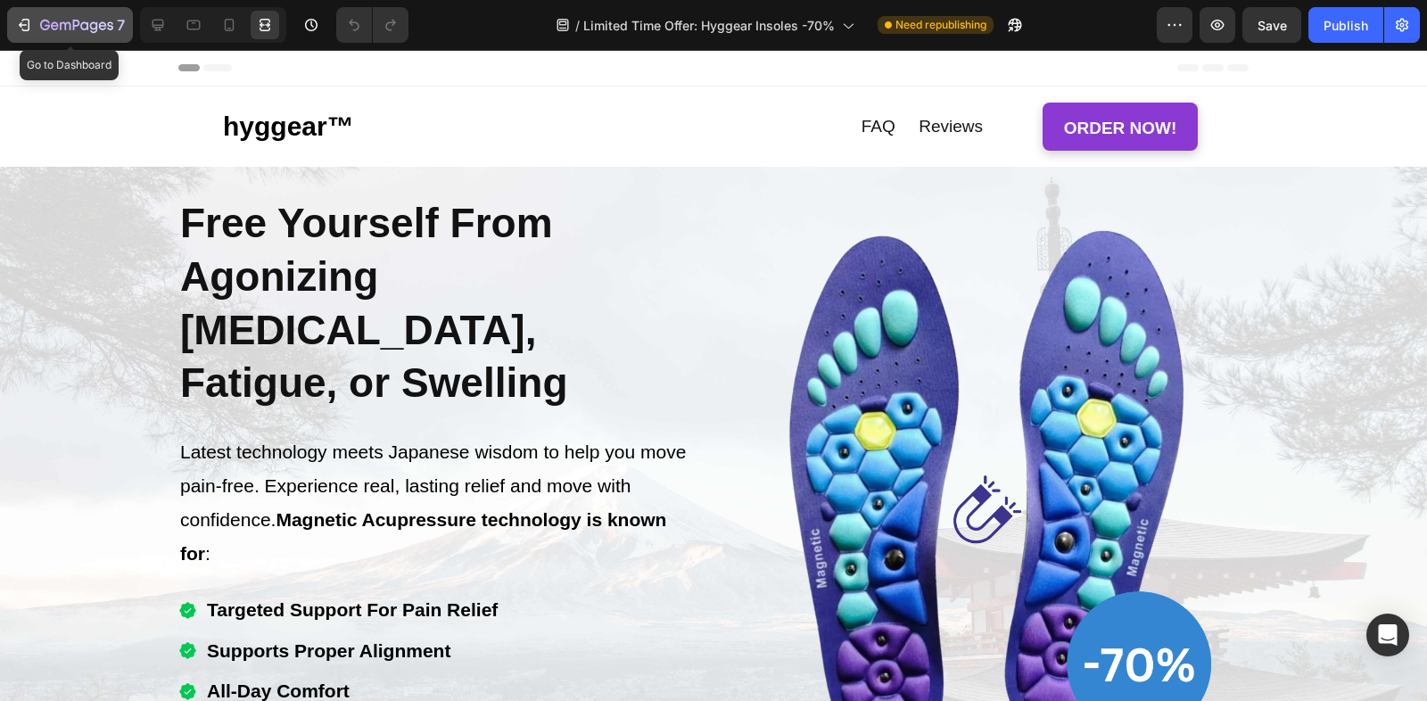
click at [64, 20] on icon "button" at bounding box center [76, 26] width 73 height 15
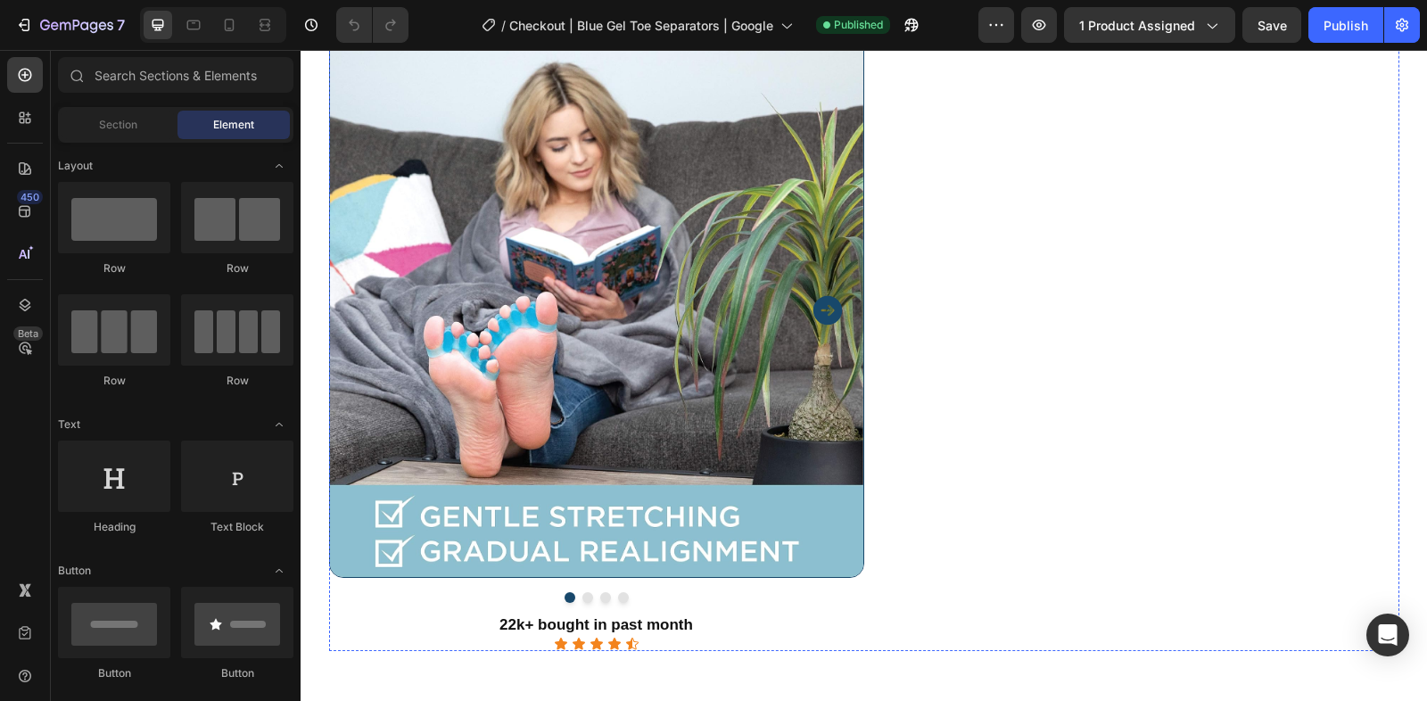
scroll to position [505, 0]
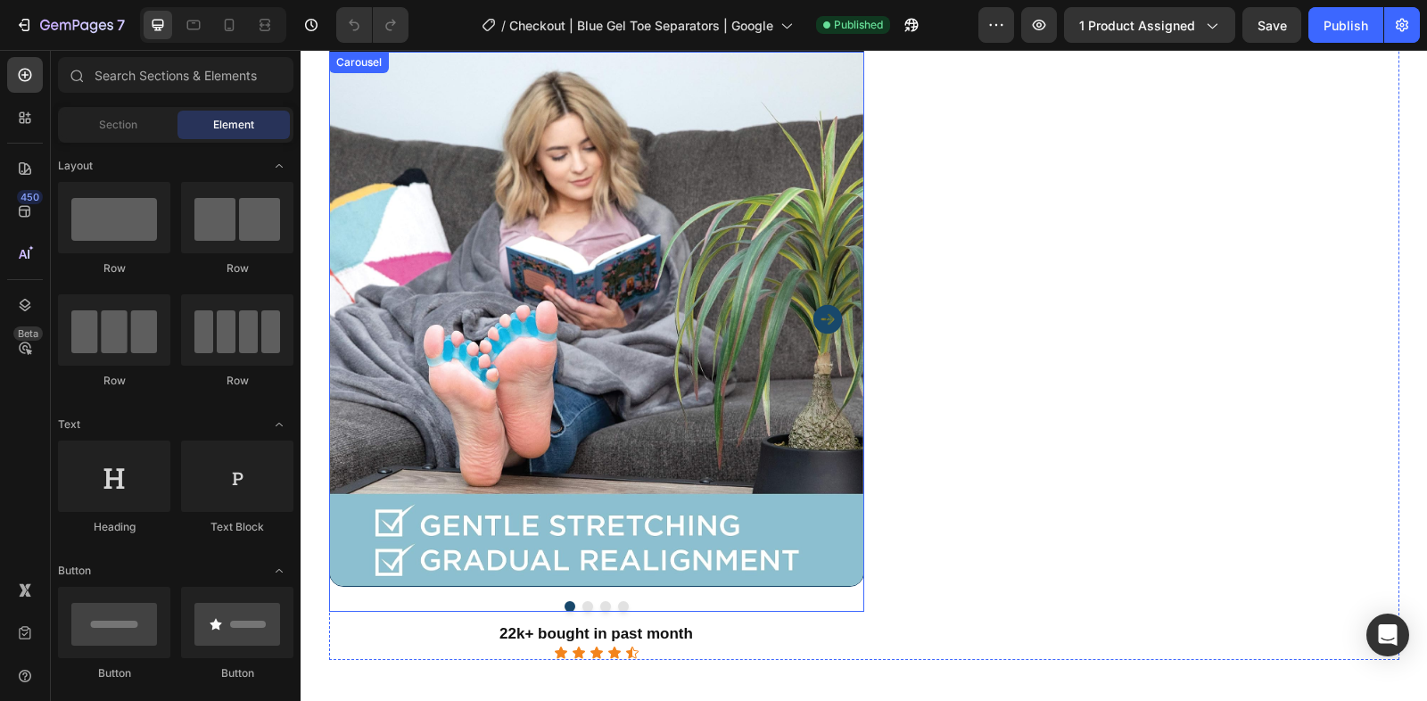
click at [838, 316] on icon "Carousel Next Arrow" at bounding box center [826, 318] width 29 height 29
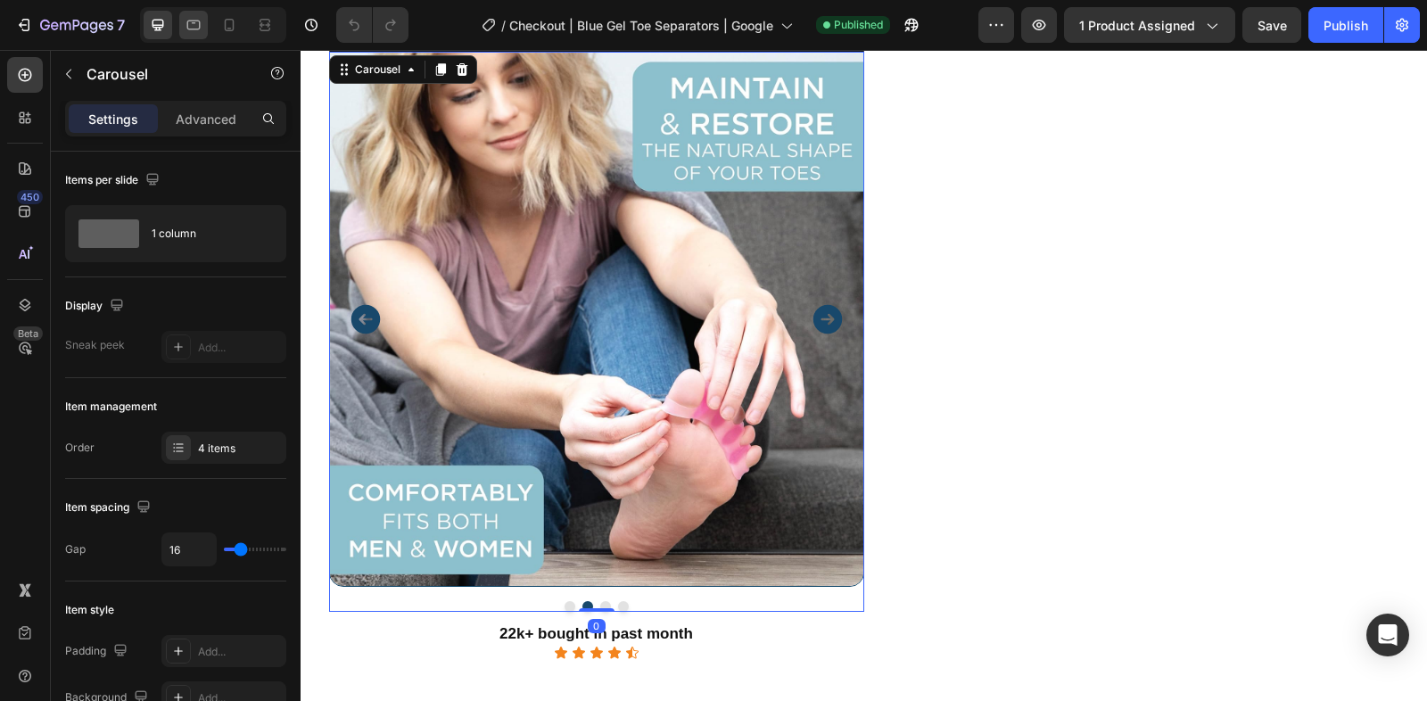
click at [204, 31] on div at bounding box center [193, 25] width 29 height 29
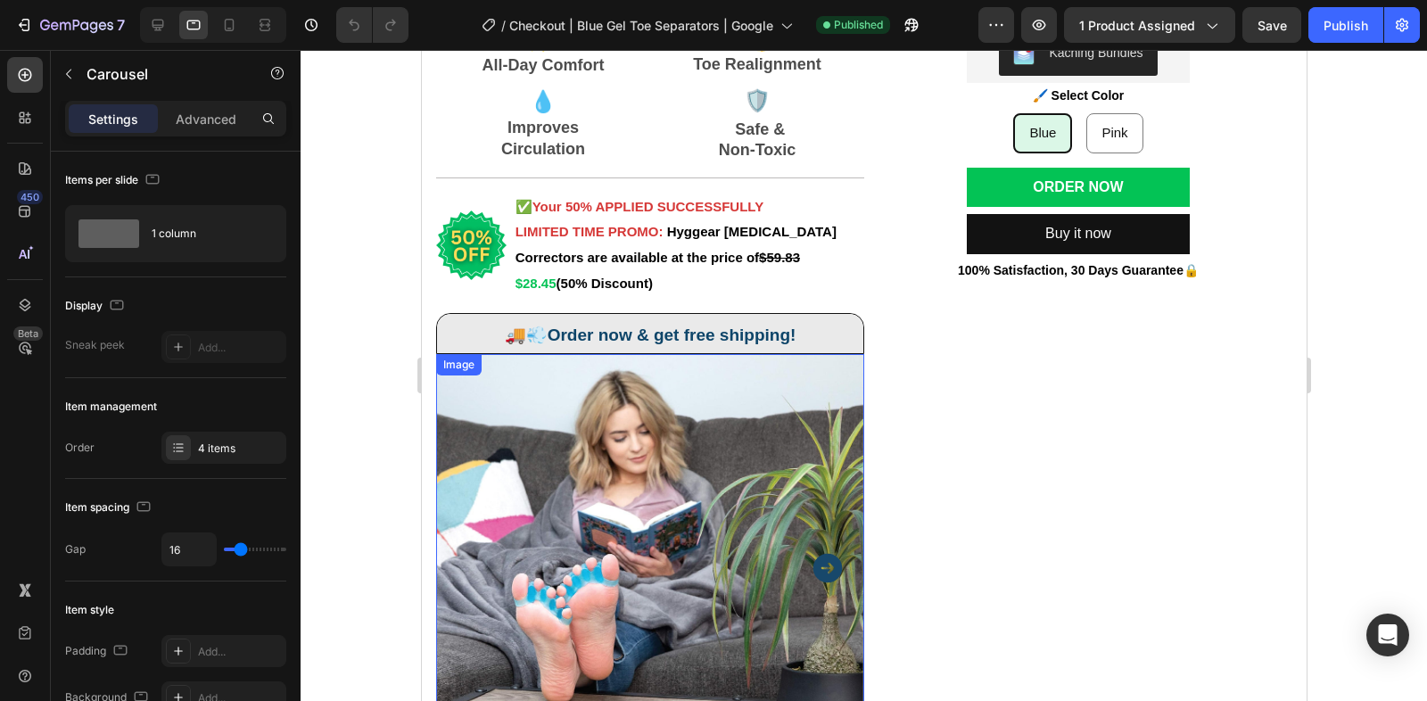
scroll to position [197, 0]
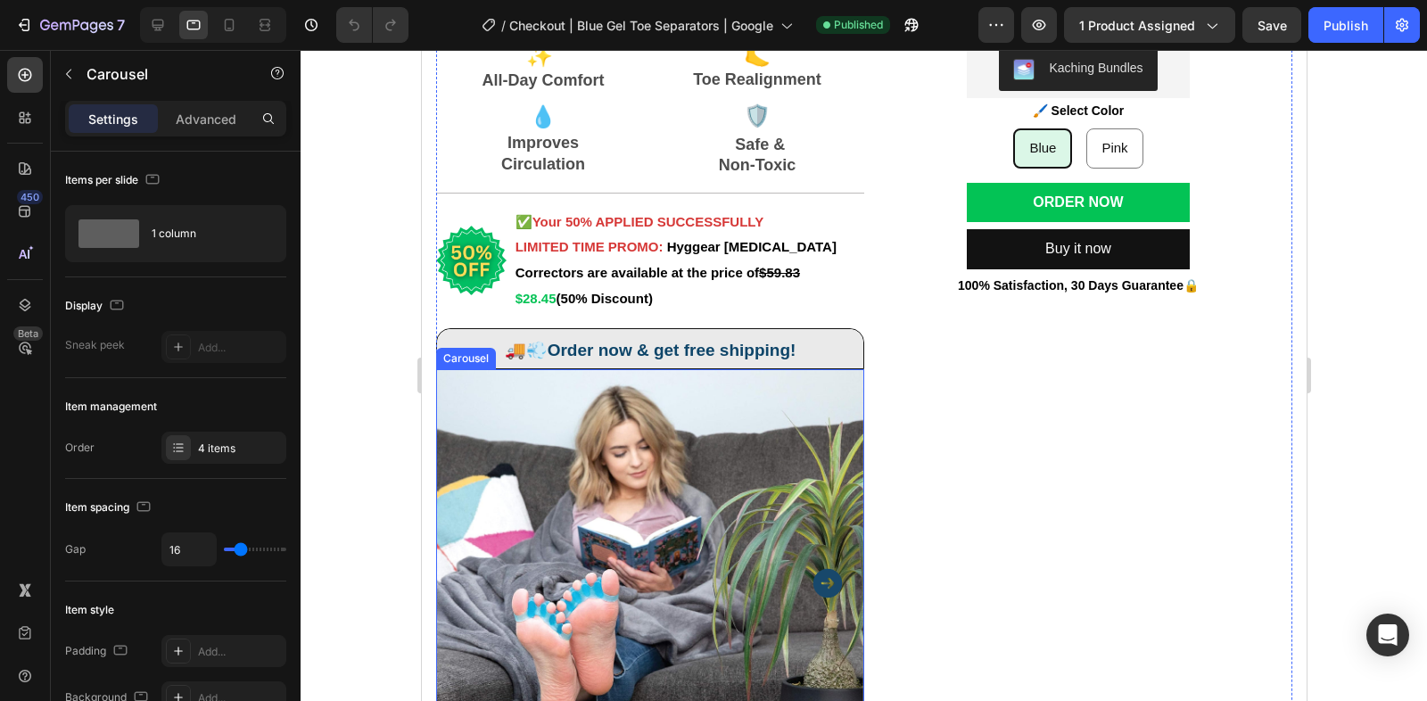
click at [817, 592] on icon "Carousel Next Arrow" at bounding box center [826, 583] width 29 height 29
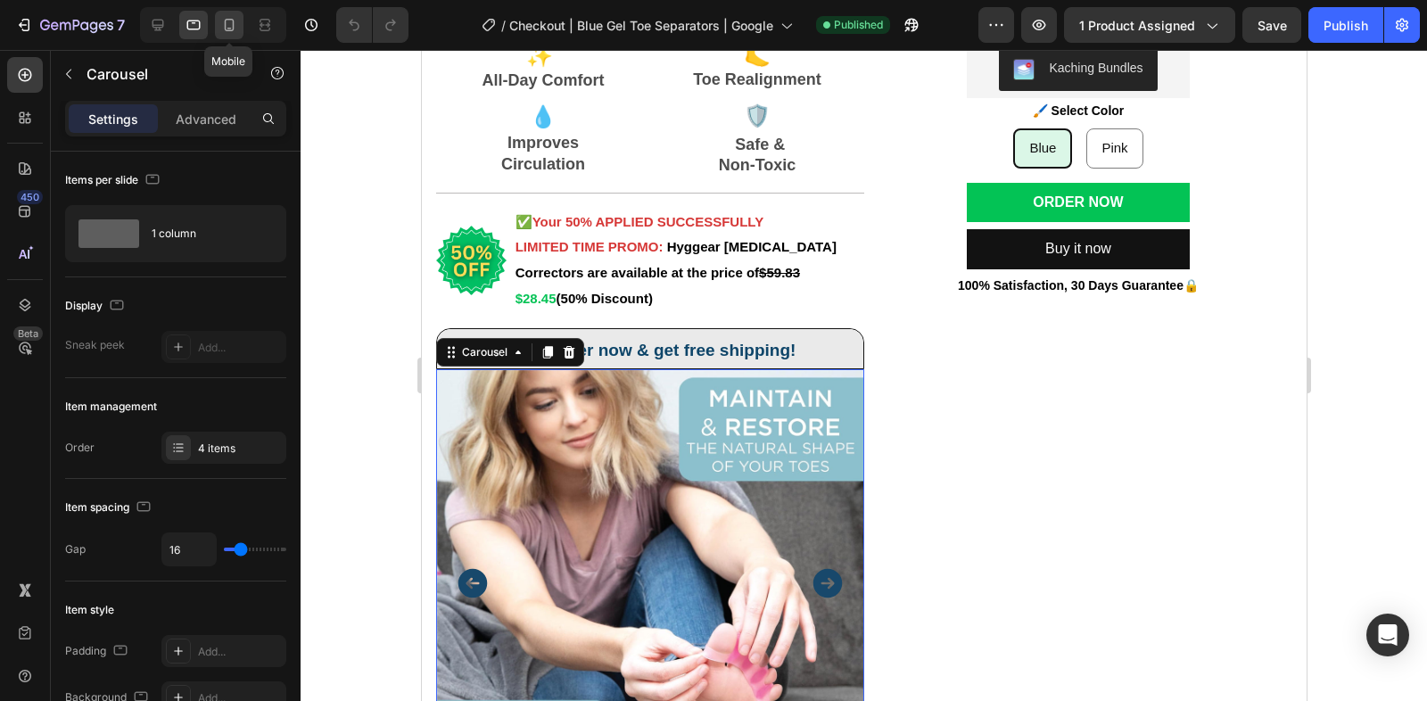
click at [232, 17] on icon at bounding box center [229, 25] width 18 height 18
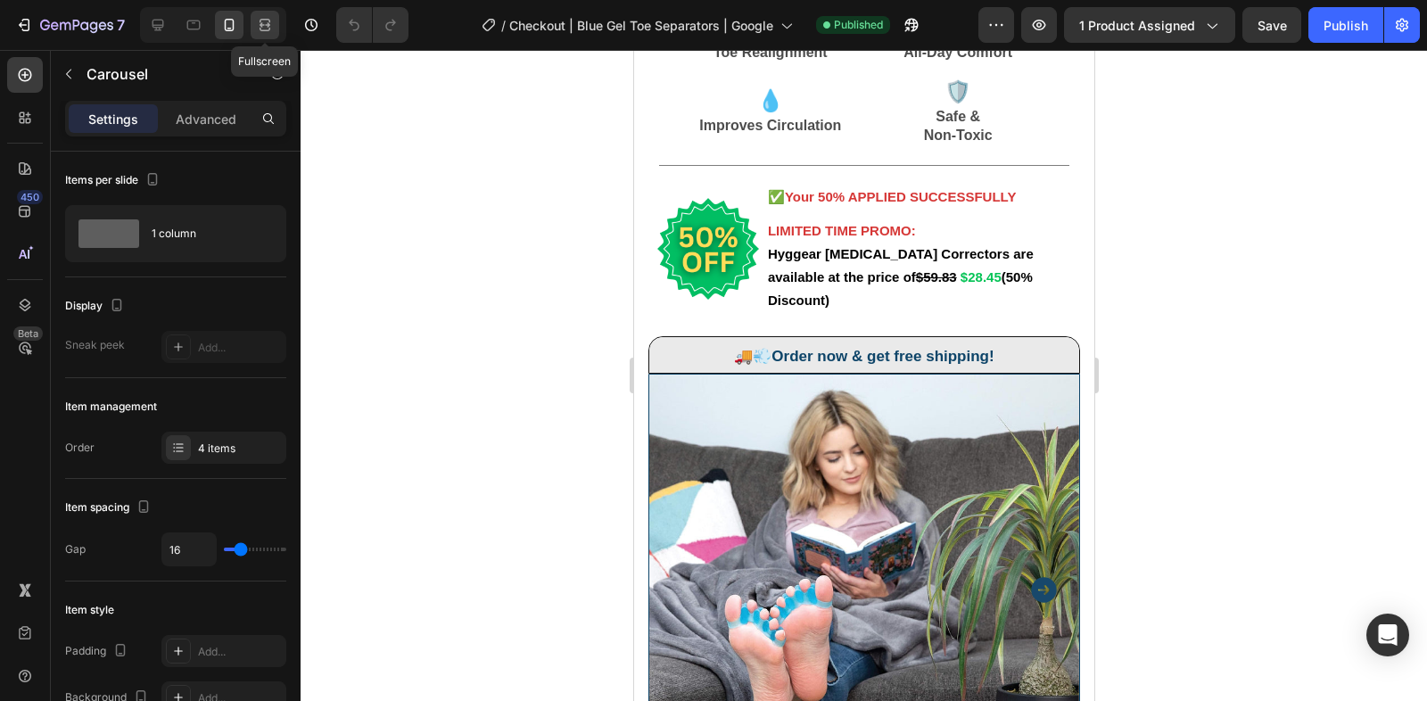
click at [276, 19] on div at bounding box center [265, 25] width 29 height 29
type input "24"
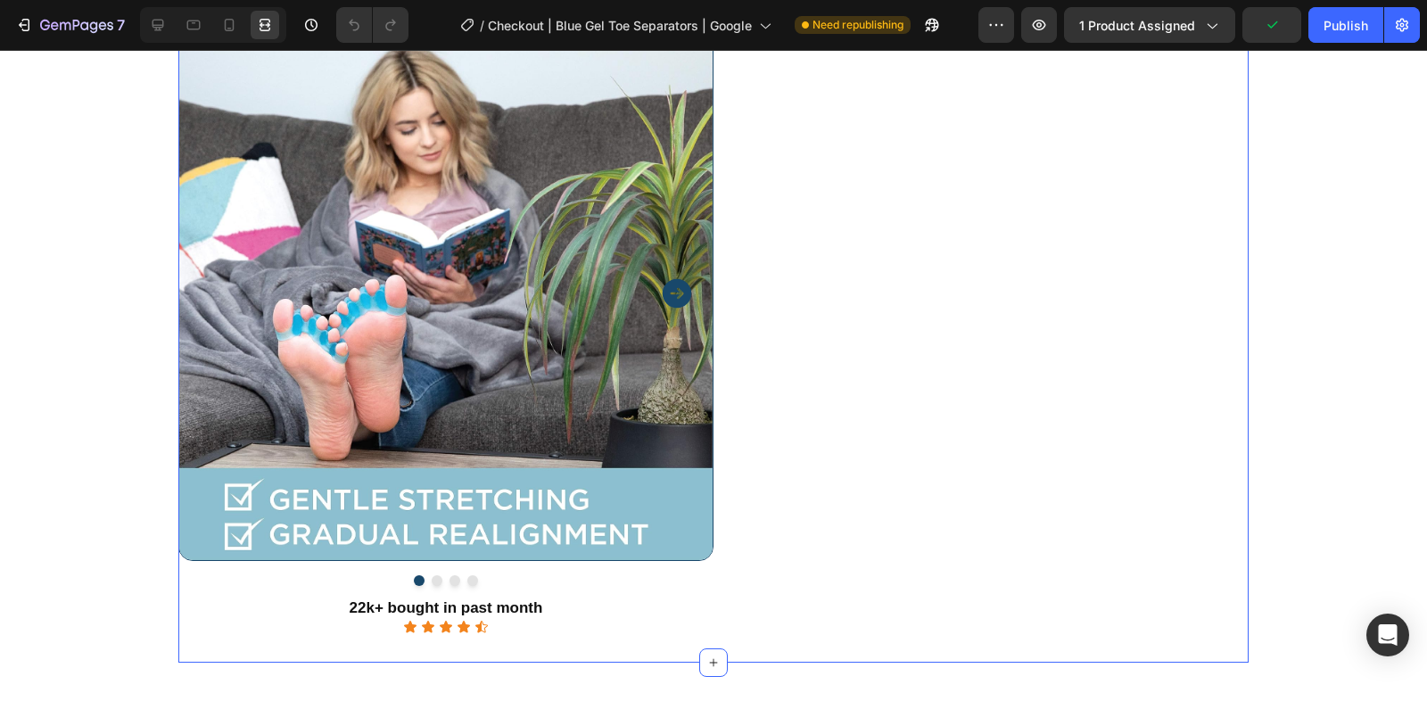
scroll to position [355, 0]
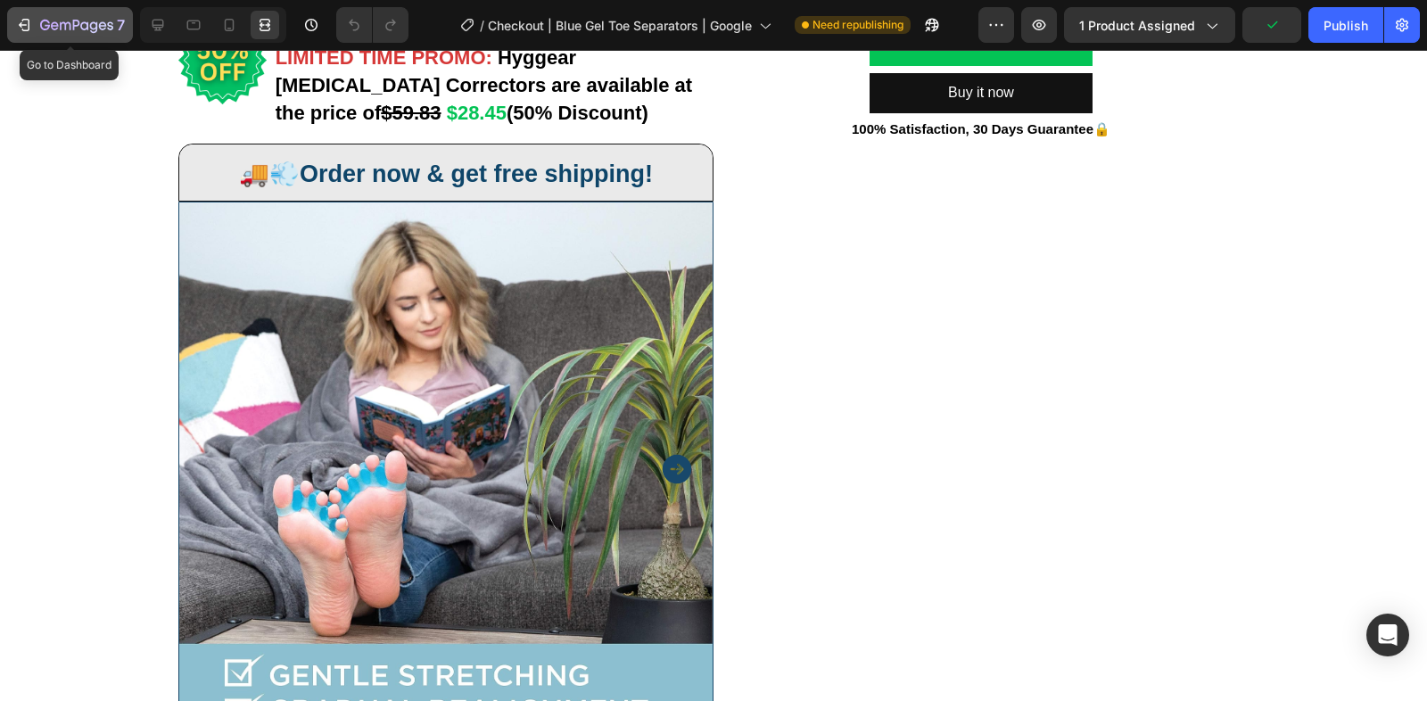
click at [43, 17] on div "7" at bounding box center [82, 24] width 85 height 21
